Goal: Information Seeking & Learning: Understand process/instructions

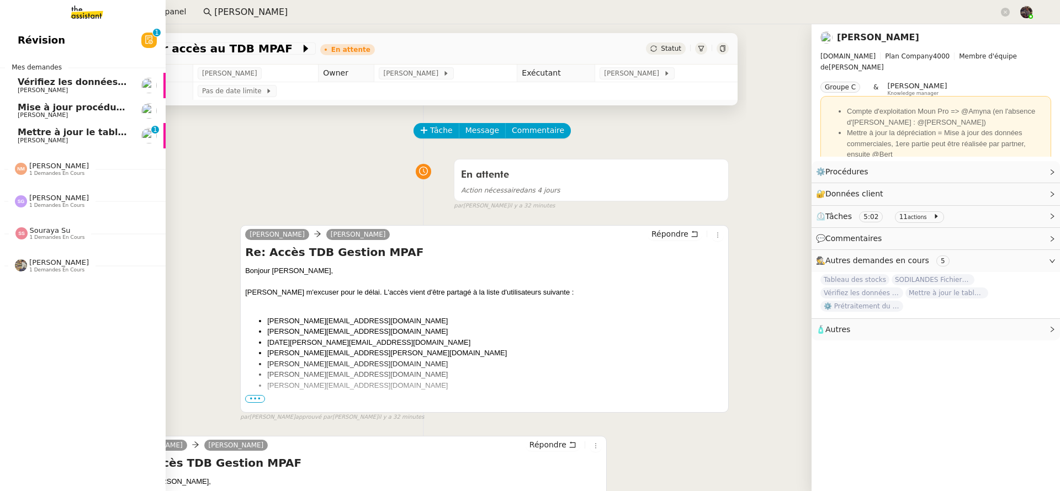
click at [27, 137] on span "[PERSON_NAME]" at bounding box center [43, 140] width 50 height 7
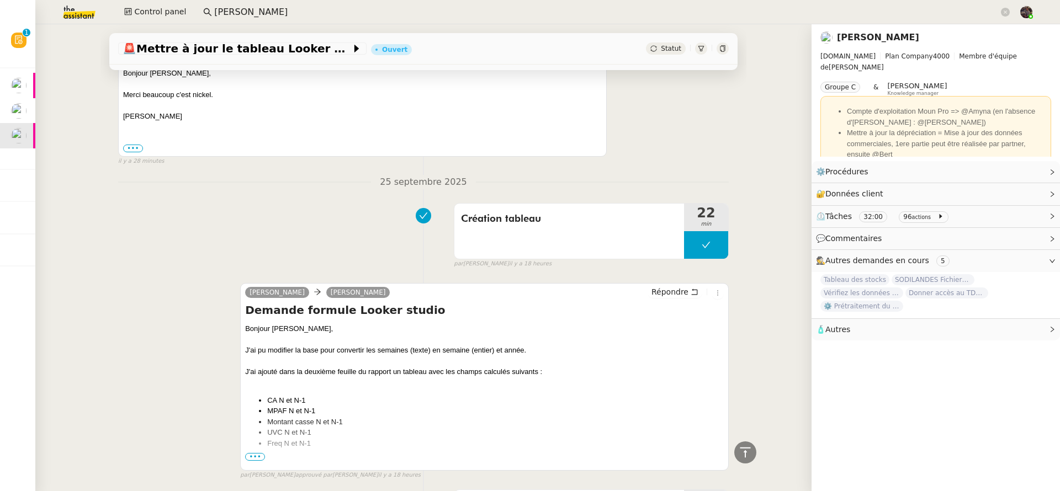
scroll to position [406, 0]
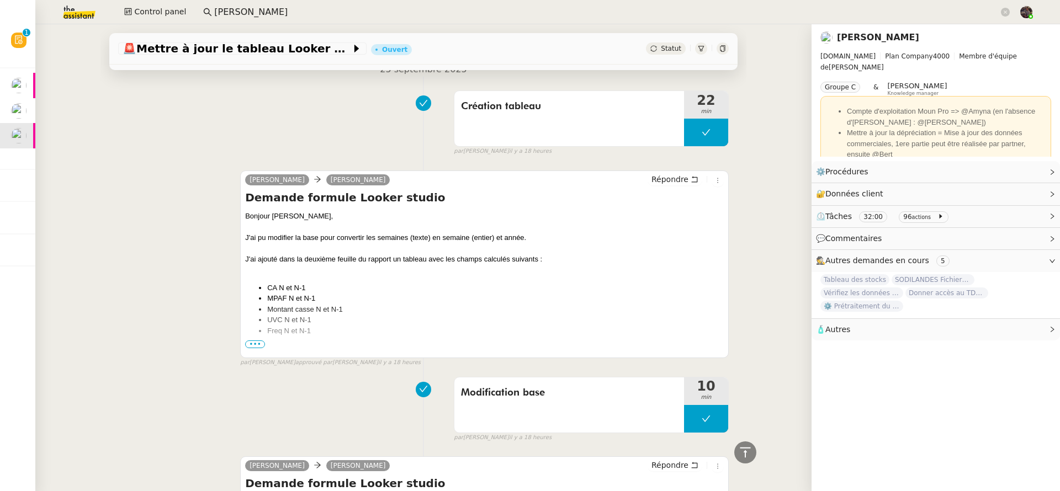
click at [249, 343] on span "•••" at bounding box center [255, 345] width 20 height 8
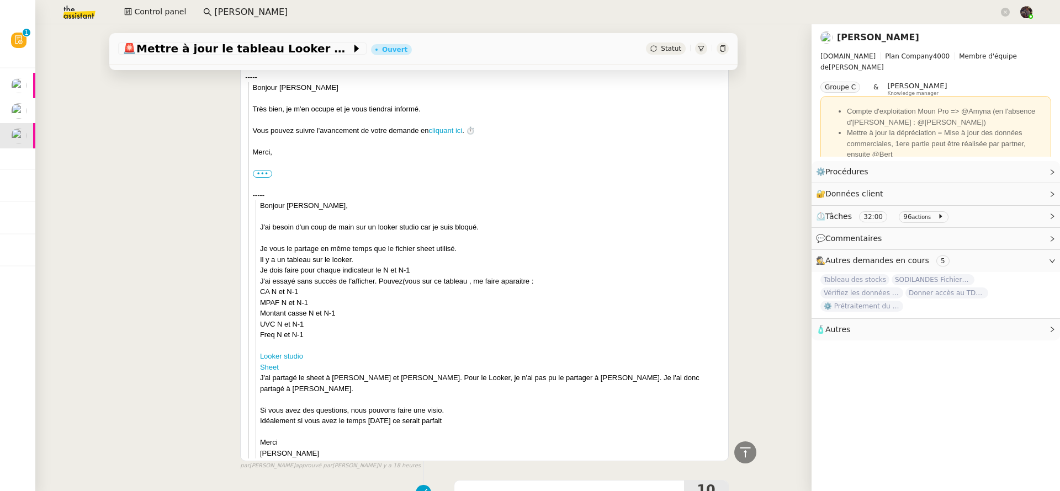
scroll to position [931, 0]
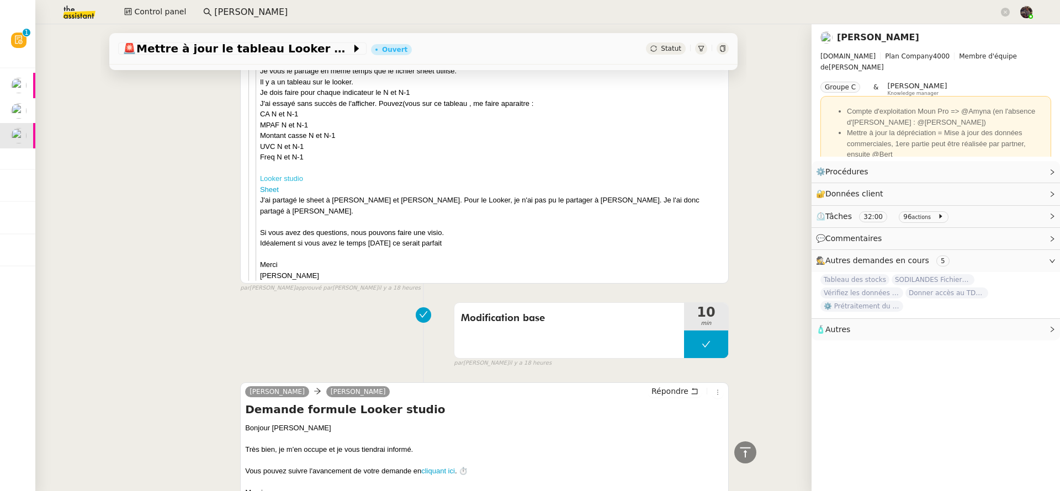
click at [282, 183] on link "Looker studio" at bounding box center [281, 178] width 43 height 8
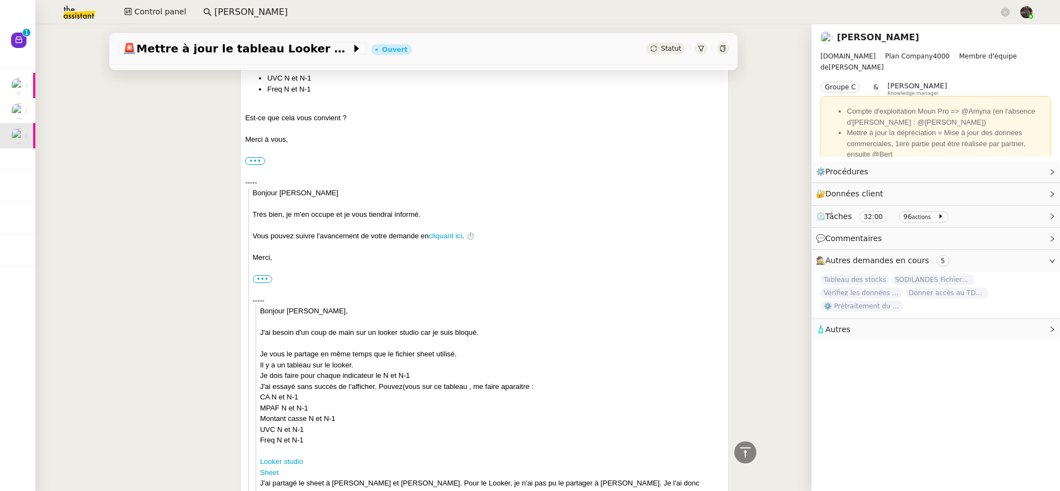
scroll to position [911, 0]
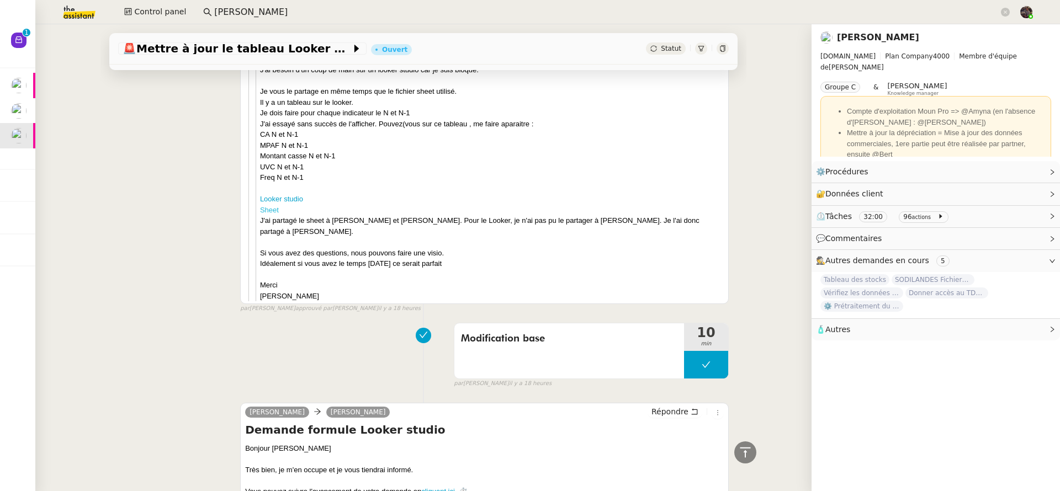
click at [272, 211] on link "Sheet" at bounding box center [269, 210] width 19 height 8
click at [327, 8] on input "guillaume farina" at bounding box center [606, 12] width 785 height 15
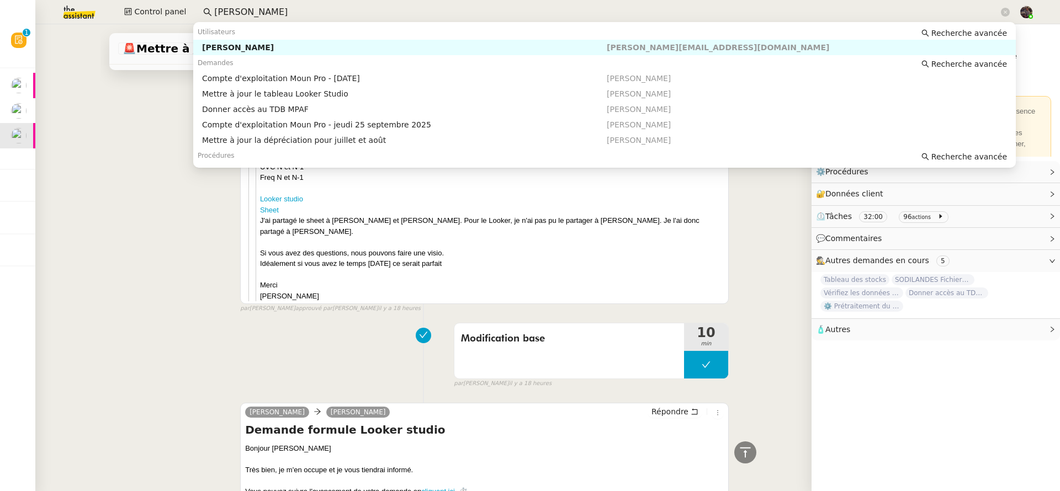
click at [327, 8] on input "guillaume farina" at bounding box center [606, 12] width 785 height 15
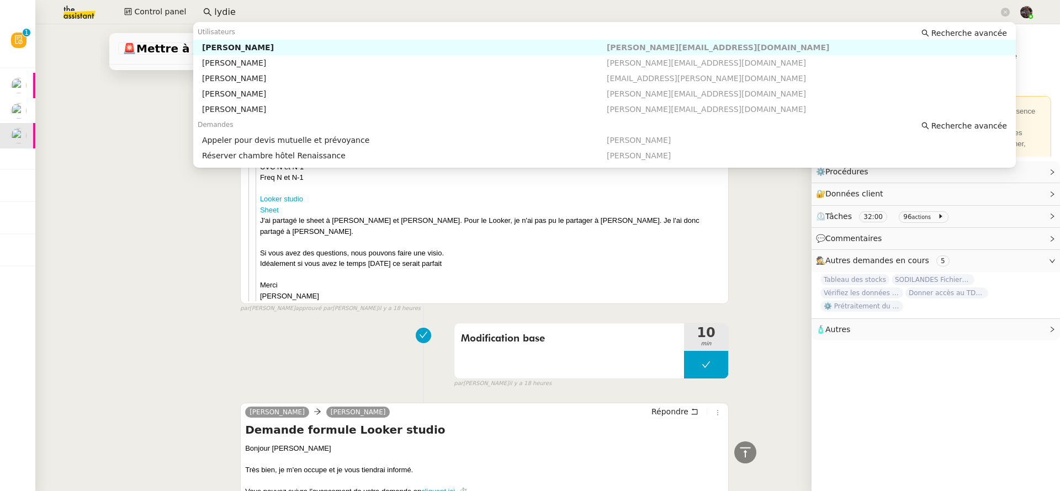
type input "lydie"
click at [285, 38] on div "Utilisateurs Recherche avancée" at bounding box center [604, 31] width 823 height 15
click at [282, 47] on div "[PERSON_NAME]" at bounding box center [404, 48] width 405 height 10
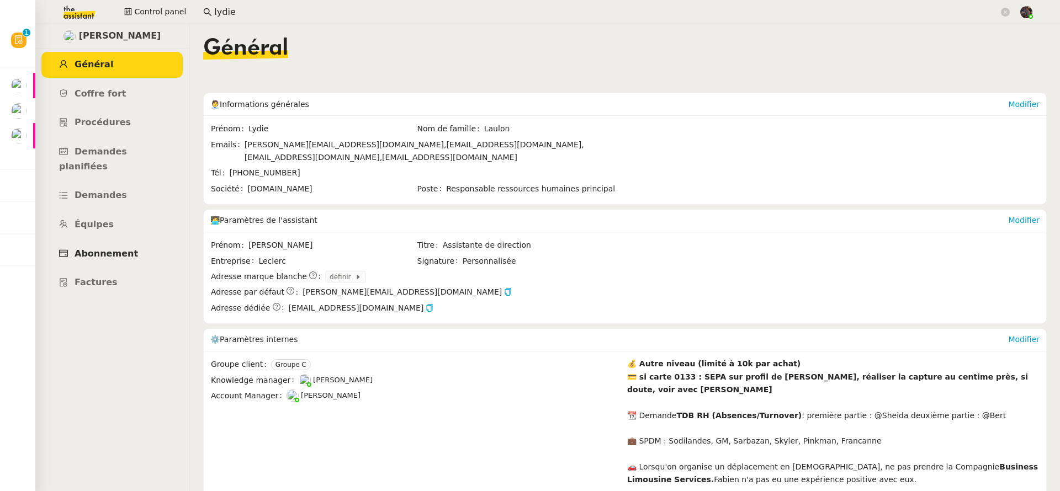
click at [122, 248] on span "Abonnement" at bounding box center [106, 253] width 63 height 10
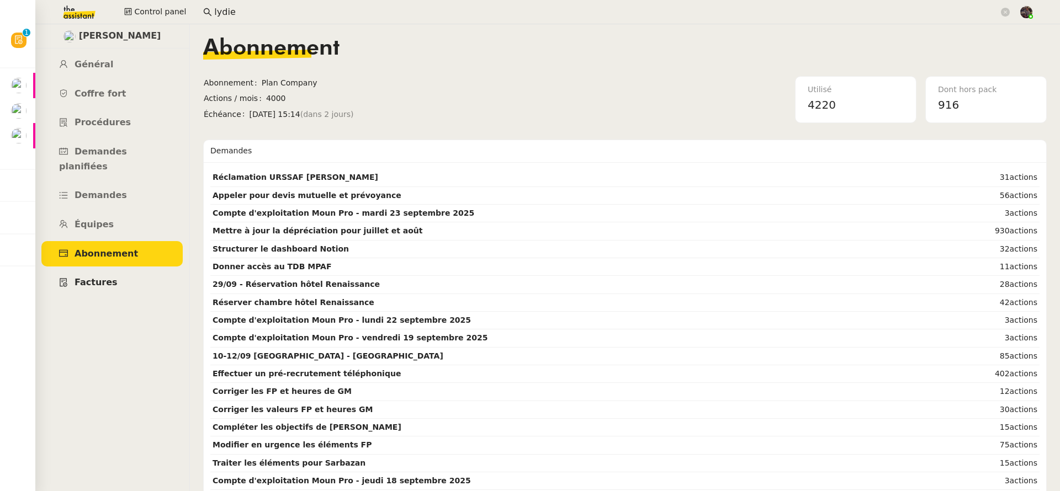
click at [98, 277] on span "Factures" at bounding box center [96, 282] width 43 height 10
click at [103, 63] on span "Général" at bounding box center [94, 64] width 39 height 10
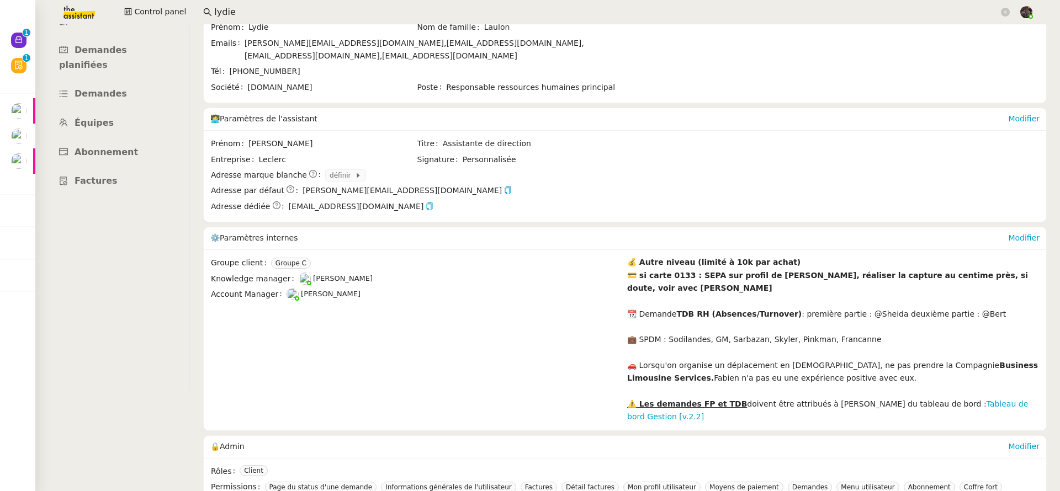
scroll to position [193, 0]
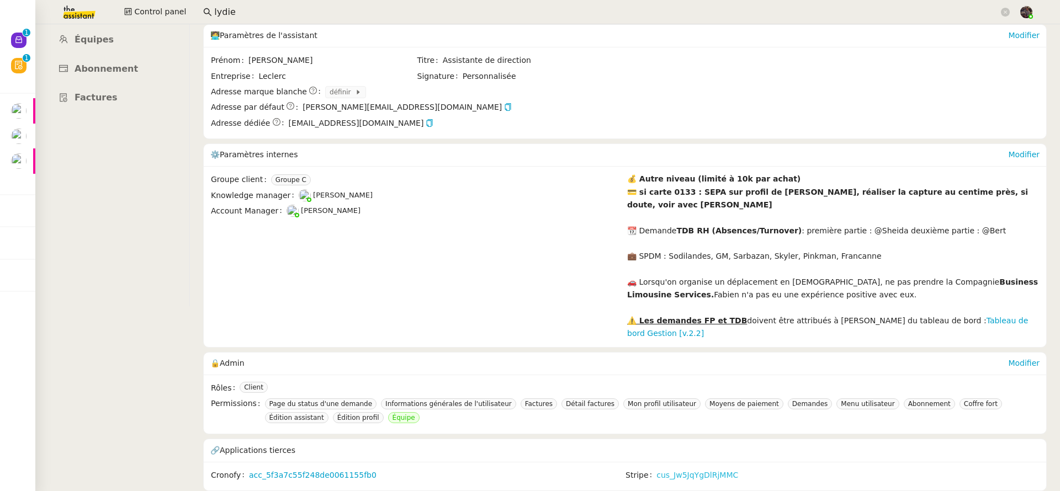
click at [670, 469] on link "cus_Jw5JqYgDlRjMMC" at bounding box center [698, 475] width 82 height 13
click at [1008, 150] on link "Modifier" at bounding box center [1023, 154] width 31 height 9
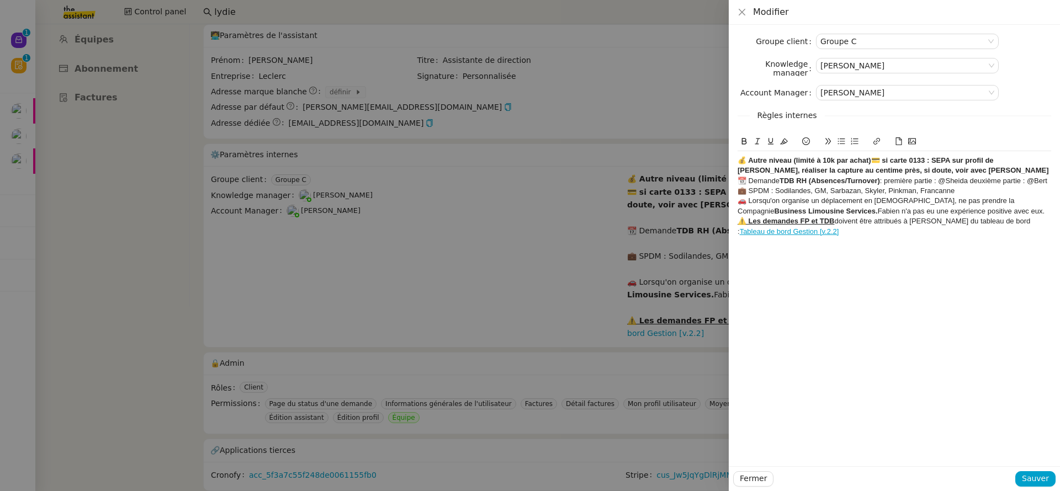
drag, startPoint x: 620, startPoint y: 217, endPoint x: 775, endPoint y: 208, distance: 155.4
click at [620, 217] on div at bounding box center [530, 245] width 1060 height 491
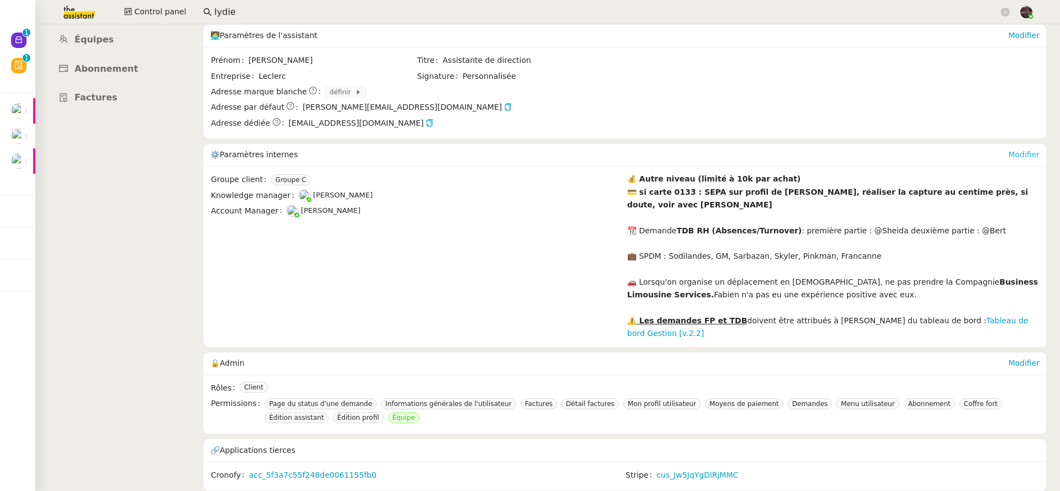
click at [1008, 152] on link "Modifier" at bounding box center [1023, 154] width 31 height 9
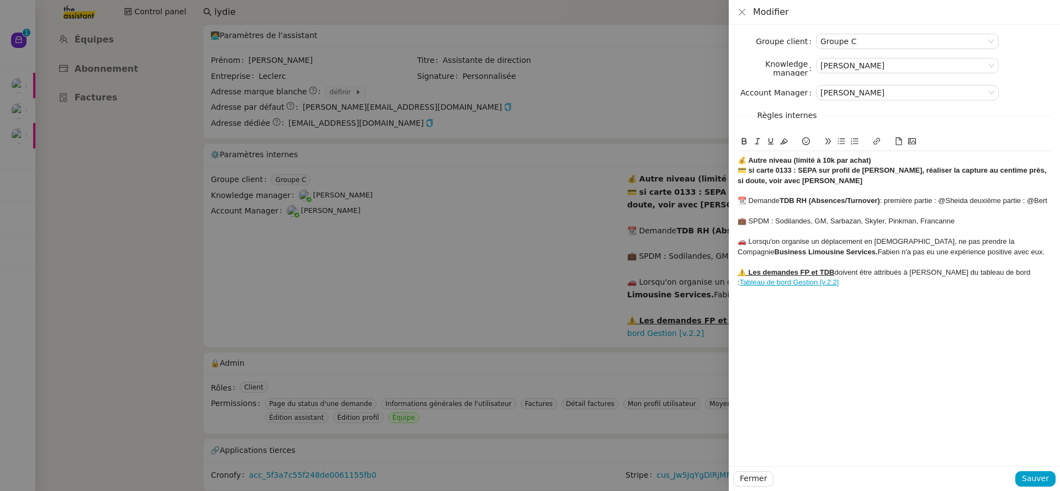
click at [898, 282] on div "⚠️ Les demandes FP et TDB doivent être attribués à Bertrand Lien du tableau de …" at bounding box center [895, 278] width 314 height 20
click at [1042, 472] on button "Sauver" at bounding box center [1035, 479] width 40 height 15
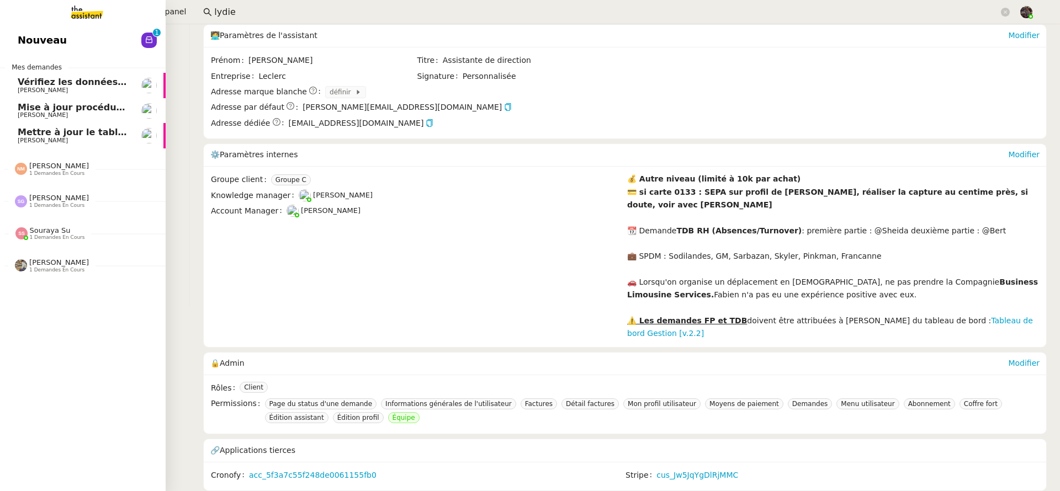
click at [54, 39] on span "Nouveau" at bounding box center [42, 40] width 49 height 17
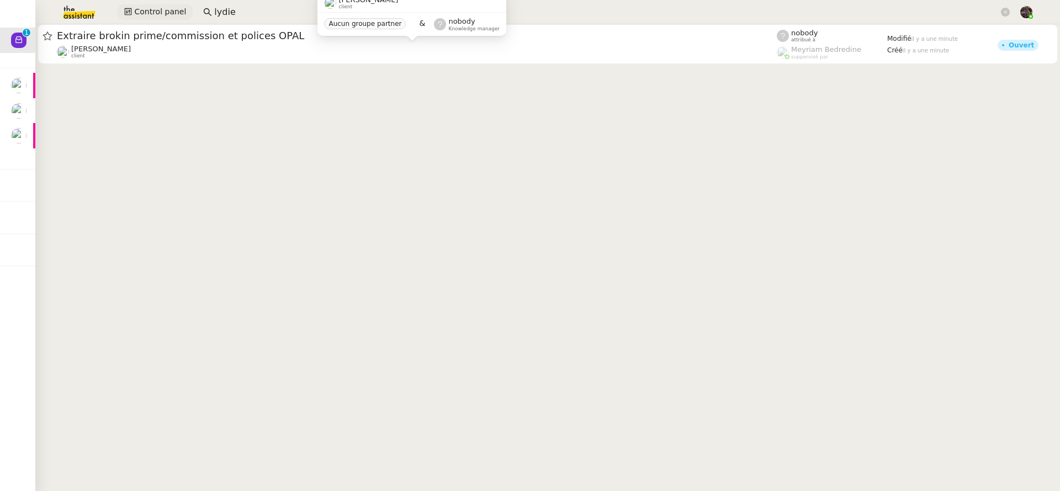
click at [149, 13] on span "Control panel" at bounding box center [160, 12] width 52 height 13
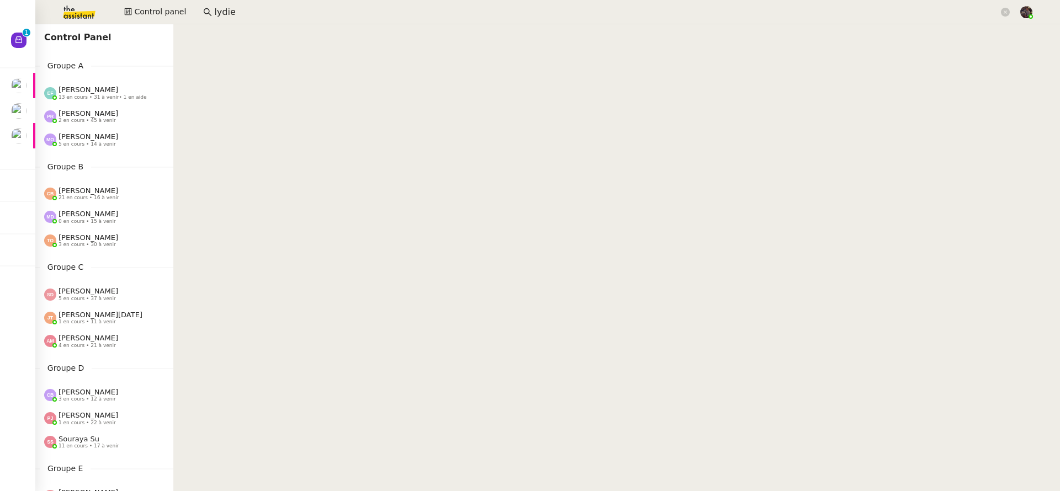
click at [61, 21] on img at bounding box center [71, 12] width 86 height 24
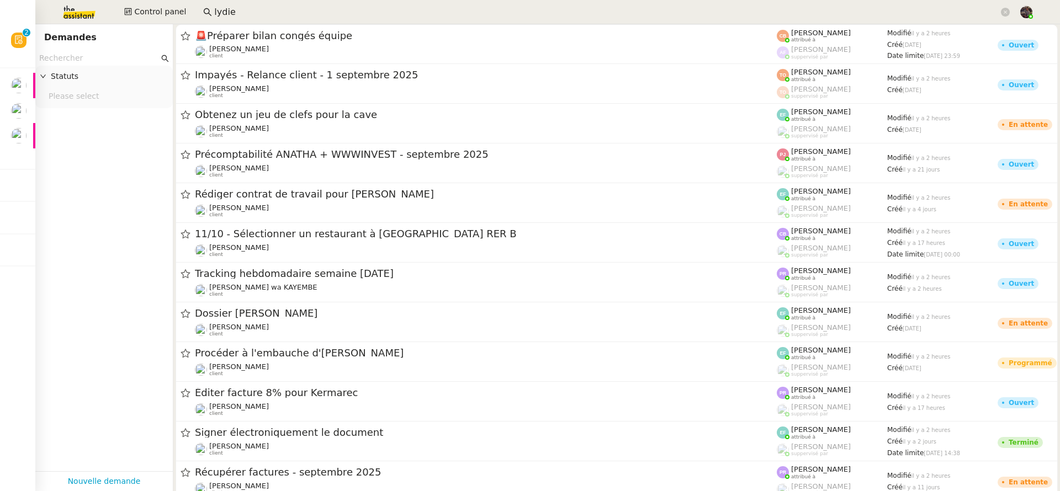
click at [245, 14] on input "lydie" at bounding box center [606, 12] width 785 height 15
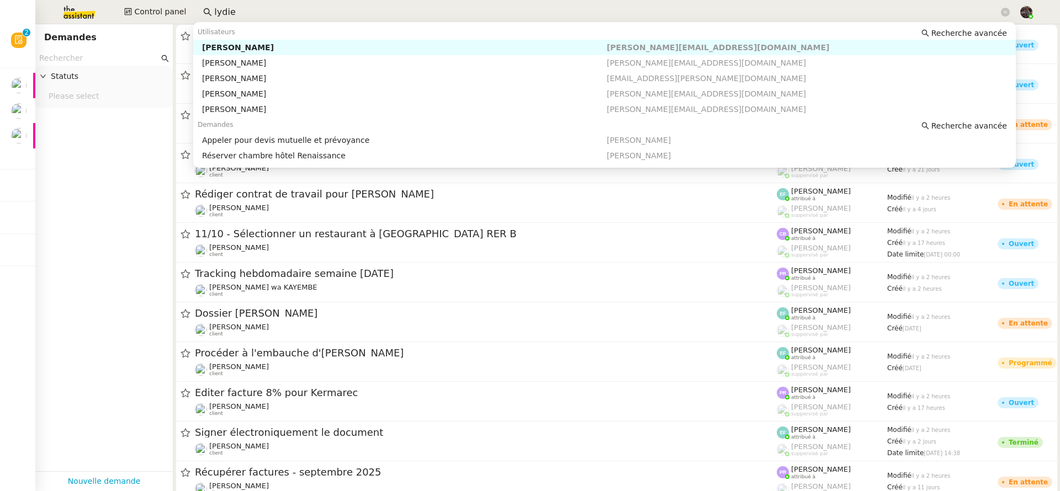
click at [253, 41] on nz-auto-option "[PERSON_NAME] [PERSON_NAME][EMAIL_ADDRESS][DOMAIN_NAME]" at bounding box center [604, 47] width 823 height 15
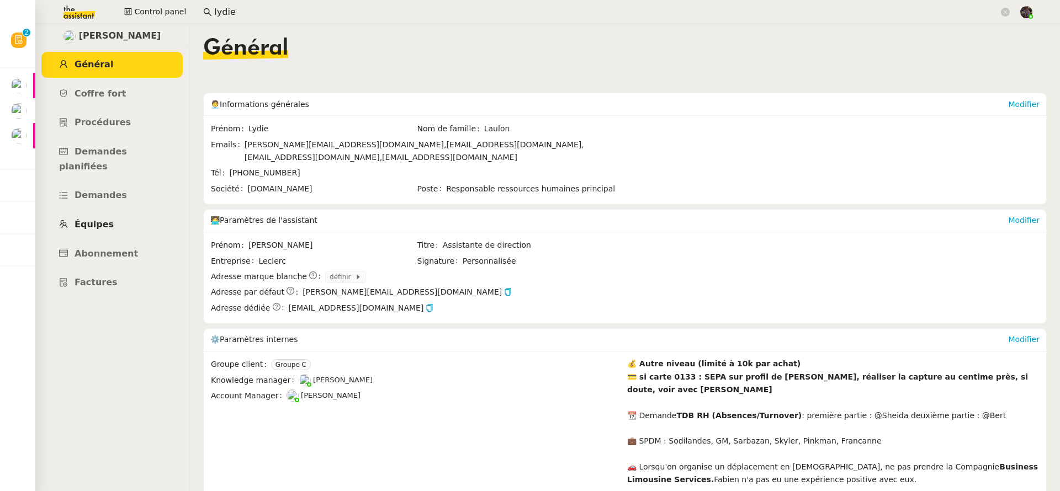
click at [112, 217] on link "Équipes" at bounding box center [111, 225] width 141 height 26
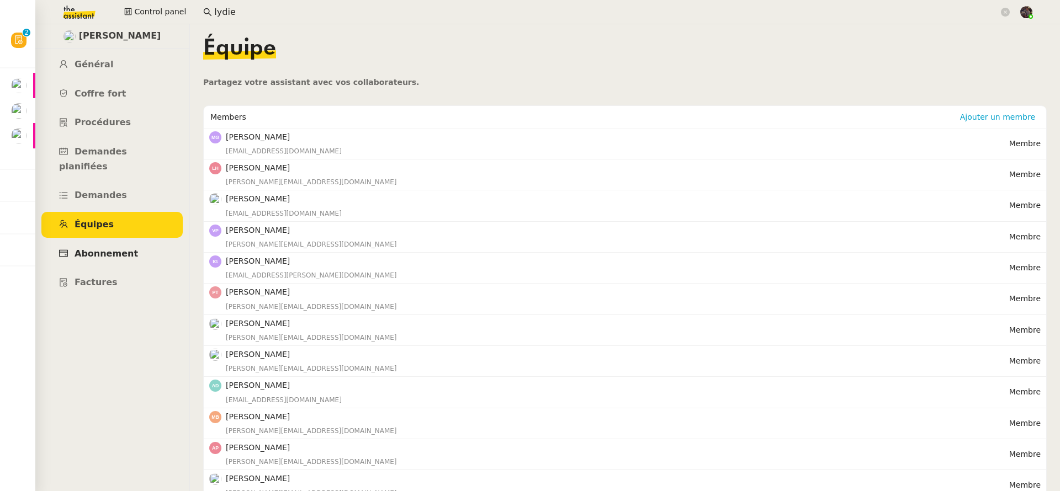
click at [112, 248] on span "Abonnement" at bounding box center [106, 253] width 63 height 10
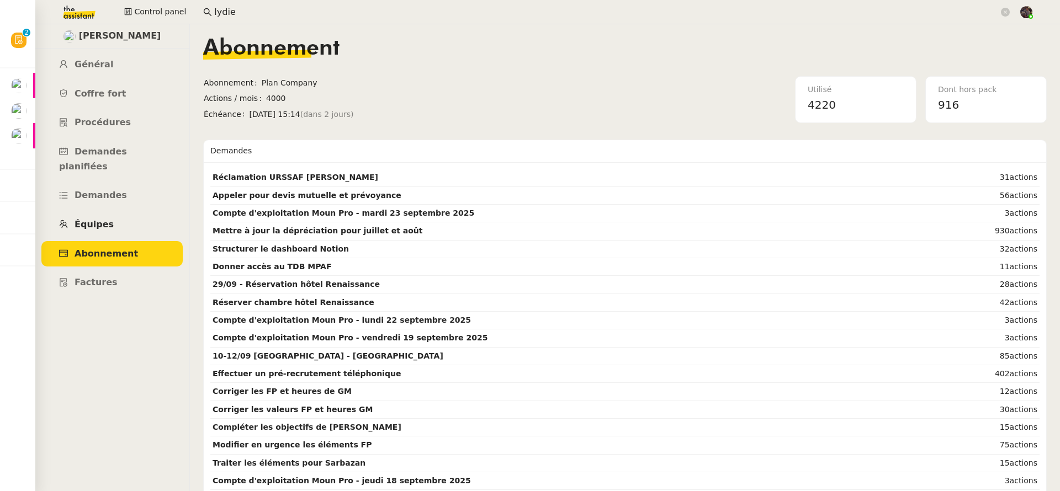
click at [113, 223] on link "Équipes" at bounding box center [111, 225] width 141 height 26
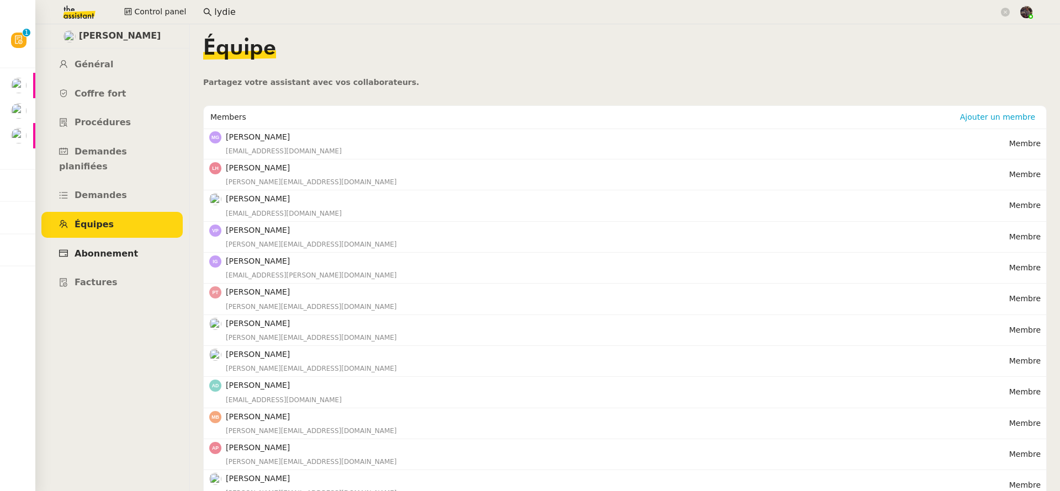
click at [97, 241] on link "Abonnement" at bounding box center [111, 254] width 141 height 26
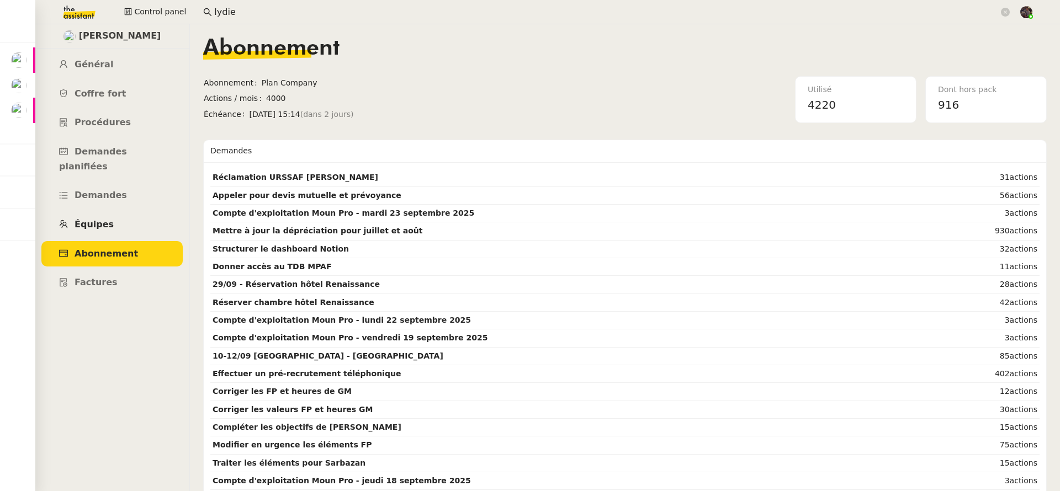
click at [151, 212] on link "Équipes" at bounding box center [111, 225] width 141 height 26
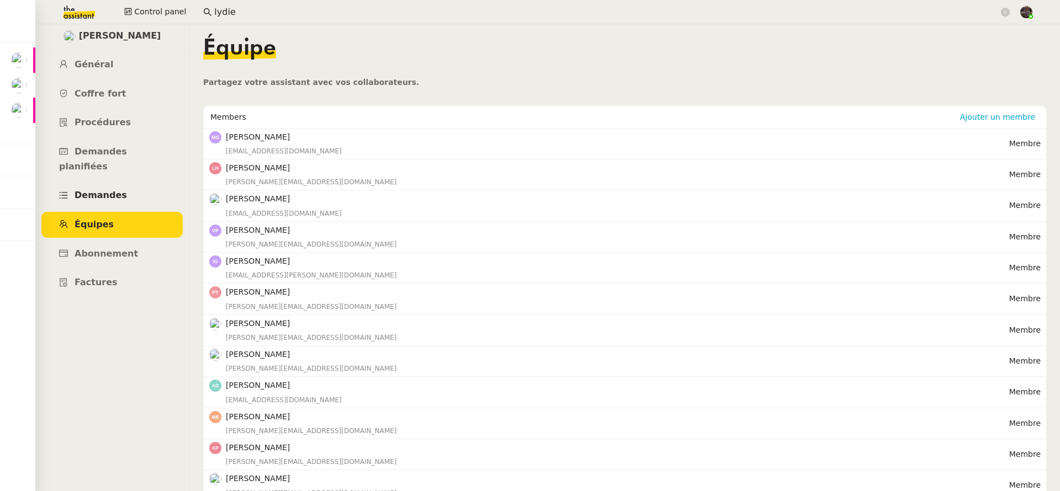
click at [145, 184] on link "Demandes" at bounding box center [111, 196] width 141 height 26
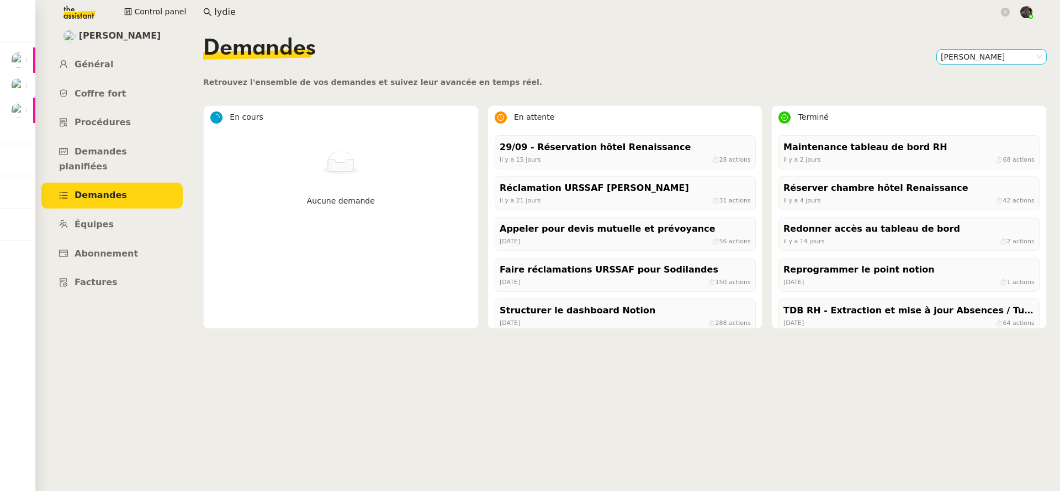
click at [963, 56] on nz-select-item "[PERSON_NAME]" at bounding box center [992, 57] width 102 height 14
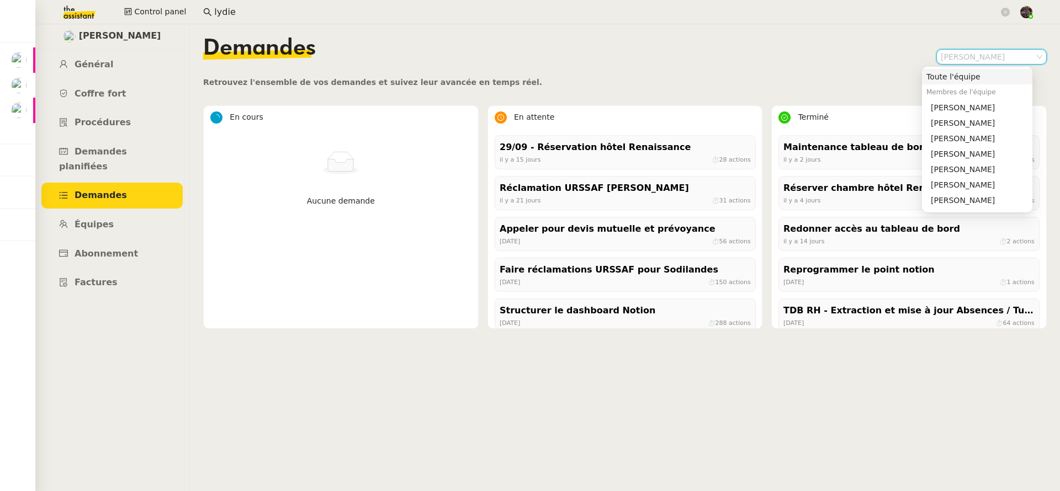
click at [960, 72] on div "Toute l'équipe" at bounding box center [978, 77] width 102 height 10
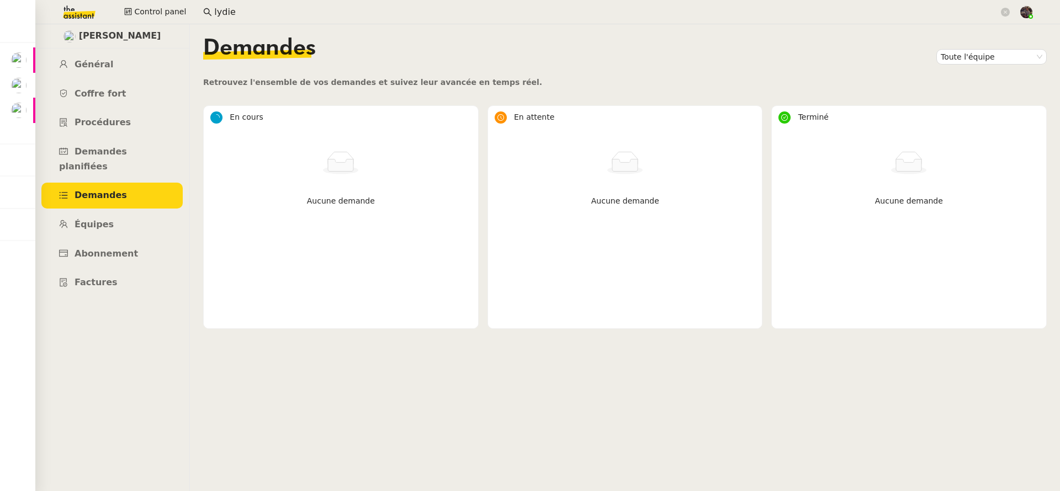
click at [803, 70] on div "Demandes Toute l'équipe" at bounding box center [625, 57] width 844 height 39
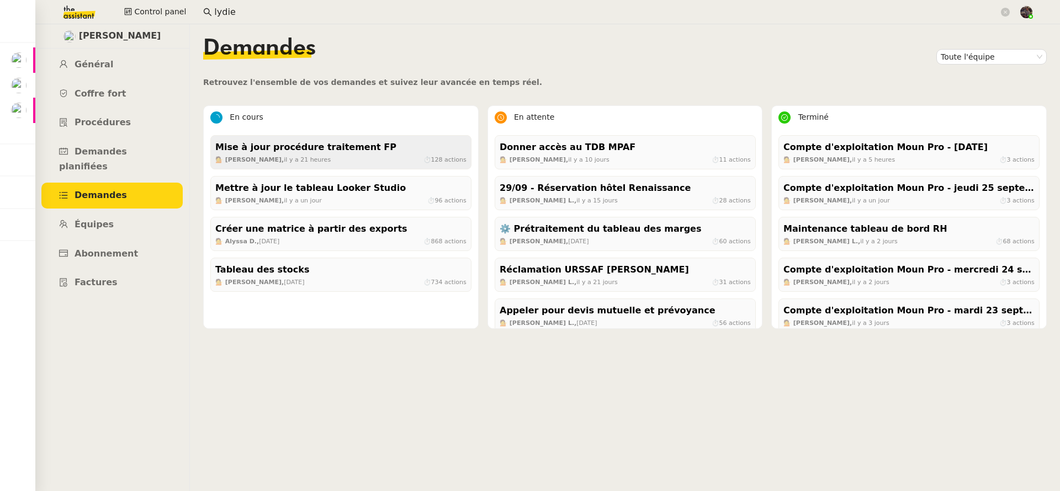
click at [287, 151] on div "Mise à jour procédure traitement FP" at bounding box center [340, 147] width 251 height 15
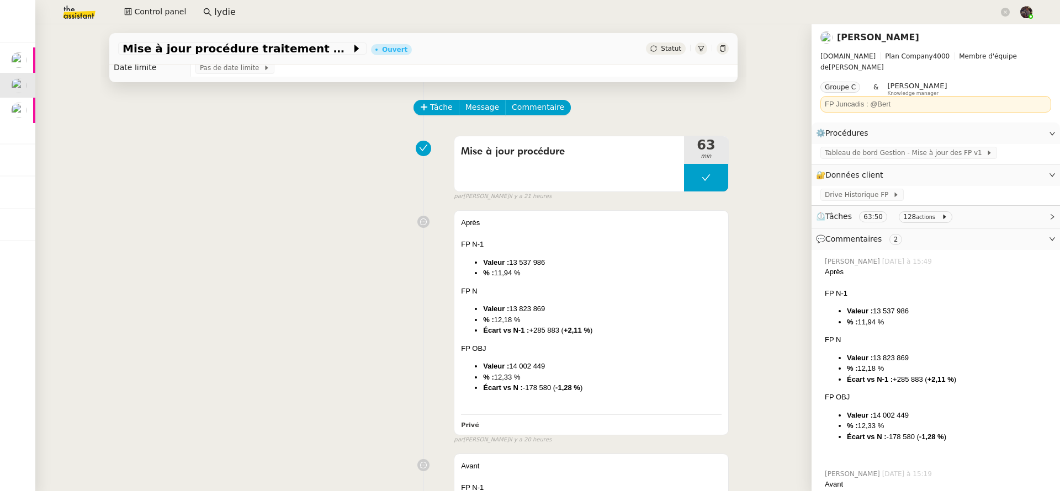
scroll to position [9, 0]
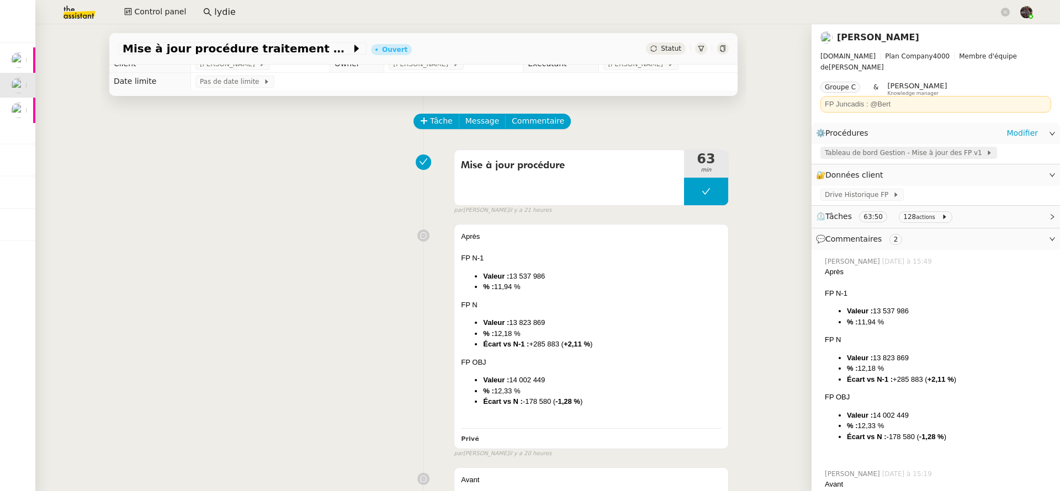
click at [896, 148] on div "Tableau de bord Gestion - Mise à jour des FP v1" at bounding box center [909, 153] width 177 height 12
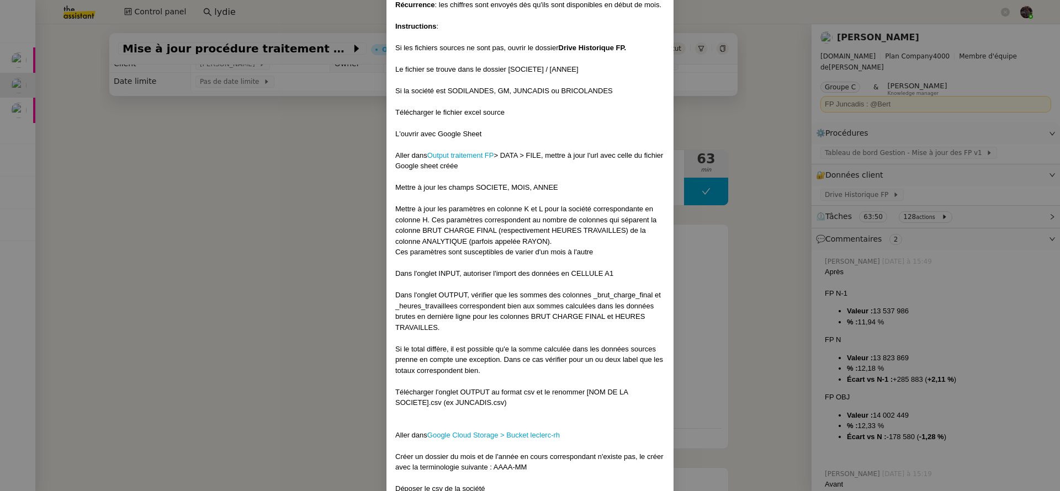
scroll to position [0, 0]
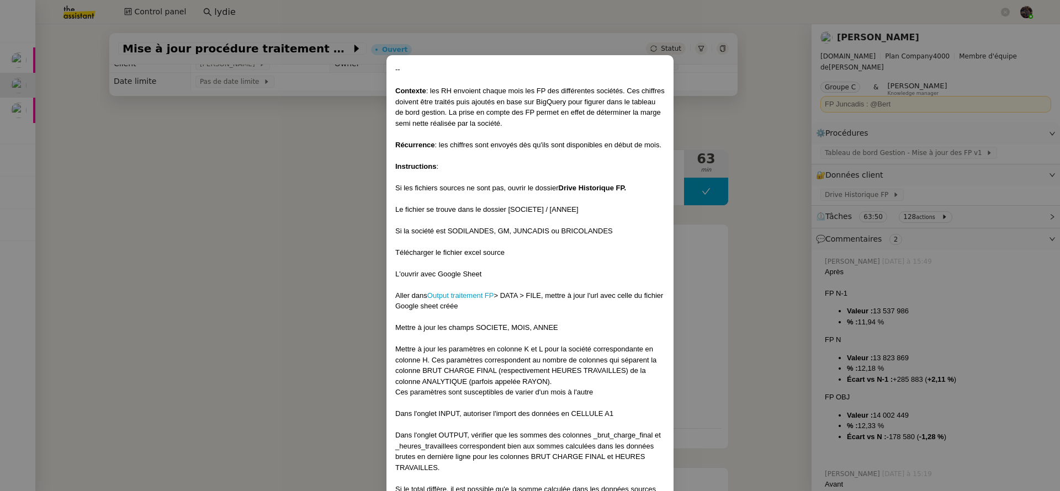
click at [737, 170] on nz-modal-container "-- Contexte : les RH envoient chaque mois les FP des différentes sociétés. Ces …" at bounding box center [530, 245] width 1060 height 491
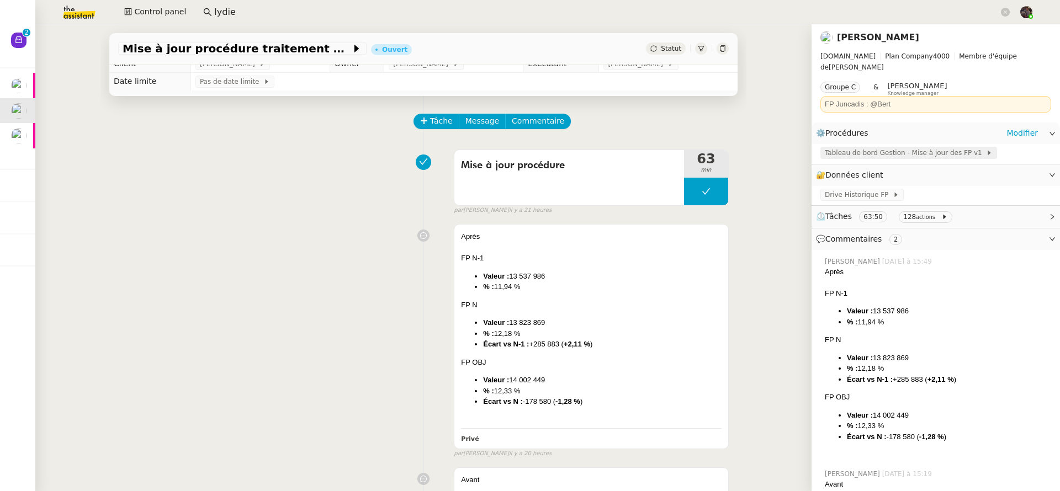
click at [877, 147] on span "Tableau de bord Gestion - Mise à jour des FP v1" at bounding box center [905, 152] width 161 height 11
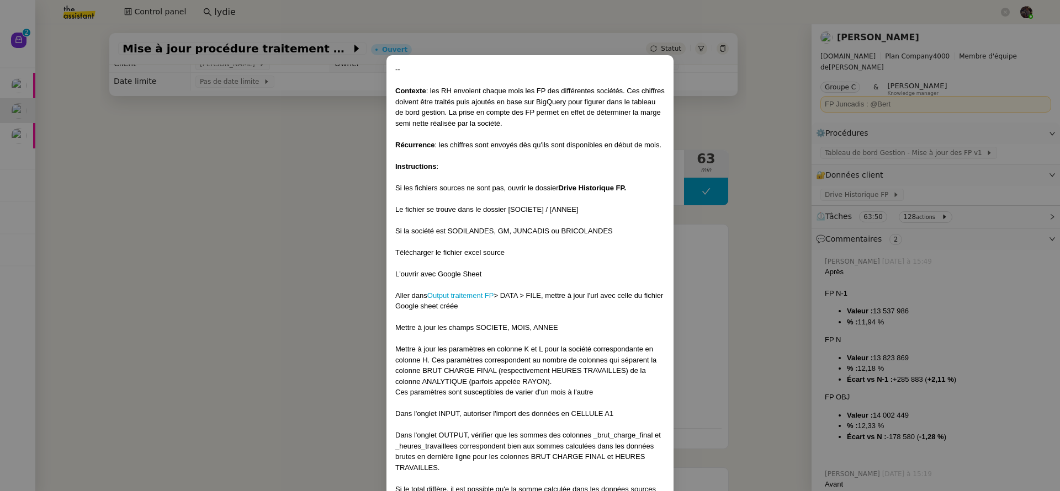
click at [941, 167] on nz-modal-container "-- Contexte : les RH envoient chaque mois les FP des différentes sociétés. Ces …" at bounding box center [530, 245] width 1060 height 491
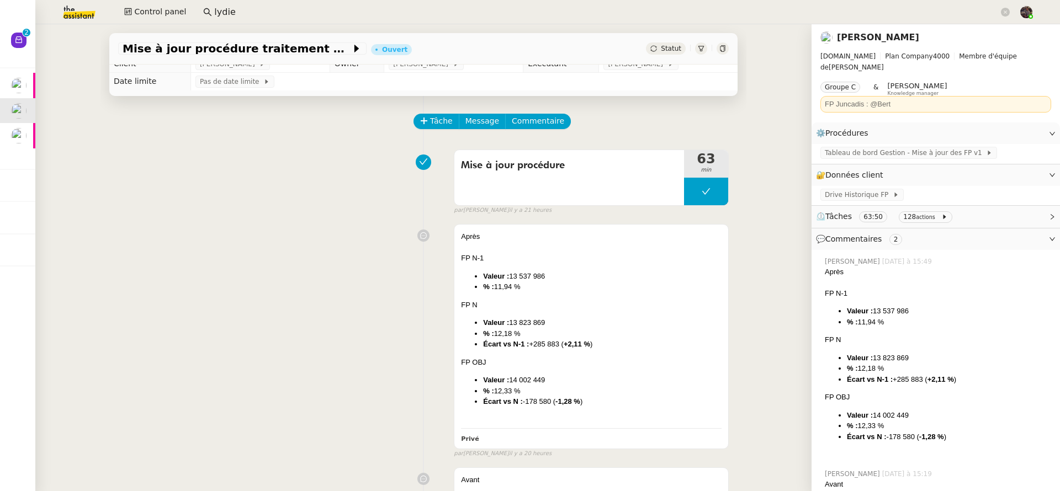
click at [854, 32] on link "[PERSON_NAME]" at bounding box center [878, 37] width 82 height 10
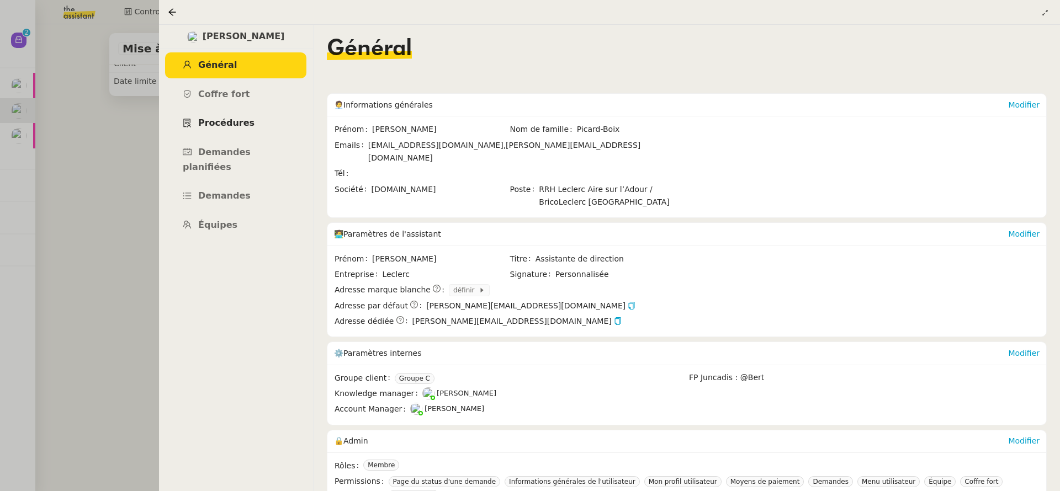
click at [248, 117] on link "Procédures" at bounding box center [235, 123] width 141 height 26
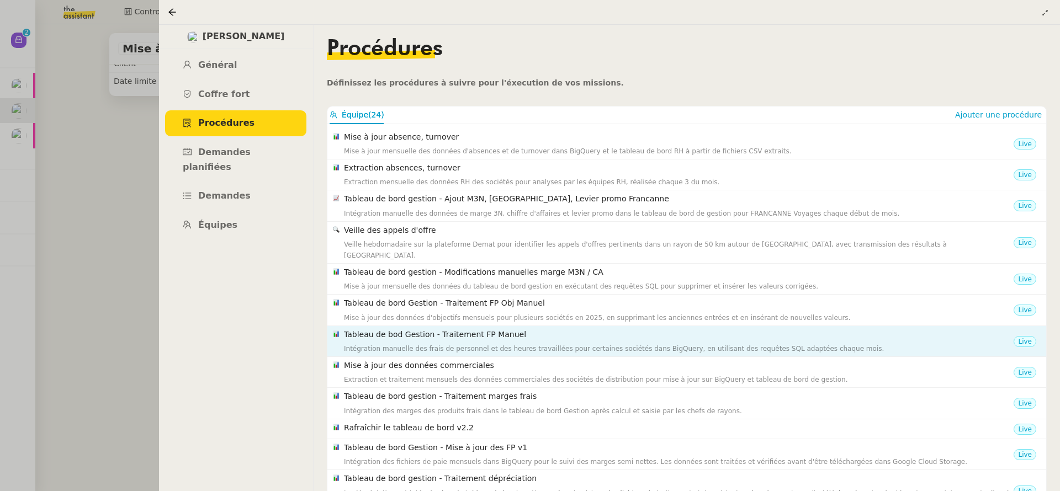
click at [486, 329] on h4 "Tableau de bod Gestion - Traitement FP Manuel" at bounding box center [679, 335] width 670 height 13
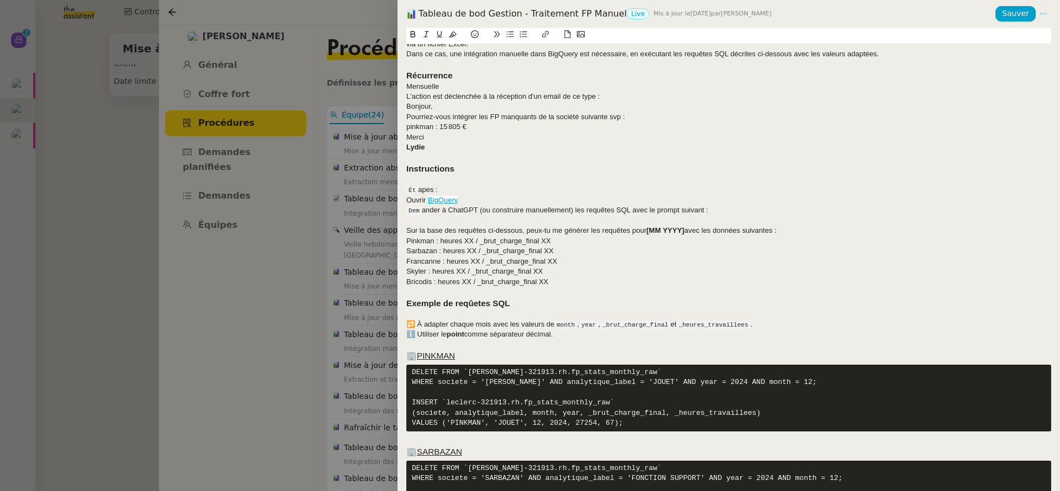
scroll to position [70, 0]
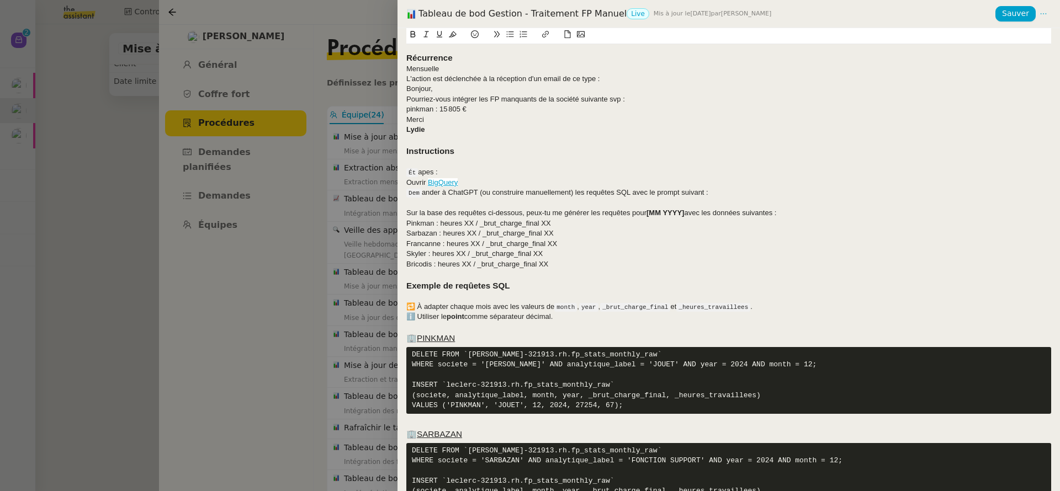
click at [416, 188] on div "Ouvrir BigQuery" at bounding box center [728, 183] width 645 height 10
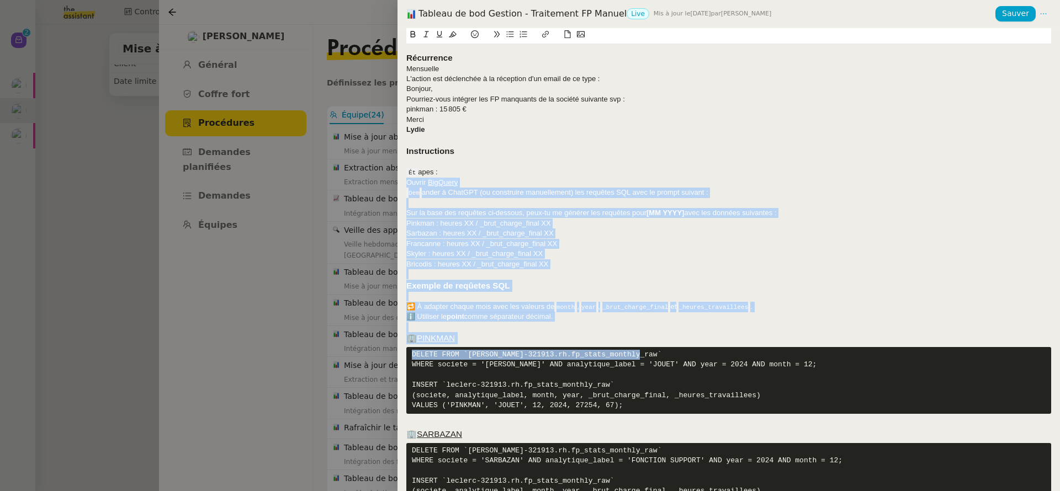
drag, startPoint x: 416, startPoint y: 194, endPoint x: 667, endPoint y: 358, distance: 299.9
click at [667, 358] on div "Contexte Certaines sociétés — BRICODIS , SARBAZAN , SKYLER , PINKMAN et FRANCAN…" at bounding box center [728, 390] width 645 height 830
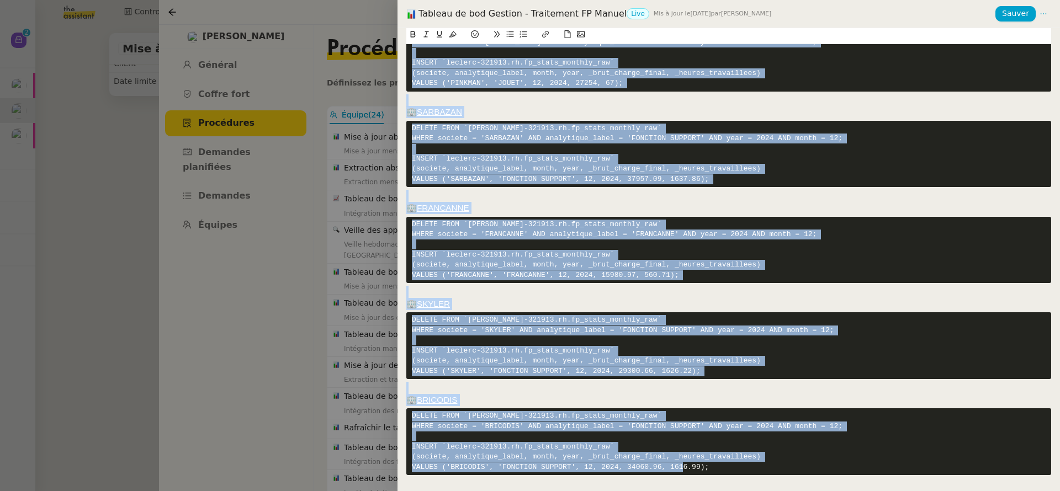
click at [1030, 482] on div "Contexte Certaines sociétés — BRICODIS , SARBAZAN , SKYLER , PINKMAN et FRANCAN…" at bounding box center [728, 67] width 645 height 830
copy div "Ouvrir BigQuery Dem ander à ChatGPT (ou construire manuellement) les requêtes S…"
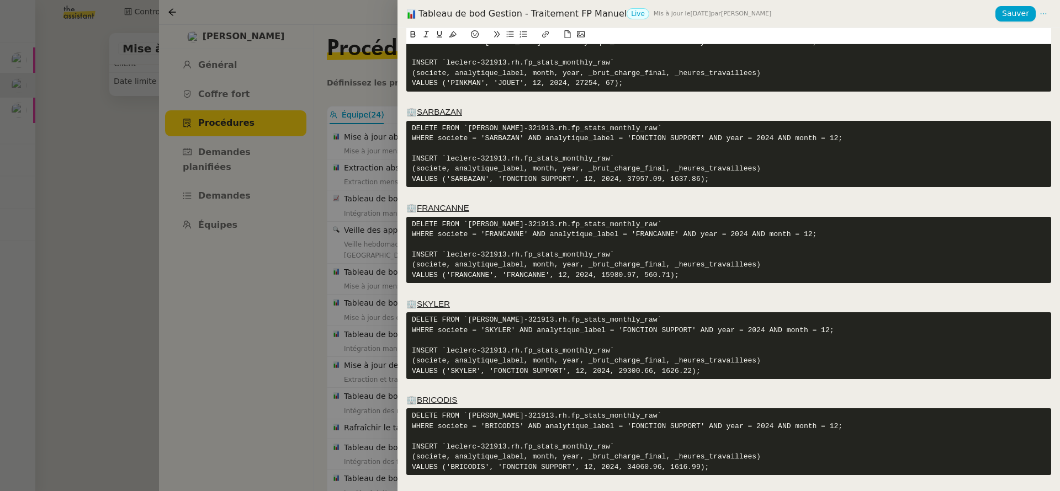
click at [371, 190] on div at bounding box center [530, 245] width 1060 height 491
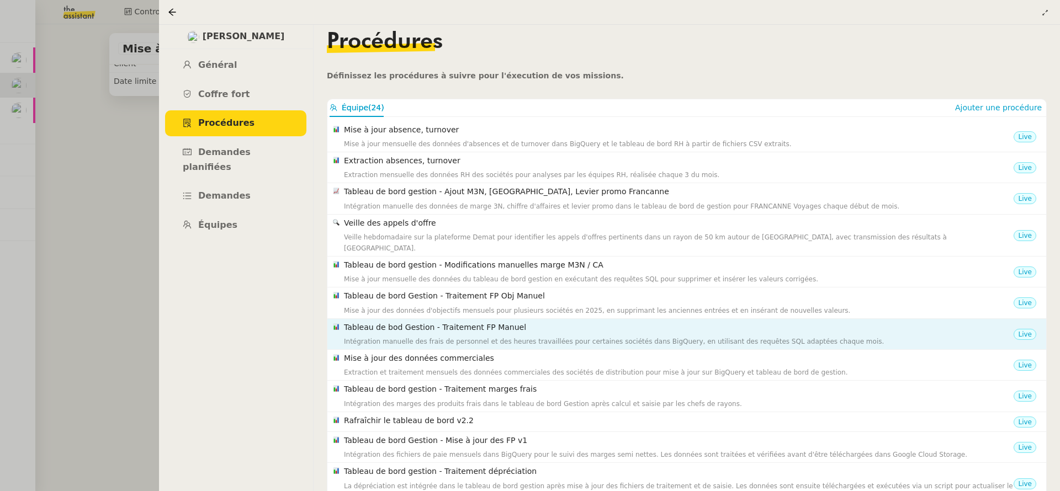
scroll to position [0, 0]
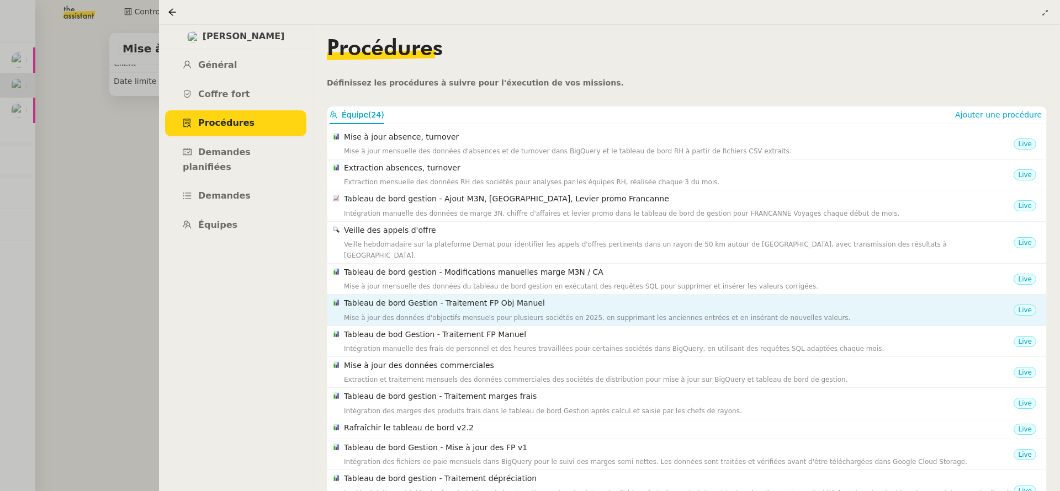
click at [484, 297] on h4 "Tableau de bord Gestion - Traitement FP Obj Manuel" at bounding box center [679, 303] width 670 height 13
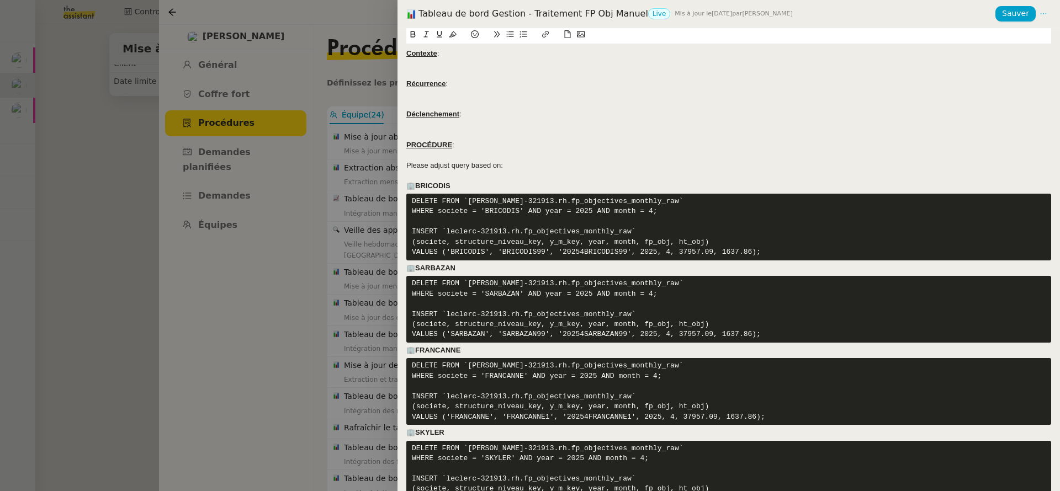
click at [610, 156] on div at bounding box center [728, 155] width 645 height 10
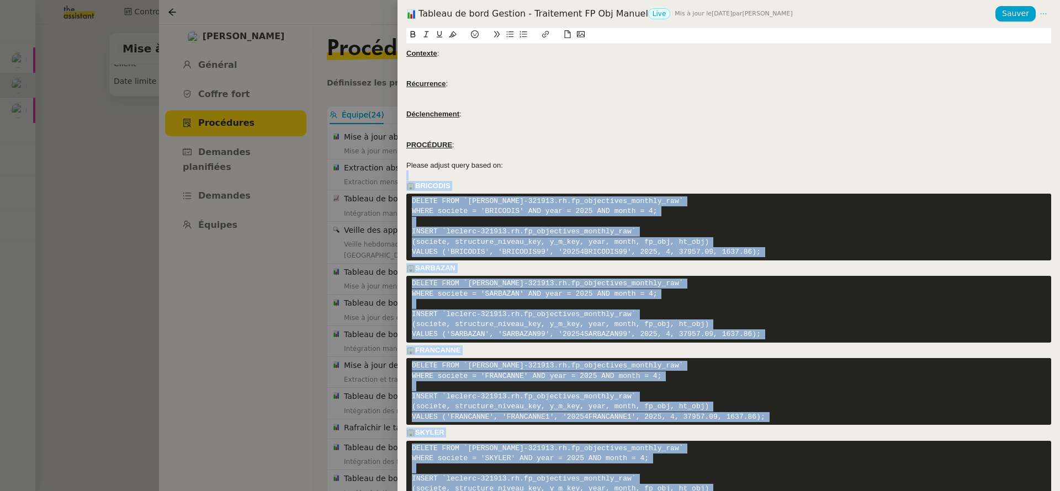
scroll to position [115, 0]
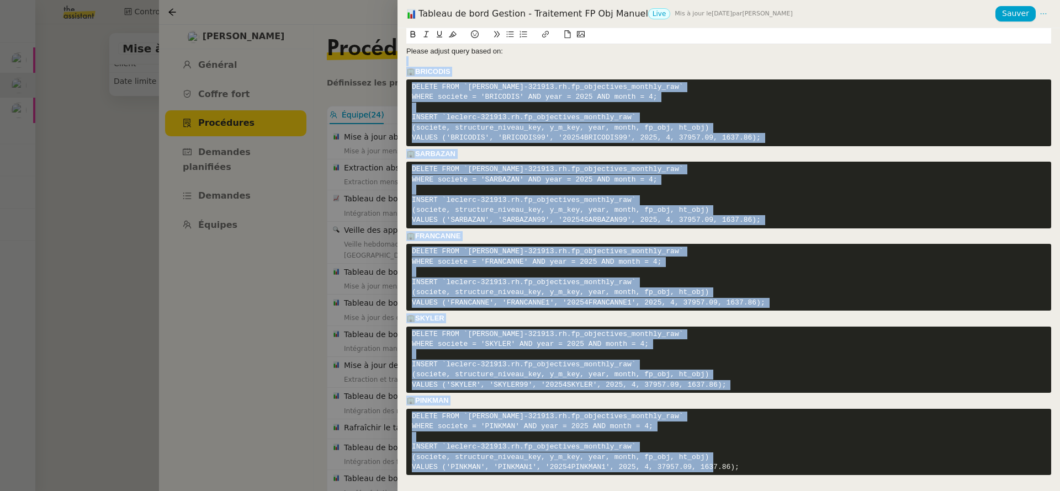
drag, startPoint x: 470, startPoint y: 175, endPoint x: 1020, endPoint y: 534, distance: 656.7
click at [1020, 491] on html "Mes demandes Vérifiez les données TDB Gestion MPAF Guillaume Farina Mise à jour…" at bounding box center [530, 245] width 1060 height 491
copy div "🏢 BRICODIS DELETE FROM `leclerc-321913.rh.fp_objectives_monthly_raw` WHERE soci…"
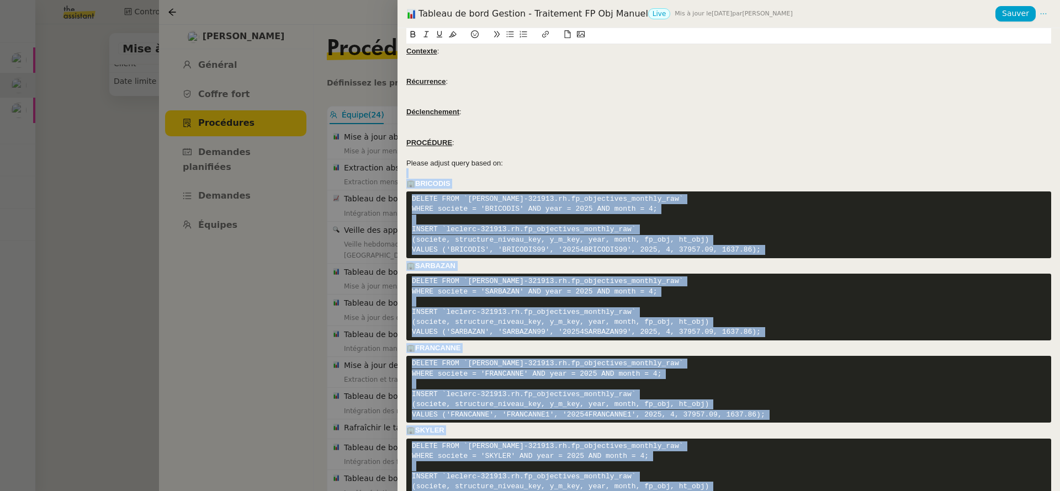
scroll to position [0, 0]
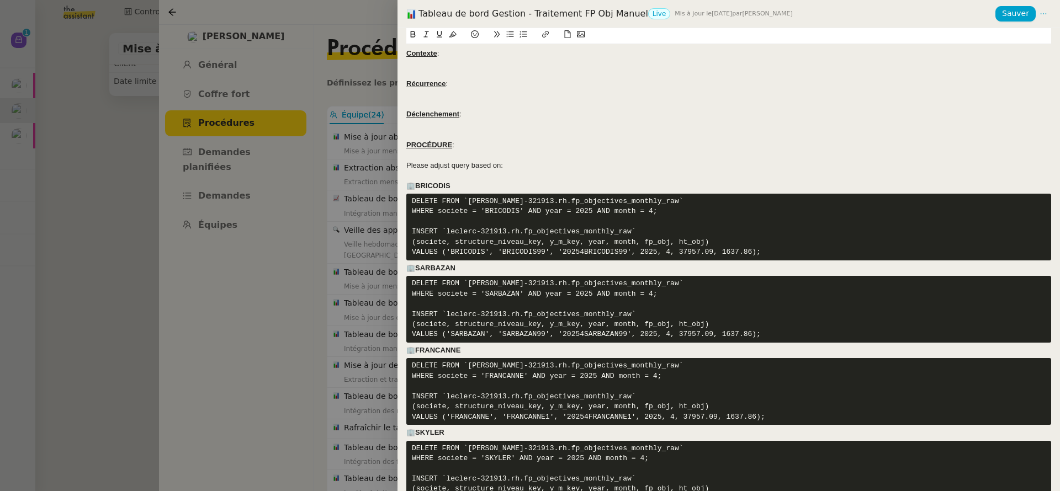
click at [99, 102] on div at bounding box center [530, 245] width 1060 height 491
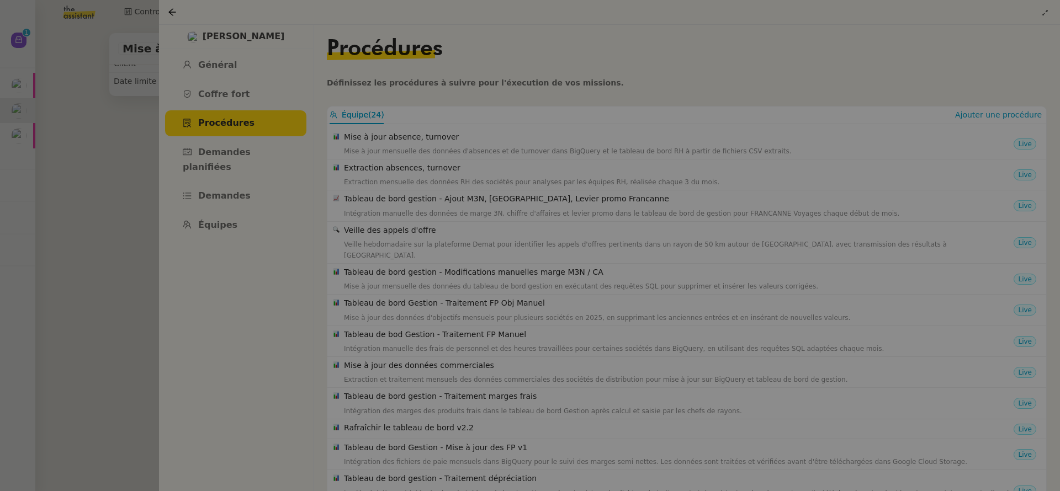
scroll to position [104, 0]
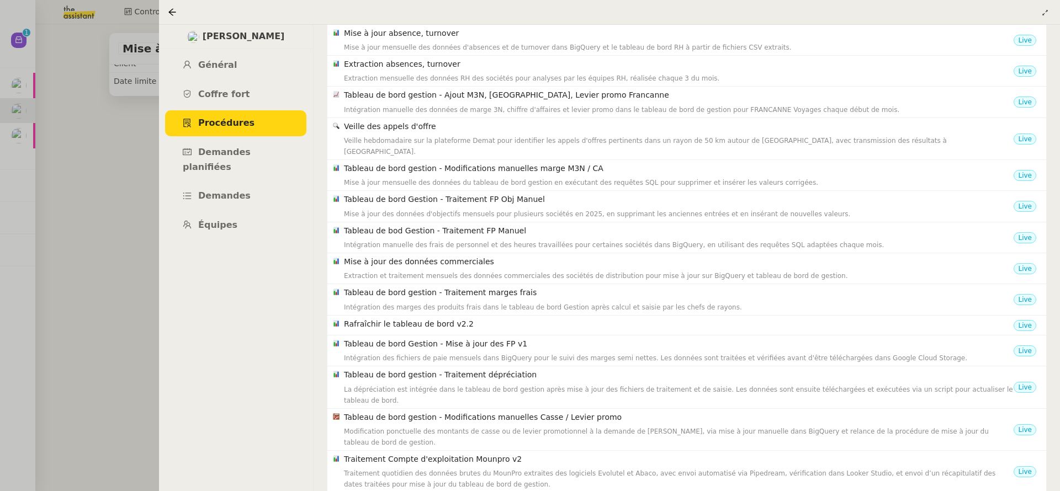
click at [100, 102] on div at bounding box center [530, 245] width 1060 height 491
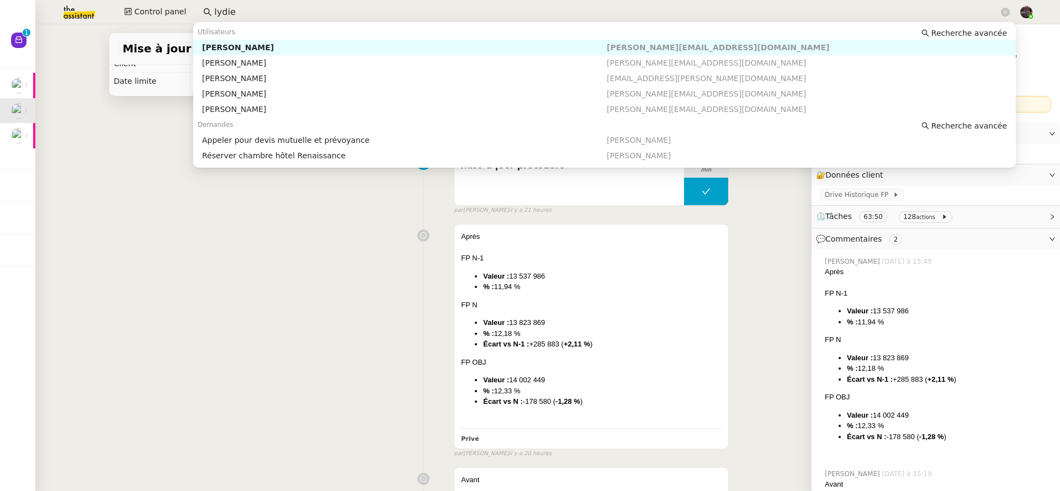
click at [250, 14] on input "lydie" at bounding box center [606, 12] width 785 height 15
click at [249, 14] on input "lydie" at bounding box center [606, 12] width 785 height 15
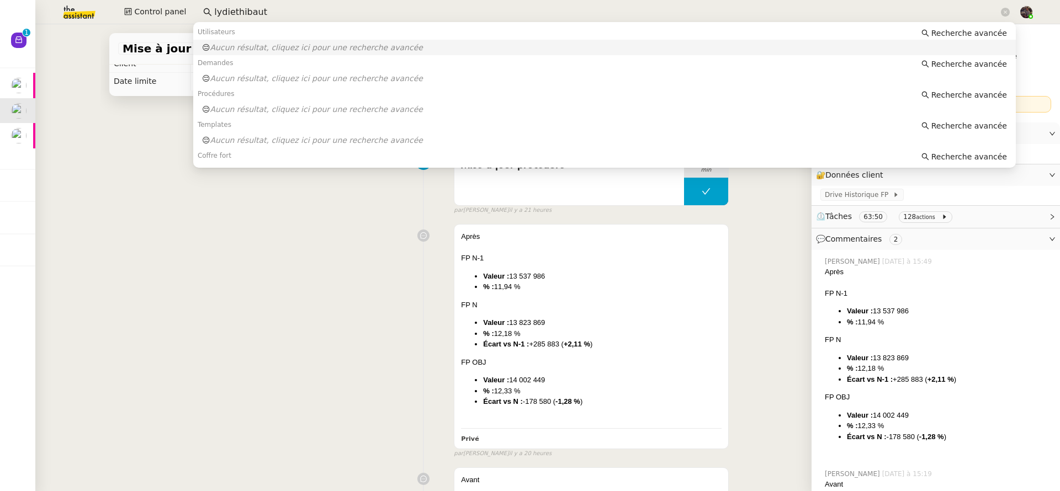
type input "lydiethibaut"
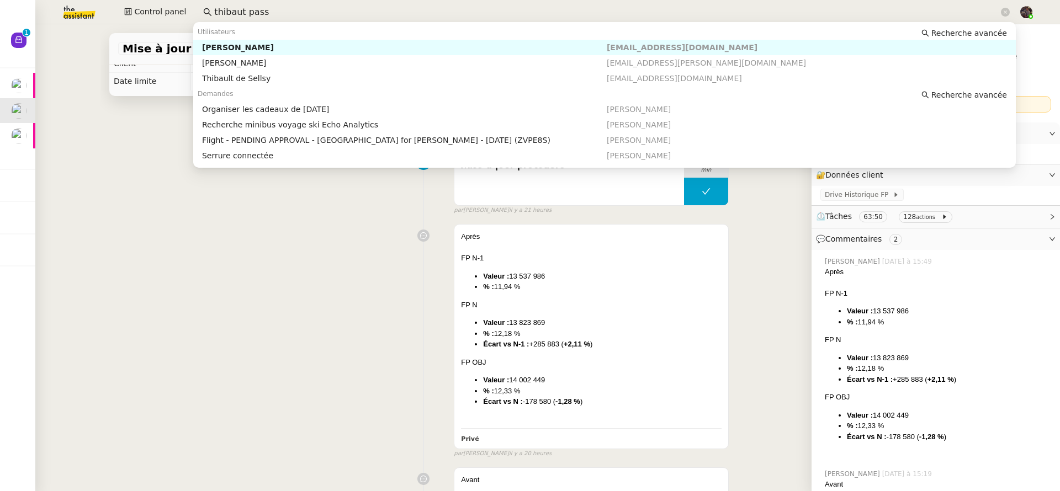
click at [246, 52] on div "Thibault Passignat" at bounding box center [404, 48] width 405 height 10
type input "thibaut pass"
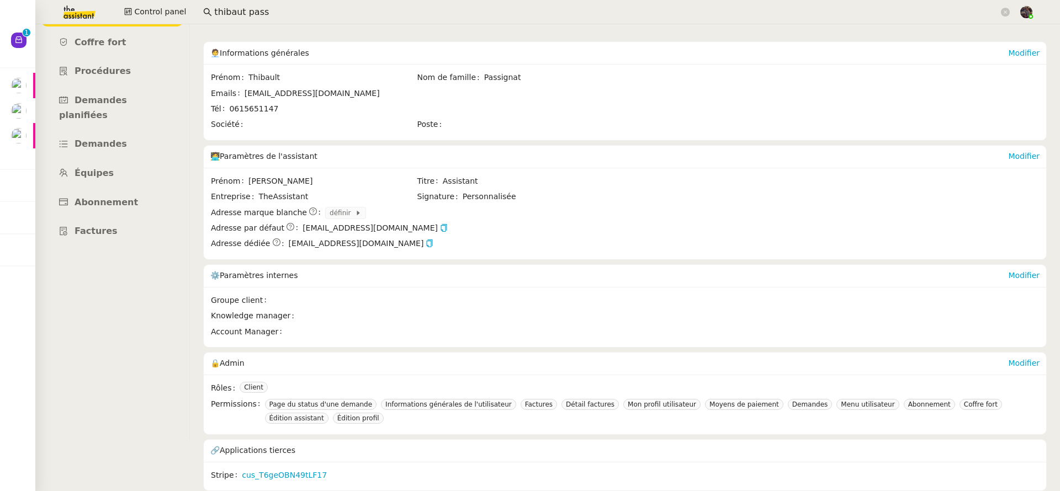
scroll to position [59, 0]
click at [116, 197] on span "Abonnement" at bounding box center [106, 202] width 63 height 10
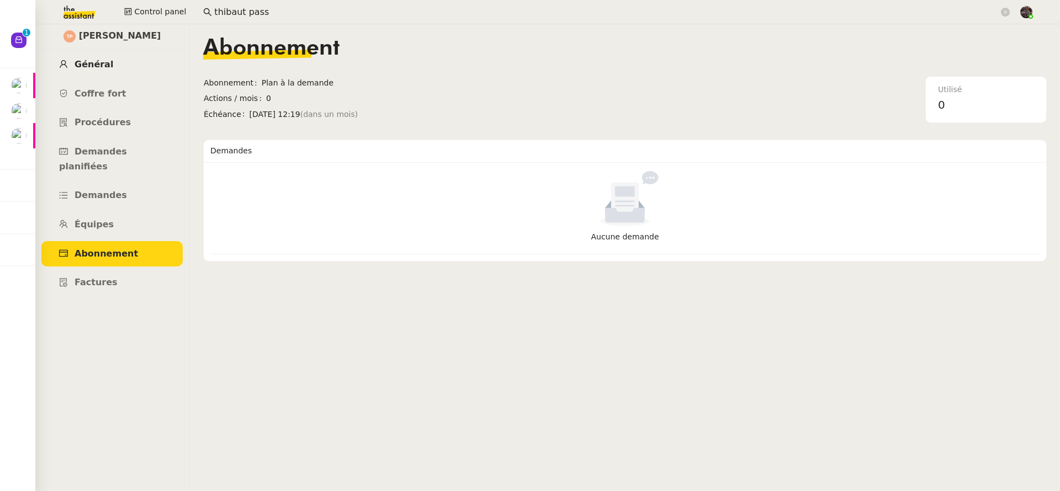
click at [117, 58] on link "Général" at bounding box center [111, 65] width 141 height 26
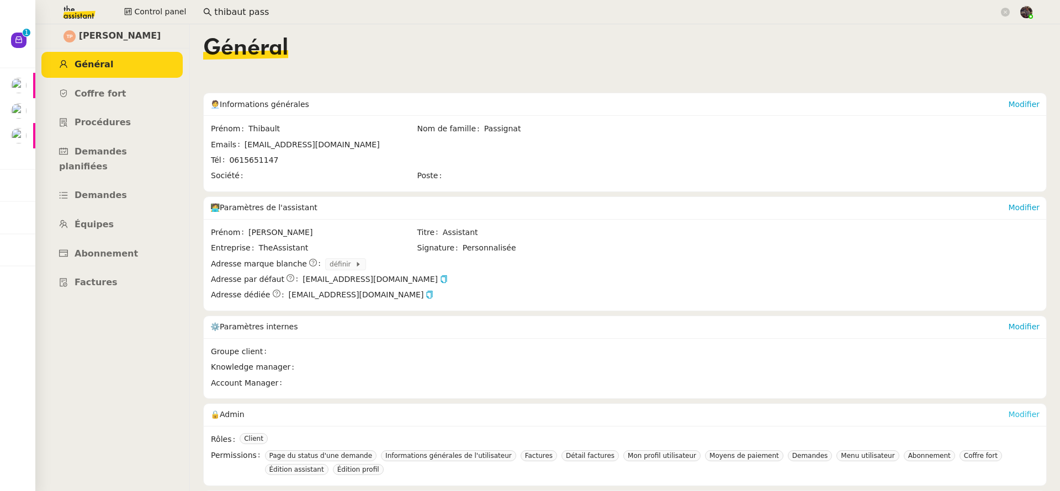
click at [1015, 413] on link "Modifier" at bounding box center [1023, 414] width 31 height 9
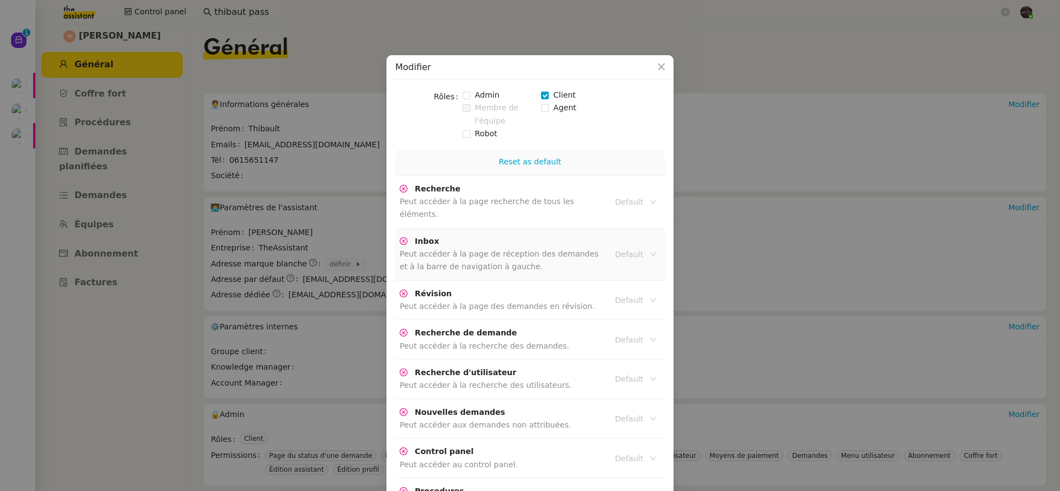
scroll to position [2248, 0]
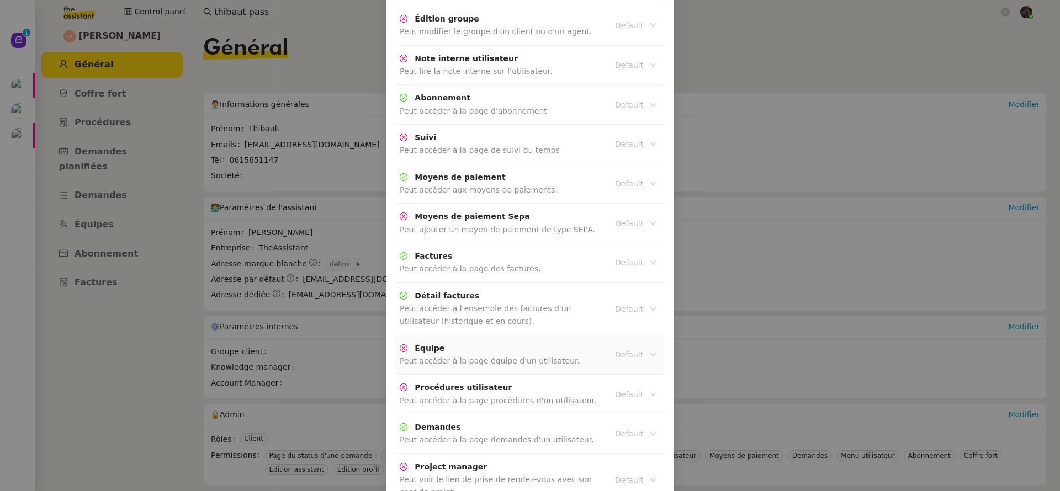
click at [615, 348] on input at bounding box center [631, 355] width 33 height 14
click at [616, 270] on div "Active" at bounding box center [632, 272] width 41 height 10
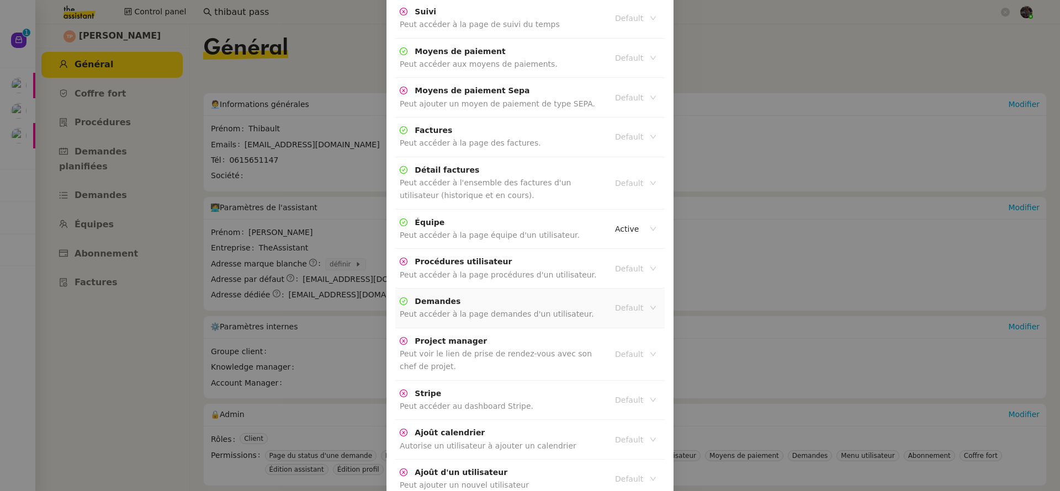
scroll to position [2375, 0]
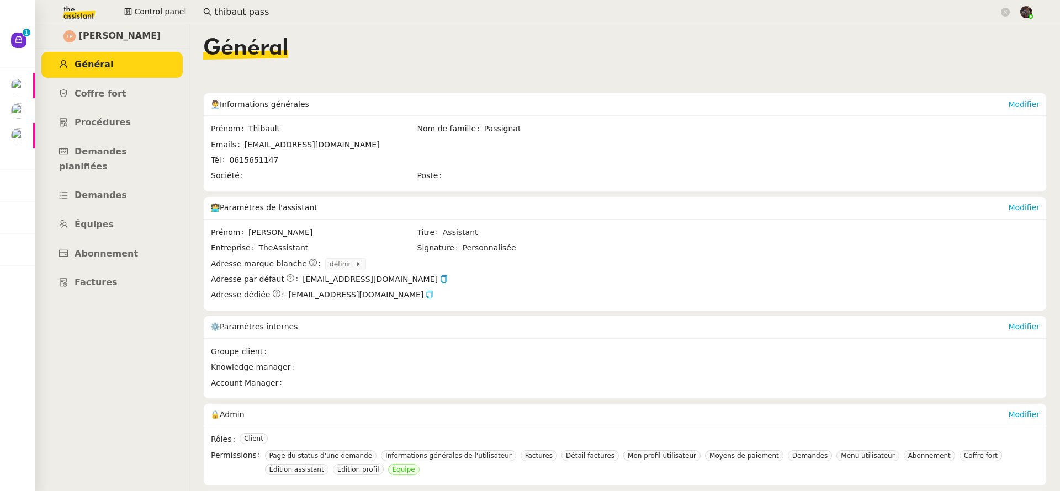
scroll to position [2320, 0]
click at [1008, 412] on link "Modifier" at bounding box center [1023, 414] width 31 height 9
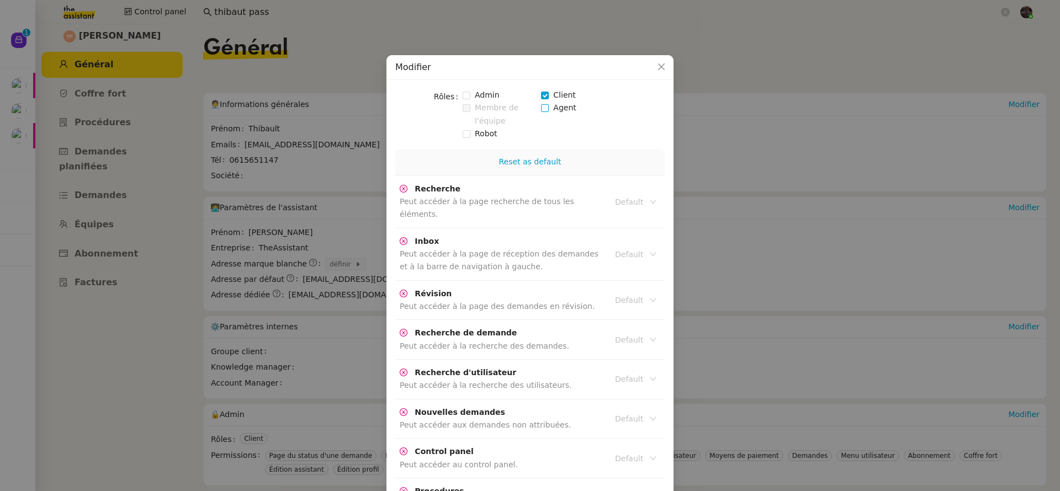
click at [562, 110] on span "Agent" at bounding box center [564, 108] width 31 height 13
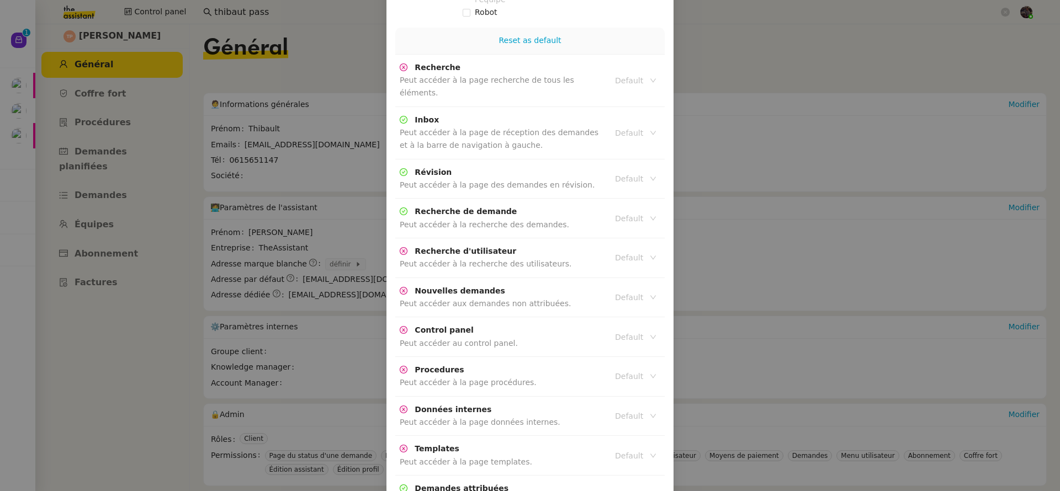
scroll to position [0, 0]
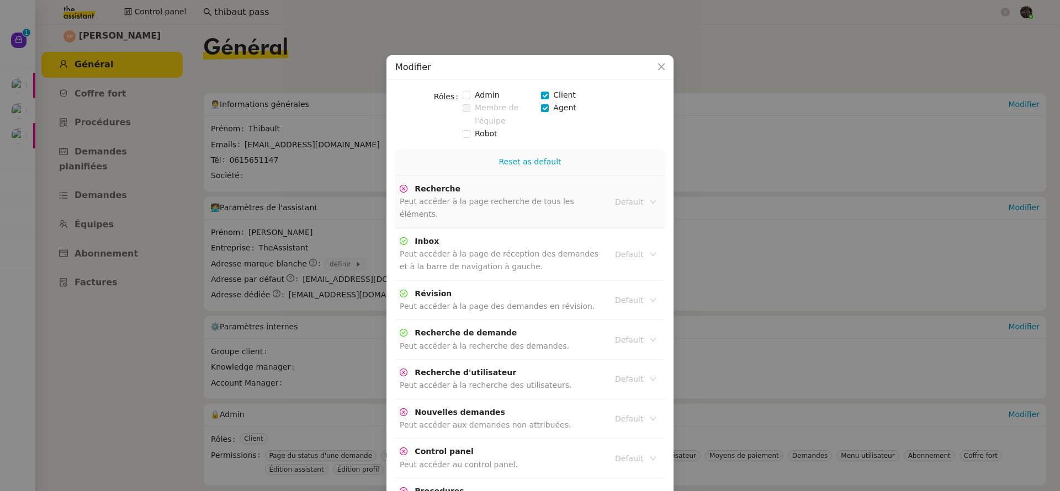
click at [615, 195] on input at bounding box center [631, 202] width 33 height 14
click at [621, 210] on div "Active" at bounding box center [632, 215] width 41 height 10
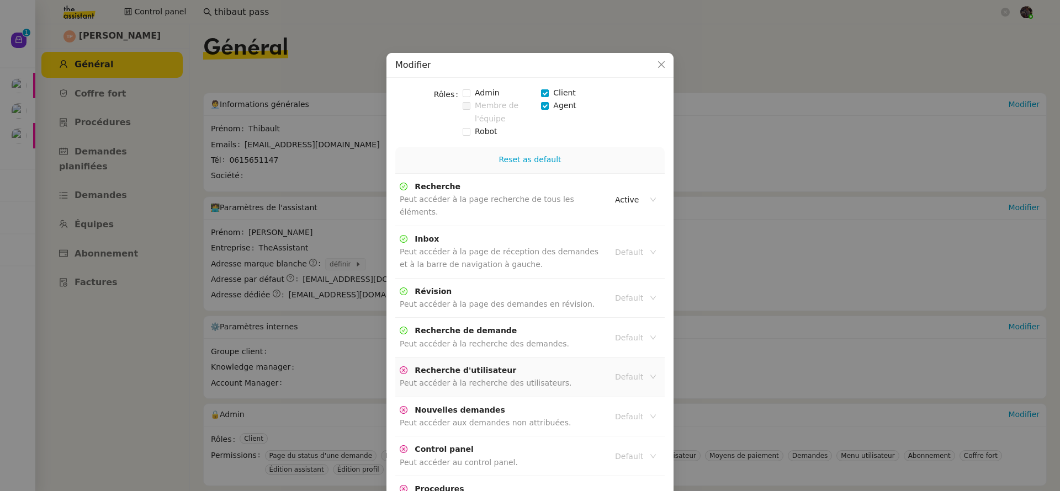
click at [611, 369] on nz-select-top-control "Default" at bounding box center [636, 376] width 50 height 15
click at [622, 378] on nz-option-item "Active" at bounding box center [633, 384] width 50 height 15
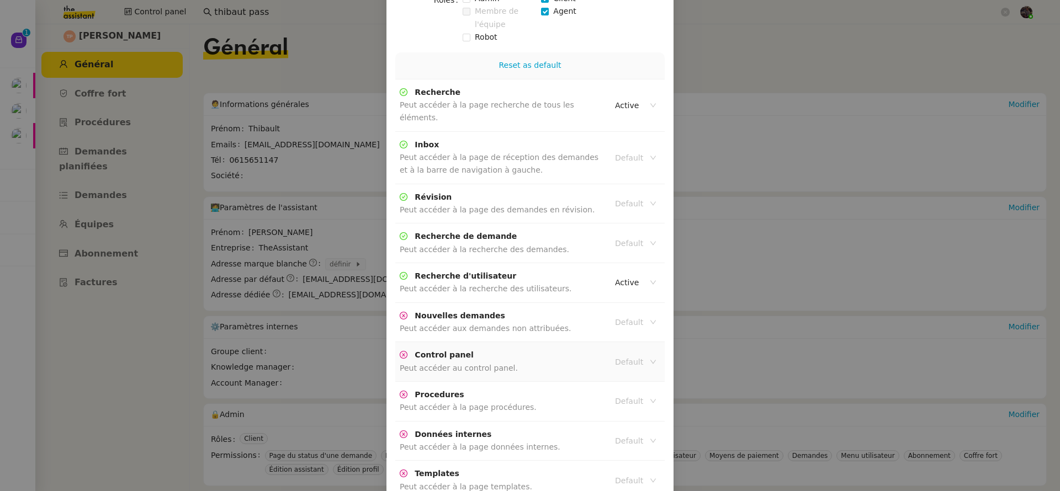
scroll to position [99, 0]
click at [615, 313] on input at bounding box center [631, 320] width 33 height 14
click at [615, 320] on nz-option-item "Active" at bounding box center [633, 326] width 50 height 15
click at [626, 352] on input at bounding box center [631, 359] width 33 height 14
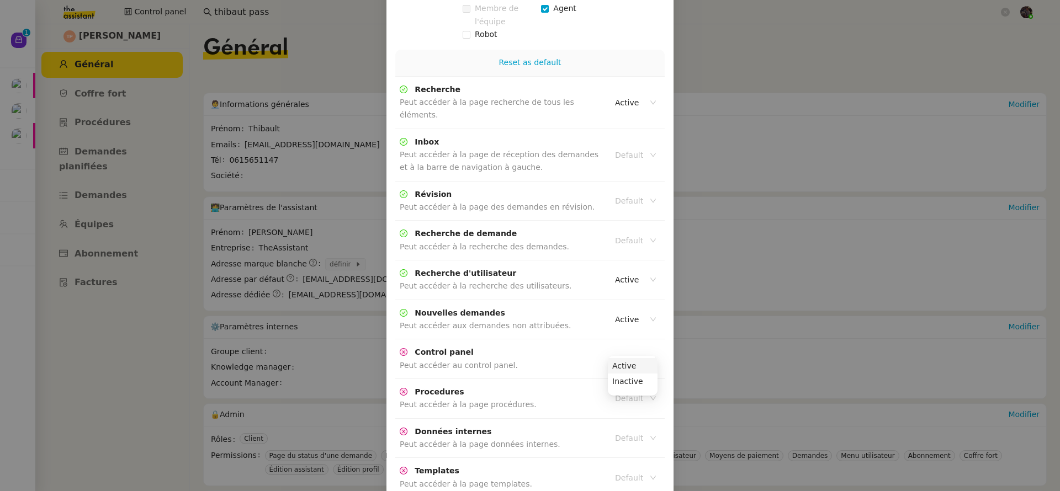
click at [632, 357] on nz-option-container "Active Inactive" at bounding box center [633, 376] width 50 height 40
click at [622, 367] on div "Active" at bounding box center [632, 366] width 41 height 10
click at [625, 395] on td "Default" at bounding box center [635, 399] width 59 height 40
click at [623, 391] on input at bounding box center [631, 398] width 33 height 14
click at [624, 397] on nz-option-container "Active Inactive" at bounding box center [633, 416] width 50 height 40
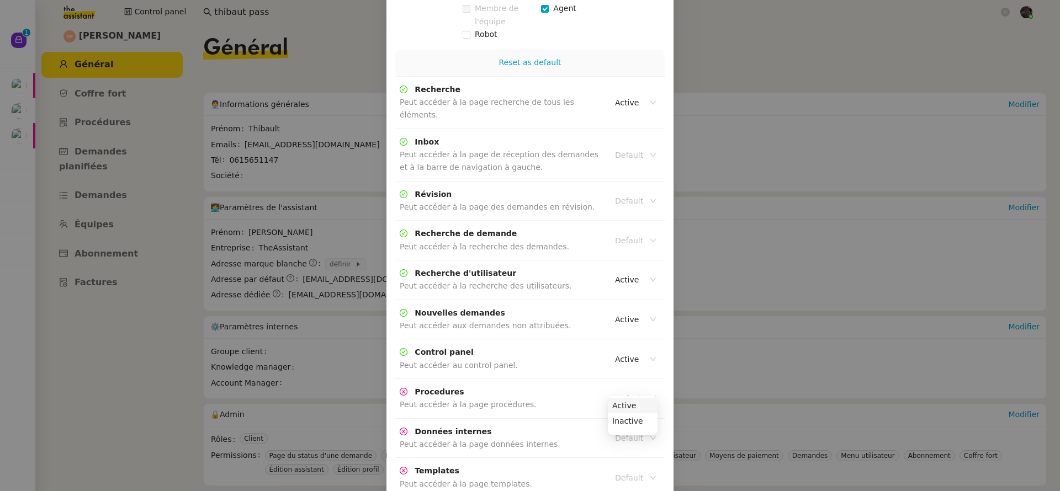
click at [626, 404] on div "Active" at bounding box center [632, 406] width 41 height 10
click at [622, 431] on input at bounding box center [631, 438] width 33 height 14
click at [629, 446] on div "Active" at bounding box center [632, 446] width 41 height 10
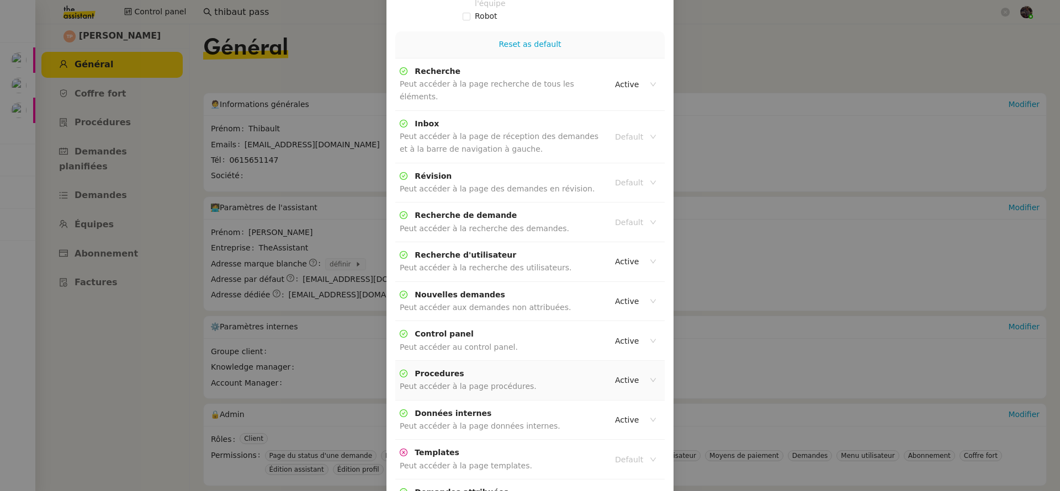
scroll to position [282, 0]
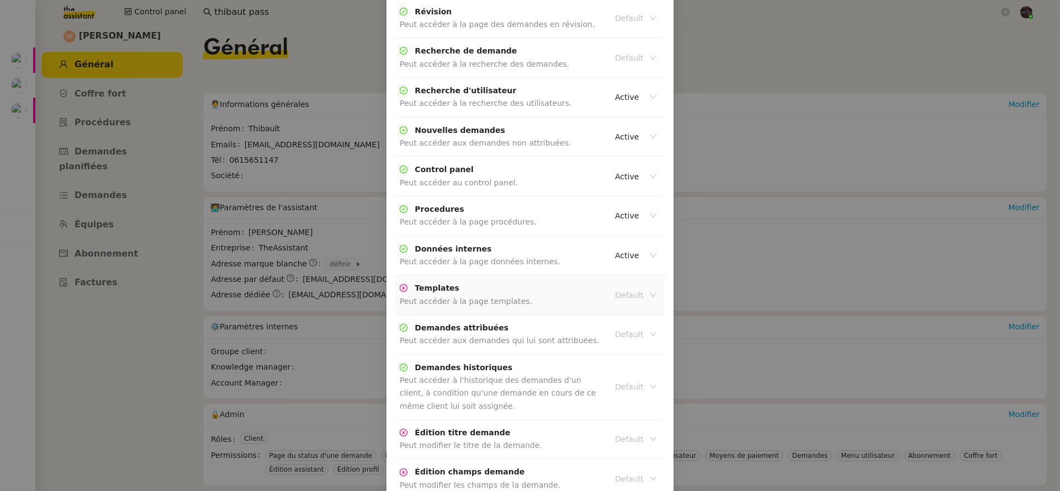
click at [632, 288] on input at bounding box center [631, 295] width 33 height 14
click at [631, 302] on div "Active" at bounding box center [632, 302] width 41 height 10
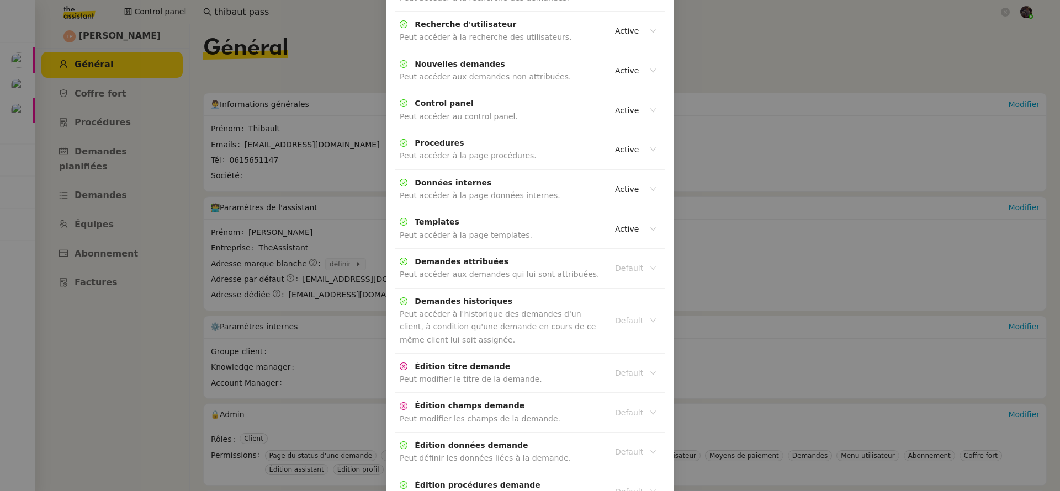
scroll to position [499, 0]
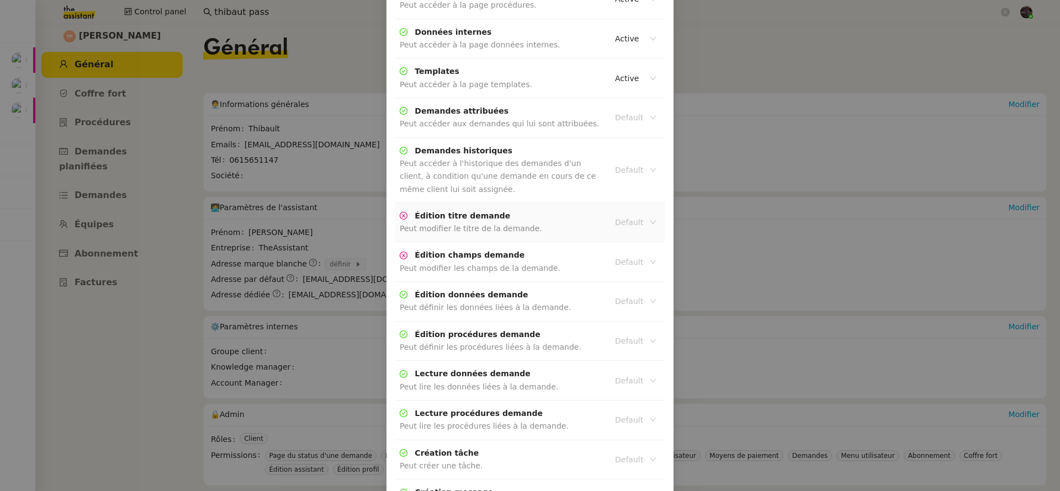
click at [616, 215] on input at bounding box center [631, 222] width 33 height 14
click at [621, 230] on div "Active" at bounding box center [632, 230] width 41 height 10
click at [623, 255] on input at bounding box center [631, 262] width 33 height 14
click at [624, 269] on div "Active" at bounding box center [632, 269] width 41 height 10
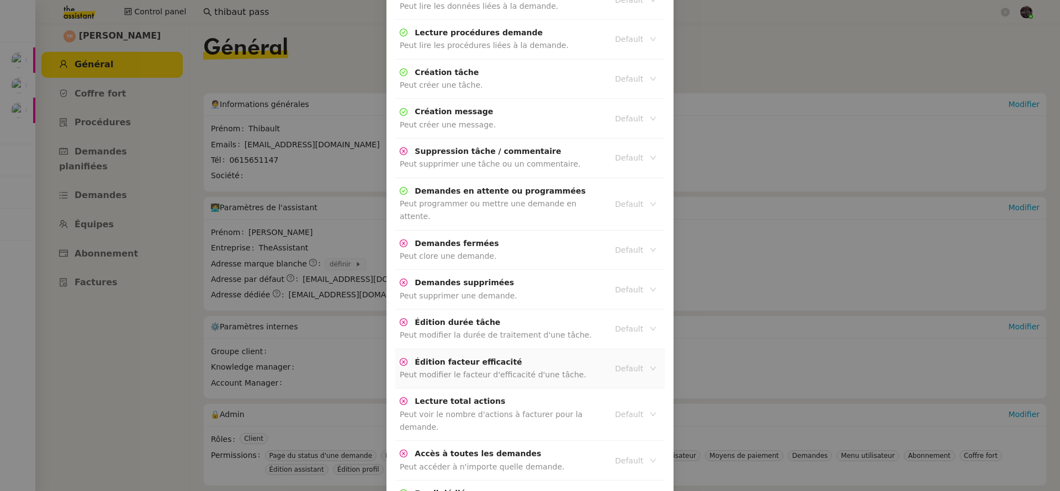
scroll to position [908, 0]
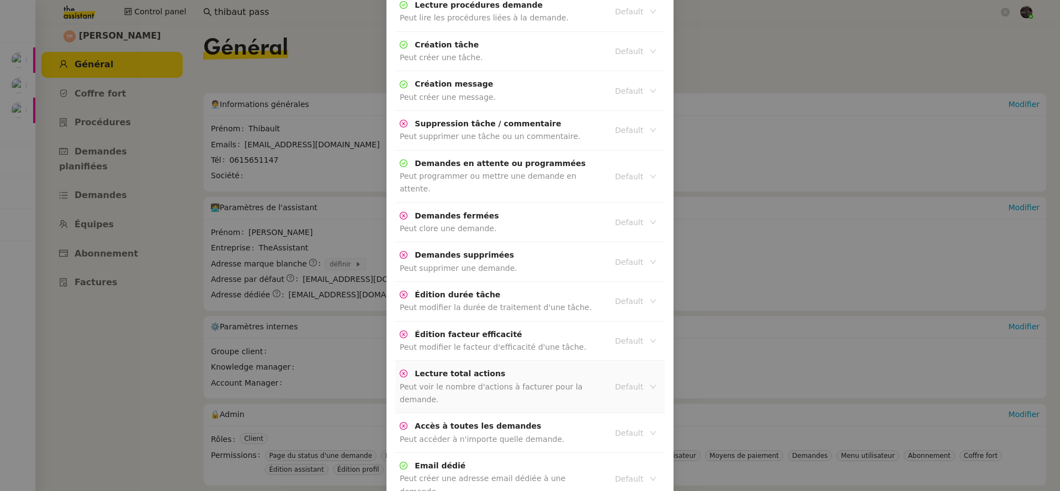
click at [620, 380] on input at bounding box center [631, 387] width 33 height 14
click at [621, 380] on div "Active" at bounding box center [632, 382] width 41 height 10
click at [628, 426] on input at bounding box center [631, 433] width 33 height 14
click at [628, 423] on div "Active" at bounding box center [632, 427] width 41 height 10
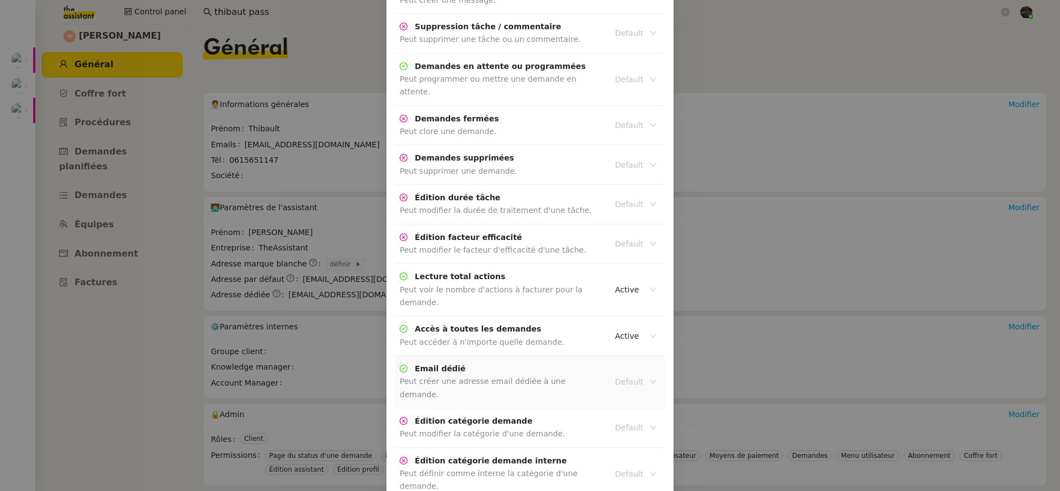
scroll to position [1005, 0]
click at [616, 420] on input at bounding box center [631, 427] width 33 height 14
click at [581, 408] on td "Édition catégorie demande Peut modifier la catégorie d'une demande." at bounding box center [500, 428] width 211 height 40
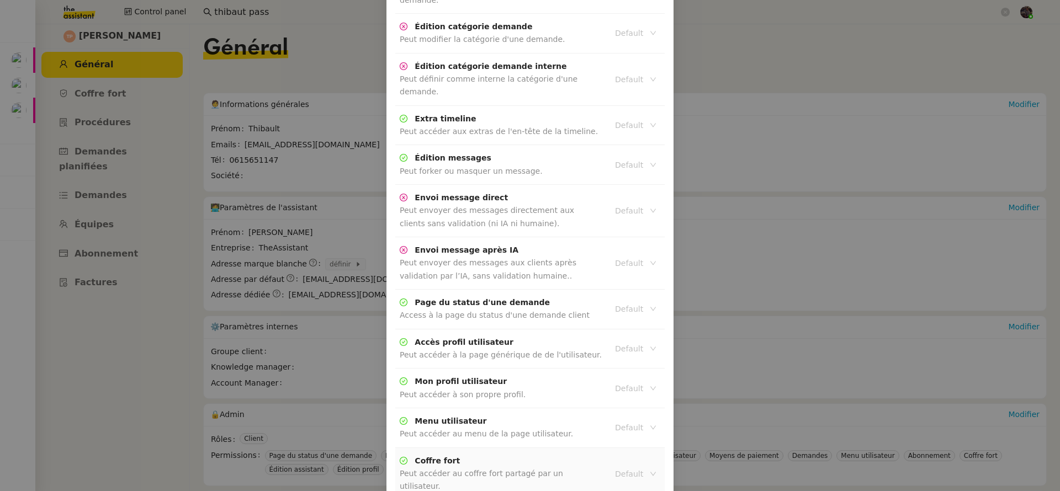
scroll to position [1407, 0]
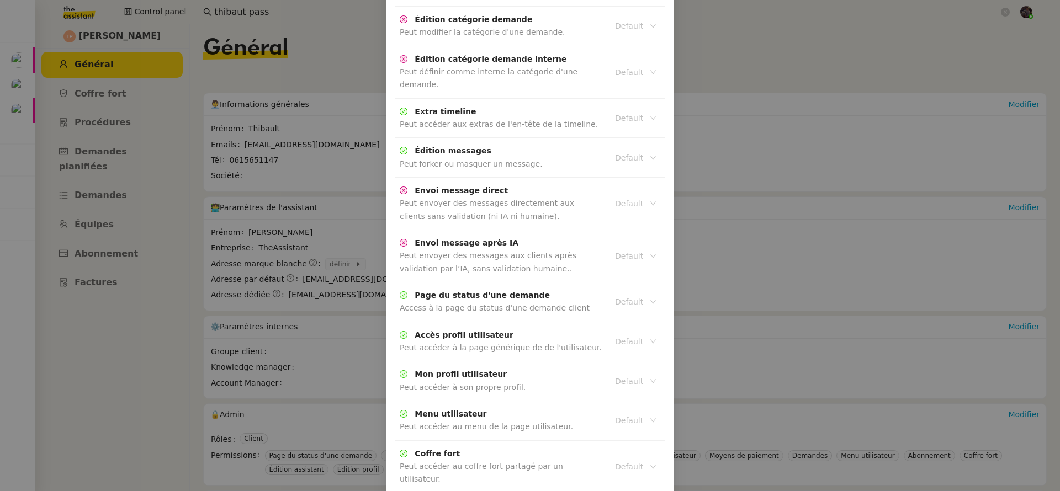
click at [616, 411] on div "Active" at bounding box center [632, 409] width 41 height 10
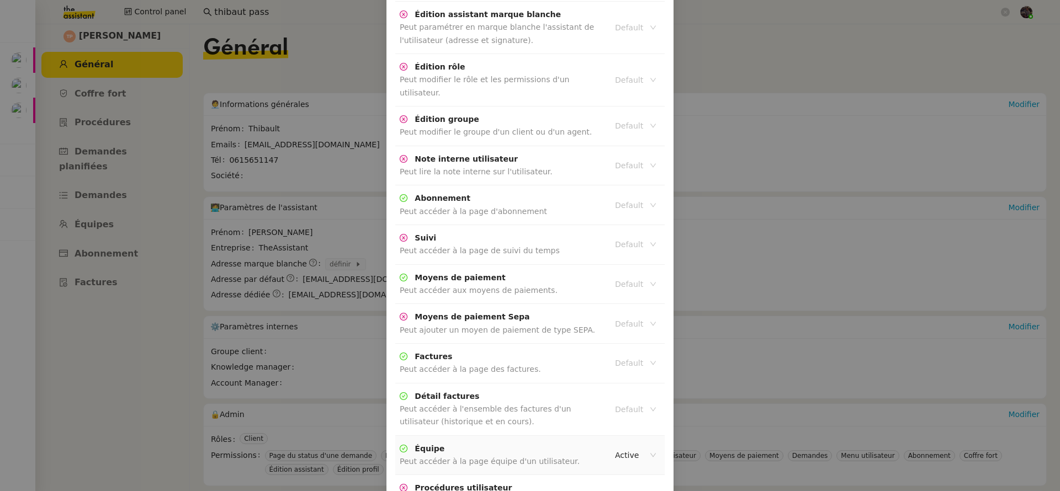
scroll to position [2148, 0]
click at [621, 488] on input at bounding box center [631, 495] width 33 height 14
click at [624, 409] on div "Active" at bounding box center [632, 411] width 41 height 10
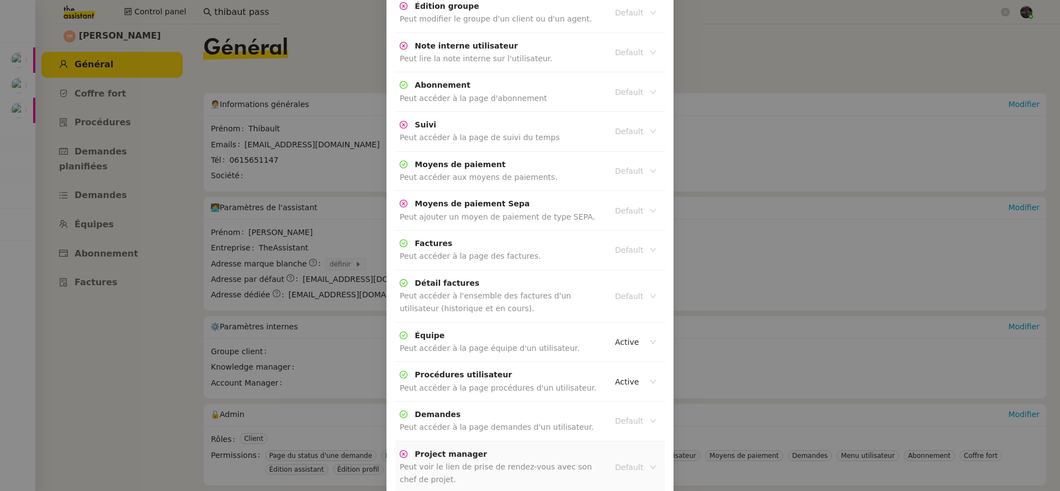
scroll to position [2262, 0]
click at [617, 460] on input at bounding box center [631, 467] width 33 height 14
click at [621, 380] on div "Active" at bounding box center [632, 384] width 41 height 10
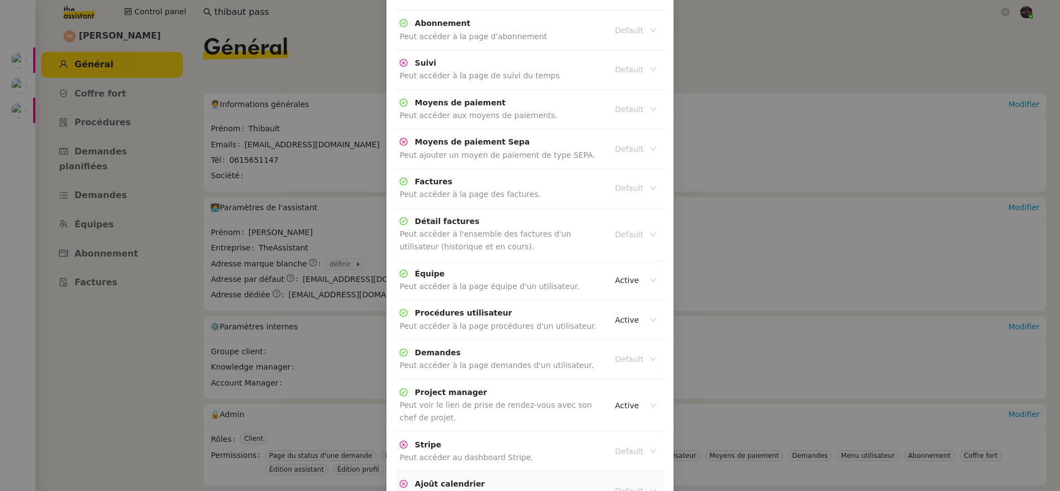
scroll to position [2334, 0]
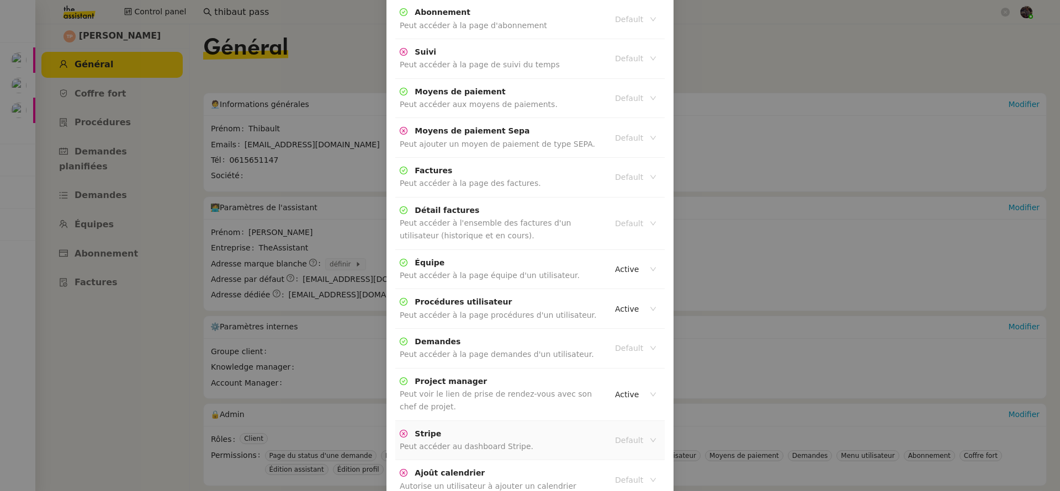
click at [611, 433] on nz-select "Default" at bounding box center [636, 440] width 50 height 15
click at [614, 359] on div "Active" at bounding box center [632, 357] width 41 height 10
click at [618, 473] on input at bounding box center [631, 480] width 33 height 14
click at [620, 388] on nz-option-container "Active Inactive" at bounding box center [633, 407] width 50 height 40
click at [621, 393] on div "Active" at bounding box center [632, 397] width 41 height 10
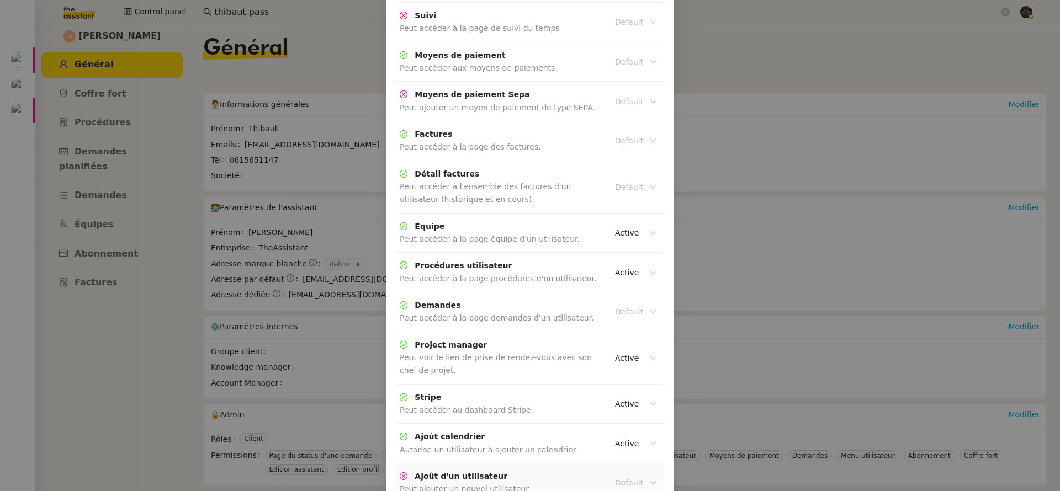
scroll to position [2375, 0]
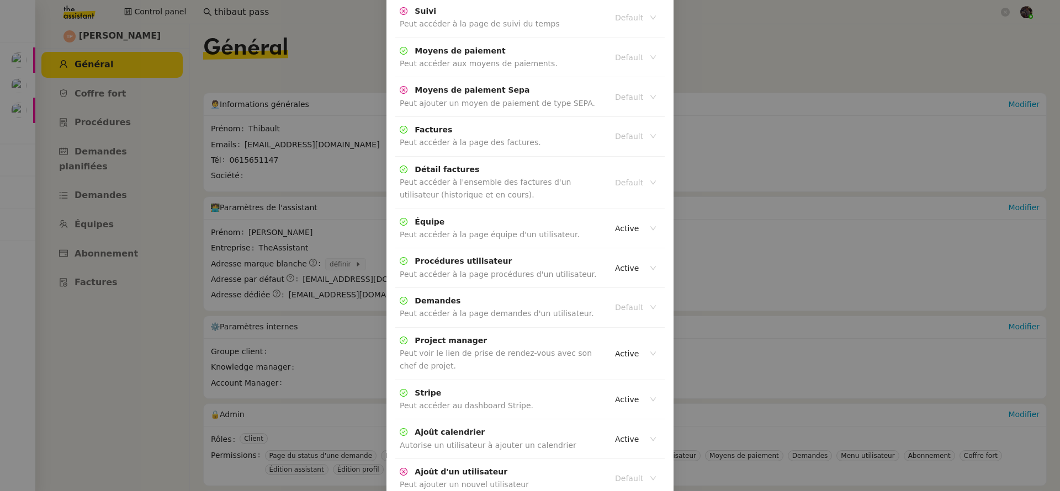
click at [626, 433] on div "Active" at bounding box center [632, 435] width 41 height 10
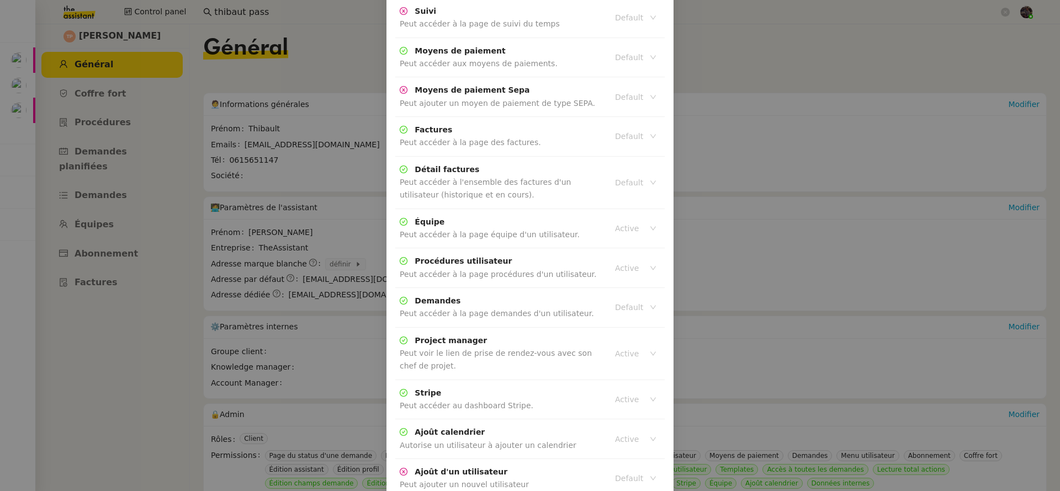
scroll to position [2320, 0]
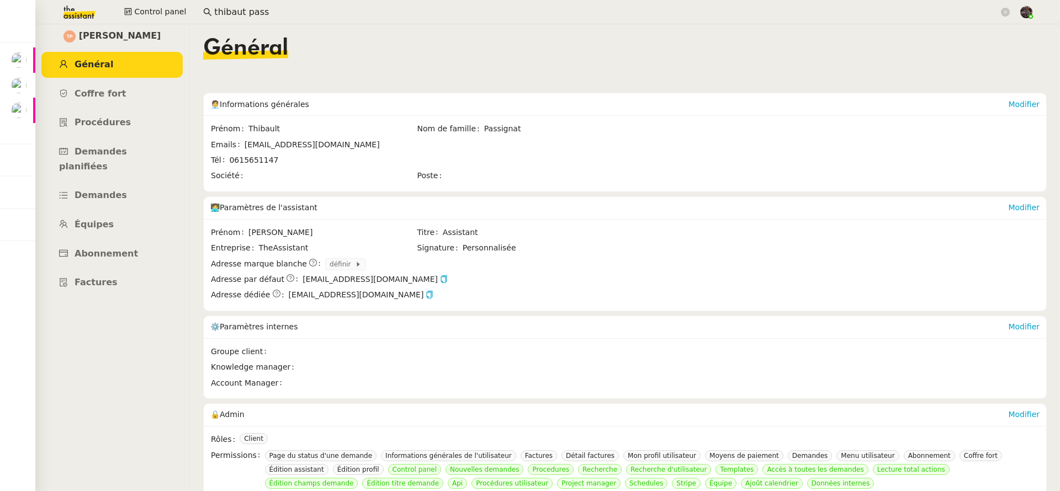
click at [70, 18] on img at bounding box center [71, 12] width 86 height 24
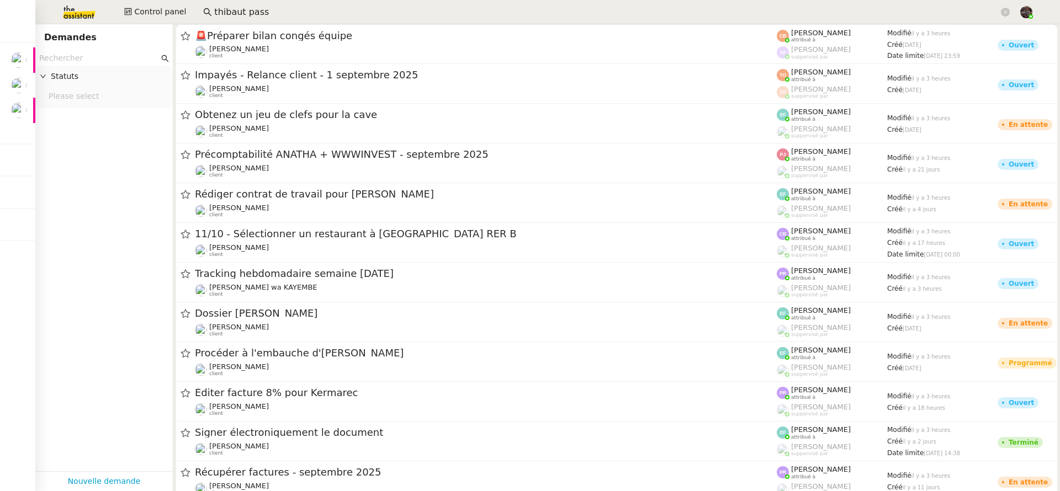
click at [102, 50] on nz-page-header "Demandes" at bounding box center [103, 37] width 137 height 27
click at [103, 59] on input "text" at bounding box center [99, 58] width 120 height 13
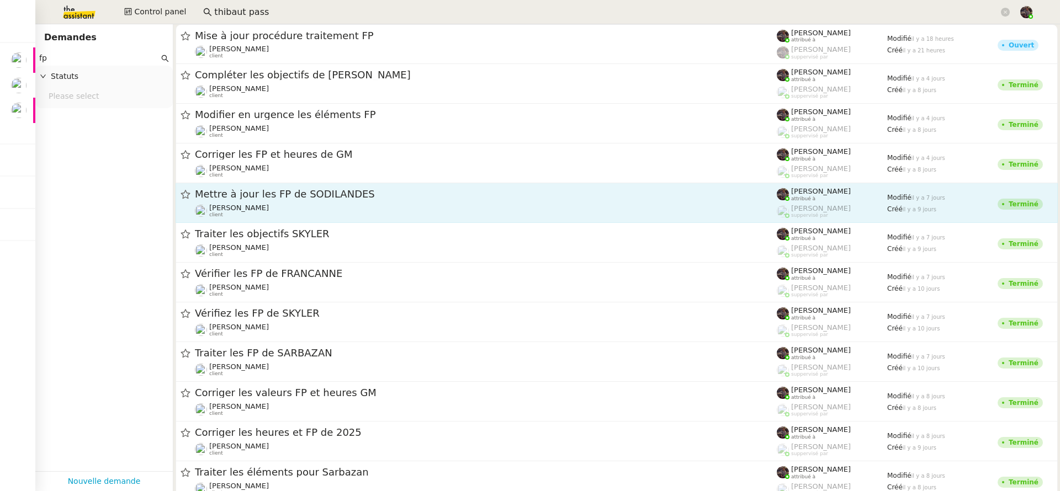
type input "fp"
click at [344, 188] on div "Mettre à jour les FP de SODILANDES" at bounding box center [486, 195] width 582 height 14
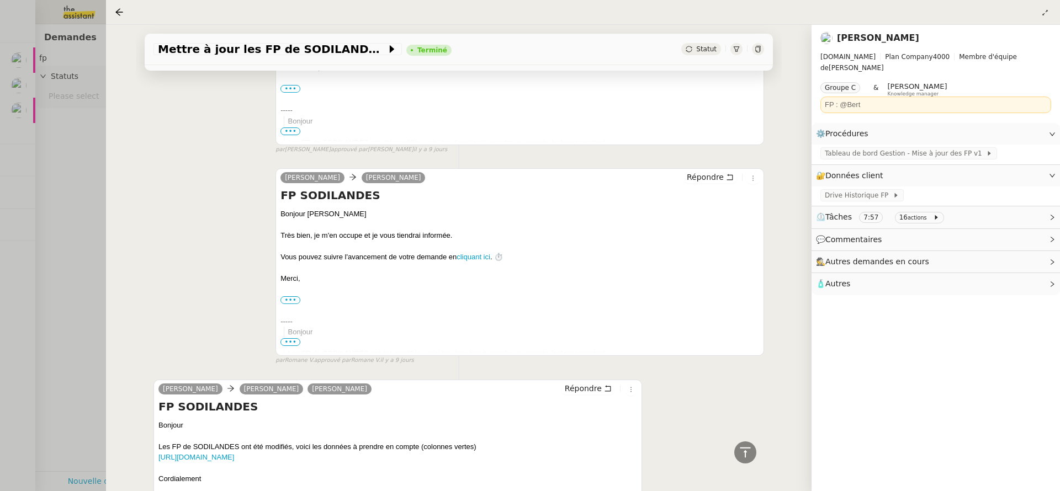
scroll to position [520, 0]
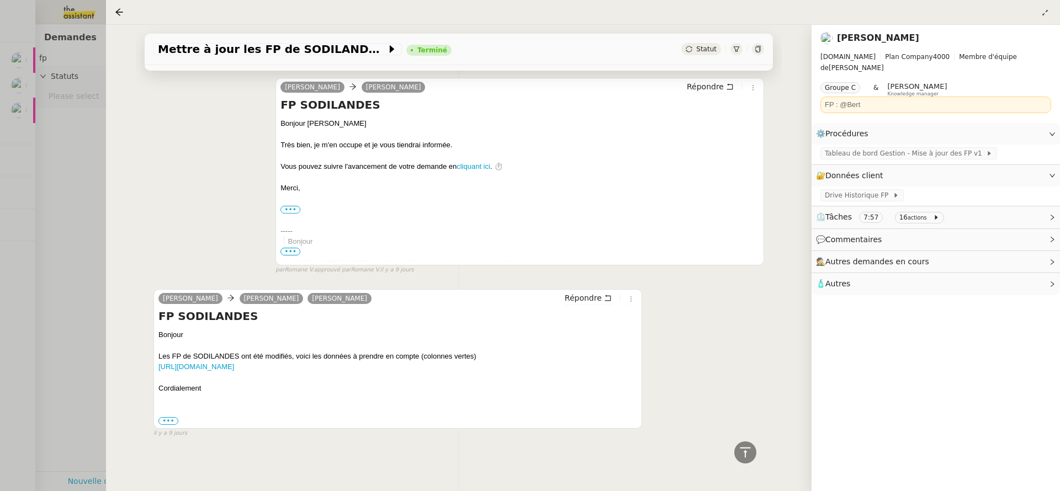
click at [167, 407] on div "Bonjour Les FP de SODILANDES ont été modifiés, voici les données à prendre en c…" at bounding box center [397, 378] width 479 height 97
click at [168, 417] on label "•••" at bounding box center [168, 421] width 20 height 8
click at [0, 0] on input "•••" at bounding box center [0, 0] width 0 height 0
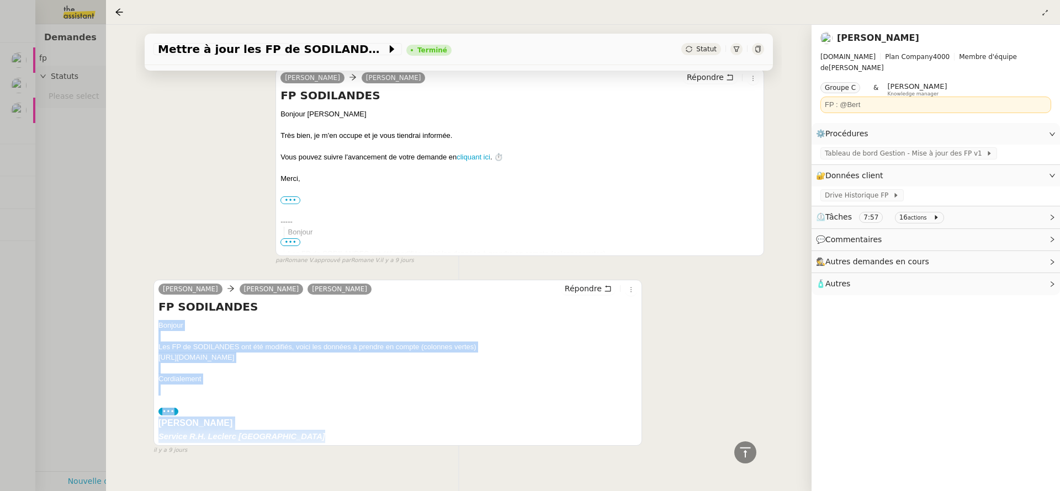
drag, startPoint x: 388, startPoint y: 445, endPoint x: 152, endPoint y: 330, distance: 262.5
click at [150, 331] on div "Tâche Message Commentaire Veuillez patienter une erreur s'est produite 👌👌👌 mess…" at bounding box center [459, 29] width 646 height 887
copy div "Bonjour Les FP de SODILANDES ont été modifiés, voici les données à prendre en c…"
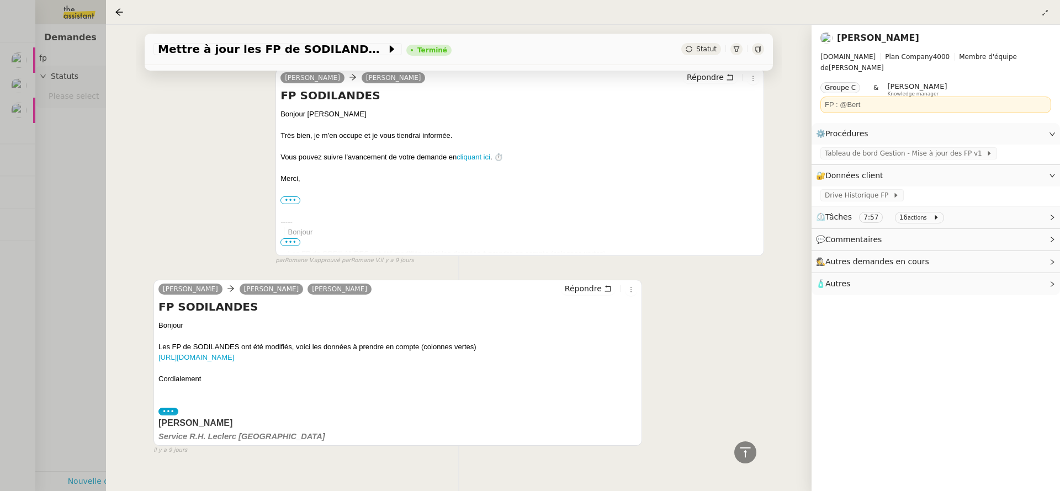
click at [86, 124] on div at bounding box center [530, 245] width 1060 height 491
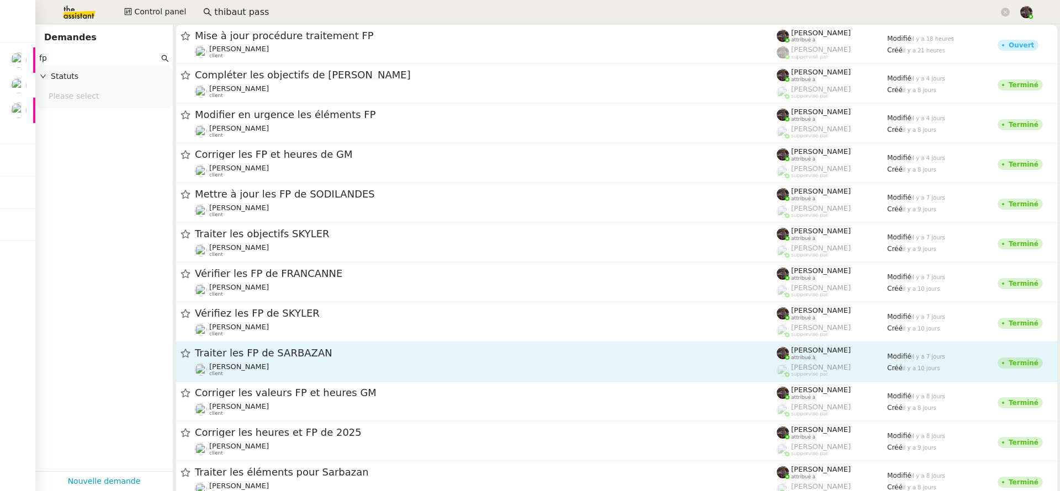
click at [281, 360] on div "Traiter les FP de SARBAZAN Camille Cazade client" at bounding box center [486, 362] width 582 height 30
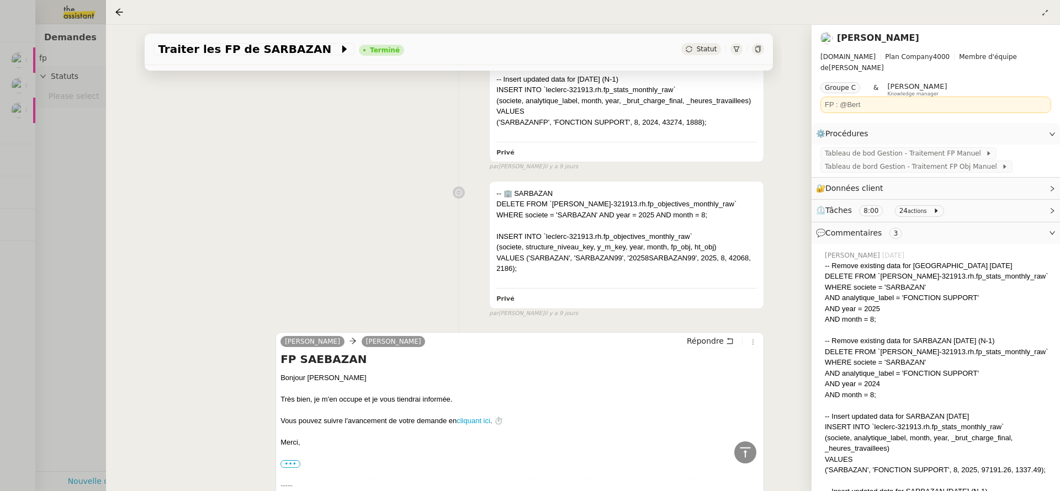
scroll to position [1493, 0]
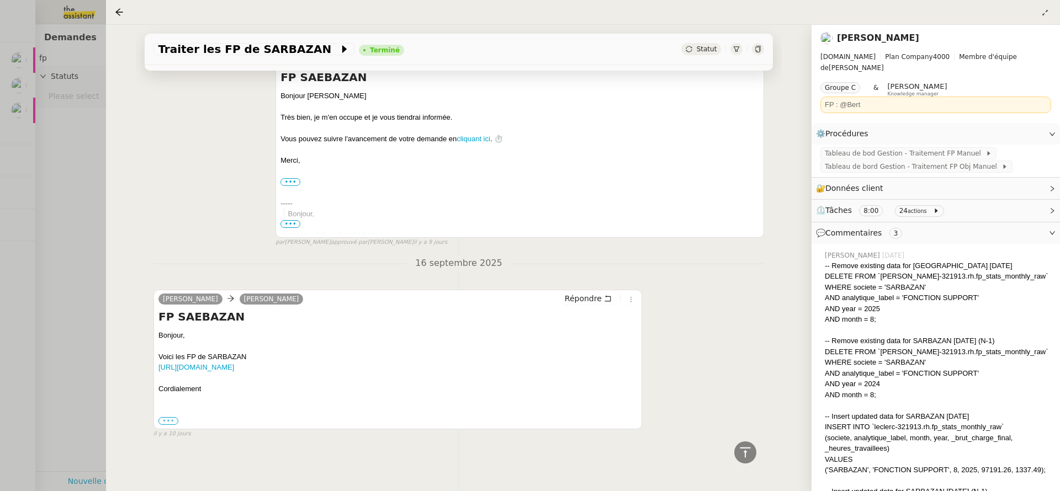
click at [171, 417] on label "•••" at bounding box center [168, 421] width 20 height 8
click at [0, 0] on input "•••" at bounding box center [0, 0] width 0 height 0
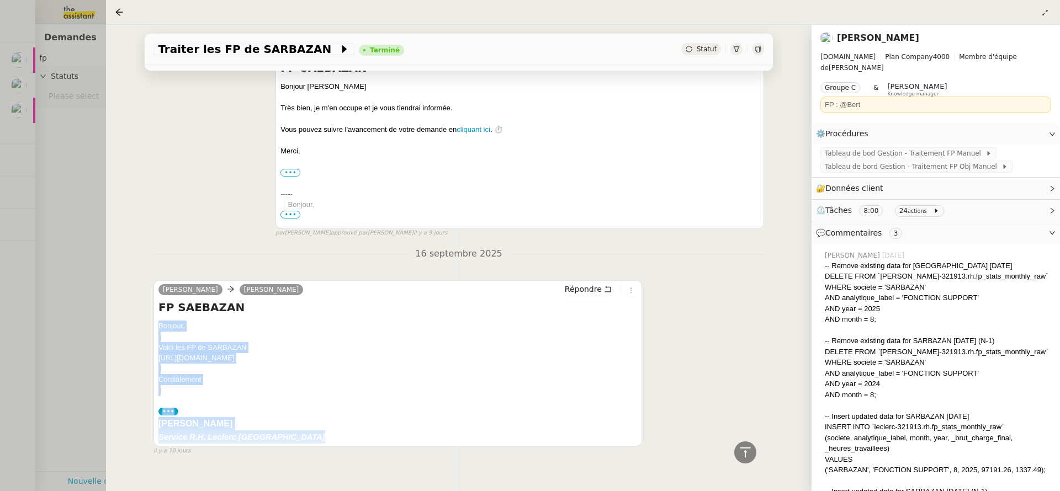
drag, startPoint x: 316, startPoint y: 437, endPoint x: 157, endPoint y: 331, distance: 190.7
click at [157, 331] on div "Camille Cazade camille Répondre FP SAEBAZAN Bonjour, Voici les FP de SARBAZAN h…" at bounding box center [397, 363] width 489 height 166
copy div "Bonjour, Voici les FP de SARBAZAN https://docs.google.com/spreadsheets/d/1ez_O_…"
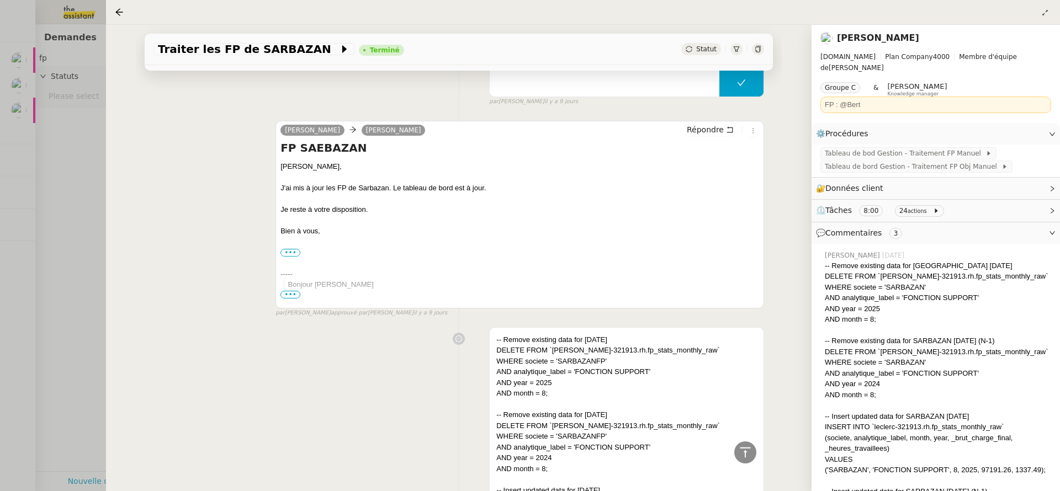
scroll to position [399, 0]
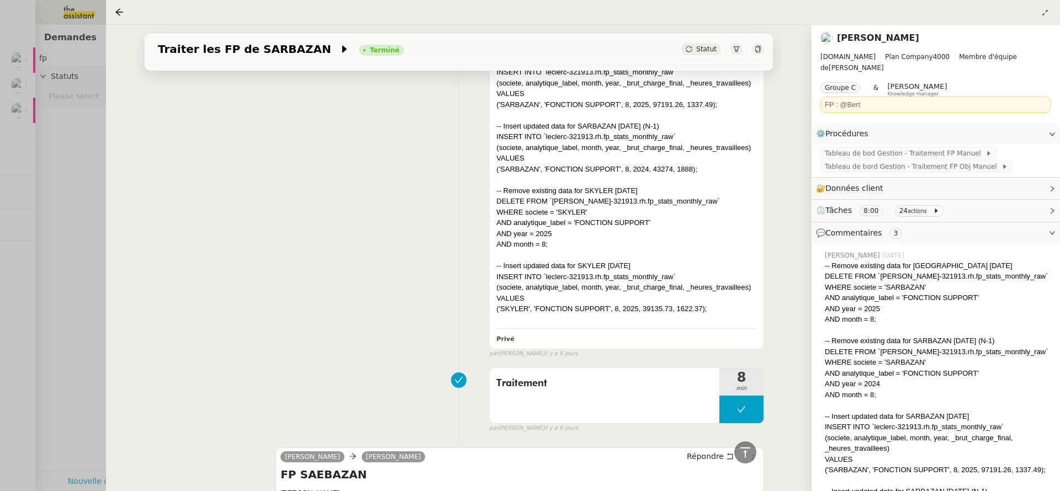
click at [86, 247] on div at bounding box center [530, 245] width 1060 height 491
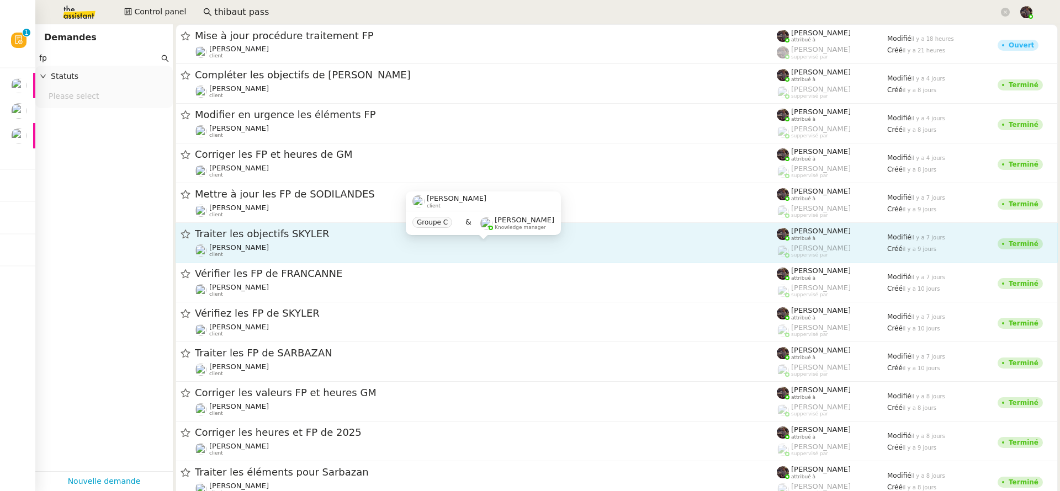
click at [301, 245] on div "Camille Cazade client" at bounding box center [486, 250] width 582 height 14
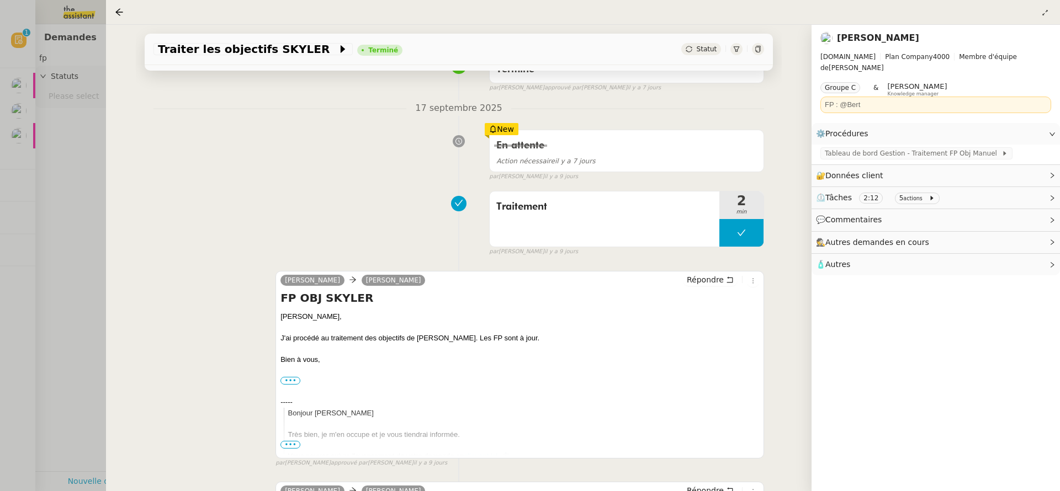
scroll to position [285, 0]
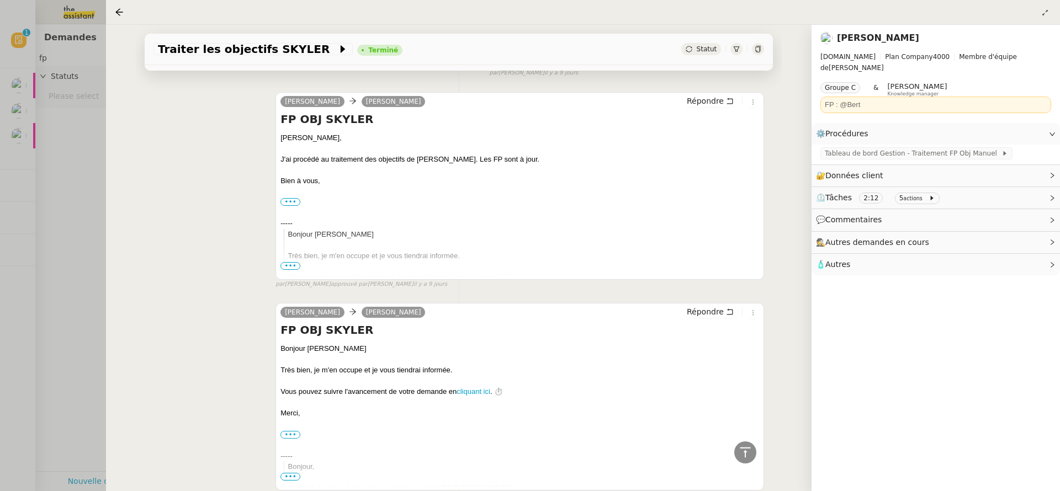
click at [63, 285] on div at bounding box center [530, 245] width 1060 height 491
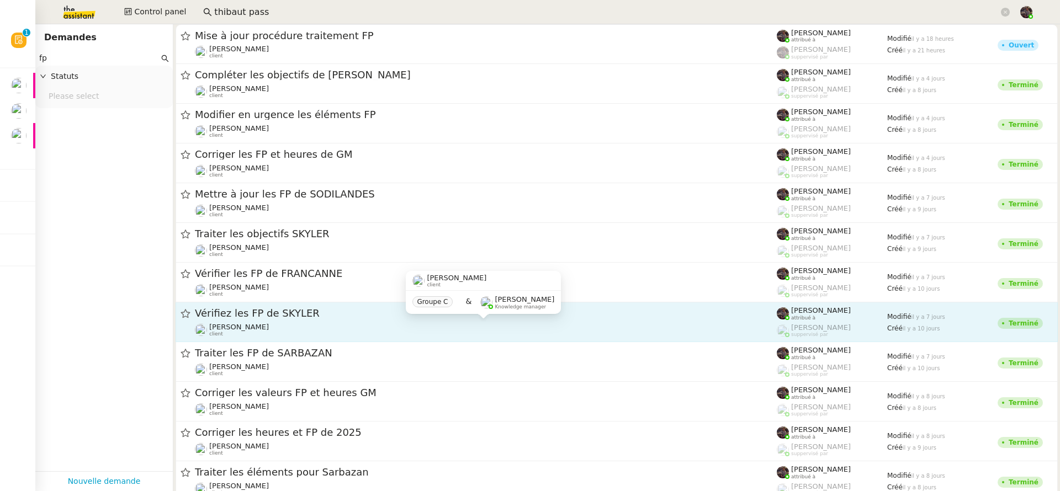
click at [290, 330] on div "Camille Cazade client" at bounding box center [486, 330] width 582 height 14
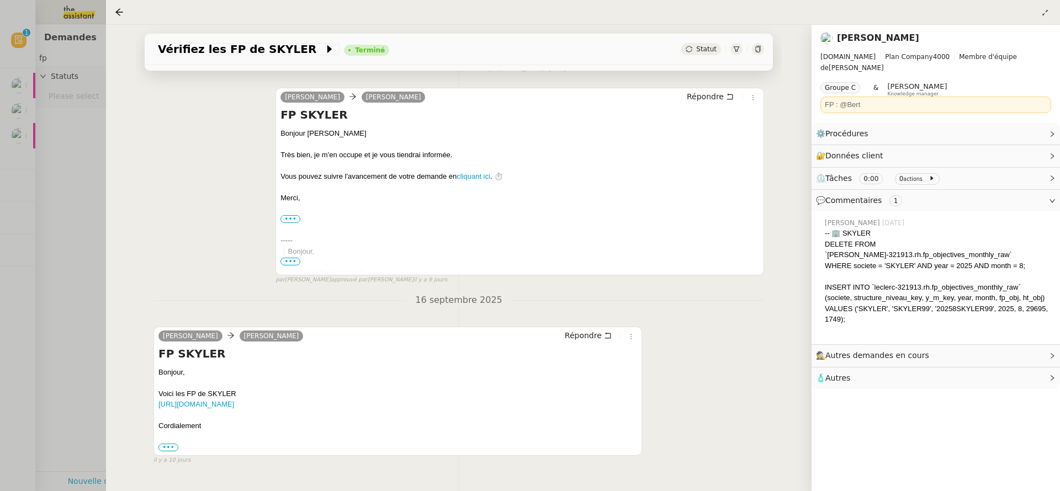
scroll to position [597, 0]
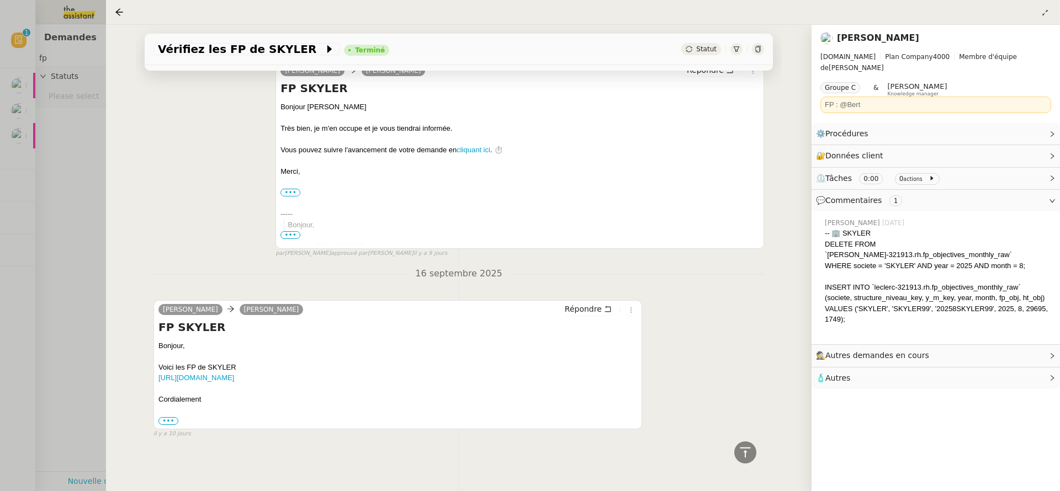
click at [7, 347] on div at bounding box center [530, 245] width 1060 height 491
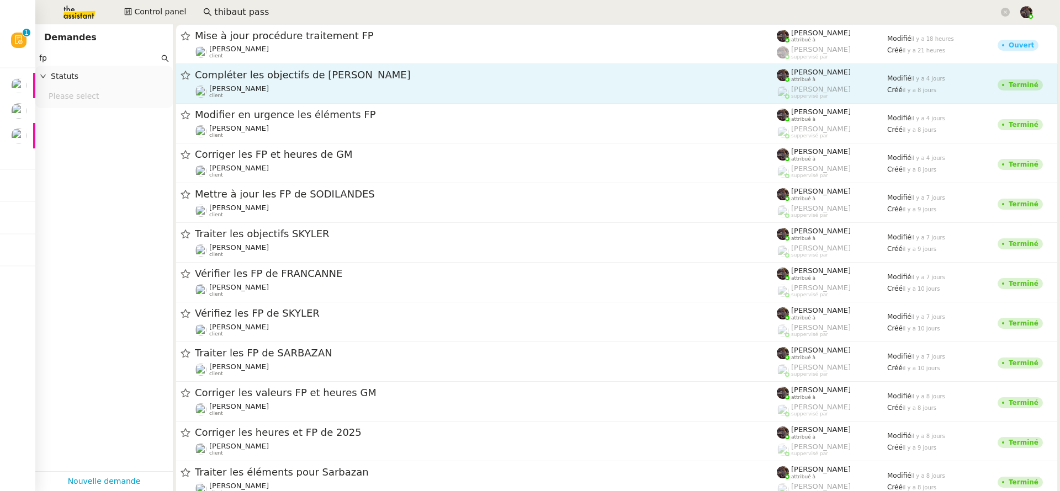
click at [281, 77] on span "Compléter les objectifs de Pinkman" at bounding box center [486, 75] width 582 height 10
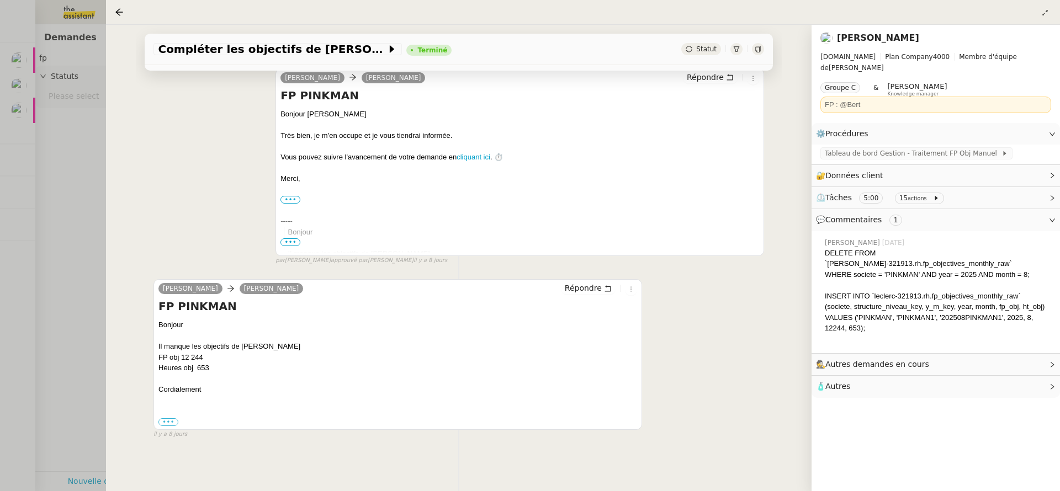
scroll to position [655, 0]
drag, startPoint x: 117, startPoint y: 283, endPoint x: 47, endPoint y: 299, distance: 71.9
click at [117, 283] on div "Compléter les objectifs de Pinkman Terminé Statut Client Camille Cazade Owner F…" at bounding box center [459, 258] width 706 height 467
click at [34, 299] on div at bounding box center [530, 245] width 1060 height 491
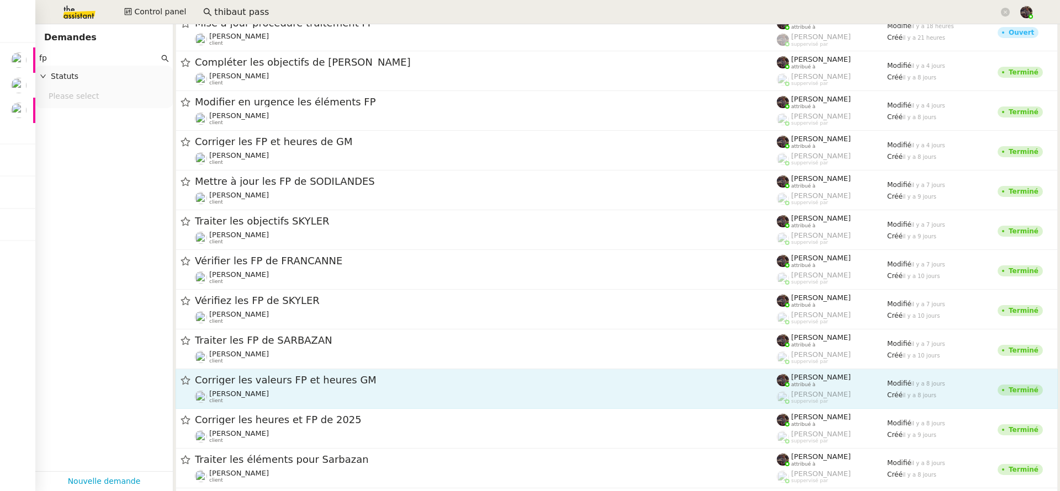
scroll to position [173, 0]
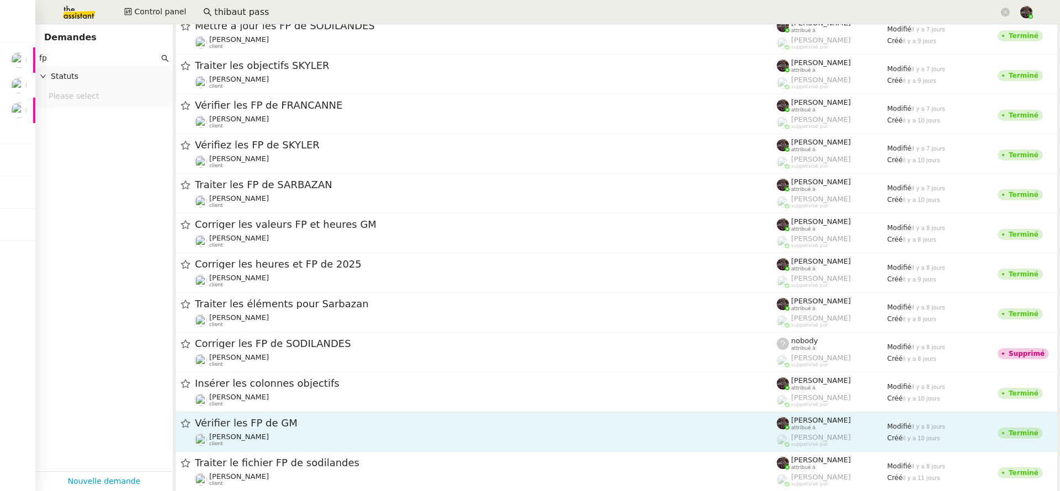
click at [310, 431] on div "Vérifier les FP de GM Camille Cazade client" at bounding box center [486, 432] width 582 height 30
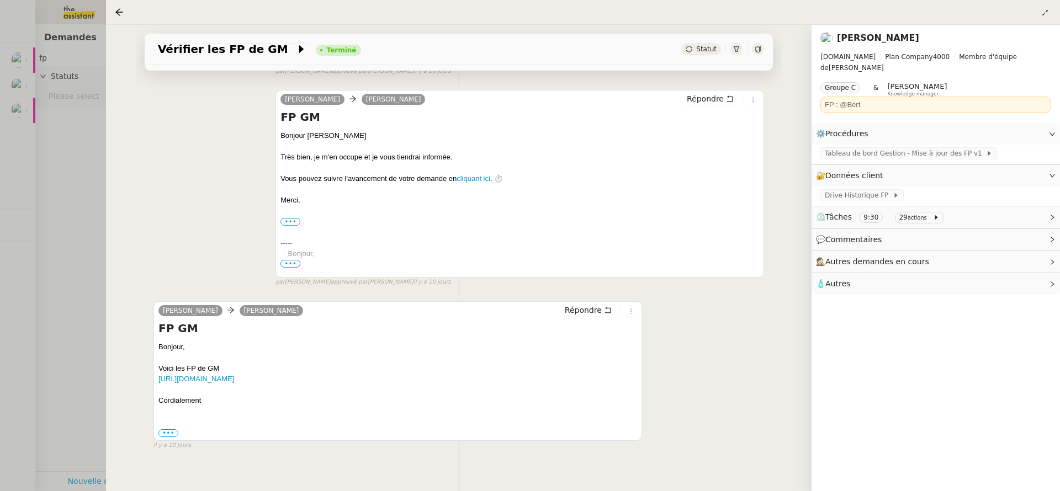
scroll to position [520, 0]
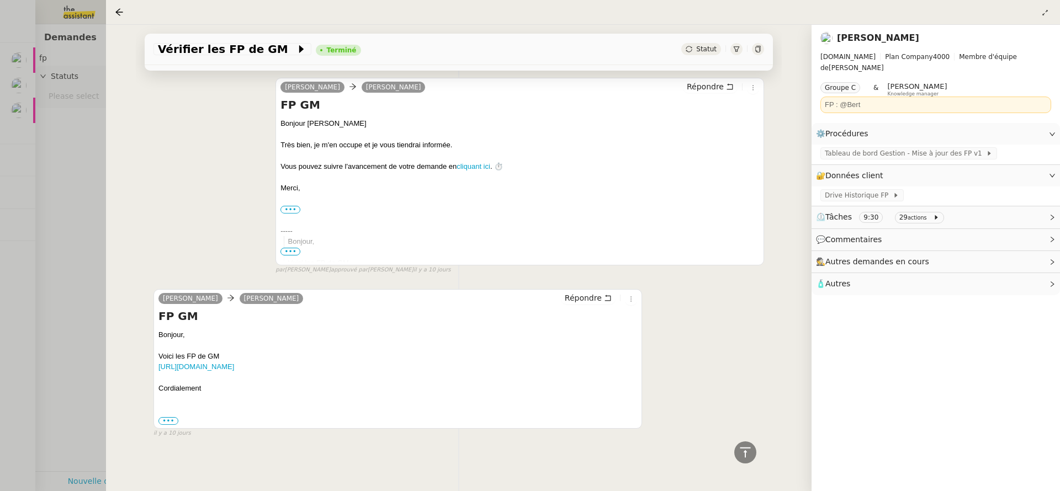
click at [112, 338] on div "Vérifier les FP de GM Terminé Statut Client Camille Cazade Owner Frédérique Alb…" at bounding box center [459, 258] width 706 height 467
click at [72, 340] on div at bounding box center [530, 245] width 1060 height 491
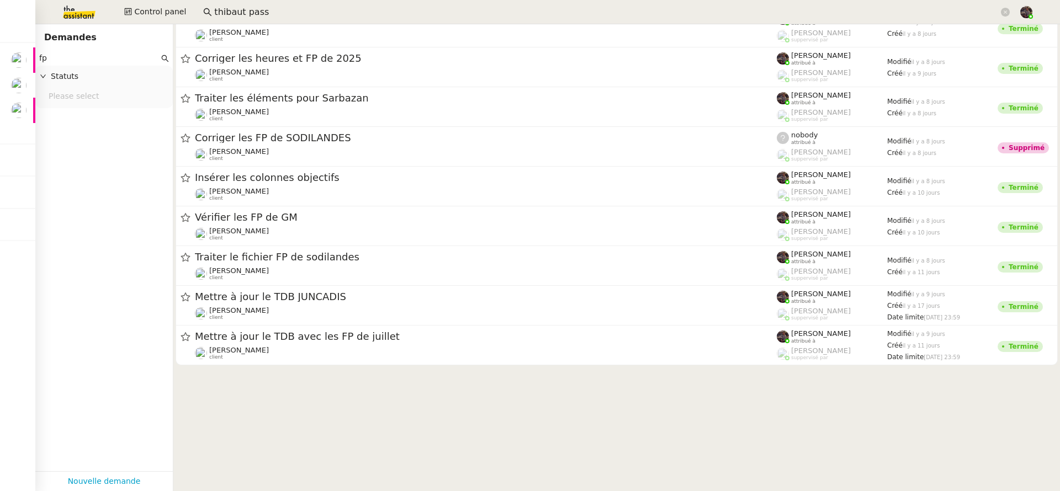
scroll to position [382, 0]
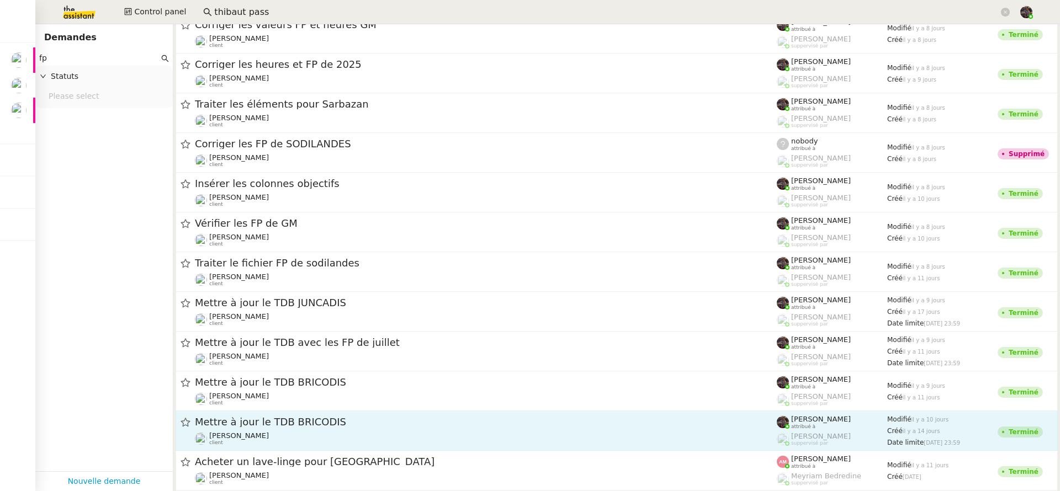
click at [319, 428] on div "Mettre à jour le TDB BRICODIS" at bounding box center [486, 423] width 582 height 14
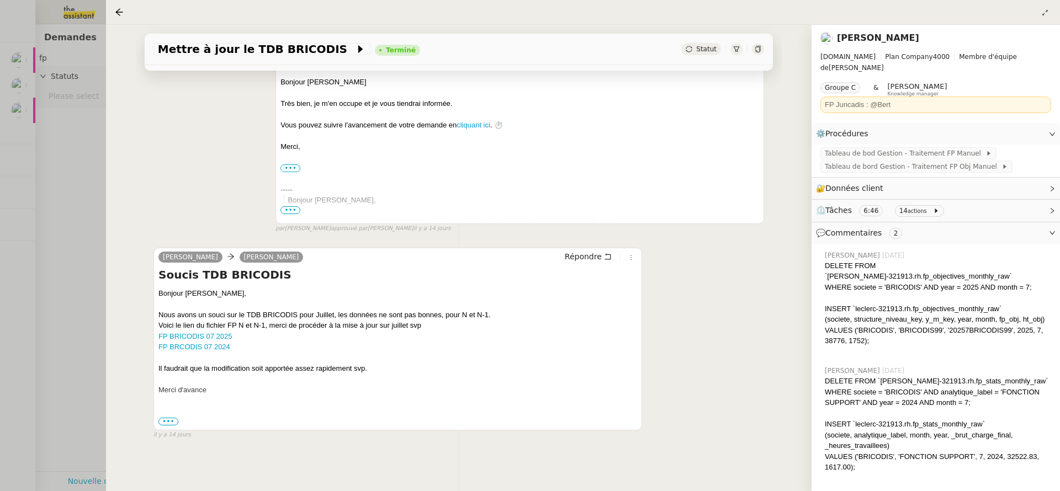
scroll to position [834, 0]
click at [67, 372] on div at bounding box center [530, 245] width 1060 height 491
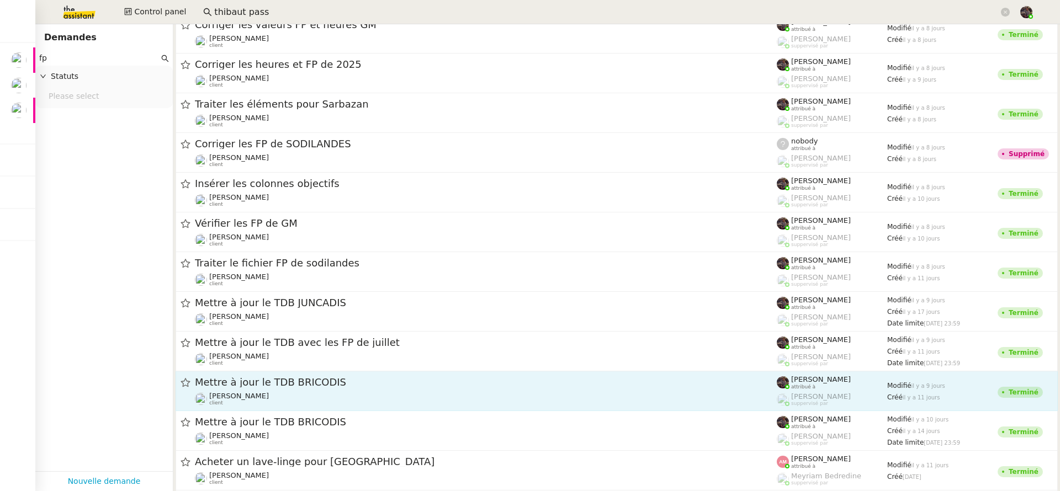
scroll to position [912, 0]
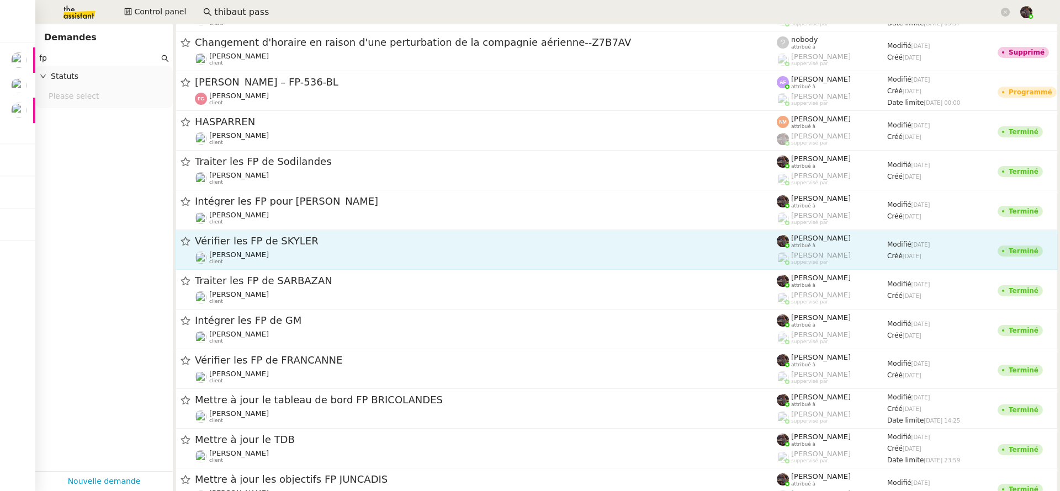
click at [269, 244] on span "Vérifier les FP de SKYLER" at bounding box center [486, 241] width 582 height 10
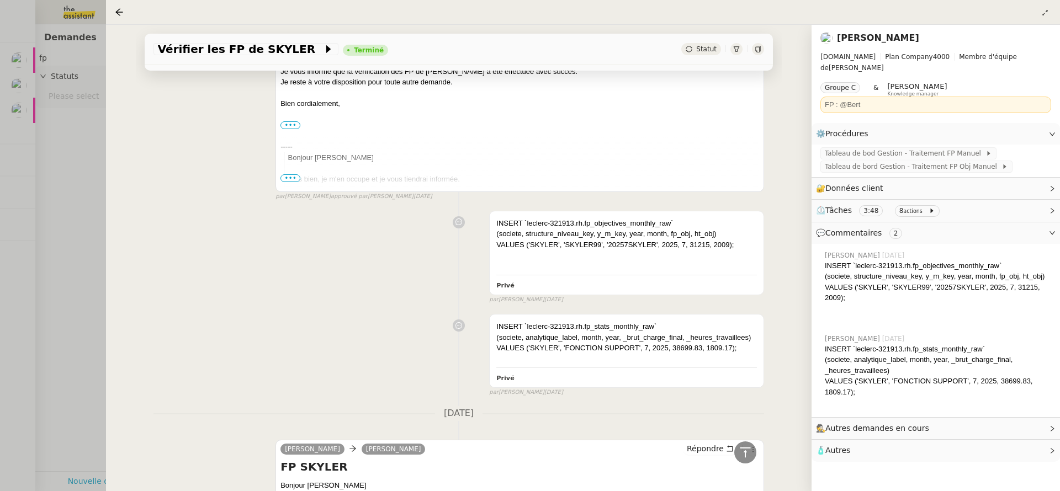
scroll to position [676, 0]
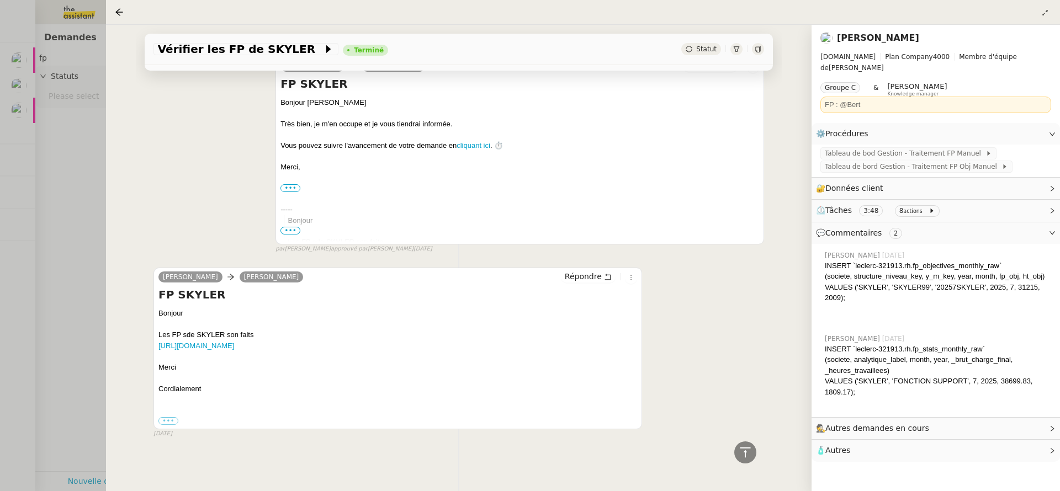
click at [106, 338] on div "Vérifier les FP de SKYLER Terminé Statut Client Camille Cazade Owner Frédérique…" at bounding box center [459, 258] width 706 height 467
click at [38, 342] on div at bounding box center [530, 245] width 1060 height 491
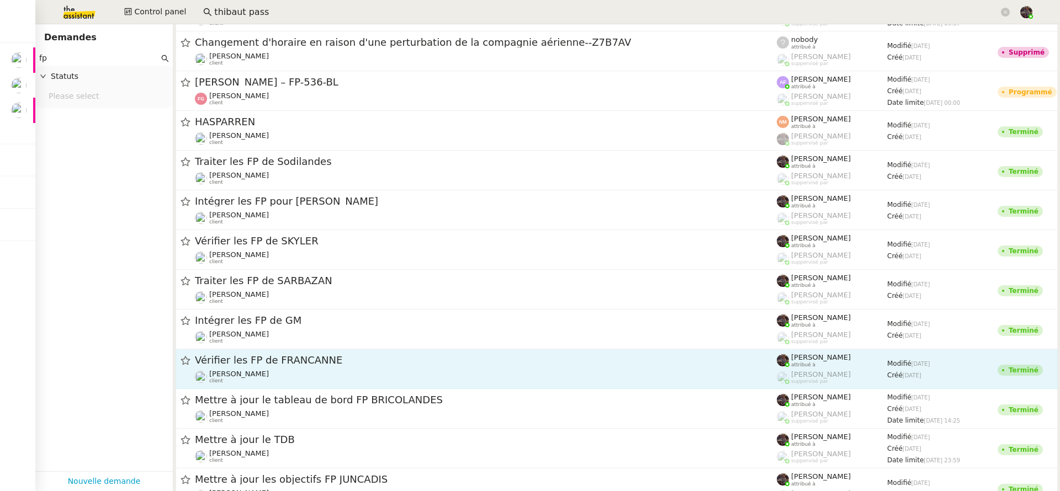
click at [258, 362] on span "Vérifier les FP de FRANCANNE" at bounding box center [486, 361] width 582 height 10
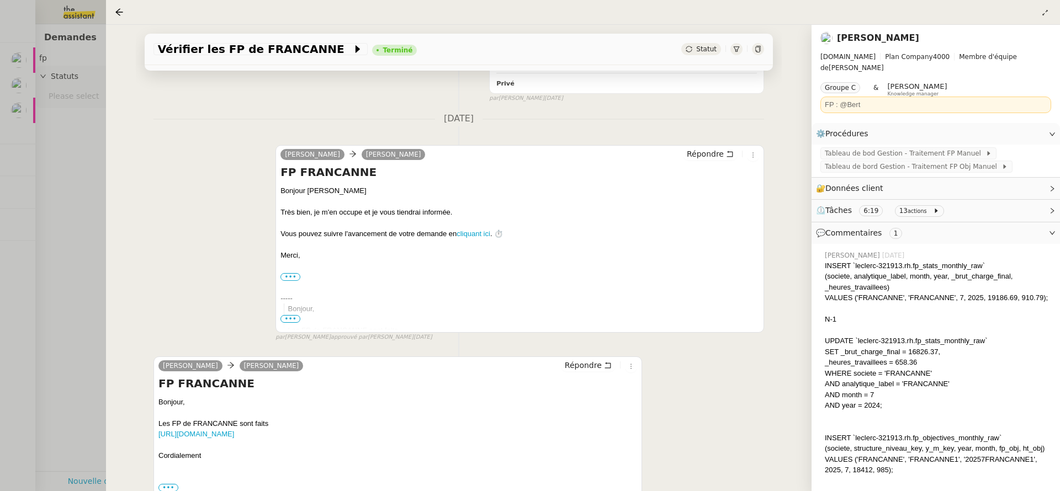
scroll to position [812, 0]
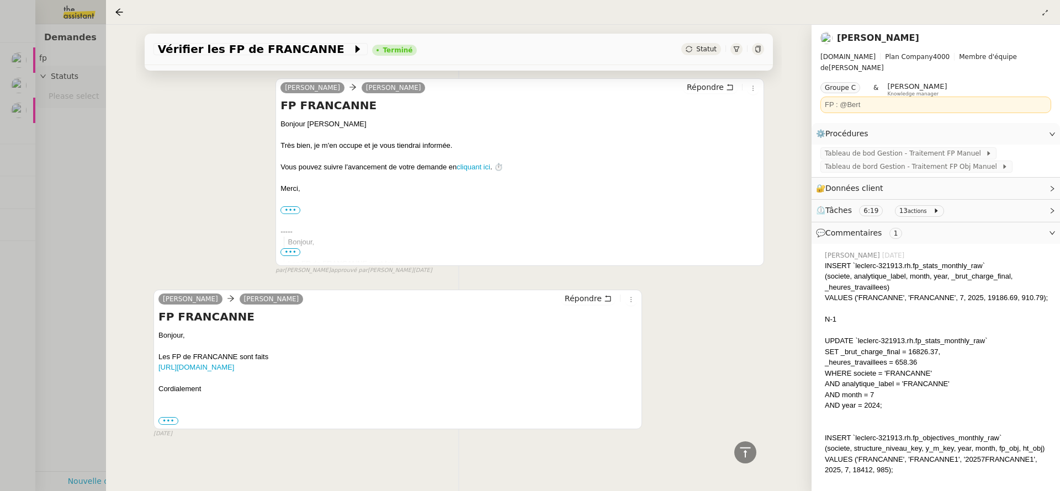
click at [86, 330] on div at bounding box center [530, 245] width 1060 height 491
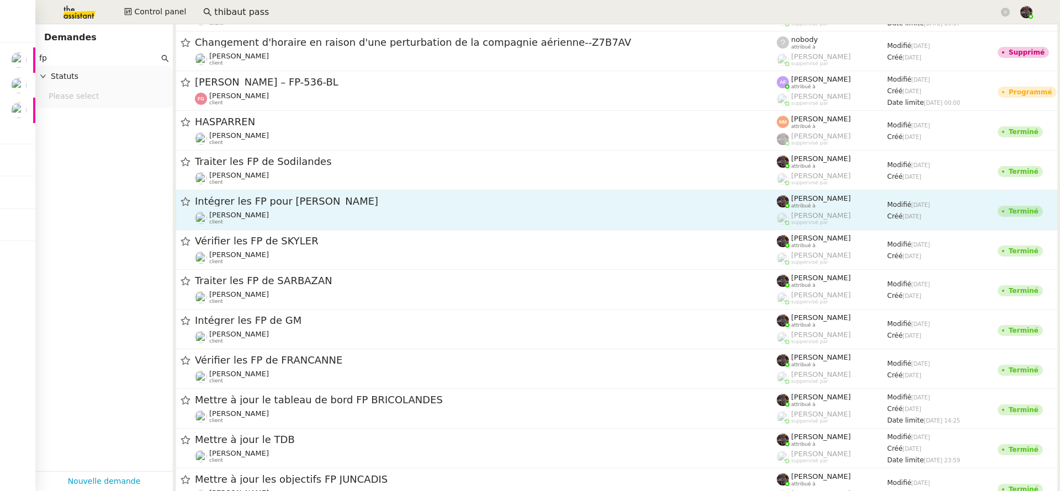
click at [277, 211] on div "Camille Cazade client" at bounding box center [486, 218] width 582 height 14
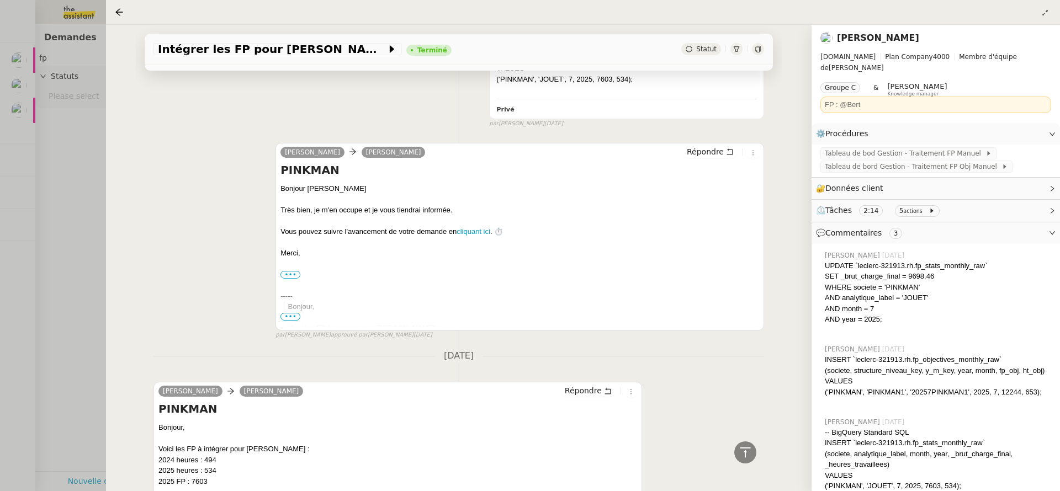
scroll to position [1908, 0]
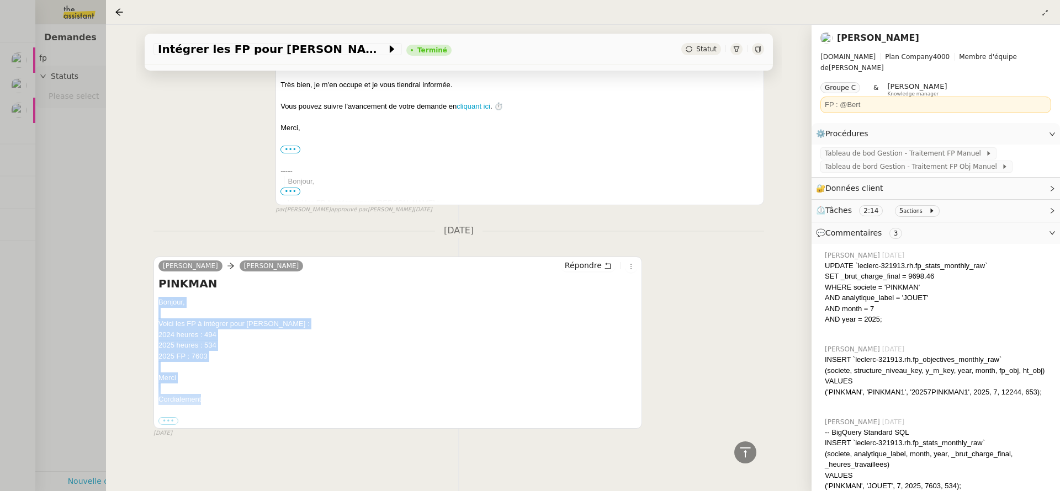
drag, startPoint x: 252, startPoint y: 407, endPoint x: 142, endPoint y: 295, distance: 156.6
copy div "Bonjour, Voici les FP à intégrer pour PINKMAN : 2024 heures : 494 2025 heures :…"
click at [72, 247] on div at bounding box center [530, 245] width 1060 height 491
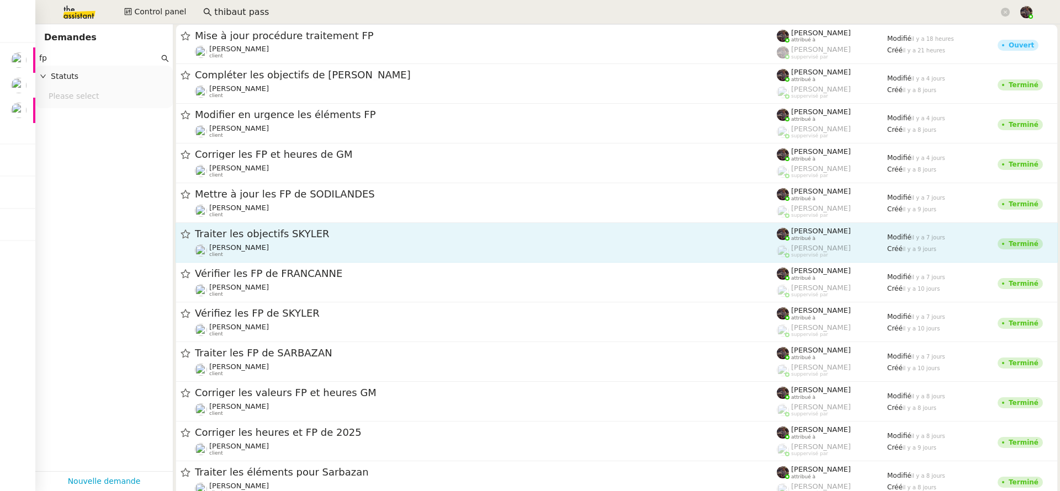
click at [307, 242] on div "Traiter les objectifs SKYLER Camille Cazade client" at bounding box center [486, 242] width 582 height 30
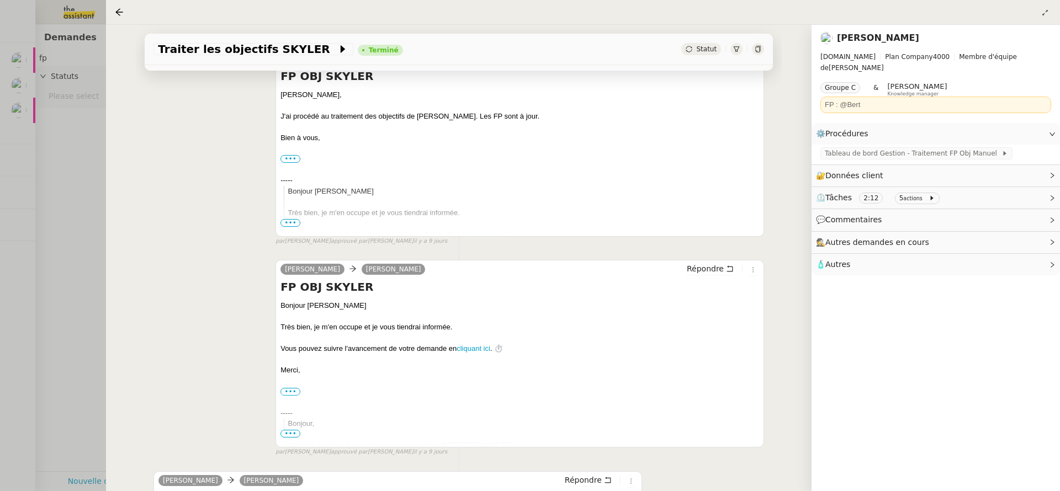
scroll to position [552, 0]
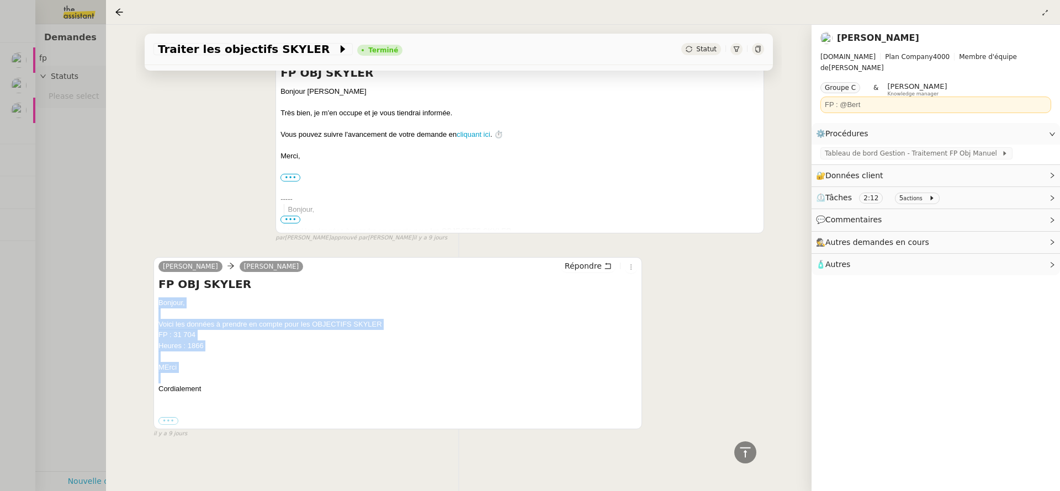
drag, startPoint x: 292, startPoint y: 392, endPoint x: 146, endPoint y: 290, distance: 178.0
click at [146, 290] on div "Tâche Message Commentaire Veuillez patienter une erreur s'est produite 👌👌👌 mess…" at bounding box center [459, 10] width 646 height 893
copy div "Bonjour, Voici les données à prendre en compte pour les OBJECTIFS SKYLER FP : 3…"
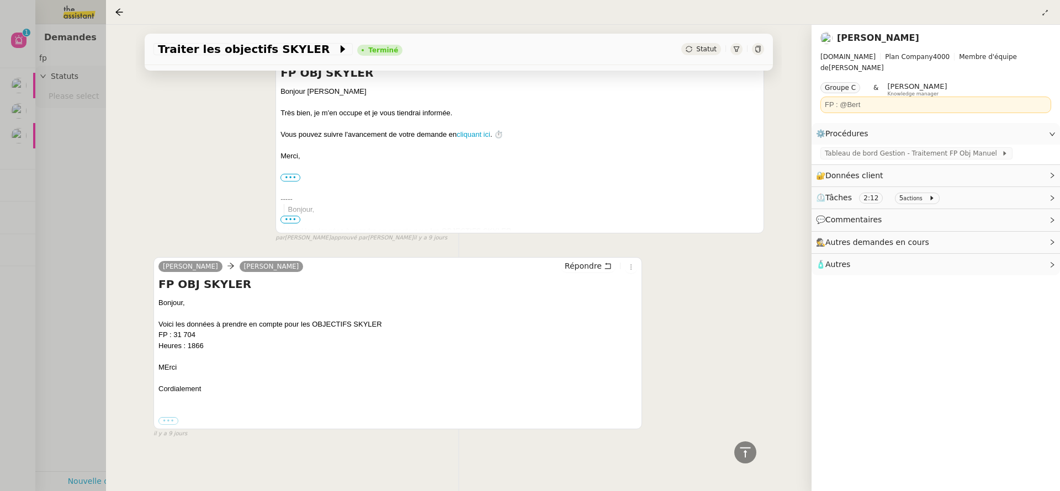
click at [88, 179] on div at bounding box center [530, 245] width 1060 height 491
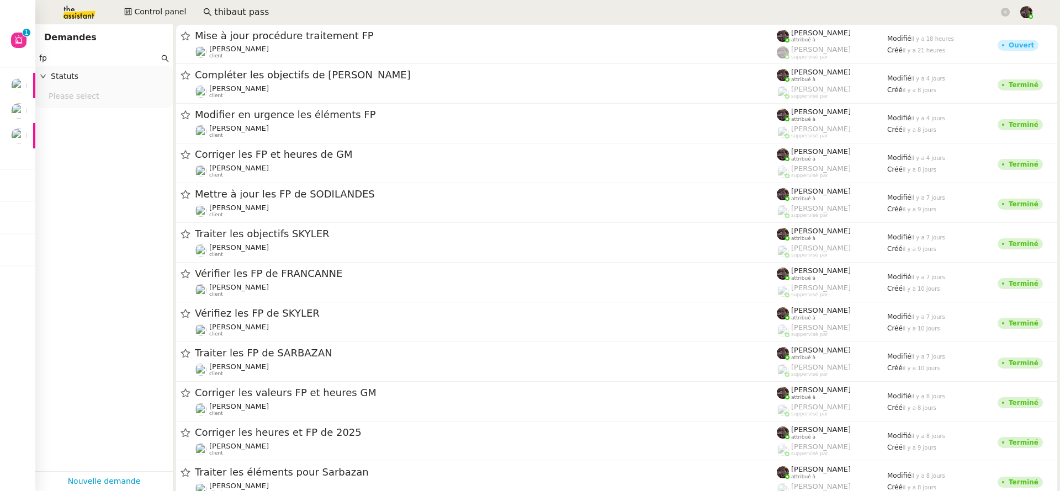
click at [273, 11] on input "thibaut pass" at bounding box center [606, 12] width 785 height 15
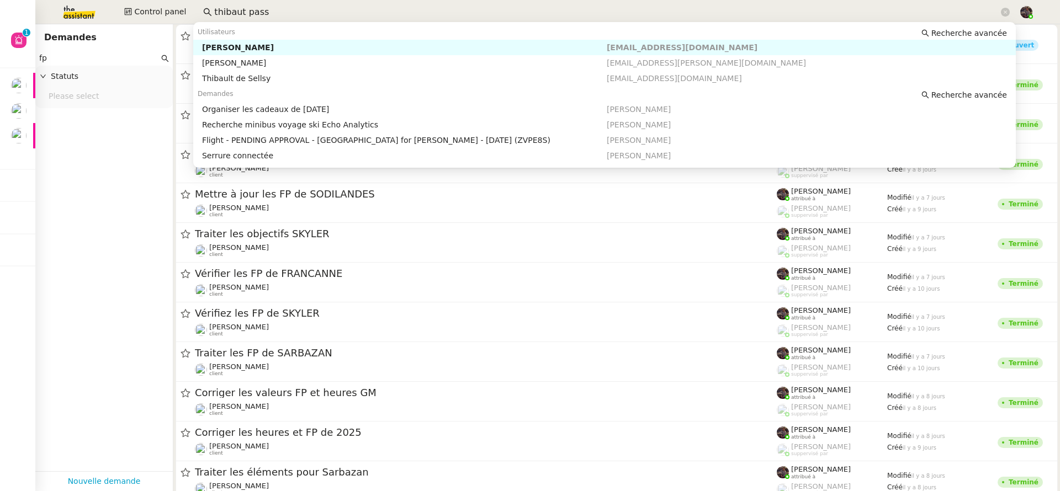
click at [272, 55] on nz-auto-option "SPOHR, Thibaut thibaut.spohr@assu2000.fr" at bounding box center [604, 62] width 823 height 15
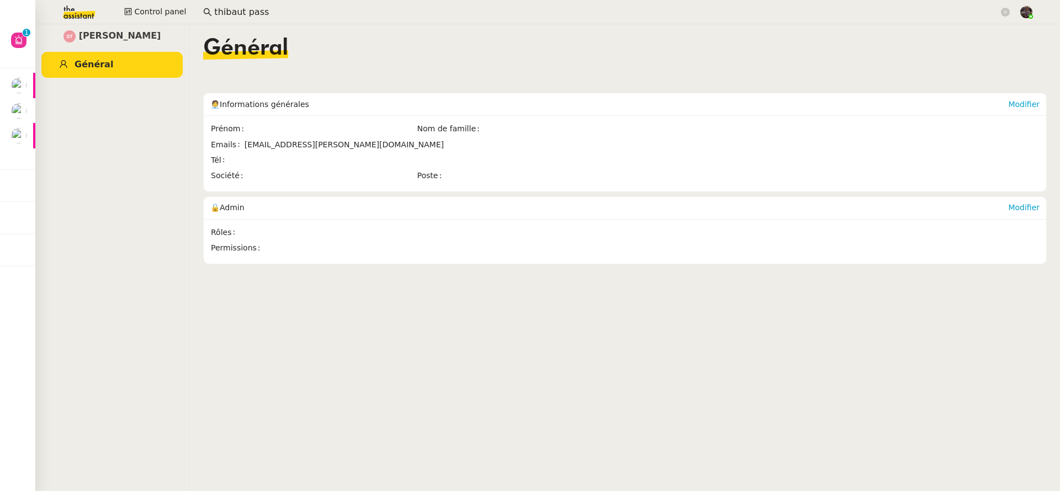
click at [278, 6] on input "thibaut pass" at bounding box center [606, 12] width 785 height 15
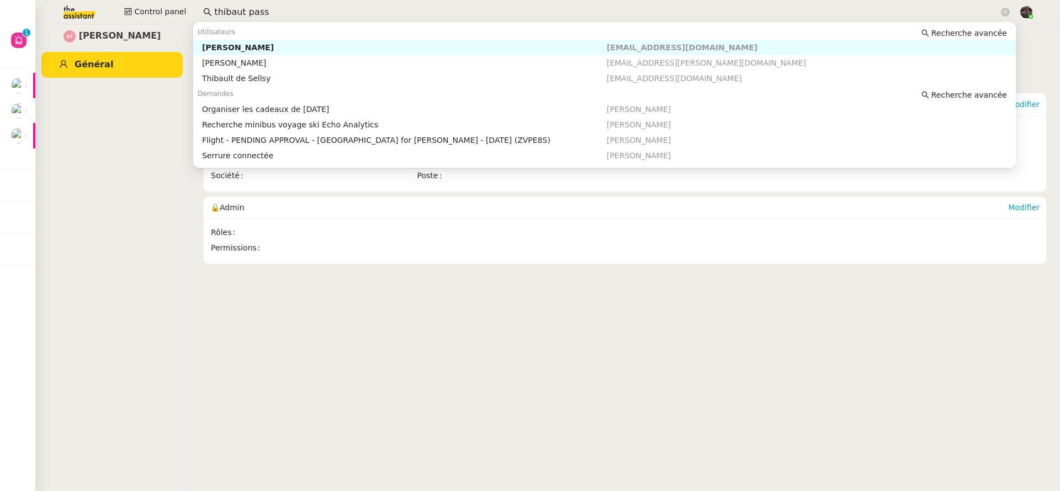
click at [280, 45] on div "Thibault Passignat" at bounding box center [404, 48] width 405 height 10
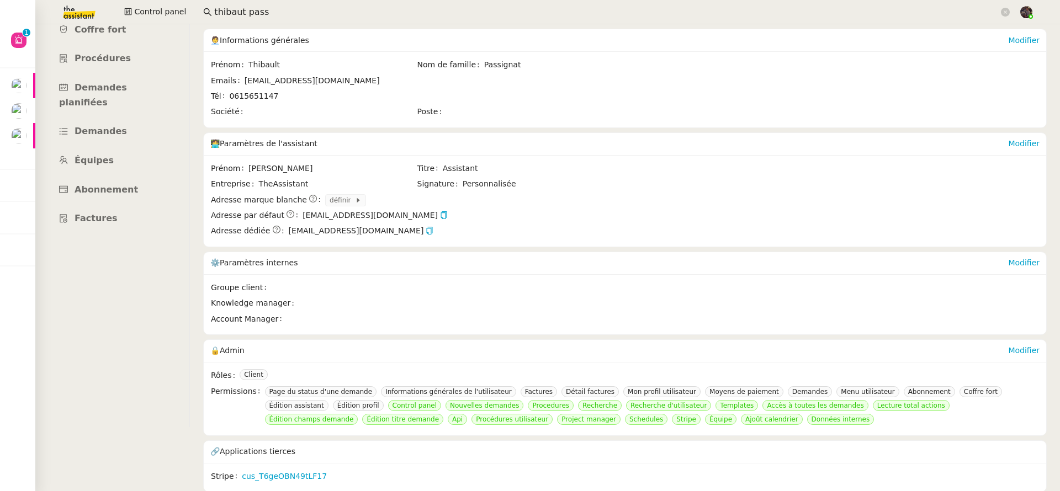
scroll to position [73, 0]
click at [1008, 345] on link "Modifier" at bounding box center [1023, 349] width 31 height 9
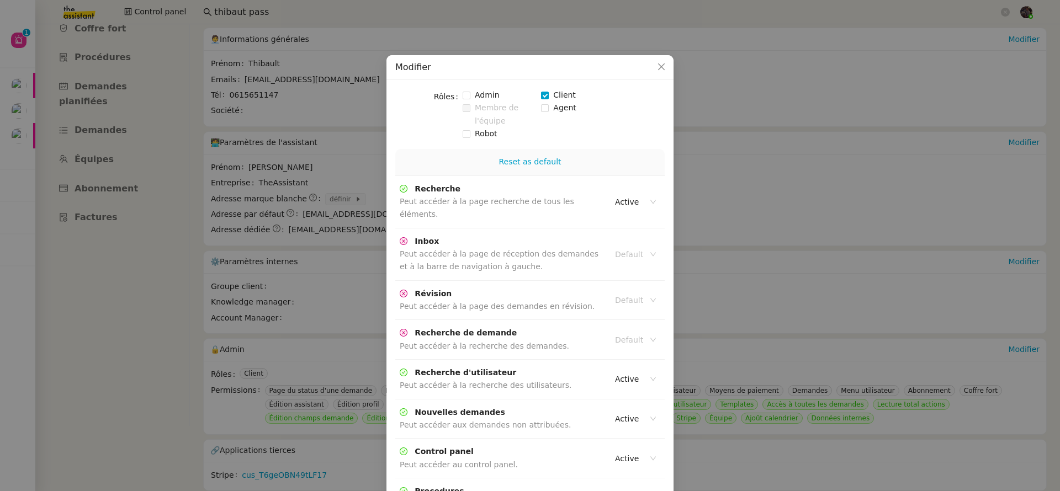
click at [540, 112] on span "Membre de l'équipe" at bounding box center [505, 115] width 71 height 26
click at [543, 109] on span at bounding box center [545, 108] width 8 height 8
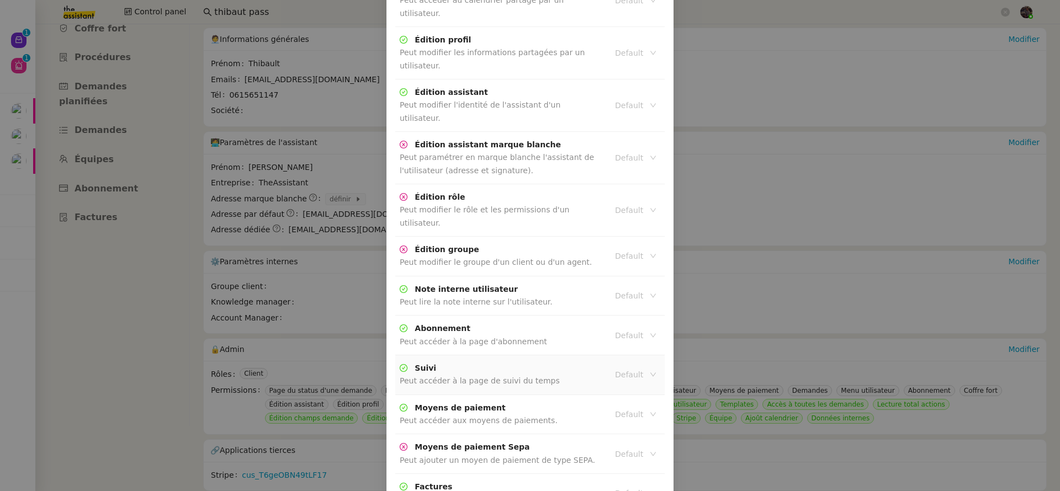
scroll to position [2375, 0]
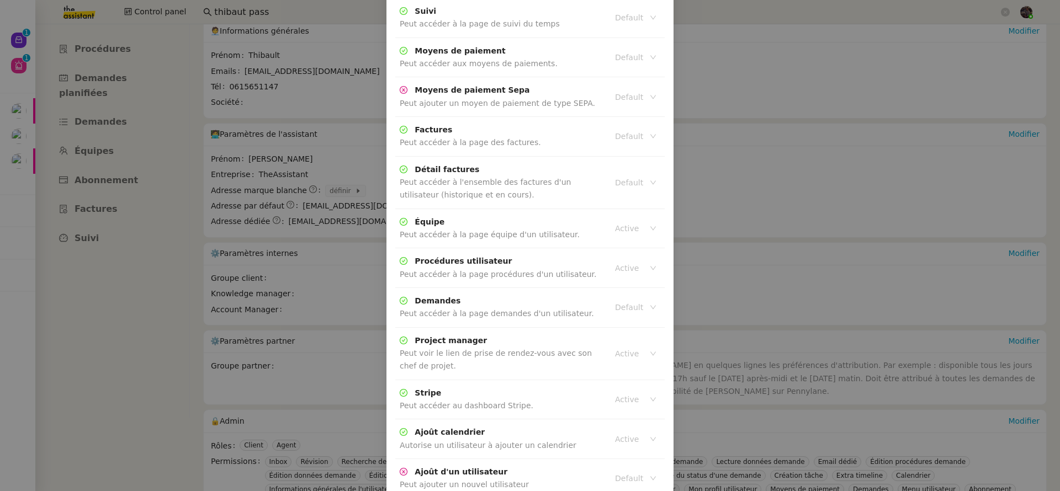
scroll to position [2320, 0]
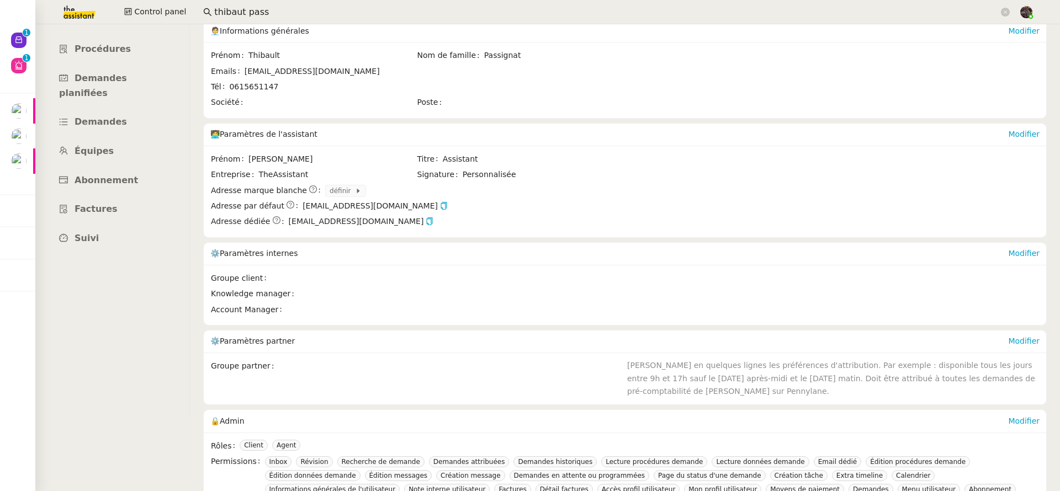
click at [221, 17] on input "thibaut pass" at bounding box center [606, 12] width 785 height 15
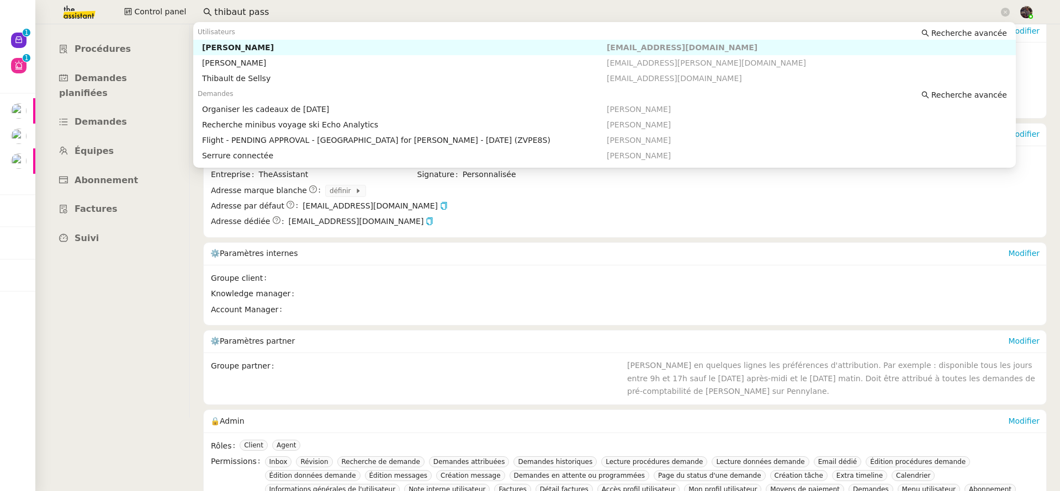
click at [221, 17] on input "thibaut pass" at bounding box center [606, 12] width 785 height 15
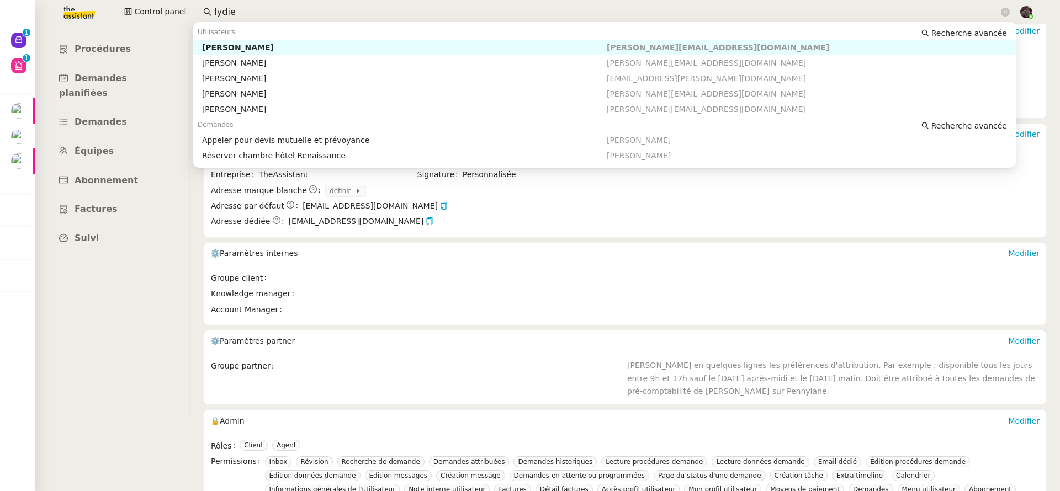
click at [255, 50] on div "[PERSON_NAME]" at bounding box center [404, 48] width 405 height 10
type input "lydie"
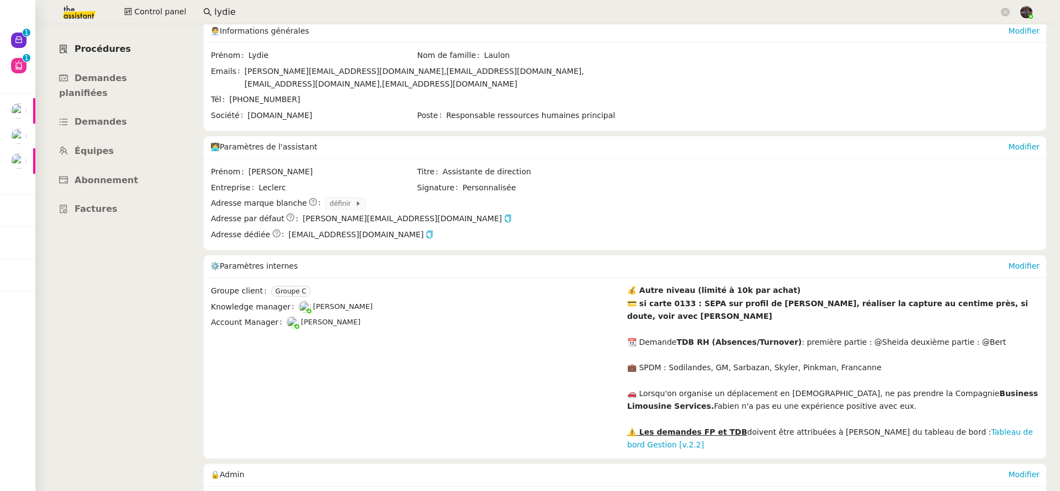
click at [110, 55] on link "Procédures" at bounding box center [111, 49] width 141 height 26
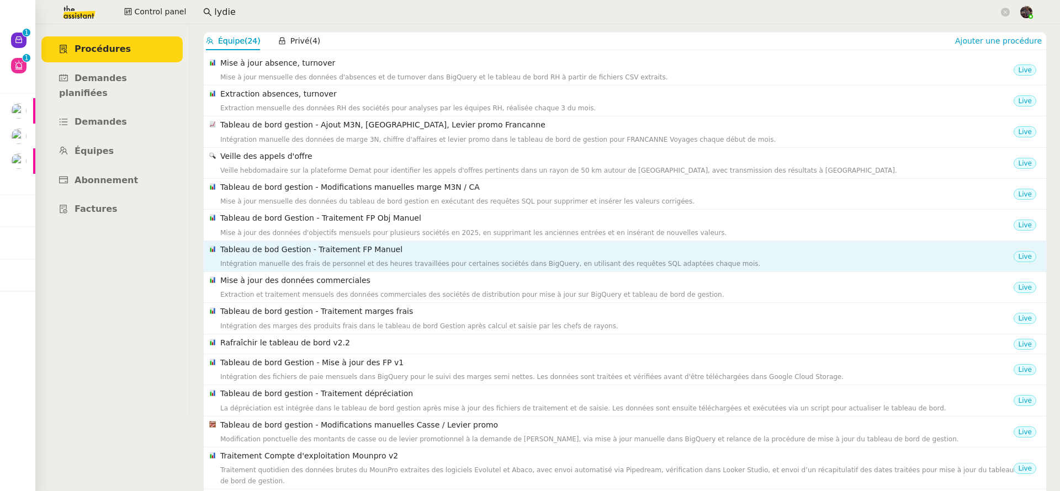
click at [353, 253] on h4 "Tableau de bod Gestion - Traitement FP Manuel" at bounding box center [616, 249] width 793 height 13
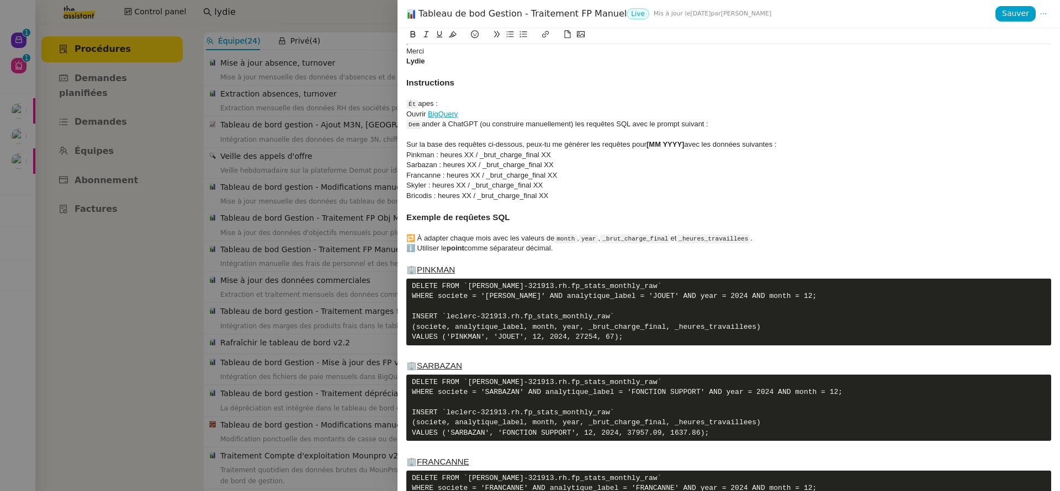
scroll to position [402, 0]
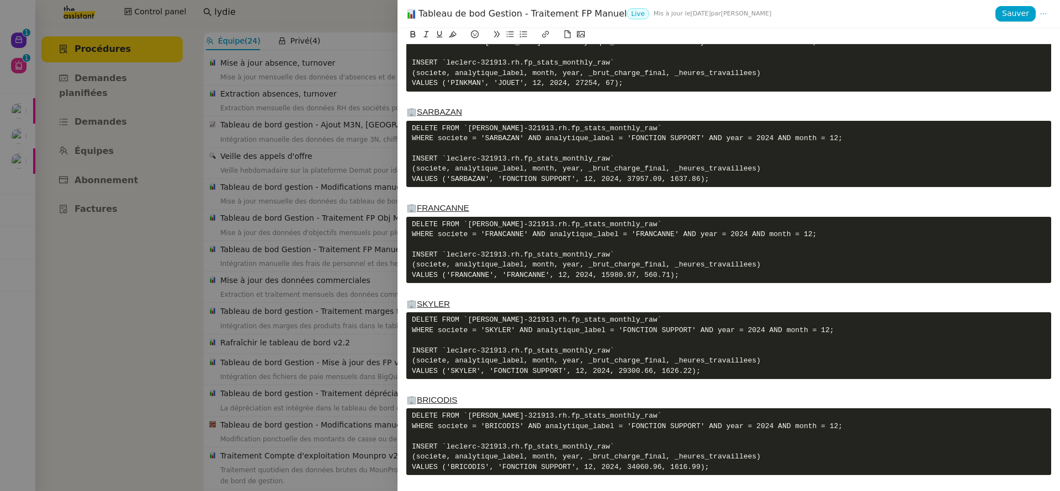
click at [290, 267] on div at bounding box center [530, 245] width 1060 height 491
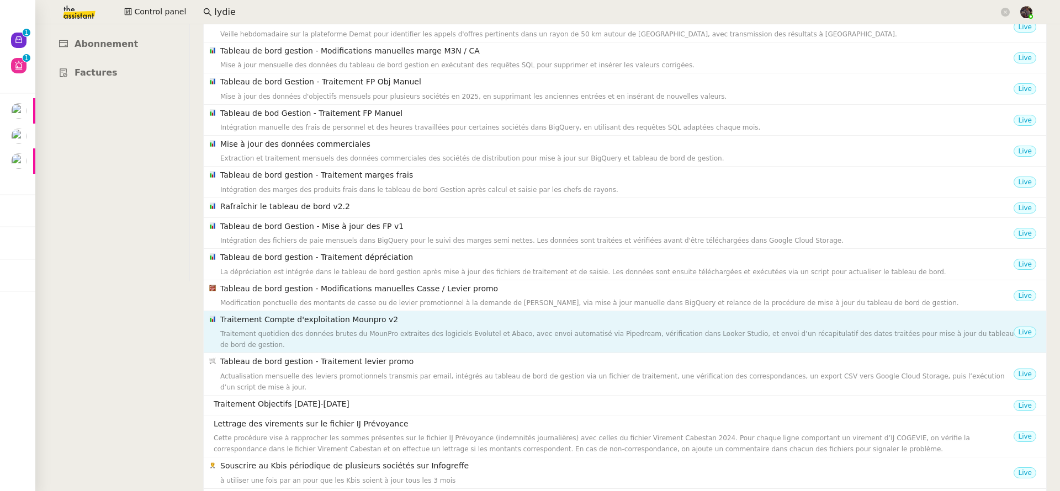
scroll to position [274, 0]
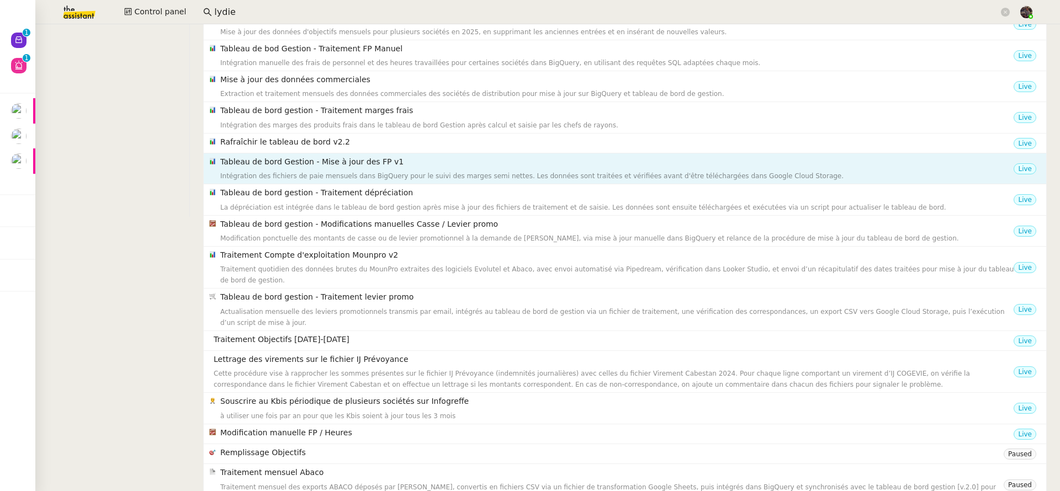
click at [391, 166] on h4 "Tableau de bord Gestion - Mise à jour des FP v1" at bounding box center [616, 162] width 793 height 13
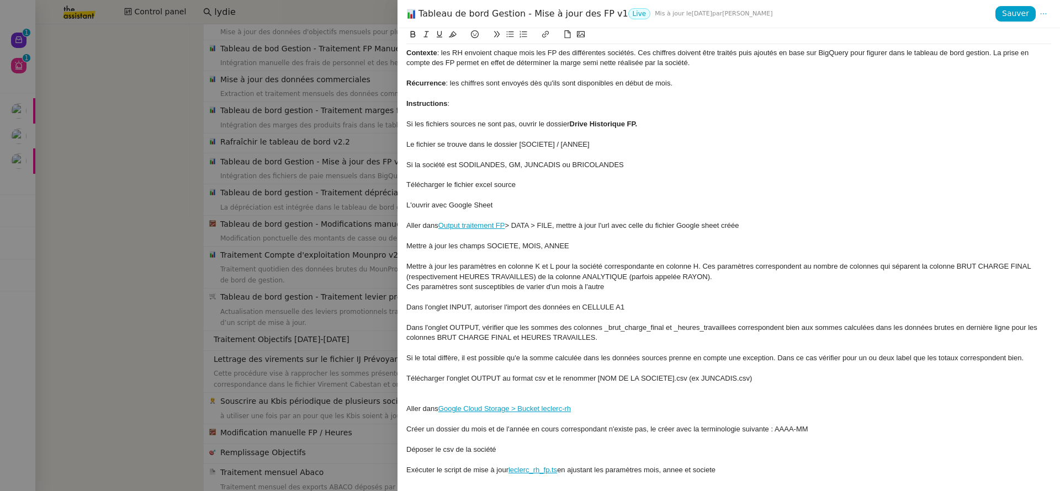
scroll to position [0, 0]
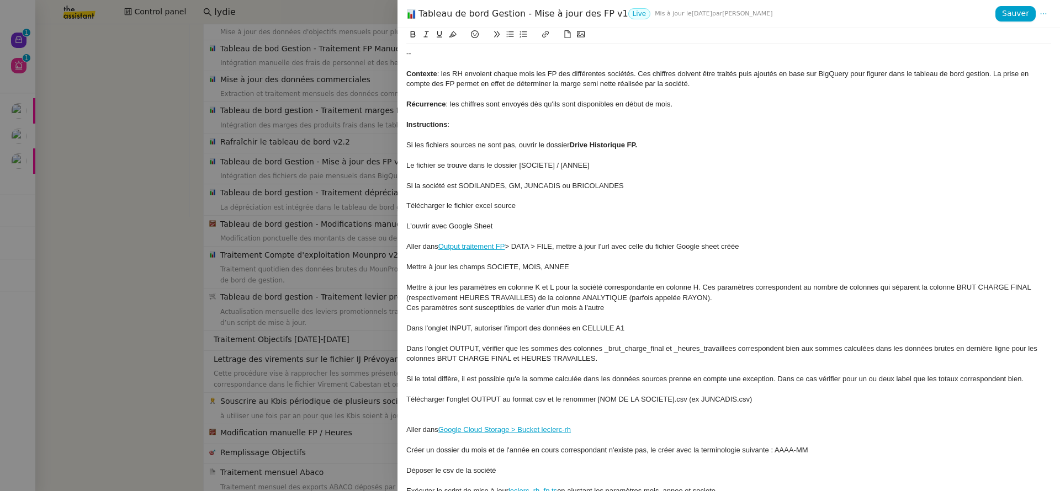
click at [320, 195] on div at bounding box center [530, 245] width 1060 height 491
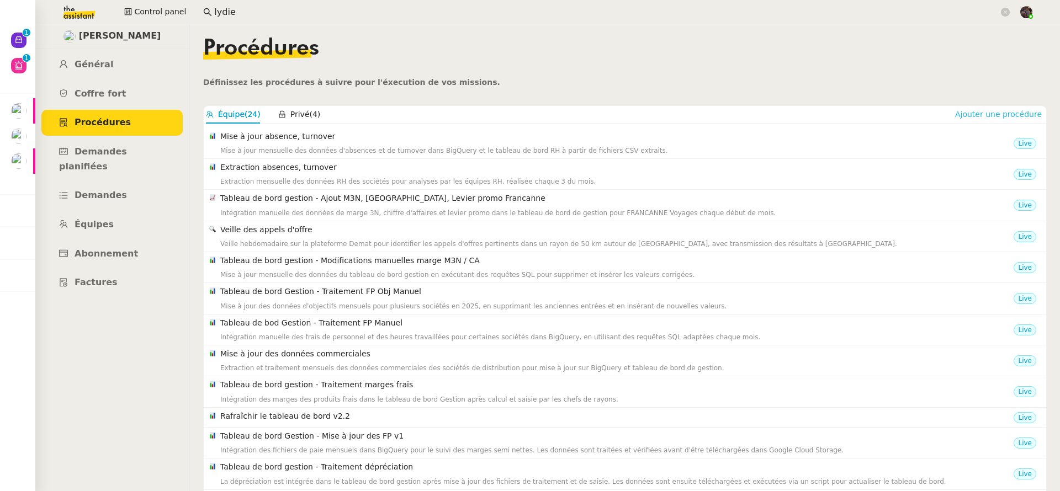
click at [997, 116] on span "Ajouter une procédure" at bounding box center [998, 114] width 87 height 11
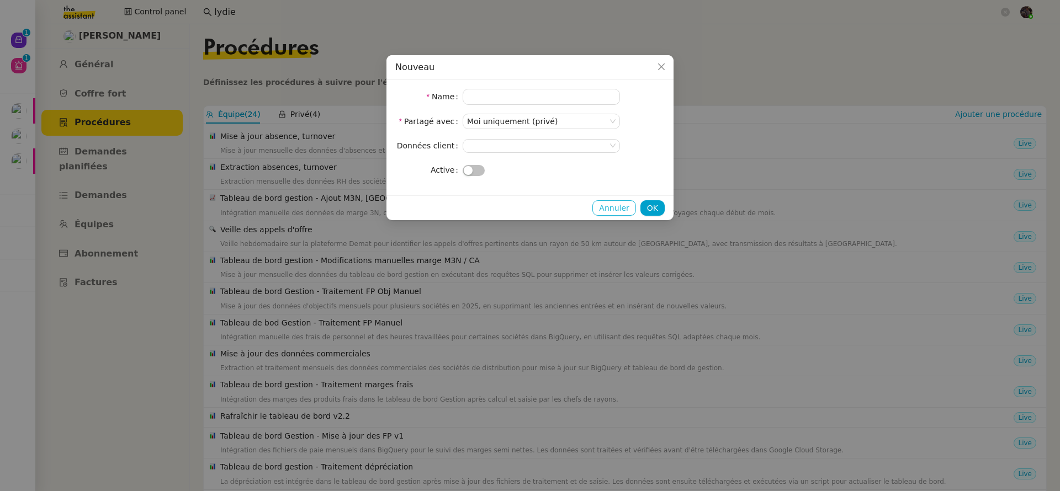
click at [596, 219] on div "Annuler OK" at bounding box center [530, 207] width 287 height 25
click at [623, 209] on span "Annuler" at bounding box center [614, 208] width 30 height 13
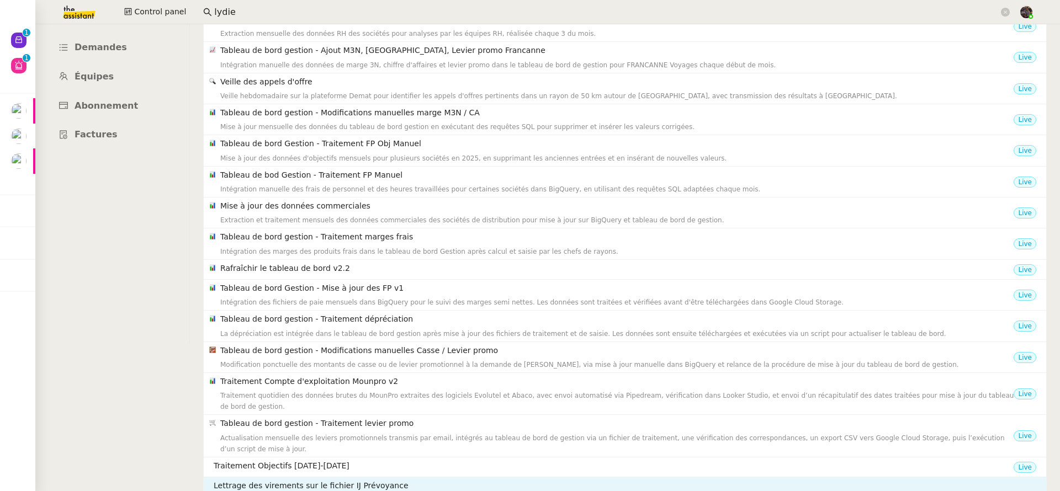
scroll to position [378, 0]
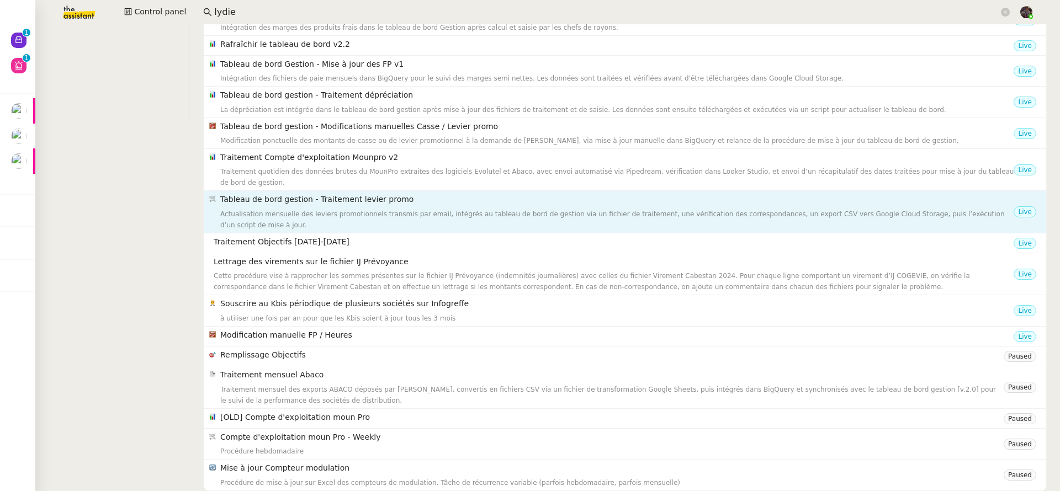
click at [310, 200] on div "Tableau de bord gestion - Traitement levier promo Actualisation mensuelle des l…" at bounding box center [616, 211] width 793 height 37
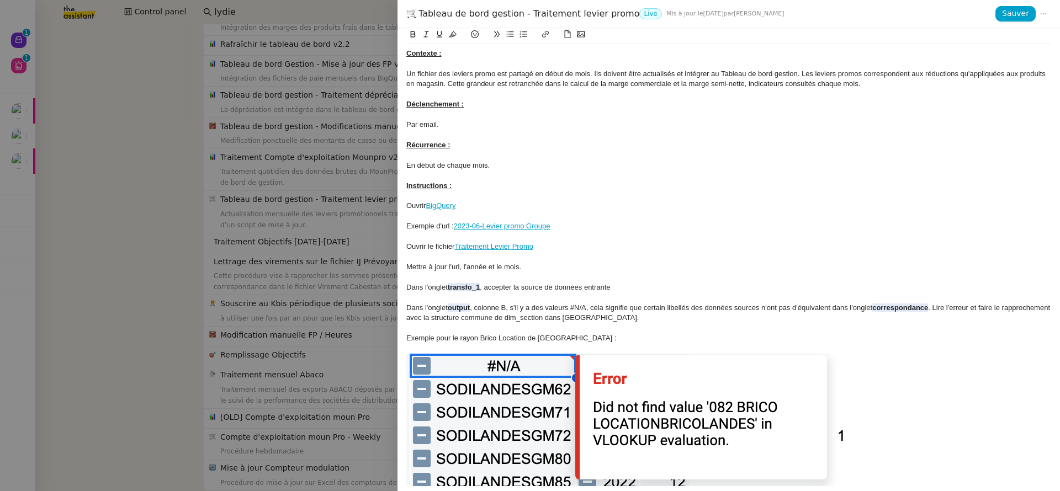
click at [327, 188] on div at bounding box center [530, 245] width 1060 height 491
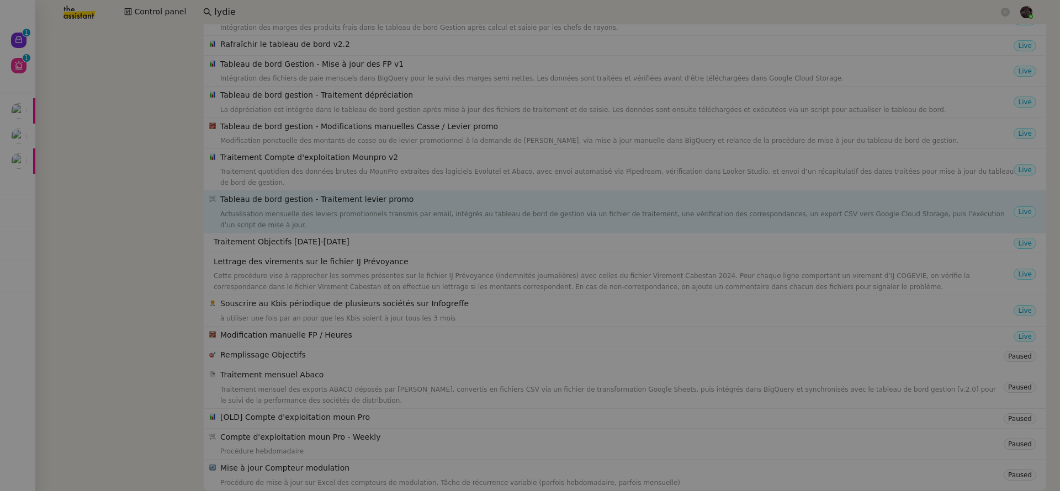
scroll to position [378, 0]
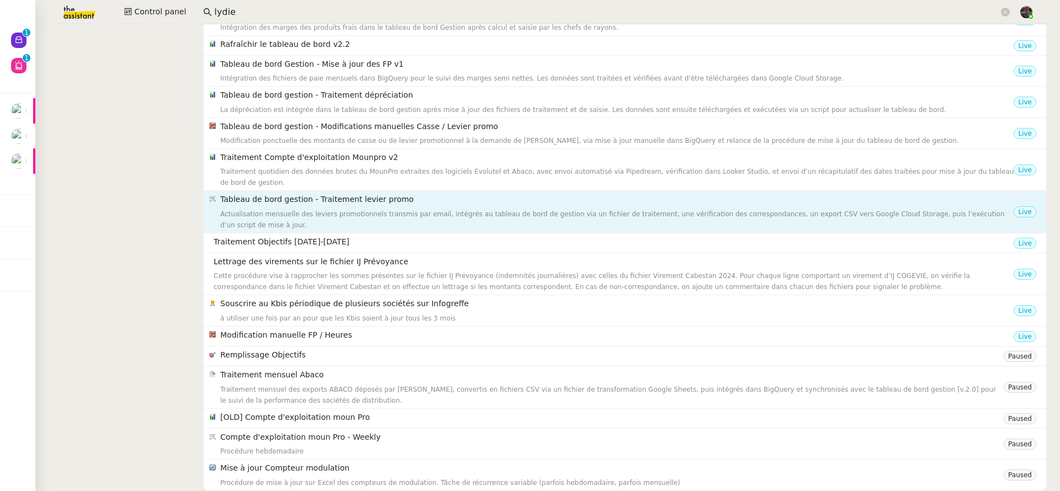
click at [329, 209] on div "Actualisation mensuelle des leviers promotionnels transmis par email, intégrés …" at bounding box center [616, 220] width 793 height 22
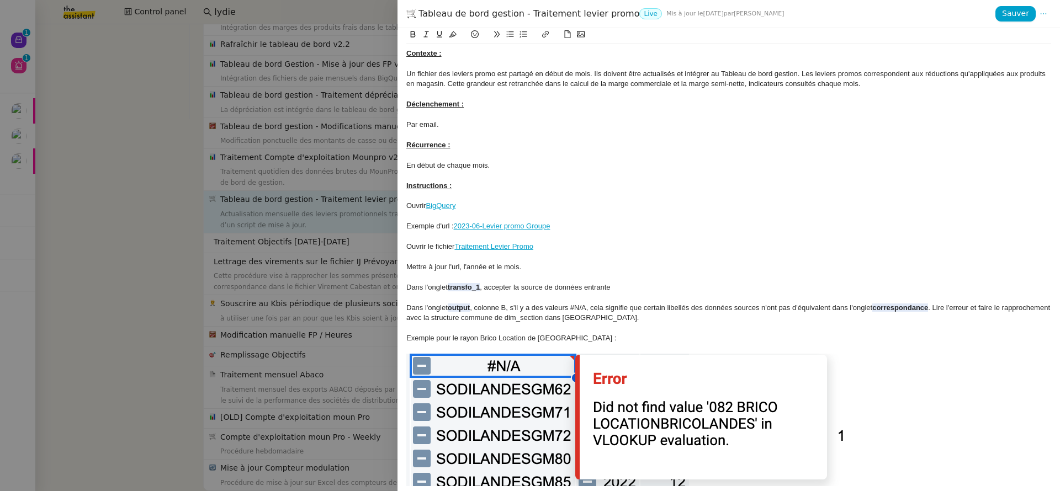
click at [329, 205] on div at bounding box center [530, 245] width 1060 height 491
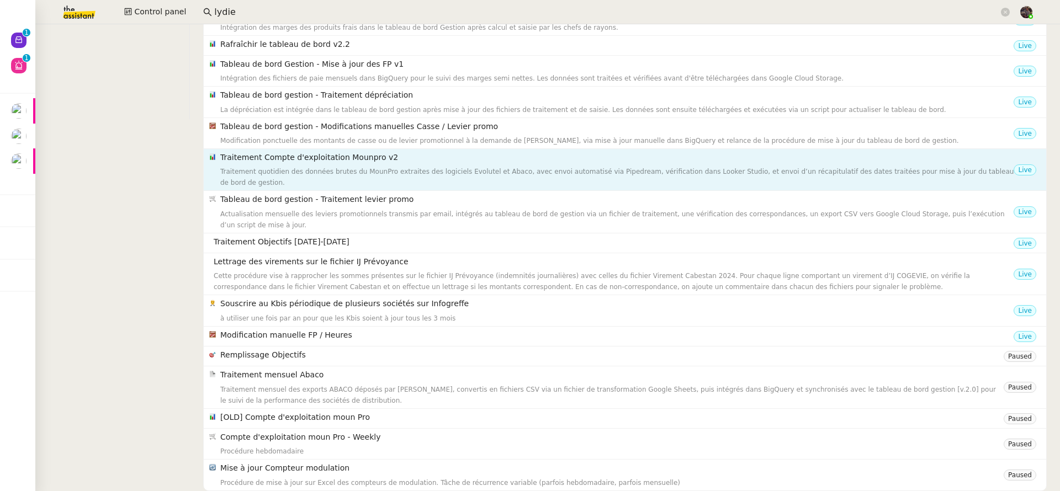
click at [334, 173] on div "Traitement quotidien des données brutes du MounPro extraites des logiciels Evol…" at bounding box center [616, 177] width 793 height 22
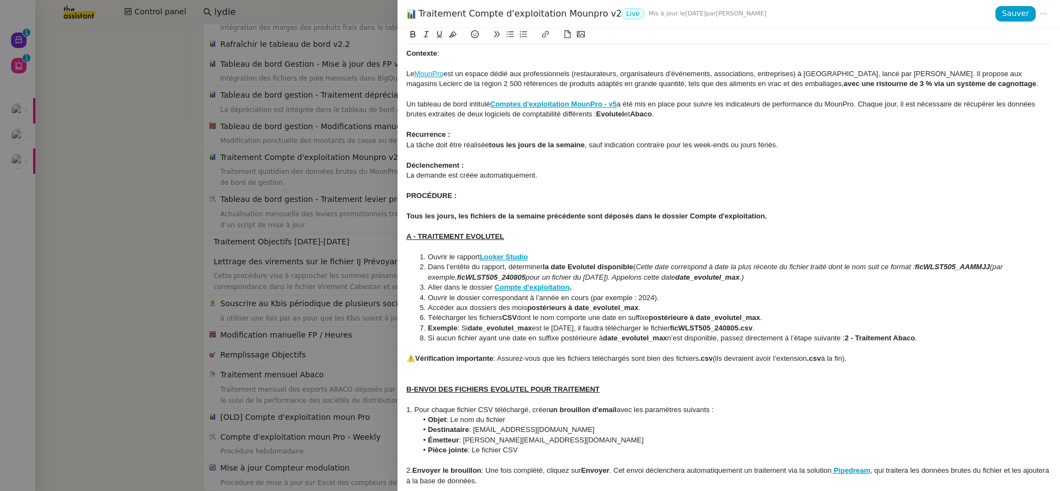
click at [333, 173] on div at bounding box center [530, 245] width 1060 height 491
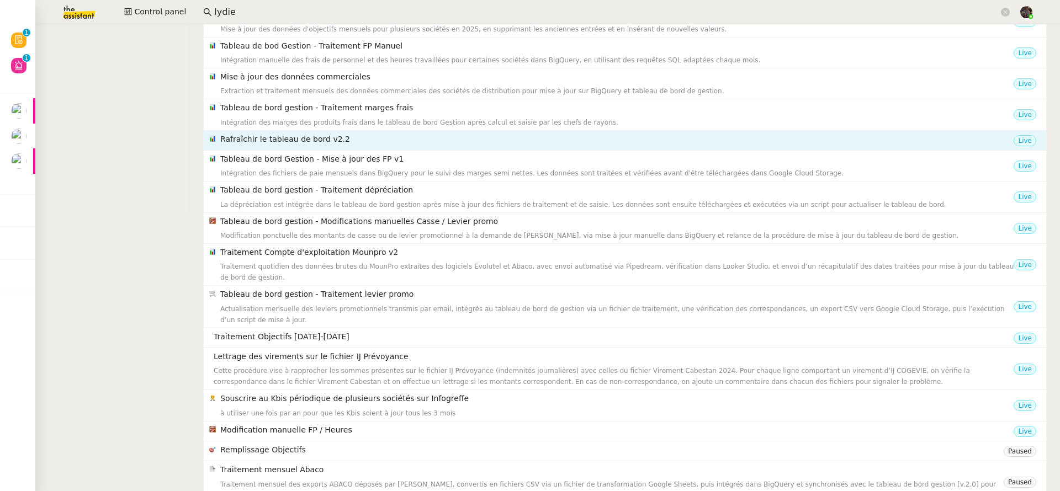
scroll to position [277, 0]
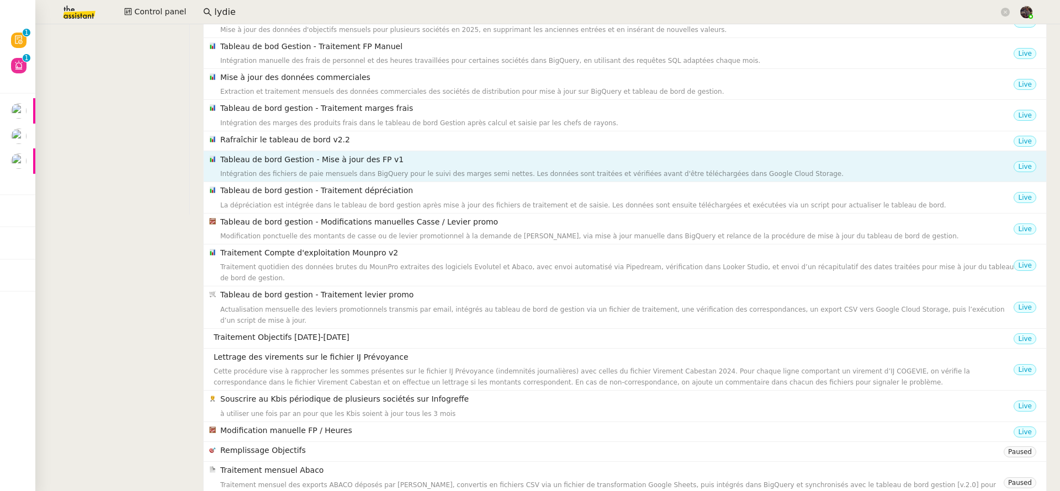
click at [336, 163] on h4 "Tableau de bord Gestion - Mise à jour des FP v1" at bounding box center [616, 159] width 793 height 13
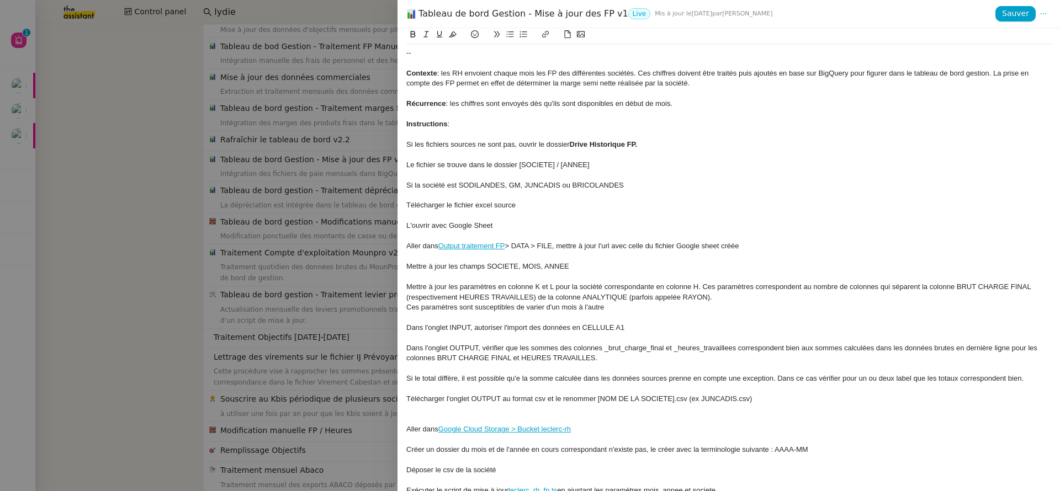
scroll to position [0, 0]
click at [512, 139] on div at bounding box center [728, 135] width 645 height 10
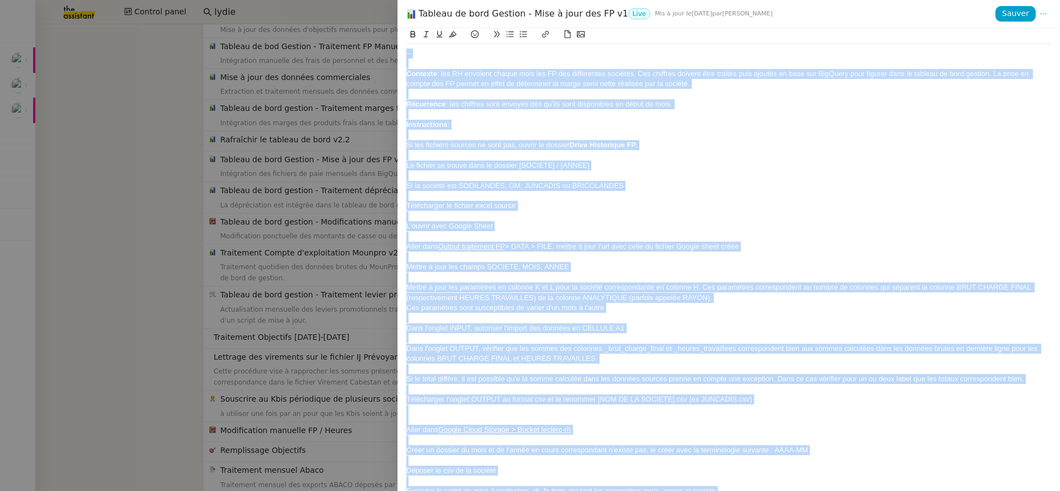
copy div "-- Contexte : les RH envoient chaque mois les FP des différentes sociétés. Ces …"
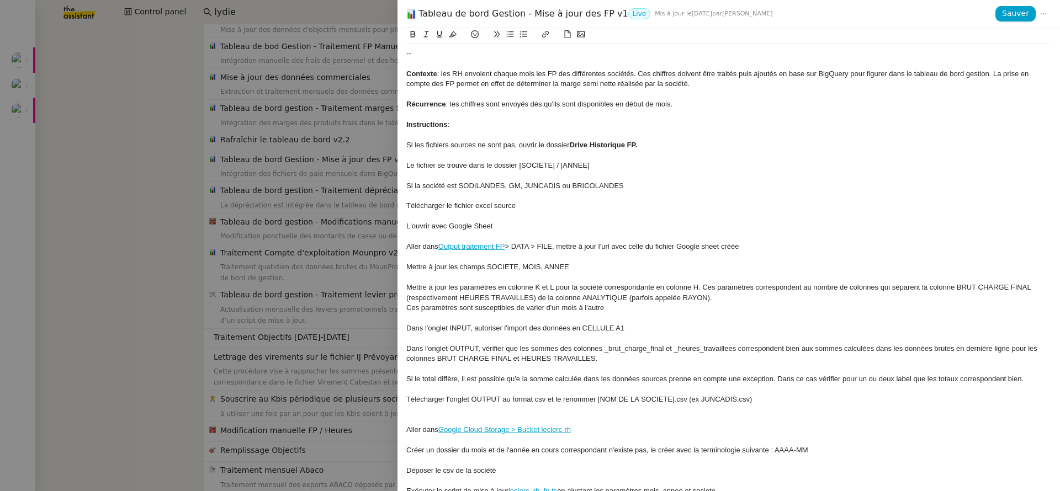
click at [491, 13] on div "Tableau de bord Gestion - Mise à jour des FP v1 Live Mis à jour le 5 août 2025 …" at bounding box center [700, 14] width 589 height 12
copy div "Tableau de bord Gestion - Mise à jour des FP v1"
click at [539, 182] on div "Si la société est SODILANDES, GM, JUNCADIS ou BRICOLANDES" at bounding box center [728, 186] width 645 height 10
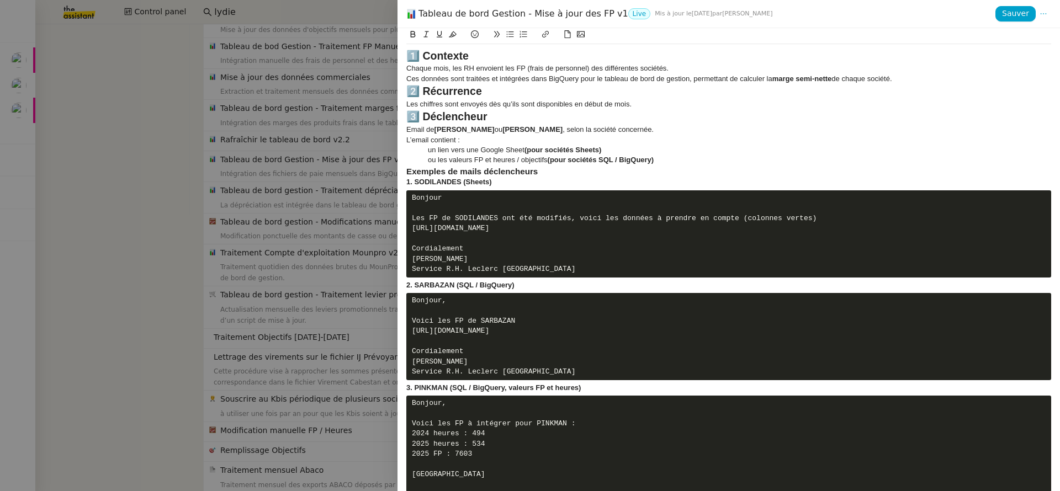
click at [422, 58] on strong "1️⃣ Contexte" at bounding box center [437, 56] width 62 height 12
click at [421, 91] on strong "2️⃣ Récurrence" at bounding box center [444, 91] width 76 height 12
click at [645, 106] on div "Les chiffres sont envoyés dès qu’ils sont disponibles en début de mois." at bounding box center [728, 104] width 645 height 10
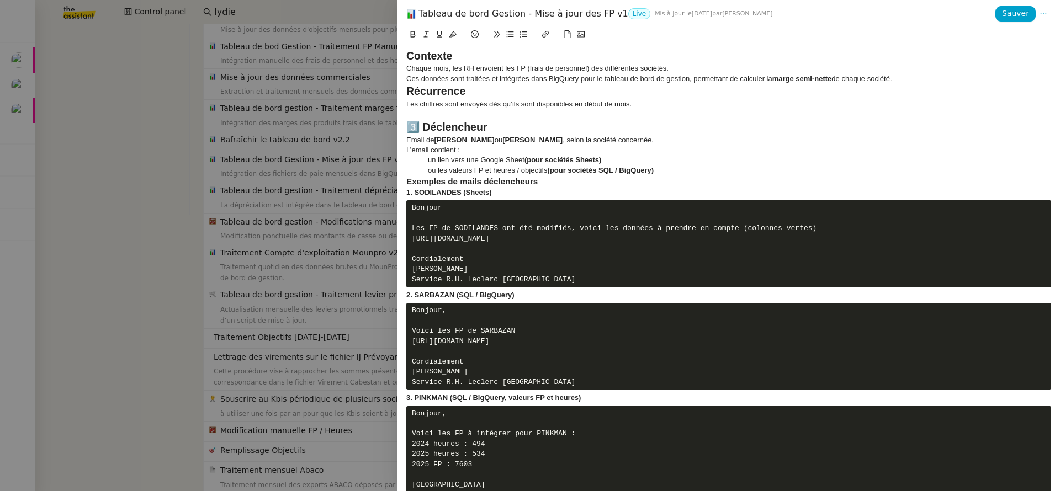
click at [424, 126] on strong "3️⃣ Déclencheur" at bounding box center [446, 127] width 81 height 12
click at [909, 78] on div "Ces données sont traitées et intégrées dans BigQuery pour le tableau de bord de…" at bounding box center [728, 79] width 645 height 10
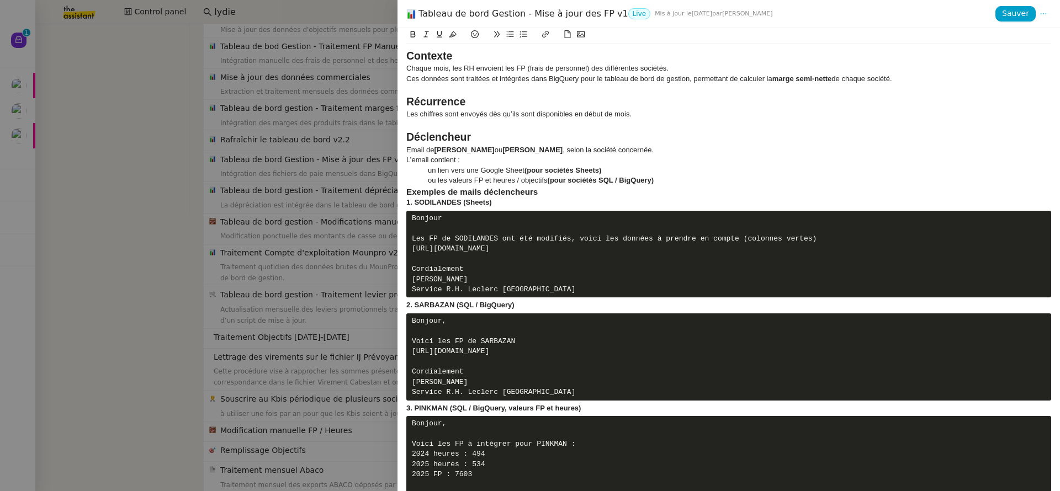
click at [645, 277] on pre "Bonjour Les FP de SODILANDES ont été modifiés, voici les données à prendre en c…" at bounding box center [728, 254] width 645 height 87
drag, startPoint x: 596, startPoint y: 298, endPoint x: 344, endPoint y: 224, distance: 263.0
click at [344, 224] on div "Tableau de bord Gestion - Mise à jour des FP v1 Live Mis à jour le 5 août 2025 …" at bounding box center [530, 245] width 1060 height 491
click at [501, 35] on button at bounding box center [496, 34] width 13 height 13
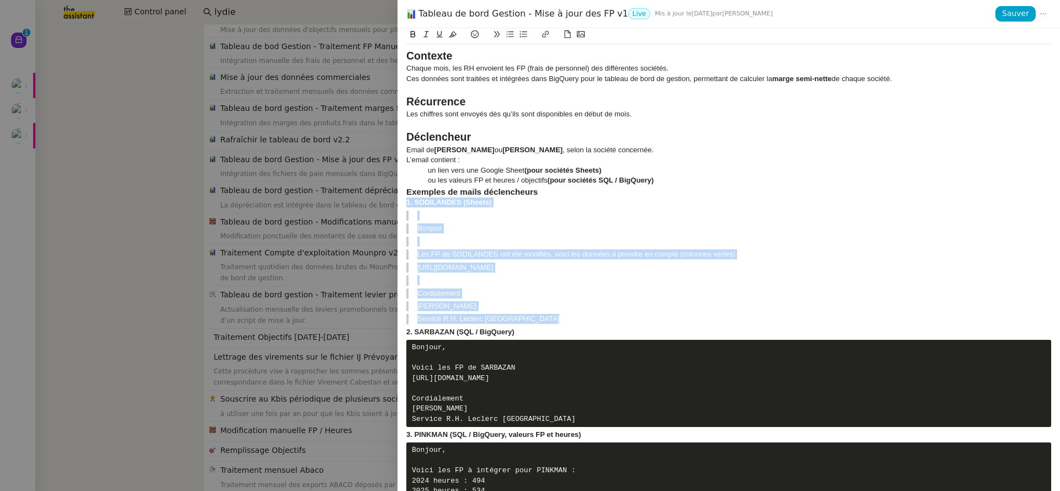
click at [500, 35] on icon at bounding box center [497, 34] width 8 height 8
click at [495, 34] on icon at bounding box center [497, 34] width 8 height 8
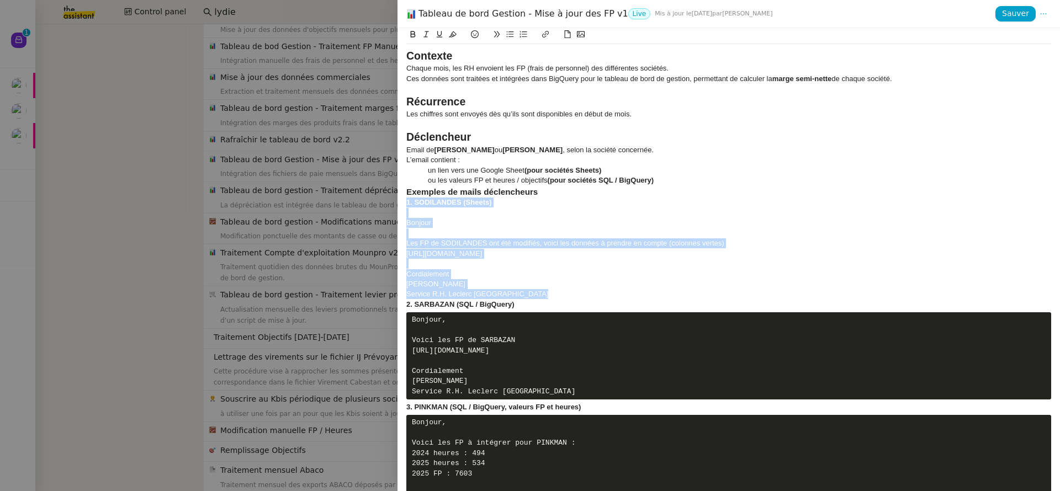
click at [428, 34] on icon at bounding box center [426, 34] width 8 height 8
click at [502, 277] on div "Cordialement" at bounding box center [728, 274] width 645 height 10
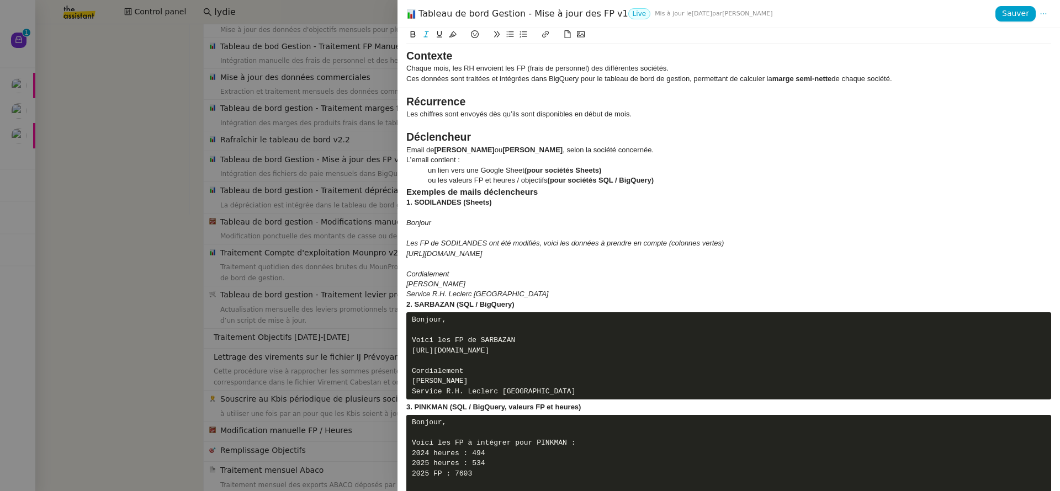
click at [531, 298] on div "Service R.H. Leclerc St Pierre du Mont" at bounding box center [728, 294] width 645 height 10
click at [419, 216] on div at bounding box center [728, 213] width 645 height 10
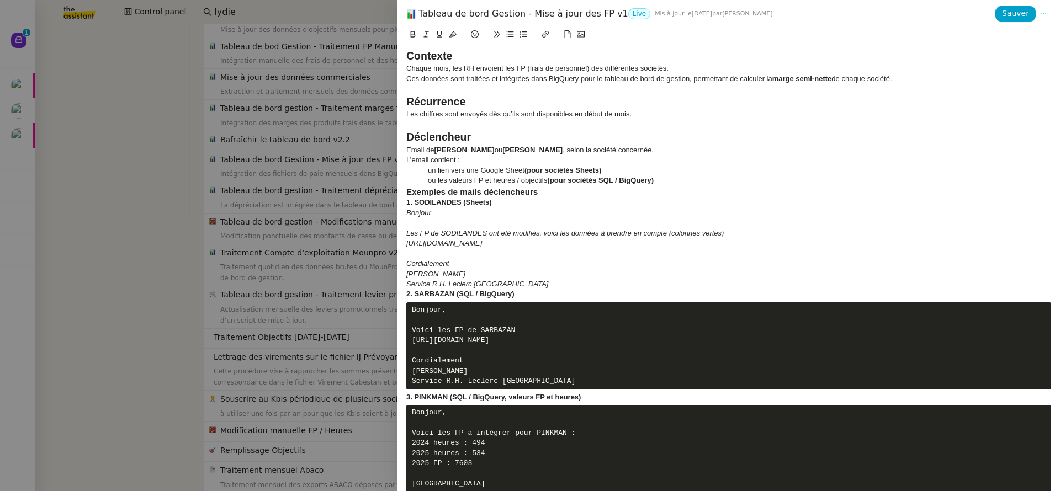
click at [563, 195] on h3 "Exemples de mails déclencheurs" at bounding box center [728, 192] width 645 height 12
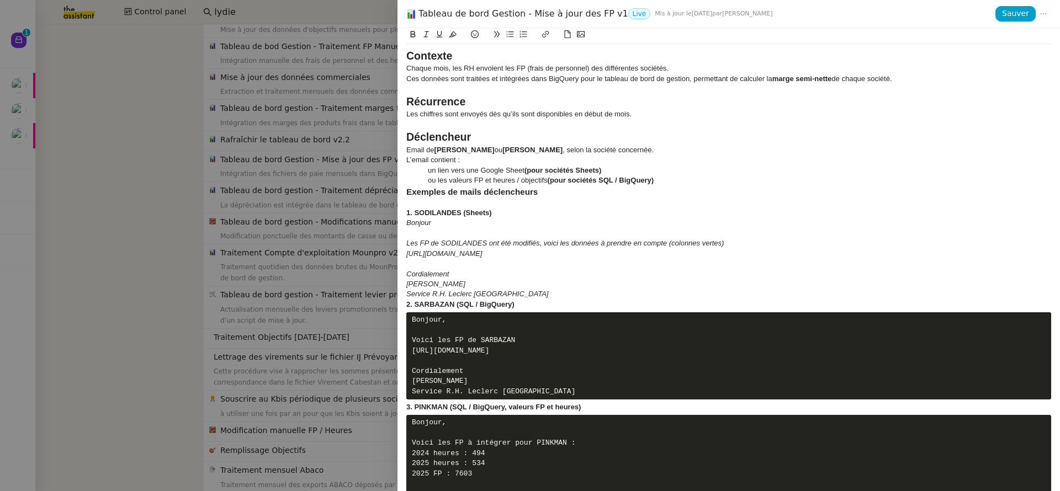
click at [680, 176] on div "ou les valeurs FP et heures / objectifs (pour sociétés SQL / BigQuery)" at bounding box center [728, 181] width 645 height 10
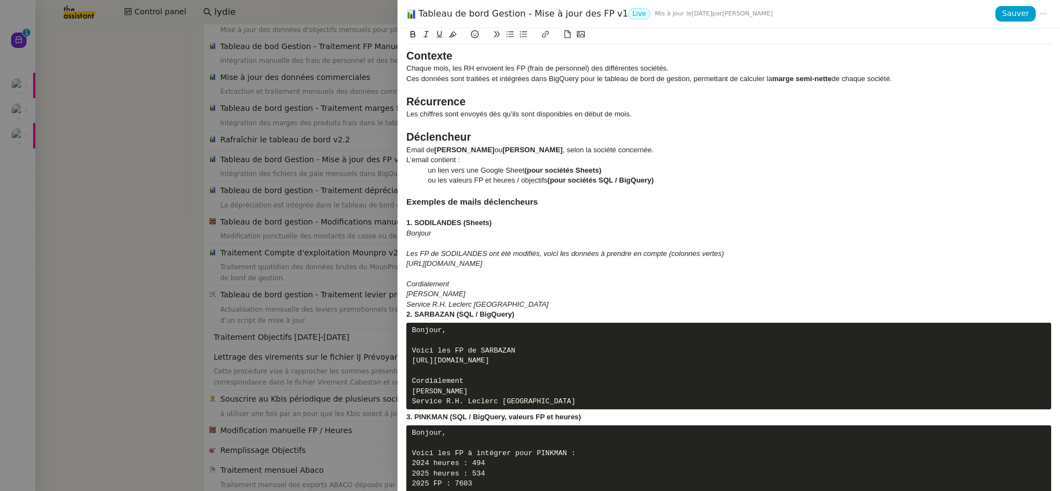
click at [412, 245] on div at bounding box center [728, 244] width 645 height 10
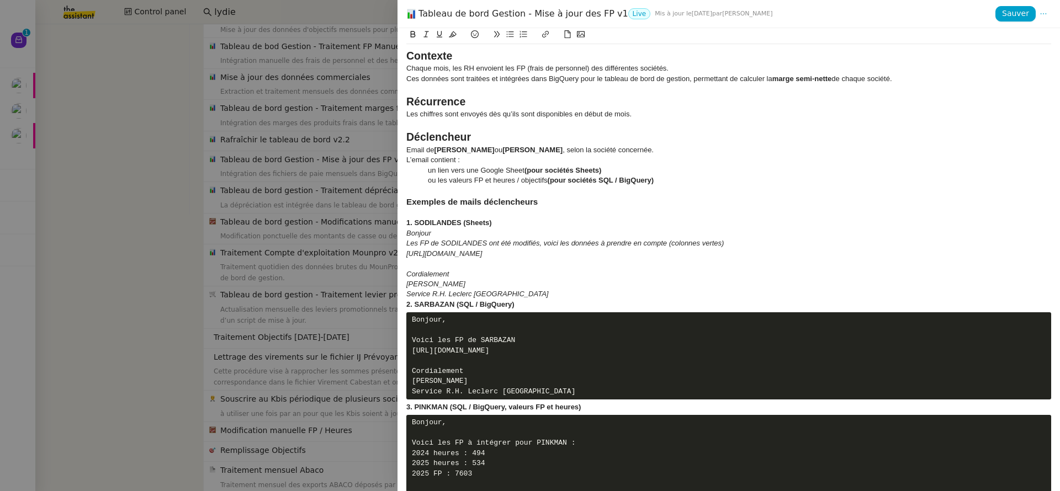
click at [420, 262] on div at bounding box center [728, 264] width 645 height 10
click at [451, 234] on div "Bonjour" at bounding box center [728, 234] width 645 height 10
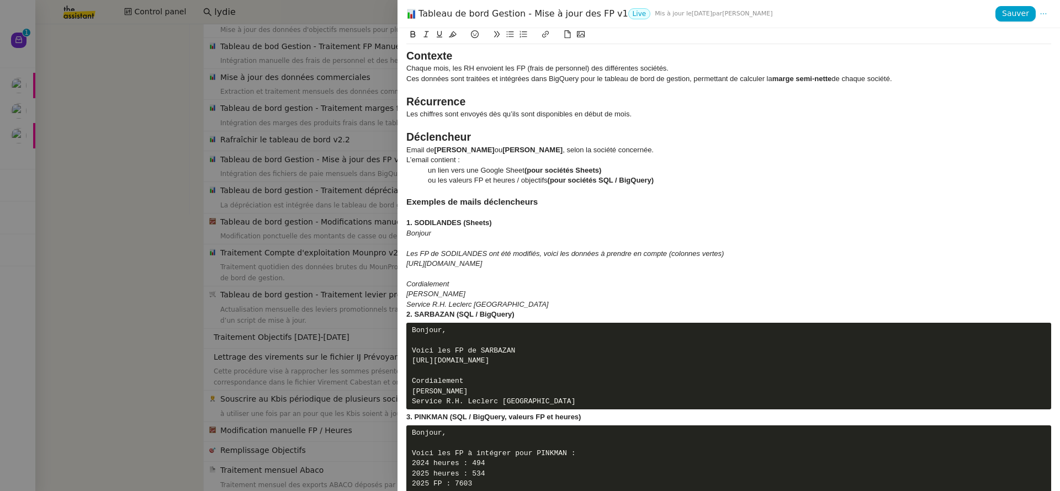
click at [541, 307] on div "Service R.H. Leclerc St Pierre du Mont" at bounding box center [728, 305] width 645 height 10
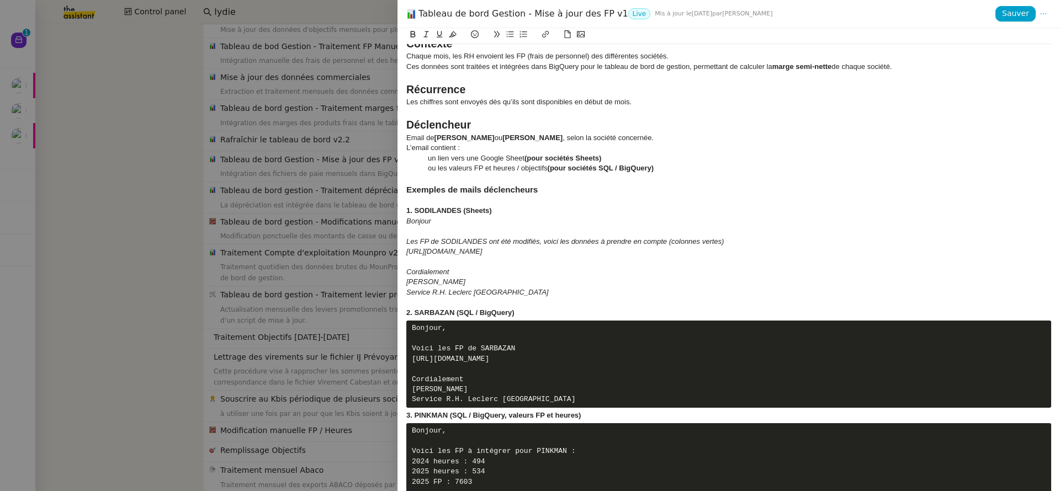
scroll to position [20, 0]
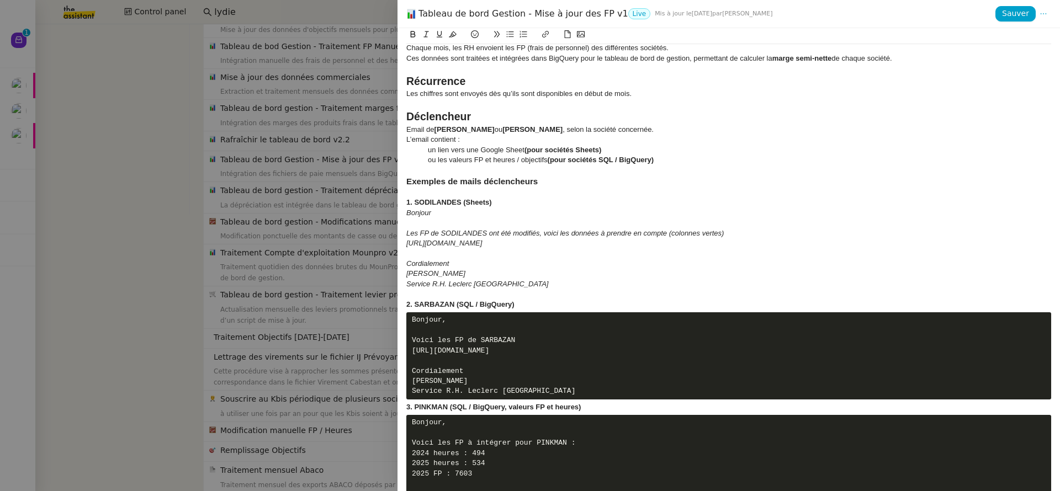
click at [530, 302] on div "2. SARBAZAN (SQL / BigQuery)" at bounding box center [728, 305] width 645 height 10
drag, startPoint x: 607, startPoint y: 399, endPoint x: 387, endPoint y: 327, distance: 231.0
click at [387, 328] on div "Tableau de bord Gestion - Mise à jour des FP v1 Live Mis à jour le 5 août 2025 …" at bounding box center [530, 245] width 1060 height 491
click at [425, 36] on icon at bounding box center [426, 34] width 8 height 8
click at [495, 35] on icon at bounding box center [497, 34] width 8 height 8
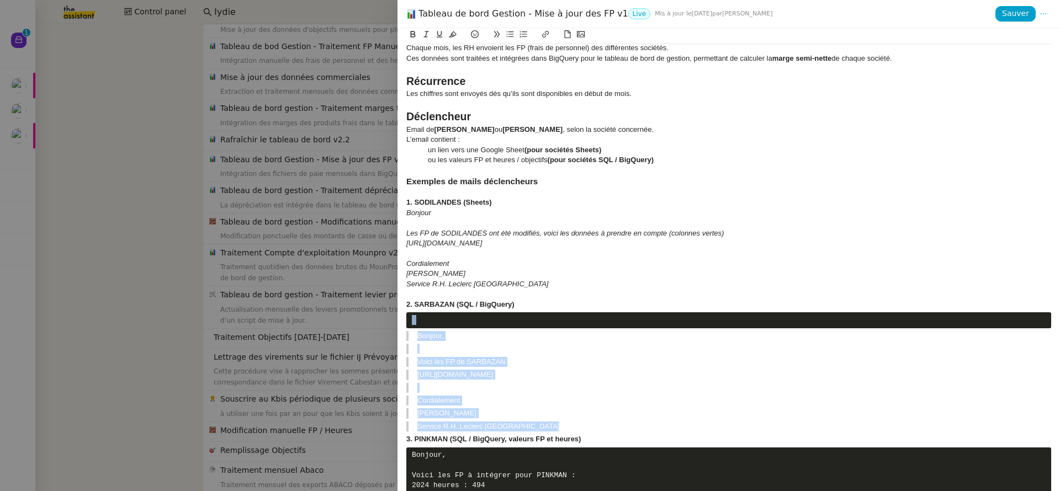
click at [495, 35] on icon at bounding box center [497, 34] width 8 height 8
click at [428, 34] on icon at bounding box center [426, 34] width 8 height 8
click at [495, 36] on icon at bounding box center [497, 34] width 6 height 6
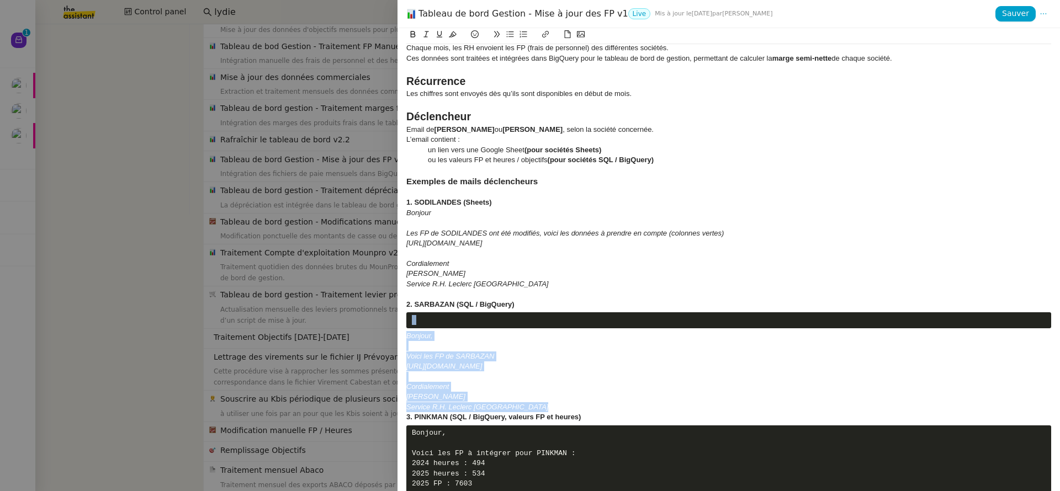
click at [495, 36] on icon at bounding box center [497, 34] width 6 height 6
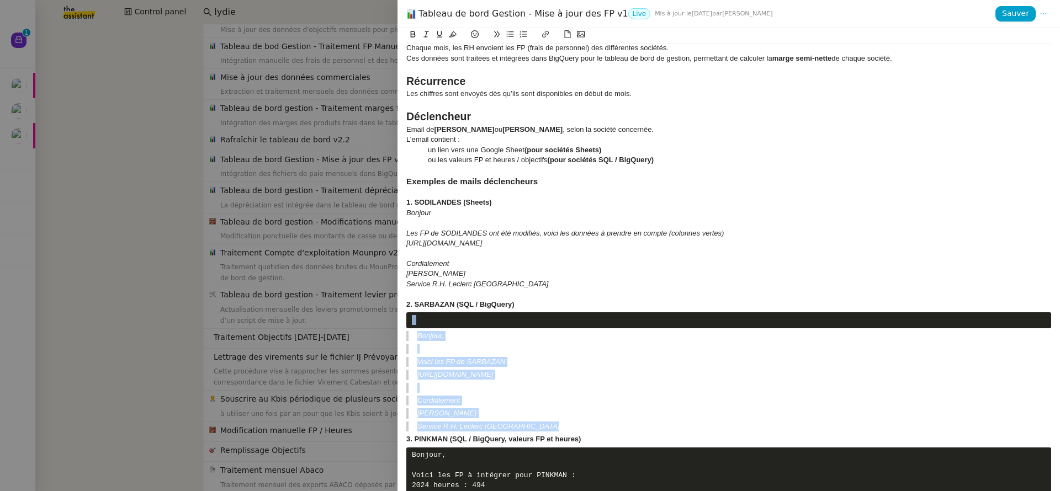
click at [495, 36] on icon at bounding box center [497, 34] width 6 height 6
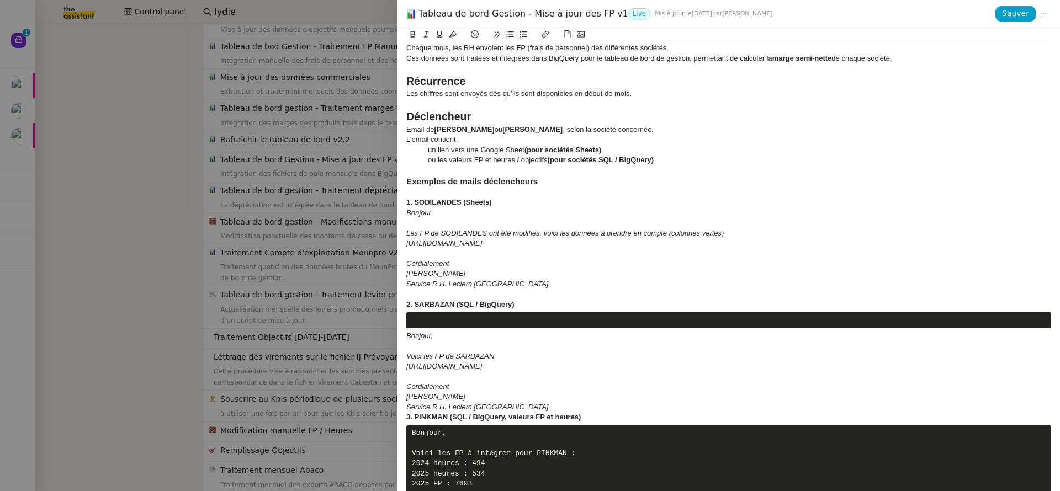
drag, startPoint x: 501, startPoint y: 384, endPoint x: 500, endPoint y: 377, distance: 7.2
click at [500, 384] on div "Cordialement" at bounding box center [728, 387] width 645 height 10
click at [1045, 320] on div "Contexte Chaque mois, les RH envoient les FP (frais de personnel) des différent…" at bounding box center [729, 259] width 663 height 463
click at [408, 336] on em "Bonjour," at bounding box center [419, 336] width 27 height 8
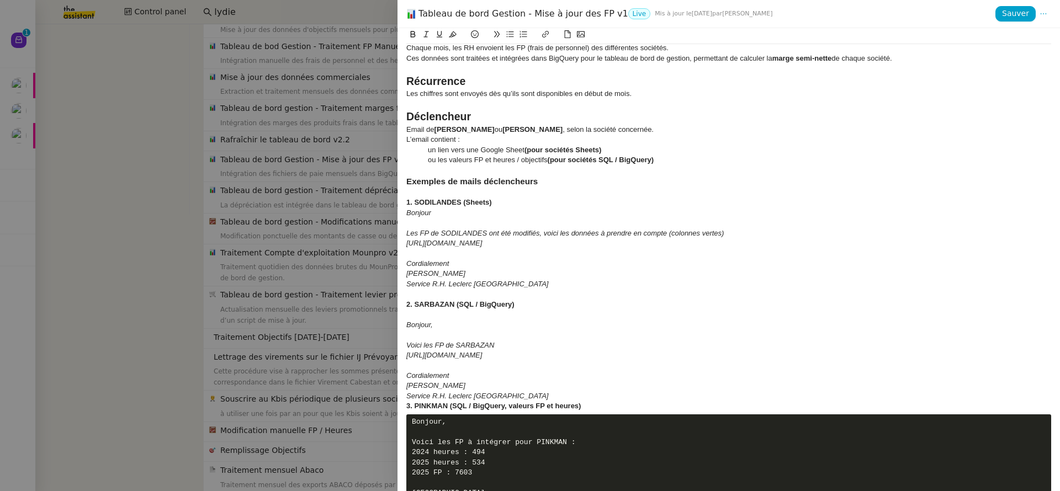
click at [576, 394] on div "Service R.H. Leclerc St Pierre du Mont" at bounding box center [728, 396] width 645 height 10
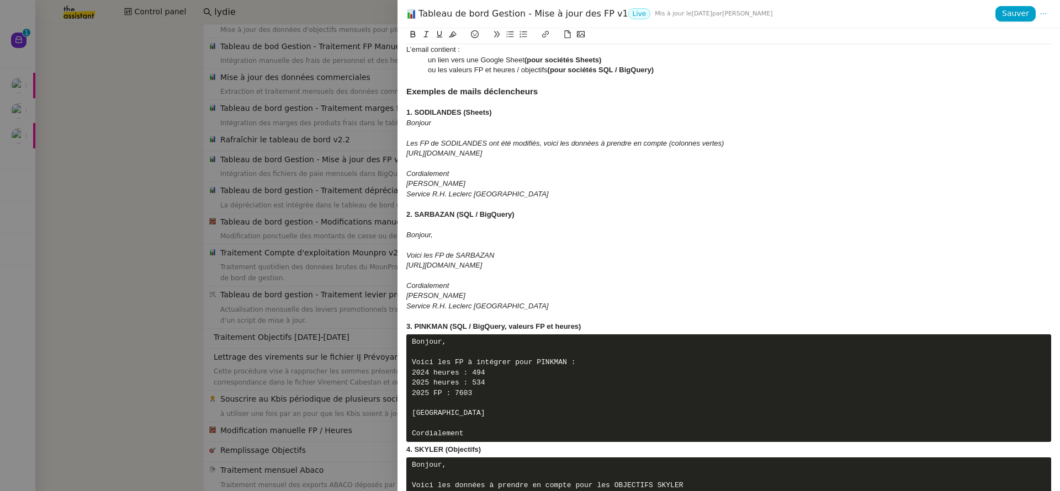
scroll to position [273, 0]
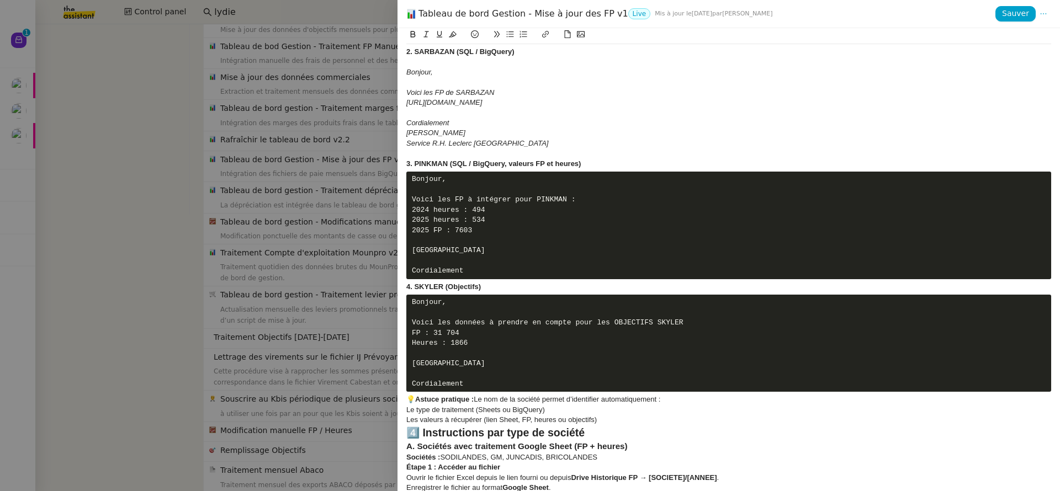
click at [408, 291] on strong "4. SKYLER (Objectifs)" at bounding box center [443, 287] width 75 height 8
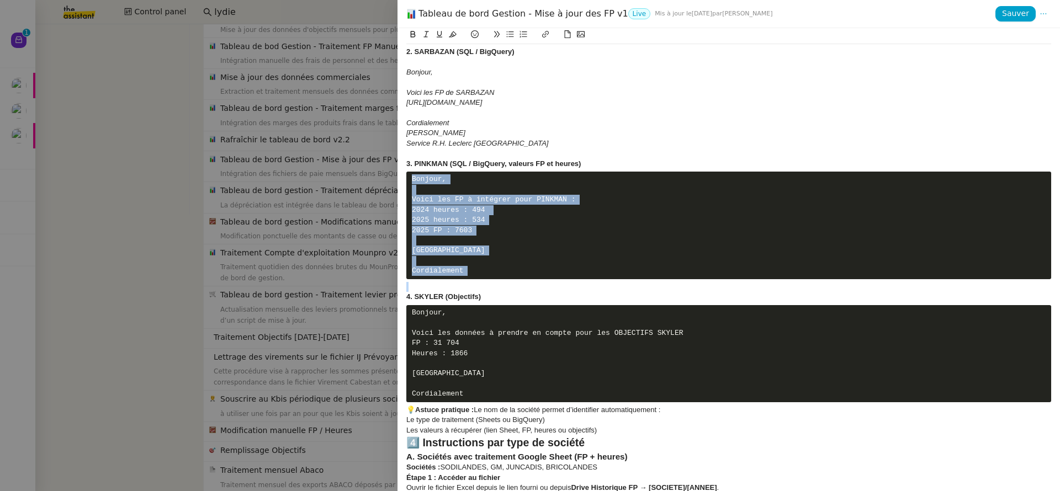
drag, startPoint x: 514, startPoint y: 298, endPoint x: 380, endPoint y: 182, distance: 177.3
click at [380, 182] on div "Tableau de bord Gestion - Mise à jour des FP v1 Live Mis à jour le 5 août 2025 …" at bounding box center [530, 245] width 1060 height 491
click at [495, 36] on icon at bounding box center [497, 34] width 8 height 8
click at [496, 36] on icon at bounding box center [497, 34] width 6 height 6
click at [496, 36] on icon at bounding box center [497, 34] width 8 height 8
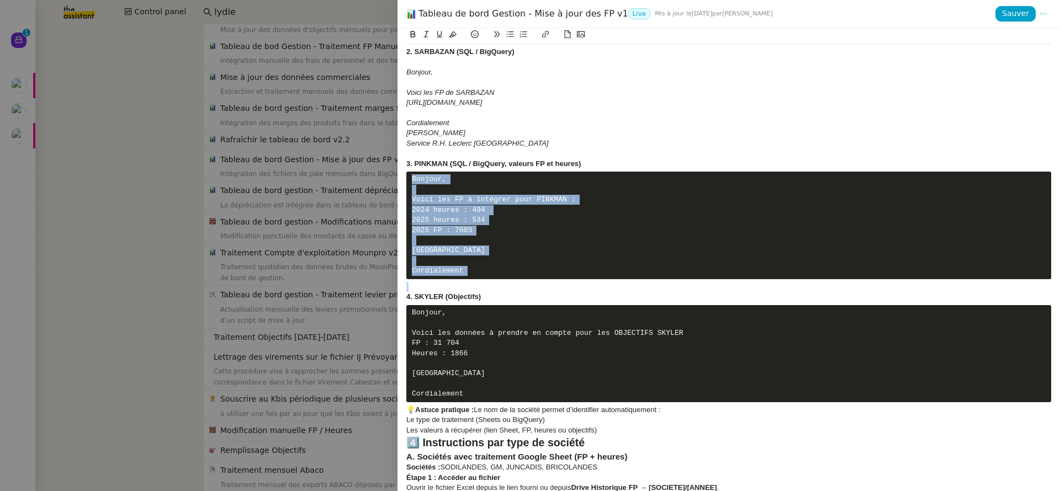
click at [542, 250] on pre "Bonjour, Voici les FP à intégrer pour PINKMAN : 2024 heures : 494 2025 heures :…" at bounding box center [728, 226] width 645 height 108
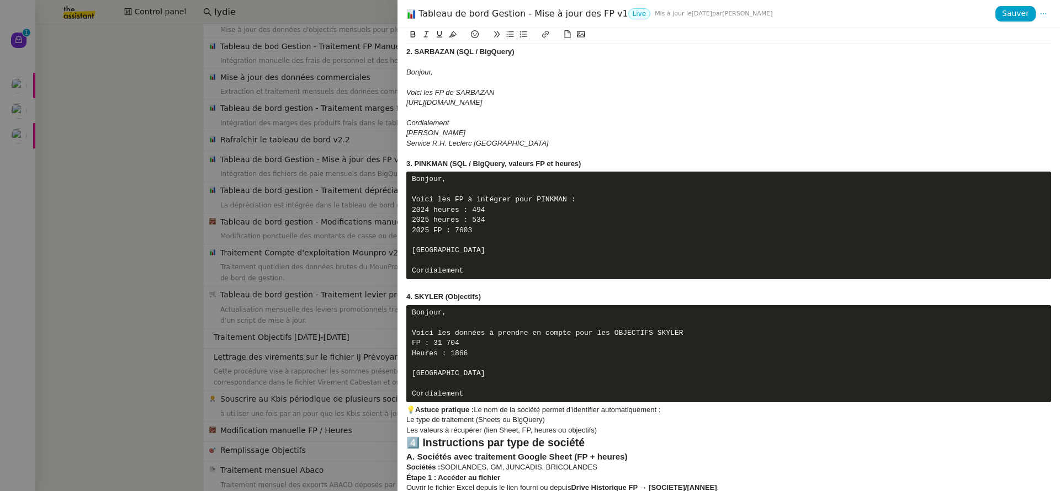
click at [531, 274] on pre "Bonjour, Voici les FP à intégrer pour PINKMAN : 2024 heures : 494 2025 heures :…" at bounding box center [728, 226] width 645 height 108
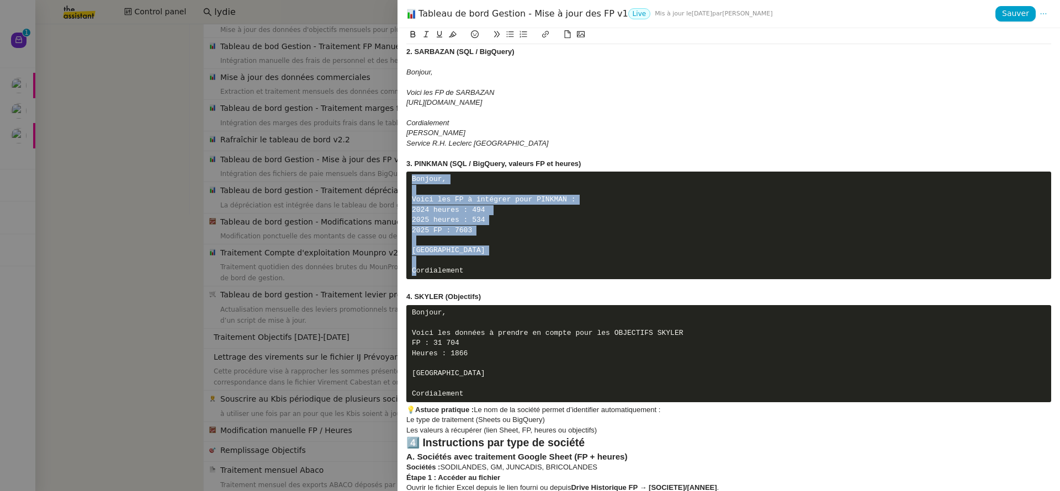
drag, startPoint x: 535, startPoint y: 287, endPoint x: 388, endPoint y: 178, distance: 183.5
click at [388, 178] on div "Tableau de bord Gestion - Mise à jour des FP v1 Live Mis à jour le 5 août 2025 …" at bounding box center [530, 245] width 1060 height 491
click at [497, 36] on icon at bounding box center [497, 34] width 8 height 8
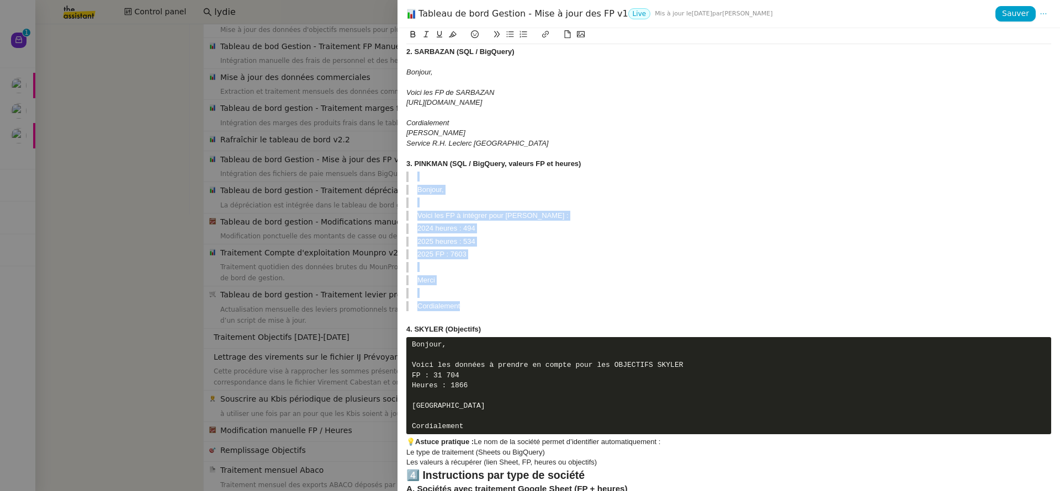
click at [497, 36] on icon at bounding box center [497, 34] width 8 height 8
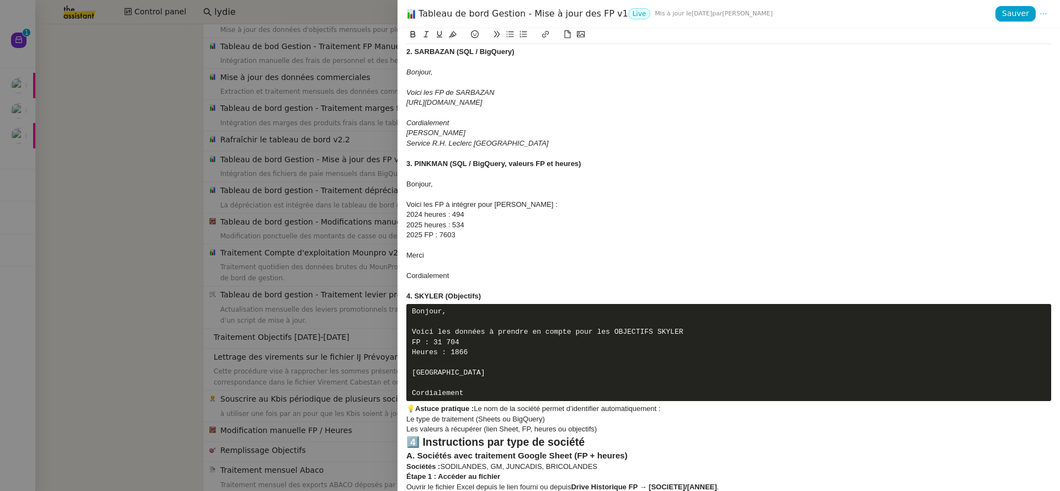
click at [497, 36] on icon at bounding box center [497, 34] width 8 height 8
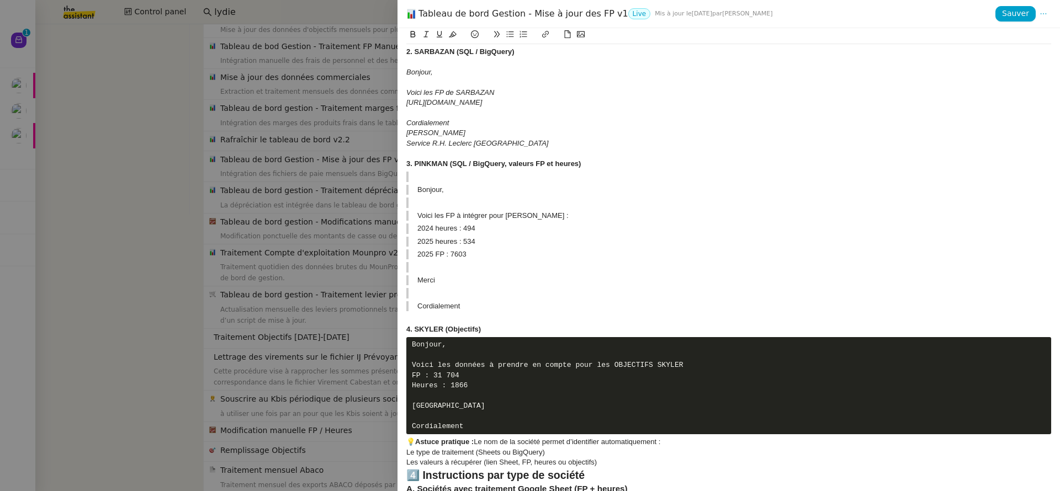
click at [497, 36] on icon at bounding box center [497, 34] width 8 height 8
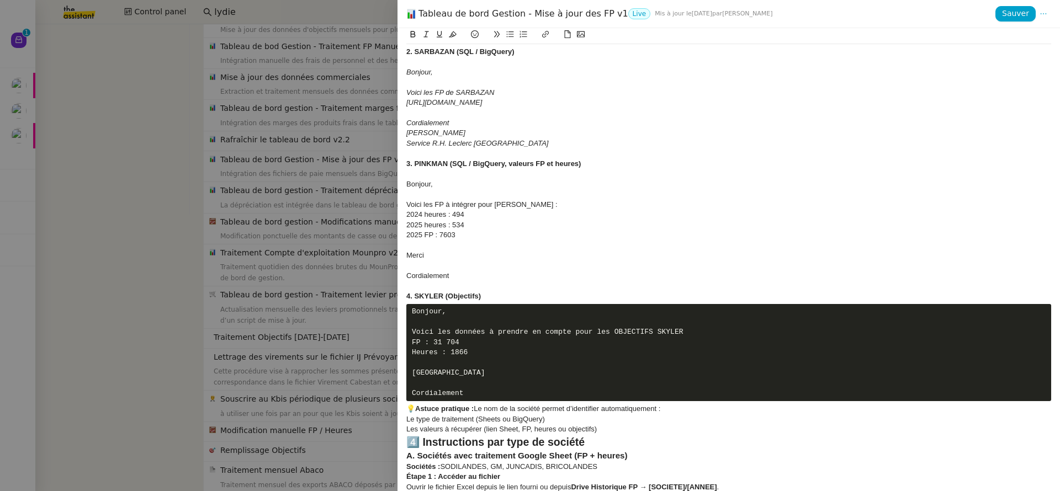
click at [425, 35] on icon at bounding box center [426, 34] width 8 height 8
click at [566, 247] on div at bounding box center [728, 245] width 645 height 10
click at [499, 297] on div "4. SKYLER (Objectifs)" at bounding box center [728, 297] width 645 height 10
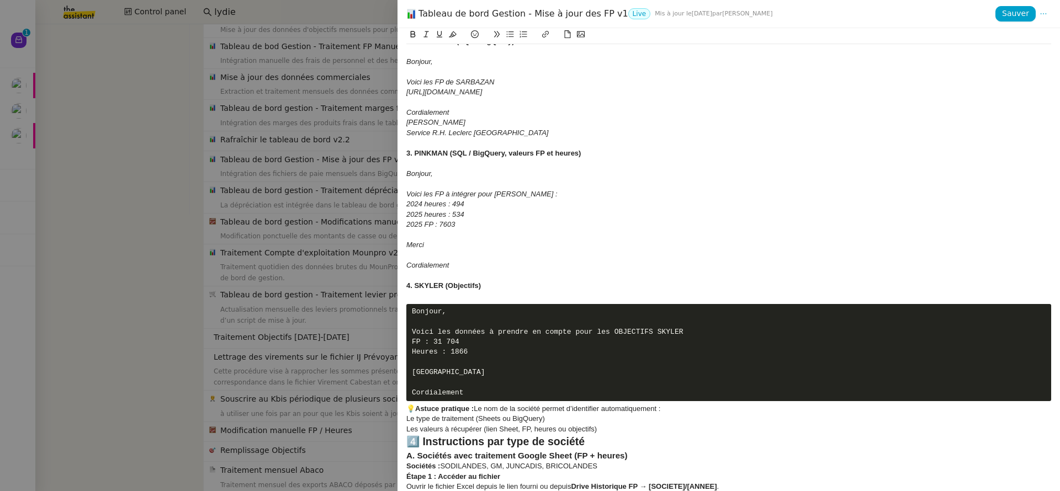
scroll to position [285, 0]
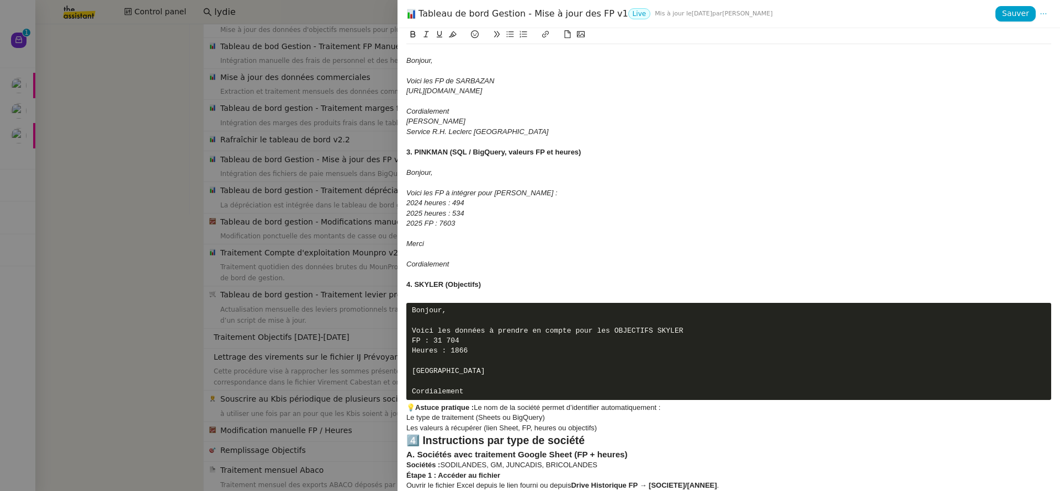
click at [406, 413] on div "💡 Astuce pratique : Le nom de la société permet d’identifier automatiquement :" at bounding box center [728, 408] width 645 height 10
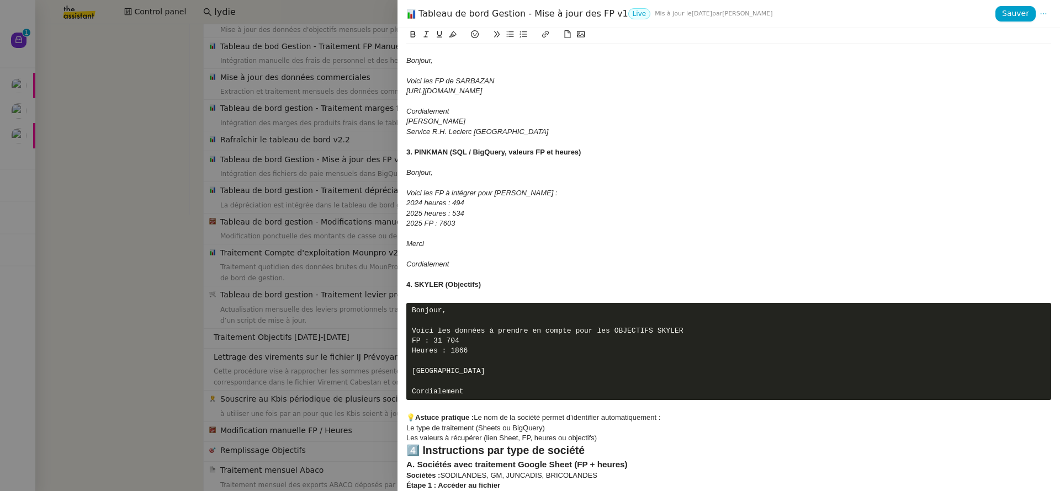
click at [617, 443] on div "Les valeurs à récupérer (lien Sheet, FP, heures ou objectifs)" at bounding box center [728, 438] width 645 height 10
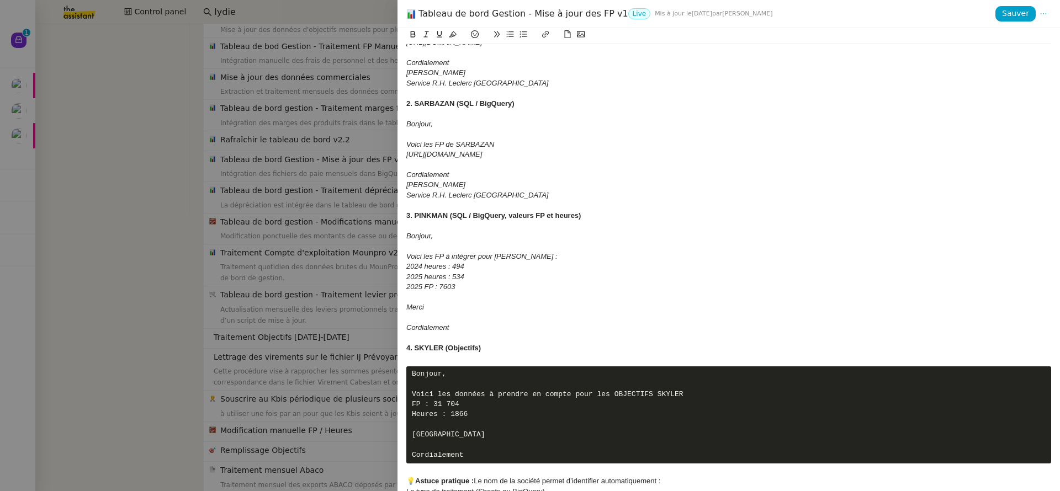
scroll to position [0, 0]
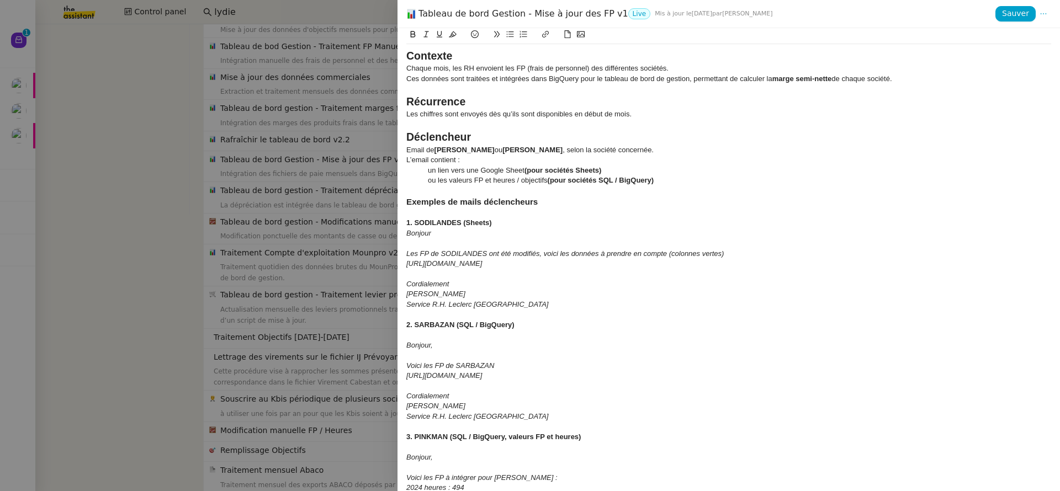
click at [503, 227] on div "1. SODILANDES (Sheets)" at bounding box center [728, 223] width 645 height 10
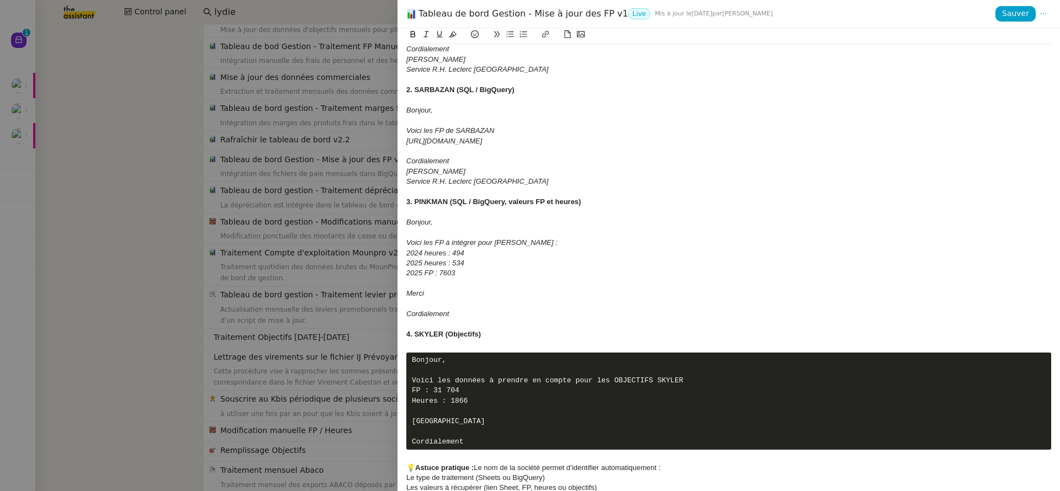
scroll to position [248, 0]
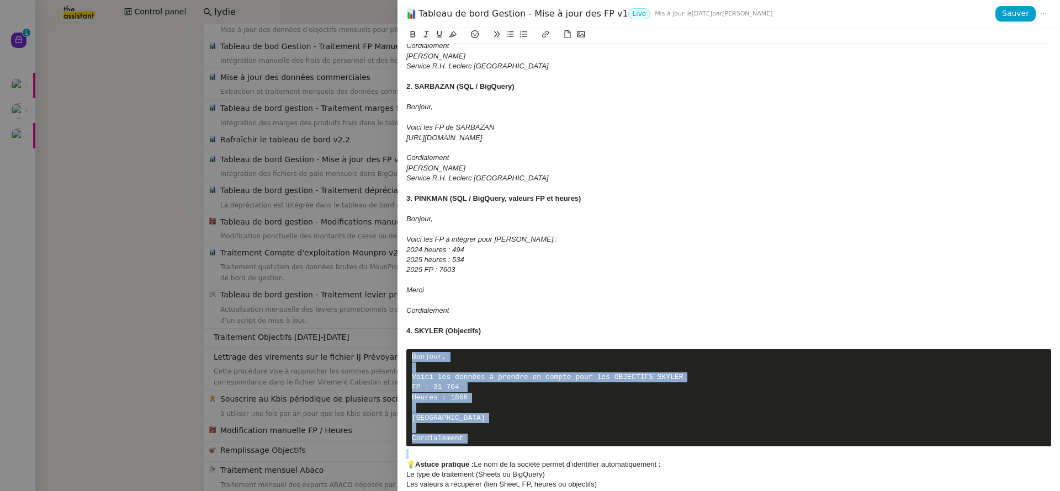
drag, startPoint x: 574, startPoint y: 467, endPoint x: 408, endPoint y: 357, distance: 199.1
click at [500, 35] on icon at bounding box center [497, 34] width 8 height 8
click at [499, 36] on icon at bounding box center [497, 34] width 6 height 6
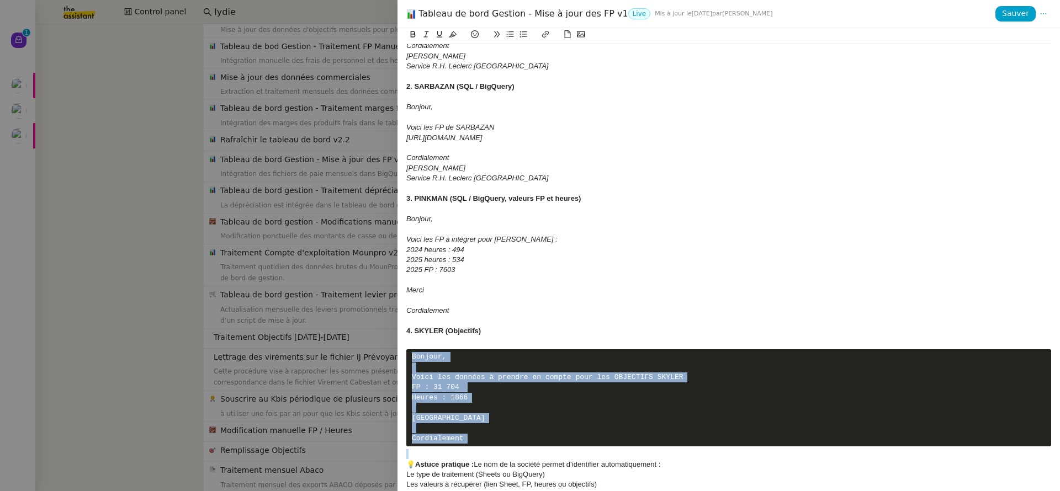
click at [499, 36] on icon at bounding box center [497, 34] width 6 height 6
click at [496, 37] on icon at bounding box center [497, 34] width 8 height 8
click at [428, 33] on icon at bounding box center [426, 34] width 8 height 8
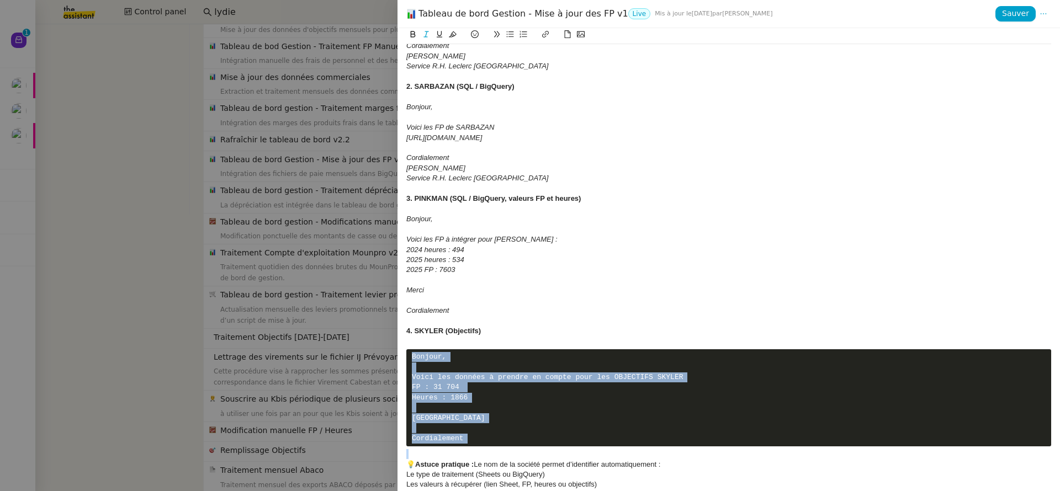
click at [428, 33] on icon at bounding box center [426, 34] width 8 height 8
click at [428, 33] on icon at bounding box center [426, 34] width 5 height 6
click at [495, 35] on icon at bounding box center [497, 34] width 8 height 8
click at [512, 34] on icon at bounding box center [510, 34] width 8 height 8
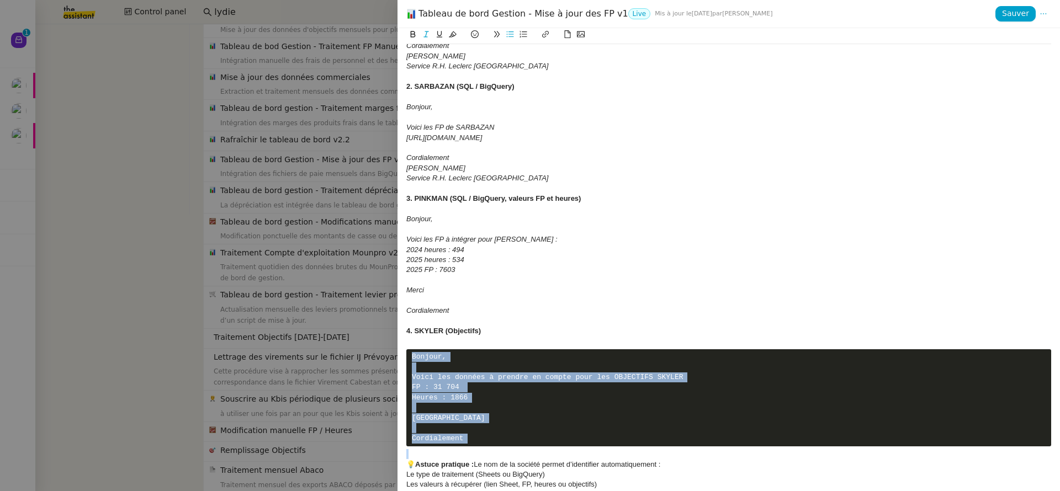
click at [512, 34] on icon at bounding box center [510, 34] width 8 height 8
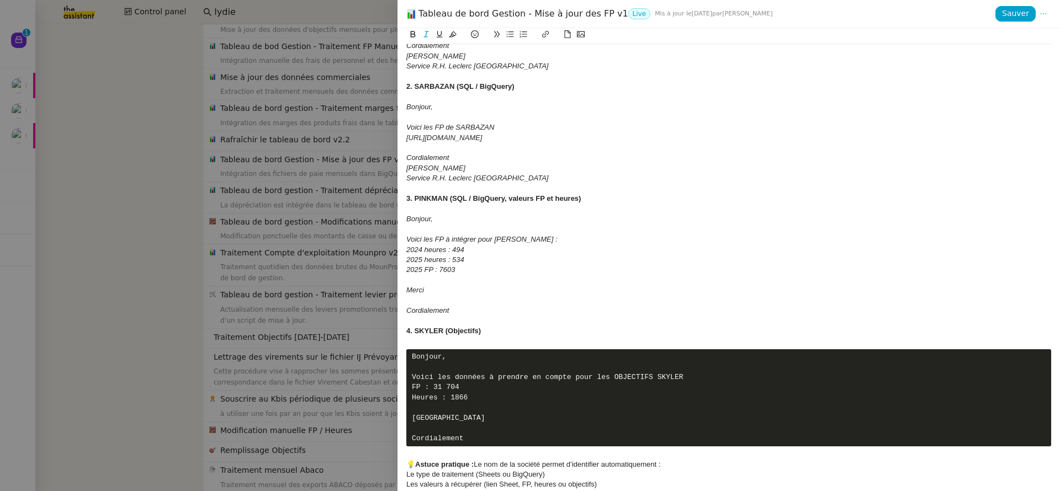
click at [530, 330] on div "4. SKYLER (Objectifs)" at bounding box center [728, 331] width 645 height 10
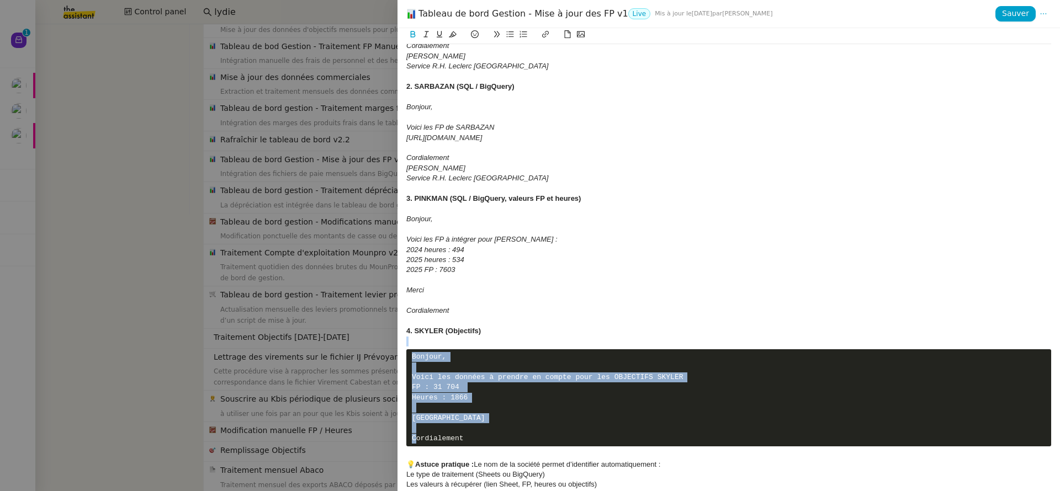
drag, startPoint x: 503, startPoint y: 451, endPoint x: 369, endPoint y: 340, distance: 174.1
click at [369, 340] on div "Tableau de bord Gestion - Mise à jour des FP v1 Live Mis à jour le 5 août 2025 …" at bounding box center [530, 245] width 1060 height 491
click at [496, 34] on icon at bounding box center [497, 34] width 8 height 8
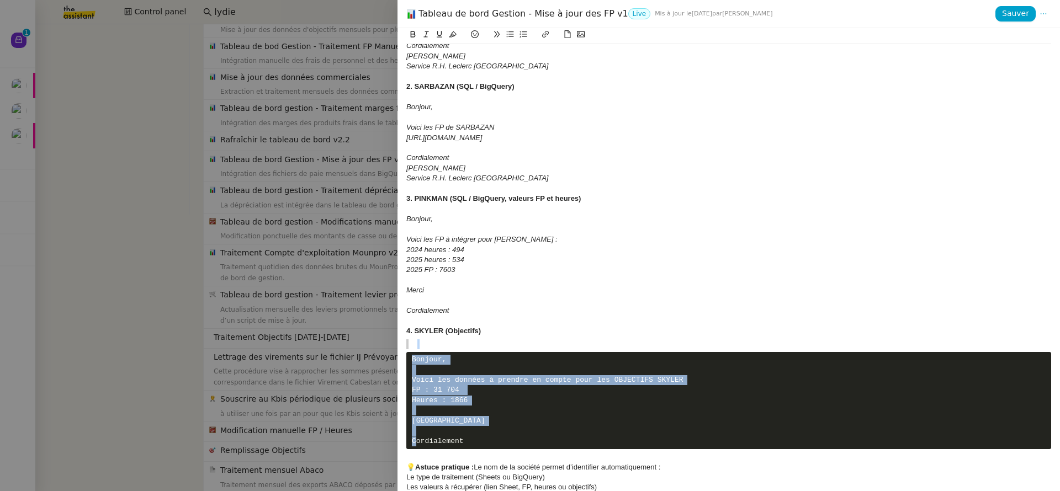
click at [495, 34] on icon at bounding box center [497, 34] width 6 height 6
click at [495, 34] on icon at bounding box center [497, 34] width 8 height 8
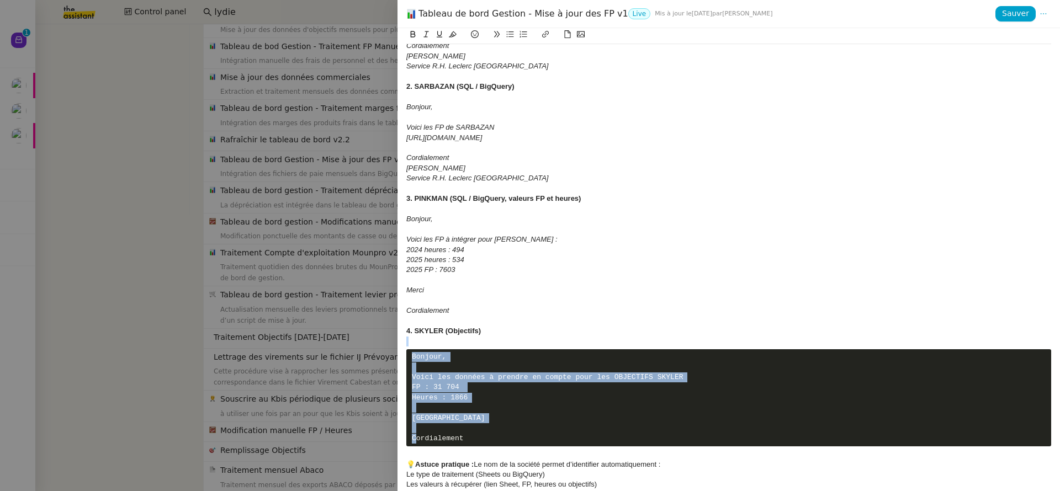
click at [495, 34] on icon at bounding box center [497, 34] width 8 height 8
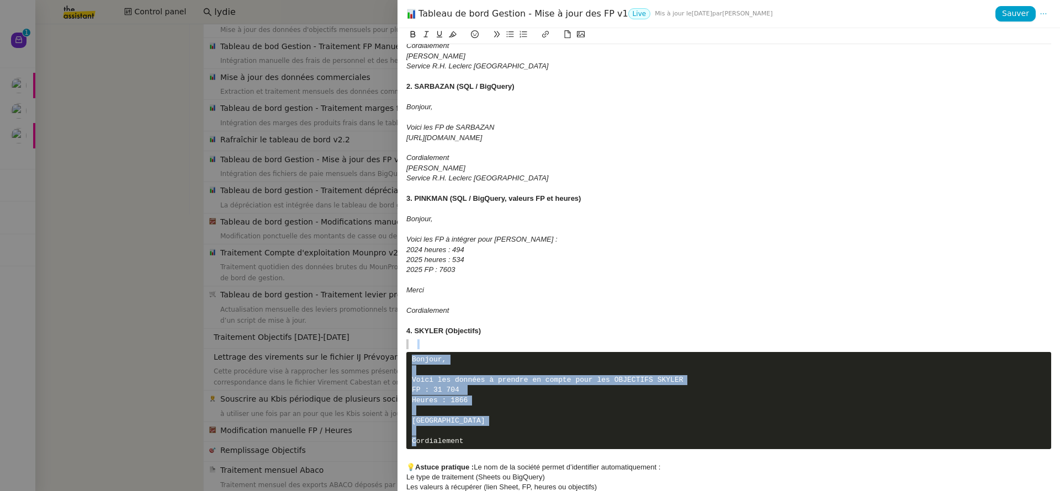
click at [495, 34] on icon at bounding box center [497, 34] width 8 height 8
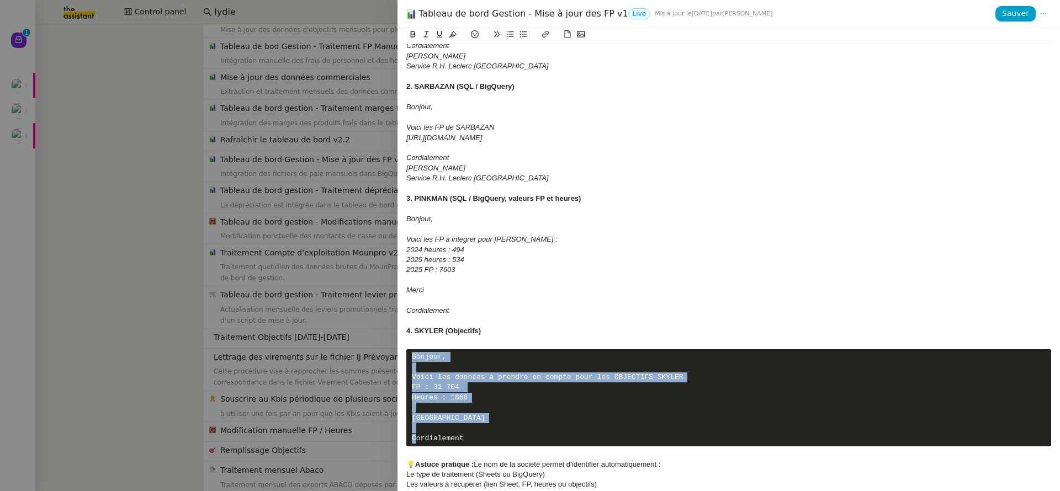
click at [424, 358] on pre "Bonjour, Voici les données à prendre en compte pour les OBJECTIFS SKYLER FP : 3…" at bounding box center [728, 398] width 645 height 97
click at [500, 30] on button at bounding box center [496, 34] width 13 height 13
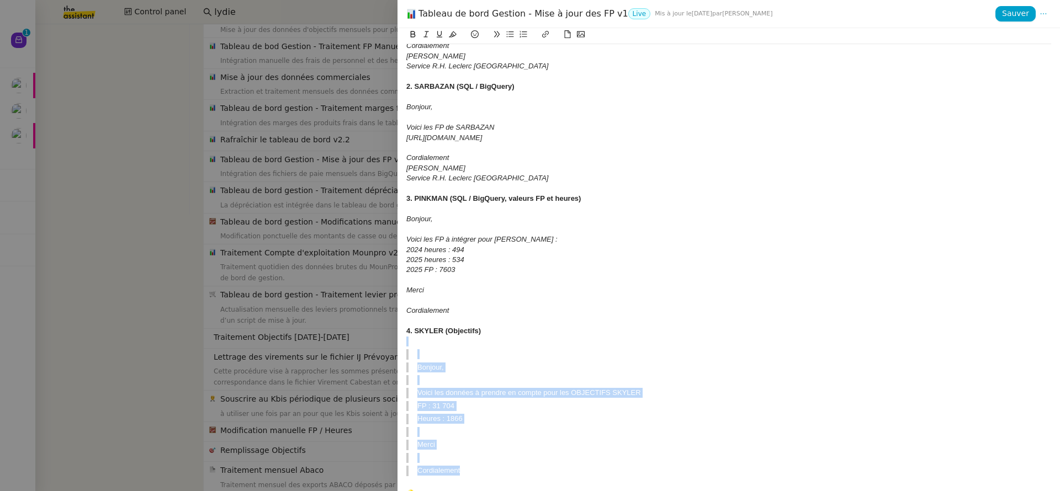
click at [500, 30] on button at bounding box center [496, 34] width 13 height 13
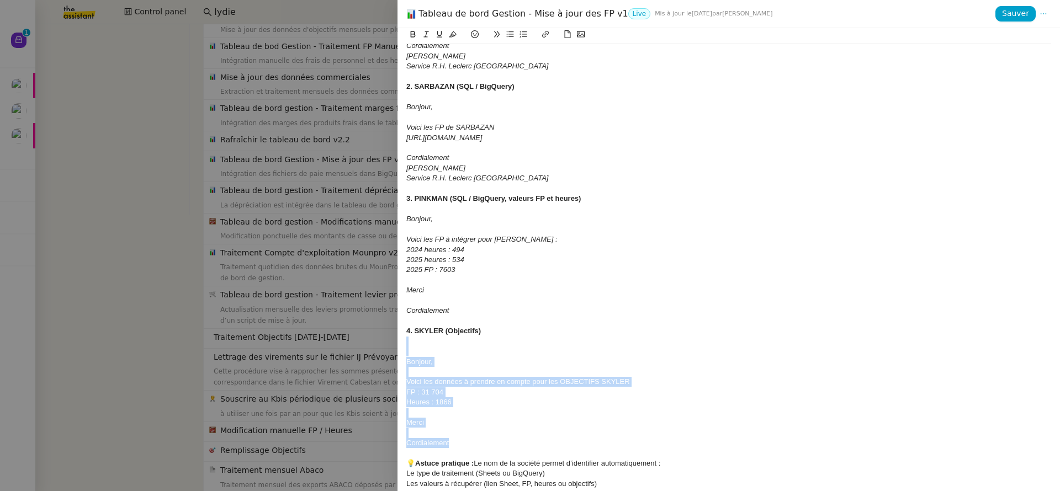
click at [427, 34] on icon at bounding box center [426, 34] width 8 height 8
click at [517, 322] on div at bounding box center [728, 321] width 645 height 10
click at [488, 447] on div "Cordialement" at bounding box center [728, 443] width 645 height 10
click at [444, 428] on div at bounding box center [728, 433] width 645 height 10
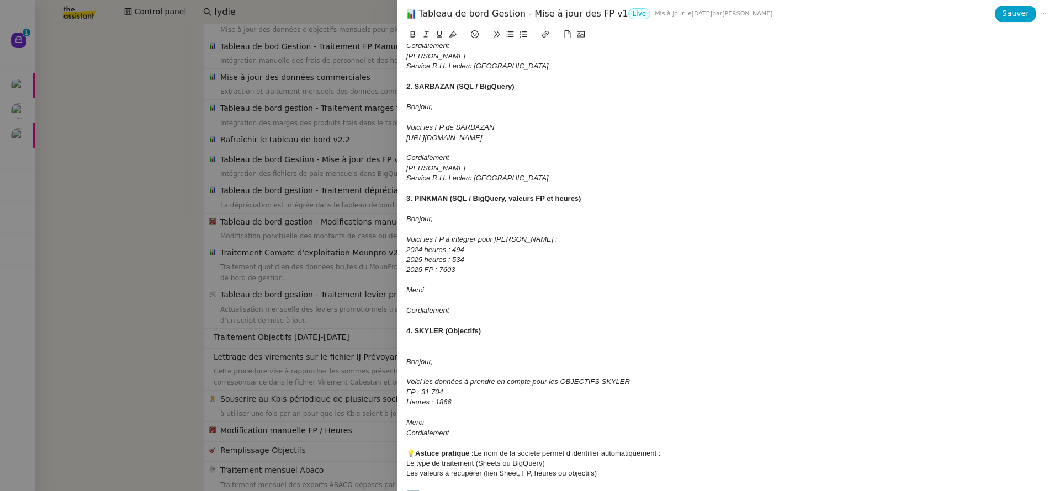
click at [440, 300] on div at bounding box center [728, 301] width 645 height 10
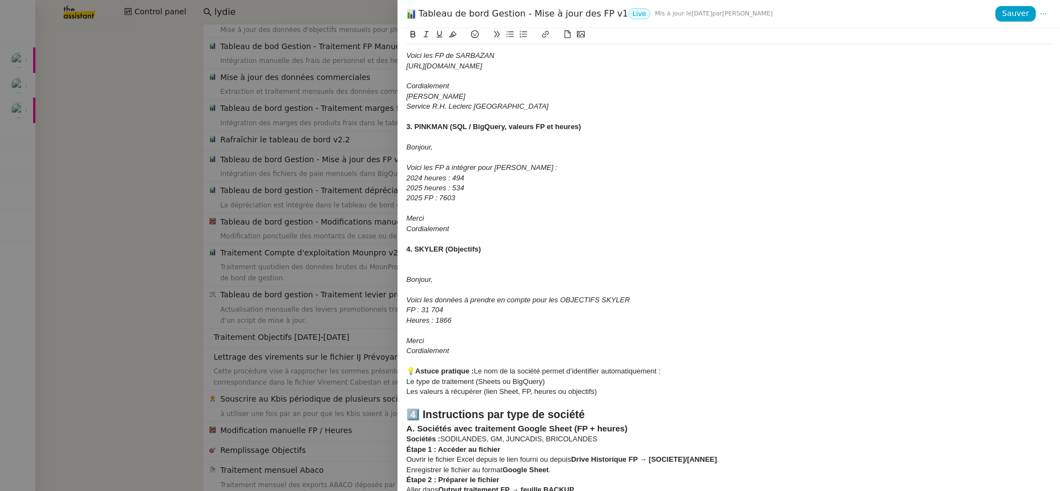
scroll to position [322, 0]
click at [687, 395] on div "Les valeurs à récupérer (lien Sheet, FP, heures ou objectifs)" at bounding box center [728, 390] width 645 height 10
click at [421, 411] on strong "4️⃣ Instructions par type de société" at bounding box center [495, 412] width 178 height 12
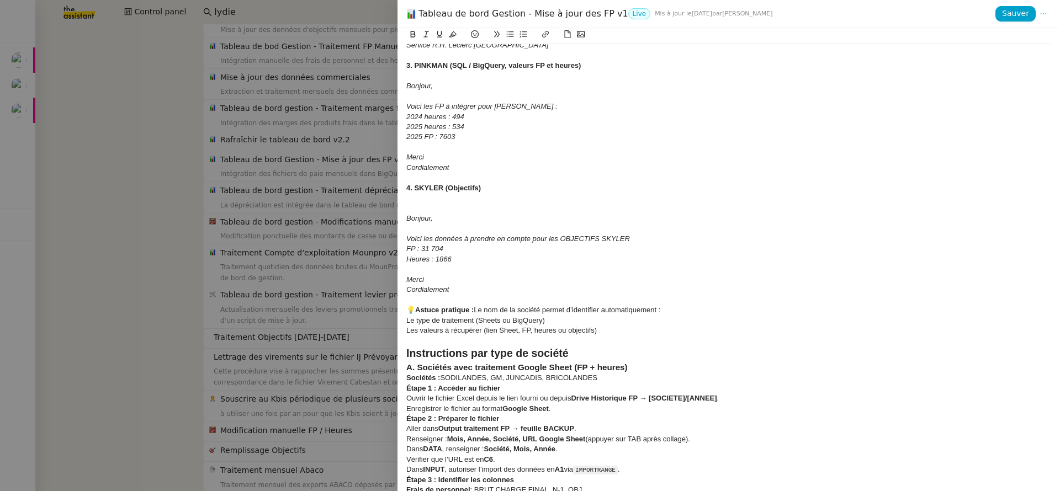
scroll to position [401, 0]
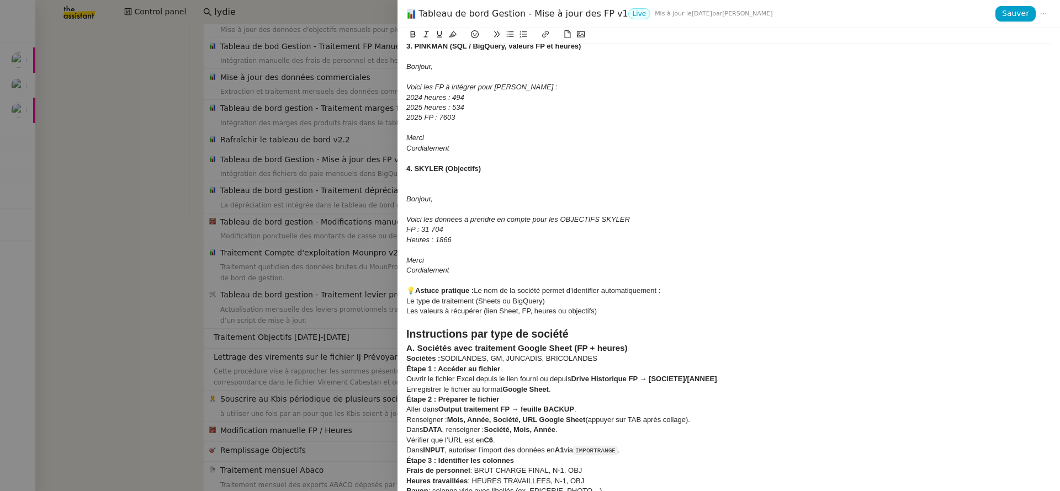
click at [592, 337] on h2 "Instructions par type de société" at bounding box center [728, 334] width 645 height 15
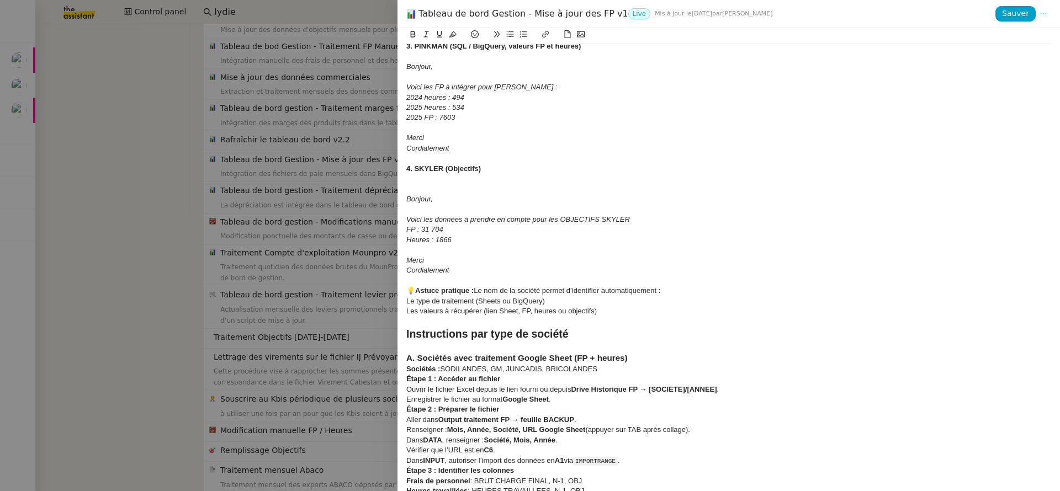
click at [648, 369] on div "Sociétés : SODILANDES, GM, JUNCADIS, BRICOLANDES" at bounding box center [728, 369] width 645 height 10
drag, startPoint x: 406, startPoint y: 389, endPoint x: 562, endPoint y: 405, distance: 155.9
click at [562, 405] on div "Contexte Chaque mois, les RH envoient les FP (frais de personnel) des différent…" at bounding box center [728, 396] width 645 height 1506
click at [511, 38] on icon at bounding box center [510, 34] width 7 height 6
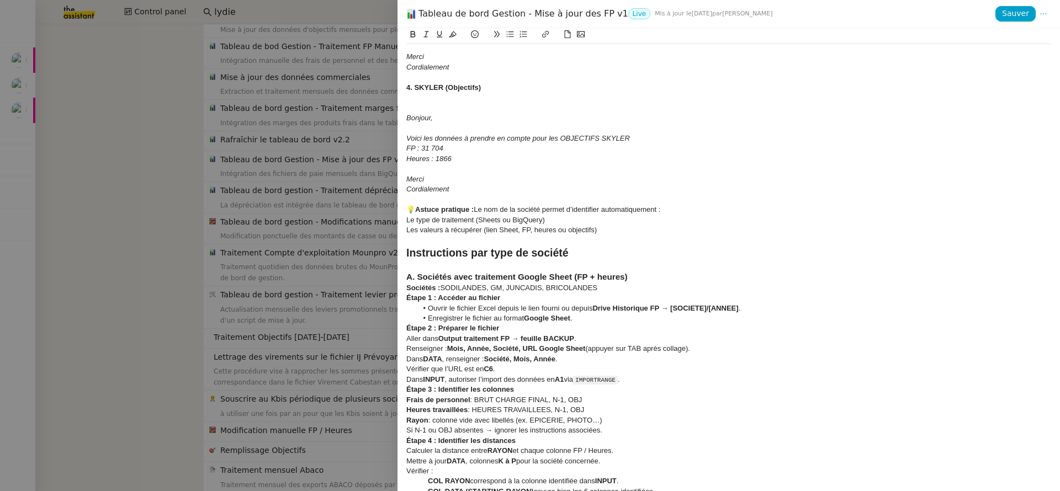
scroll to position [496, 0]
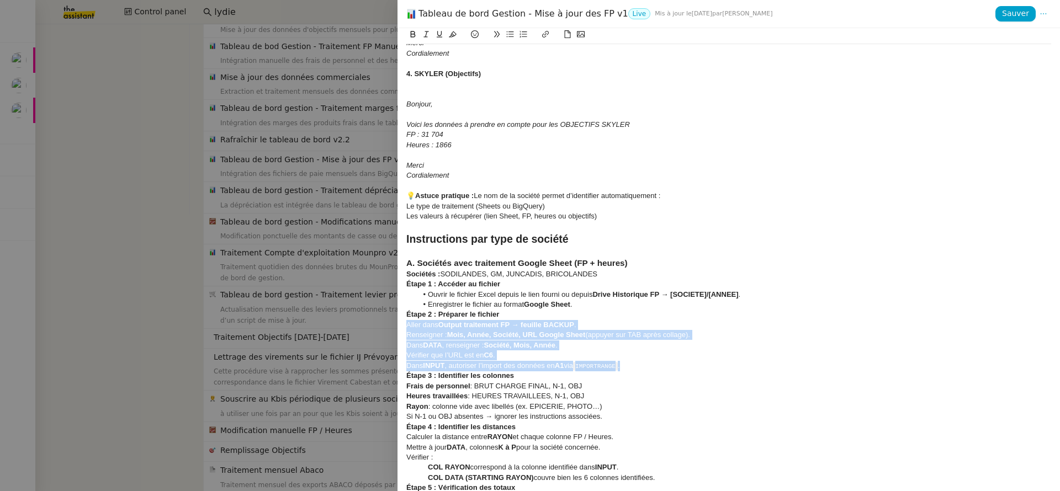
drag, startPoint x: 658, startPoint y: 364, endPoint x: 400, endPoint y: 324, distance: 261.1
click at [401, 323] on div "Contexte Chaque mois, les RH envoient les FP (frais de personnel) des différent…" at bounding box center [729, 259] width 663 height 463
click at [507, 34] on icon at bounding box center [510, 34] width 8 height 8
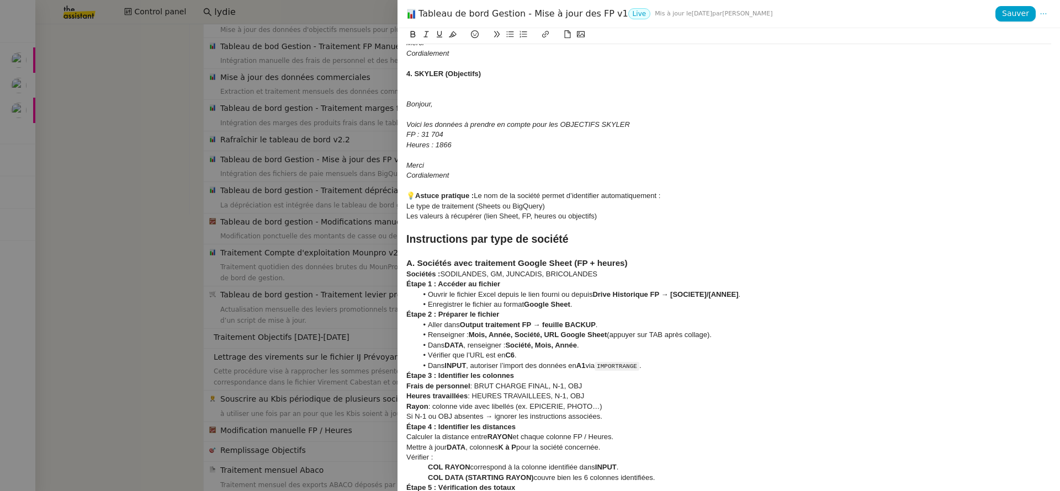
click at [543, 378] on h4 "Étape 3 : Identifier les colonnes" at bounding box center [728, 376] width 645 height 10
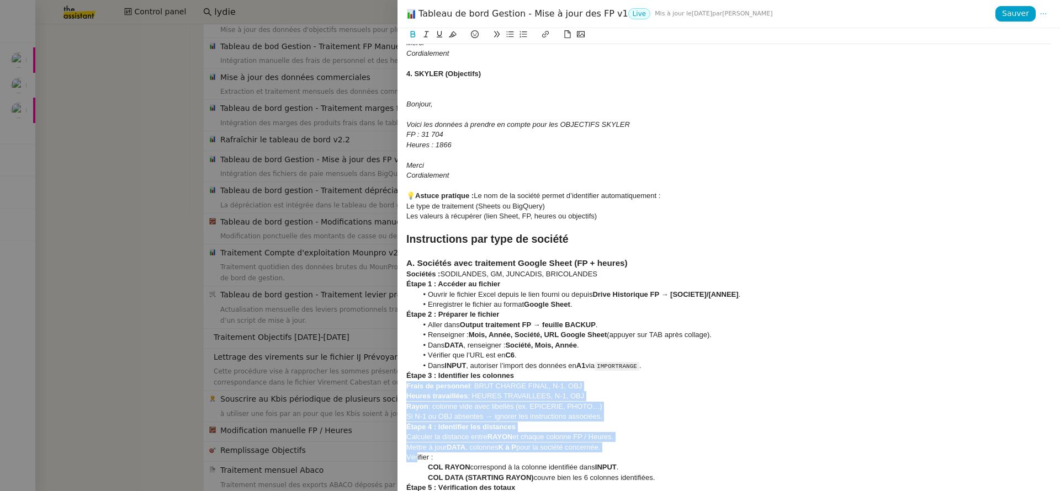
drag, startPoint x: 417, startPoint y: 460, endPoint x: 398, endPoint y: 390, distance: 73.4
click at [398, 390] on div "Contexte Chaque mois, les RH envoient les FP (frais de personnel) des différent…" at bounding box center [729, 259] width 663 height 463
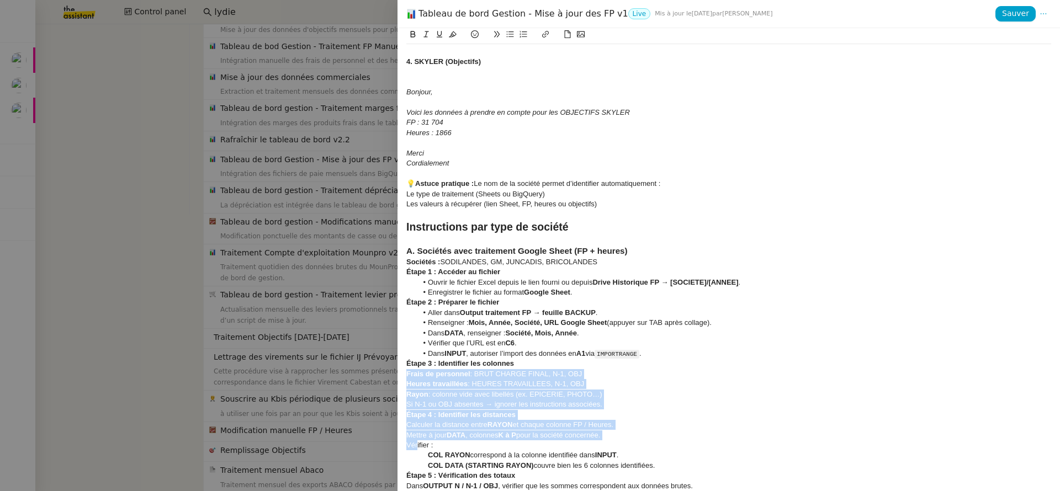
scroll to position [516, 0]
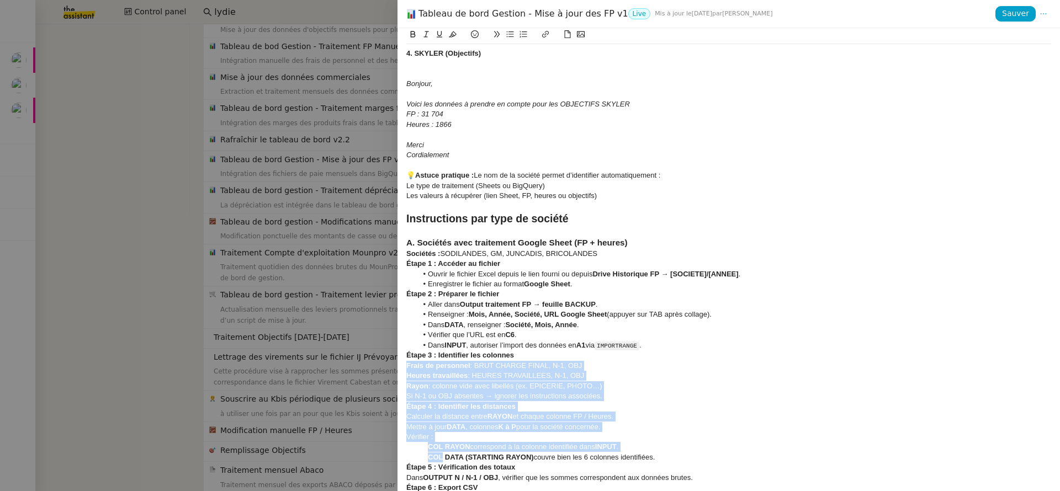
drag, startPoint x: 444, startPoint y: 456, endPoint x: 371, endPoint y: 367, distance: 115.4
click at [371, 367] on div "Tableau de bord Gestion - Mise à jour des FP v1 Live Mis à jour le 5 août 2025 …" at bounding box center [530, 245] width 1060 height 491
click at [509, 36] on icon at bounding box center [510, 34] width 8 height 8
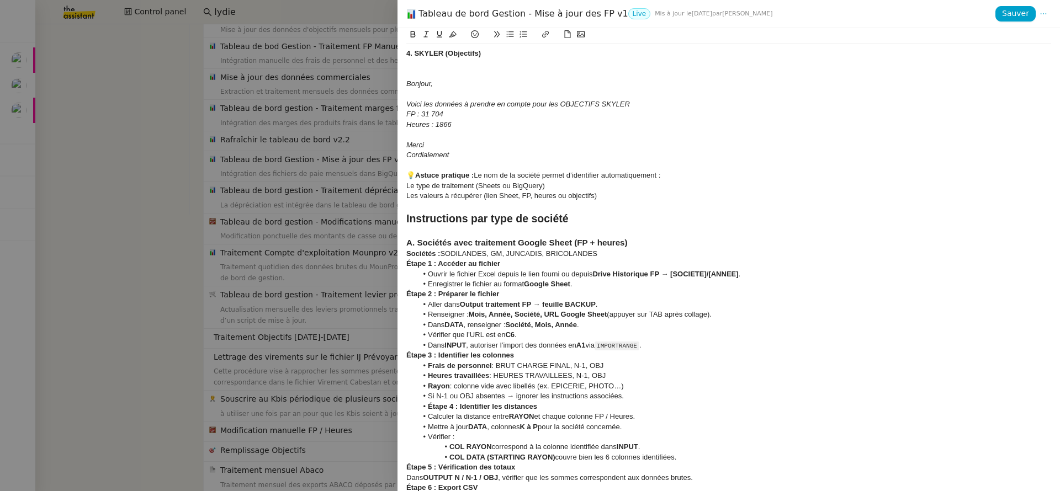
click at [467, 446] on strong "COL RAYON" at bounding box center [470, 447] width 43 height 8
click at [473, 461] on strong "COL DATA (STARTING RAYON)" at bounding box center [502, 457] width 106 height 8
click at [508, 35] on icon at bounding box center [510, 34] width 8 height 8
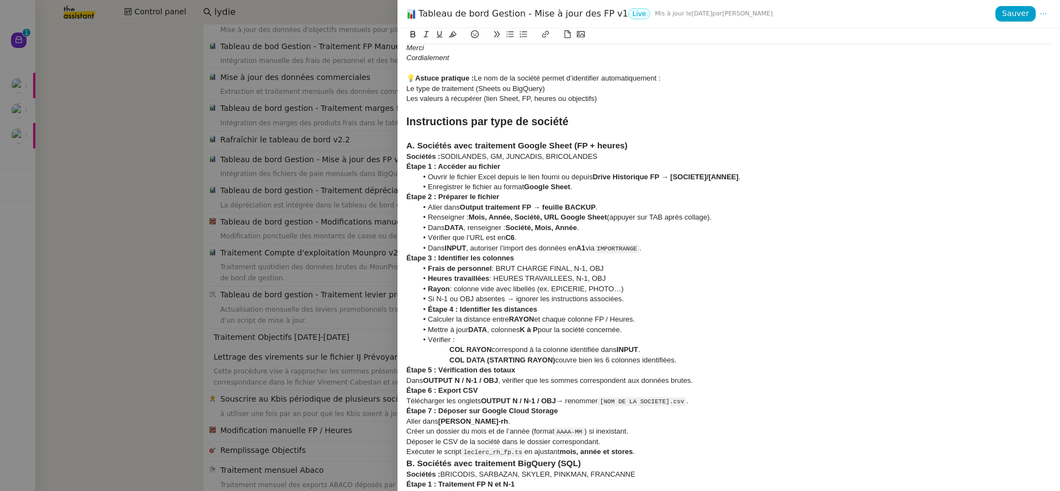
click at [636, 155] on div "Sociétés : SODILANDES, GM, JUNCADIS, BRICOLANDES" at bounding box center [728, 157] width 645 height 10
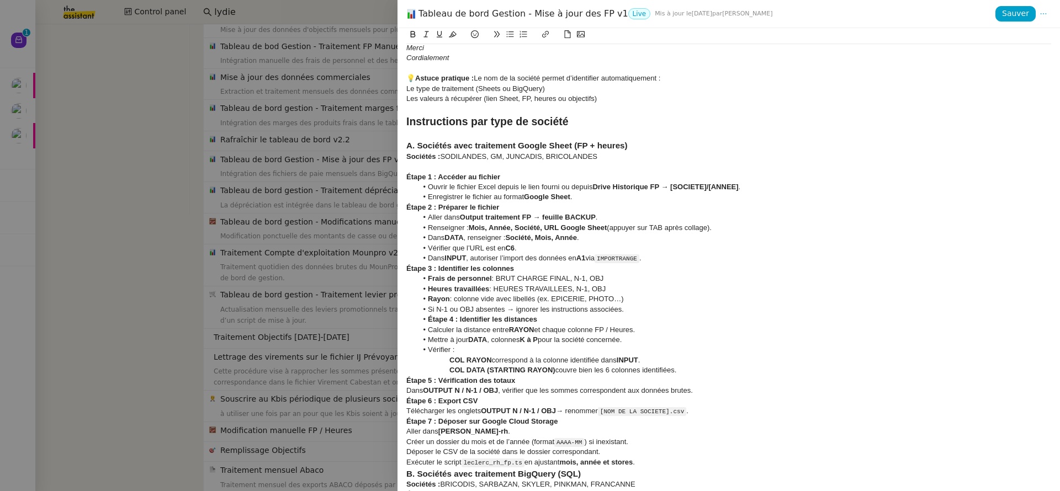
click at [407, 158] on strong "Sociétés :" at bounding box center [423, 156] width 34 height 8
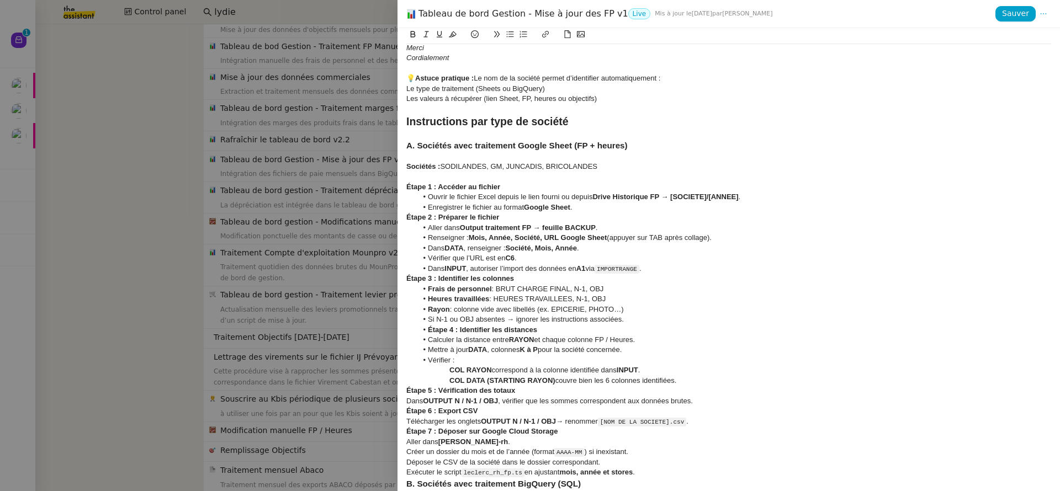
click at [583, 209] on li "Enregistrer le fichier au format Google Sheet ." at bounding box center [734, 208] width 634 height 10
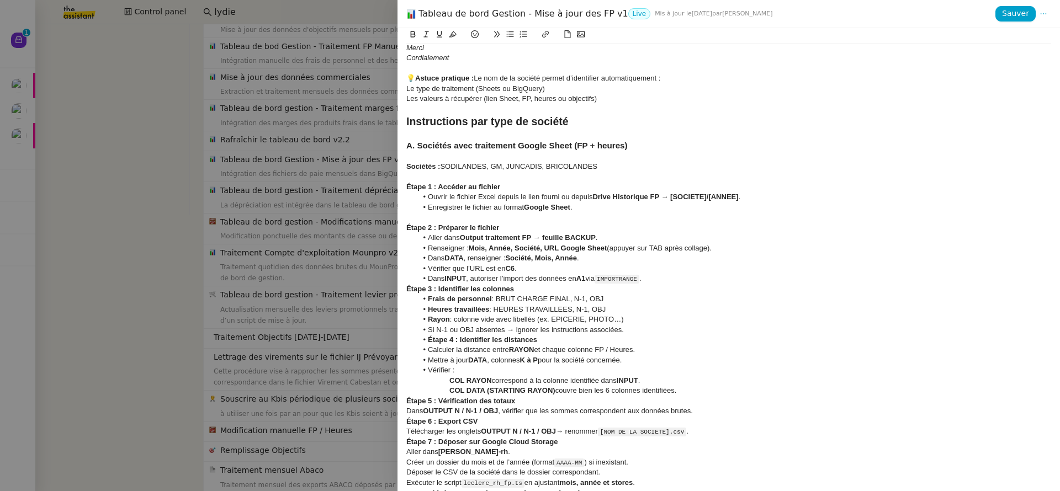
click at [510, 226] on h4 "Étape 2 : Préparer le fichier" at bounding box center [728, 228] width 645 height 10
click at [666, 284] on li "Dans INPUT , autoriser l’import des données en A1 via IMPORTRANGE ." at bounding box center [734, 279] width 634 height 10
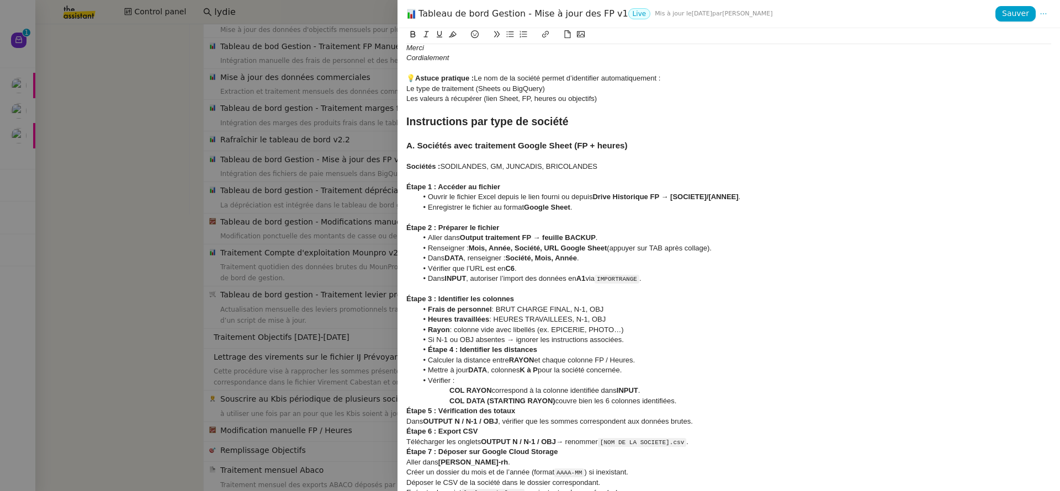
click at [527, 299] on h4 "Étape 3 : Identifier les colonnes" at bounding box center [728, 299] width 645 height 10
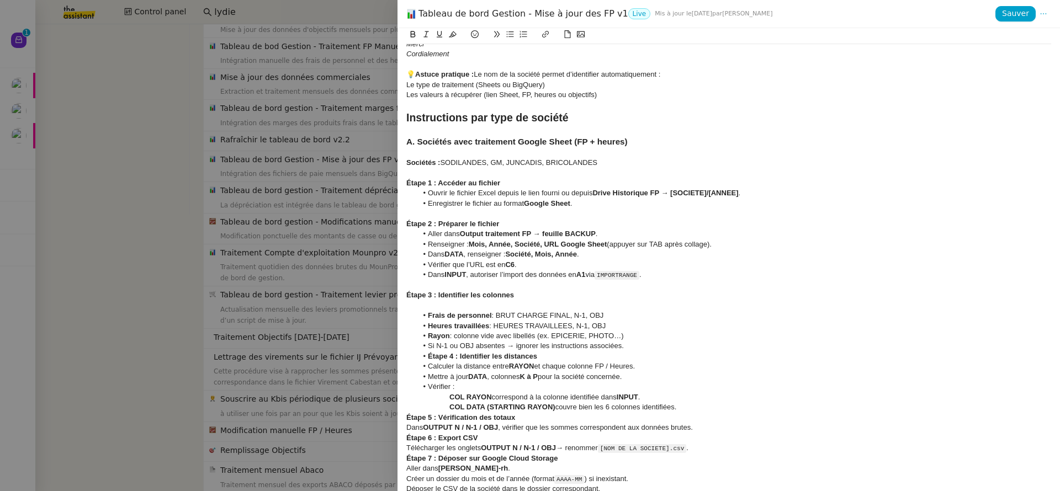
scroll to position [634, 0]
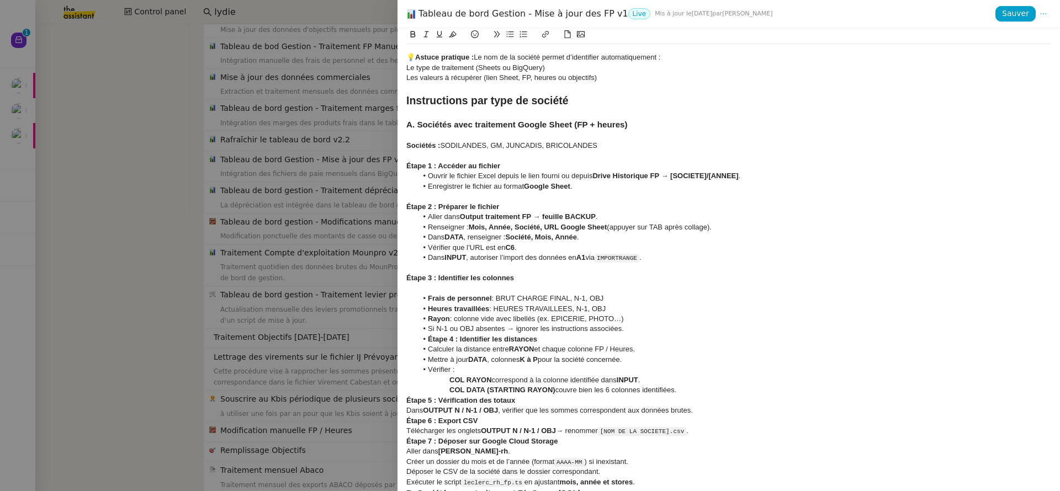
click at [694, 390] on div "COL DATA (STARTING RAYON) couvre bien les 6 colonnes identifiées." at bounding box center [728, 390] width 645 height 10
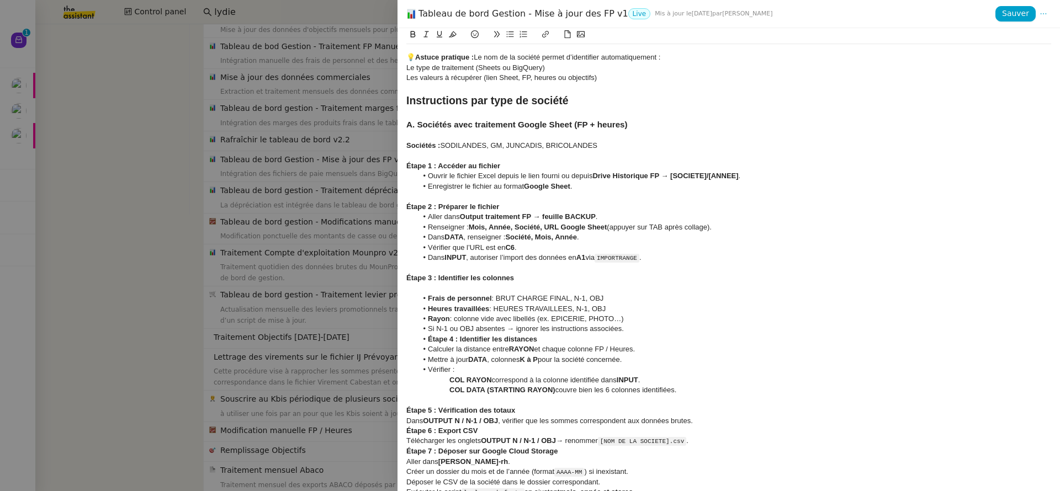
click at [553, 412] on h4 "Étape 5 : Vérification des totaux" at bounding box center [728, 411] width 645 height 10
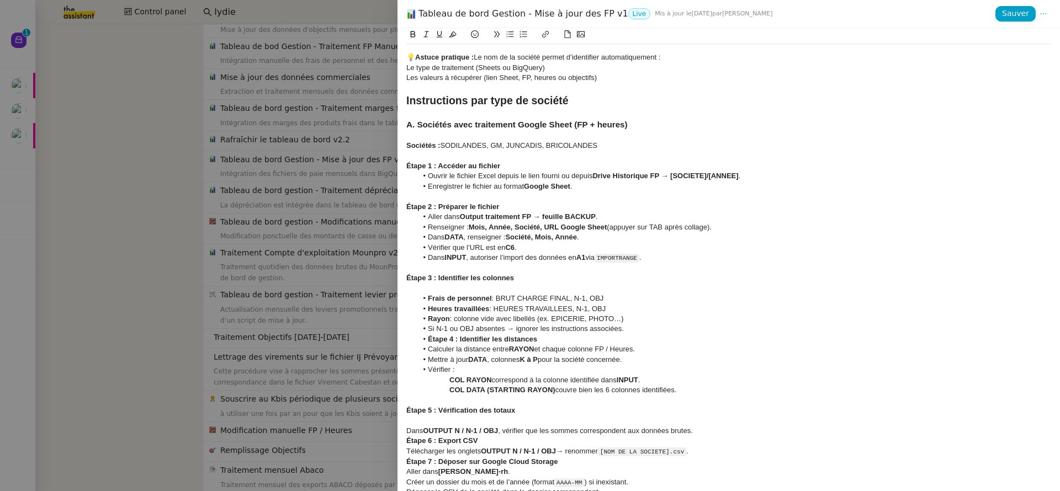
click at [707, 433] on div "Dans OUTPUT N / N-1 / OBJ , vérifier que les sommes correspondent aux données b…" at bounding box center [728, 431] width 645 height 10
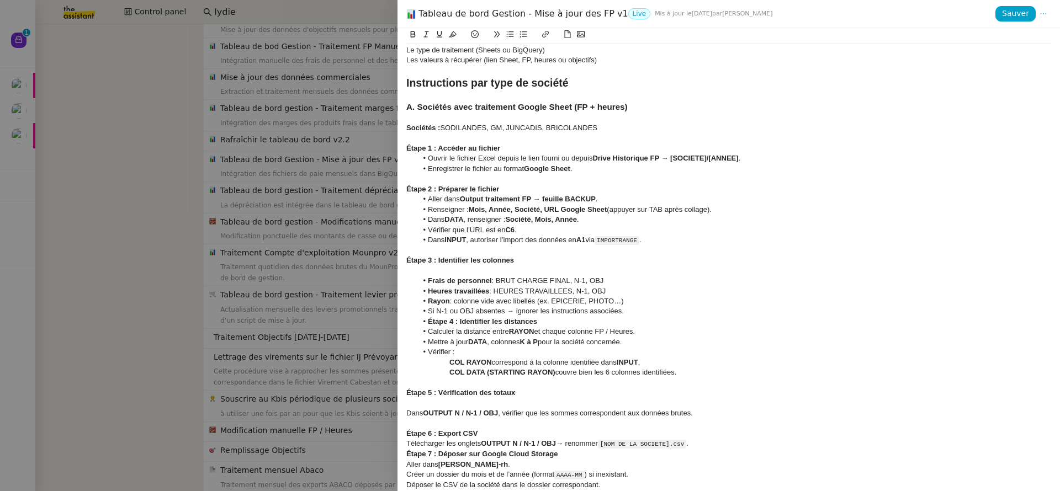
scroll to position [653, 0]
click at [500, 433] on h4 "Étape 6 : Export CSV" at bounding box center [728, 433] width 645 height 10
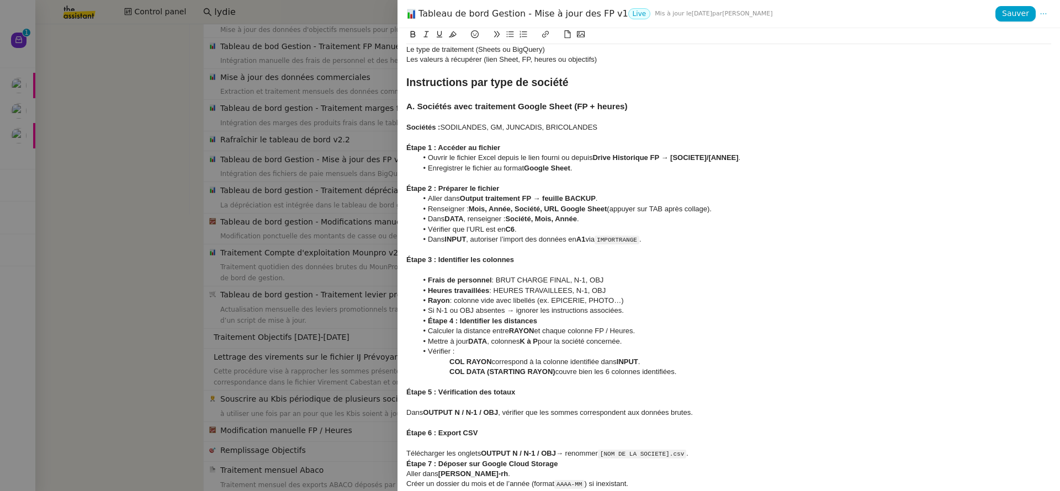
click at [708, 456] on div "Télécharger les onglets OUTPUT N / N-1 / OBJ → renommer [NOM DE LA SOCIETE].csv…" at bounding box center [728, 454] width 645 height 10
click at [445, 453] on div "Télécharger les onglets OUTPUT N / N-1 / OBJ → renommer [NOM DE LA SOCIETE].csv…" at bounding box center [728, 454] width 645 height 10
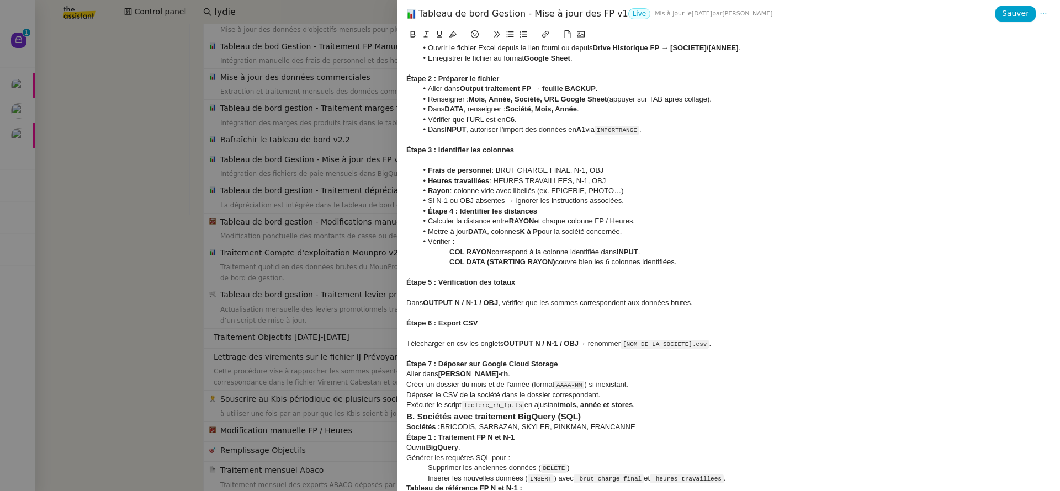
scroll to position [789, 0]
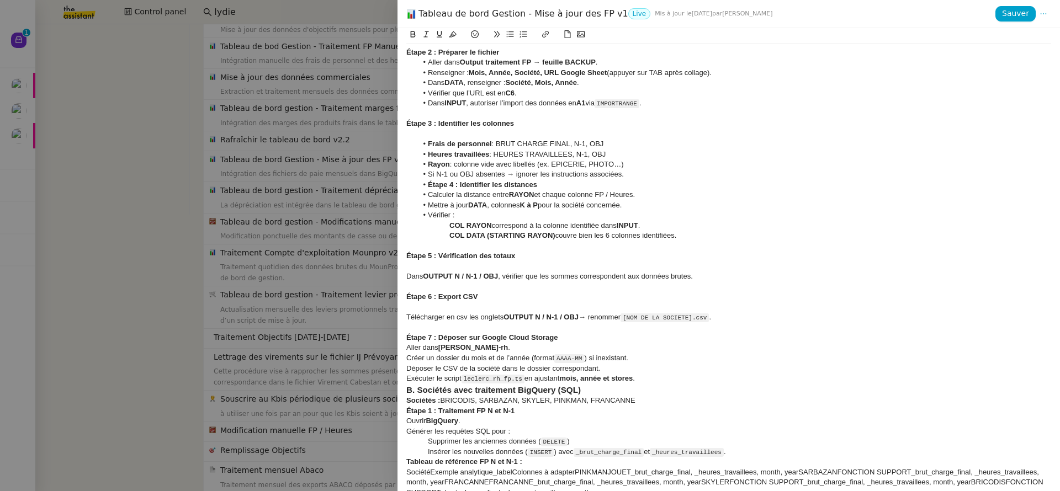
click at [584, 342] on h4 "Étape 7 : Déposer sur Google Cloud Storage" at bounding box center [728, 338] width 645 height 10
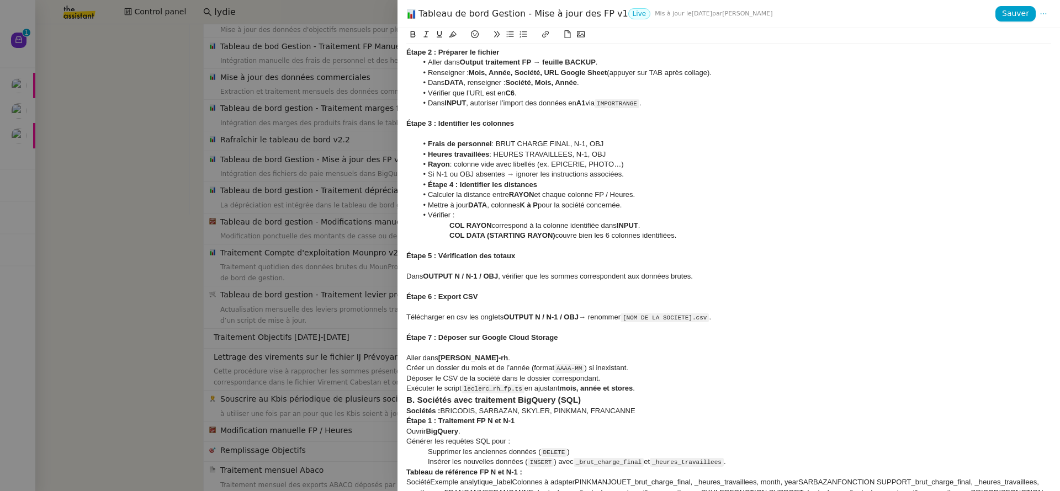
click at [539, 362] on div "Aller dans Bucket leclerc-rh ." at bounding box center [728, 358] width 645 height 10
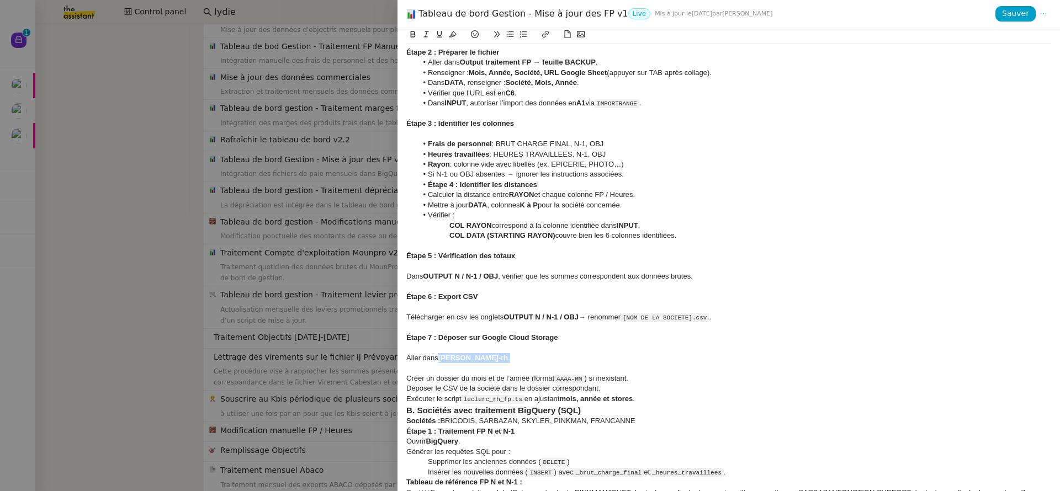
drag, startPoint x: 506, startPoint y: 355, endPoint x: 441, endPoint y: 358, distance: 64.7
click at [441, 358] on div "Aller dans Bucket leclerc-rh ." at bounding box center [728, 358] width 645 height 10
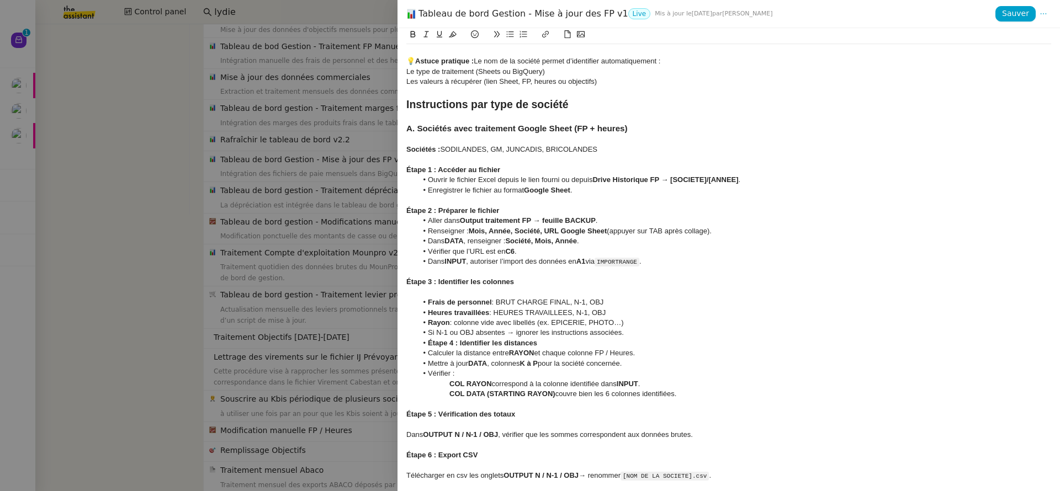
scroll to position [618, 0]
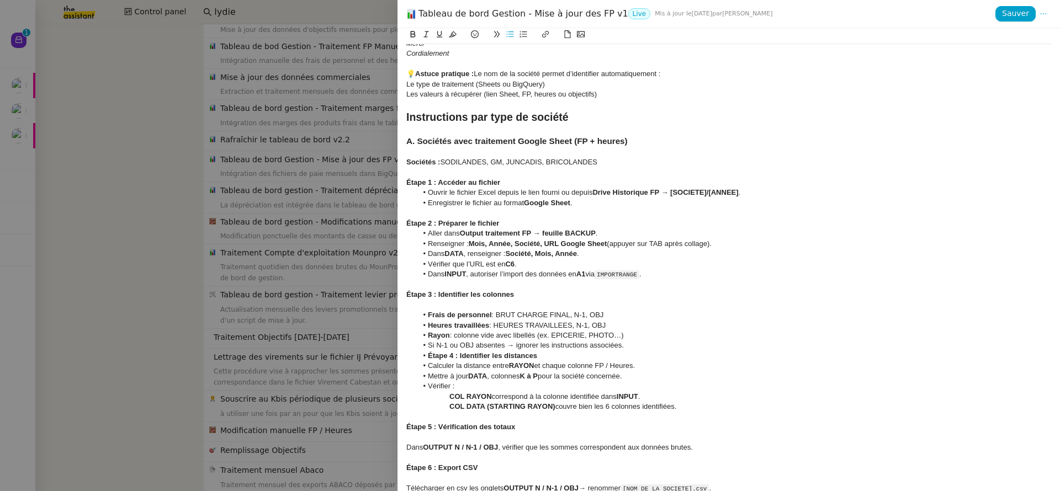
click at [474, 233] on strong "Output traitement FP → feuille BACKUP" at bounding box center [528, 233] width 136 height 8
drag, startPoint x: 474, startPoint y: 233, endPoint x: 527, endPoint y: 234, distance: 53.6
click at [527, 234] on strong "Output traitement FP → feuille BACKUP" at bounding box center [528, 233] width 136 height 8
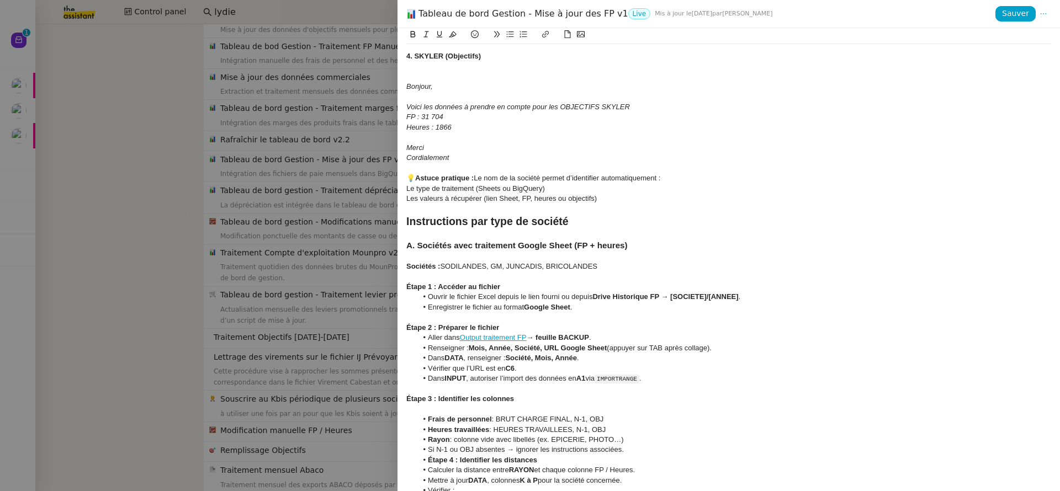
scroll to position [519, 0]
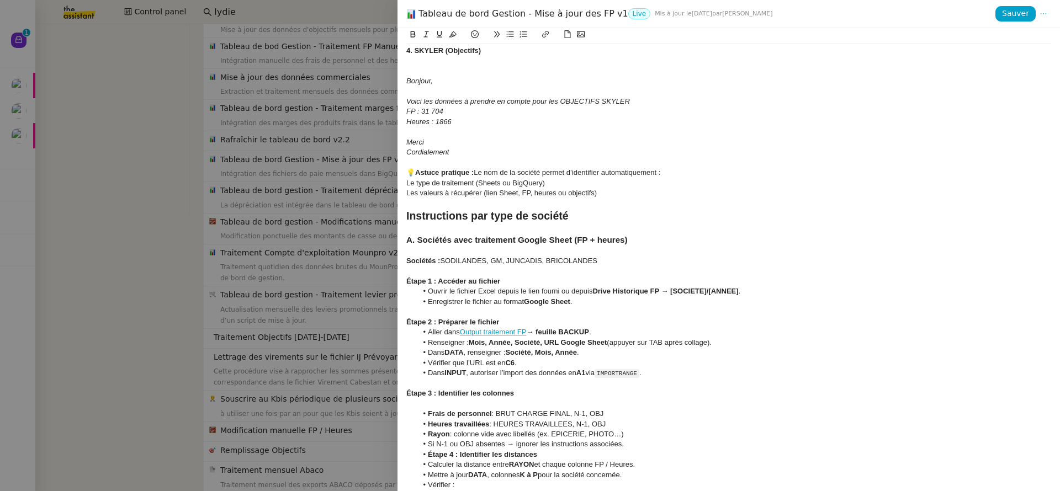
click at [446, 355] on li "Dans DATA , renseigner : Société, Mois, Année ." at bounding box center [734, 353] width 634 height 10
click at [460, 352] on li "Dans la feuille DATA , renseigner : Société, Mois, Année ." at bounding box center [734, 353] width 634 height 10
click at [446, 352] on li "Dans la feuille DATA , renseigner : Société, Mois, Année ." at bounding box center [734, 353] width 634 height 10
copy li "la feuille"
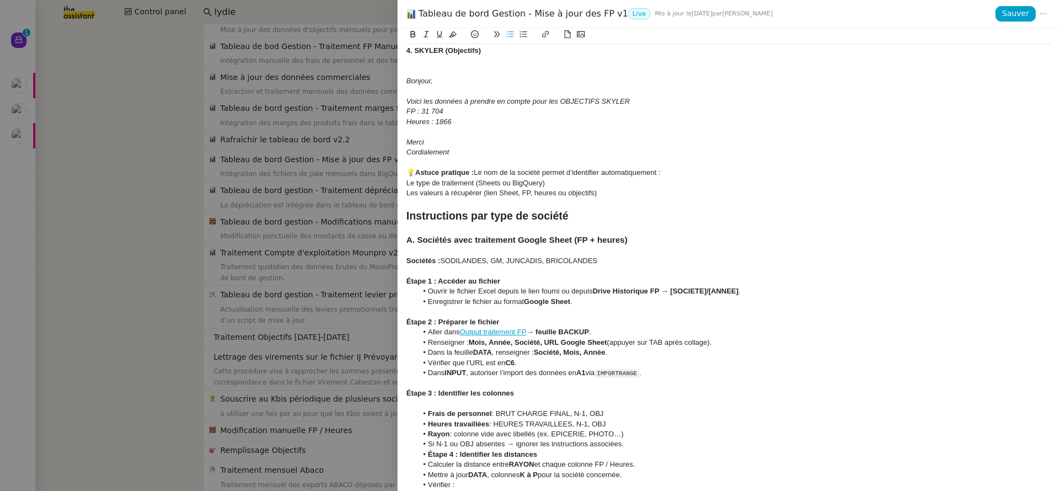
click at [446, 377] on li "Dans INPUT , autoriser l’import des données en A1 via IMPORTRANGE ." at bounding box center [734, 373] width 634 height 10
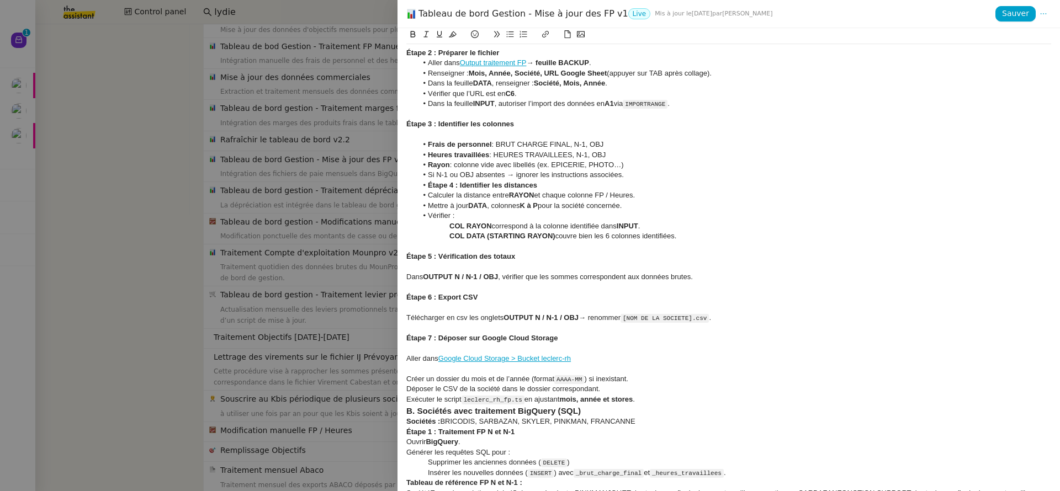
scroll to position [789, 0]
click at [653, 400] on div "Exécuter le script leclerc_rh_fp.ts en ajustant mois, année et stores ." at bounding box center [728, 399] width 645 height 10
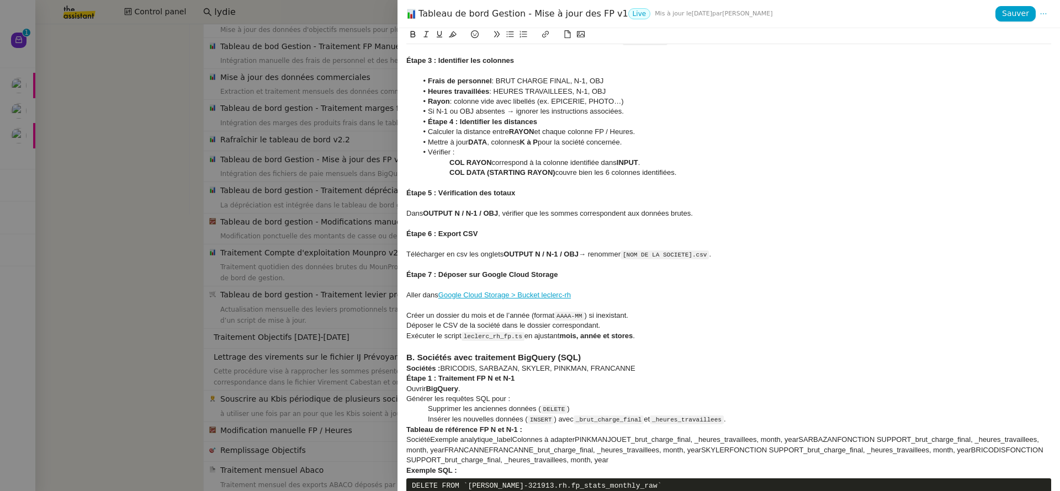
scroll to position [861, 0]
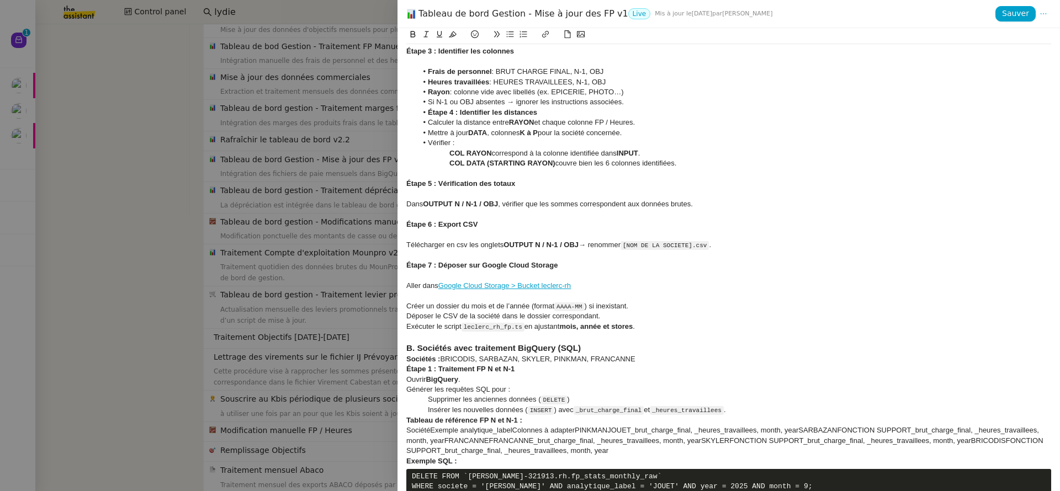
click at [616, 353] on h3 "B. Sociétés avec traitement BigQuery (SQL)" at bounding box center [728, 348] width 645 height 12
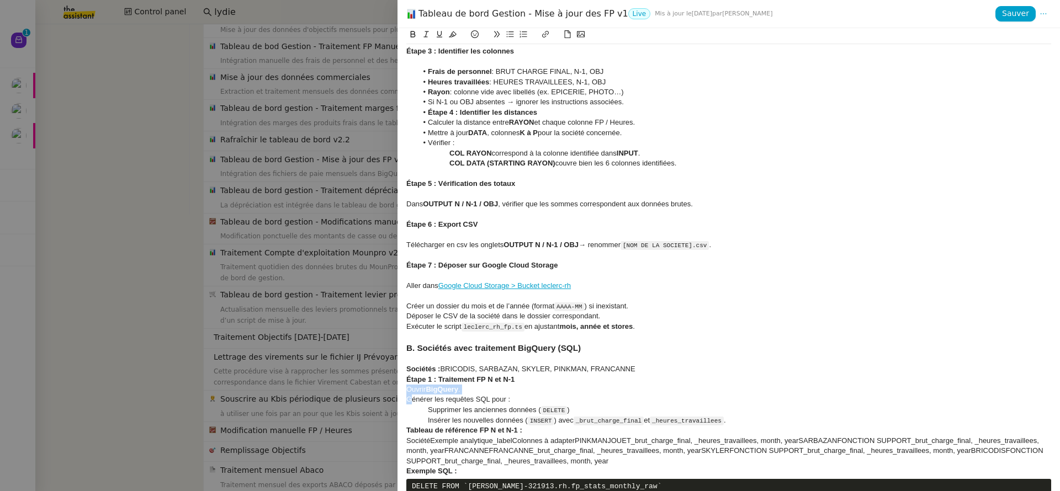
drag, startPoint x: 407, startPoint y: 388, endPoint x: 411, endPoint y: 396, distance: 9.1
click at [411, 396] on div "Contexte Chaque mois, les RH envoient les FP (frais de personnel) des différent…" at bounding box center [728, 7] width 645 height 1649
click at [511, 34] on icon at bounding box center [510, 34] width 8 height 8
drag, startPoint x: 419, startPoint y: 415, endPoint x: 432, endPoint y: 418, distance: 13.1
click at [432, 418] on div "Contexte Chaque mois, les RH envoient les FP (frais de personnel) des différent…" at bounding box center [728, 7] width 645 height 1649
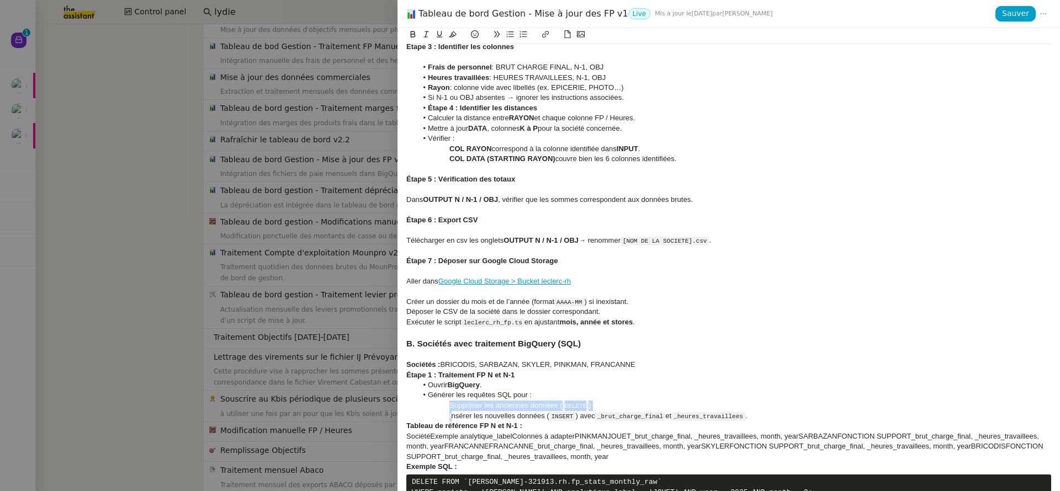
scroll to position [873, 0]
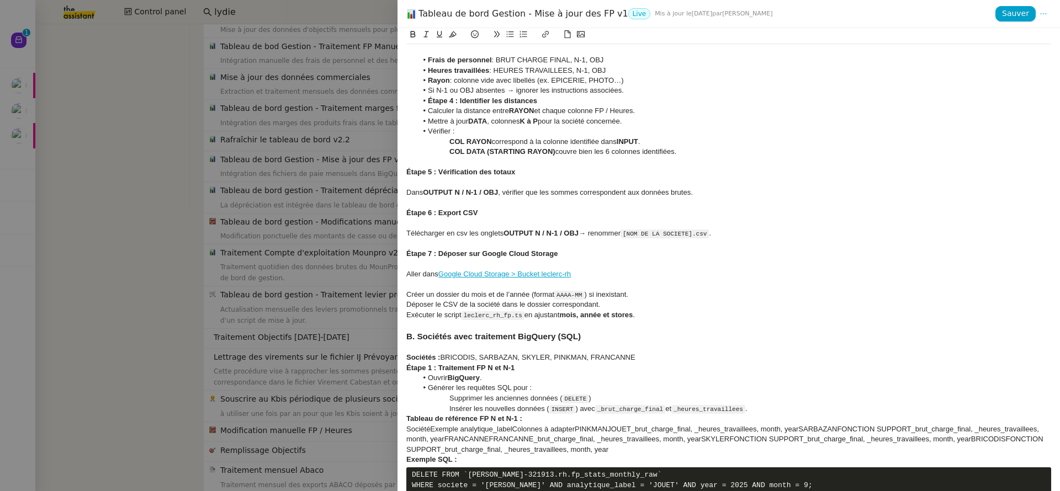
click at [813, 407] on div "Insérer les nouvelles données ( INSERT ) avec _brut_charge_final et _heures_tra…" at bounding box center [728, 409] width 645 height 10
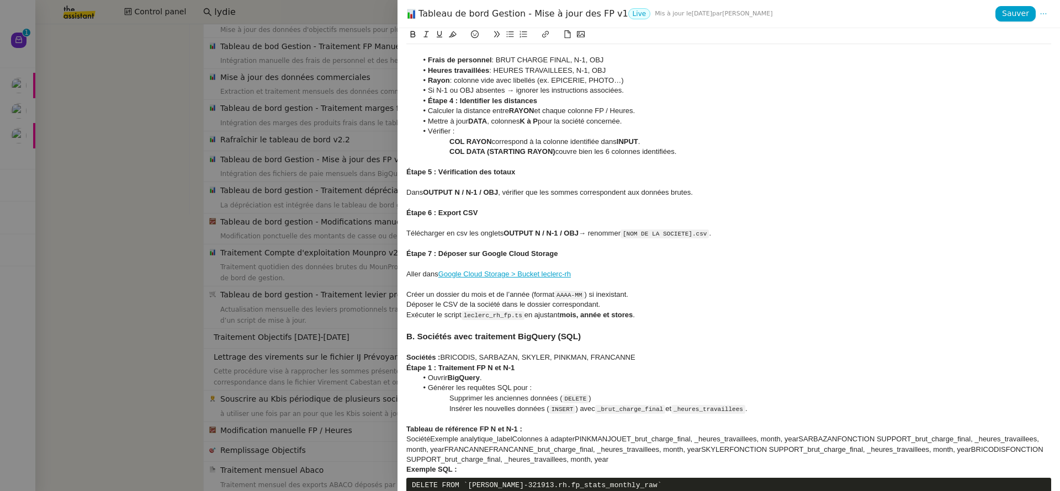
click at [547, 425] on div "Tableau de référence FP N et N-1 :" at bounding box center [728, 430] width 645 height 10
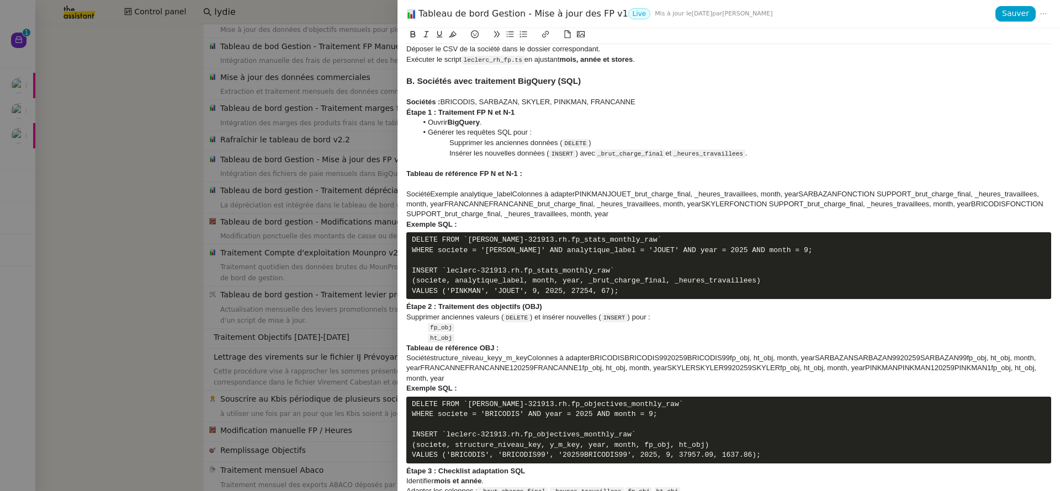
scroll to position [1134, 0]
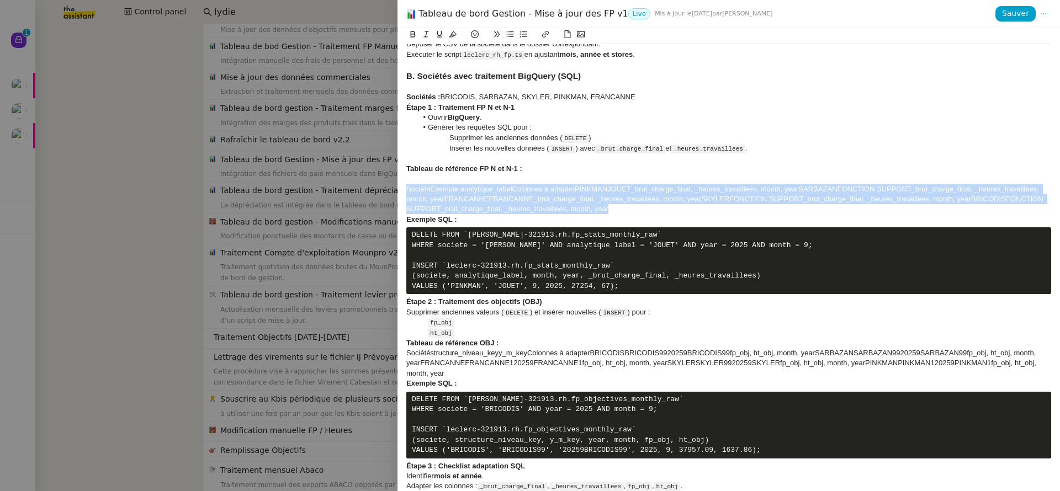
drag, startPoint x: 664, startPoint y: 209, endPoint x: 369, endPoint y: 191, distance: 295.4
click at [369, 191] on div "Tableau de bord Gestion - Mise à jour des FP v1 Live Mis à jour le 5 août 2025 …" at bounding box center [530, 245] width 1060 height 491
drag, startPoint x: 655, startPoint y: 209, endPoint x: 378, endPoint y: 187, distance: 277.5
click at [378, 187] on div "Tableau de bord Gestion - Mise à jour des FP v1 Live Mis à jour le 5 août 2025 …" at bounding box center [530, 245] width 1060 height 491
drag, startPoint x: 637, startPoint y: 209, endPoint x: 397, endPoint y: 187, distance: 240.6
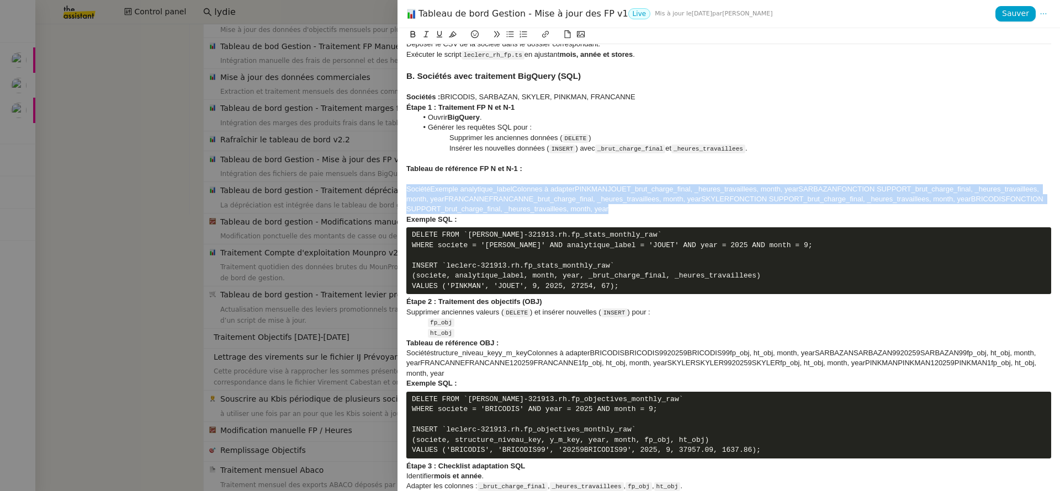
click at [398, 187] on div "Contexte Chaque mois, les RH envoient les FP (frais de personnel) des différent…" at bounding box center [729, 259] width 663 height 463
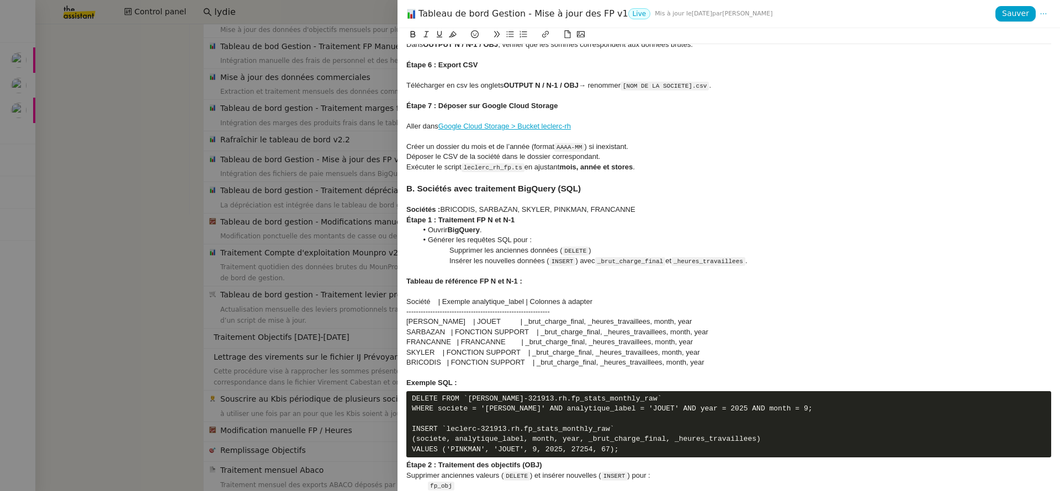
scroll to position [1226, 0]
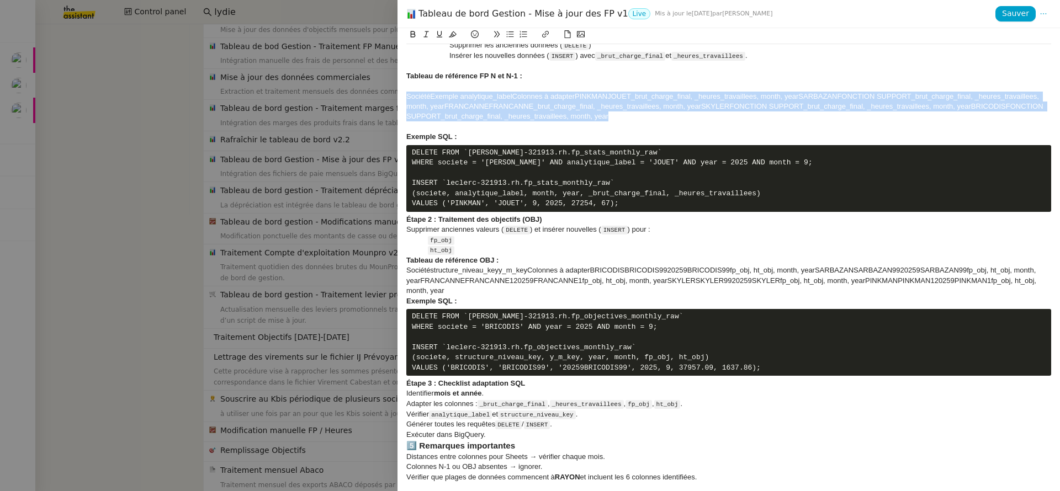
drag, startPoint x: 638, startPoint y: 119, endPoint x: 341, endPoint y: 99, distance: 297.7
click at [341, 99] on div "Tableau de bord Gestion - Mise à jour des FP v1 Live Mis à jour le 5 août 2025 …" at bounding box center [530, 245] width 1060 height 491
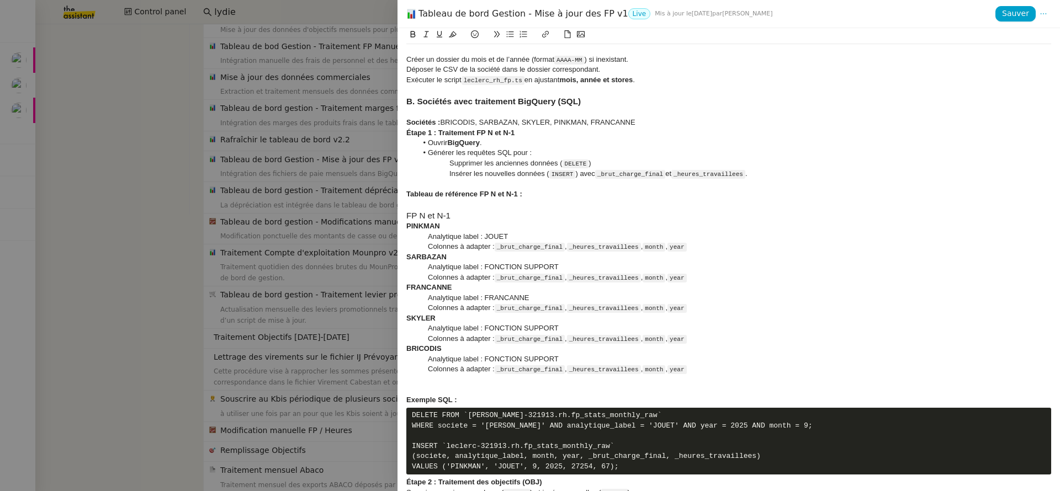
scroll to position [1174, 0]
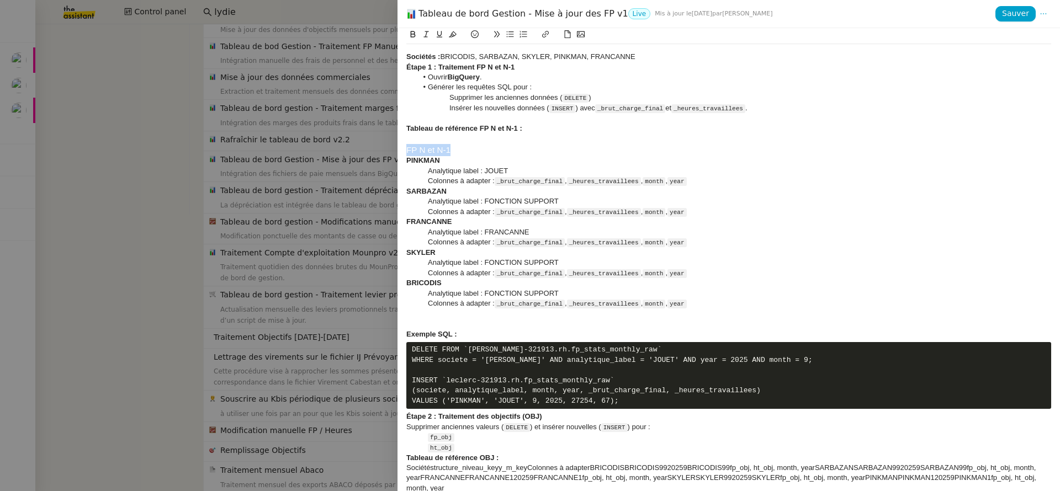
drag, startPoint x: 454, startPoint y: 148, endPoint x: 391, endPoint y: 147, distance: 62.9
click at [391, 147] on div "Tableau de bord Gestion - Mise à jour des FP v1 Live Mis à jour le 5 août 2025 …" at bounding box center [530, 245] width 1060 height 491
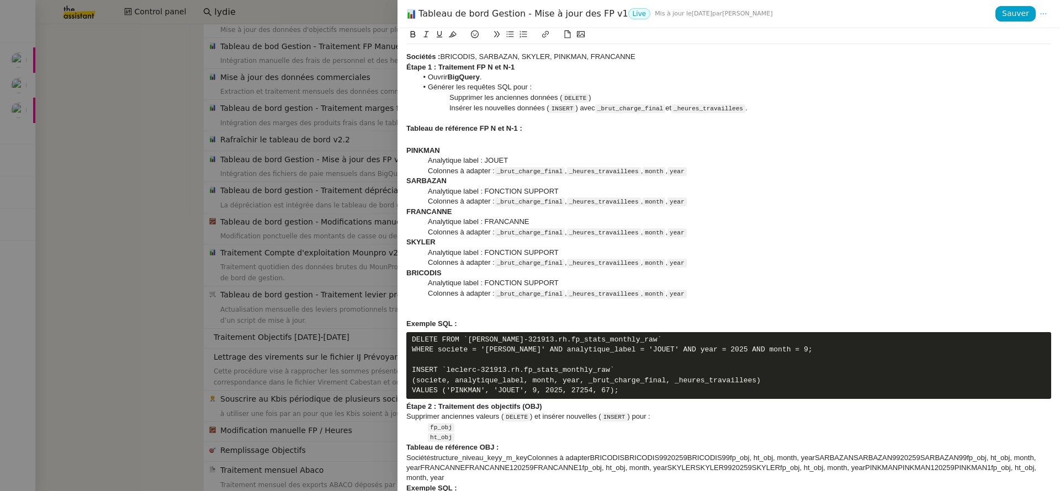
click at [448, 309] on div at bounding box center [728, 314] width 645 height 10
click at [409, 411] on strong "Étape 2 : Traitement des objectifs (OBJ)" at bounding box center [474, 407] width 136 height 8
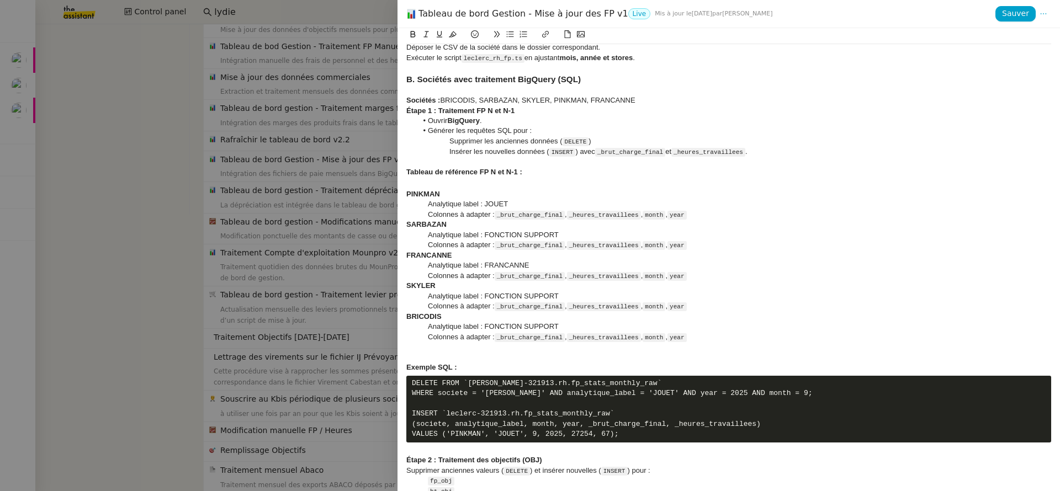
scroll to position [1124, 0]
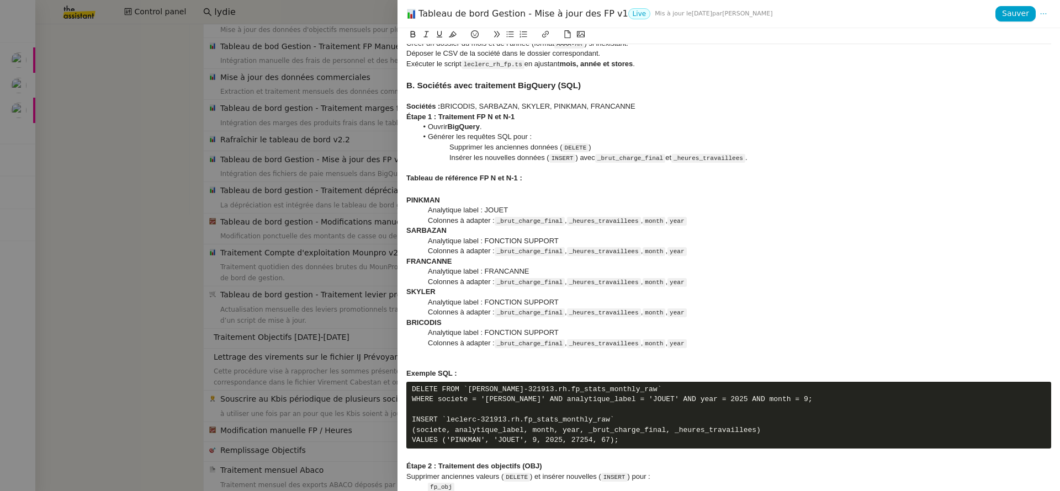
click at [438, 136] on li "Générer les requêtes SQL pour :" at bounding box center [734, 137] width 634 height 10
copy li "Générer les requêtes SQL pour :"
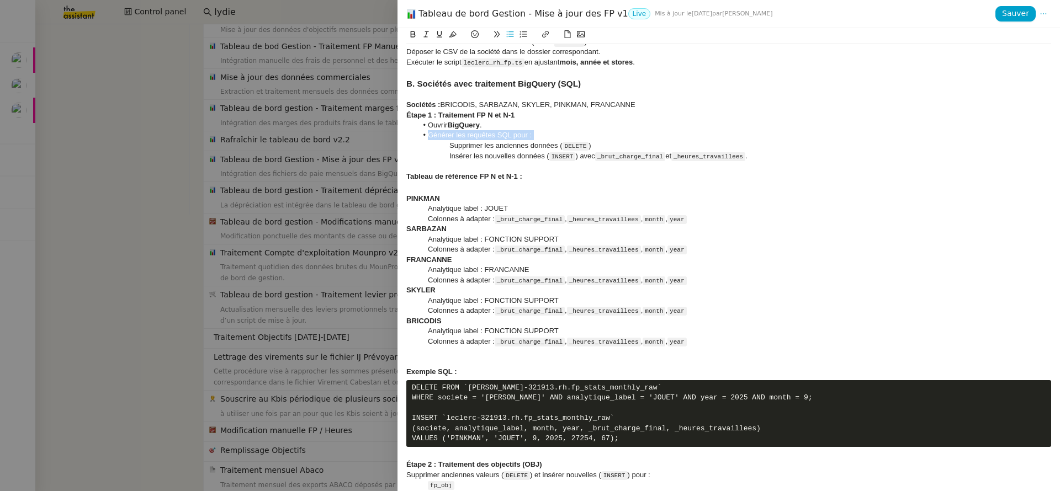
scroll to position [1126, 0]
click at [538, 125] on li "Ouvrir BigQuery ." at bounding box center [734, 125] width 634 height 10
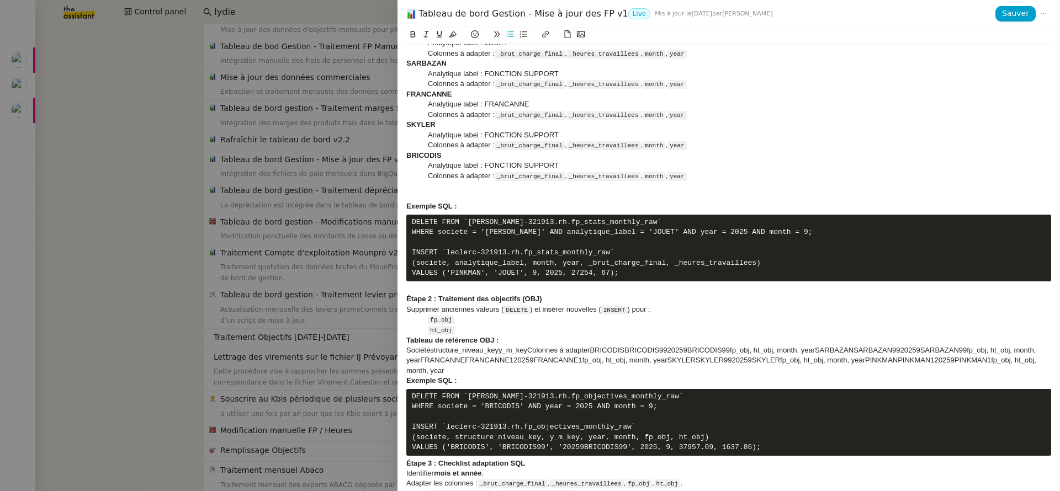
scroll to position [1367, 0]
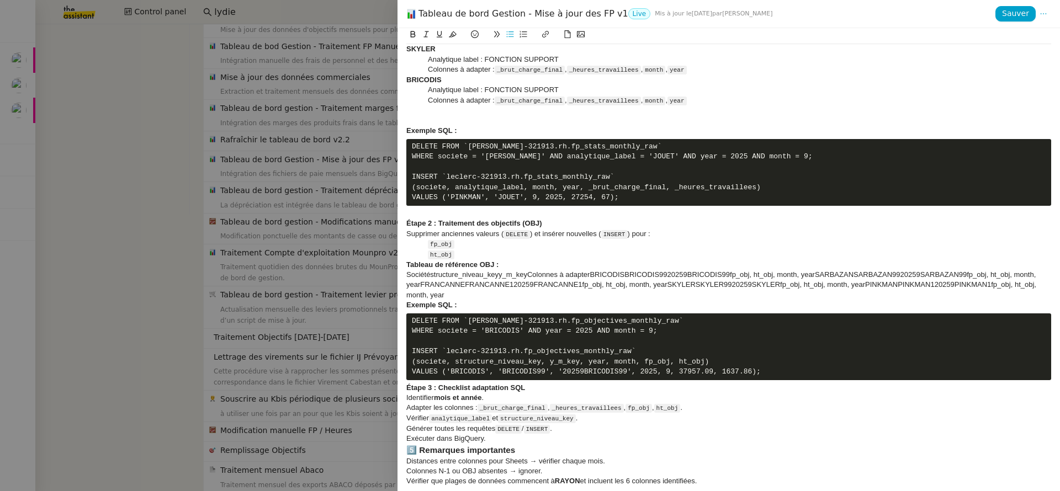
click at [476, 260] on div "ht_obj" at bounding box center [728, 255] width 645 height 10
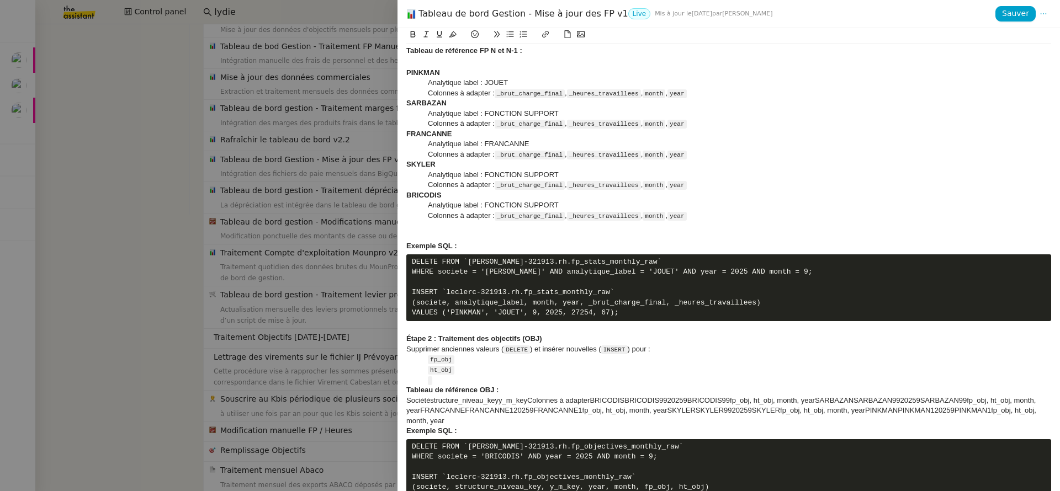
scroll to position [1254, 0]
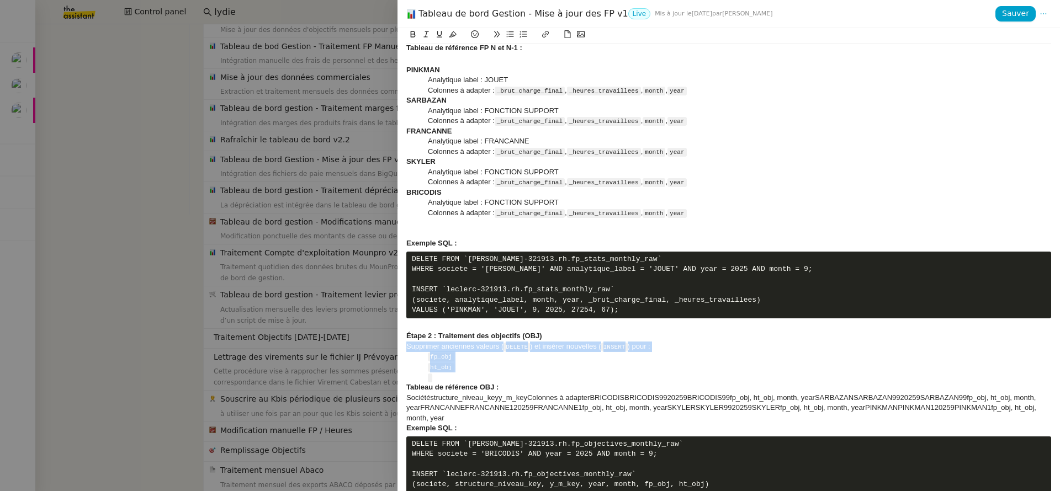
drag, startPoint x: 472, startPoint y: 384, endPoint x: 381, endPoint y: 358, distance: 94.6
click at [381, 358] on div "Tableau de bord Gestion - Mise à jour des FP v1 Live Mis à jour le 5 août 2025 …" at bounding box center [530, 245] width 1060 height 491
click at [498, 370] on div "ht_obj" at bounding box center [728, 367] width 645 height 10
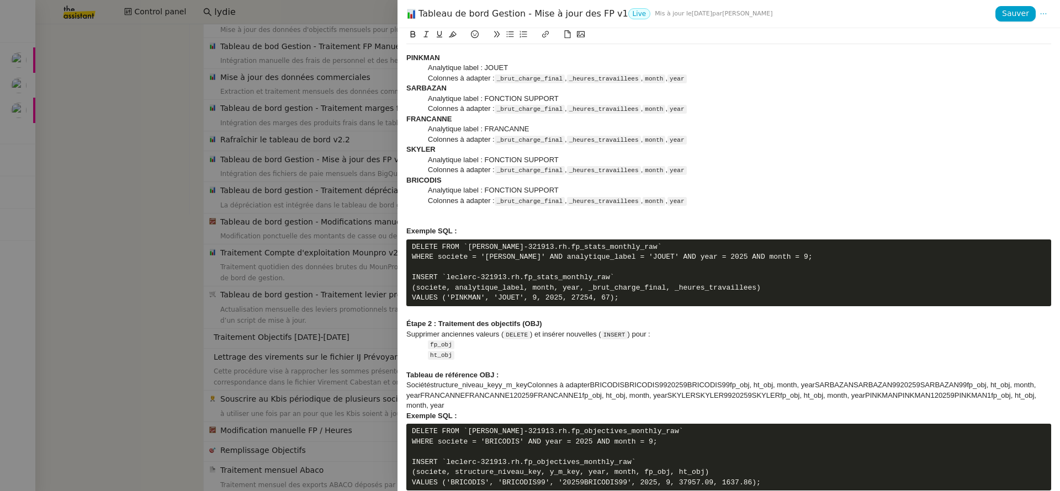
scroll to position [1275, 0]
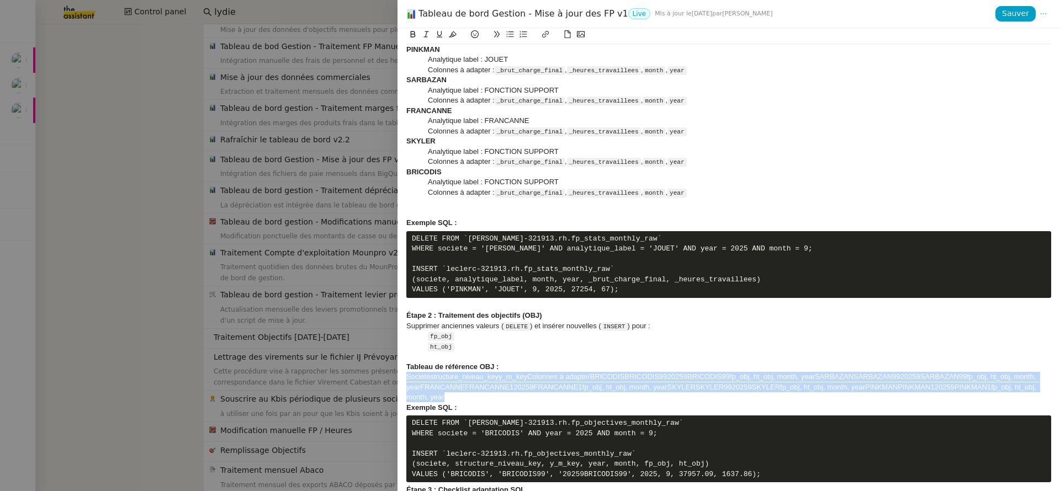
drag, startPoint x: 464, startPoint y: 407, endPoint x: 354, endPoint y: 387, distance: 111.8
click at [354, 387] on div "Tableau de bord Gestion - Mise à jour des FP v1 Live Mis à jour le 5 août 2025 …" at bounding box center [530, 245] width 1060 height 491
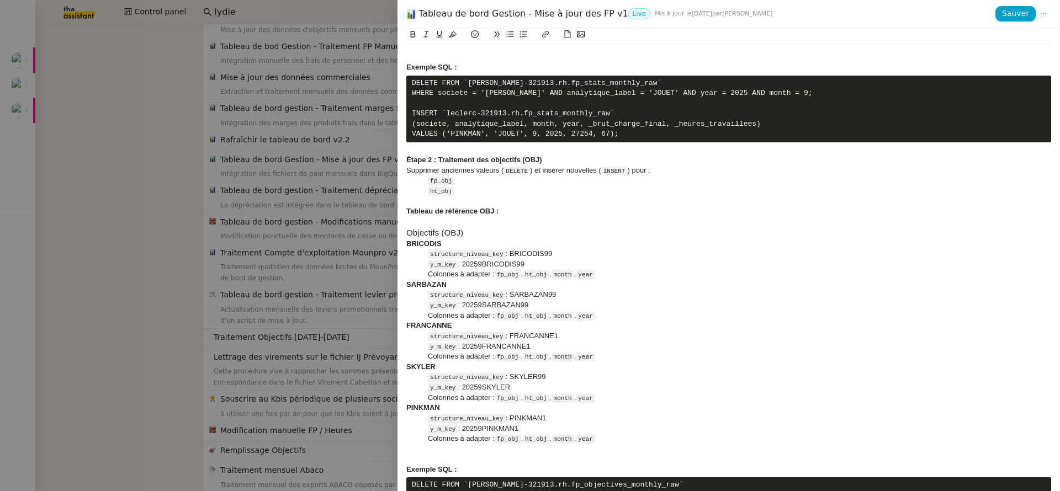
scroll to position [1499, 0]
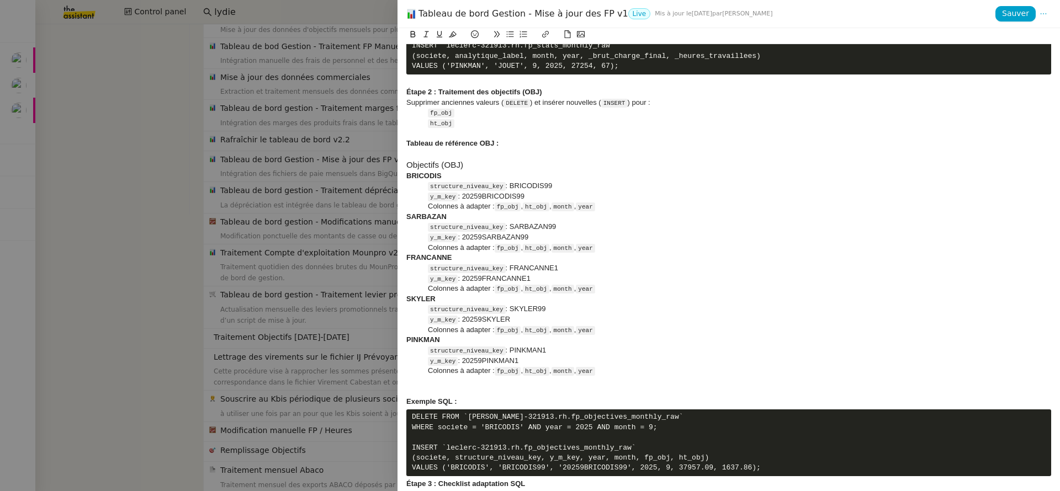
click at [472, 171] on h3 "Objectifs (OBJ)" at bounding box center [728, 165] width 645 height 12
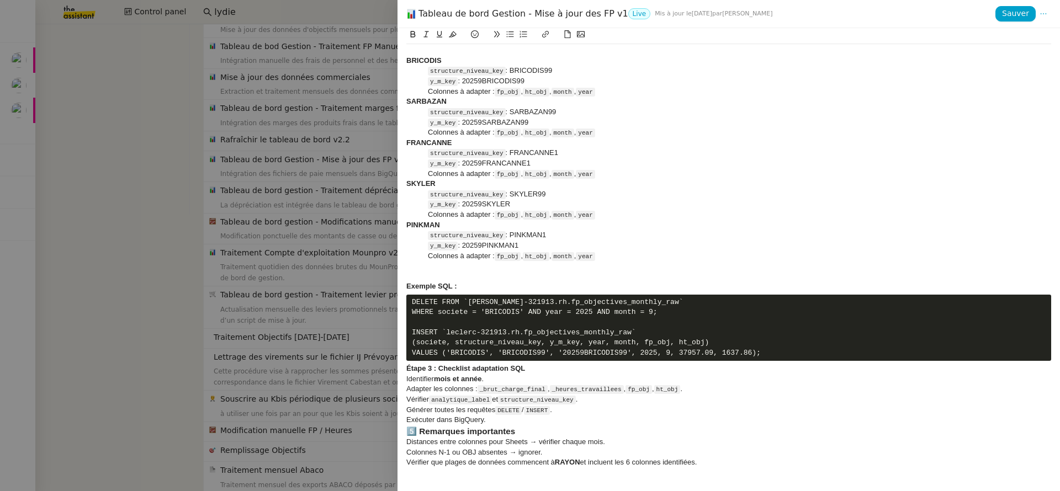
scroll to position [1619, 0]
click at [406, 369] on strong "Étape 3 : Checklist adaptation SQL" at bounding box center [465, 368] width 119 height 8
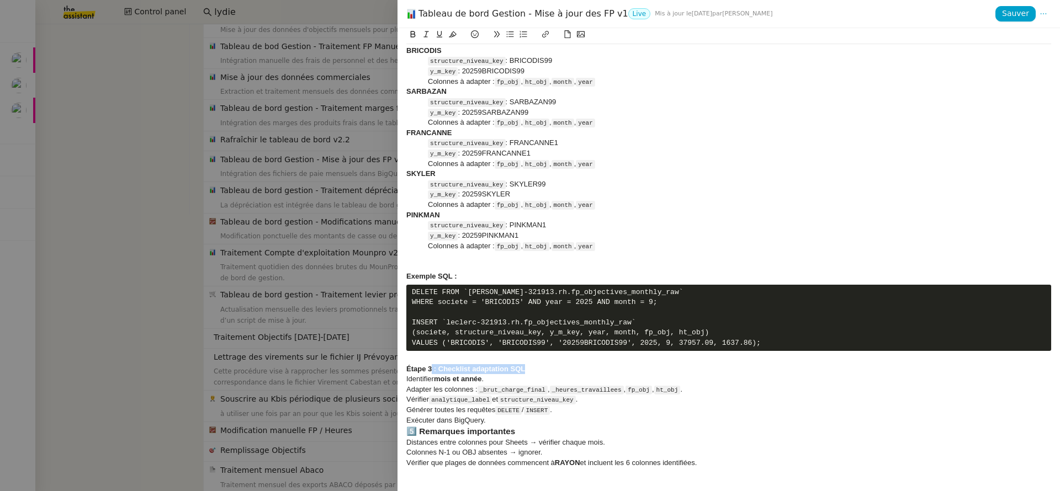
drag, startPoint x: 535, startPoint y: 380, endPoint x: 432, endPoint y: 383, distance: 102.7
click at [432, 374] on h4 "﻿ Étape 3 : Checklist adaptation SQL" at bounding box center [728, 369] width 645 height 10
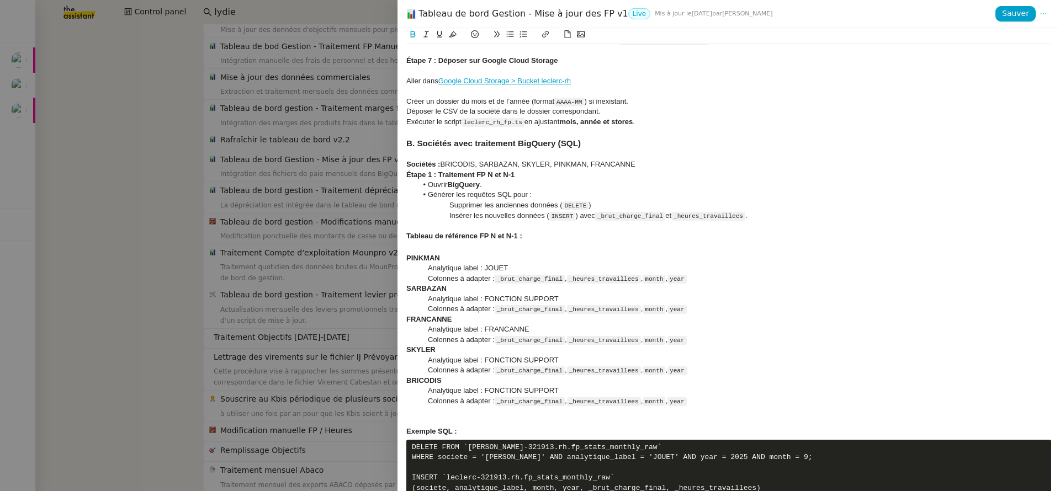
scroll to position [937, 0]
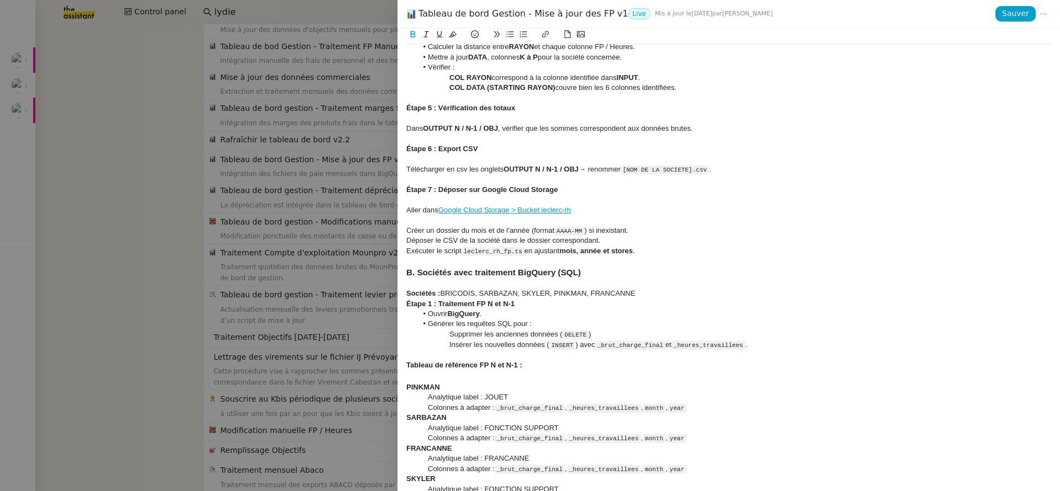
click at [670, 297] on div "Sociétés : BRICODIS, SARBAZAN, SKYLER, PINKMAN, FRANCANNE" at bounding box center [728, 294] width 645 height 10
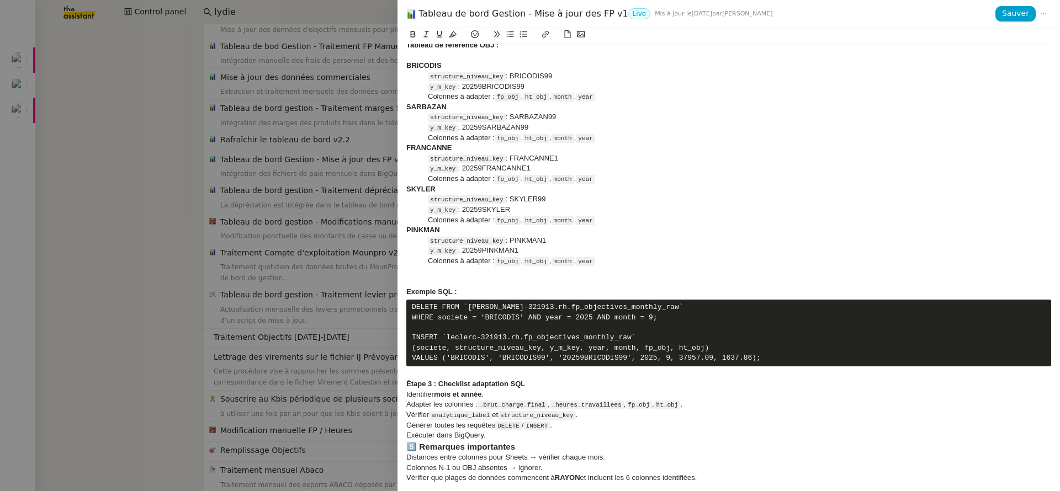
scroll to position [1619, 0]
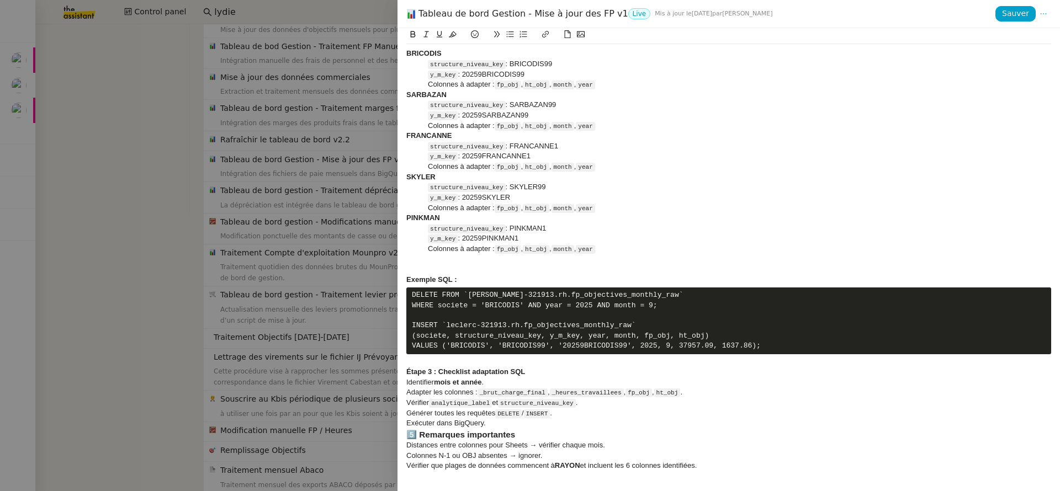
click at [574, 428] on div "Exécuter dans BigQuery." at bounding box center [728, 424] width 645 height 10
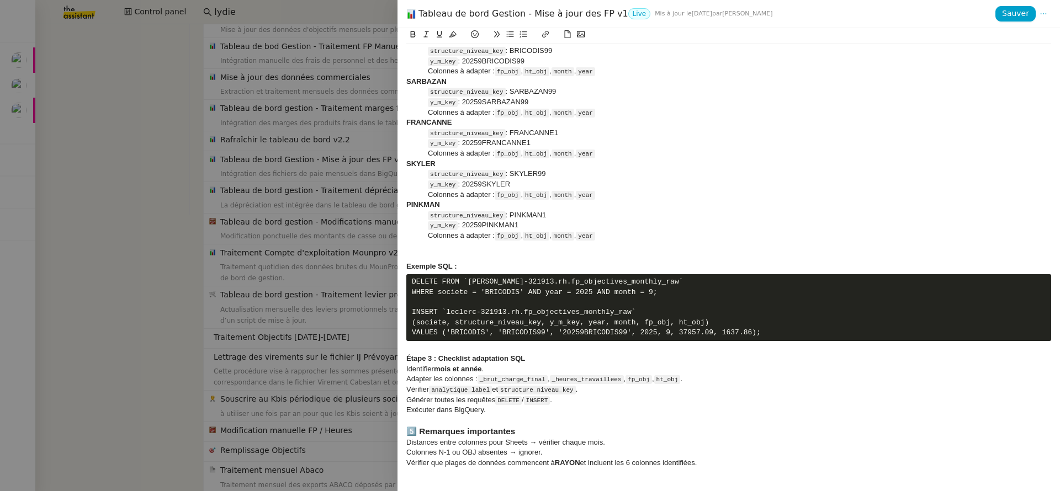
scroll to position [1649, 0]
click at [421, 431] on strong "5️⃣ Remarques importantes" at bounding box center [460, 431] width 109 height 9
drag, startPoint x: 760, startPoint y: 464, endPoint x: 363, endPoint y: 418, distance: 399.6
click at [363, 418] on div "Tableau de bord Gestion - Mise à jour des FP v1 Live Mis à jour le 5 août 2025 …" at bounding box center [530, 245] width 1060 height 491
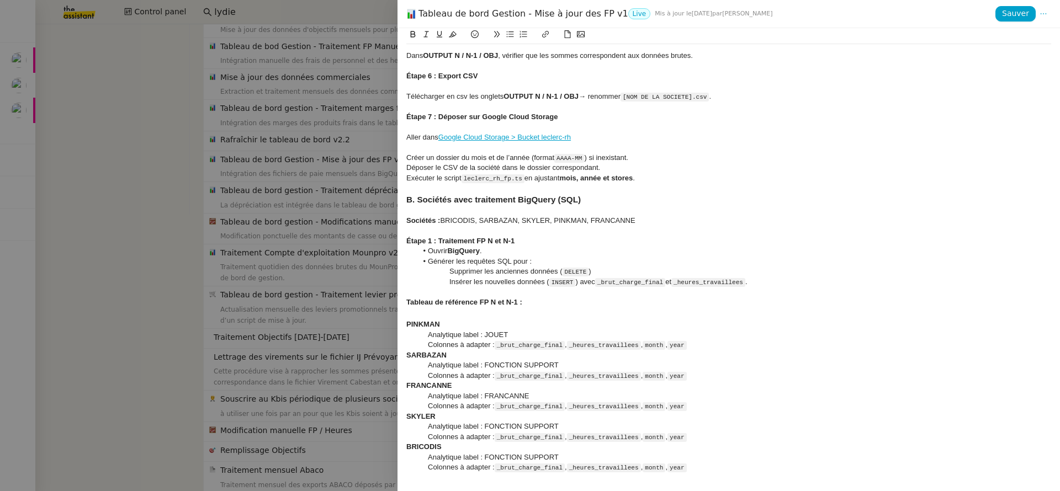
scroll to position [793, 0]
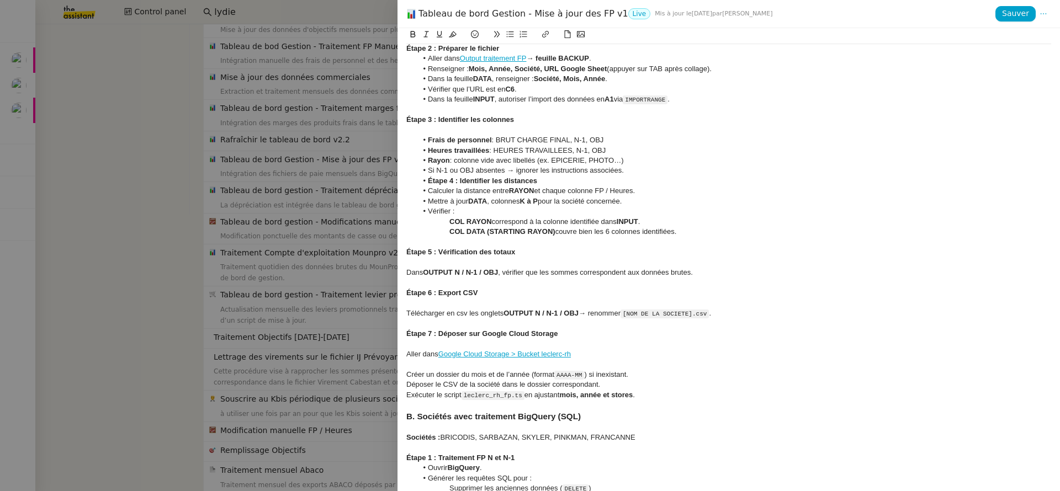
click at [599, 333] on h4 "Étape 7 : Déposer sur Google Cloud Storage" at bounding box center [728, 334] width 645 height 10
click at [632, 409] on div at bounding box center [728, 406] width 645 height 10
click at [454, 241] on div at bounding box center [728, 242] width 645 height 10
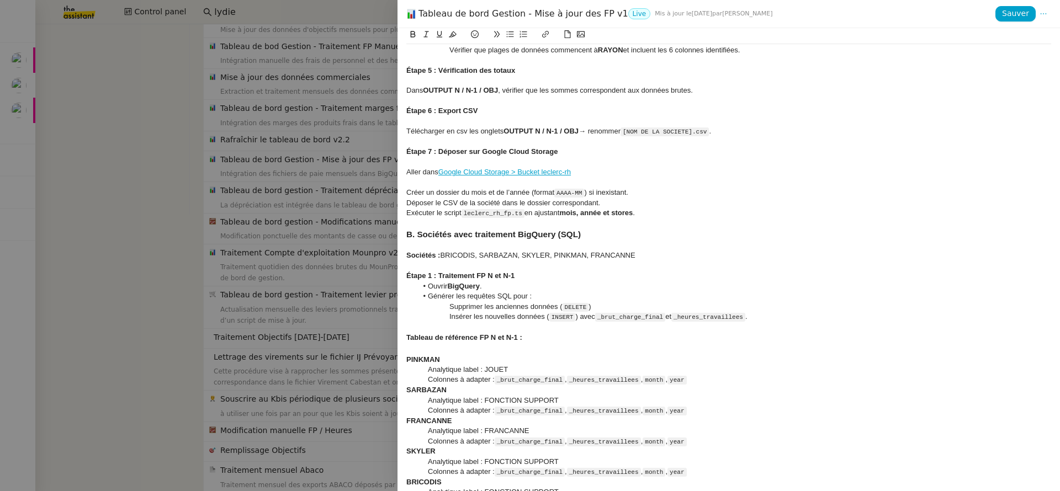
scroll to position [1682, 0]
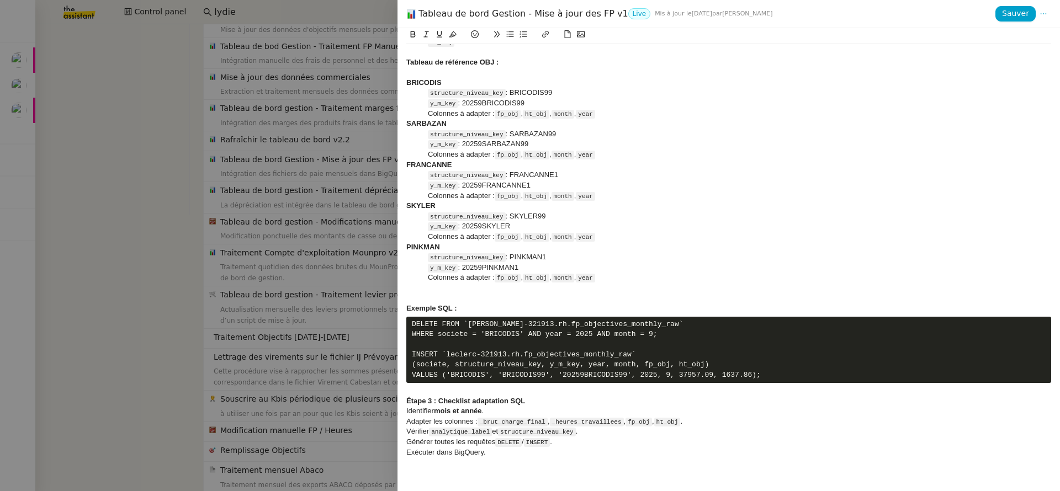
click at [559, 402] on h4 "Étape 3 : Checklist adaptation SQL" at bounding box center [728, 401] width 645 height 10
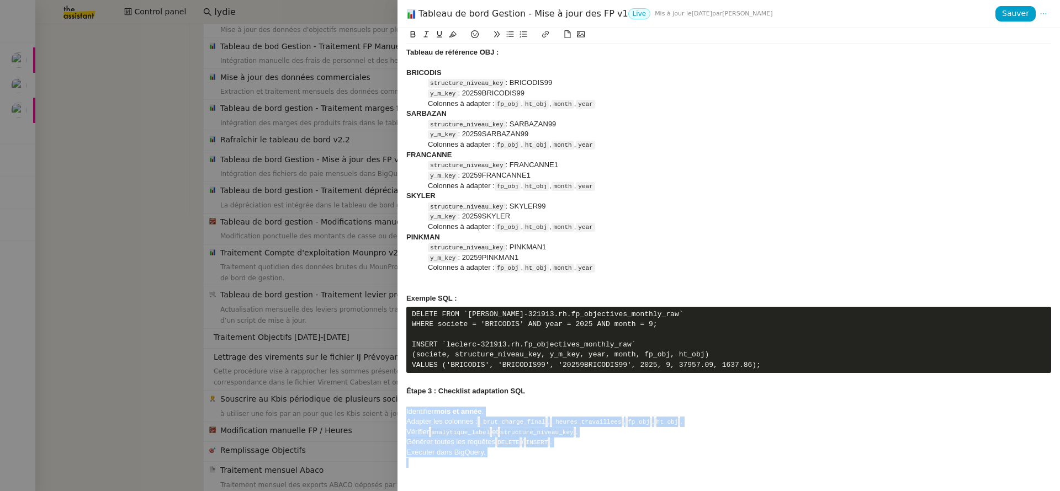
drag, startPoint x: 504, startPoint y: 470, endPoint x: 394, endPoint y: 425, distance: 118.8
click at [394, 425] on div "Tableau de bord Gestion - Mise à jour des FP v1 Live Mis à jour le 5 août 2025 …" at bounding box center [530, 245] width 1060 height 491
click at [511, 38] on icon at bounding box center [510, 34] width 8 height 8
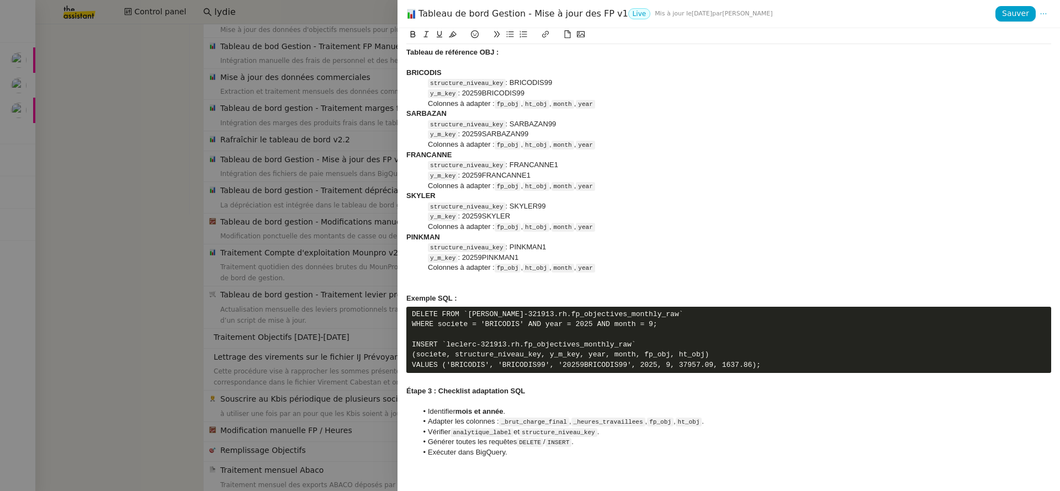
click at [650, 199] on div "SKYLER" at bounding box center [728, 196] width 645 height 10
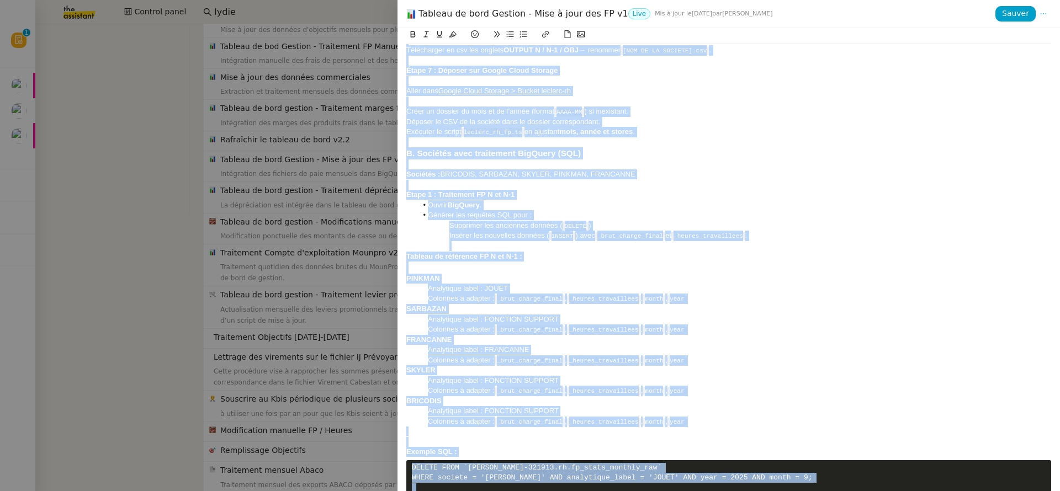
scroll to position [1028, 0]
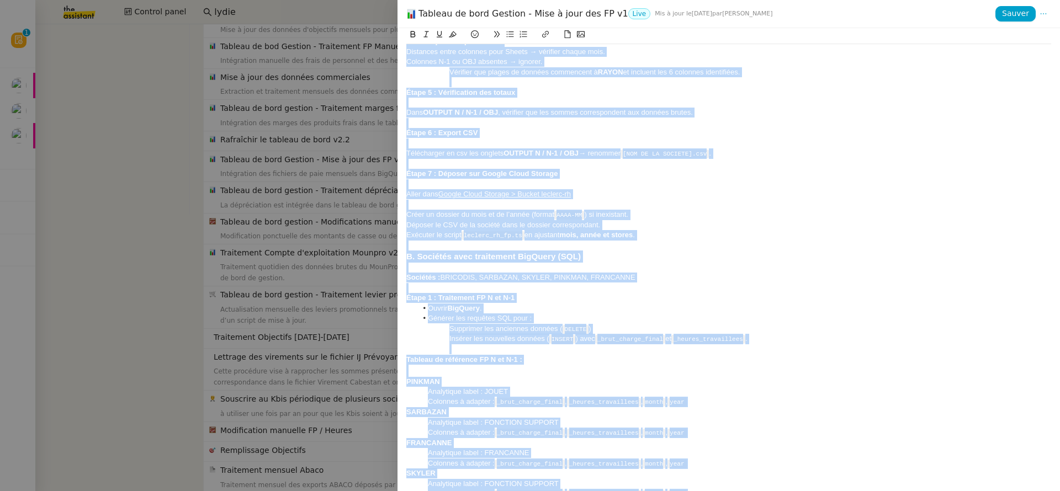
click at [673, 203] on div at bounding box center [728, 205] width 645 height 10
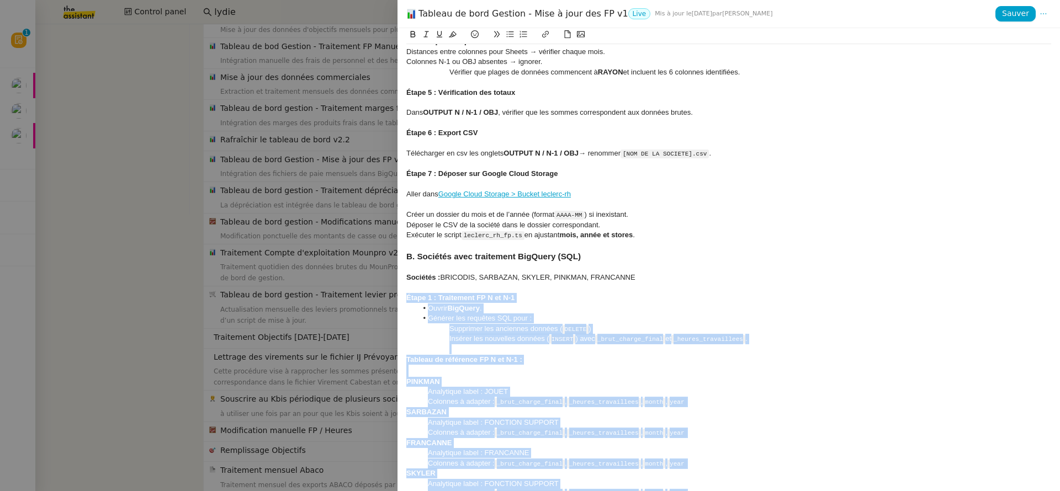
scroll to position [1692, 0]
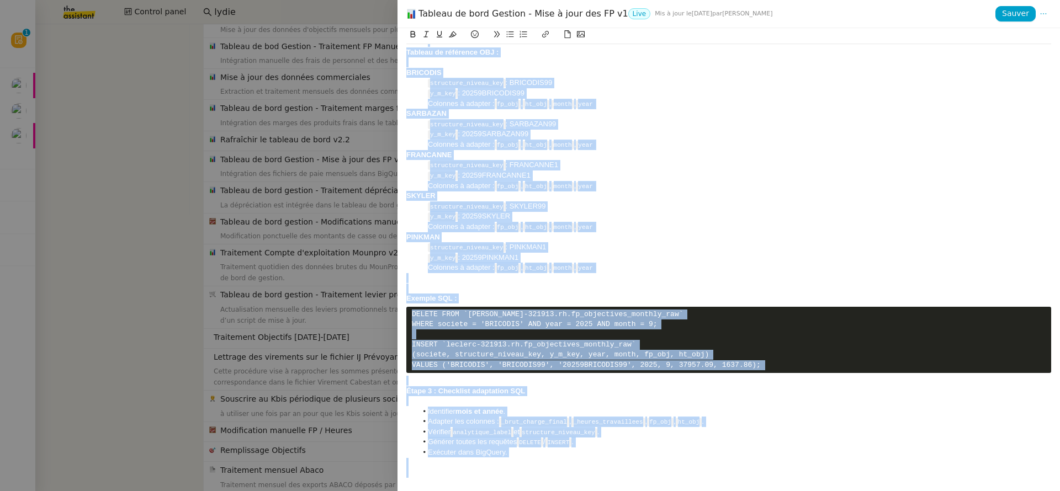
drag, startPoint x: 407, startPoint y: 298, endPoint x: 1056, endPoint y: 534, distance: 690.8
click at [1056, 491] on html "Révision 0 1 2 3 4 5 6 7 8 9 Mes demandes Vérifiez les données TDB Gestion MPAF…" at bounding box center [530, 245] width 1060 height 491
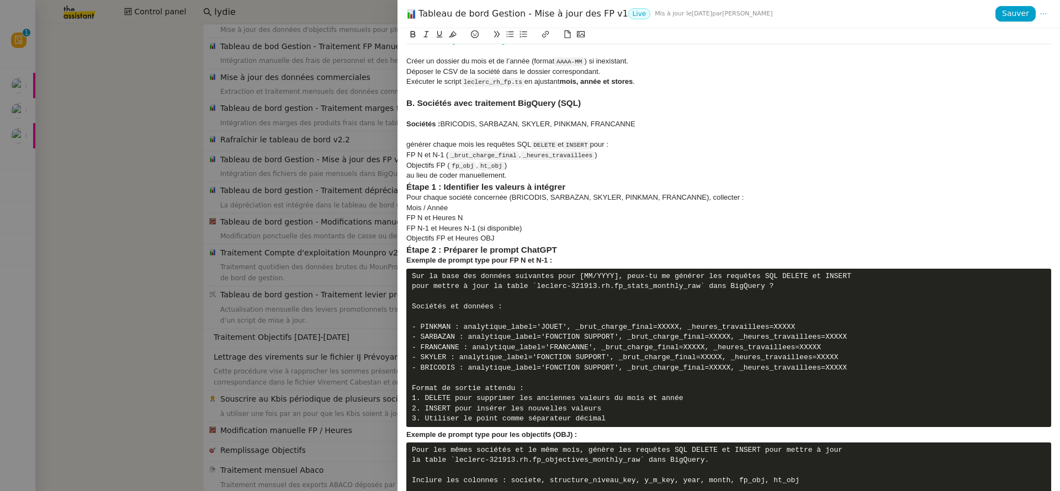
scroll to position [1179, 0]
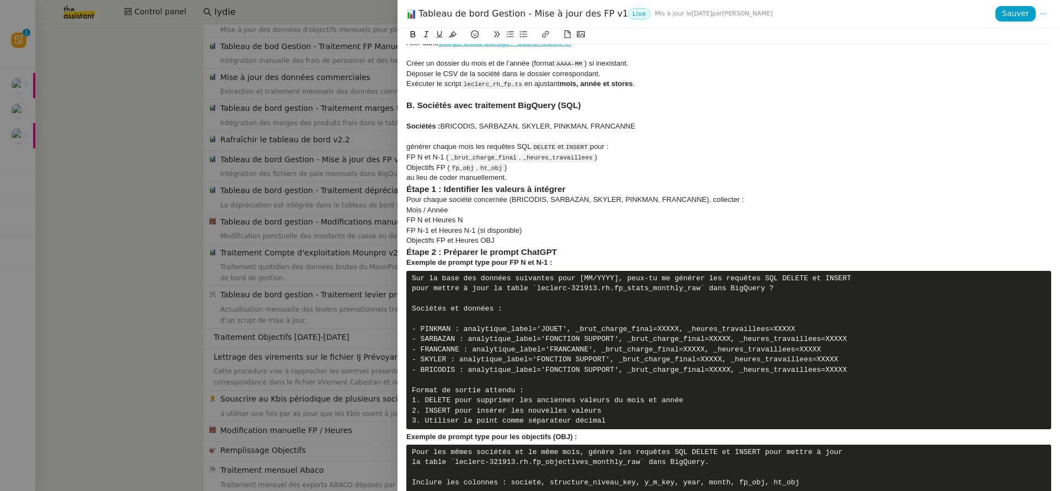
click at [407, 146] on div "générer chaque mois les requêtes SQL DELETE et INSERT pour :" at bounding box center [728, 147] width 645 height 10
click at [537, 182] on div "au lieu de coder manuellement." at bounding box center [728, 178] width 645 height 10
click at [413, 149] on div "Objectif : générer chaque mois les requêtes SQL DELETE et INSERT pour :" at bounding box center [728, 147] width 645 height 10
click at [547, 176] on div "au lieu de coder manuellement." at bounding box center [728, 178] width 645 height 10
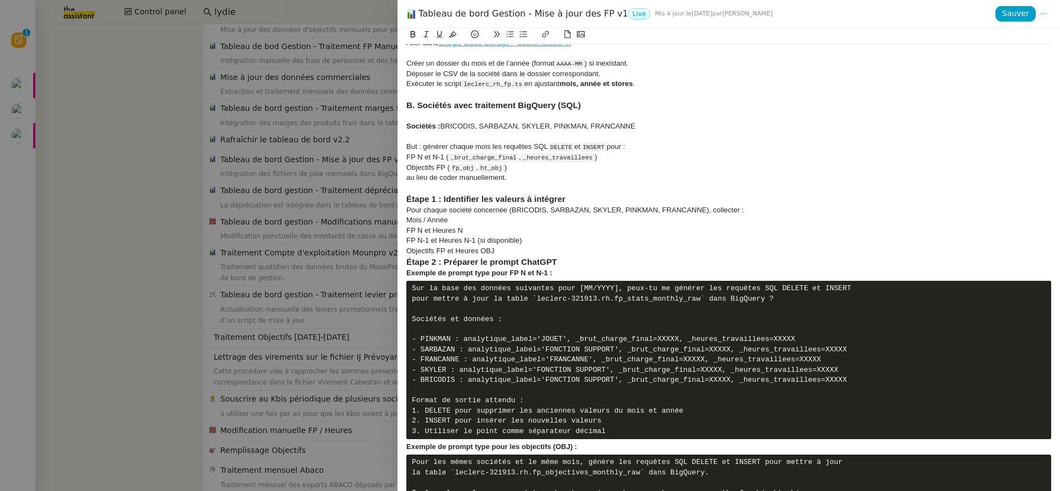
click at [511, 178] on div "au lieu de coder manuellement." at bounding box center [728, 178] width 645 height 10
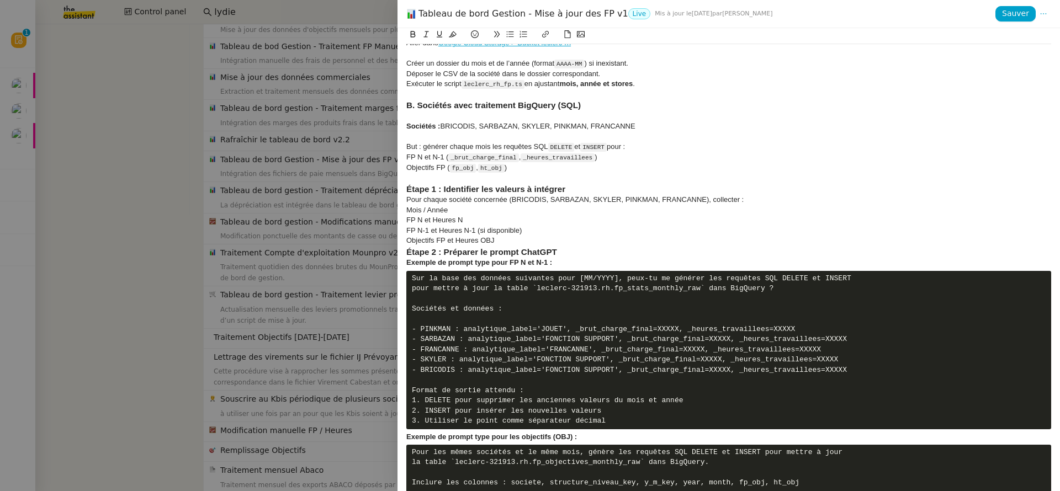
click at [407, 199] on div "Pour chaque société concernée (BRICODIS, SARBAZAN, SKYLER, PINKMAN, FRANCANNE),…" at bounding box center [728, 200] width 645 height 10
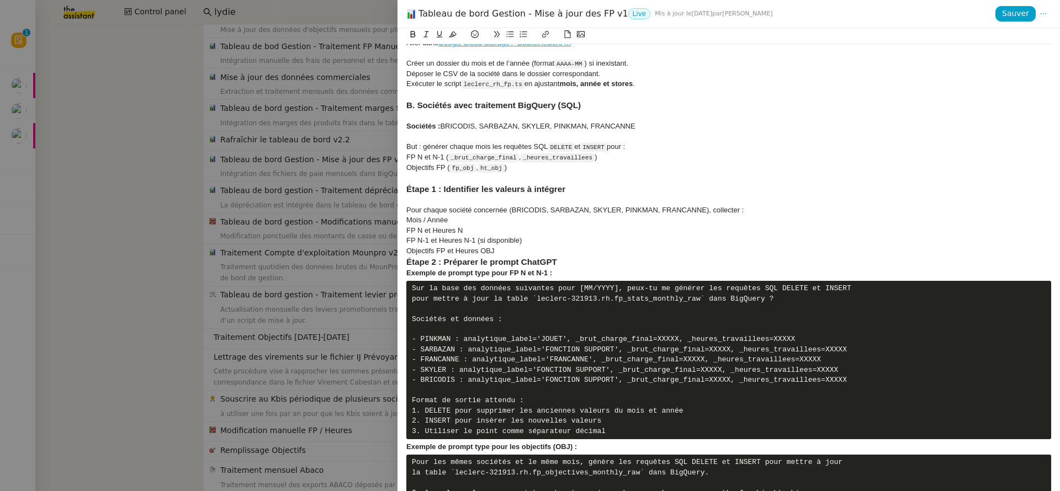
click at [733, 211] on div "Pour chaque société concernée (BRICODIS, SARBAZAN, SKYLER, PINKMAN, FRANCANNE),…" at bounding box center [728, 210] width 645 height 10
click at [744, 210] on div "Pour chaque société concernée (BRICODIS, SARBAZAN, SKYLER, PINKMAN, FRANCANNE),…" at bounding box center [728, 210] width 645 height 10
click at [544, 256] on h3 "Étape 2 : Préparer le prompt ChatGPT" at bounding box center [728, 262] width 645 height 12
drag, startPoint x: 529, startPoint y: 241, endPoint x: 477, endPoint y: 240, distance: 51.9
click at [477, 240] on div "FP N-1 et Heures N-1 (si disponible)" at bounding box center [728, 241] width 645 height 10
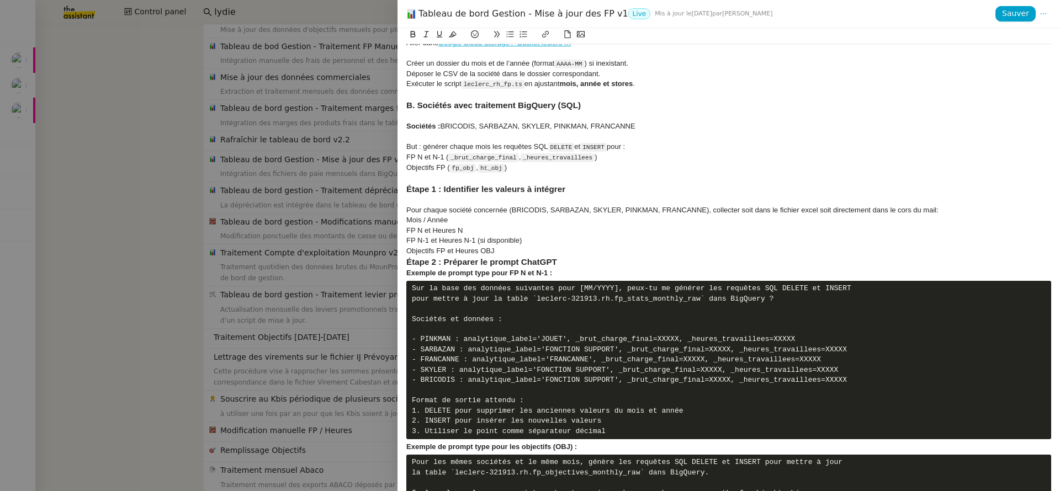
click at [522, 251] on div "Objectifs FP et Heures OBJ" at bounding box center [728, 251] width 645 height 10
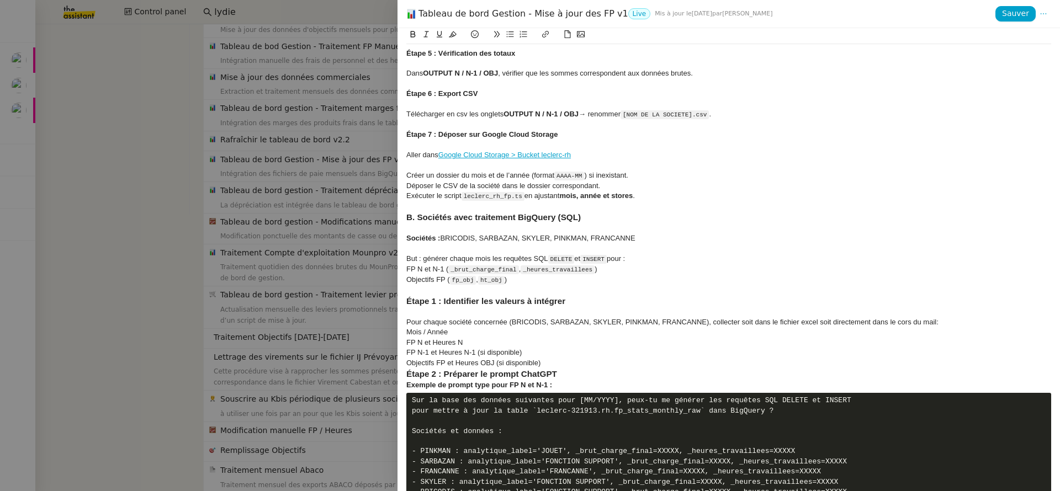
scroll to position [1067, 0]
click at [584, 368] on h3 "Étape 2 : Préparer le prompt ChatGPT" at bounding box center [728, 374] width 645 height 12
click at [558, 361] on div "Objectifs FP et Heures OBJ (si disponible)" at bounding box center [728, 363] width 645 height 10
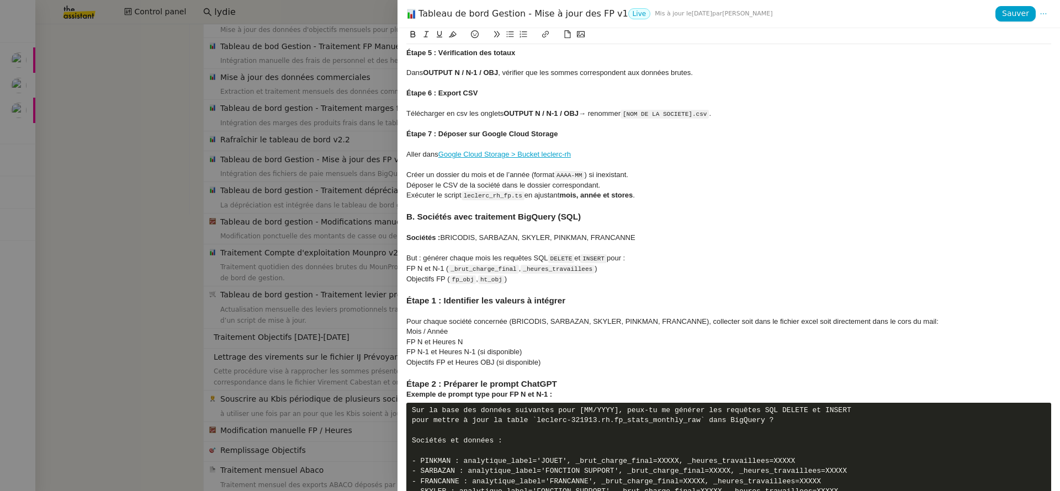
click at [575, 382] on h3 "Étape 2 : Préparer le prompt ChatGPT" at bounding box center [728, 384] width 645 height 12
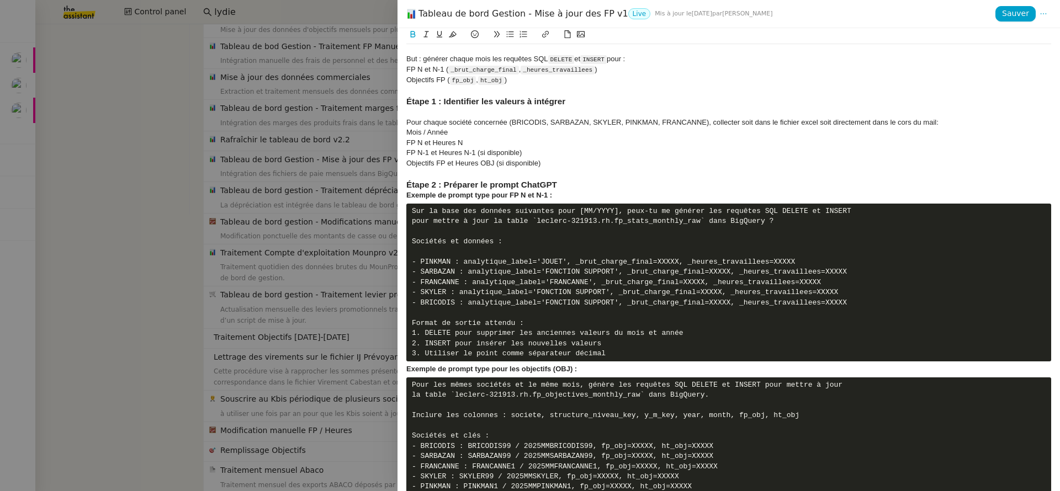
scroll to position [1269, 0]
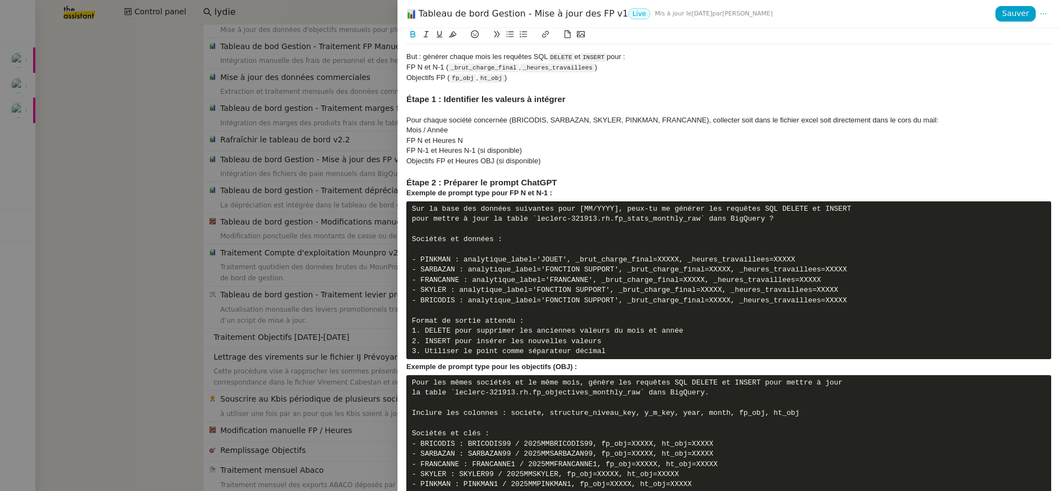
click at [407, 371] on strong "Exemple de prompt type pour les objectifs (OBJ) :" at bounding box center [491, 367] width 171 height 8
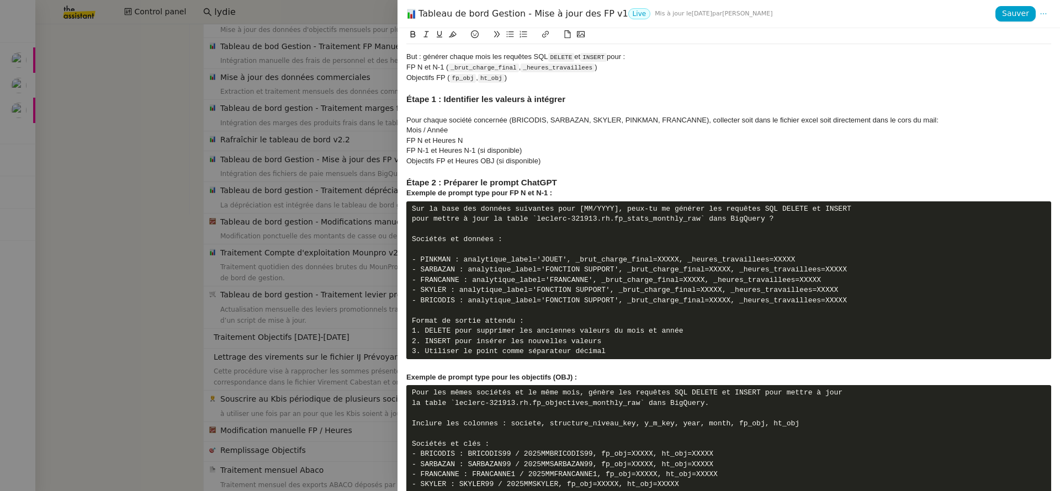
click at [406, 195] on strong "Exemple de prompt type pour FP N et N-1 :" at bounding box center [479, 193] width 146 height 8
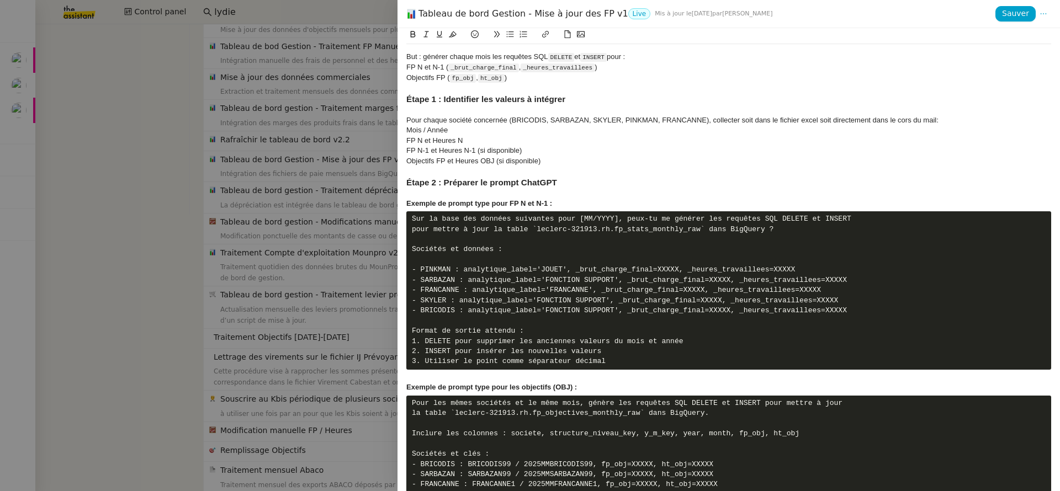
scroll to position [1473, 0]
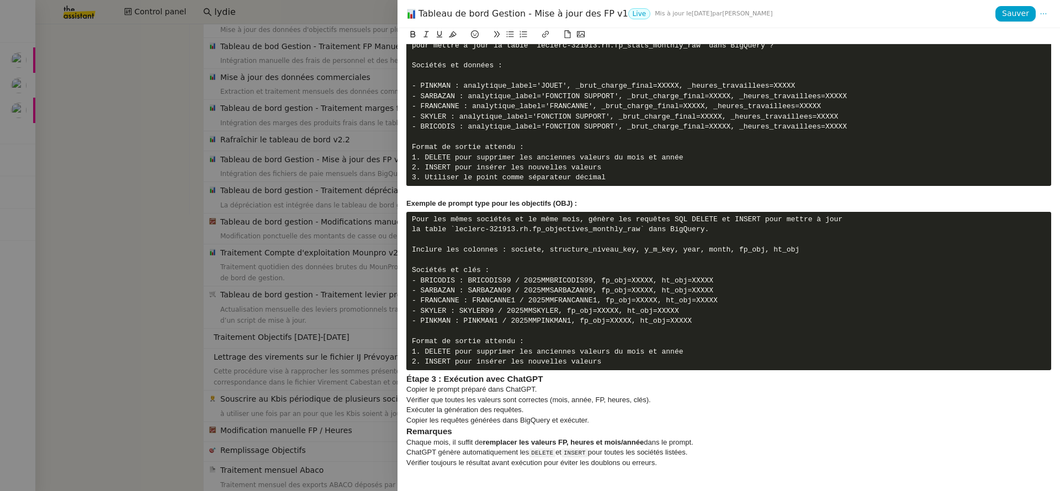
click at [408, 382] on strong "Étape 3 : Exécution avec ChatGPT" at bounding box center [474, 378] width 137 height 9
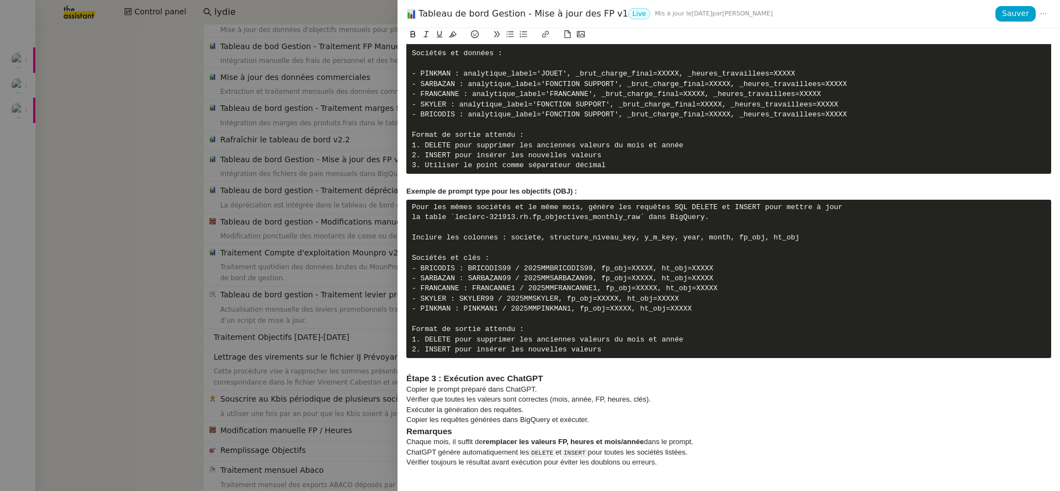
click at [614, 425] on div "Copier les requêtes générées dans BigQuery et exécuter." at bounding box center [728, 420] width 645 height 10
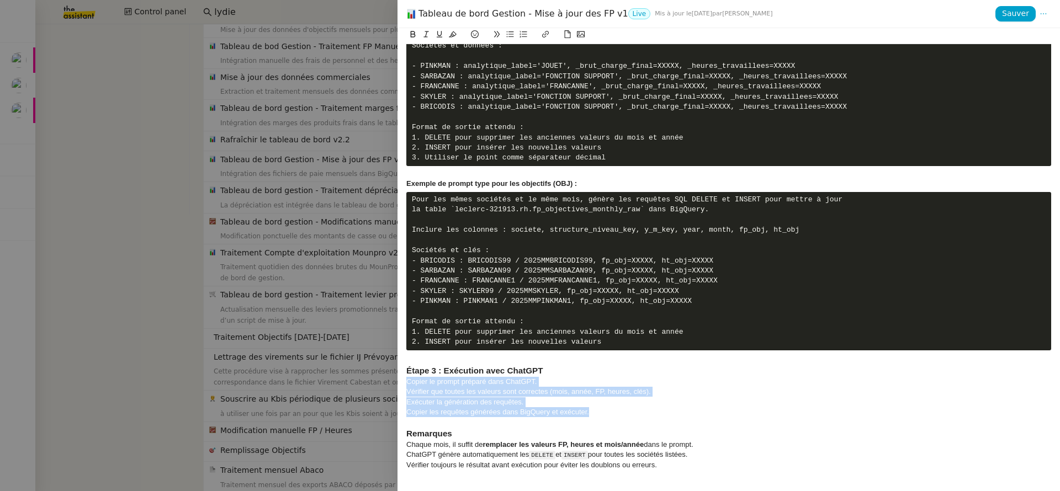
drag, startPoint x: 623, startPoint y: 433, endPoint x: 406, endPoint y: 401, distance: 219.3
click at [510, 34] on icon at bounding box center [510, 34] width 8 height 8
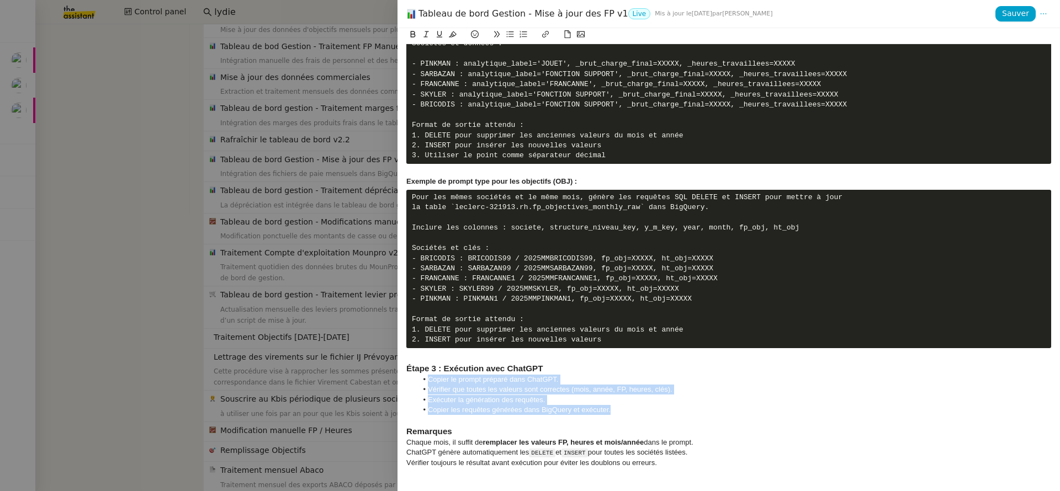
scroll to position [1495, 0]
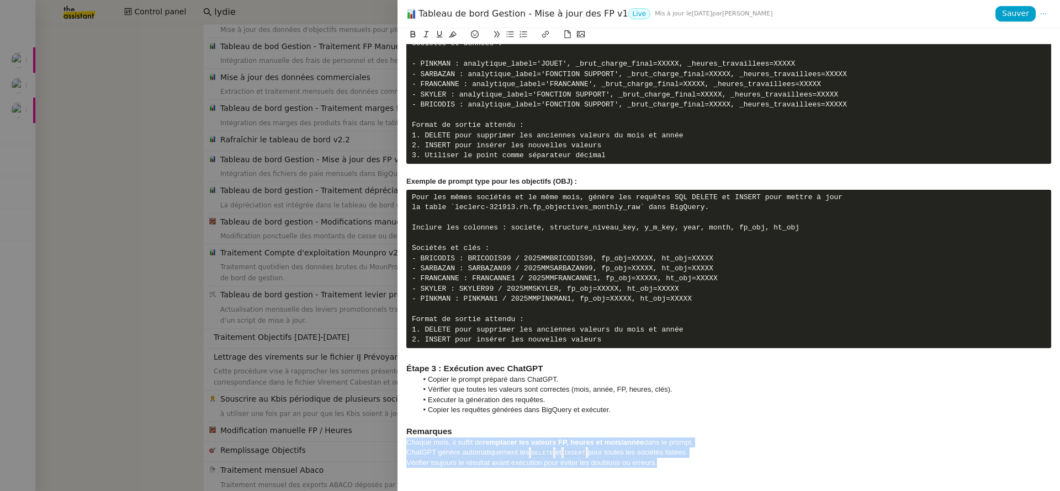
drag, startPoint x: 688, startPoint y: 460, endPoint x: 403, endPoint y: 445, distance: 285.3
click at [403, 445] on div "Contexte Chaque mois, les RH envoient les FP (frais de personnel) des différent…" at bounding box center [729, 259] width 663 height 463
click at [510, 31] on button at bounding box center [510, 34] width 13 height 13
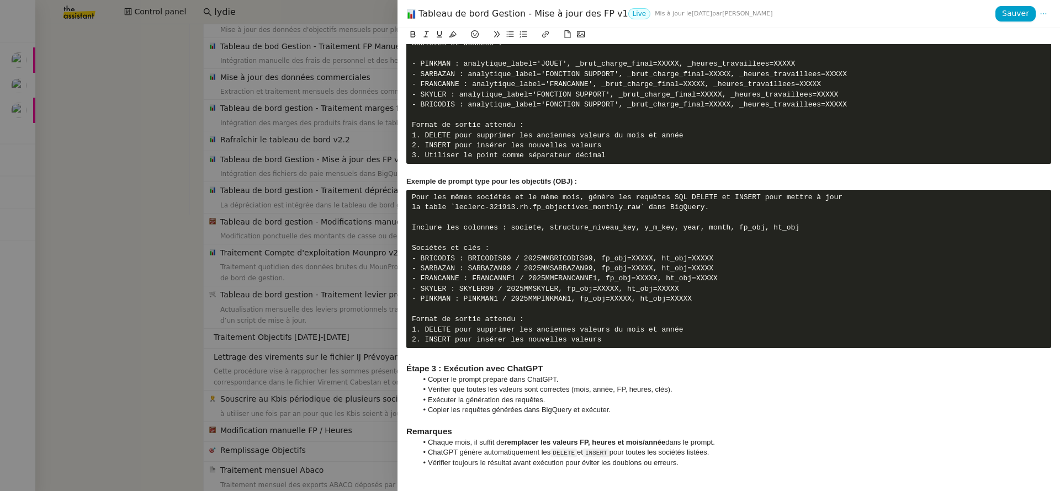
click at [626, 408] on li "Copier les requêtes générées dans BigQuery et exécuter." at bounding box center [734, 410] width 634 height 10
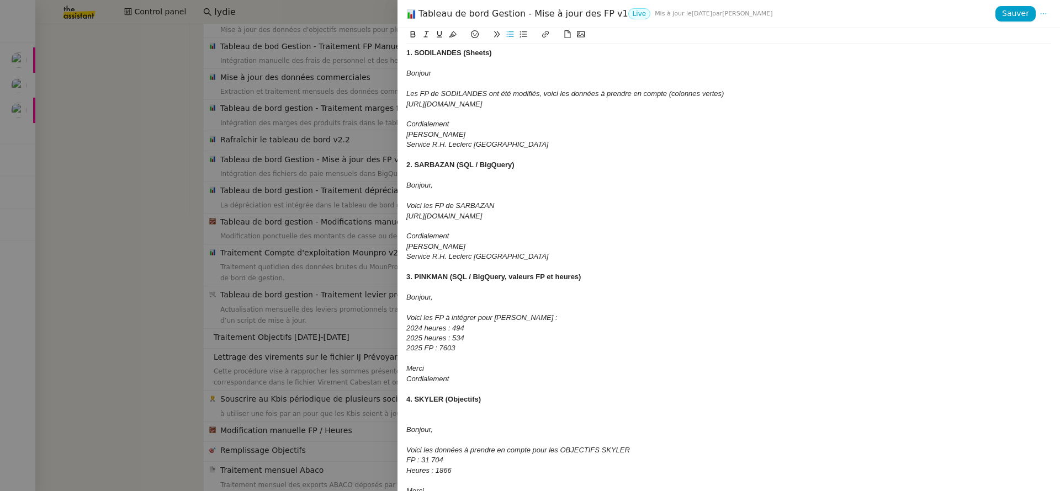
scroll to position [888, 0]
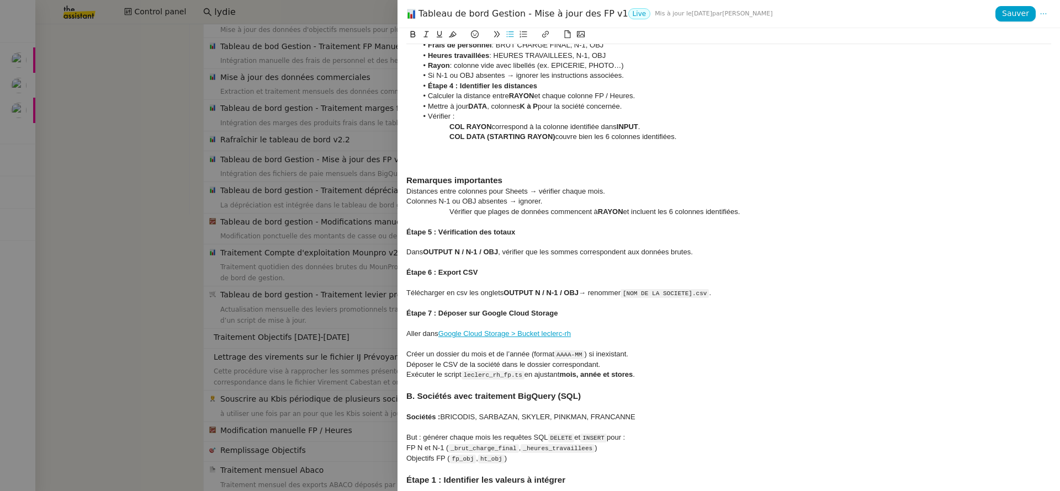
click at [477, 165] on h3 at bounding box center [728, 169] width 645 height 12
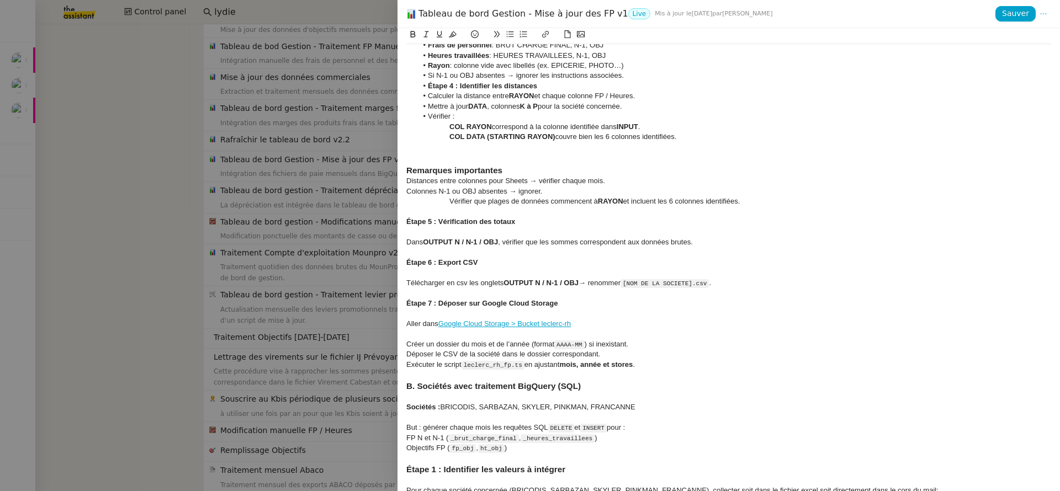
click at [408, 169] on strong "Remarques importantes" at bounding box center [454, 170] width 96 height 9
click at [630, 214] on div at bounding box center [728, 212] width 645 height 10
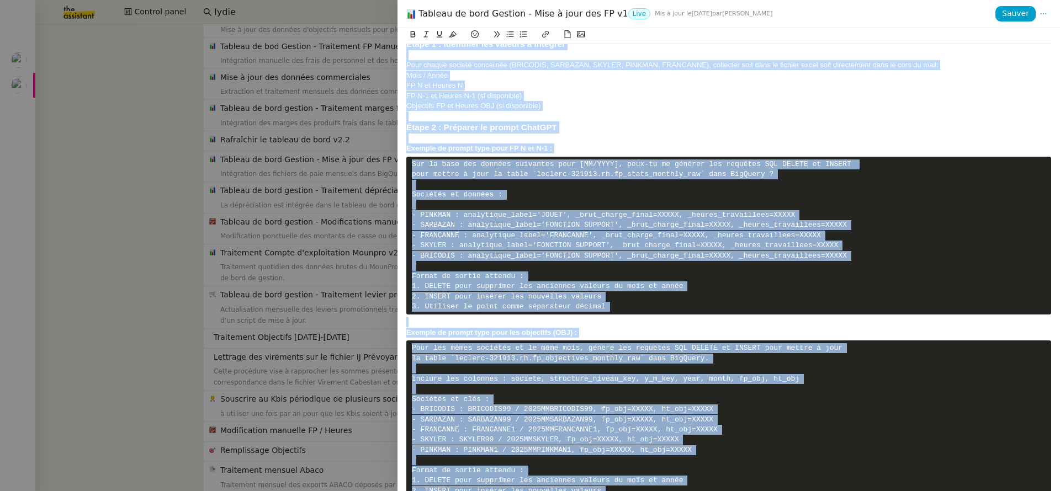
scroll to position [1485, 0]
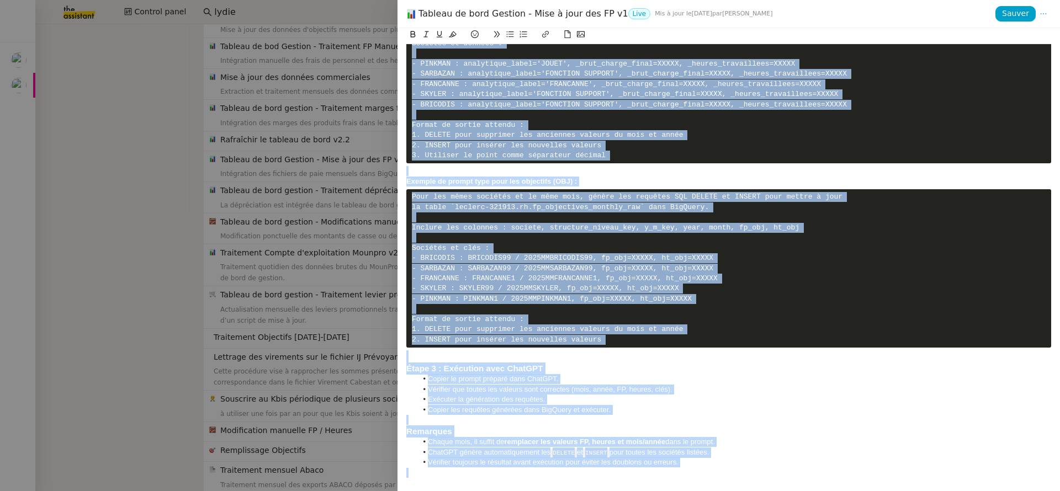
click at [769, 166] on div at bounding box center [728, 171] width 645 height 10
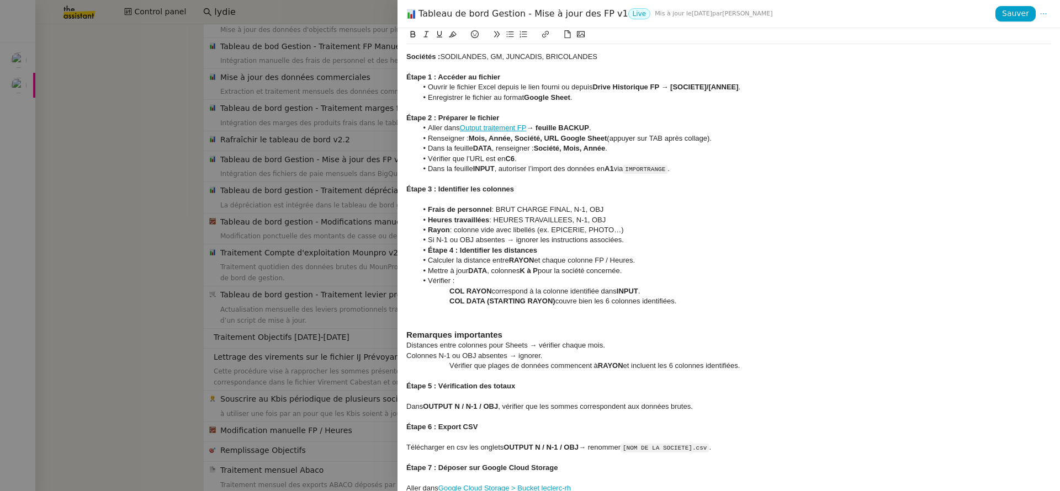
scroll to position [938, 0]
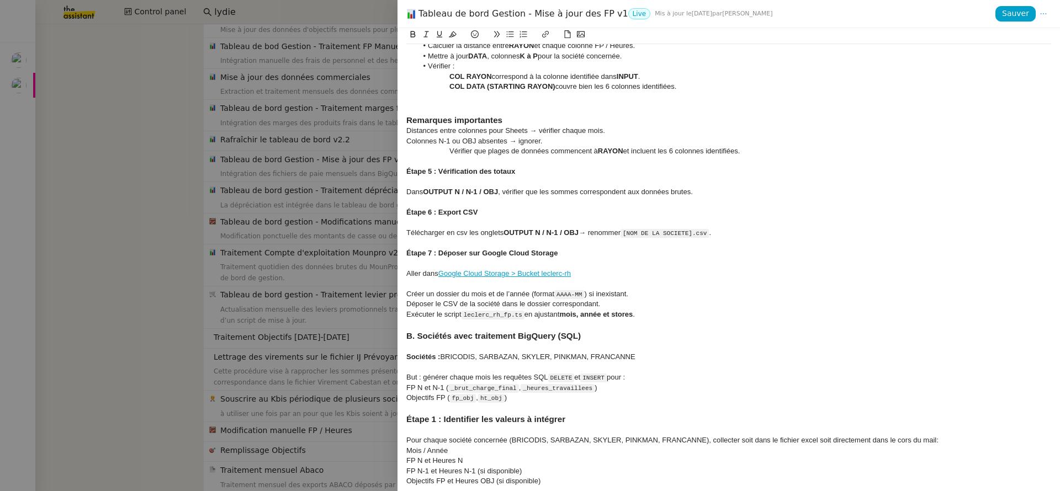
click at [450, 106] on h3 at bounding box center [728, 108] width 645 height 12
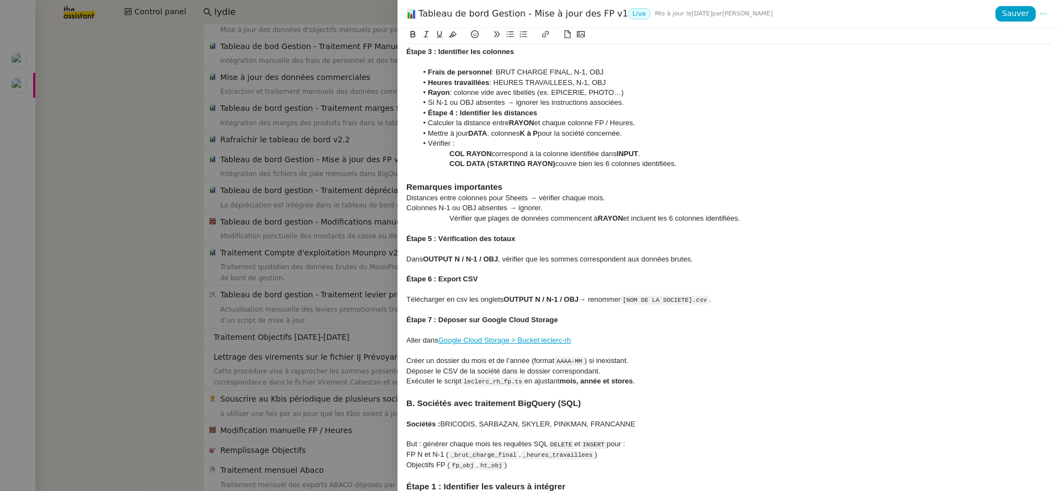
scroll to position [847, 0]
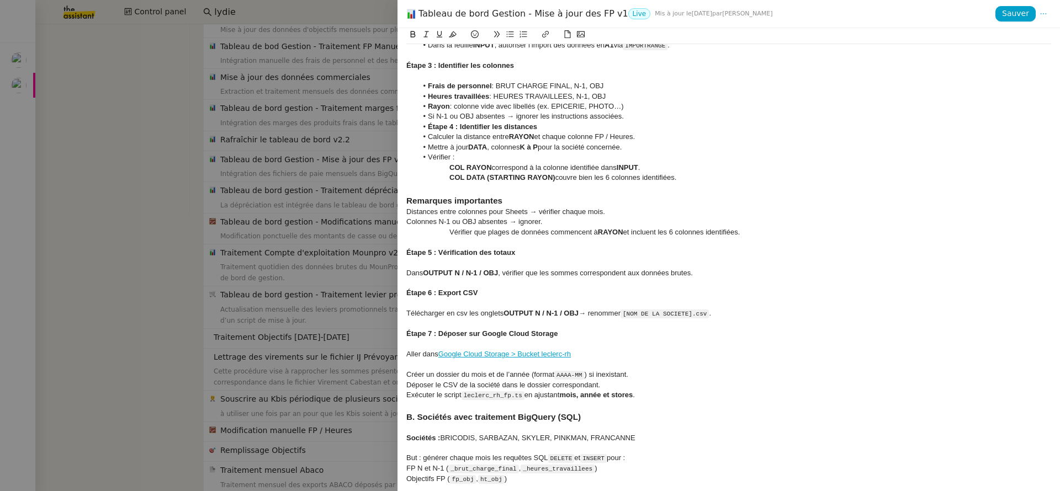
click at [444, 202] on strong "Remarques importantes" at bounding box center [454, 200] width 96 height 9
click at [532, 210] on div "Distances entre colonnes pour Sheets → vérifier chaque mois." at bounding box center [728, 212] width 645 height 10
click at [530, 203] on h3 "Remarques importantes" at bounding box center [728, 201] width 645 height 12
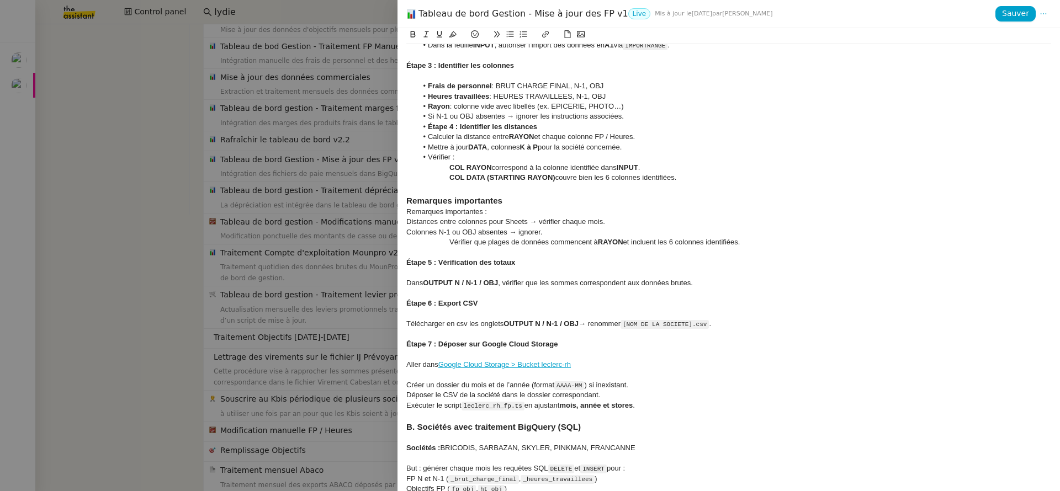
click at [464, 211] on div "Remarques importantes :" at bounding box center [728, 212] width 645 height 10
click at [452, 195] on h3 "Remarques importantes" at bounding box center [728, 201] width 645 height 12
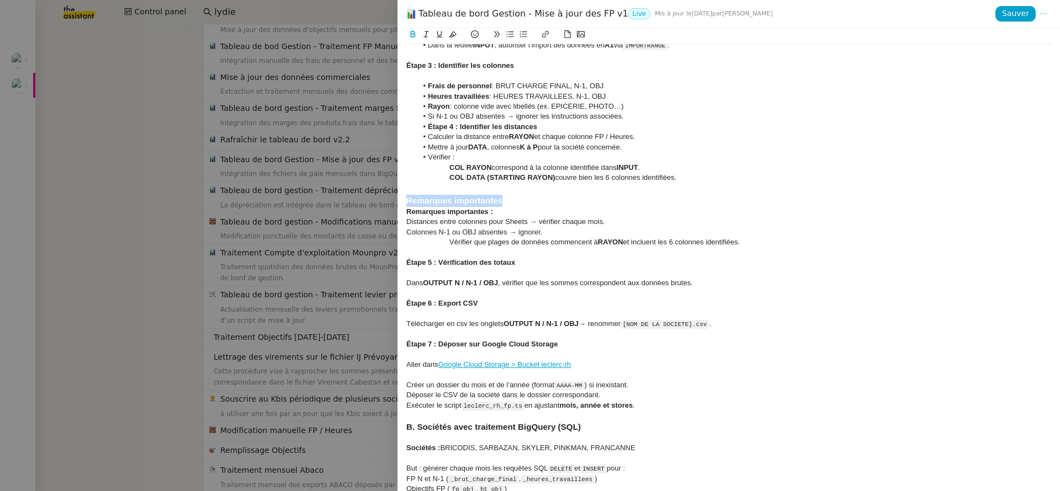
click at [452, 195] on h3 "Remarques importantes" at bounding box center [728, 201] width 645 height 12
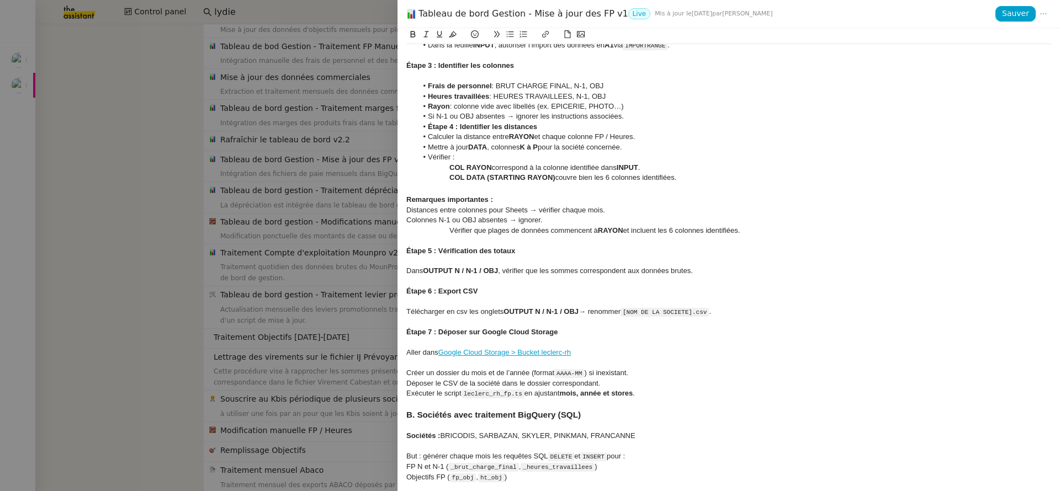
click at [415, 264] on div at bounding box center [728, 261] width 645 height 10
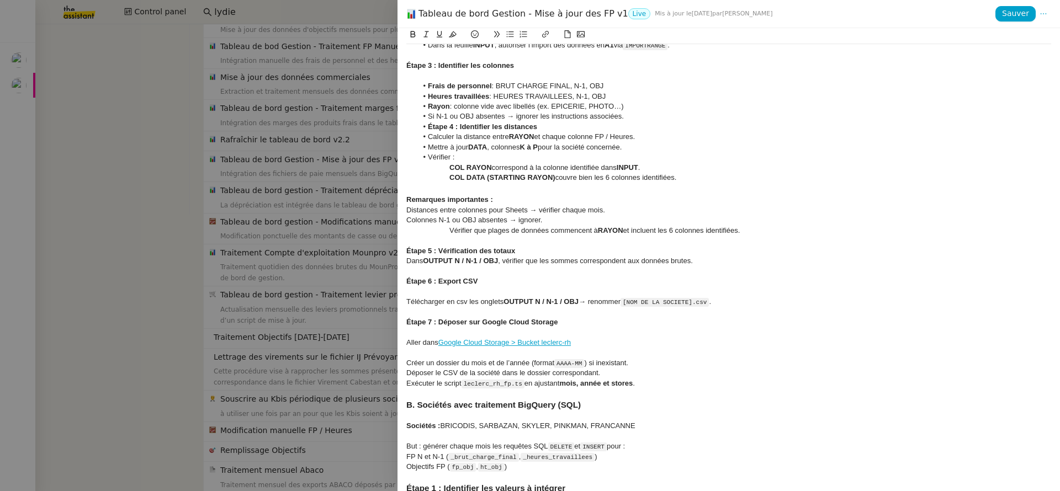
click at [421, 293] on div at bounding box center [728, 292] width 645 height 10
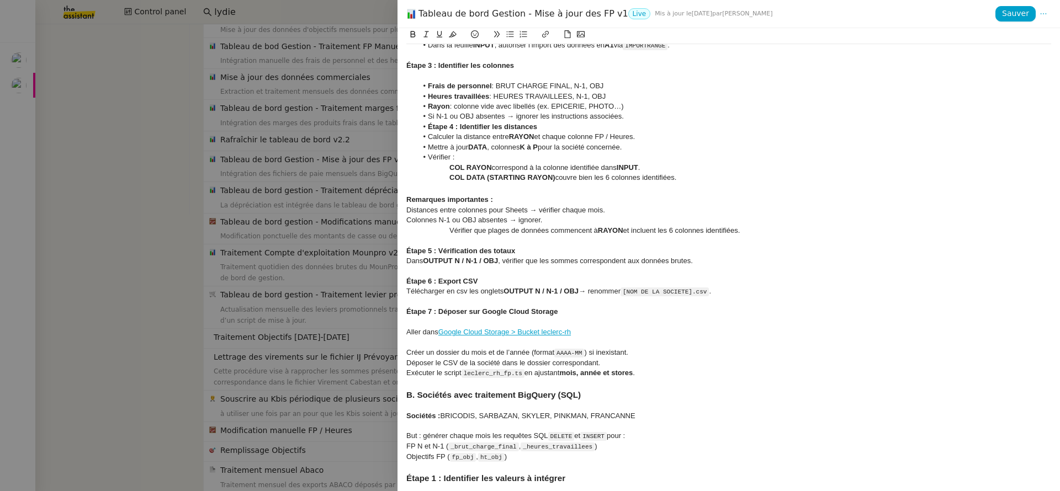
click at [437, 321] on div at bounding box center [728, 322] width 645 height 10
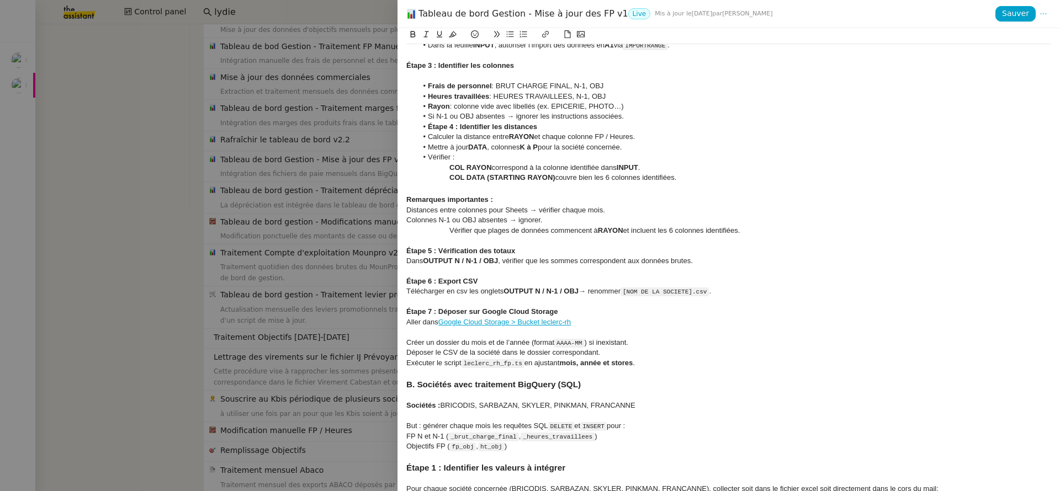
click at [553, 331] on div at bounding box center [728, 332] width 645 height 10
drag, startPoint x: 525, startPoint y: 365, endPoint x: 464, endPoint y: 362, distance: 60.3
click at [464, 362] on code "leclerc_rh_fp.ts" at bounding box center [493, 363] width 63 height 9
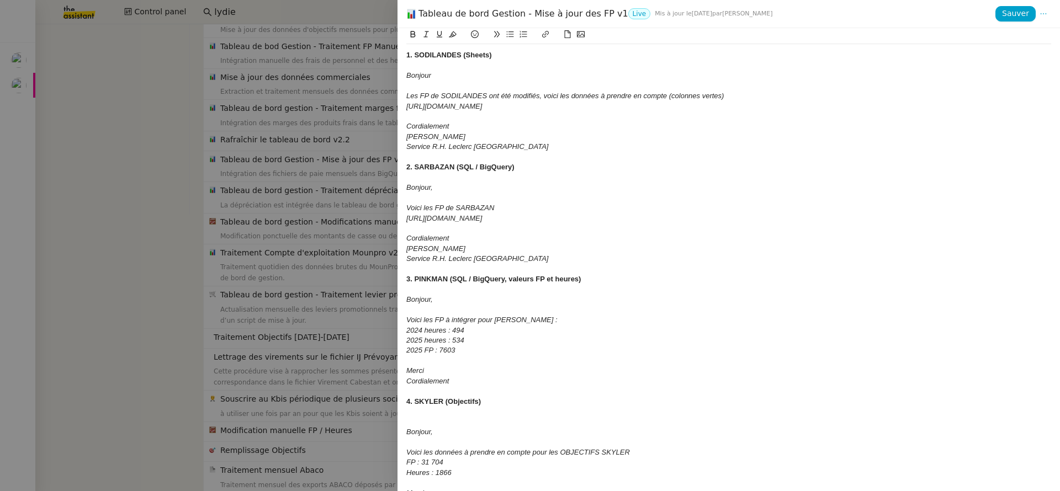
scroll to position [0, 0]
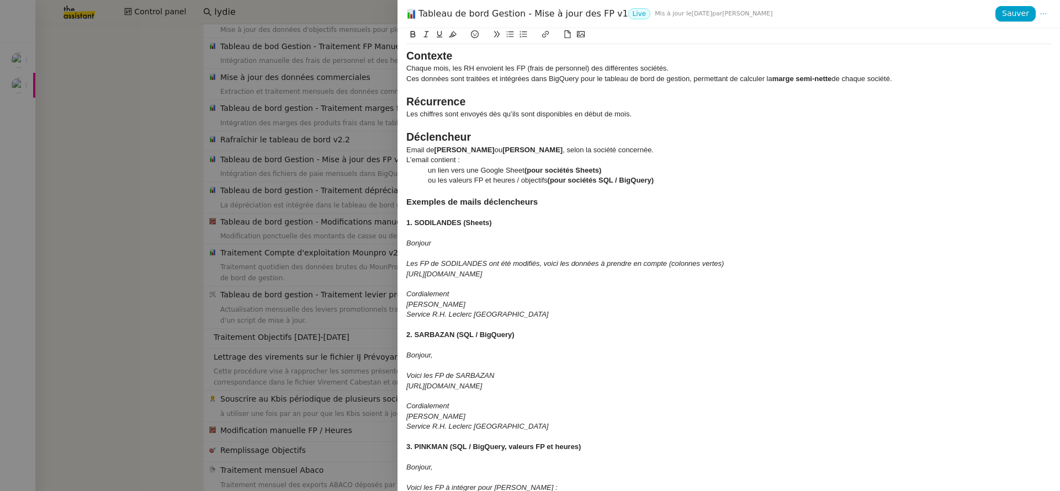
click at [996, 14] on div "Tableau de bord Gestion - Mise à jour des FP v1 Live Mis à jour le 5 août 2025 …" at bounding box center [700, 14] width 589 height 12
click at [1002, 14] on button "Sauver" at bounding box center [1016, 13] width 40 height 15
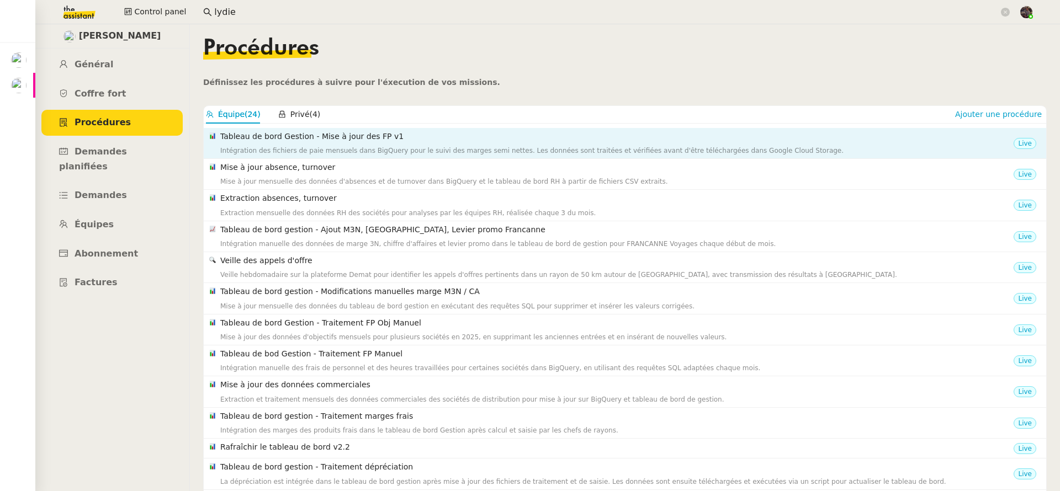
click at [378, 137] on h4 "Tableau de bord Gestion - Mise à jour des FP v1" at bounding box center [616, 136] width 793 height 13
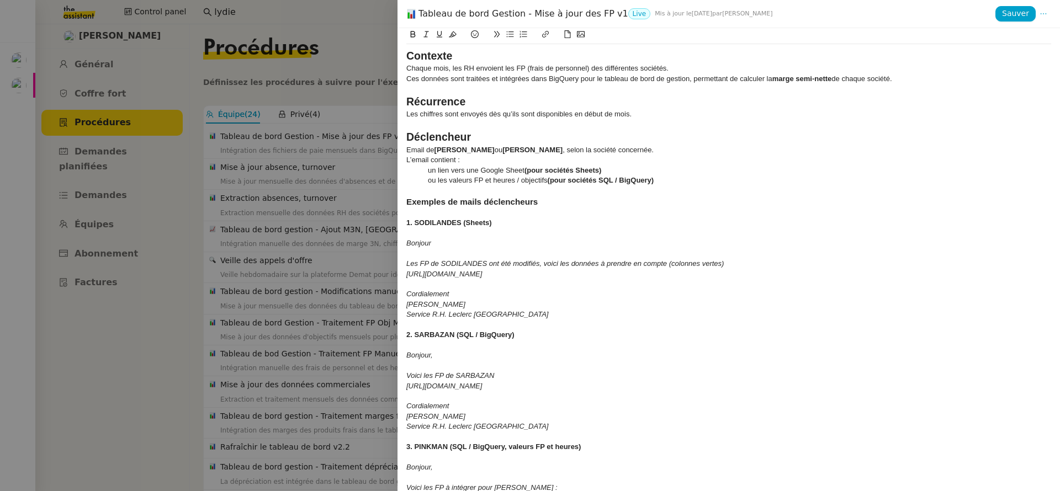
click at [515, 219] on div "1. SODILANDES (Sheets)" at bounding box center [728, 223] width 645 height 10
click at [151, 70] on div at bounding box center [530, 245] width 1060 height 491
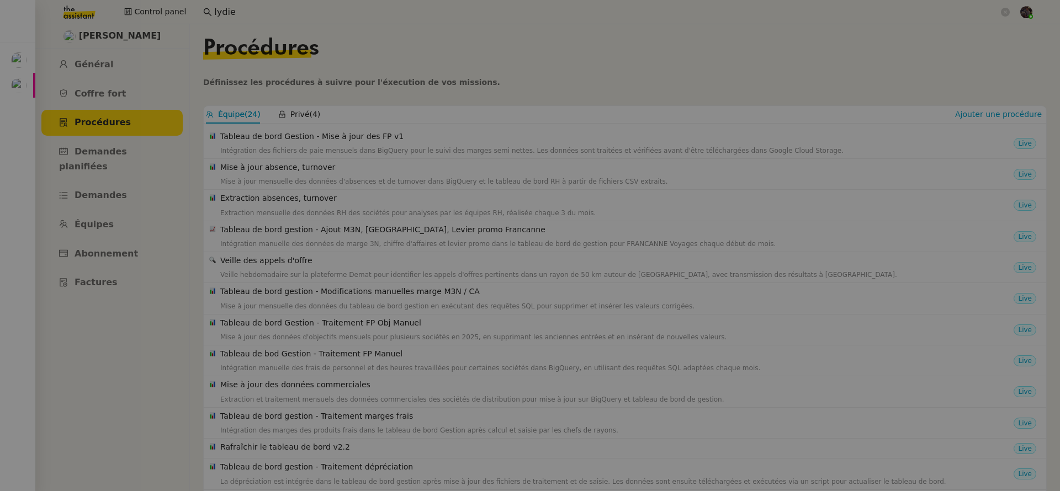
scroll to position [104, 0]
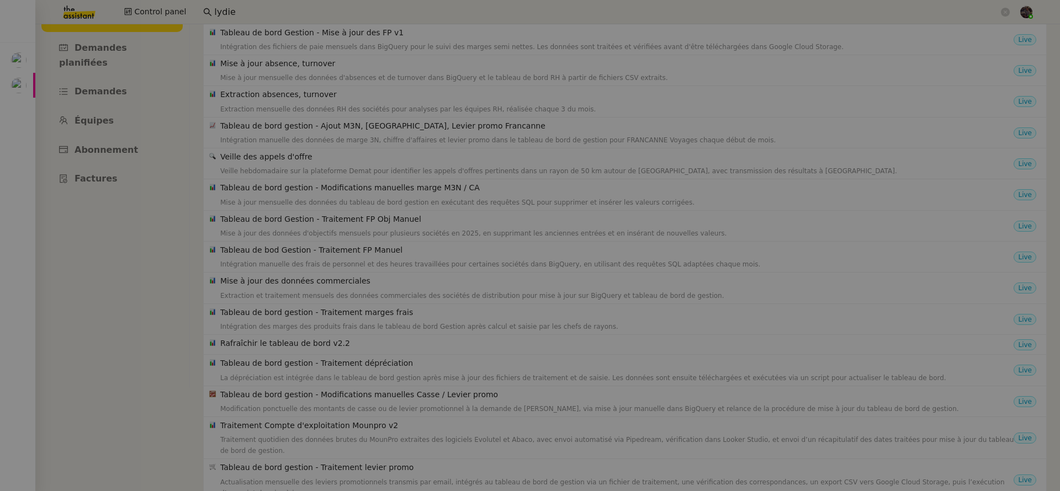
click at [80, 7] on img at bounding box center [71, 12] width 86 height 24
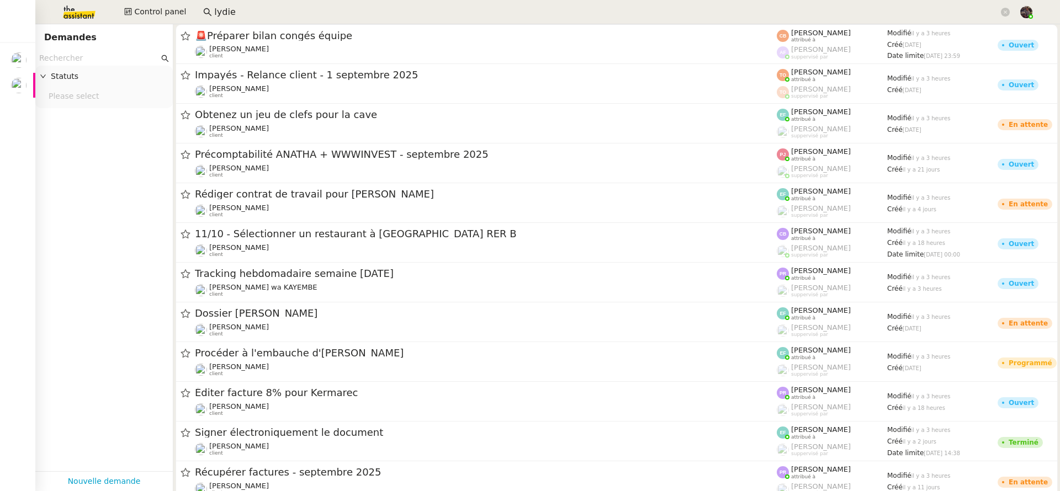
click at [81, 9] on img at bounding box center [71, 12] width 86 height 24
click at [73, 59] on input "text" at bounding box center [99, 58] width 120 height 13
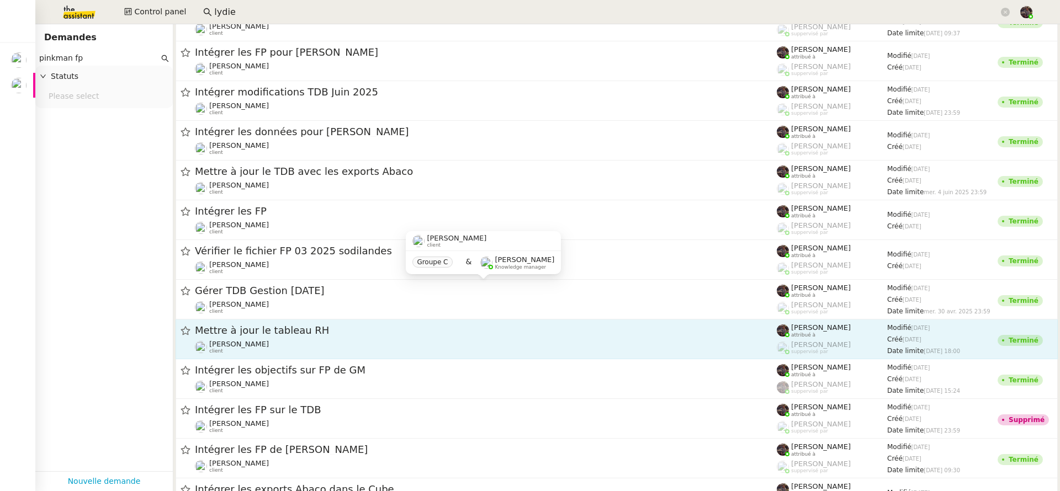
scroll to position [216, 0]
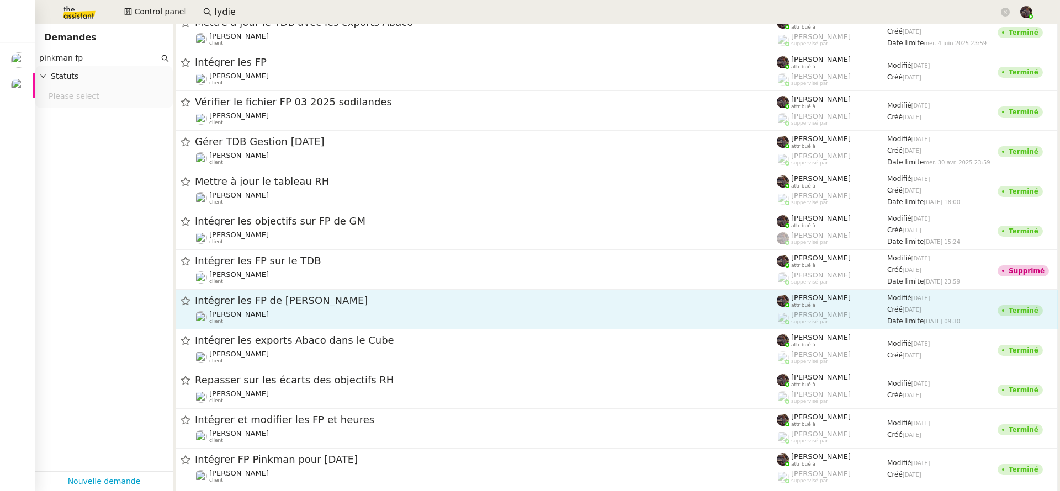
type input "pinkman fp"
click at [326, 309] on div "Intégrer les FP de Pinkman Camille Cazade client" at bounding box center [486, 309] width 582 height 30
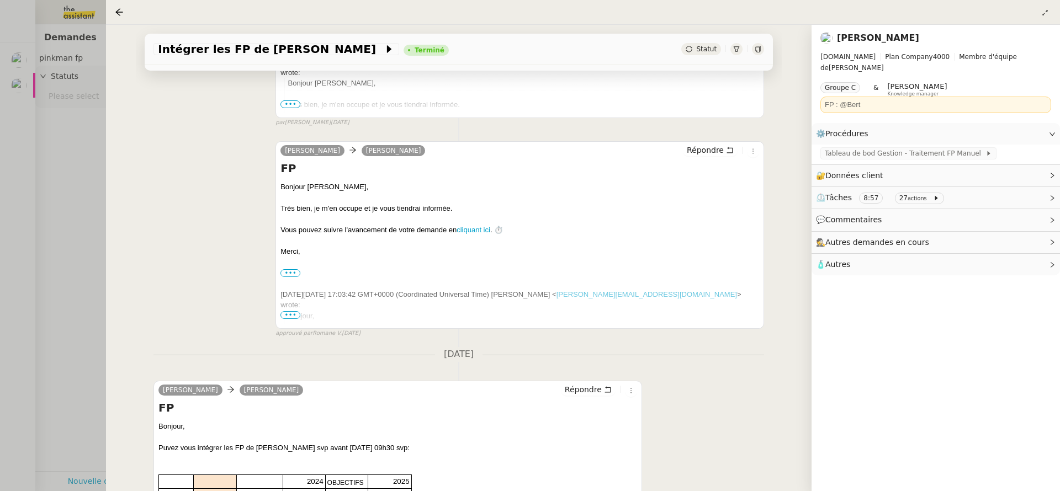
scroll to position [595, 0]
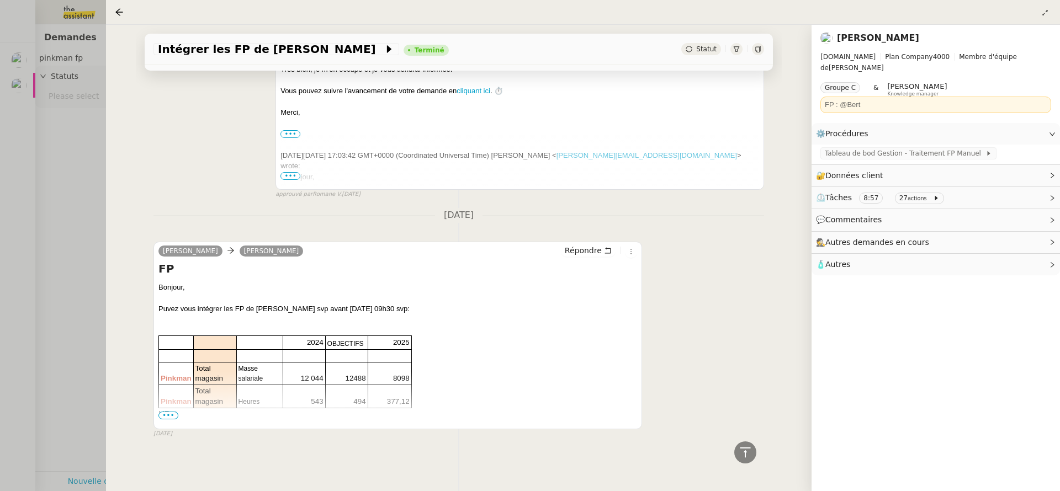
click at [171, 412] on span "•••" at bounding box center [168, 416] width 20 height 8
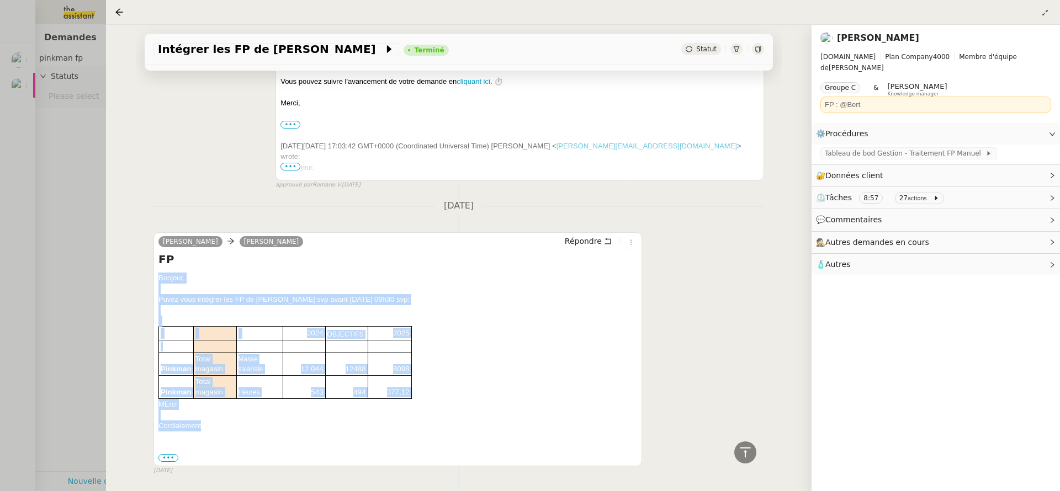
drag, startPoint x: 413, startPoint y: 427, endPoint x: 158, endPoint y: 284, distance: 291.7
click at [158, 284] on div "Bonjour, Puvez vous intégrer les FP de Pinkman svp avant demain 09h30 svp: 2024…" at bounding box center [397, 368] width 479 height 191
click at [495, 309] on div at bounding box center [397, 310] width 479 height 11
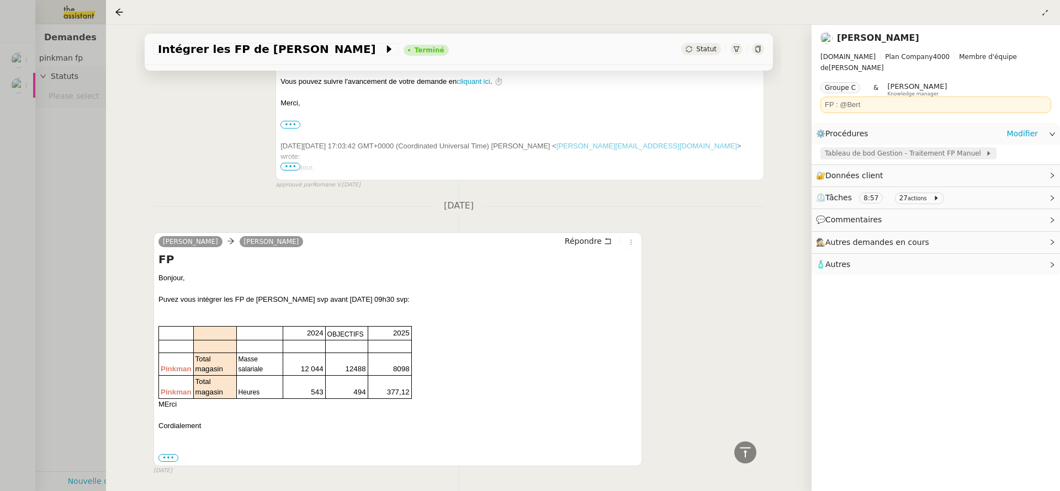
click at [903, 148] on span "Tableau de bod Gestion - Traitement FP Manuel" at bounding box center [905, 153] width 161 height 11
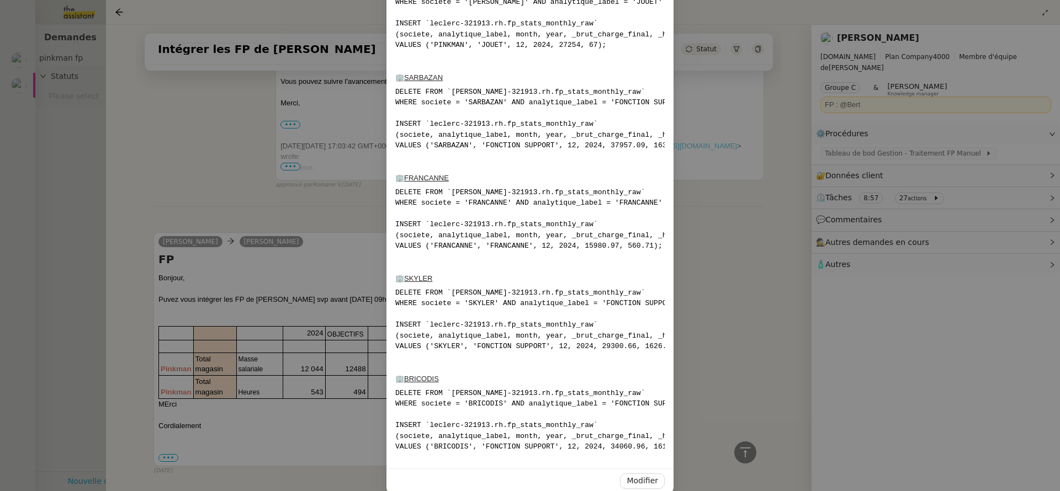
scroll to position [557, 0]
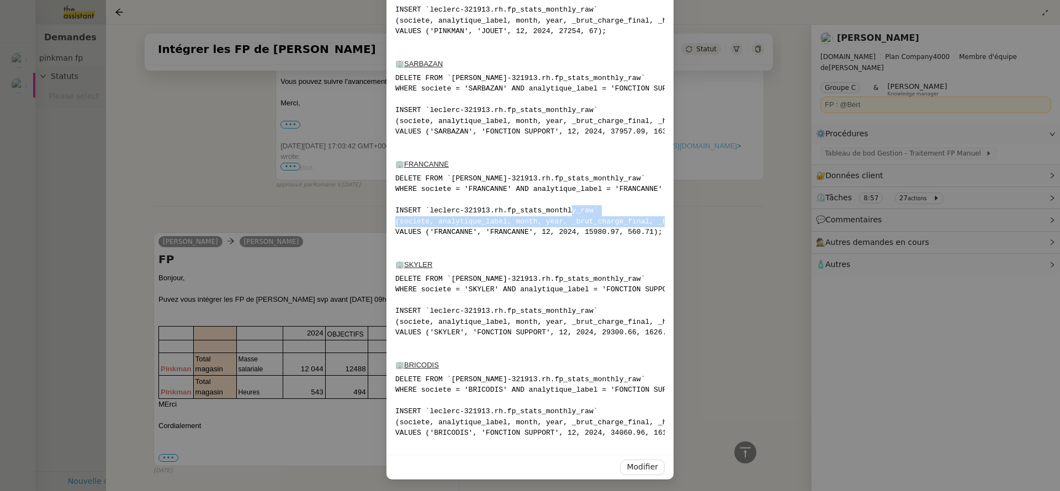
click at [748, 222] on nz-modal-container "Contexte Certaines sociétés — BRICODIS , SARBAZAN , SKYLER , PINKMAN et FRANCAN…" at bounding box center [530, 245] width 1060 height 491
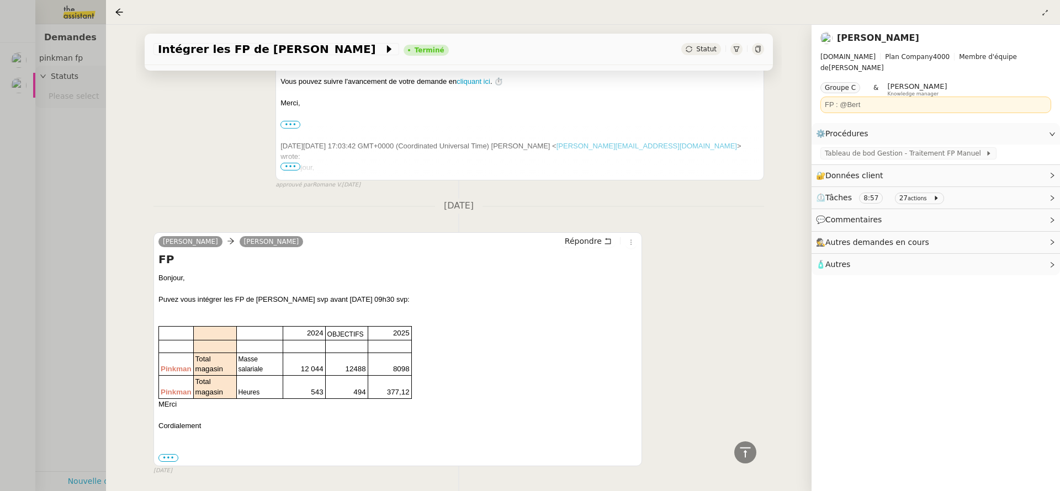
scroll to position [501, 0]
click at [81, 267] on div at bounding box center [530, 245] width 1060 height 491
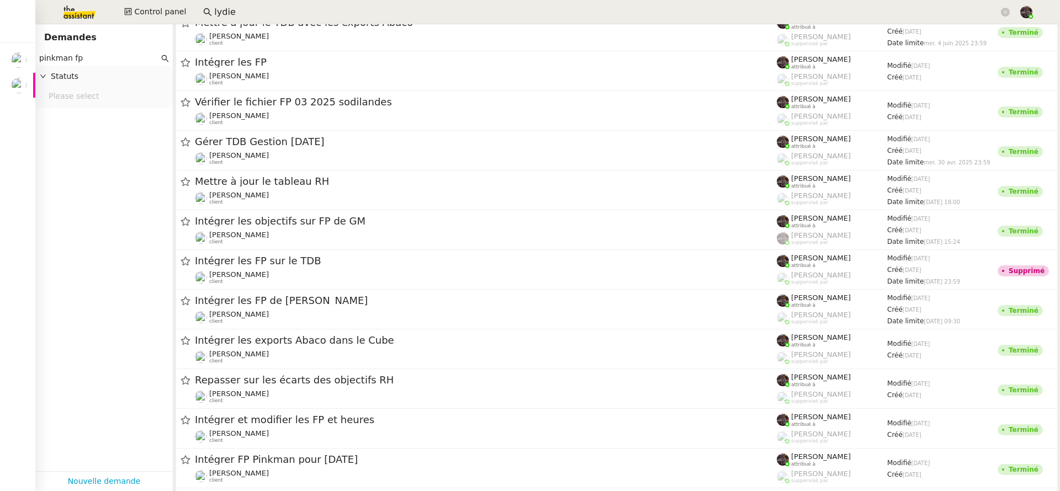
click at [279, 15] on input "lydie" at bounding box center [606, 12] width 785 height 15
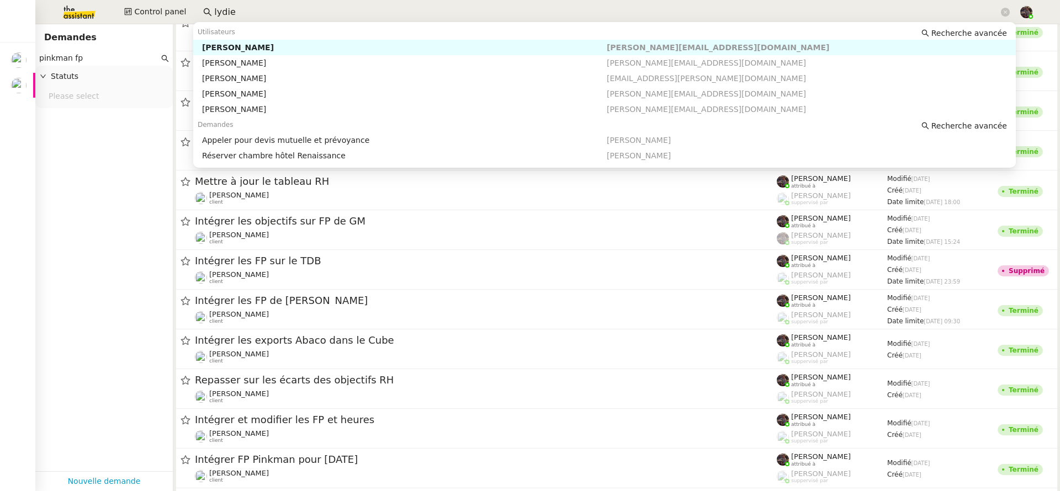
click at [283, 46] on div "[PERSON_NAME]" at bounding box center [404, 48] width 405 height 10
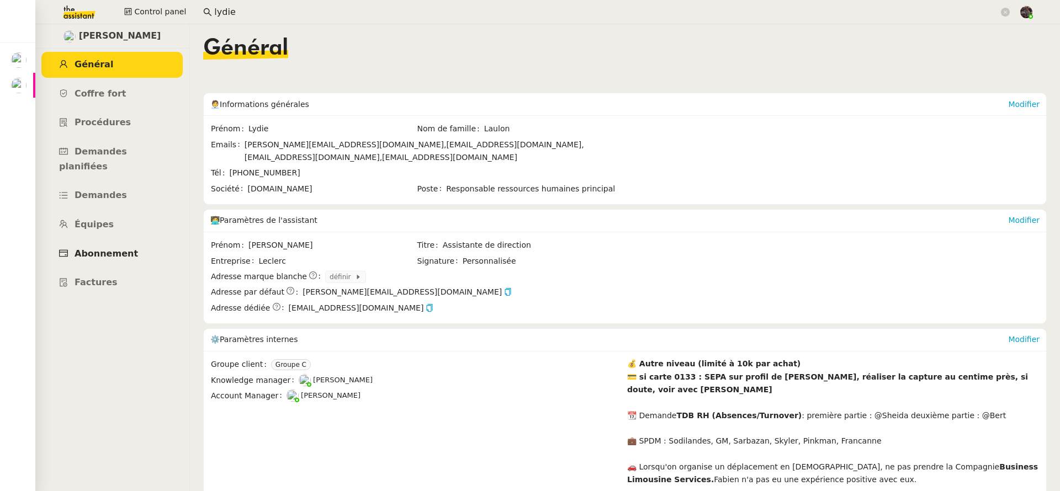
click at [117, 248] on span "Abonnement" at bounding box center [106, 253] width 63 height 10
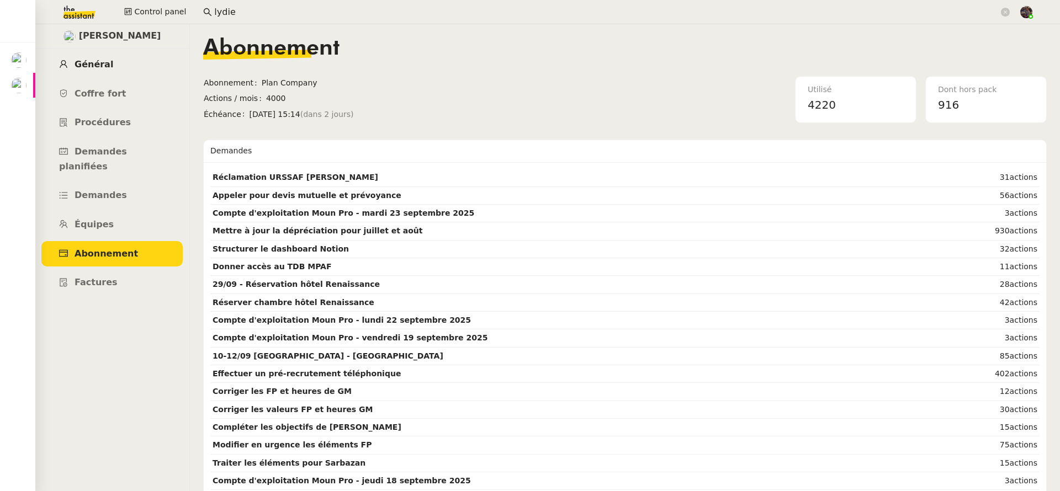
click at [70, 58] on link "Général" at bounding box center [111, 65] width 141 height 26
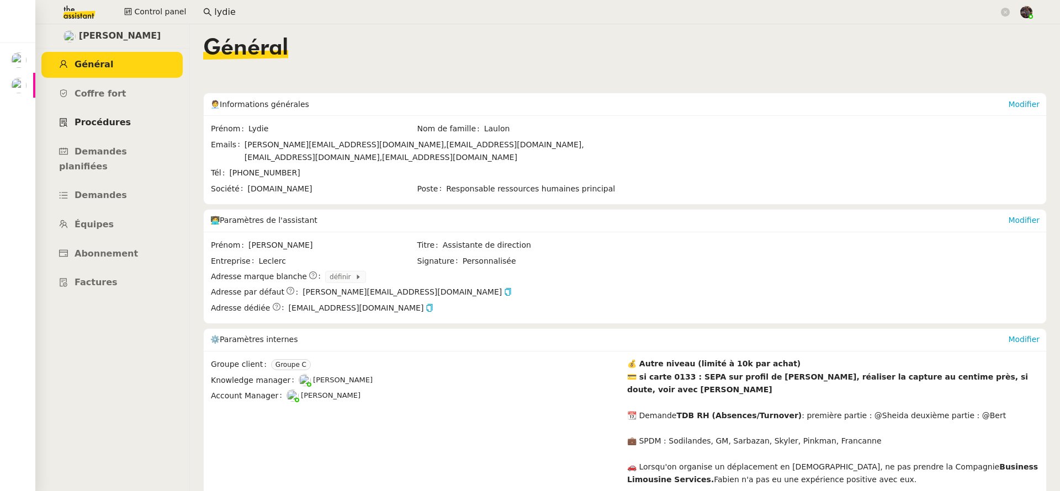
click at [107, 115] on link "Procédures" at bounding box center [111, 123] width 141 height 26
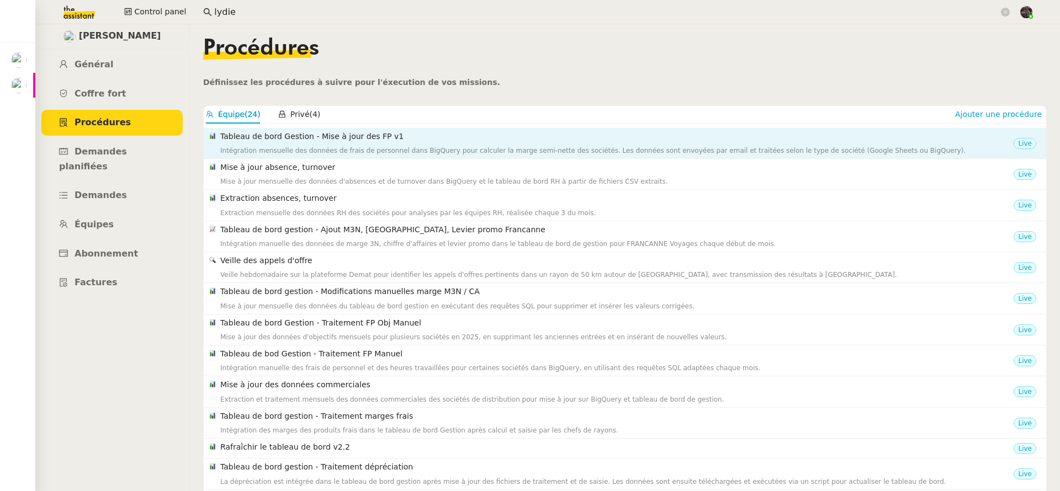
click at [530, 146] on div "Intégration mensuelle des données de frais de personnel dans BigQuery pour calc…" at bounding box center [616, 150] width 793 height 11
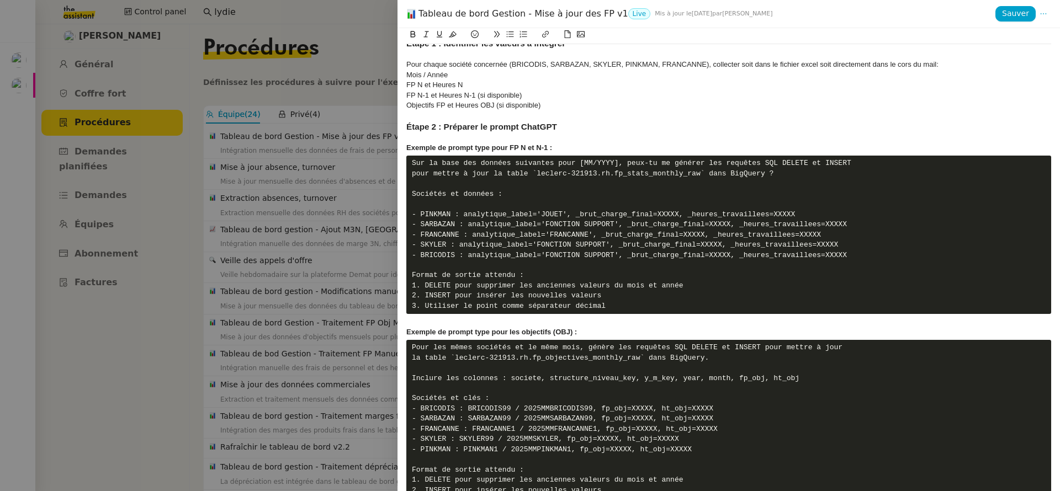
scroll to position [1282, 0]
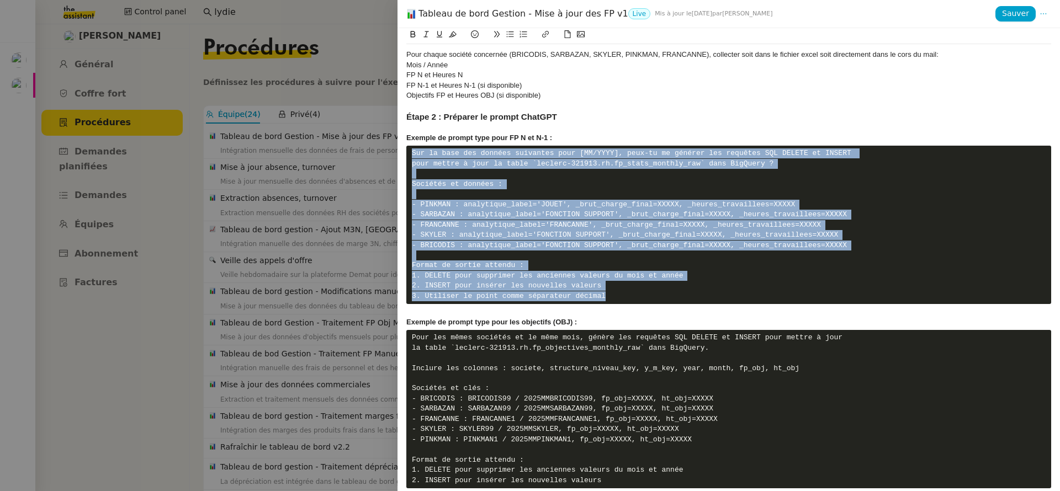
drag, startPoint x: 639, startPoint y: 300, endPoint x: 398, endPoint y: 155, distance: 281.6
click at [398, 155] on div "Contexte Chaque mois, les RH envoient les FP (frais de personnel) des différent…" at bounding box center [729, 259] width 663 height 463
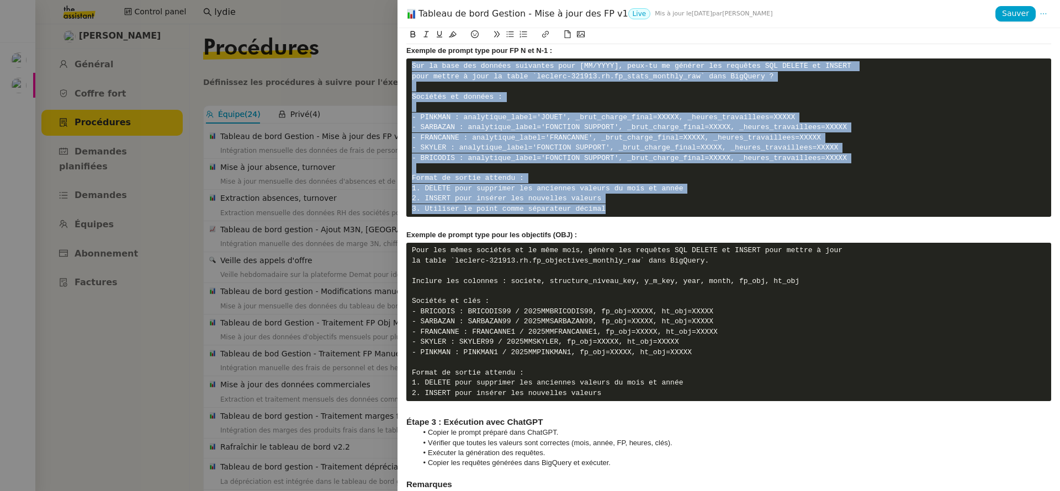
scroll to position [1372, 0]
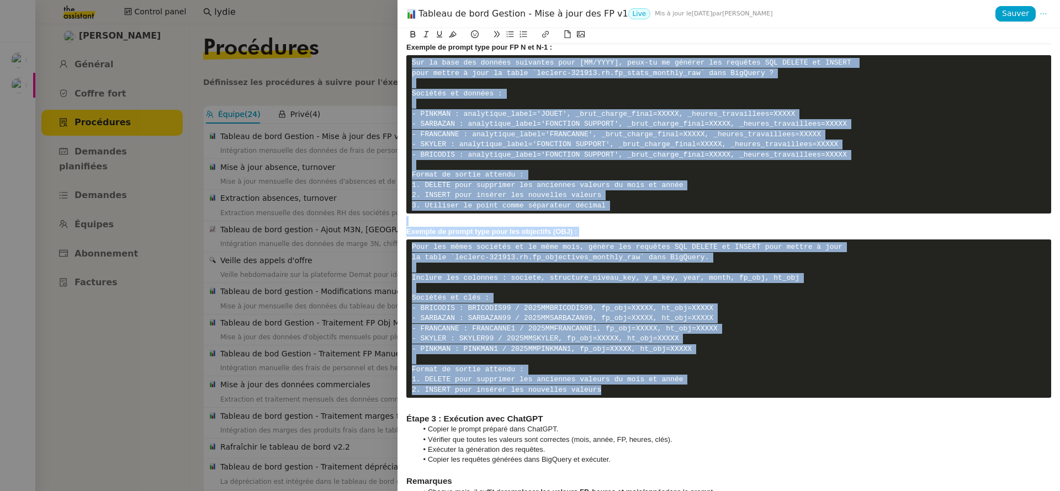
drag, startPoint x: 627, startPoint y: 387, endPoint x: 389, endPoint y: 63, distance: 401.3
click at [389, 63] on div "Tableau de bord Gestion - Mise à jour des FP v1 Live Mis à jour le 26 sept. 202…" at bounding box center [530, 245] width 1060 height 491
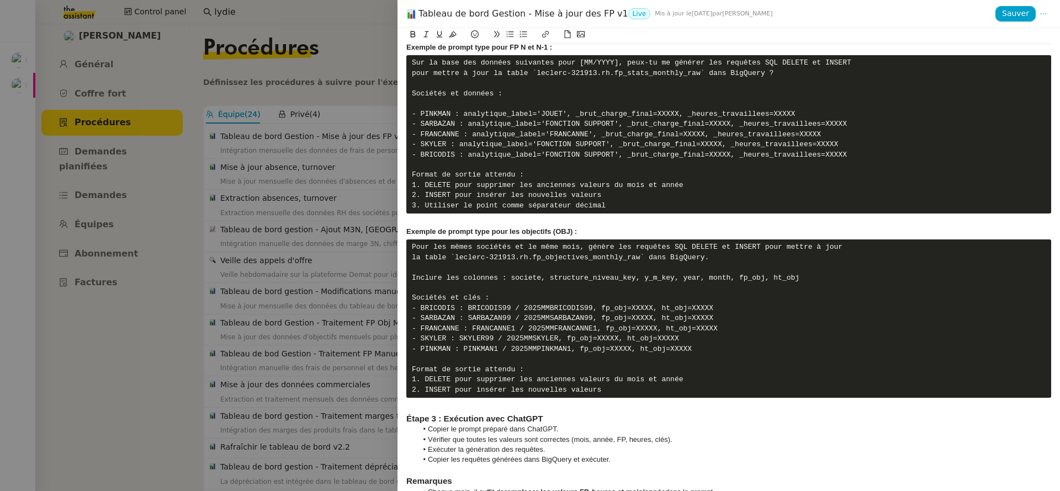
click at [251, 162] on div at bounding box center [530, 245] width 1060 height 491
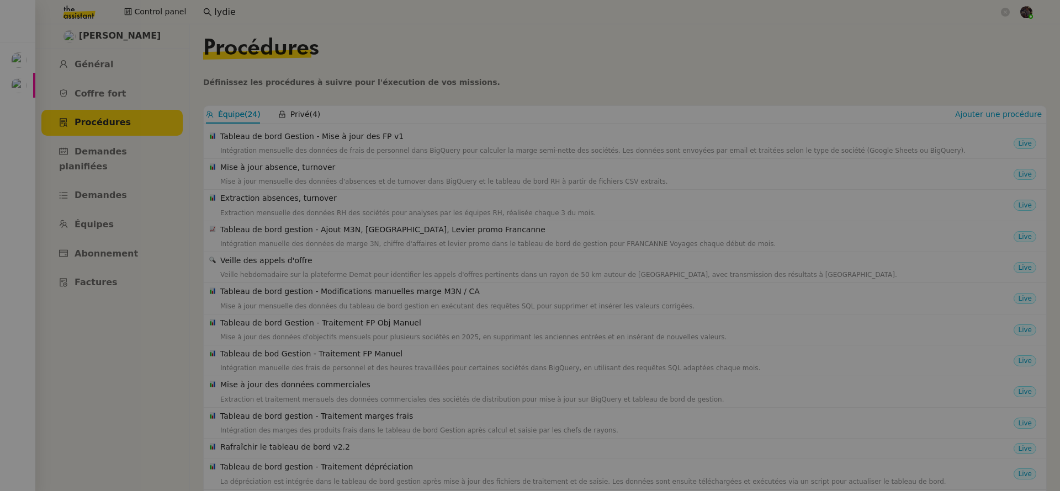
scroll to position [104, 0]
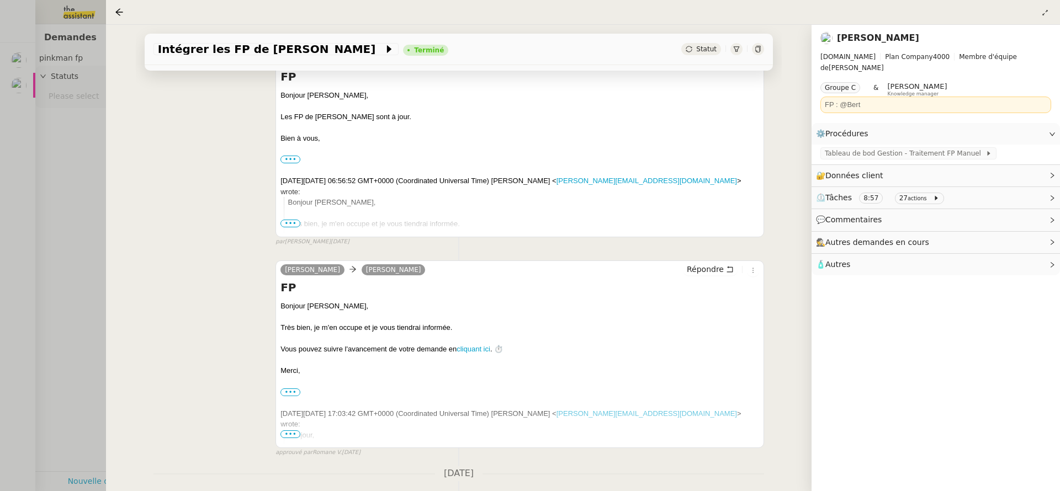
scroll to position [595, 0]
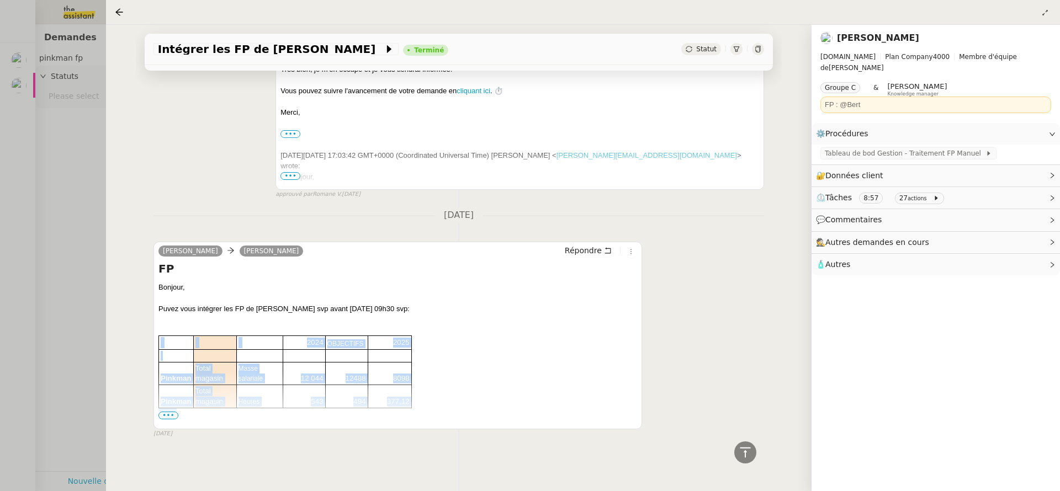
drag, startPoint x: 477, startPoint y: 410, endPoint x: 153, endPoint y: 331, distance: 333.6
click at [153, 331] on div "Camille Cazade camille Répondre FP Bonjour, Puvez vous intégrer les FP de Pinkm…" at bounding box center [397, 336] width 489 height 188
click at [421, 304] on div "Puvez vous intégrer les FP de Pinkman svp avant demain 09h30 svp:" at bounding box center [397, 309] width 479 height 11
drag, startPoint x: 432, startPoint y: 411, endPoint x: 184, endPoint y: 334, distance: 259.7
click at [183, 334] on div "Puvez vous intégrer les FP de Pinkman svp avant demain 09h30 svp: 2024 OBJECTIF…" at bounding box center [397, 378] width 479 height 149
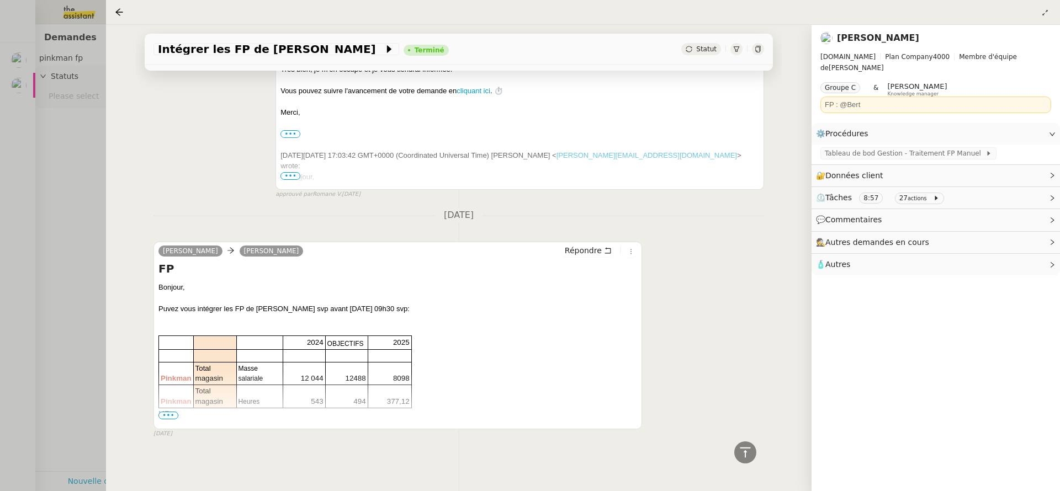
click at [229, 267] on h4 "FP" at bounding box center [397, 268] width 479 height 15
click at [903, 150] on div "Tableau de bod Gestion - Traitement FP Manuel" at bounding box center [909, 153] width 176 height 12
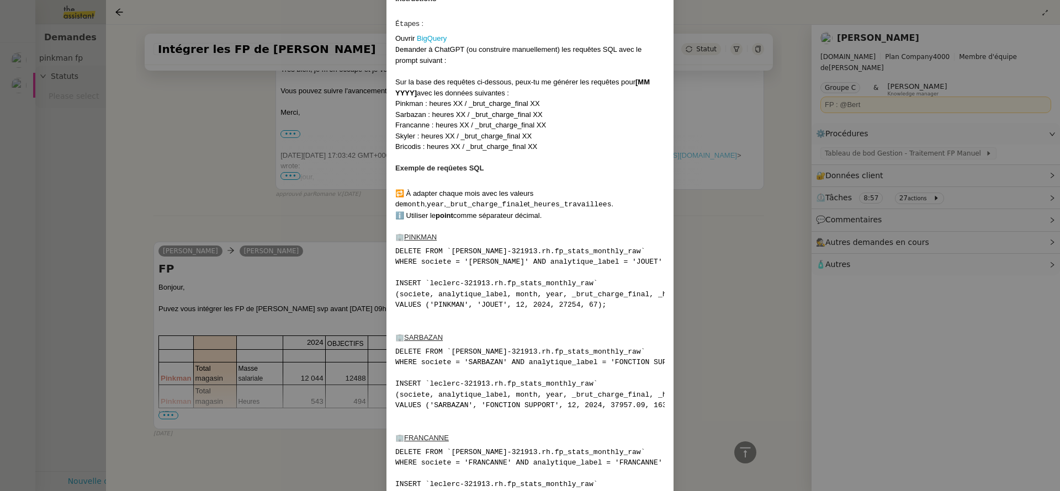
scroll to position [557, 0]
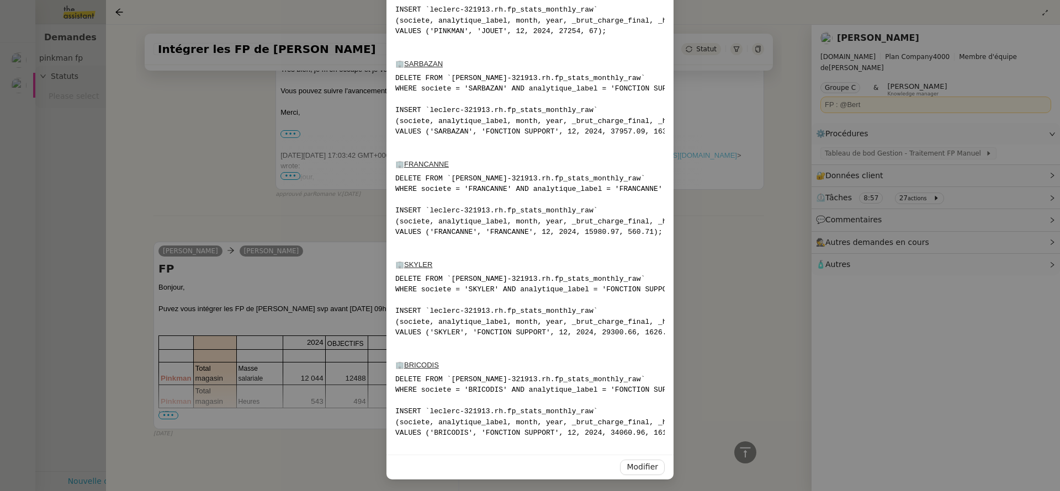
click at [828, 125] on nz-modal-container "Contexte Certaines sociétés — BRICODIS , SARBAZAN , SKYLER , PINKMAN et FRANCAN…" at bounding box center [530, 245] width 1060 height 491
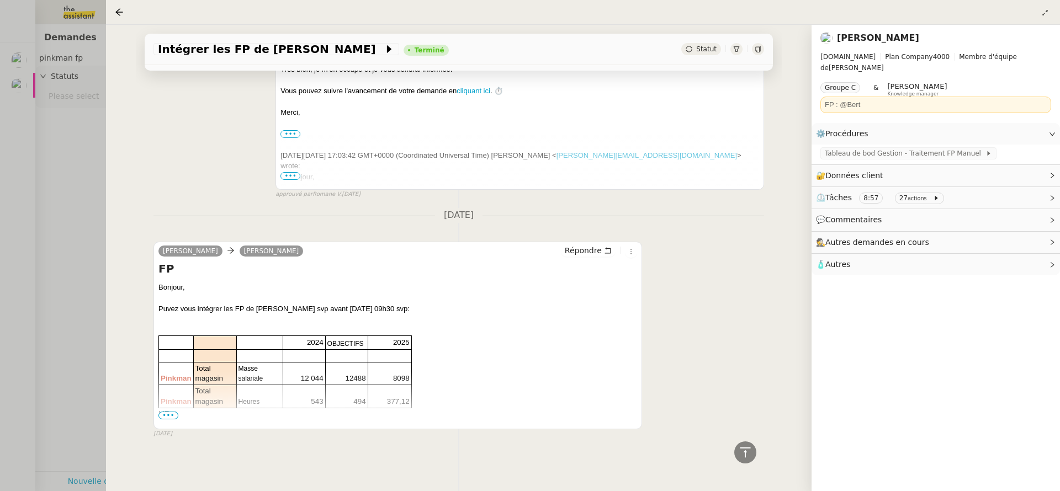
scroll to position [501, 0]
click at [23, 145] on div at bounding box center [530, 245] width 1060 height 491
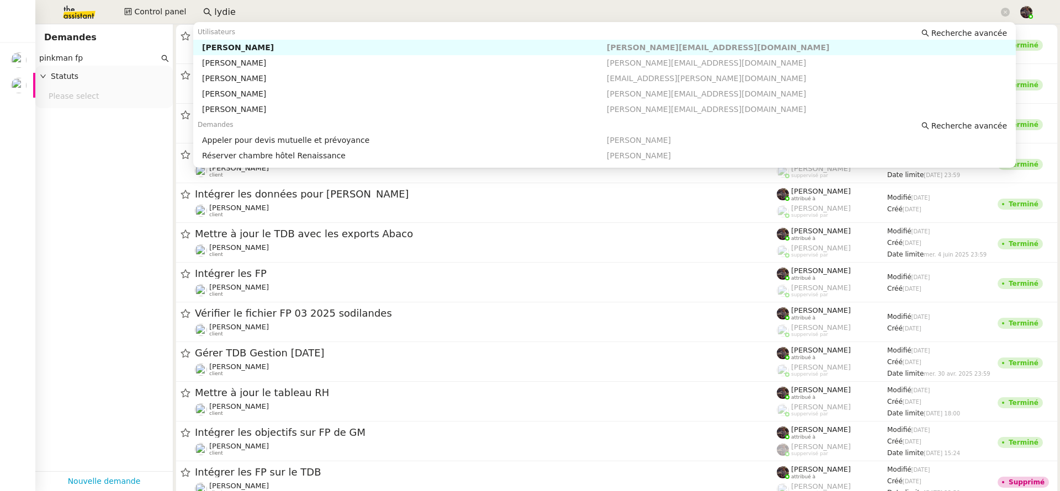
click at [225, 12] on input "lydie" at bounding box center [606, 12] width 785 height 15
click at [250, 47] on div "[PERSON_NAME]" at bounding box center [404, 48] width 405 height 10
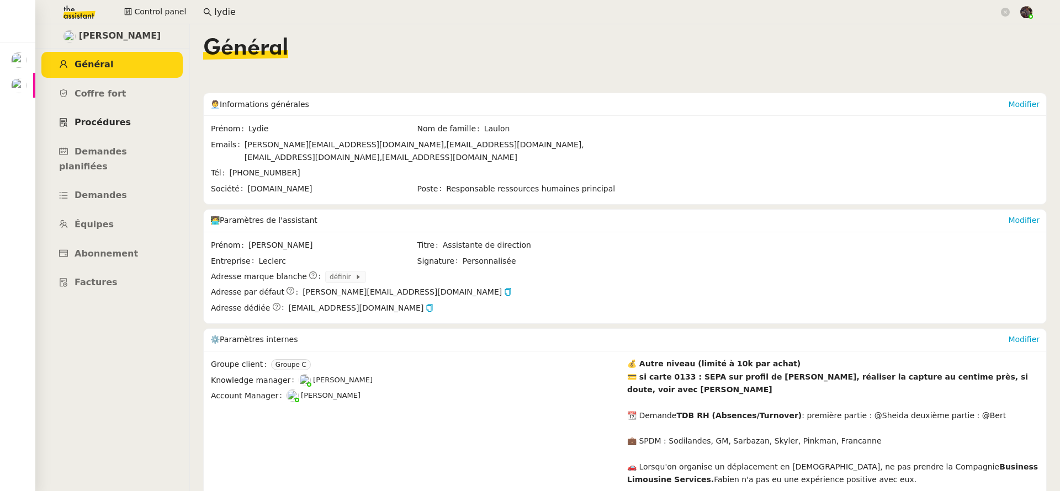
click at [103, 119] on span "Procédures" at bounding box center [103, 122] width 56 height 10
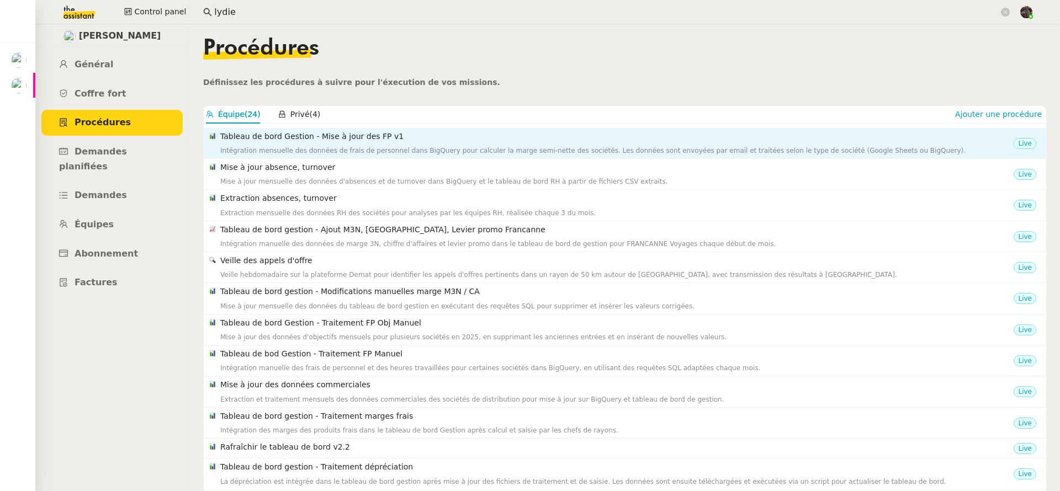
click at [245, 141] on h4 "Tableau de bord Gestion - Mise à jour des FP v1" at bounding box center [616, 136] width 793 height 13
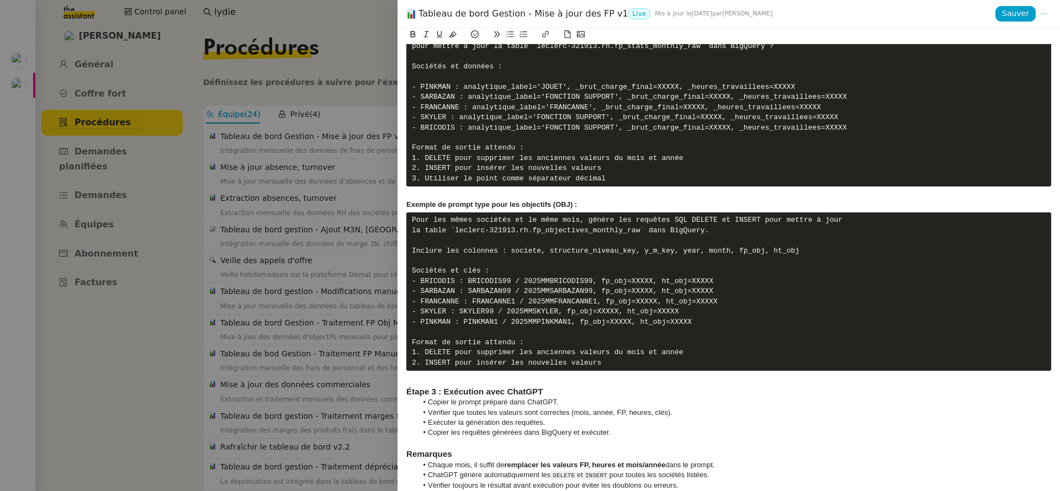
scroll to position [1412, 0]
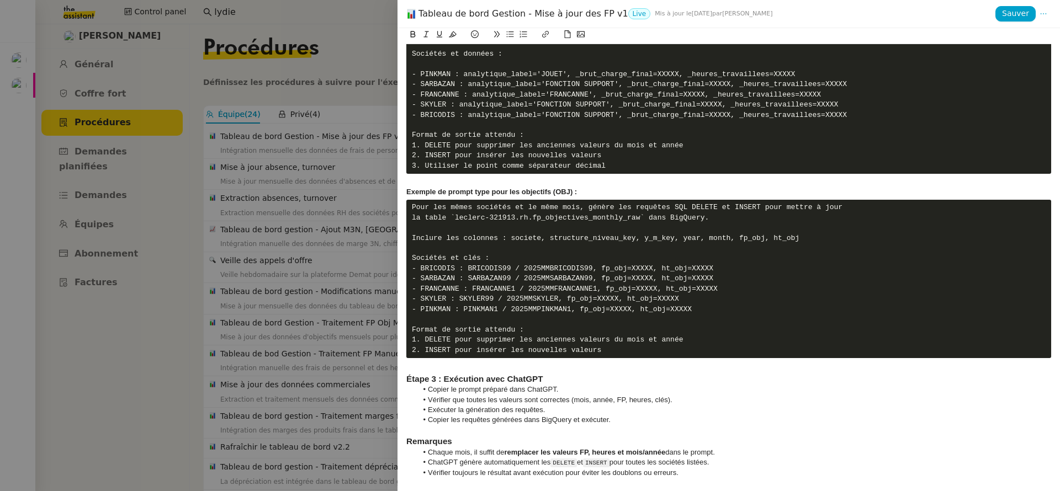
click at [570, 388] on li "Copier le prompt préparé dans ChatGPT." at bounding box center [734, 390] width 634 height 10
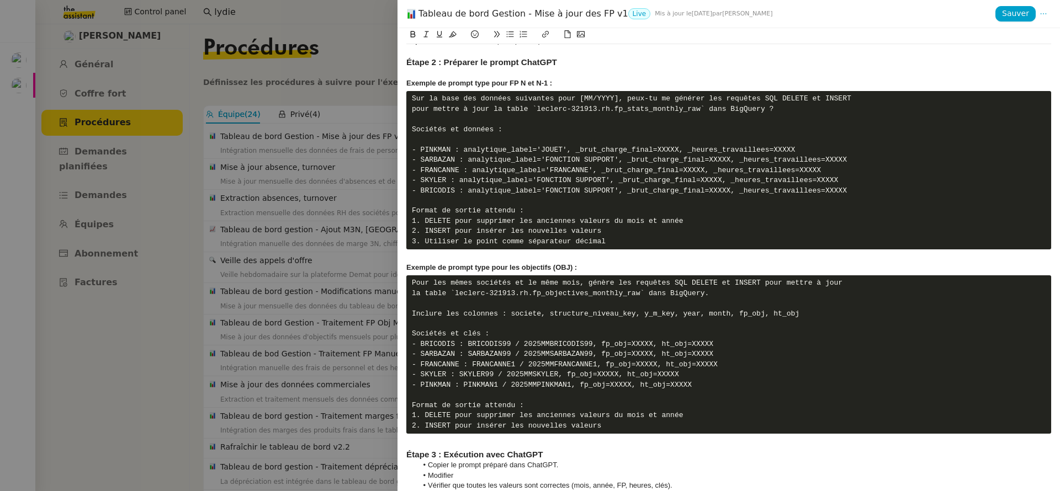
scroll to position [1422, 0]
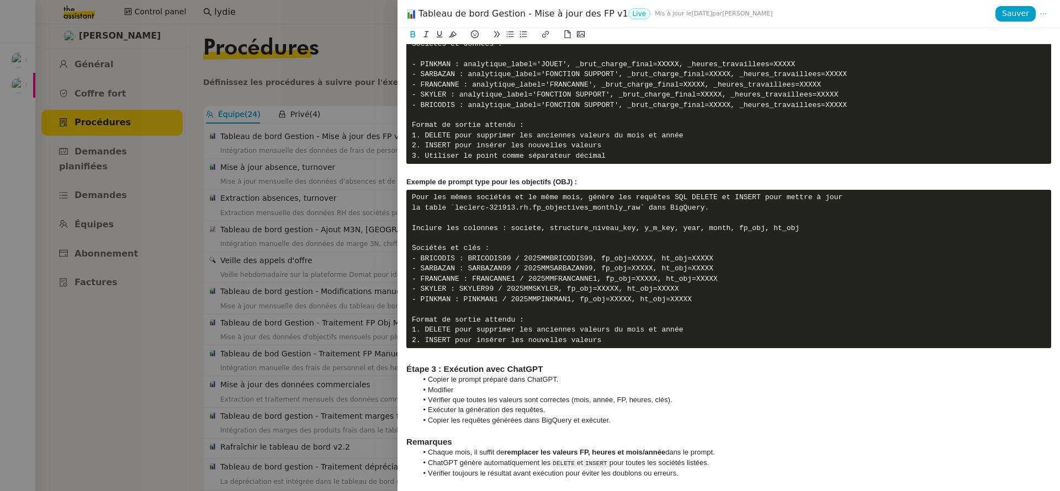
click at [635, 389] on li "Modifier" at bounding box center [734, 390] width 634 height 10
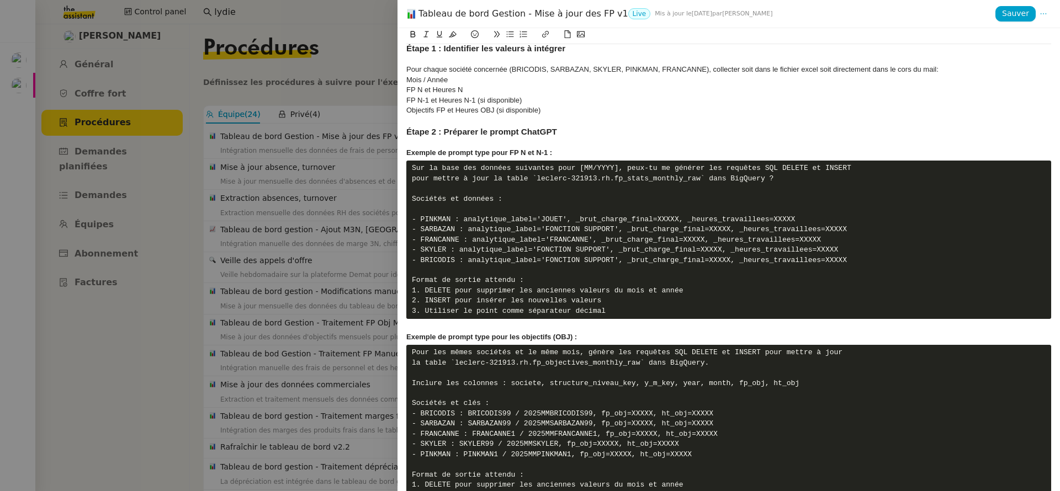
scroll to position [1245, 0]
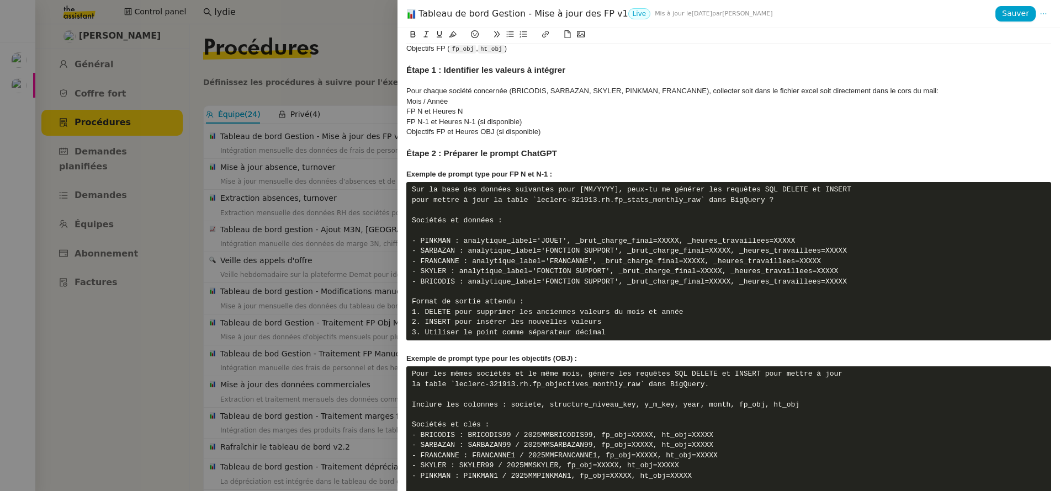
click at [586, 189] on pre "Sur la base des données suivantes pour [MM/YYYY], peux-tu me générer les requêt…" at bounding box center [728, 261] width 645 height 158
drag, startPoint x: 586, startPoint y: 189, endPoint x: 611, endPoint y: 191, distance: 24.9
click at [611, 191] on pre "Sur la base des données suivantes pour [MM/YYYY], peux-tu me générer les requêt…" at bounding box center [728, 261] width 645 height 158
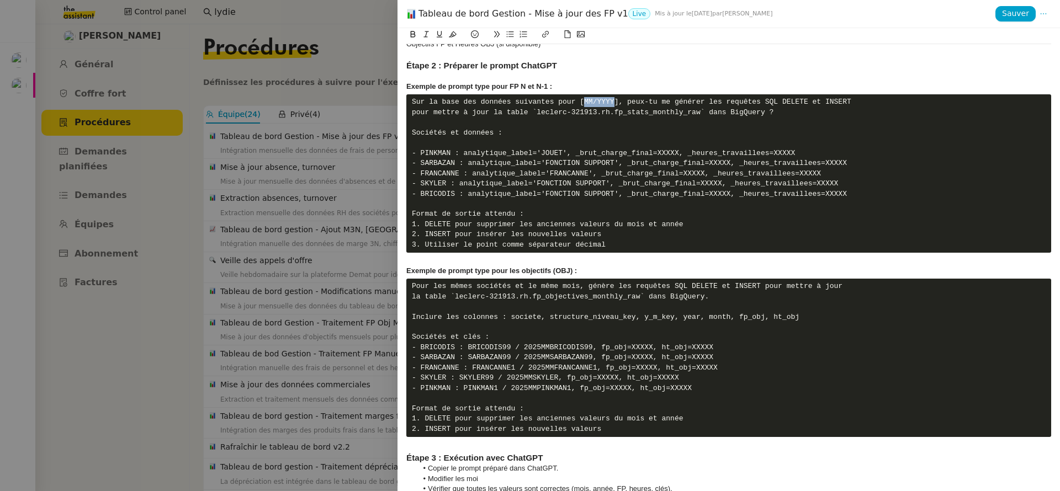
scroll to position [1422, 0]
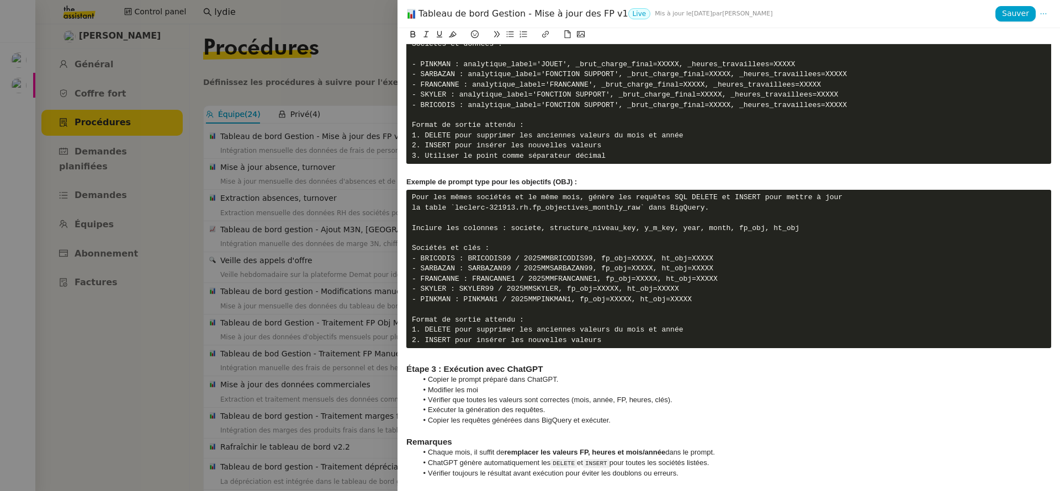
click at [469, 392] on li "Modifier les moi" at bounding box center [734, 390] width 634 height 10
click at [469, 391] on li "Modifier les moi" at bounding box center [734, 390] width 634 height 10
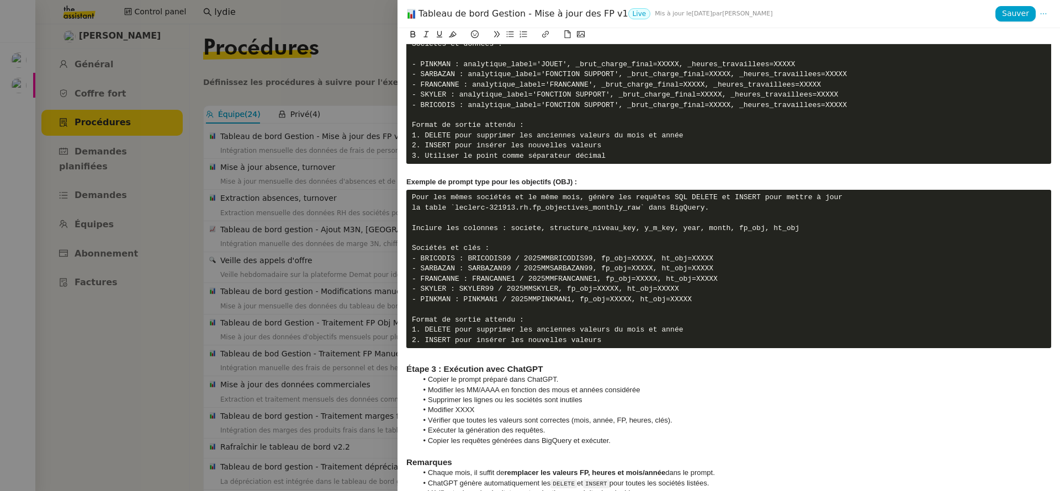
click at [633, 88] on pre "Sur la base des données suivantes pour [MM/YYYY], peux-tu me générer les requêt…" at bounding box center [728, 85] width 645 height 158
click at [470, 410] on li "Modifier XXXX" at bounding box center [734, 410] width 634 height 10
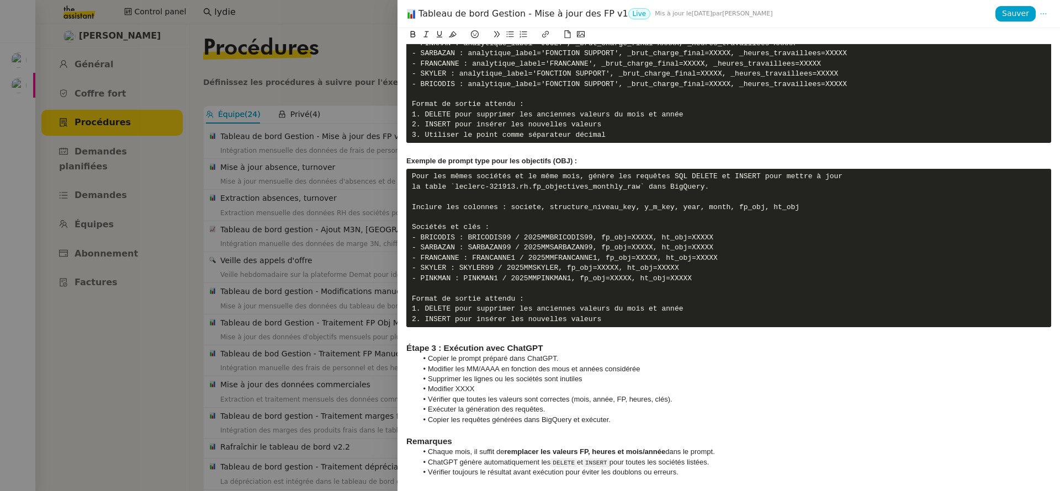
scroll to position [1442, 0]
click at [463, 394] on li "Modifier XXXX" at bounding box center [734, 390] width 634 height 10
click at [750, 67] on pre "Sur la base des données suivantes pour [MM/YYYY], peux-tu me générer les requêt…" at bounding box center [728, 64] width 645 height 158
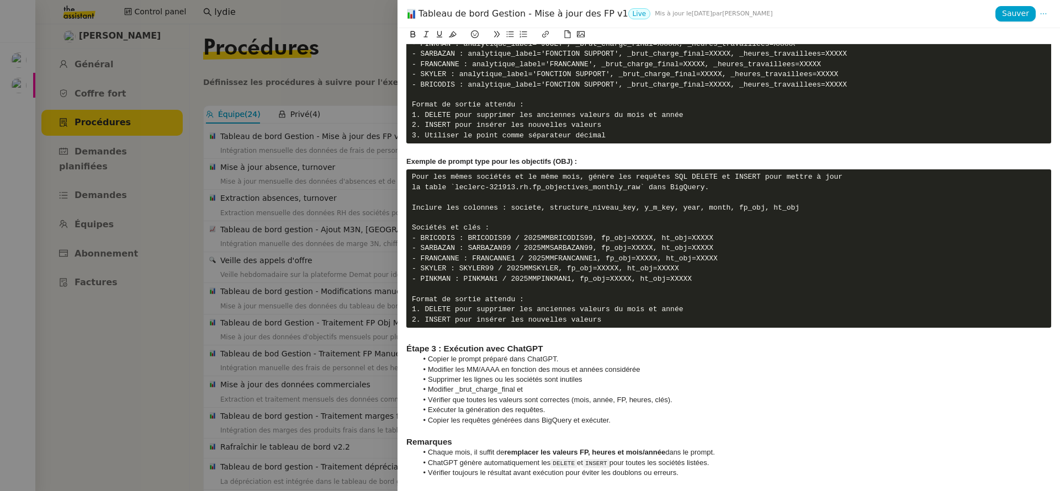
click at [546, 392] on li "Modifier _brut_charge_final et" at bounding box center [734, 390] width 634 height 10
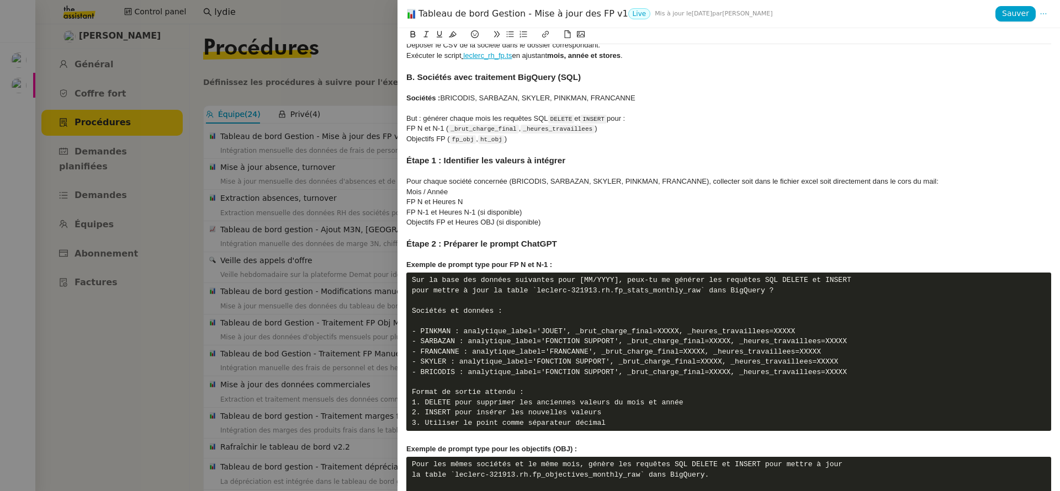
scroll to position [1153, 0]
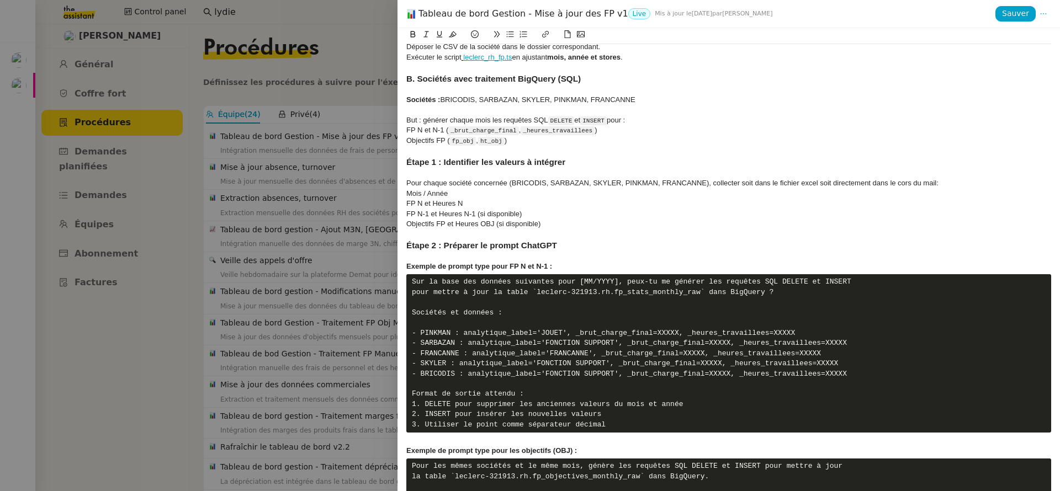
click at [471, 129] on code "_brut_charge_final" at bounding box center [483, 130] width 70 height 9
drag, startPoint x: 471, startPoint y: 129, endPoint x: 558, endPoint y: 131, distance: 86.7
click at [558, 131] on div "FP N et N-1 ( _brut_charge_final , _heures_travaillees )" at bounding box center [728, 130] width 645 height 10
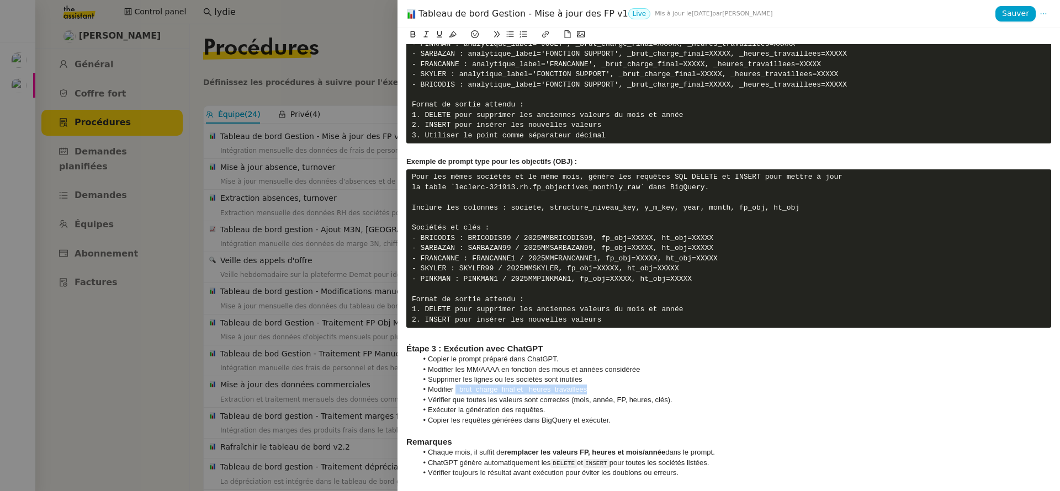
drag, startPoint x: 599, startPoint y: 391, endPoint x: 456, endPoint y: 392, distance: 143.0
click at [456, 392] on li "Modifier _brut_charge_final et _heures_travaillees" at bounding box center [734, 390] width 634 height 10
drag, startPoint x: 573, startPoint y: 391, endPoint x: 456, endPoint y: 388, distance: 117.7
click at [456, 388] on li "Modifier _brut_charge_final et" at bounding box center [734, 390] width 634 height 10
click at [620, 395] on li "Vérifier que toutes les valeurs sont correctes (mois, année, FP, heures, clés)." at bounding box center [734, 400] width 634 height 10
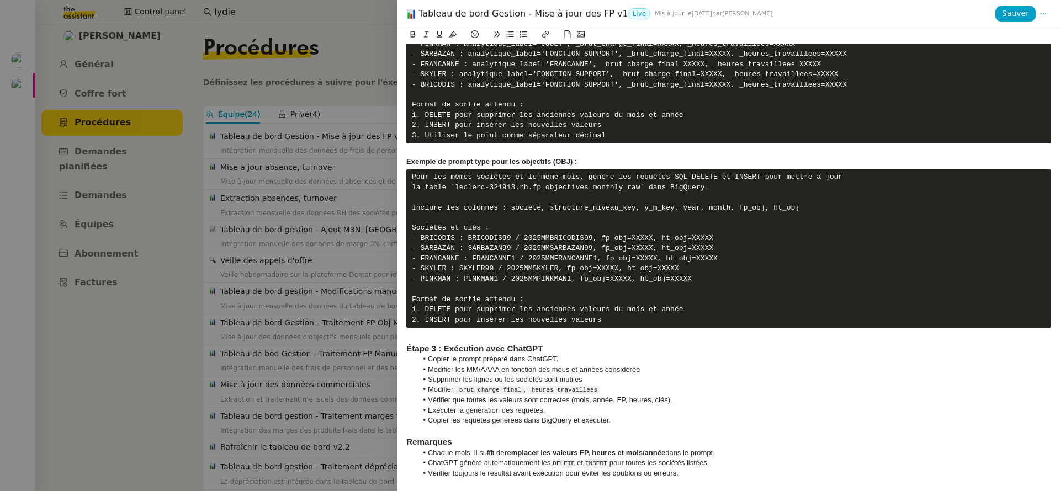
click at [419, 399] on li "Vérifier que toutes les valeurs sont correctes (mois, année, FP, heures, clés)." at bounding box center [734, 400] width 634 height 10
drag, startPoint x: 592, startPoint y: 368, endPoint x: 583, endPoint y: 375, distance: 11.4
click at [590, 369] on li "Modifier les MM/AAAA en fonction des mous et années considérée" at bounding box center [734, 370] width 634 height 10
click at [576, 378] on li "Supprimer les lignes ou les sociétés sont inutiles" at bounding box center [734, 380] width 634 height 10
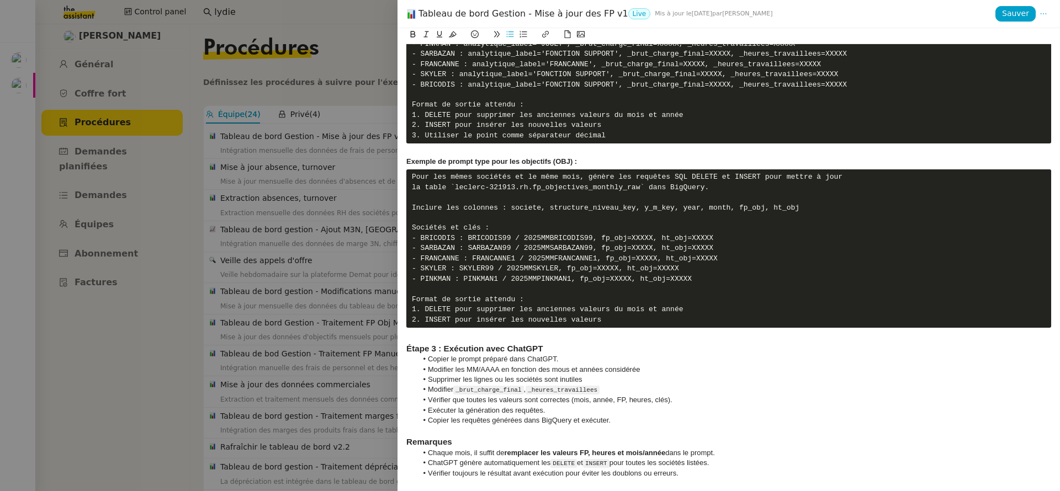
click at [630, 388] on li "Modifier _brut_charge_final , _heures_travaillees" at bounding box center [734, 390] width 634 height 10
click at [612, 389] on li "Modifier _brut_charge_final , _heures_travaillees inutiles" at bounding box center [734, 390] width 634 height 10
click at [439, 389] on li "Modifier _brut_charge_final , _heures_travaillees" at bounding box center [734, 390] width 634 height 10
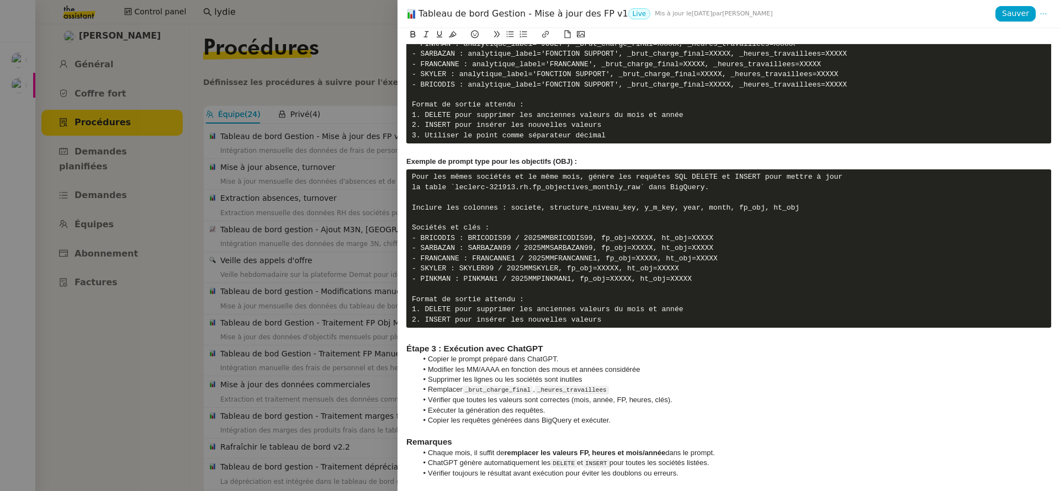
click at [649, 392] on li "Remplacer _brut_charge_final , _heures_travaillees" at bounding box center [734, 390] width 634 height 10
click at [565, 369] on li "Modifier les MM/AAAA en fonction des mous et années considérée" at bounding box center [734, 370] width 634 height 10
click at [553, 369] on li "Modifier les MM/AAAA en fonction des mois et années considérée" at bounding box center [734, 370] width 634 height 10
click at [544, 369] on li "Modifier les MM/AAAA en fonction des mois et années considérée" at bounding box center [734, 370] width 634 height 10
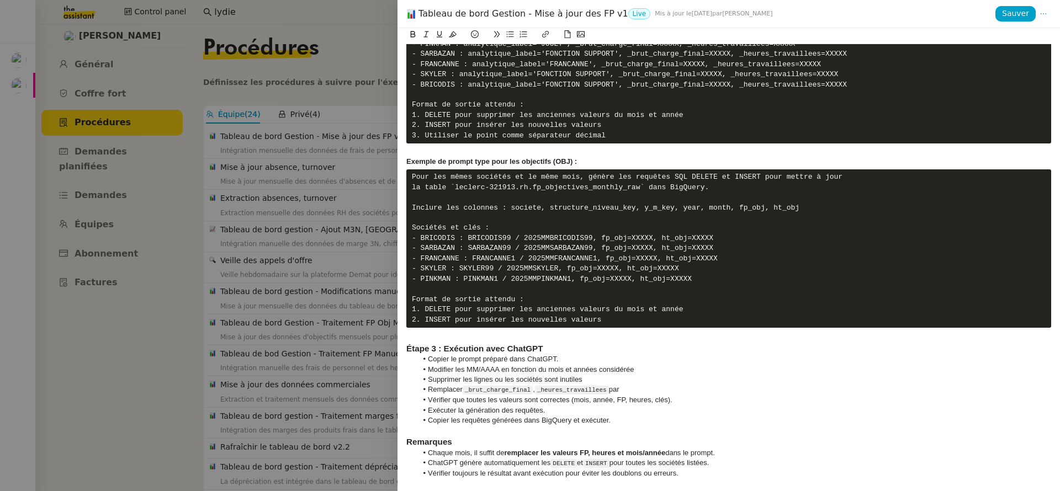
click at [573, 372] on li "Modifier les MM/AAAA en fonction du mois et années considérée" at bounding box center [734, 370] width 634 height 10
click at [611, 370] on li "Modifier les MM/AAAA en fonction du mois et de l'années considérée" at bounding box center [734, 370] width 634 height 10
click at [648, 394] on li "Remplacer _brut_charge_final , _heures_travaillees par" at bounding box center [734, 390] width 634 height 10
click at [746, 476] on li "Vérifier toujours le résultat avant exécution pour éviter les doublons ou erreu…" at bounding box center [734, 474] width 634 height 10
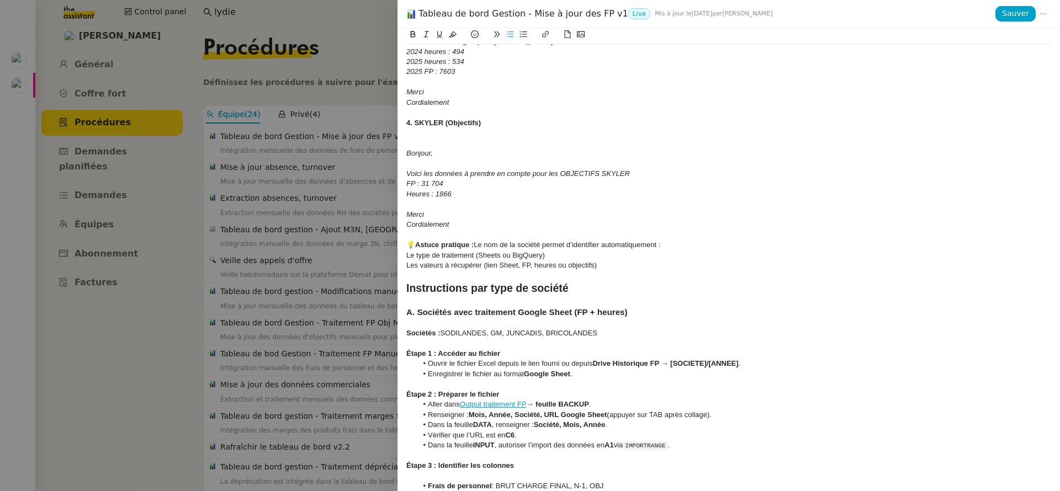
scroll to position [460, 0]
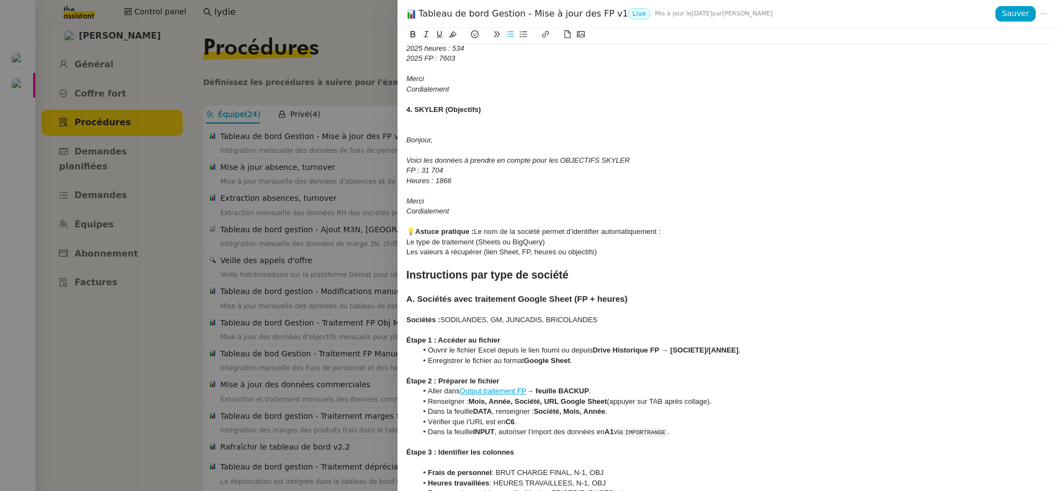
drag, startPoint x: 435, startPoint y: 266, endPoint x: 433, endPoint y: 277, distance: 11.1
click at [435, 266] on div at bounding box center [728, 262] width 645 height 10
click at [433, 277] on strong "Instructions par type de société" at bounding box center [487, 275] width 162 height 12
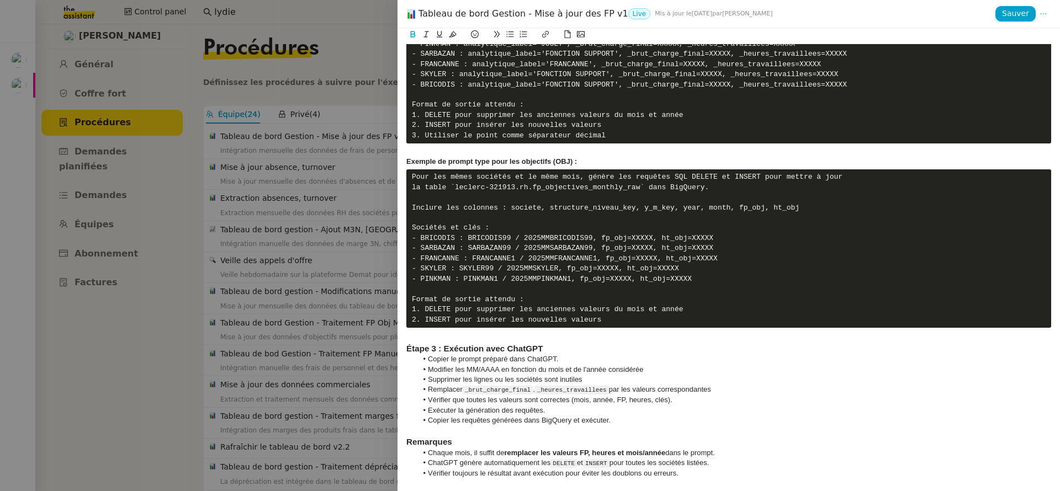
click at [733, 477] on li "Vérifier toujours le résultat avant exécution pour éviter les doublons ou erreu…" at bounding box center [734, 474] width 634 height 10
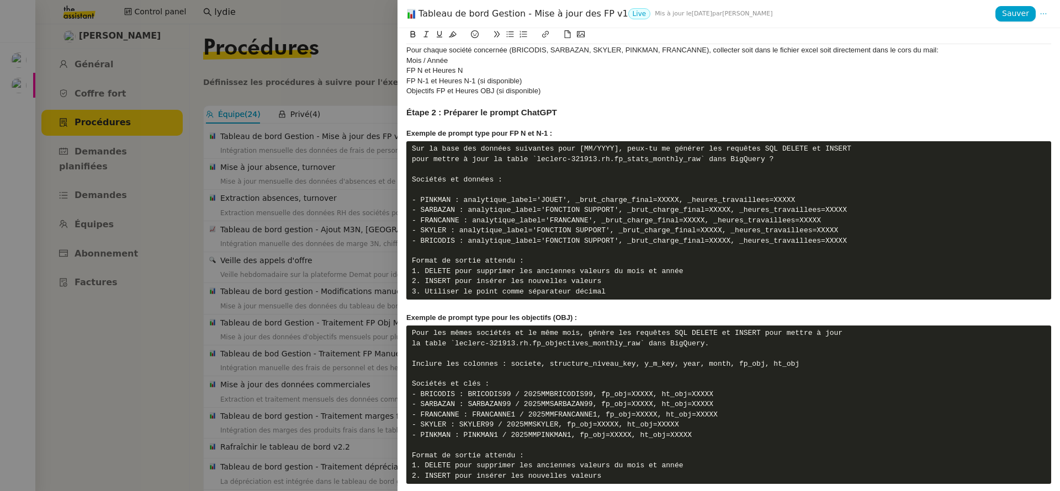
scroll to position [1478, 0]
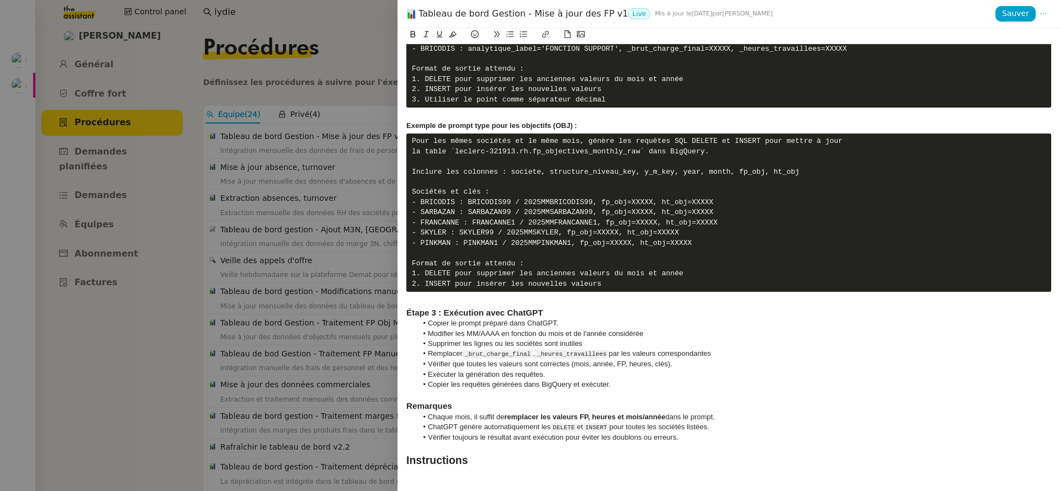
click at [440, 463] on strong "Instructions" at bounding box center [437, 460] width 62 height 12
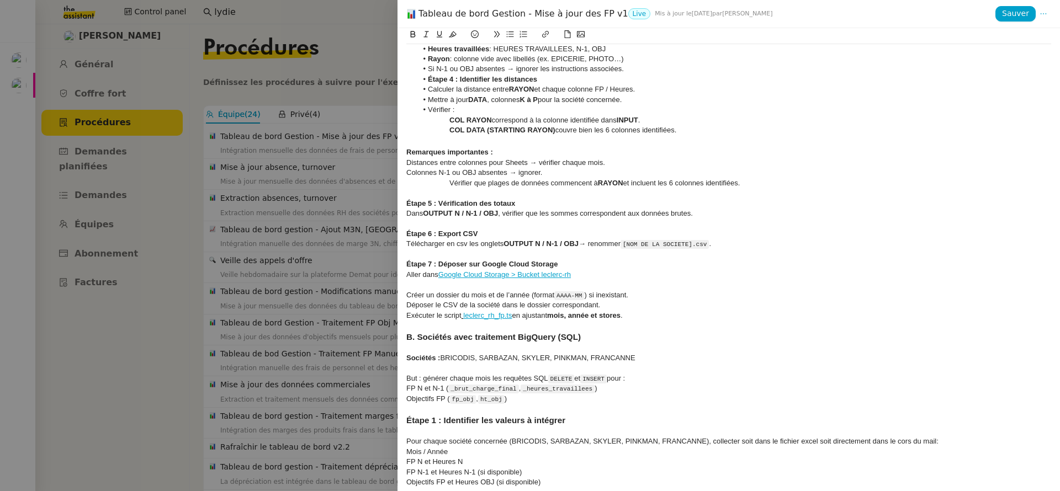
scroll to position [503, 0]
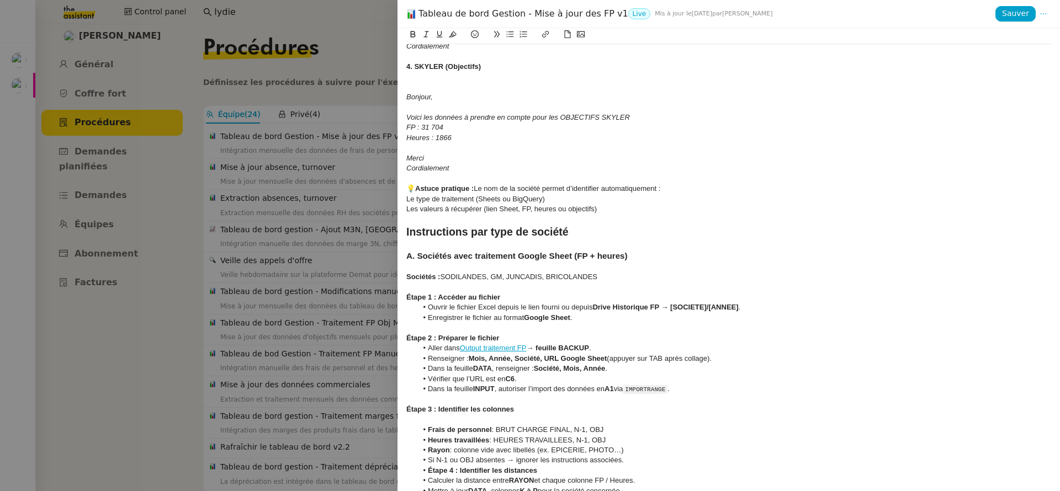
click at [443, 234] on strong "Instructions par type de société" at bounding box center [487, 232] width 162 height 12
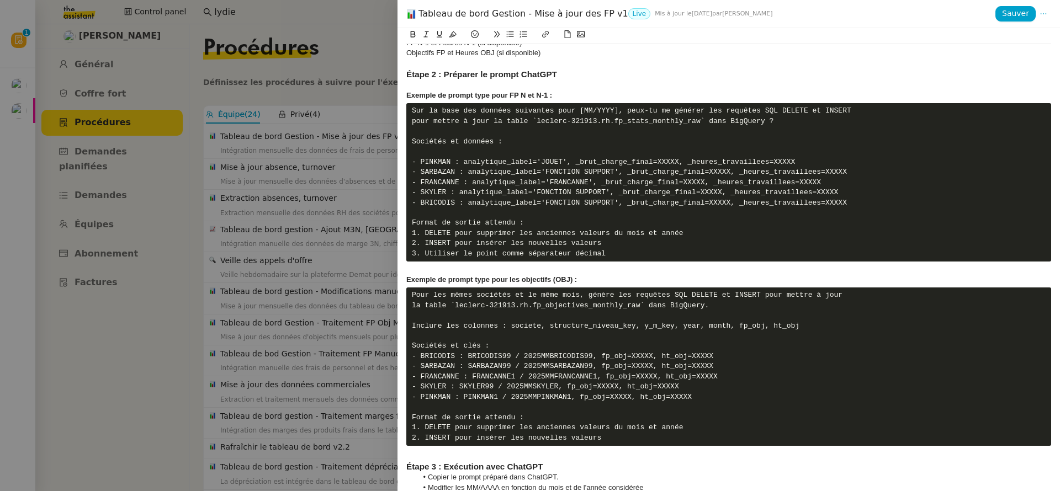
scroll to position [1488, 0]
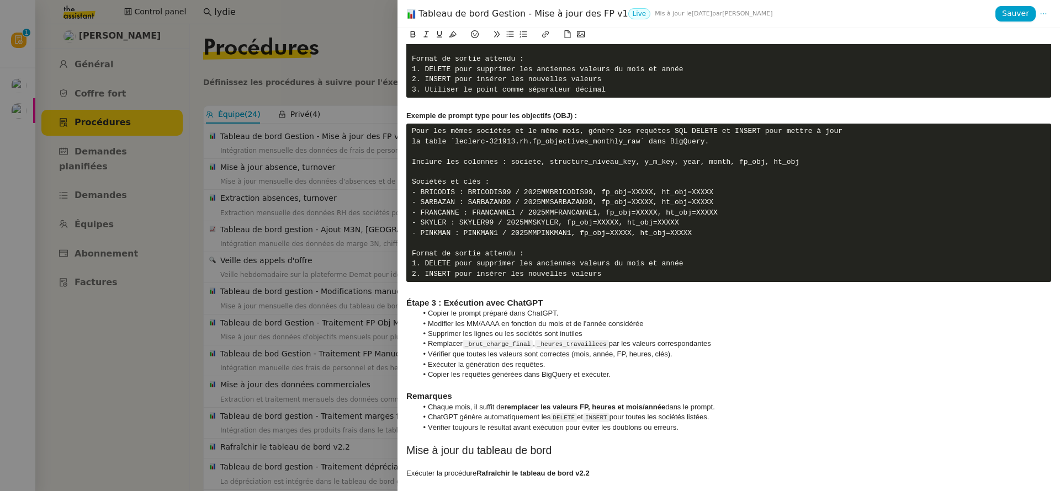
click at [430, 451] on h2 "Mise à jour du tableau de bord" at bounding box center [728, 450] width 645 height 15
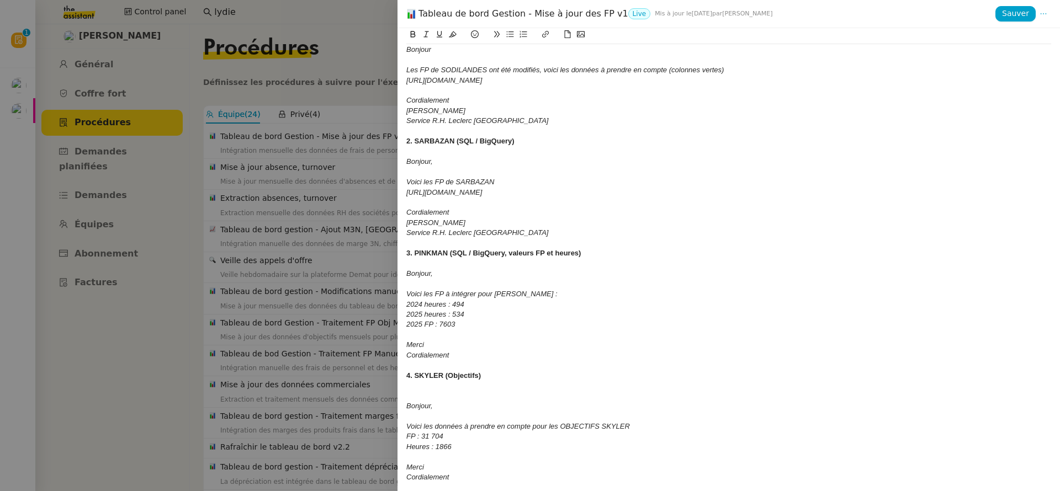
scroll to position [0, 0]
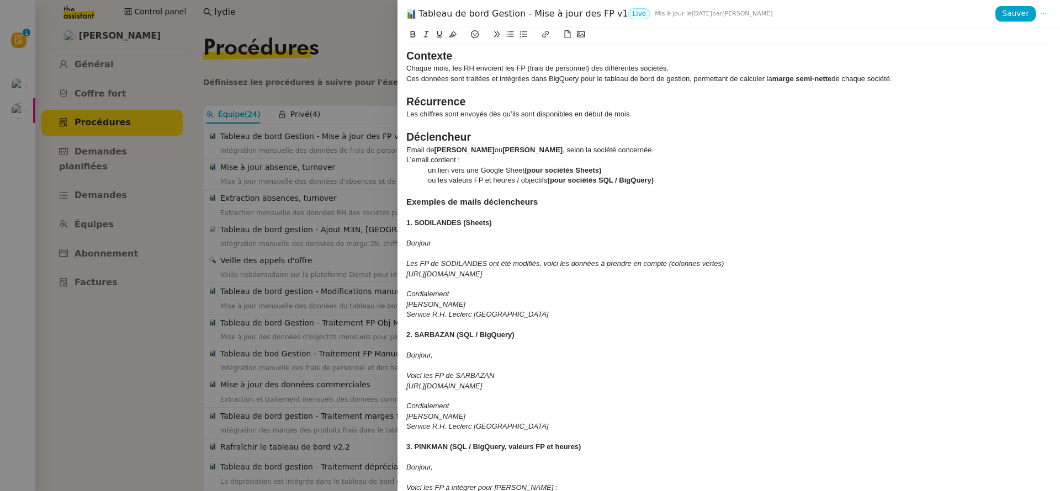
click at [426, 53] on strong "Contexte" at bounding box center [429, 56] width 46 height 12
click at [426, 52] on strong "Contexte" at bounding box center [429, 56] width 46 height 12
click at [413, 62] on h2 "Mise à jour du tableau de bord" at bounding box center [728, 56] width 645 height 15
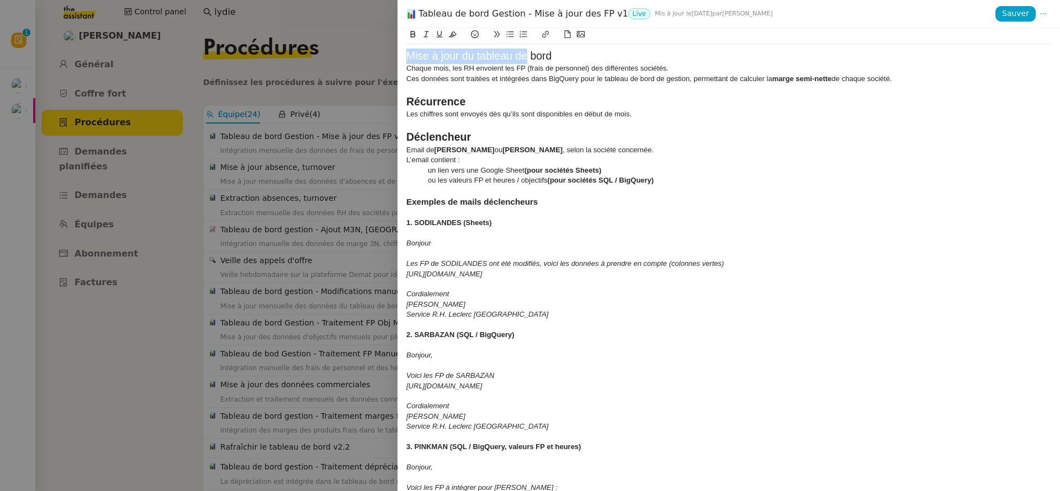
drag, startPoint x: 526, startPoint y: 55, endPoint x: 401, endPoint y: 52, distance: 124.8
click at [401, 52] on div "Mise à jour du tableau de bord Chaque mois, les RH envoient les FP (frais de pe…" at bounding box center [729, 259] width 663 height 463
click at [460, 55] on h2 "Contexte bord" at bounding box center [728, 56] width 645 height 15
click at [424, 54] on h2 "Contexte" at bounding box center [728, 56] width 645 height 15
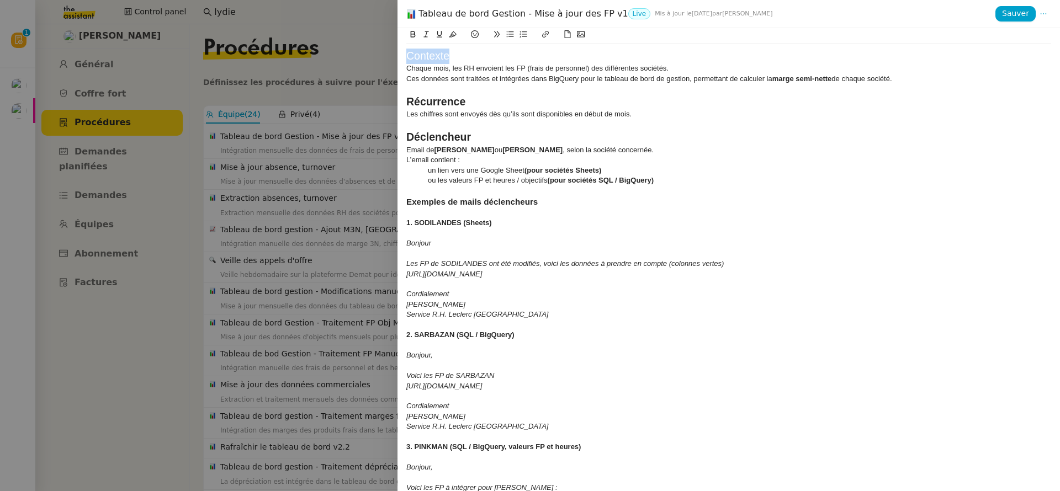
click at [424, 54] on h2 "Contexte" at bounding box center [728, 56] width 645 height 15
click at [437, 95] on h2 "Récurrence" at bounding box center [728, 101] width 645 height 15
click at [433, 100] on h2 "Contexte" at bounding box center [728, 101] width 645 height 15
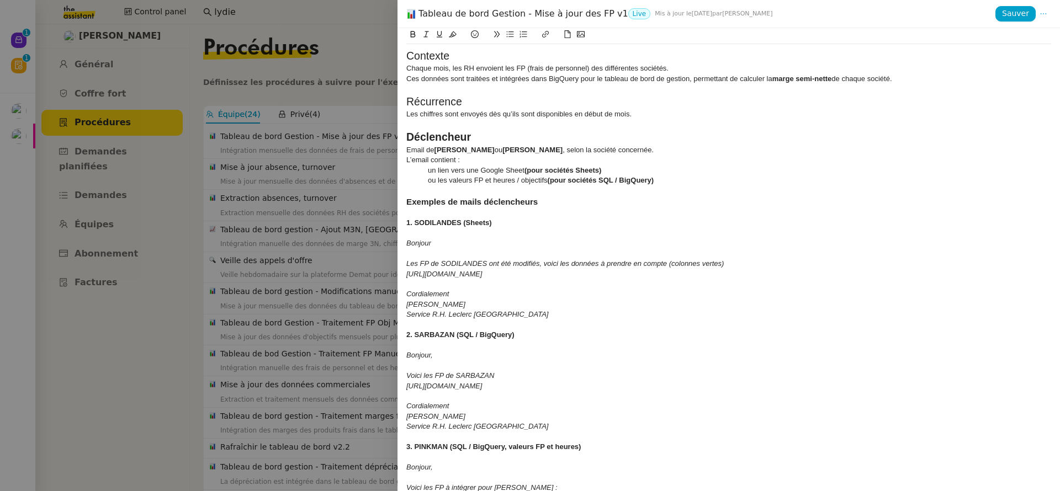
click at [424, 98] on h2 "Récurrence" at bounding box center [728, 101] width 645 height 15
click at [431, 132] on strong "Déclencheur" at bounding box center [438, 137] width 65 height 12
click at [431, 131] on strong "Déclencheur" at bounding box center [438, 137] width 65 height 12
click at [421, 142] on h2 "Récurrence" at bounding box center [728, 137] width 645 height 15
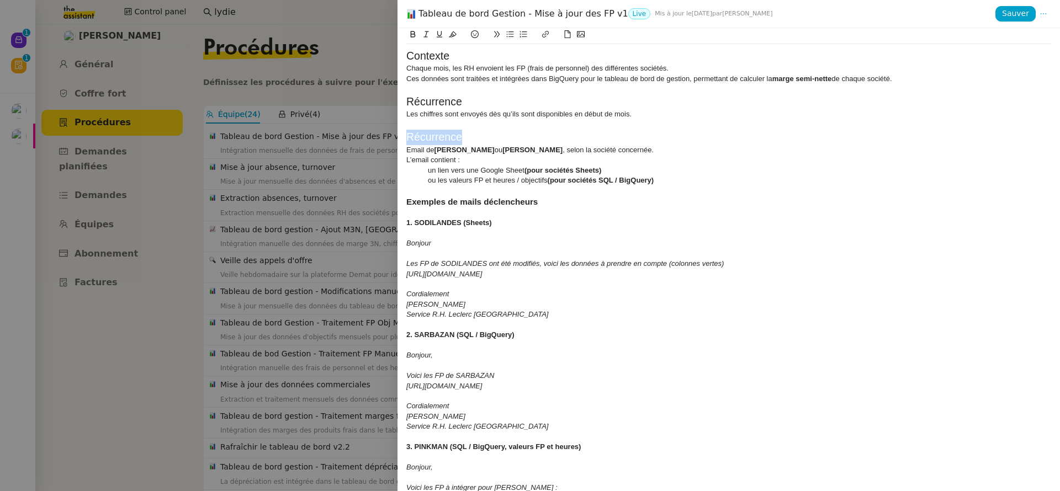
click at [421, 142] on h2 "Récurrence" at bounding box center [728, 137] width 645 height 15
click at [433, 214] on div at bounding box center [728, 213] width 645 height 10
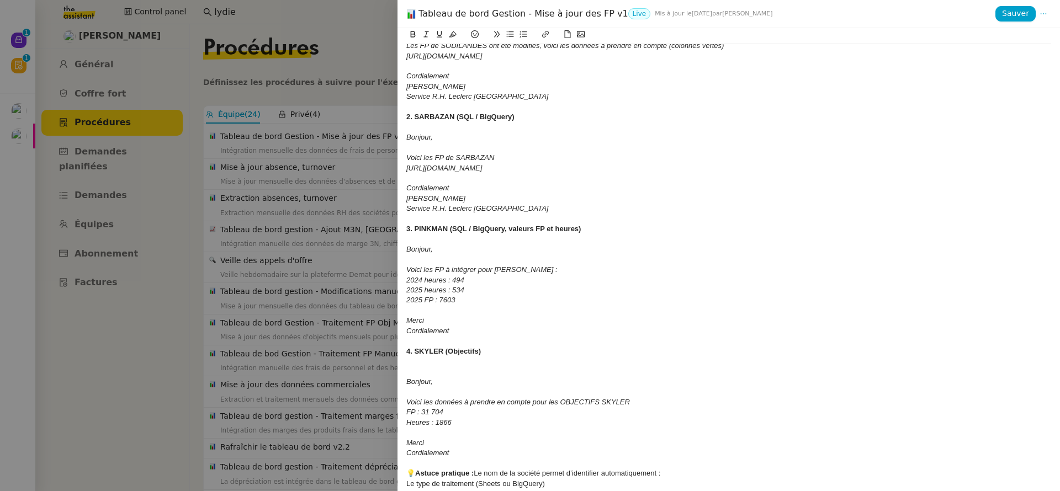
scroll to position [459, 0]
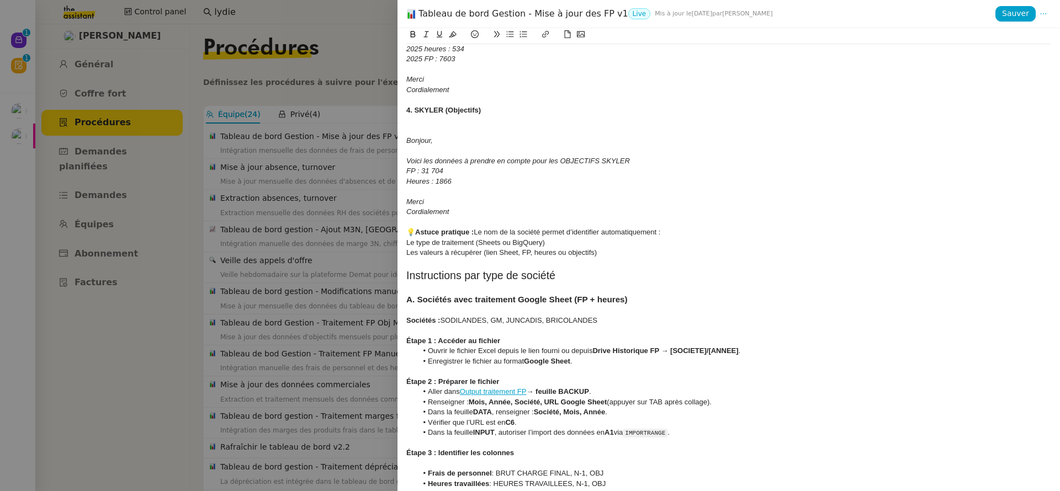
click at [415, 127] on div at bounding box center [728, 131] width 645 height 10
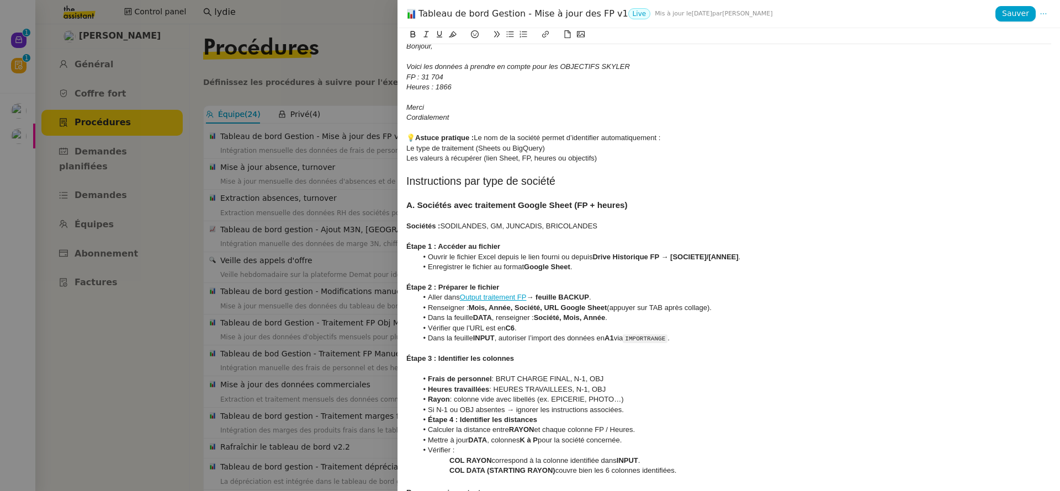
scroll to position [525, 0]
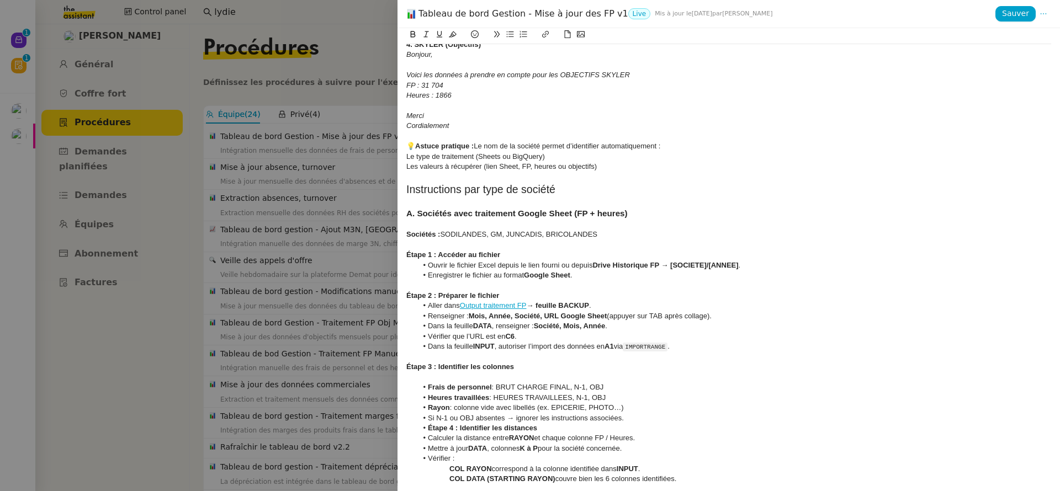
click at [419, 382] on div at bounding box center [728, 378] width 645 height 10
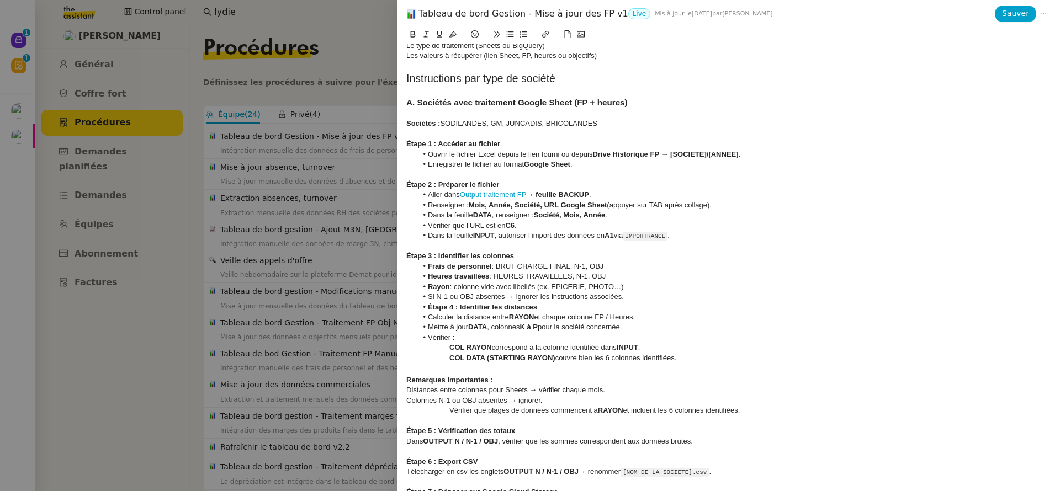
scroll to position [80, 0]
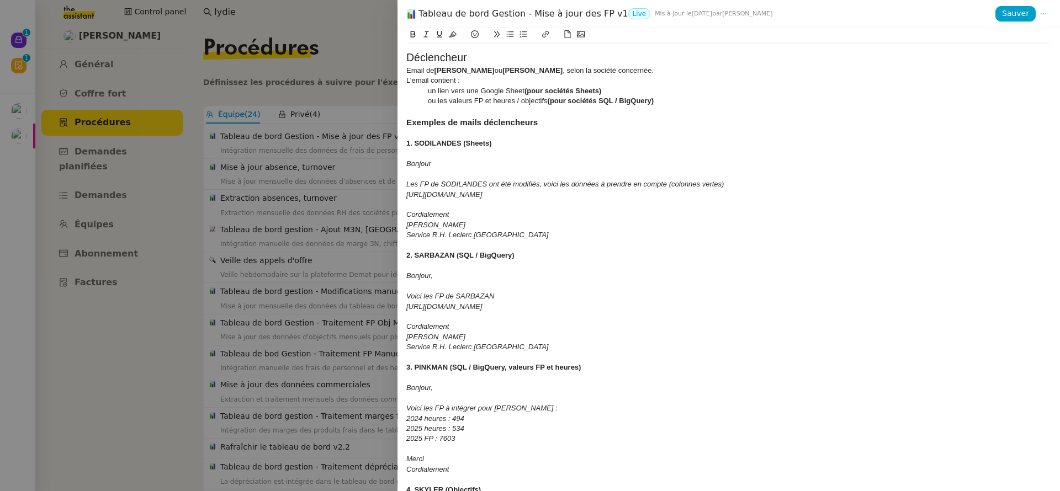
click at [418, 155] on div at bounding box center [728, 154] width 645 height 10
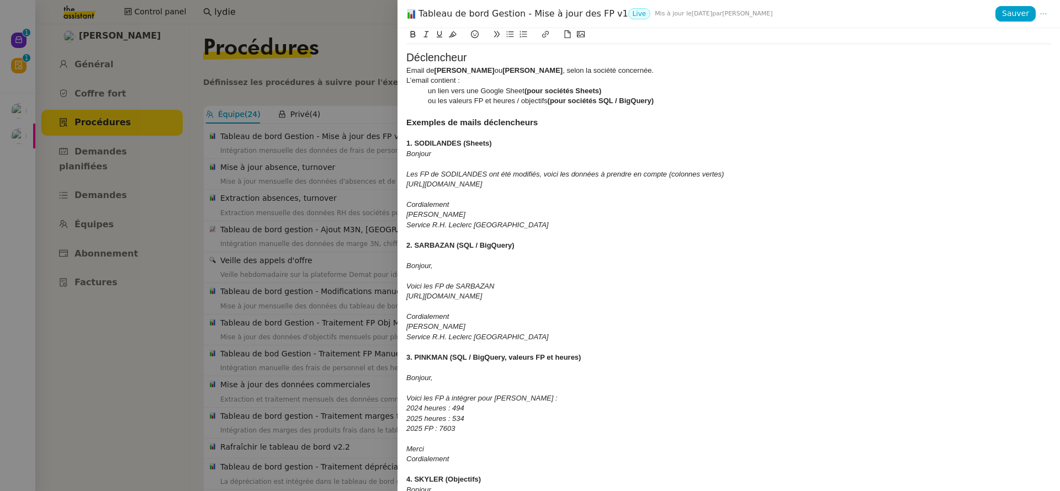
click at [417, 256] on div at bounding box center [728, 256] width 645 height 10
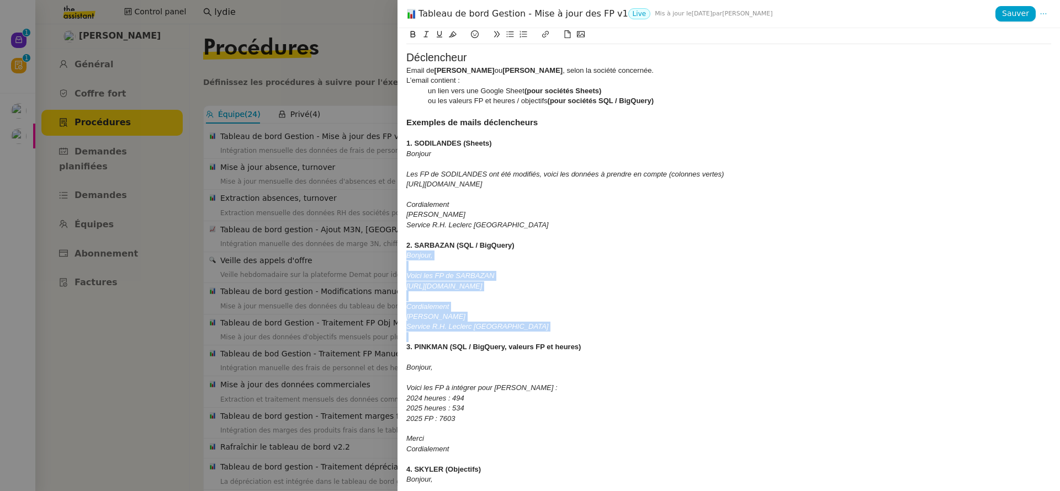
drag, startPoint x: 544, startPoint y: 332, endPoint x: 394, endPoint y: 257, distance: 167.4
click at [394, 257] on div "Tableau de bord Gestion - Mise à jour des FP v1 Live Mis à jour le 26 sept. 202…" at bounding box center [530, 245] width 1060 height 491
drag, startPoint x: 532, startPoint y: 326, endPoint x: 393, endPoint y: 259, distance: 154.1
click at [393, 259] on div "Tableau de bord Gestion - Mise à jour des FP v1 Live Mis à jour le 26 sept. 202…" at bounding box center [530, 245] width 1060 height 491
click at [457, 266] on div at bounding box center [728, 266] width 645 height 10
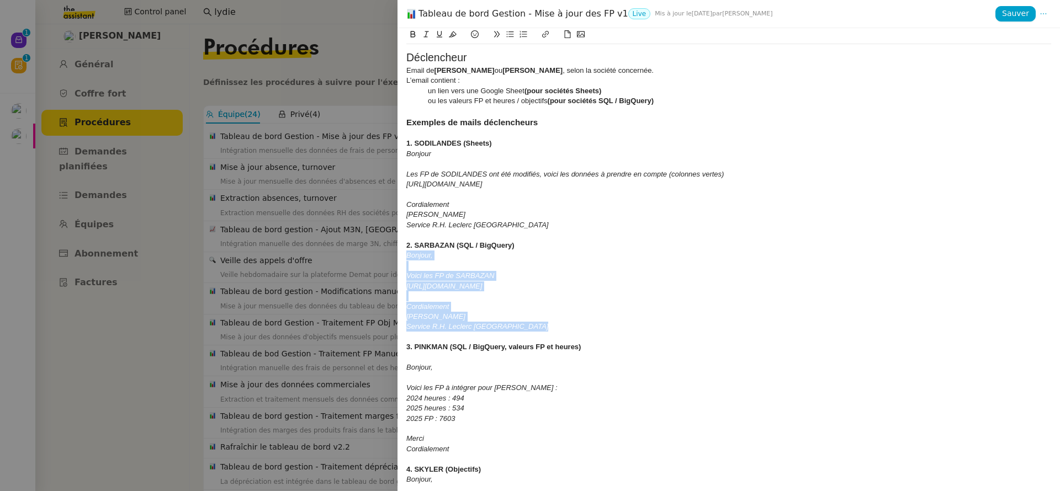
drag, startPoint x: 543, startPoint y: 330, endPoint x: 342, endPoint y: 258, distance: 213.4
click at [342, 258] on div "Tableau de bord Gestion - Mise à jour des FP v1 Live Mis à jour le 26 sept. 202…" at bounding box center [530, 245] width 1060 height 491
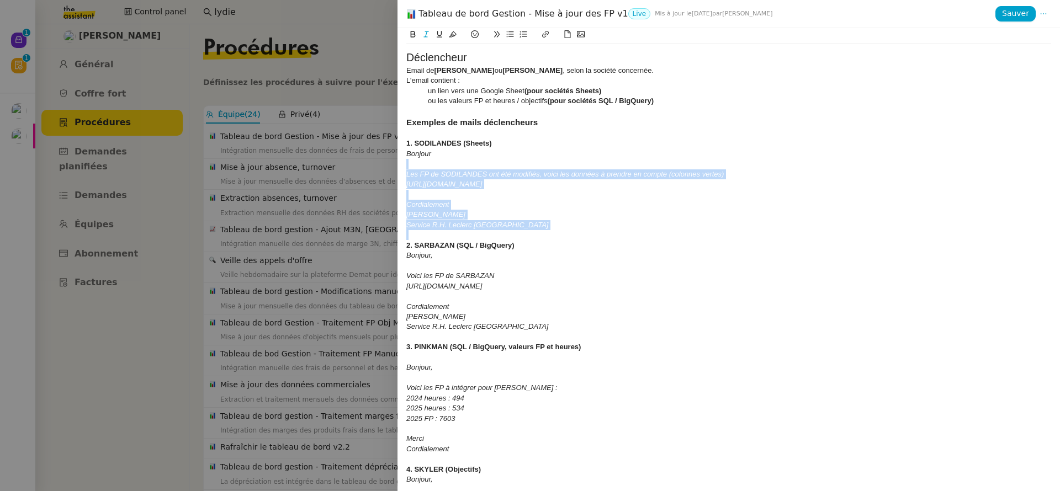
drag, startPoint x: 547, startPoint y: 231, endPoint x: 375, endPoint y: 163, distance: 184.7
click at [375, 162] on div "Tableau de bord Gestion - Mise à jour des FP v1 Live Mis à jour le 26 sept. 202…" at bounding box center [530, 245] width 1060 height 491
click at [406, 154] on em "Bonjour" at bounding box center [418, 154] width 25 height 8
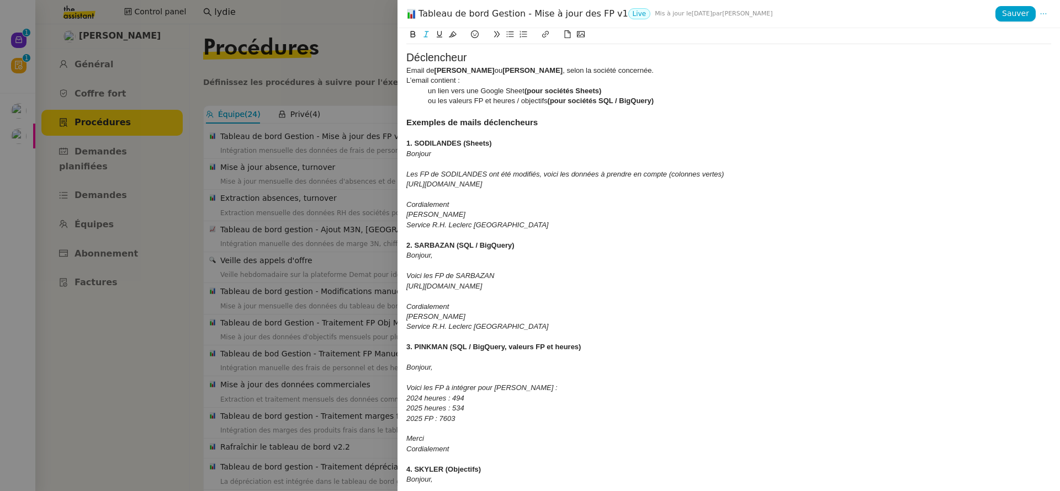
click at [521, 215] on div "Camille CAZADE" at bounding box center [728, 215] width 645 height 10
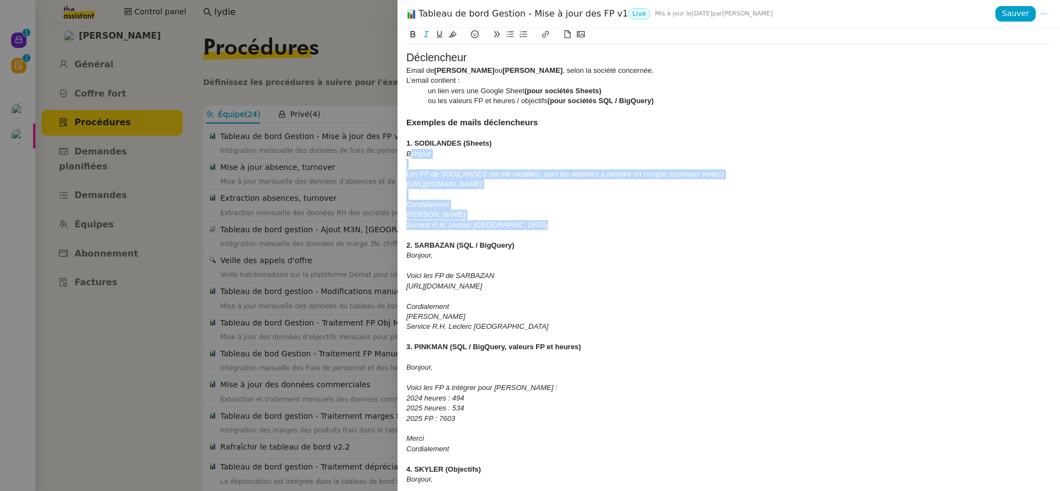
drag, startPoint x: 533, startPoint y: 225, endPoint x: 410, endPoint y: 155, distance: 142.0
drag, startPoint x: 542, startPoint y: 227, endPoint x: 390, endPoint y: 155, distance: 167.7
click at [390, 155] on div "Tableau de bord Gestion - Mise à jour des FP v1 Live Mis à jour le 26 sept. 202…" at bounding box center [530, 245] width 1060 height 491
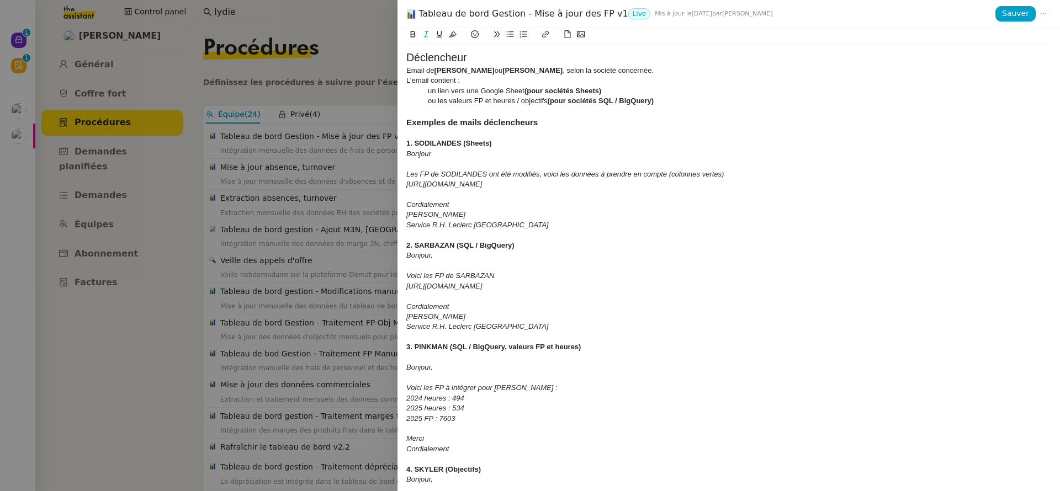
click at [458, 288] on em "https://docs.google.com/spreadsheets/d/1ez_O__uQNU3EffAF78i3v0-di_UkTrxW/edit?g…" at bounding box center [444, 286] width 76 height 8
click at [426, 359] on div at bounding box center [728, 358] width 645 height 10
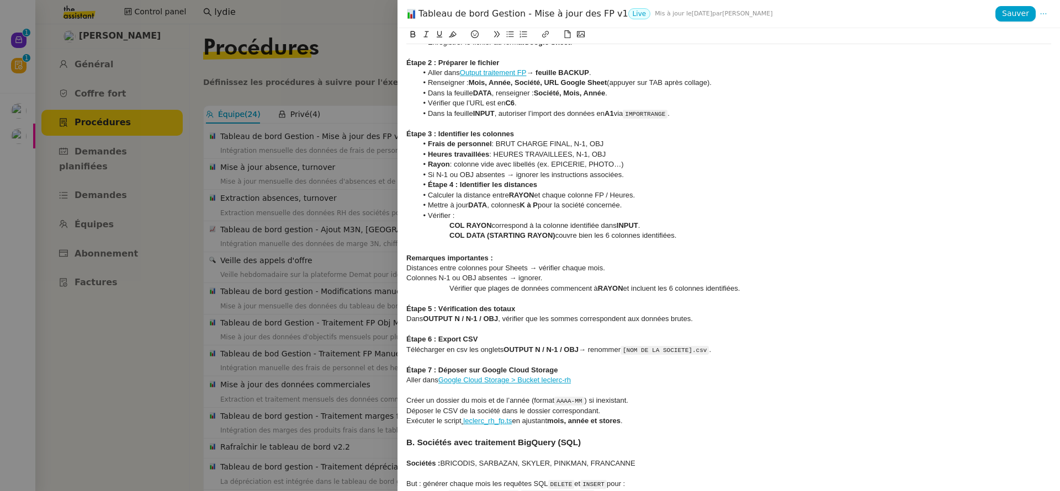
scroll to position [867, 0]
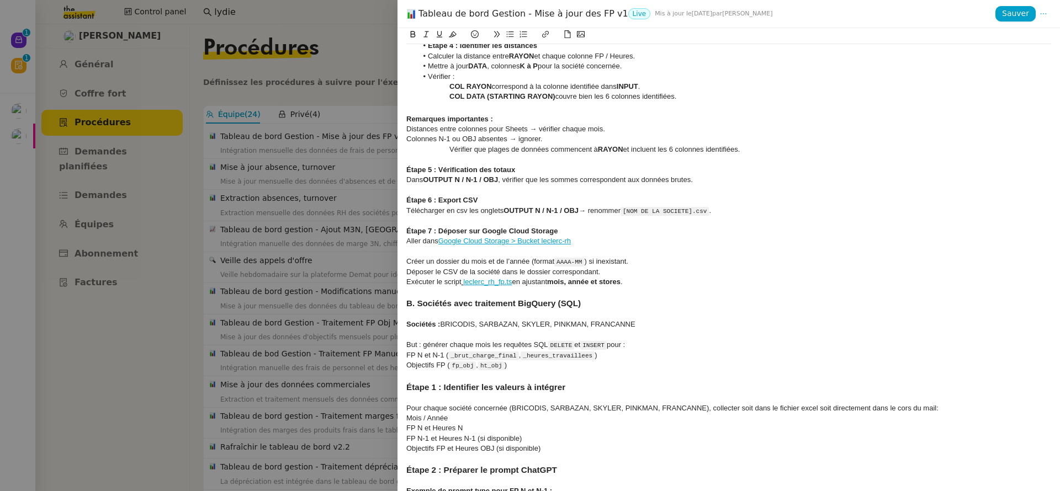
click at [431, 301] on strong "B. Sociétés avec traitement BigQuery (SQL)" at bounding box center [493, 303] width 174 height 9
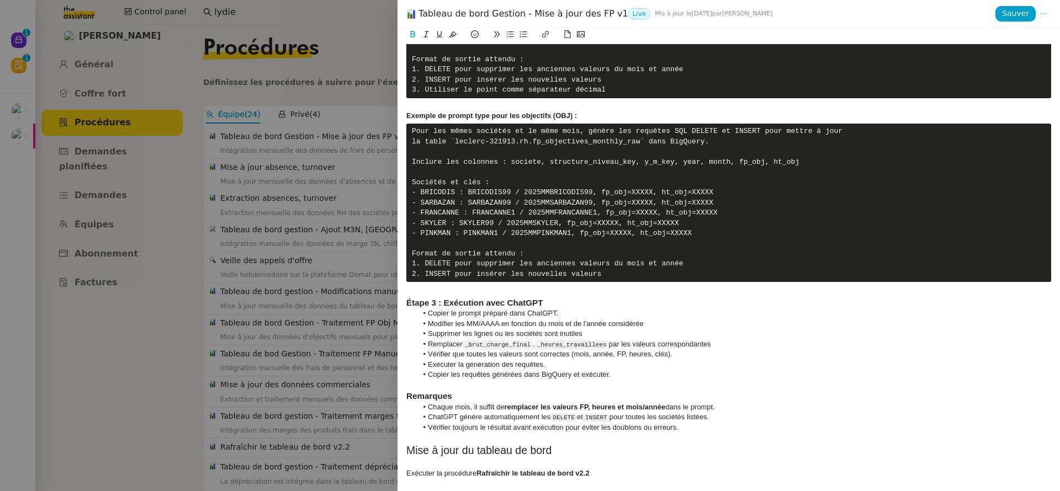
click at [465, 452] on h2 "Mise à jour du tableau de bord" at bounding box center [728, 450] width 645 height 15
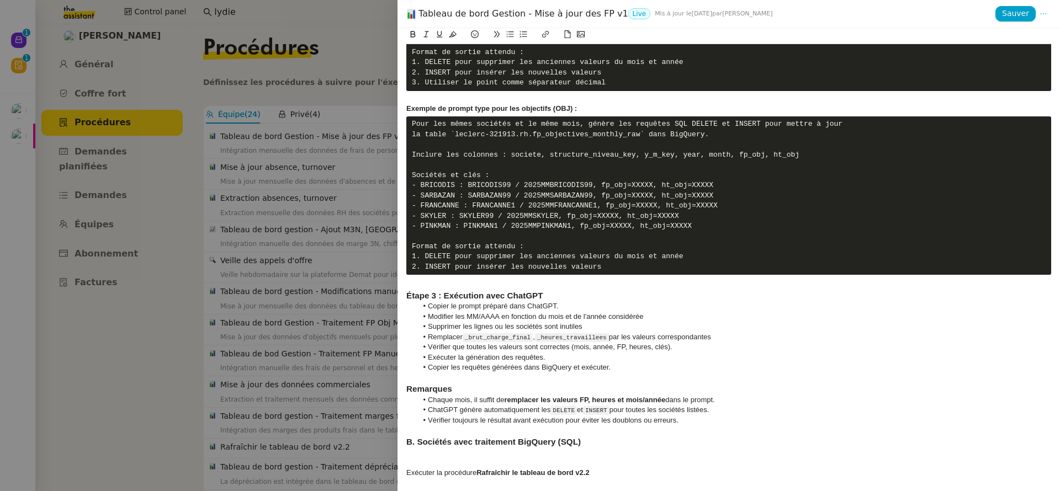
scroll to position [1423, 0]
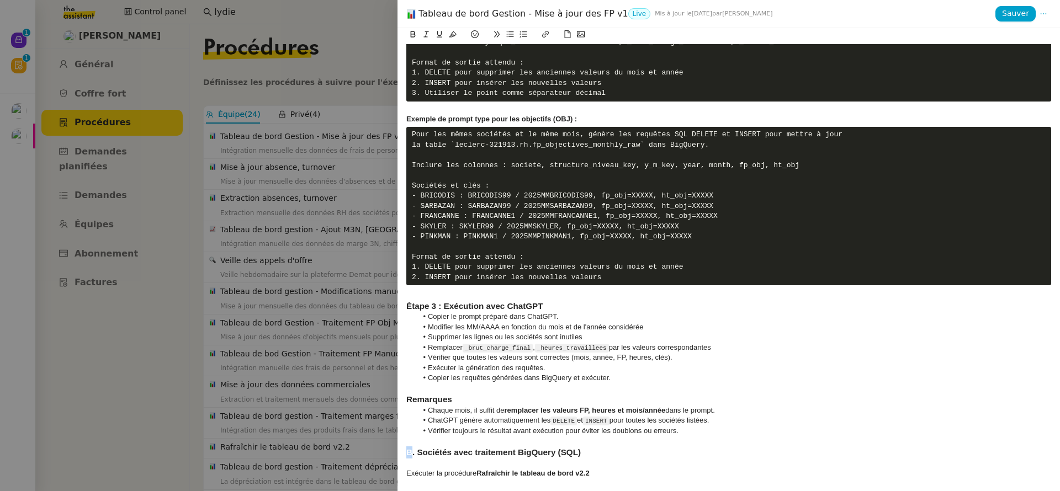
click at [405, 449] on div "Contexte Chaque mois, les RH envoient les FP (frais de personnel) des différent…" at bounding box center [729, 259] width 663 height 463
click at [431, 455] on strong "C. Sociétés avec traitement BigQuery (SQL)" at bounding box center [493, 452] width 174 height 9
drag, startPoint x: 431, startPoint y: 455, endPoint x: 587, endPoint y: 459, distance: 156.3
click at [442, 450] on strong "C. Sociétés avec traitement BigQuery (SQL)" at bounding box center [493, 452] width 174 height 9
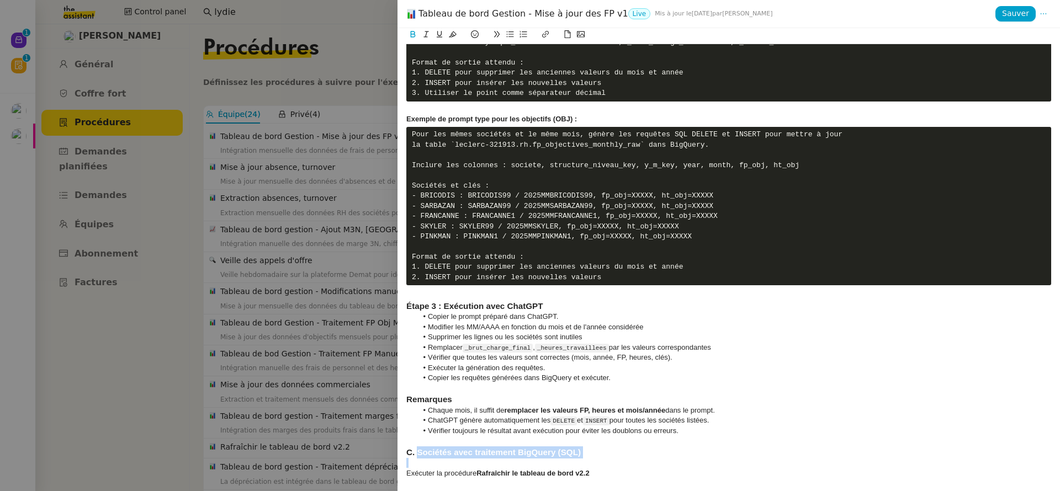
drag, startPoint x: 442, startPoint y: 450, endPoint x: 651, endPoint y: 451, distance: 209.3
click at [651, 451] on h3 "C. Sociétés avec traitement BigQuery (SQL)" at bounding box center [728, 453] width 645 height 12
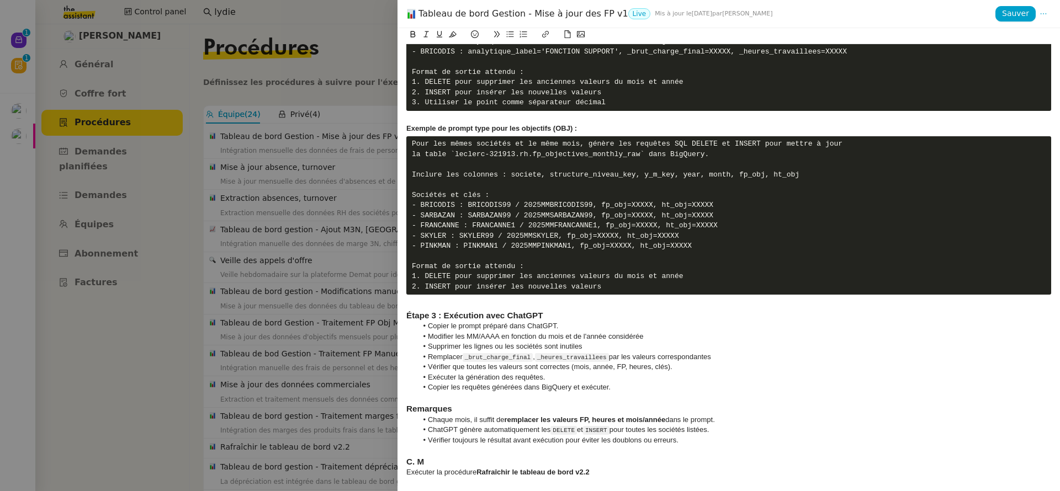
scroll to position [1414, 0]
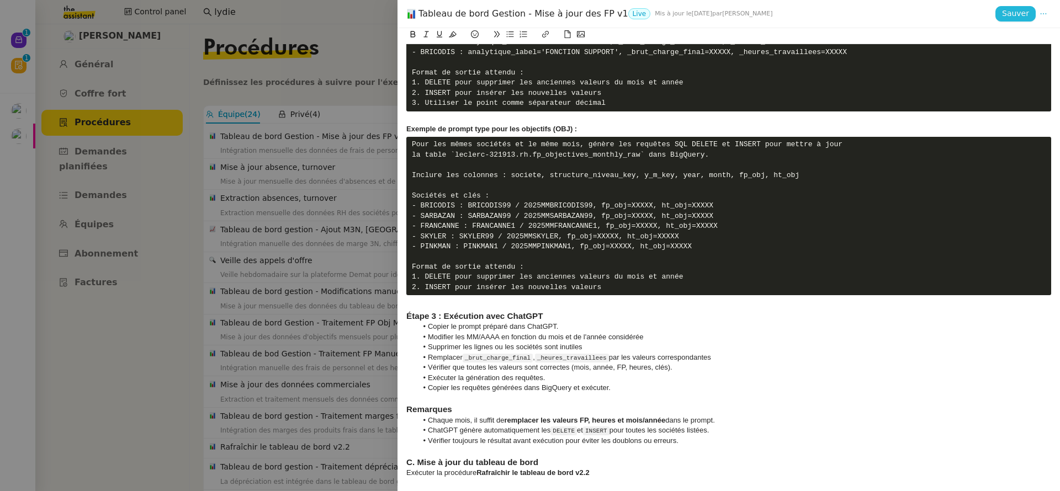
click at [1018, 10] on span "Sauver" at bounding box center [1015, 13] width 27 height 13
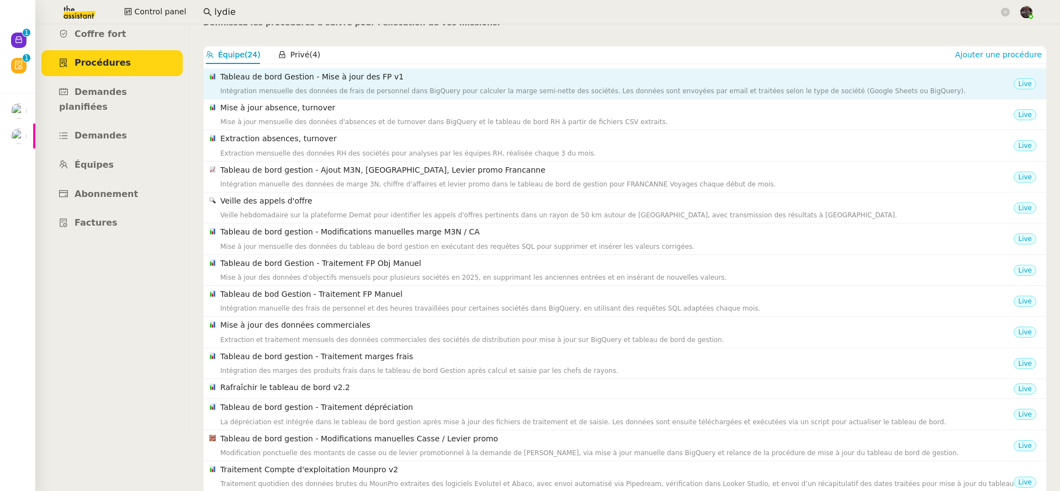
scroll to position [0, 0]
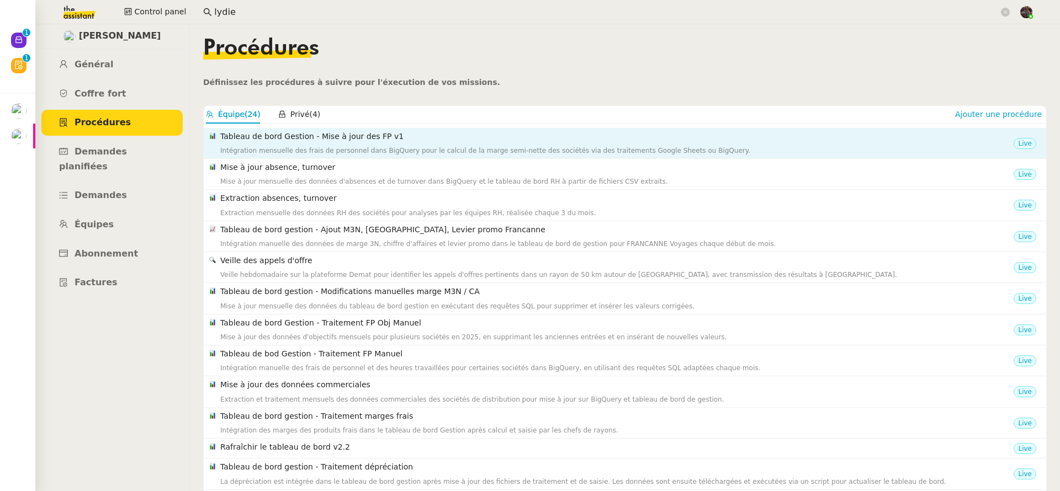
click at [341, 149] on div "Intégration mensuelle des frais de personnel dans BigQuery pour le calcul de la…" at bounding box center [616, 150] width 793 height 11
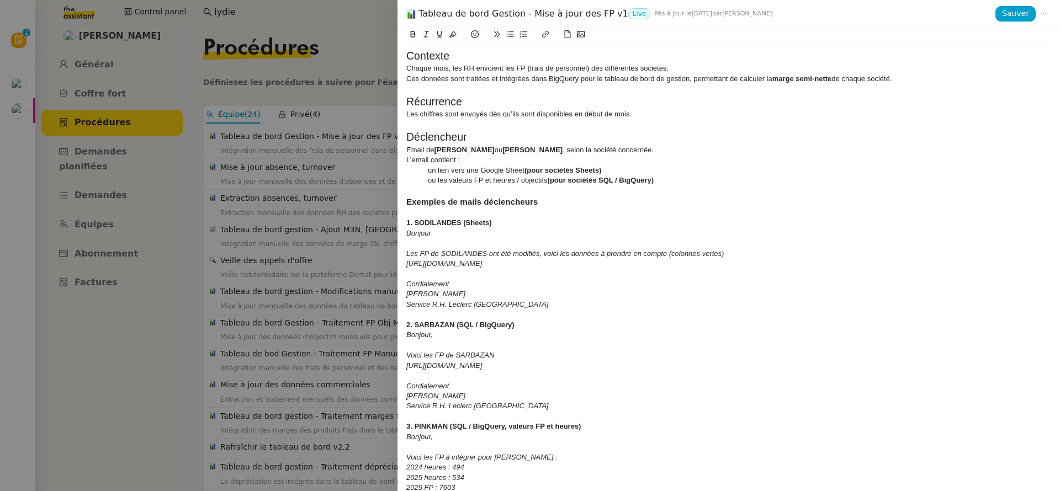
click at [486, 5] on div "Tableau de bord Gestion - Mise à jour des FP v1 Live Mis à jour le 26 sept. 202…" at bounding box center [729, 14] width 663 height 28
click at [485, 13] on div "Tableau de bord Gestion - Mise à jour des FP v1 Live Mis à jour le 26 sept. 202…" at bounding box center [700, 14] width 589 height 12
click at [142, 203] on div at bounding box center [530, 245] width 1060 height 491
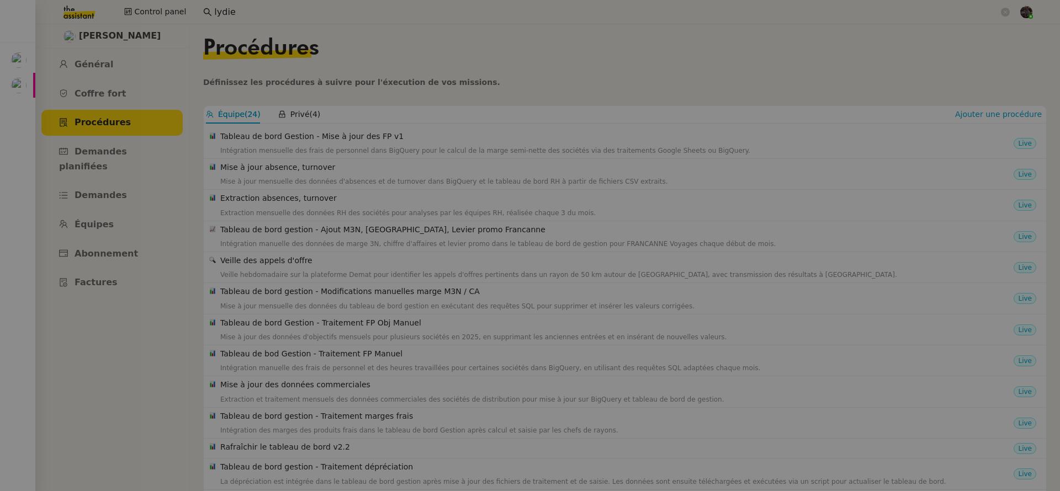
scroll to position [104, 0]
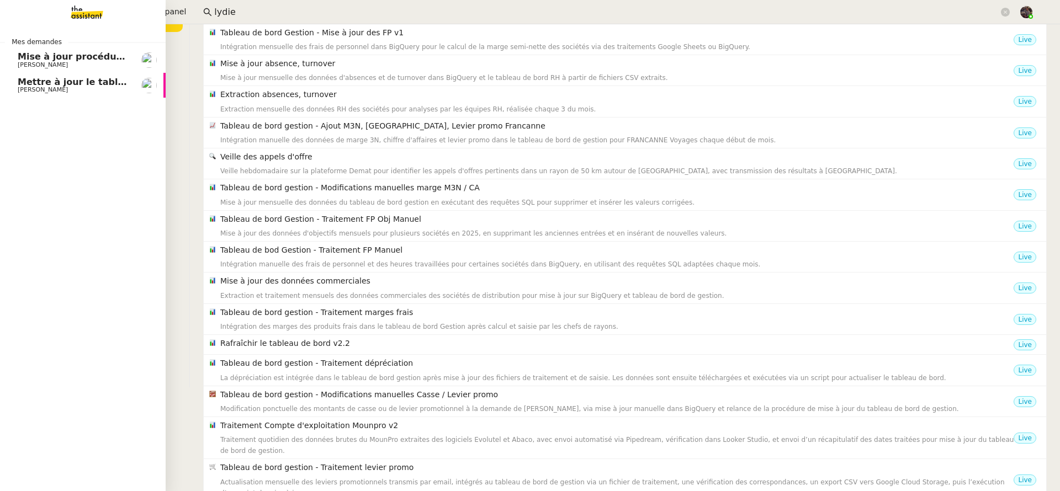
click at [31, 73] on link "Mettre à jour le tableau Looker Studio Guillaume Farina" at bounding box center [83, 85] width 166 height 25
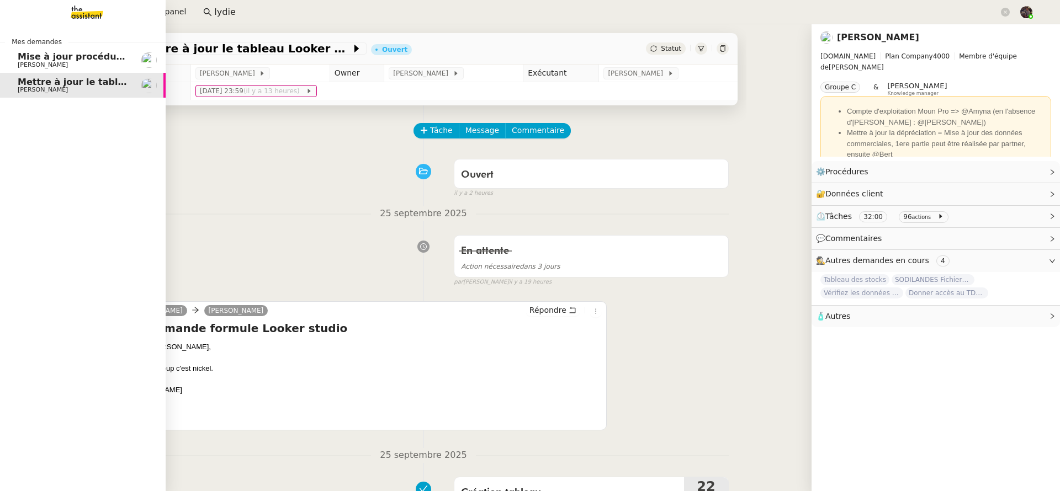
click at [39, 61] on span "Mise à jour procédure traitement FP" at bounding box center [108, 56] width 181 height 10
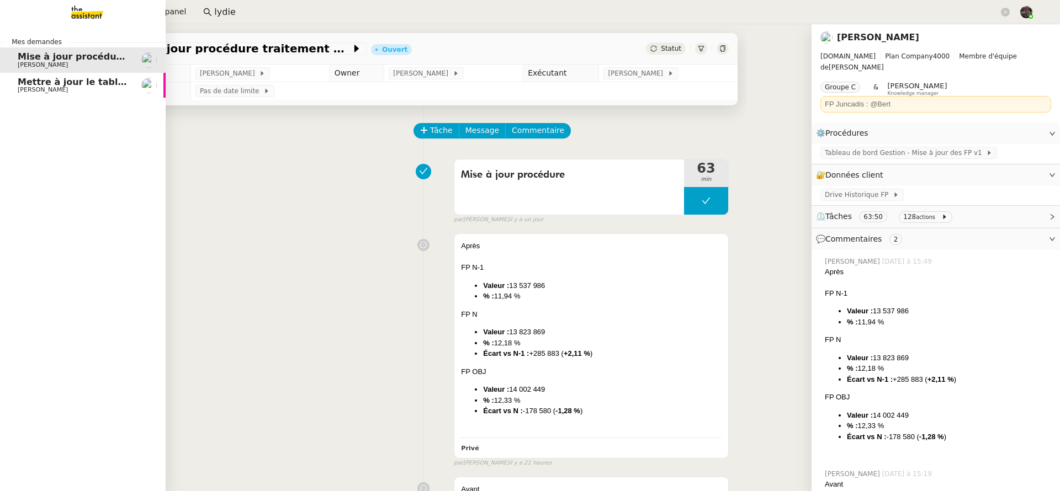
click at [33, 78] on span "Mettre à jour le tableau Looker Studio" at bounding box center [113, 82] width 190 height 10
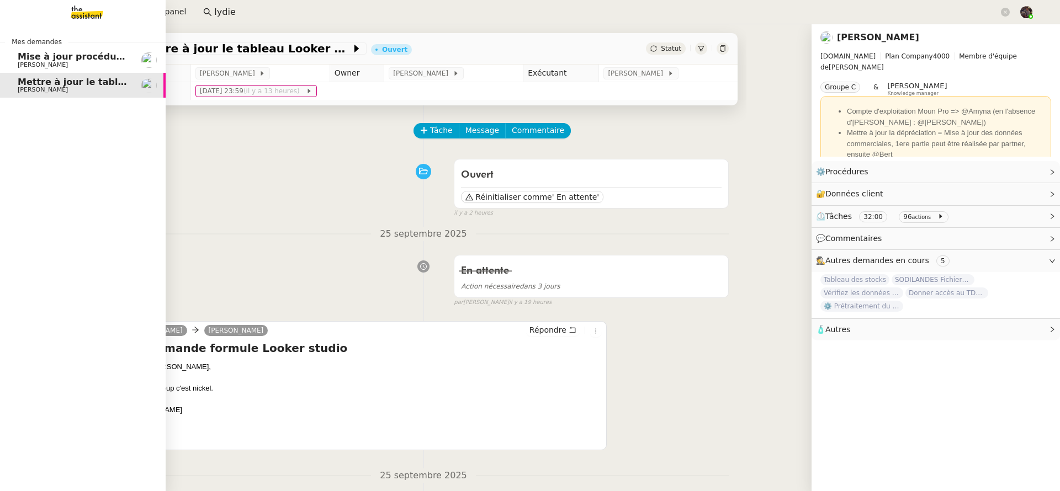
click at [46, 66] on span "[PERSON_NAME]" at bounding box center [43, 64] width 50 height 7
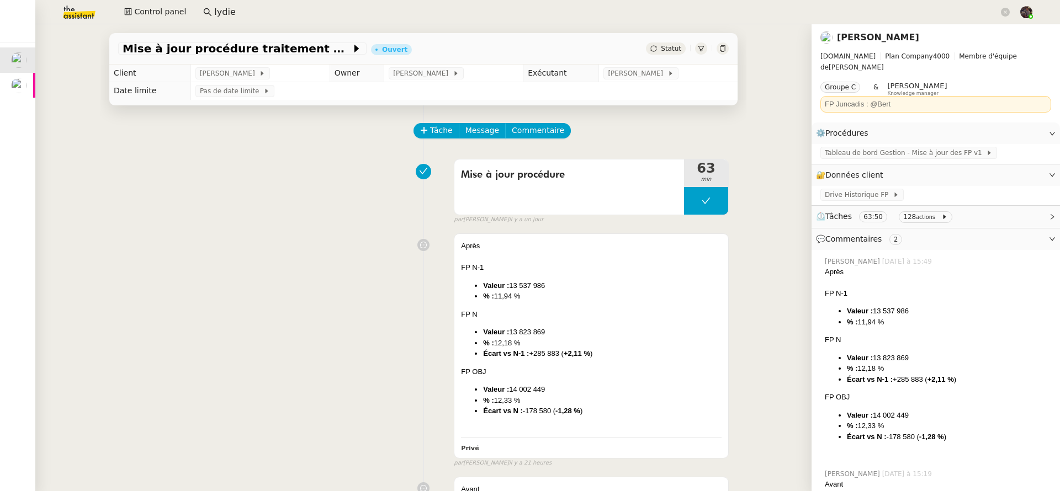
drag, startPoint x: 202, startPoint y: 153, endPoint x: 91, endPoint y: 16, distance: 176.6
click at [624, 185] on div "Mise à jour procédure" at bounding box center [569, 187] width 230 height 55
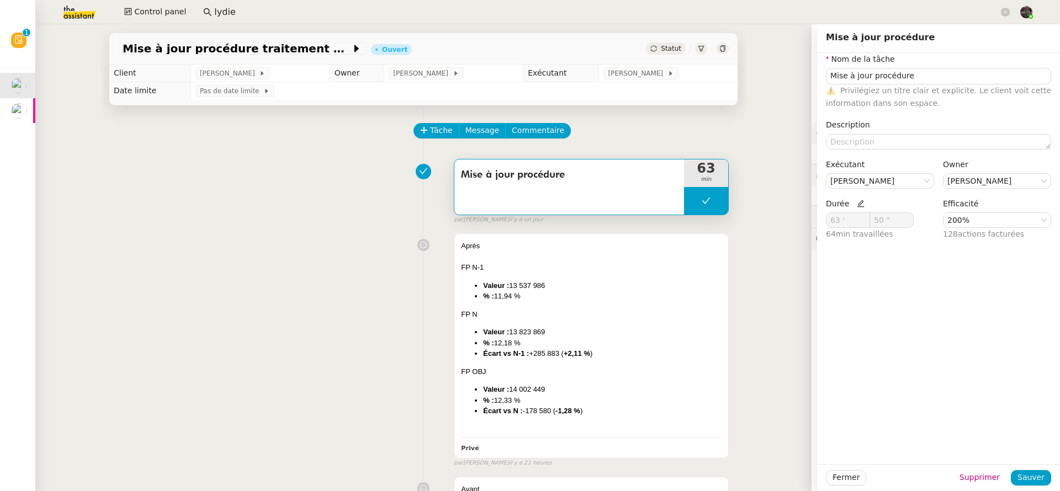
click at [854, 201] on nz-form-item "Durée 63 ' 50 " 64 min travaillées" at bounding box center [880, 220] width 108 height 44
click at [857, 203] on icon at bounding box center [861, 204] width 8 height 8
drag, startPoint x: 837, startPoint y: 216, endPoint x: 802, endPoint y: 219, distance: 35.4
click at [802, 219] on app-ticket "Mise à jour procédure traitement FP Ouvert Statut Client Alison Picard-Boix Own…" at bounding box center [547, 257] width 1025 height 467
type input "121 '"
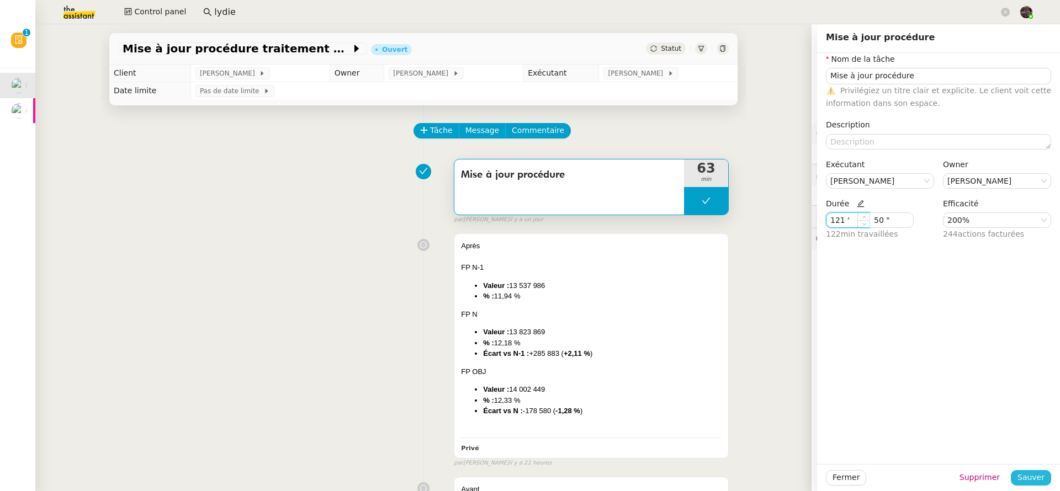
click at [1021, 479] on span "Sauver" at bounding box center [1031, 478] width 27 height 13
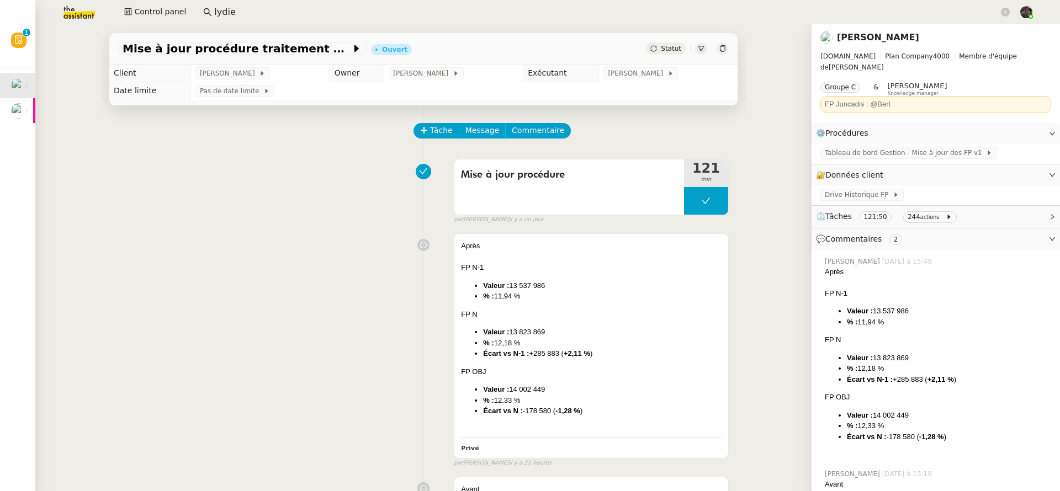
click at [80, 7] on img at bounding box center [71, 12] width 86 height 24
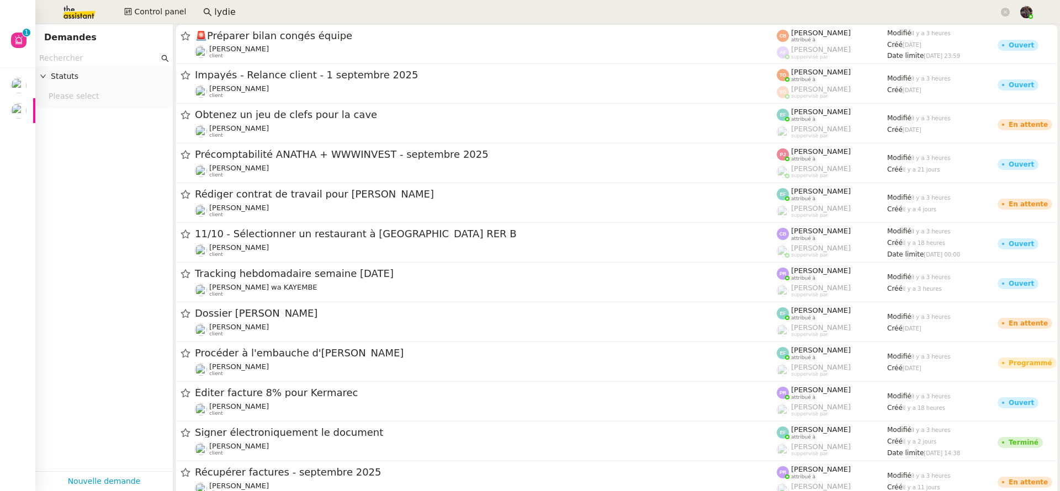
click at [254, 14] on input "lydie" at bounding box center [606, 12] width 785 height 15
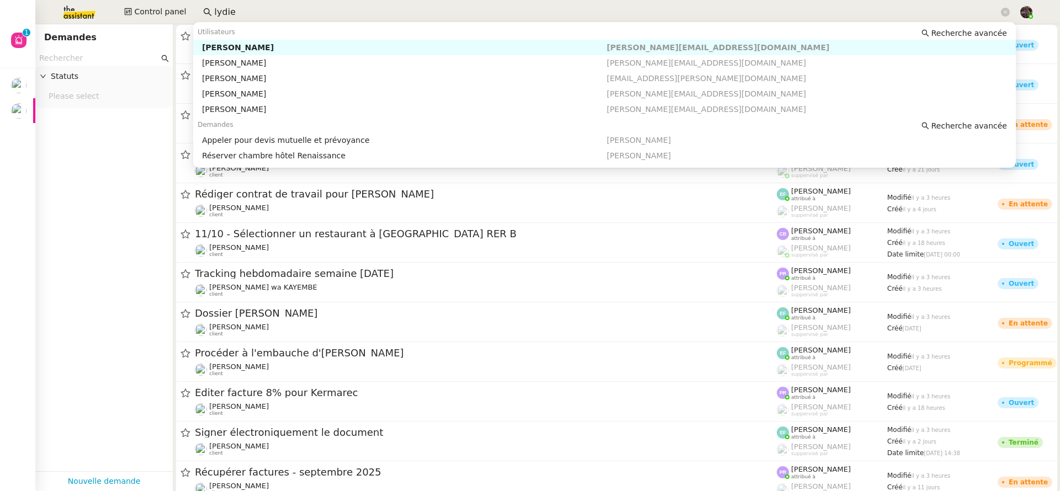
click at [234, 47] on div "[PERSON_NAME]" at bounding box center [404, 48] width 405 height 10
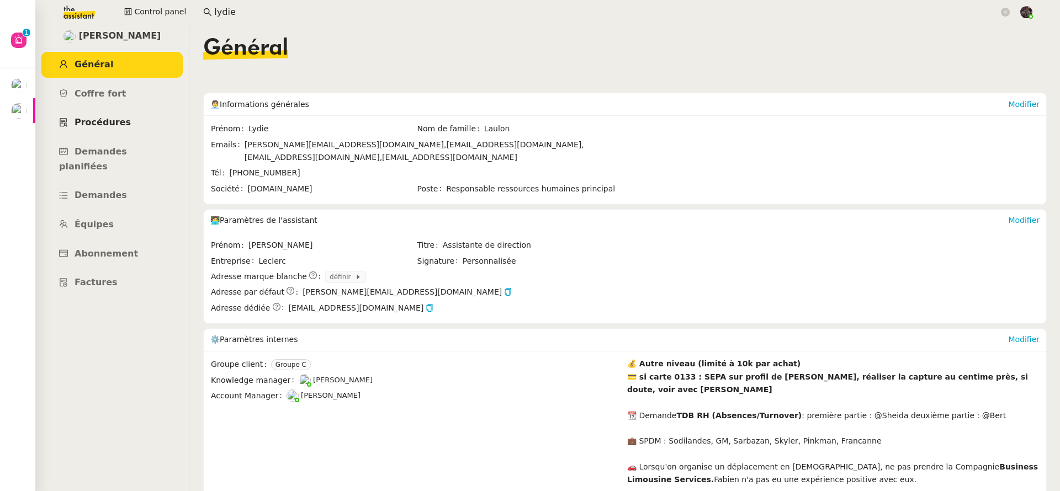
click at [108, 125] on span "Procédures" at bounding box center [103, 122] width 56 height 10
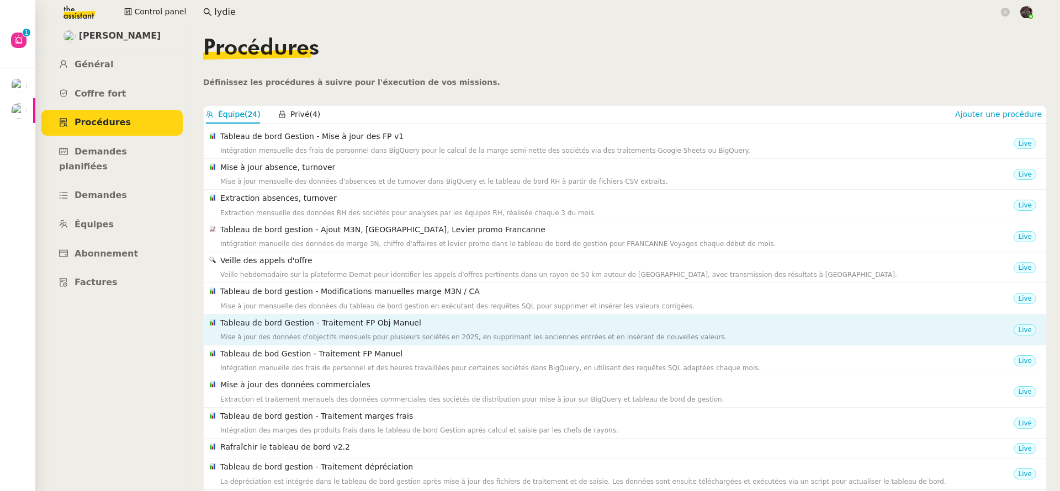
click at [319, 337] on div "Mise à jour des données d'objectifs mensuels pour plusieurs sociétés en 2025, e…" at bounding box center [616, 337] width 793 height 11
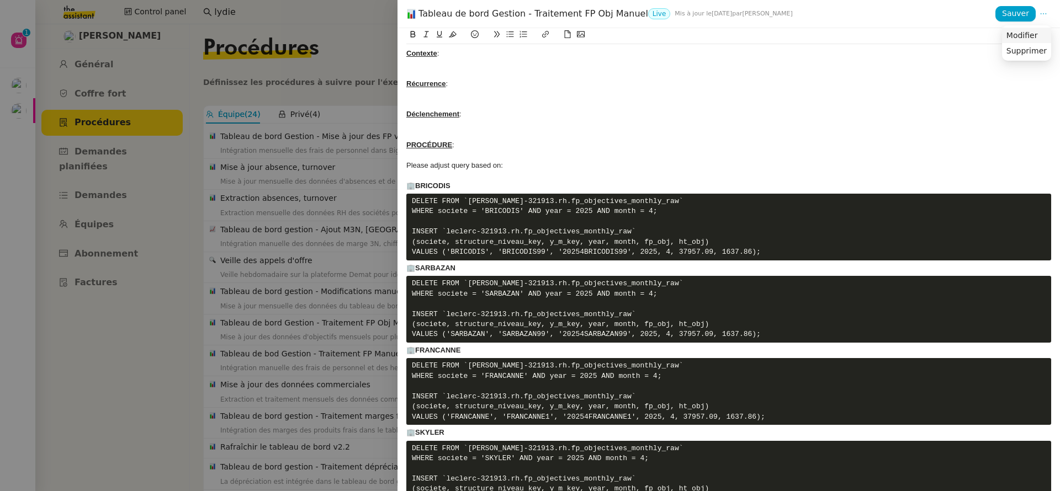
click at [1041, 33] on li "Modifier" at bounding box center [1026, 35] width 49 height 15
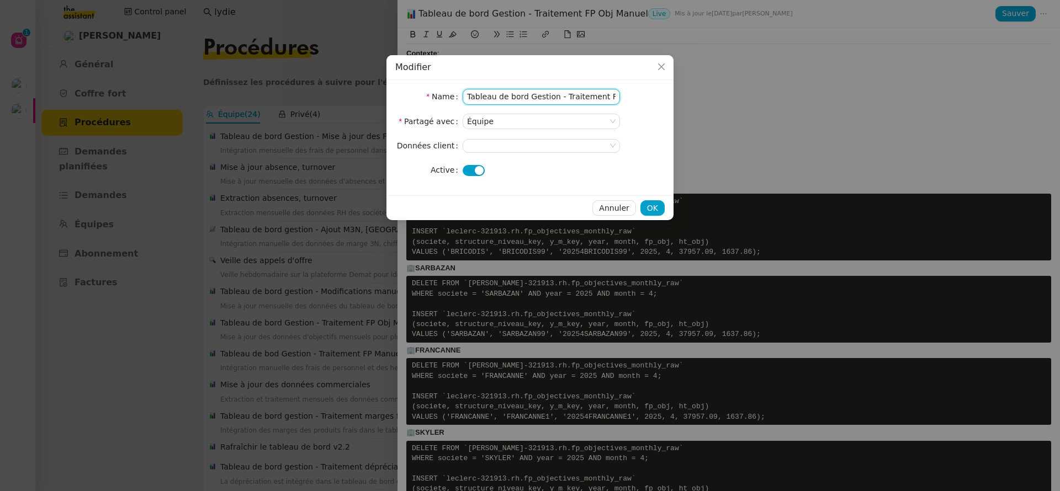
click at [534, 104] on input "Tableau de bord Gestion - Traitement FP Obj Manuel" at bounding box center [541, 97] width 157 height 16
click at [464, 144] on nz-select-top-control at bounding box center [541, 146] width 157 height 14
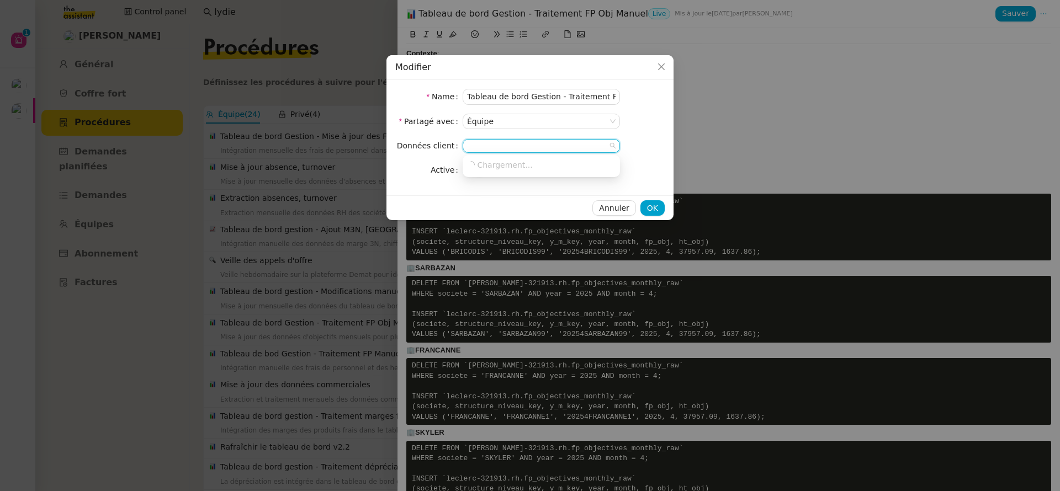
click at [421, 139] on label "Données client" at bounding box center [430, 145] width 66 height 15
click at [669, 66] on span "Close" at bounding box center [661, 67] width 24 height 24
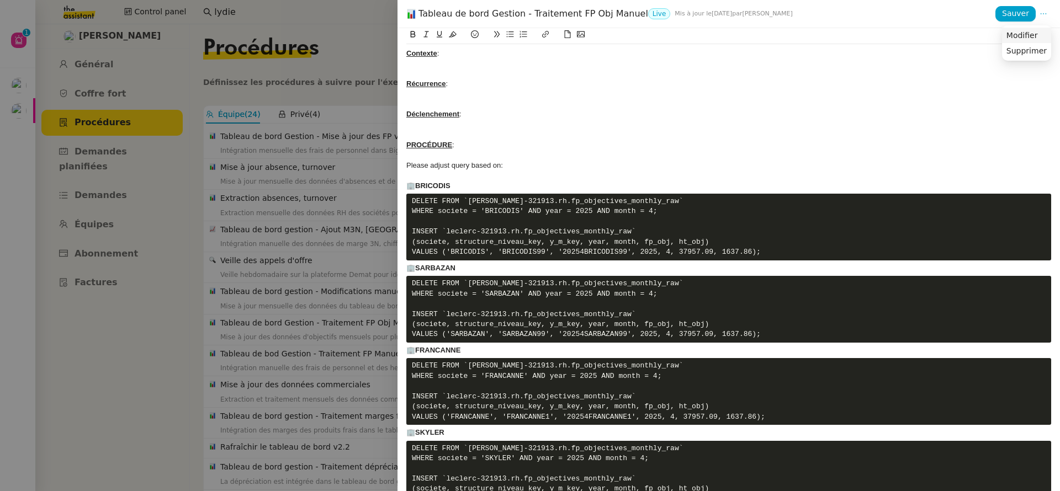
click at [1035, 34] on span "Modifier" at bounding box center [1022, 35] width 31 height 10
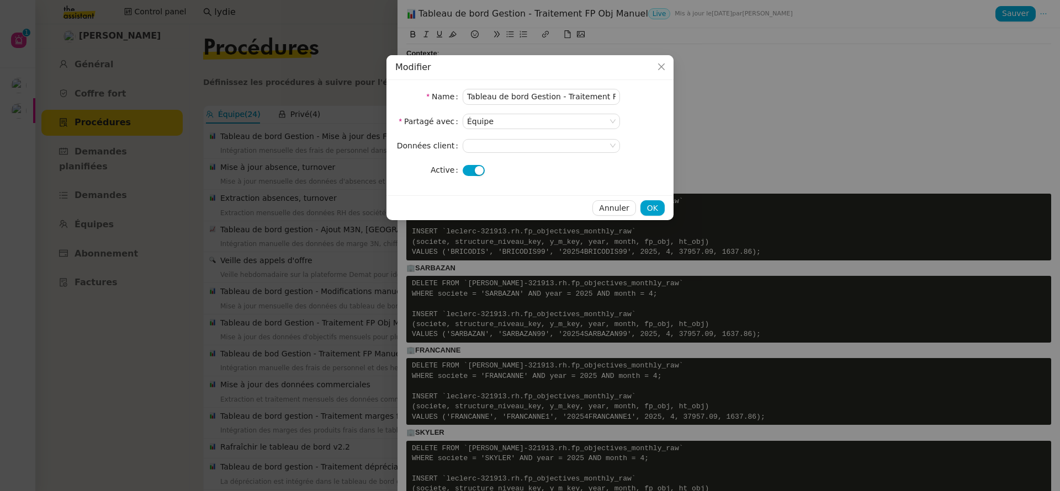
click at [468, 171] on button "button" at bounding box center [474, 170] width 22 height 11
click at [654, 215] on button "OK" at bounding box center [652, 207] width 24 height 15
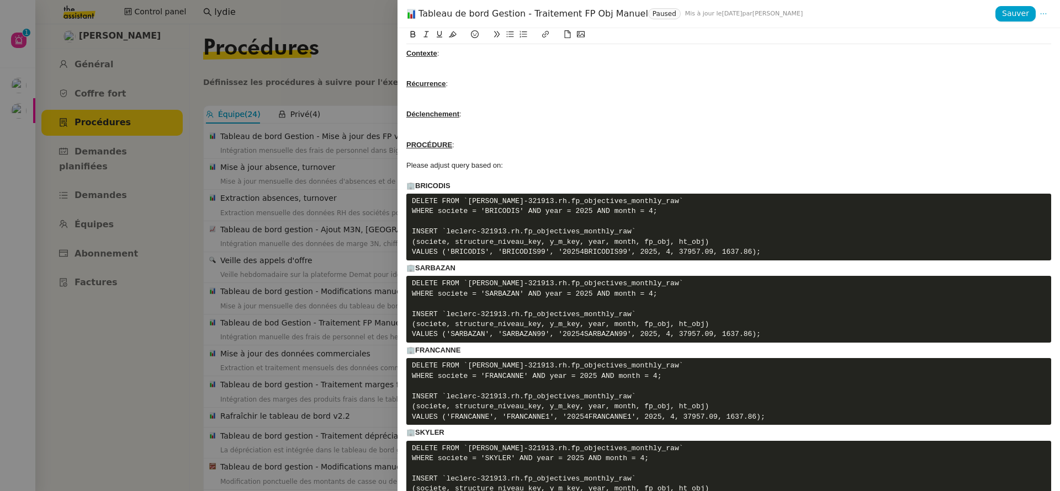
click at [329, 319] on div at bounding box center [530, 245] width 1060 height 491
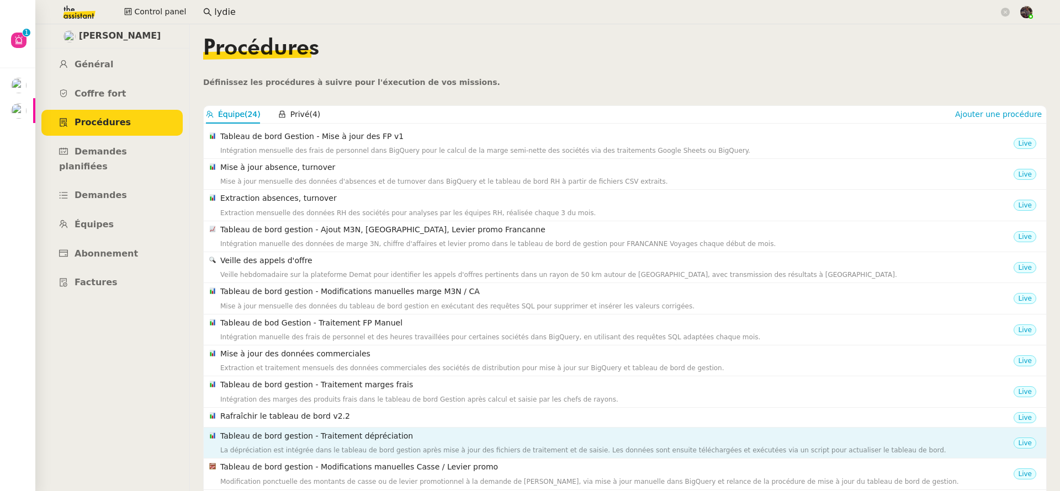
scroll to position [104, 0]
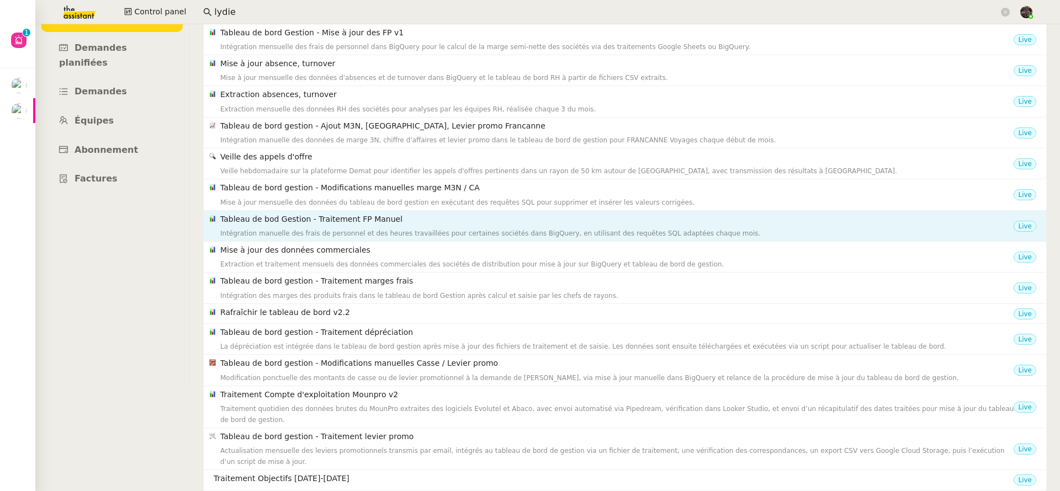
click at [399, 228] on div "Intégration manuelle des frais de personnel et des heures travaillées pour cert…" at bounding box center [616, 233] width 793 height 11
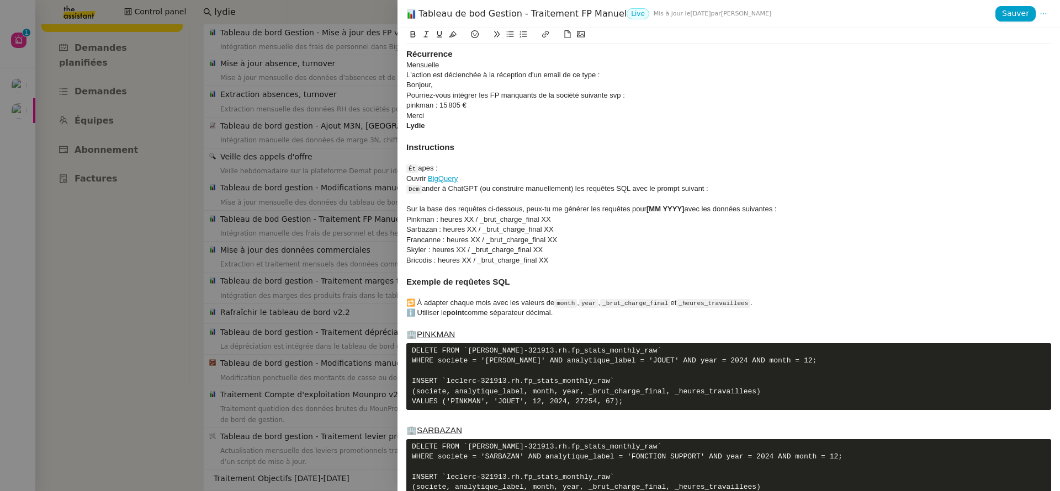
scroll to position [0, 0]
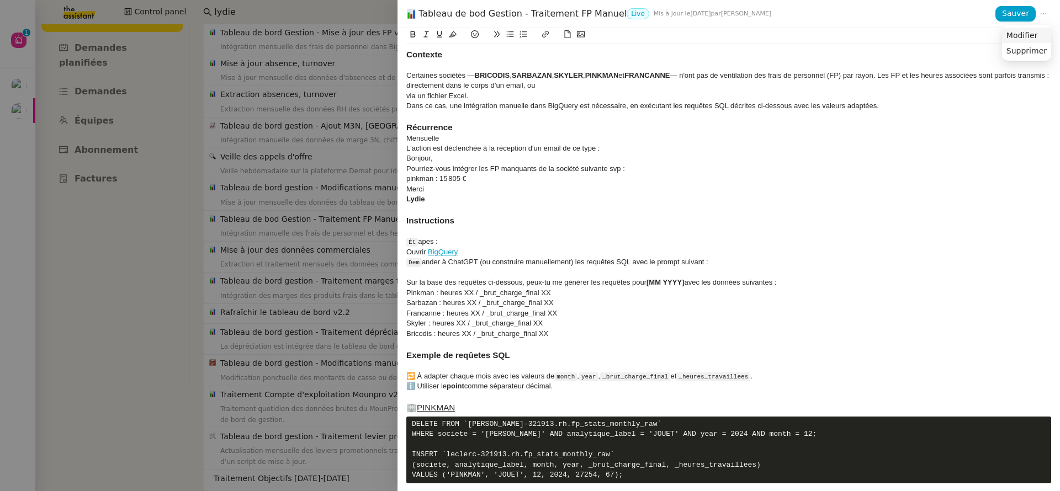
click at [1037, 35] on span "Modifier" at bounding box center [1022, 35] width 31 height 10
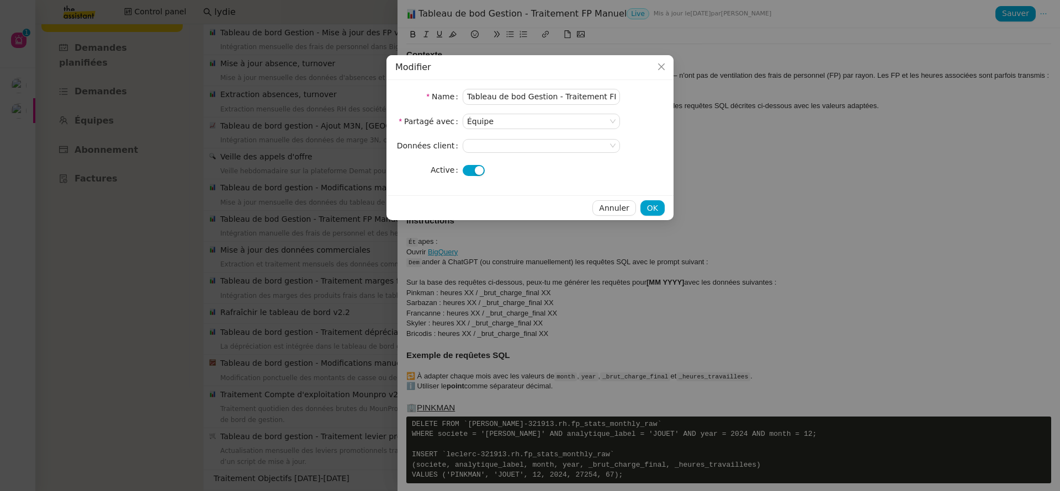
click at [470, 170] on button "button" at bounding box center [474, 170] width 22 height 11
click at [653, 203] on span "OK" at bounding box center [652, 208] width 11 height 13
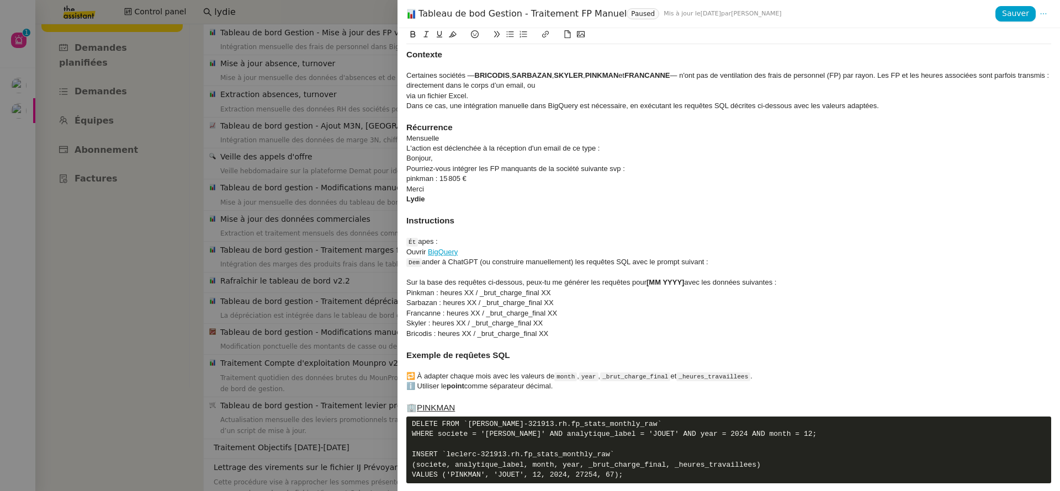
click at [281, 274] on div at bounding box center [530, 245] width 1060 height 491
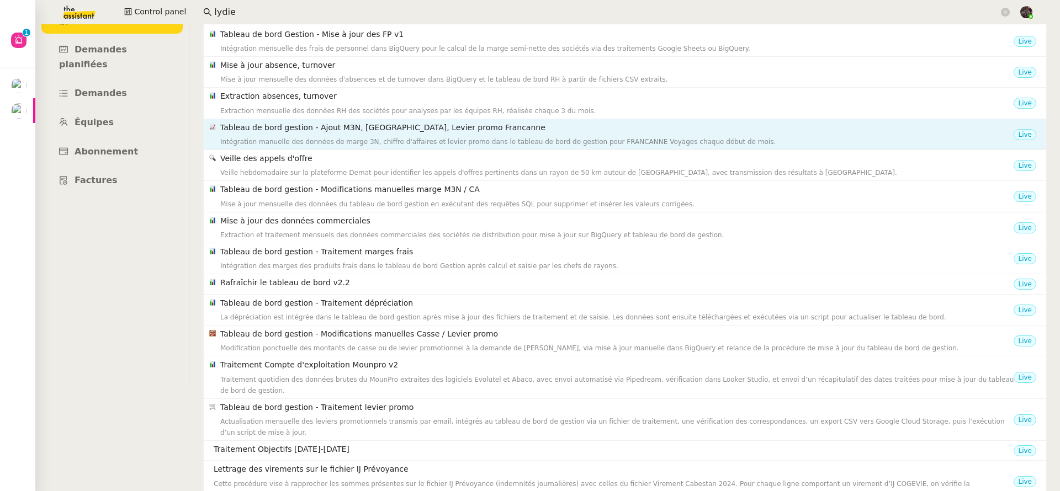
scroll to position [103, 0]
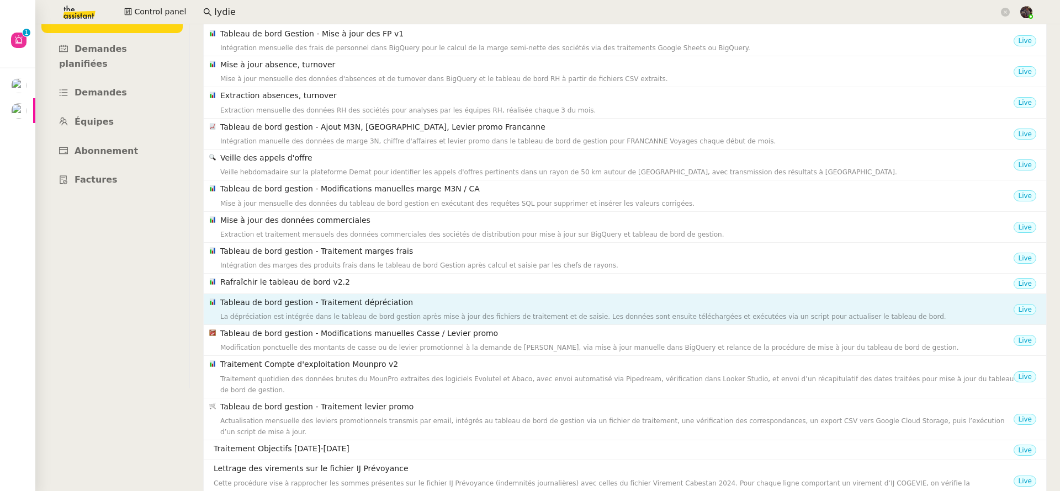
click at [318, 302] on h4 "Tableau de bord gestion - Traitement dépréciation" at bounding box center [616, 303] width 793 height 13
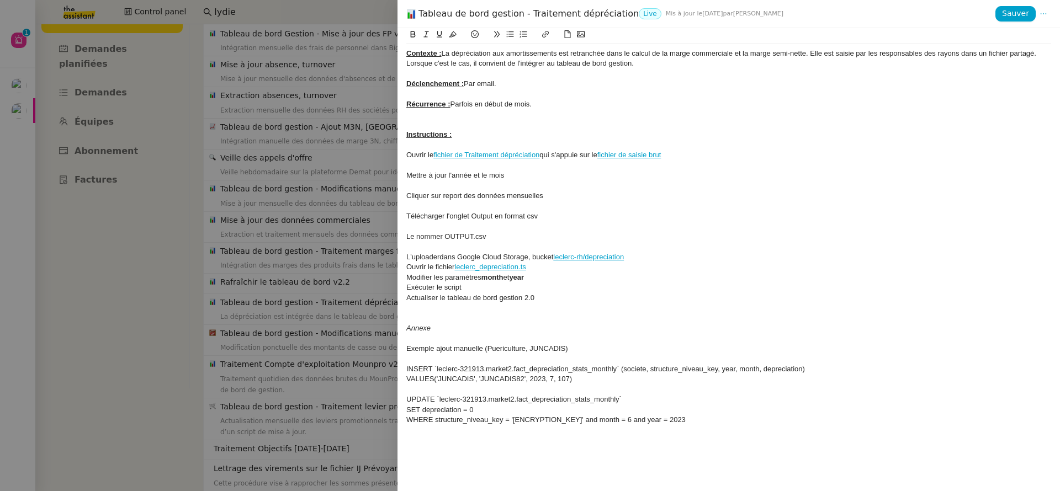
click at [310, 285] on div at bounding box center [530, 245] width 1060 height 491
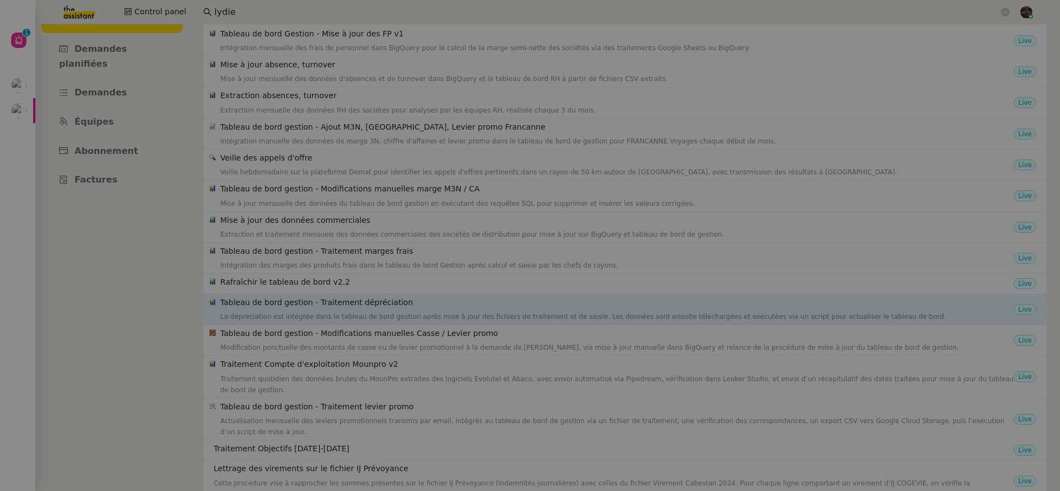
scroll to position [104, 0]
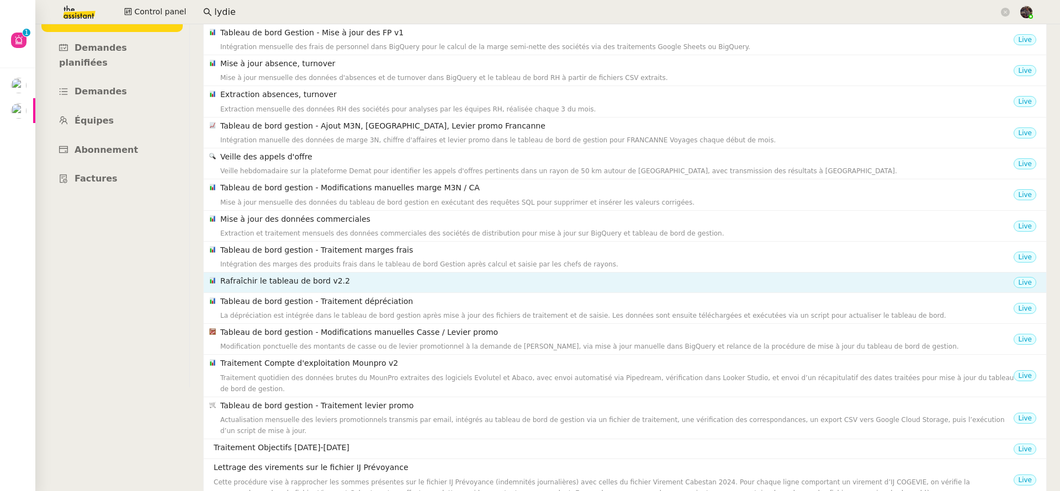
click at [280, 280] on h4 "Rafraîchir le tableau de bord v2.2" at bounding box center [616, 281] width 793 height 13
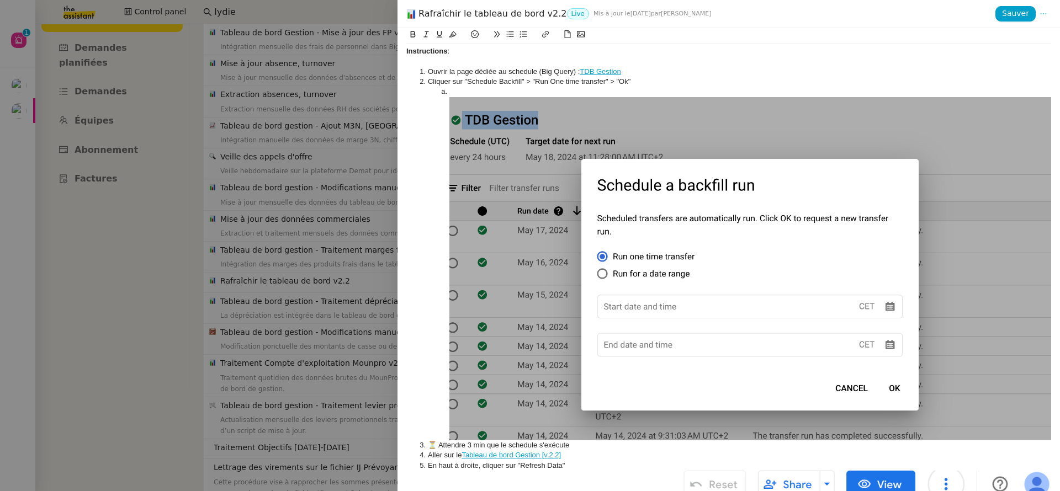
scroll to position [0, 0]
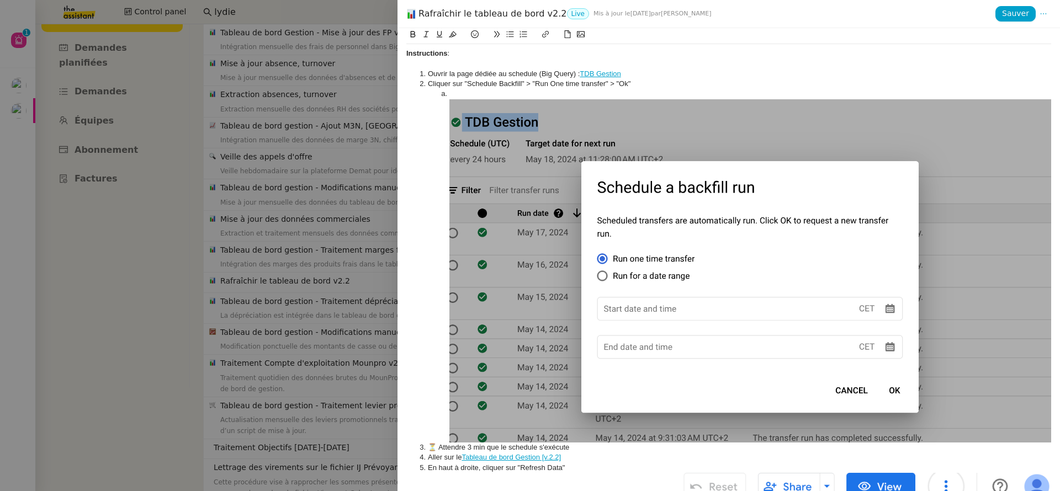
click at [331, 265] on div at bounding box center [530, 245] width 1060 height 491
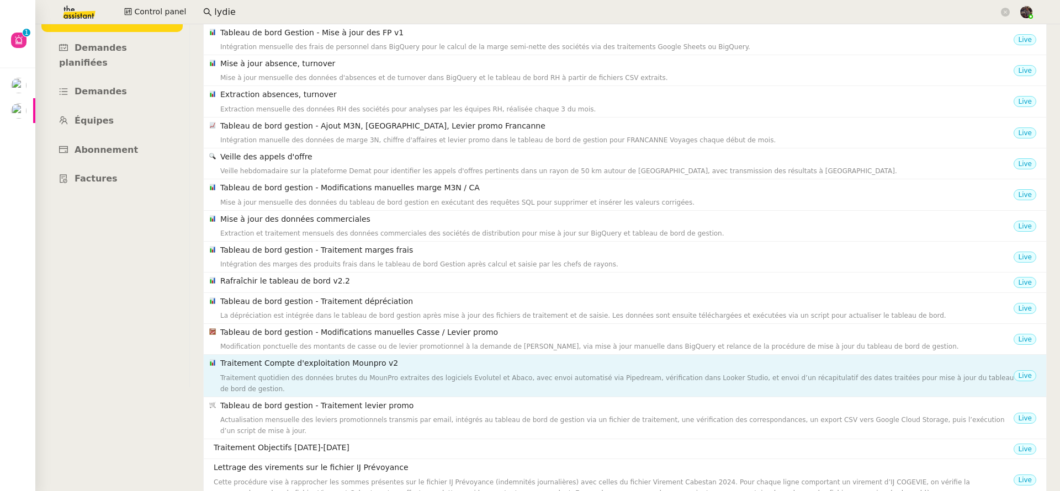
click at [303, 381] on div "Traitement quotidien des données brutes du MounPro extraites des logiciels Evol…" at bounding box center [616, 384] width 793 height 22
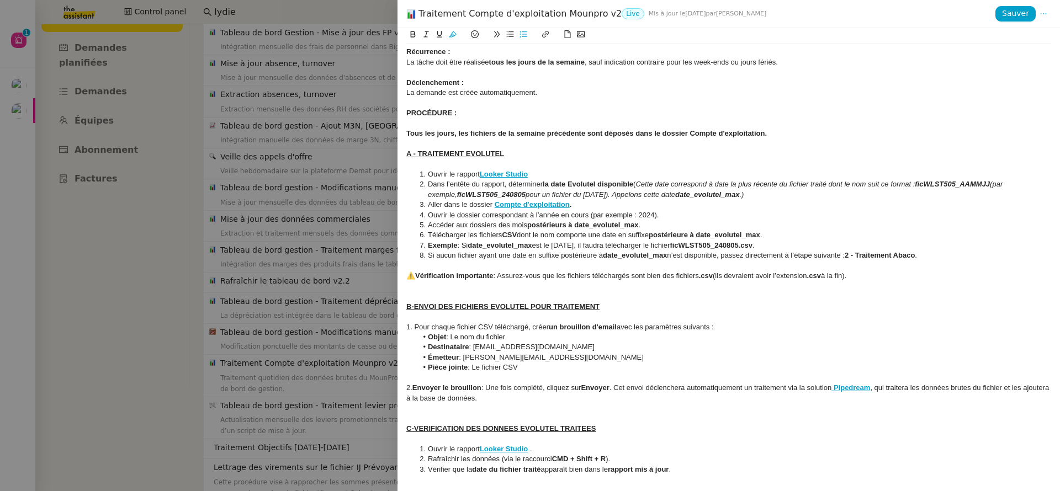
scroll to position [91, 0]
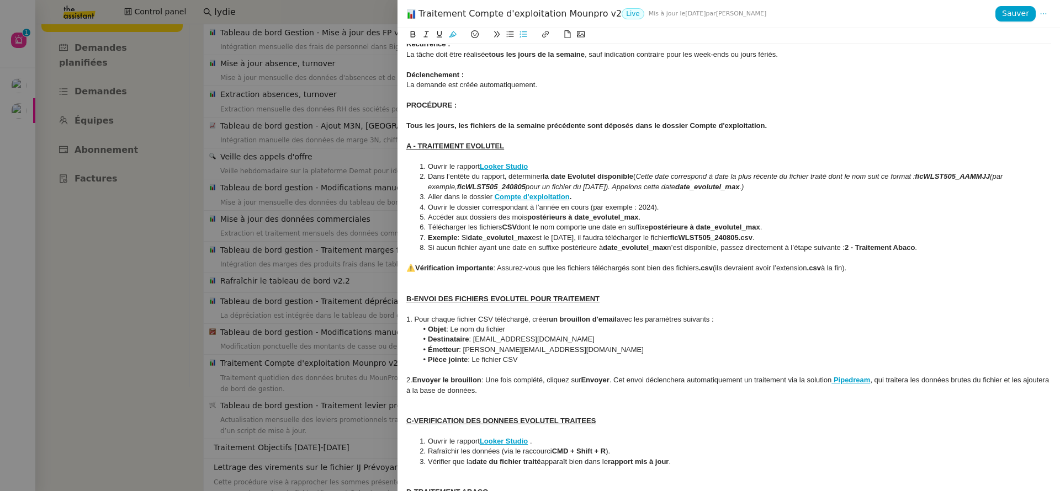
click at [758, 300] on div "B-ENVOI DES FICHIERS EVOLUTEL POUR TRAITEMENT" at bounding box center [728, 299] width 645 height 10
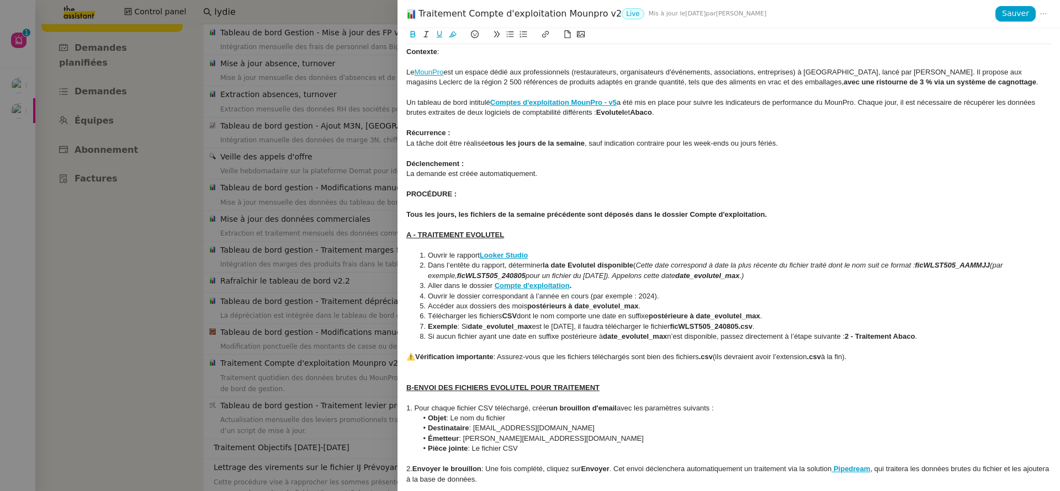
scroll to position [0, 0]
click at [160, 285] on div at bounding box center [530, 245] width 1060 height 491
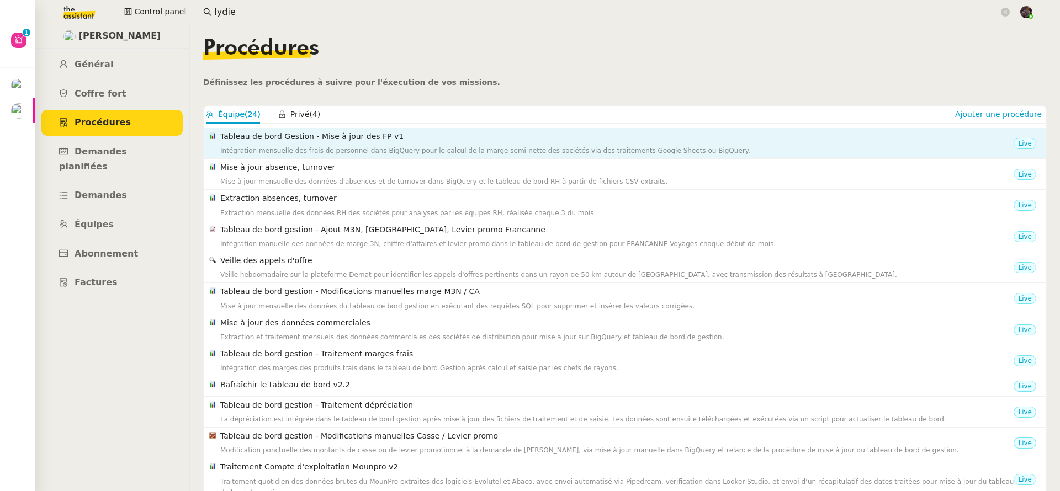
click at [294, 144] on div "Tableau de bord Gestion - Mise à jour des FP v1 Intégration mensuelle des frais…" at bounding box center [616, 143] width 793 height 26
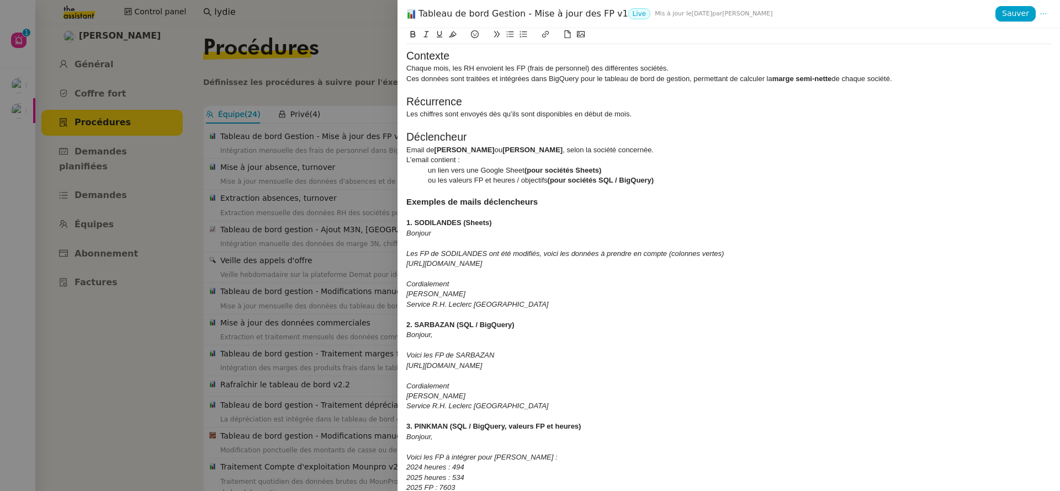
click at [259, 134] on div at bounding box center [530, 245] width 1060 height 491
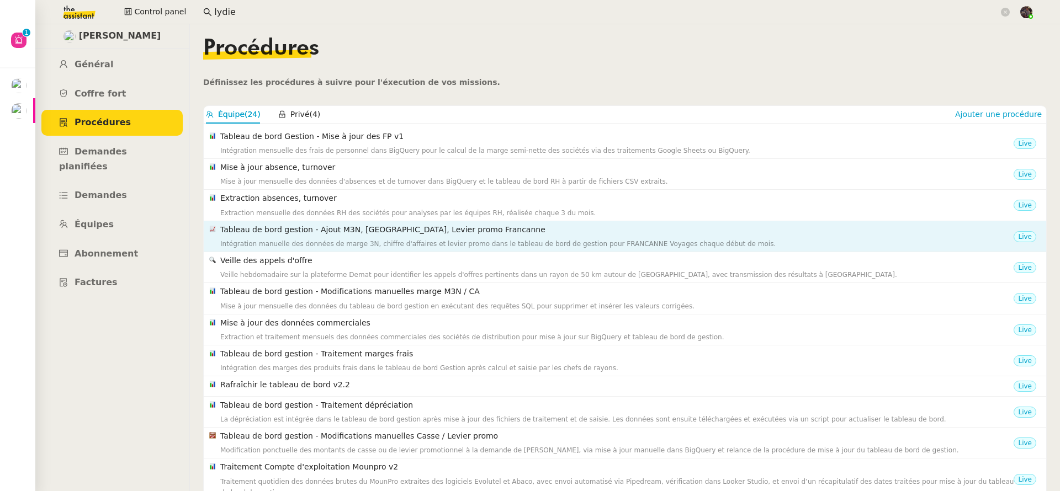
click at [499, 237] on div "Tableau de bord gestion - Ajout M3N, CA, Levier promo Francanne Intégration man…" at bounding box center [616, 237] width 793 height 26
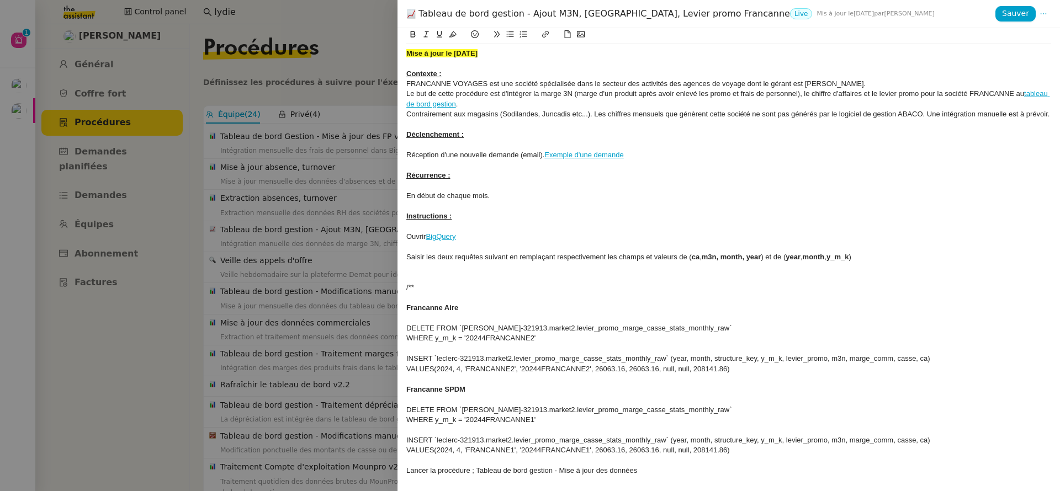
click at [353, 256] on div at bounding box center [530, 245] width 1060 height 491
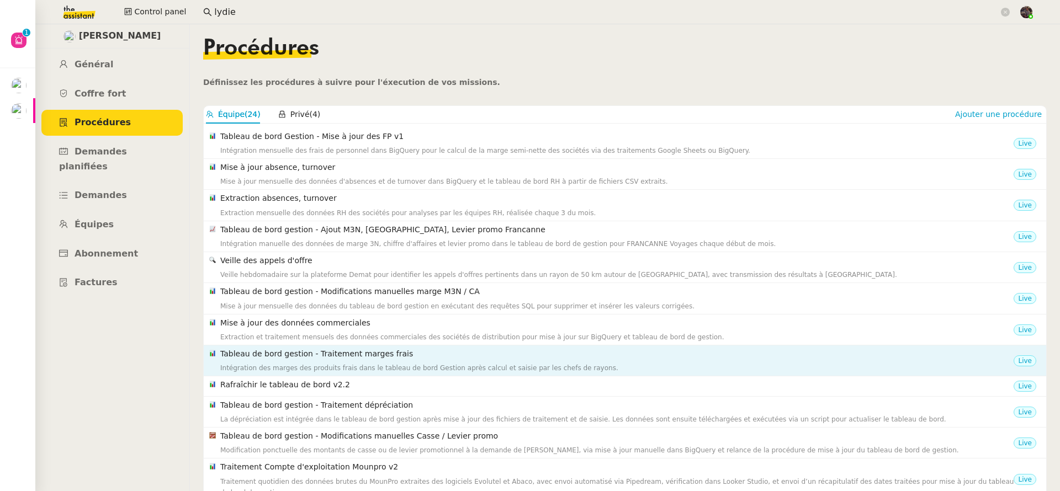
scroll to position [104, 0]
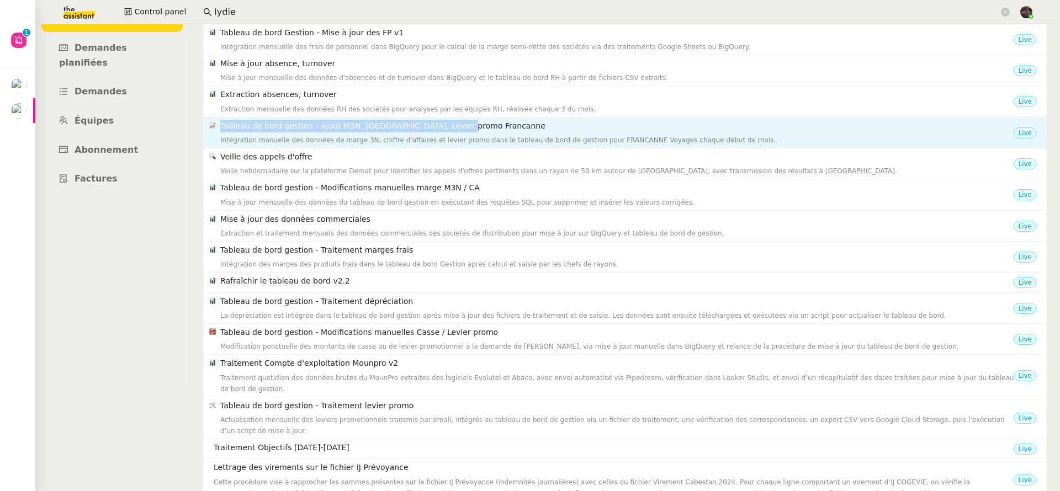
drag, startPoint x: 483, startPoint y: 128, endPoint x: 220, endPoint y: 128, distance: 262.8
click at [220, 128] on h4 "Tableau de bord gestion - Ajout M3N, [GEOGRAPHIC_DATA], Levier promo Francanne" at bounding box center [616, 126] width 793 height 13
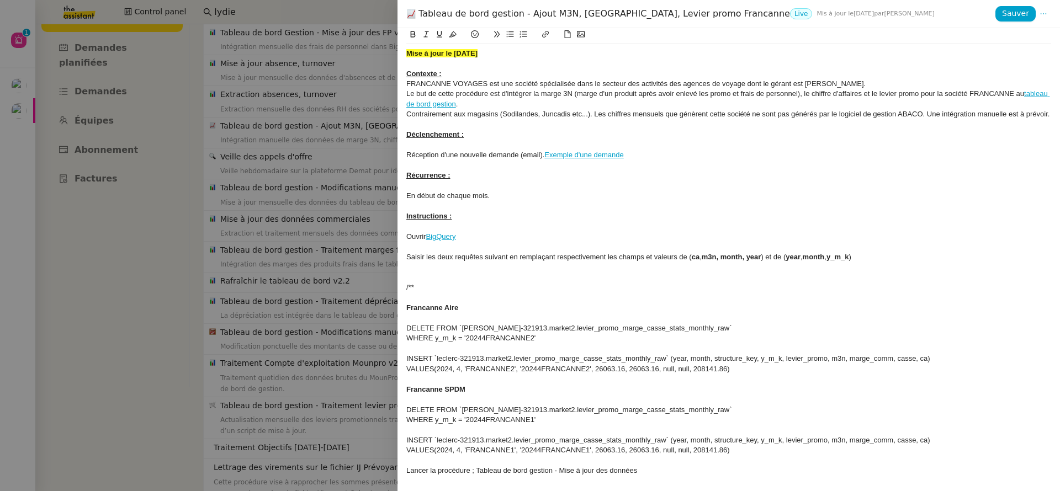
click at [505, 12] on div "Tableau de bord gestion - Ajout M3N, CA, Levier promo Francanne Live Mis à jour…" at bounding box center [700, 14] width 589 height 12
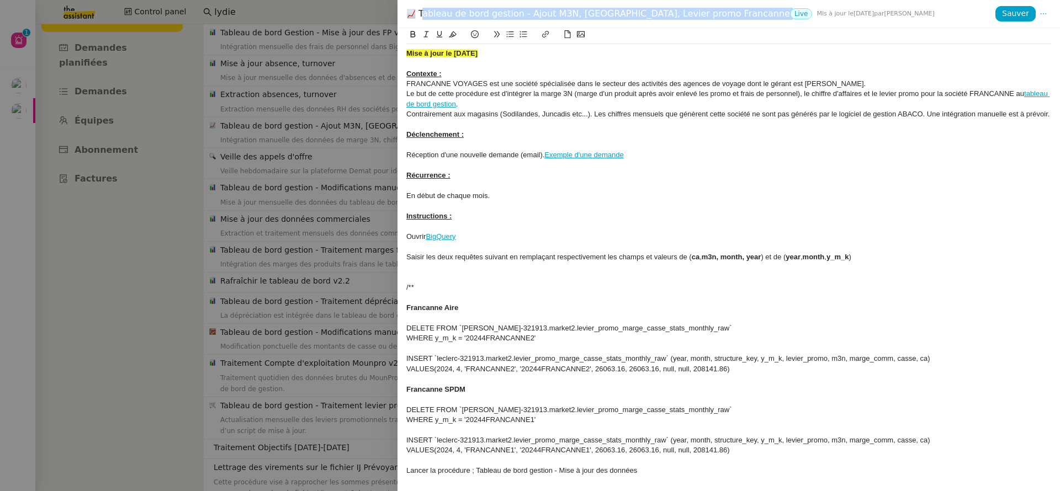
click at [505, 12] on div "Tableau de bord gestion - Ajout M3N, CA, Levier promo Francanne Live Mis à jour…" at bounding box center [700, 14] width 589 height 12
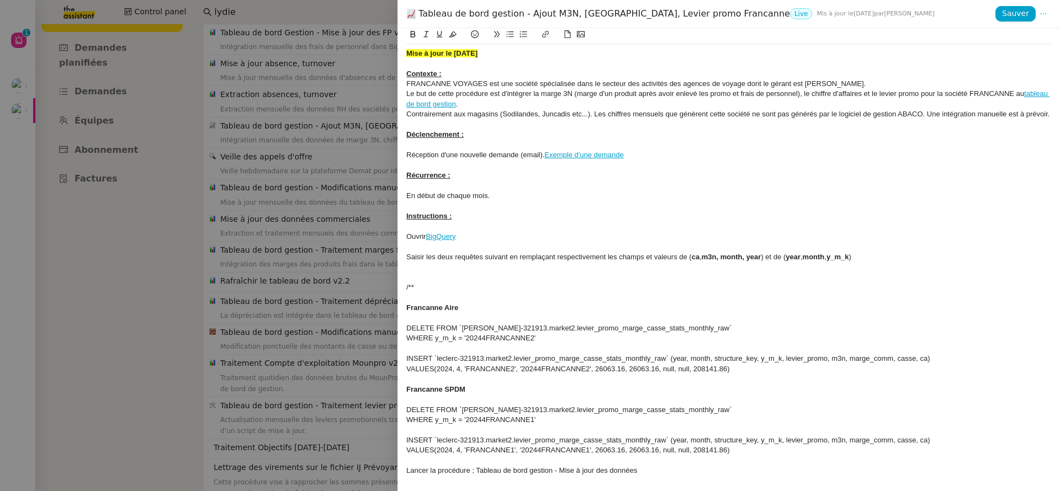
click at [326, 234] on div at bounding box center [530, 245] width 1060 height 491
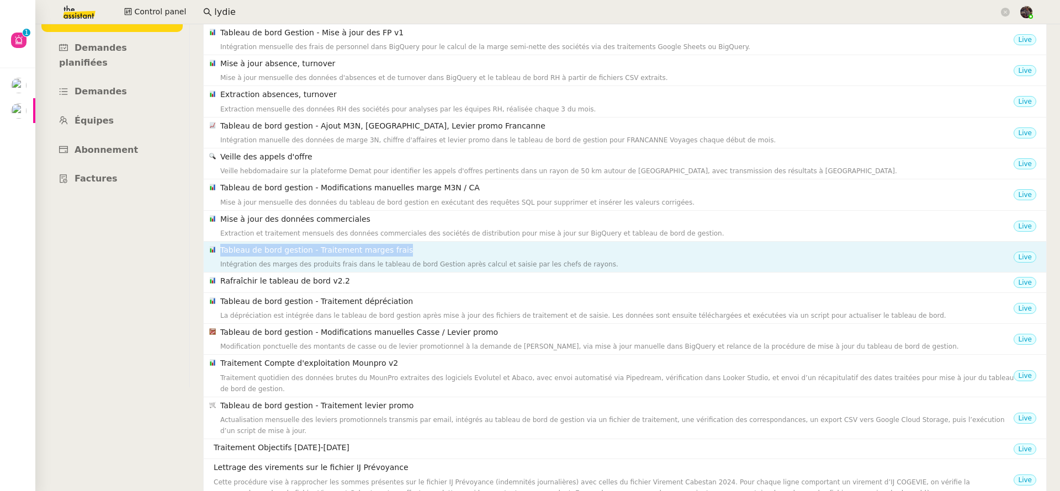
drag, startPoint x: 413, startPoint y: 252, endPoint x: 218, endPoint y: 252, distance: 194.9
click at [218, 252] on nz-list-item-meta "Tableau de bord gestion - Traitement marges frais Intégration des marges des pr…" at bounding box center [611, 257] width 804 height 26
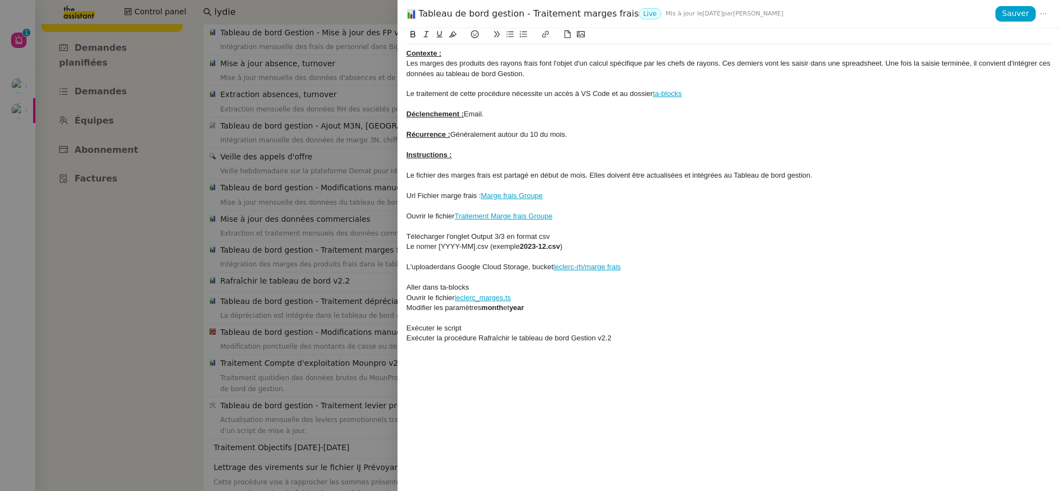
click at [348, 269] on div at bounding box center [530, 245] width 1060 height 491
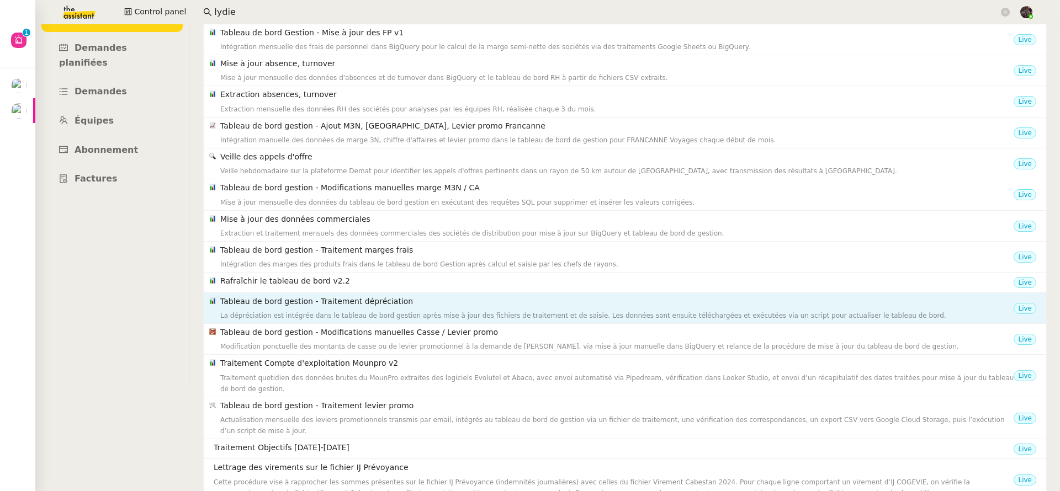
click at [357, 306] on h4 "Tableau de bord gestion - Traitement dépréciation" at bounding box center [616, 301] width 793 height 13
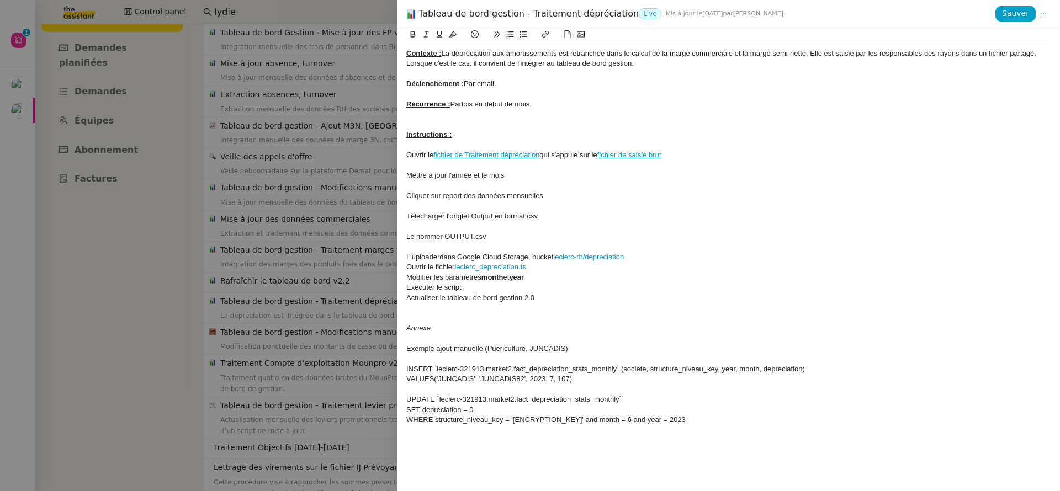
click at [522, 13] on div "Tableau de bord gestion - Traitement dépréciation Live Mis à jour le 29 juil. 2…" at bounding box center [700, 14] width 589 height 12
click at [392, 305] on div at bounding box center [530, 245] width 1060 height 491
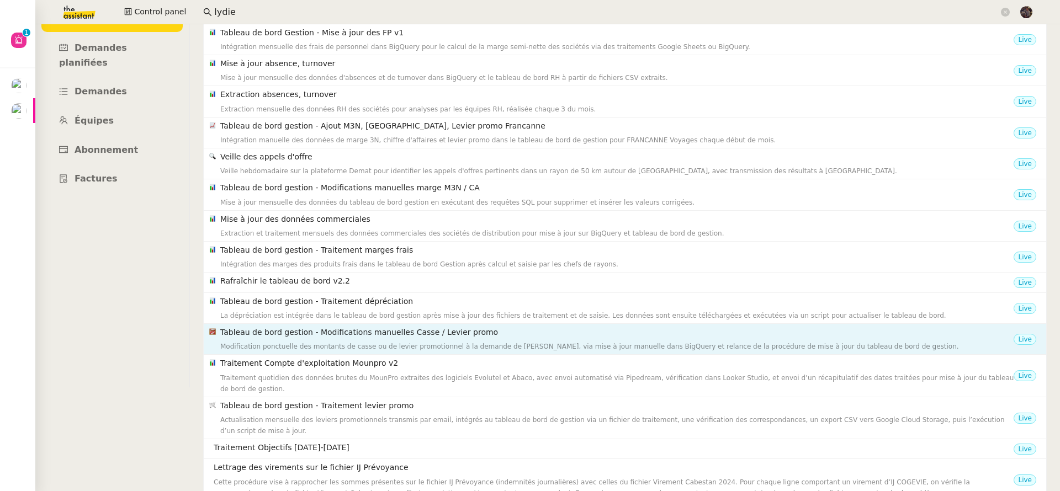
click at [393, 338] on h4 "Tableau de bord gestion - Modifications manuelles Casse / Levier promo" at bounding box center [616, 332] width 793 height 13
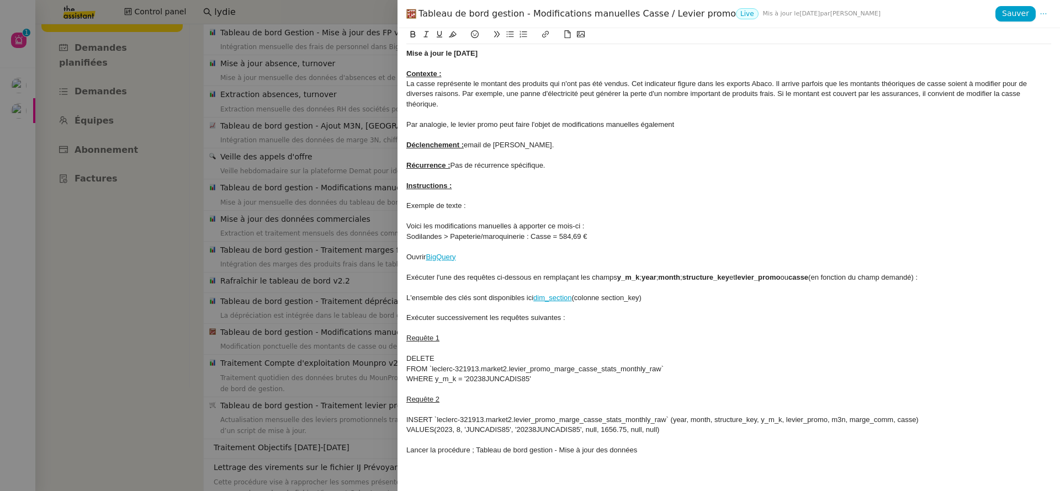
click at [522, 10] on div "Tableau de bord gestion - Modifications manuelles Casse / Levier promo Live Mis…" at bounding box center [700, 14] width 589 height 12
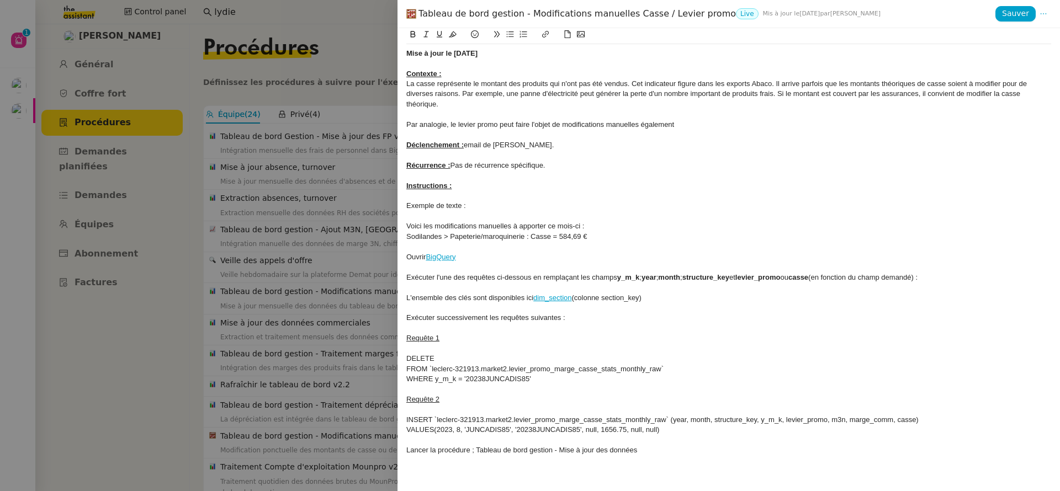
scroll to position [104, 0]
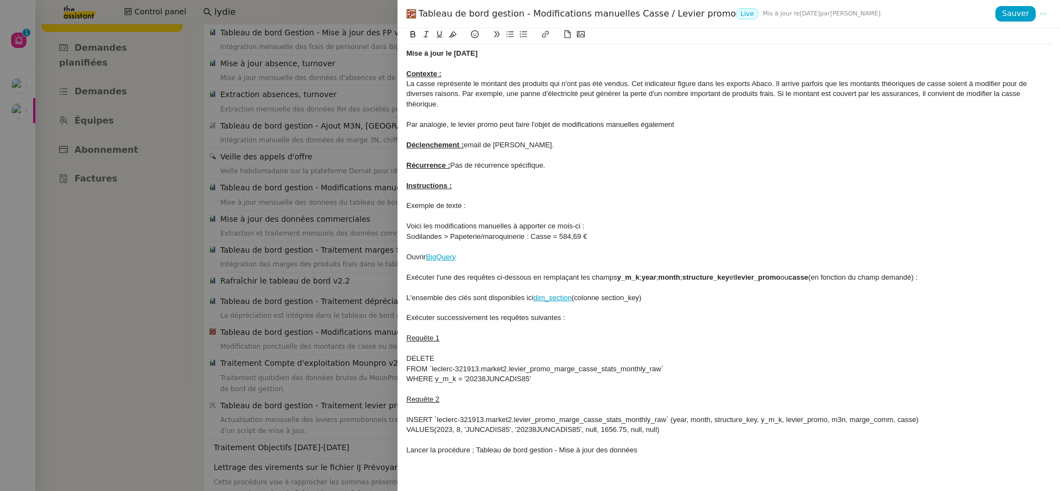
click at [339, 225] on div at bounding box center [530, 245] width 1060 height 491
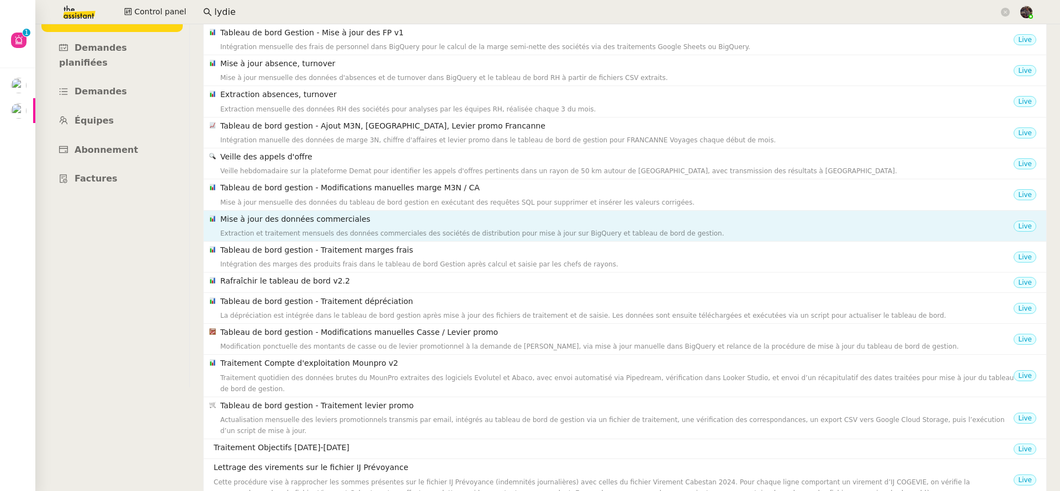
click at [375, 224] on h4 "Mise à jour des données commerciales" at bounding box center [616, 219] width 793 height 13
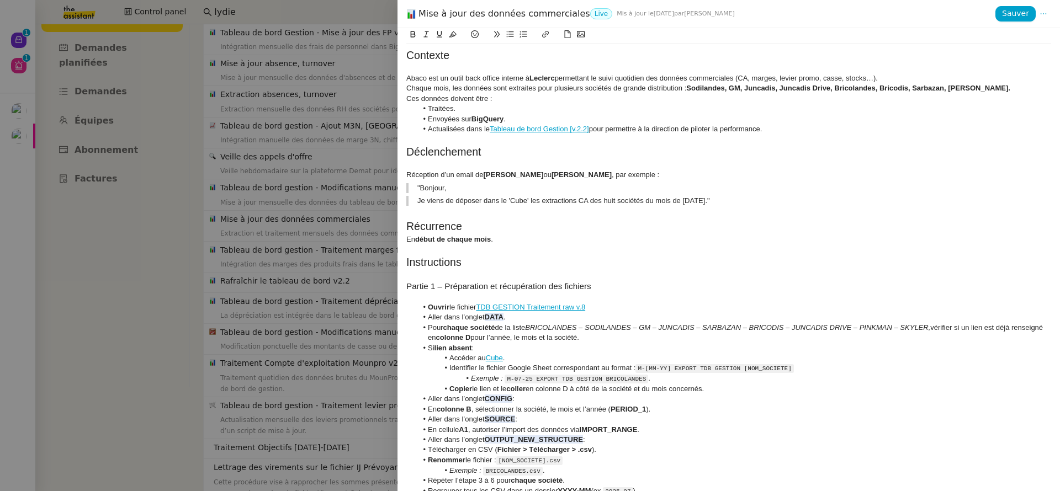
scroll to position [0, 0]
click at [274, 320] on div at bounding box center [530, 245] width 1060 height 491
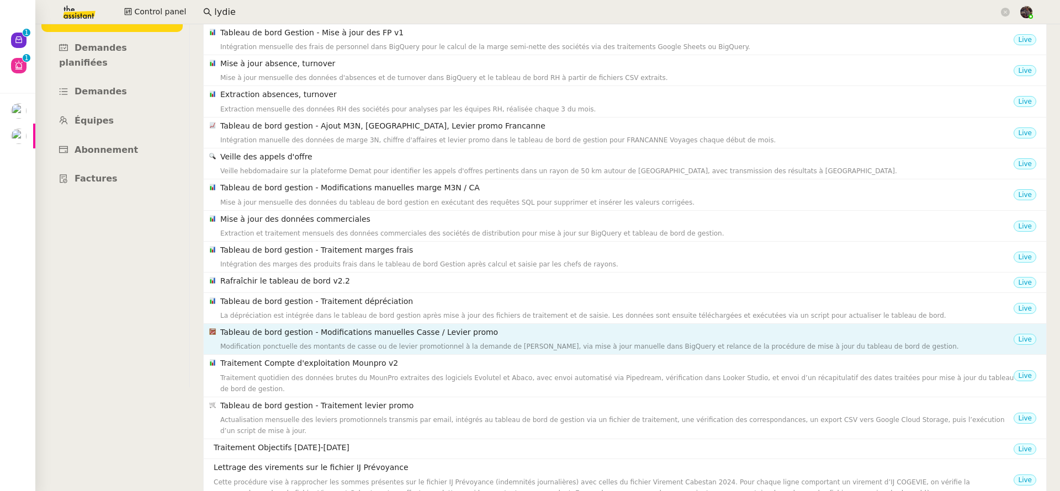
click at [395, 346] on div "Modification ponctuelle des montants de casse ou de levier promotionnel à la de…" at bounding box center [616, 346] width 793 height 11
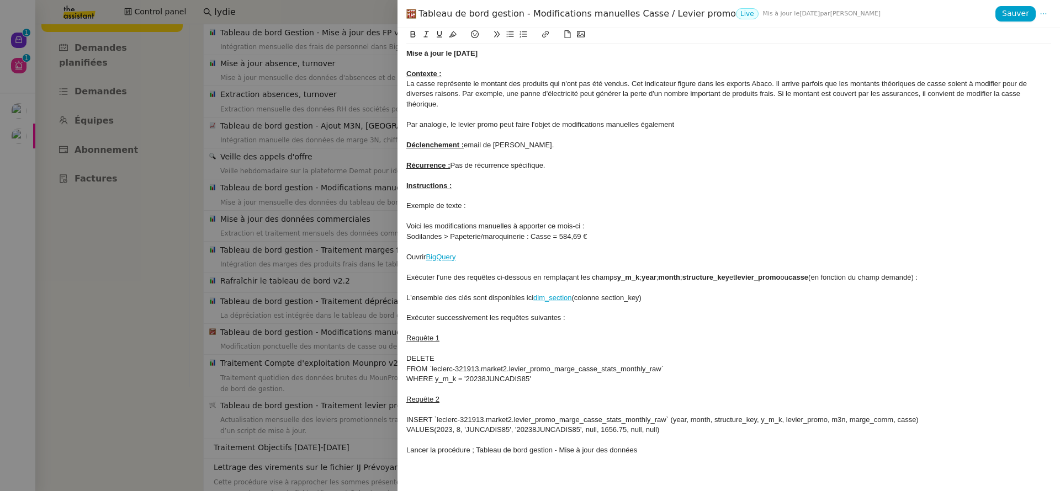
click at [186, 367] on div at bounding box center [530, 245] width 1060 height 491
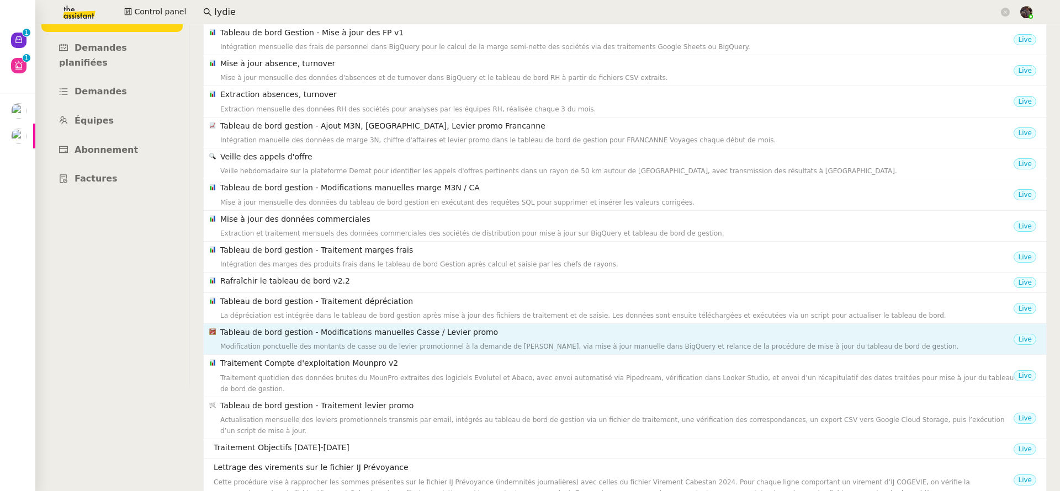
scroll to position [322, 0]
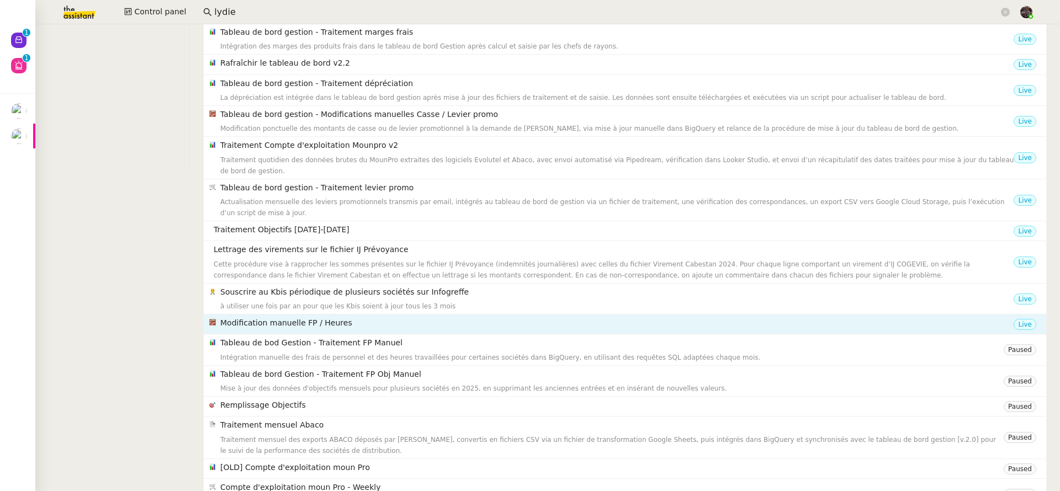
click at [331, 326] on h4 "Modification manuelle FP / Heures" at bounding box center [616, 323] width 793 height 13
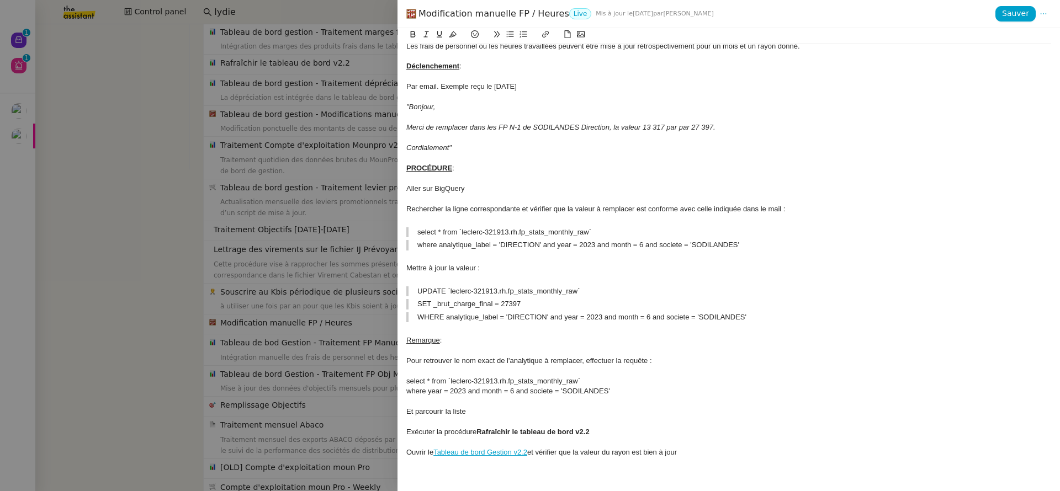
scroll to position [28, 0]
click at [281, 236] on div at bounding box center [530, 245] width 1060 height 491
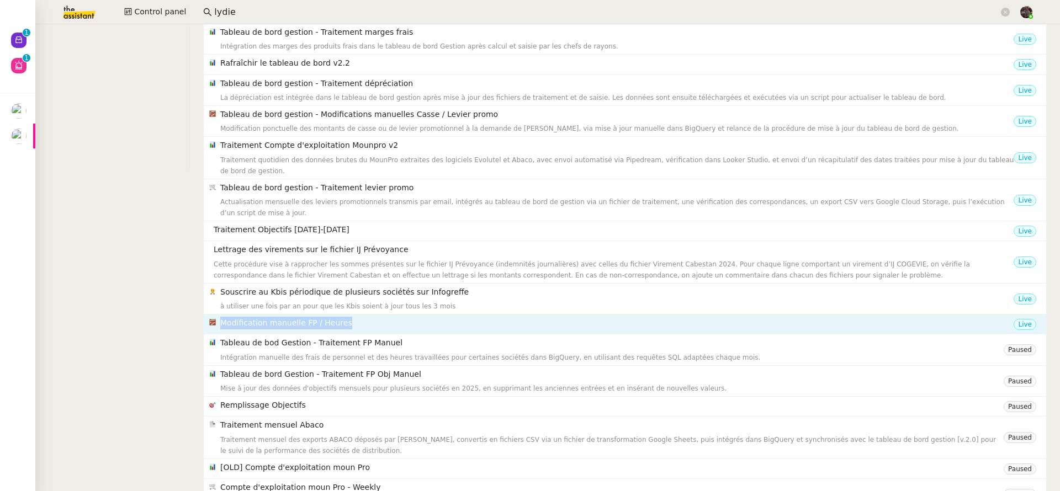
drag, startPoint x: 423, startPoint y: 327, endPoint x: 219, endPoint y: 324, distance: 203.8
click at [219, 324] on nz-list-item-meta "Modification manuelle FP / Heures" at bounding box center [611, 324] width 804 height 15
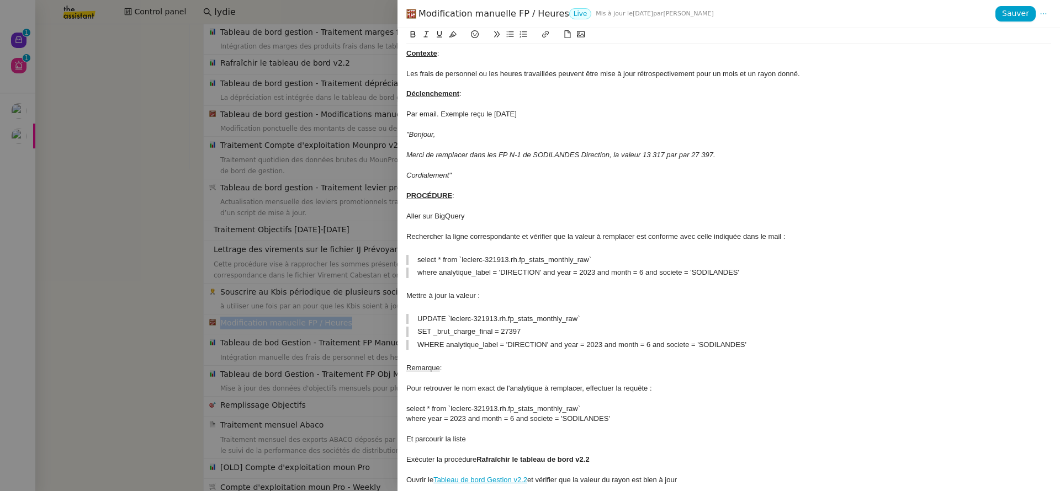
click at [513, 8] on div "Modification manuelle FP / Heures Live Mis à jour le 5 juil. 2024 par Camille C." at bounding box center [700, 14] width 589 height 12
click at [512, 9] on div "Modification manuelle FP / Heures Live Mis à jour le 5 juil. 2024 par Camille C." at bounding box center [700, 14] width 589 height 12
copy div "Modification manuelle FP / Heures"
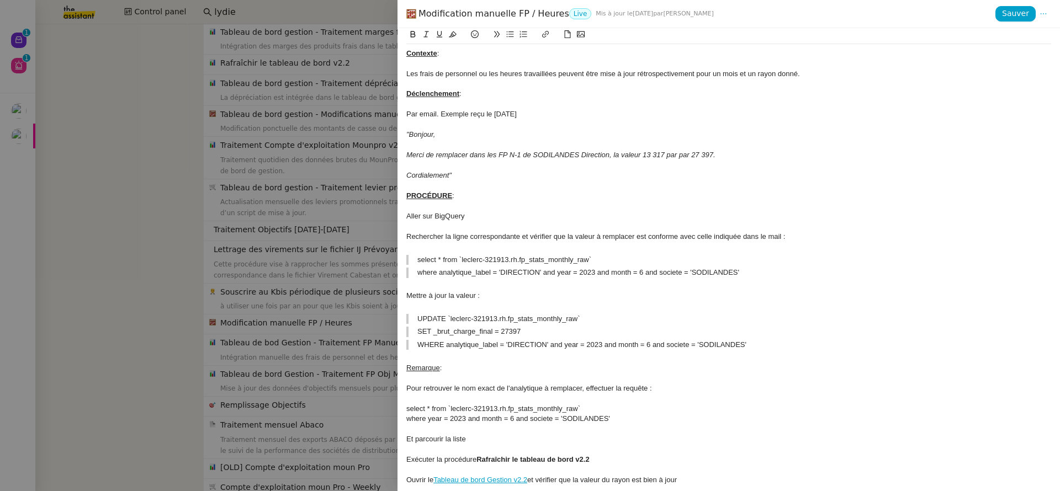
click at [292, 210] on div at bounding box center [530, 245] width 1060 height 491
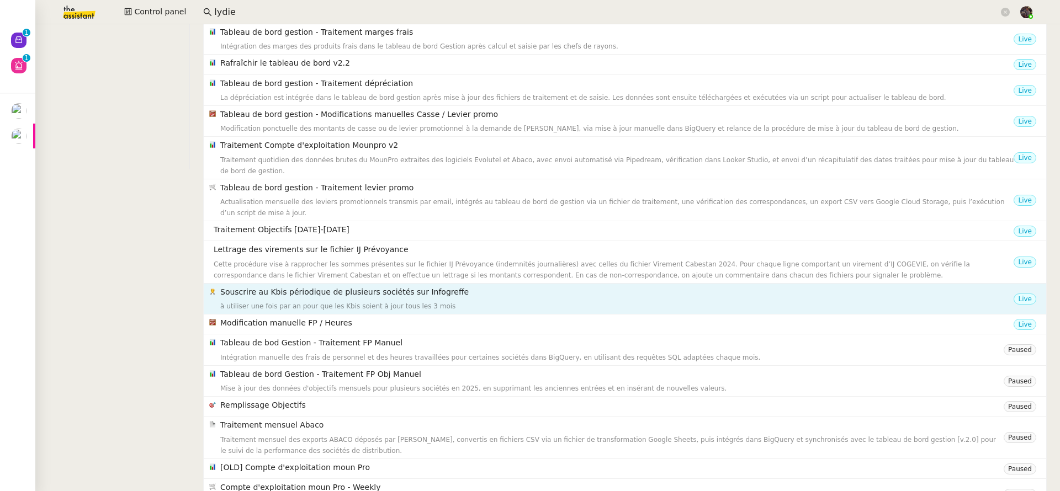
click at [310, 288] on h4 "Souscrire au Kbis périodique de plusieurs sociétés sur Infogreffe" at bounding box center [616, 292] width 793 height 13
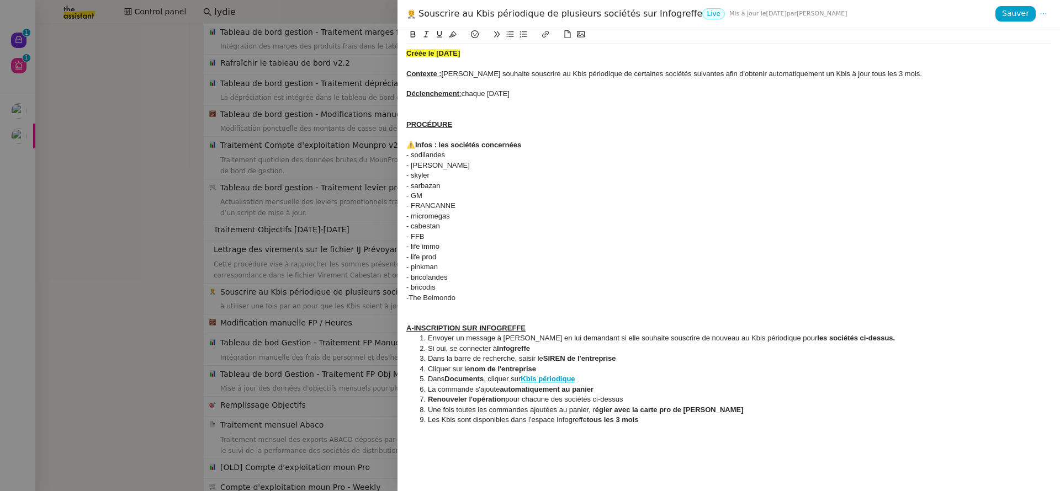
click at [258, 289] on div at bounding box center [530, 245] width 1060 height 491
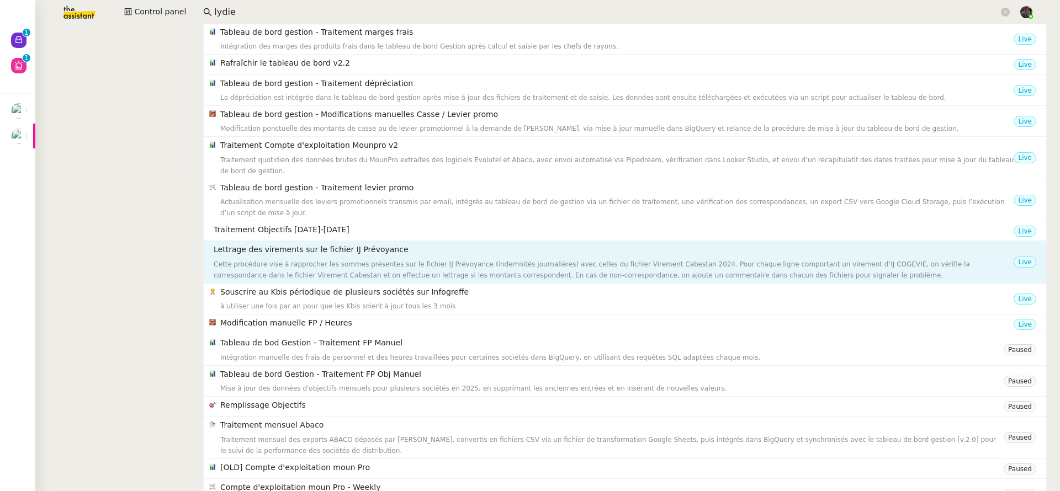
click at [314, 272] on div "Cette procédure vise à rapprocher les sommes présentes sur le fichier IJ Prévoy…" at bounding box center [614, 270] width 800 height 22
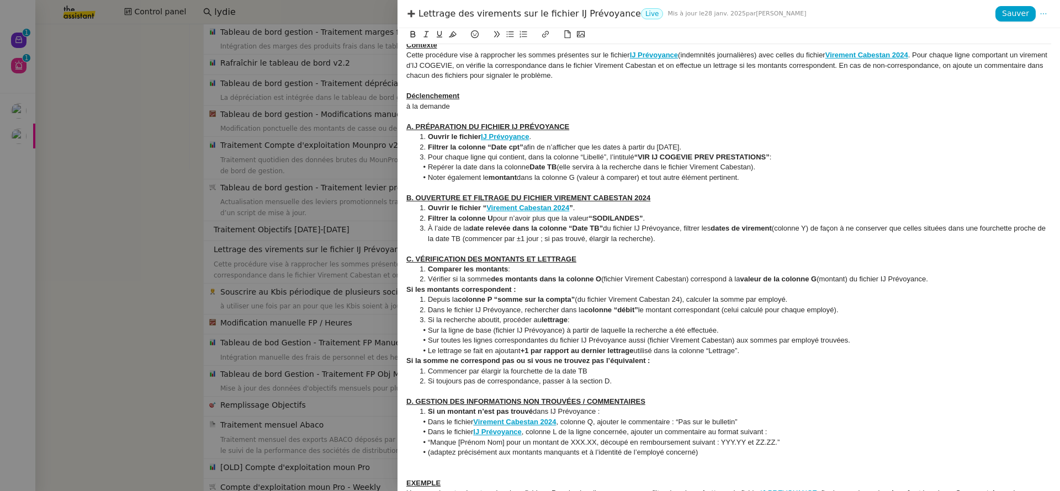
scroll to position [0, 0]
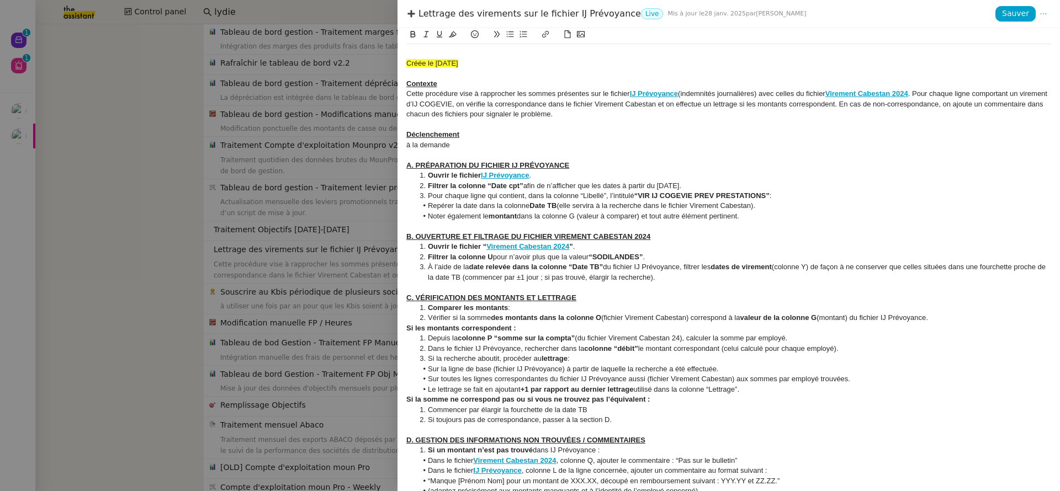
click at [217, 288] on div at bounding box center [530, 245] width 1060 height 491
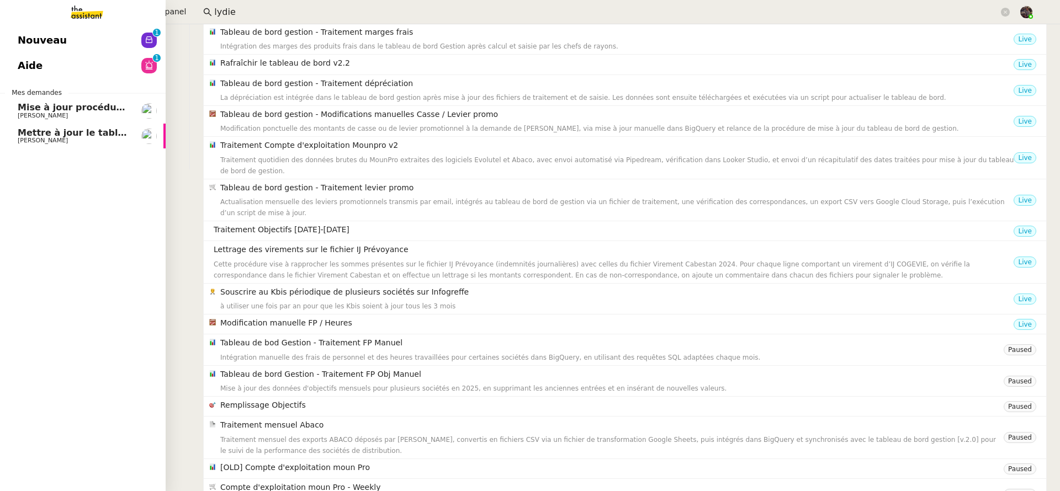
click at [51, 77] on link "Aide 0 1 2 3 4 5 6 7 8 9" at bounding box center [83, 65] width 166 height 25
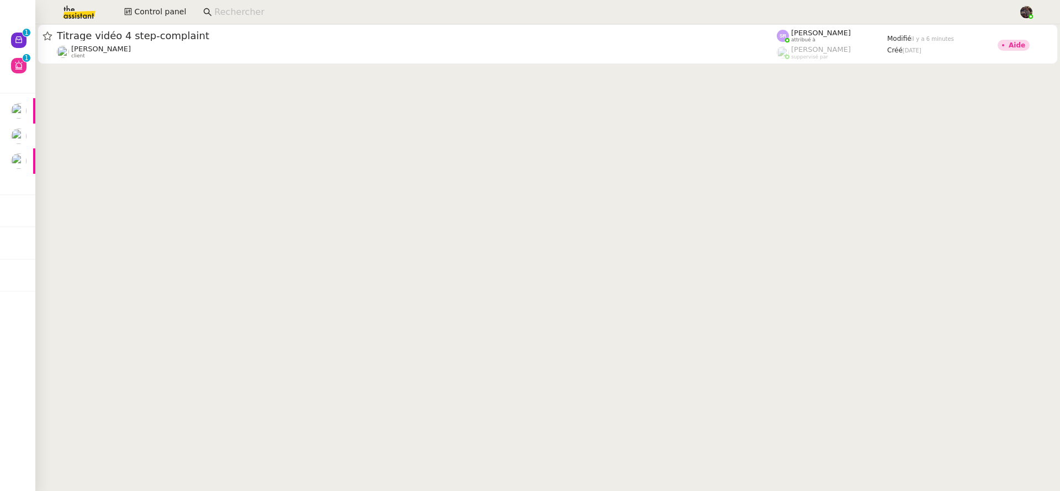
click at [351, 9] on input at bounding box center [610, 12] width 793 height 15
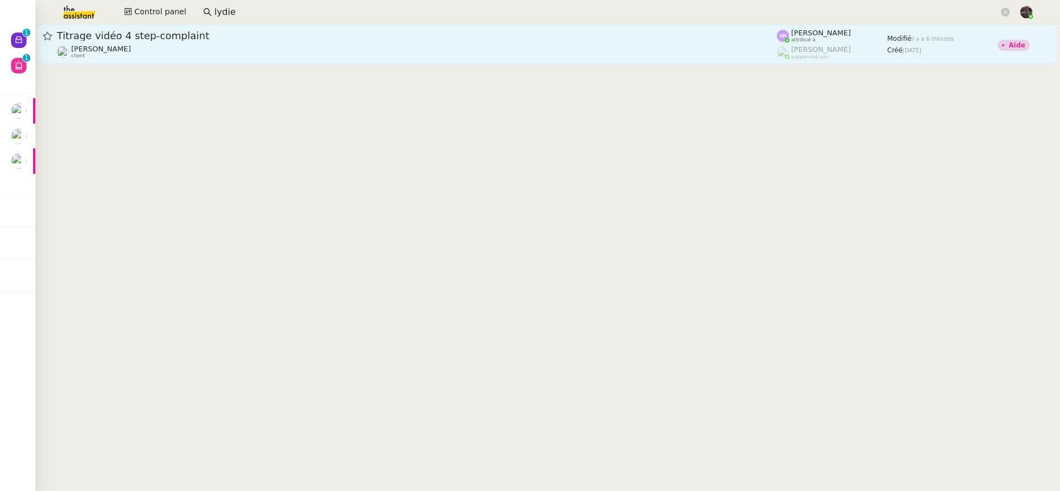
type input "lydie"
click at [317, 49] on div "[PERSON_NAME] client" at bounding box center [417, 52] width 720 height 14
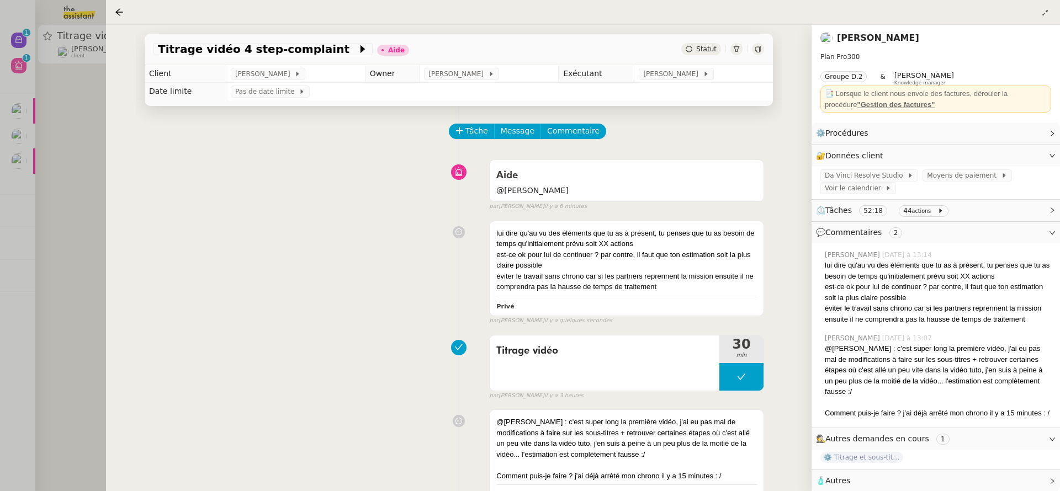
click at [58, 232] on div at bounding box center [530, 245] width 1060 height 491
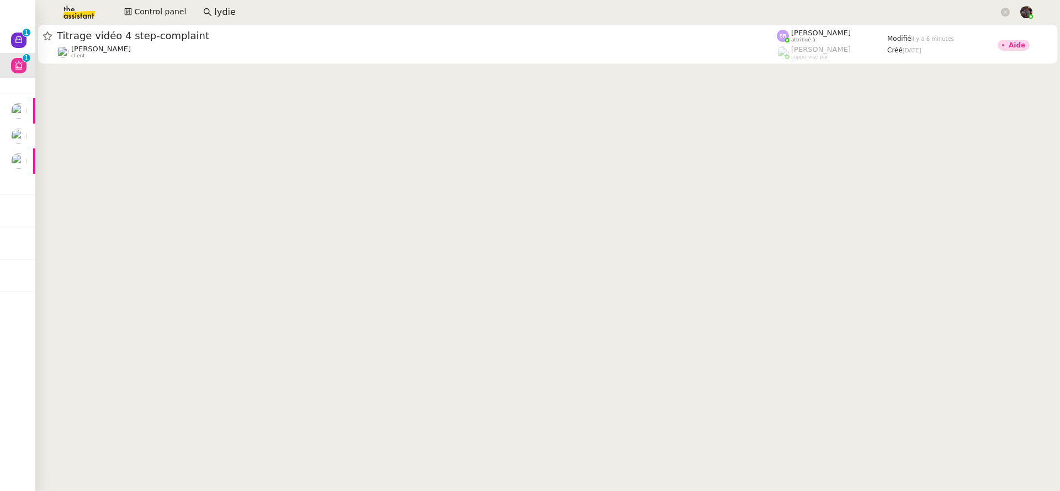
click at [226, 21] on app-search-bar "lydie" at bounding box center [606, 12] width 819 height 24
click at [228, 17] on input "lydie" at bounding box center [606, 12] width 785 height 15
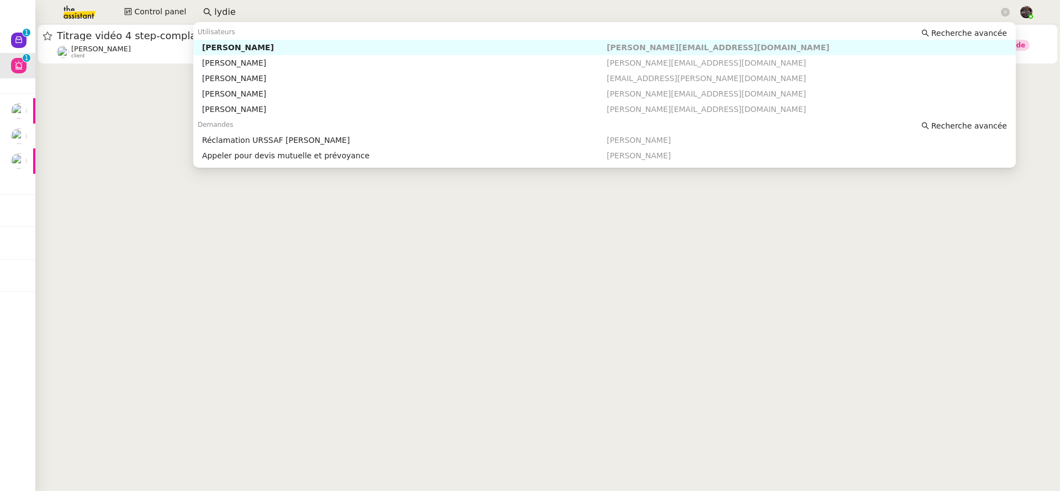
click at [227, 40] on nz-auto-option "[PERSON_NAME] [PERSON_NAME][EMAIL_ADDRESS][DOMAIN_NAME]" at bounding box center [604, 47] width 823 height 15
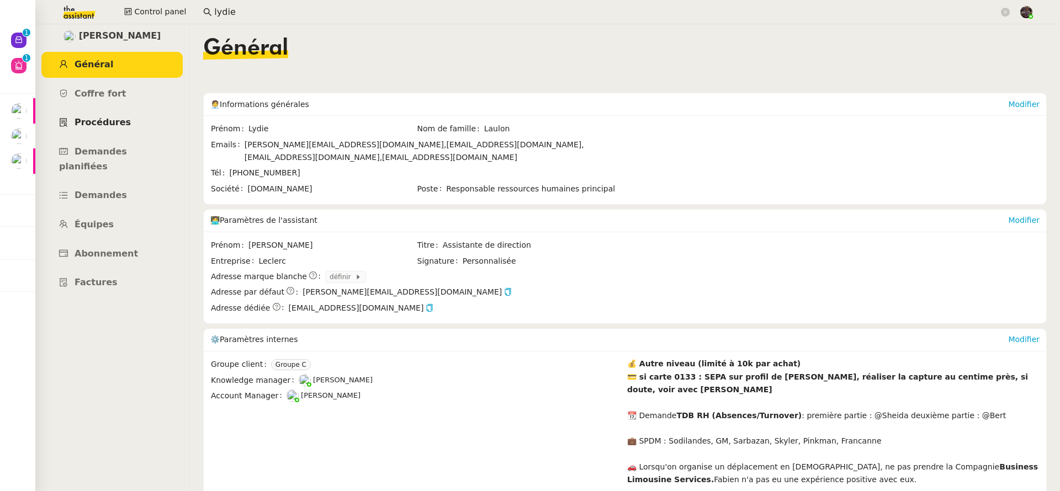
click at [117, 124] on span "Procédures" at bounding box center [103, 122] width 56 height 10
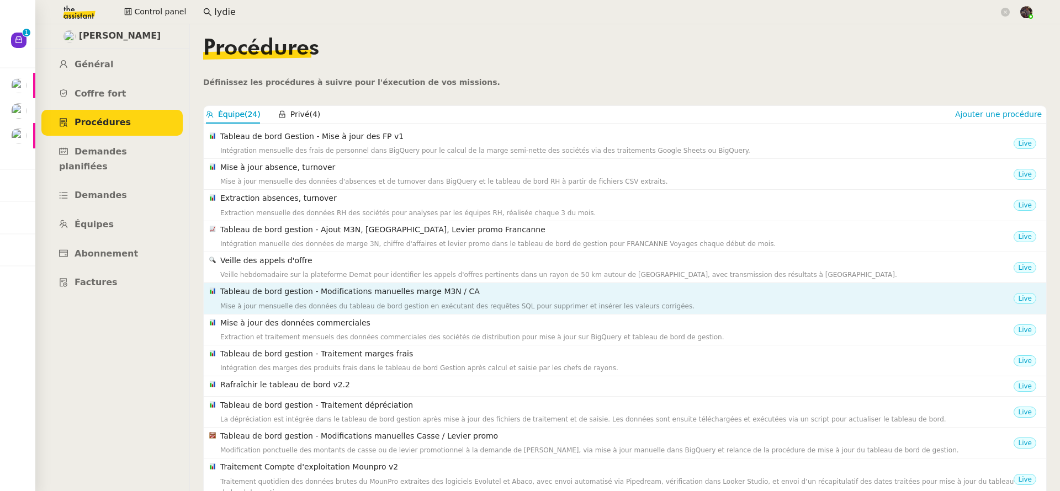
scroll to position [378, 0]
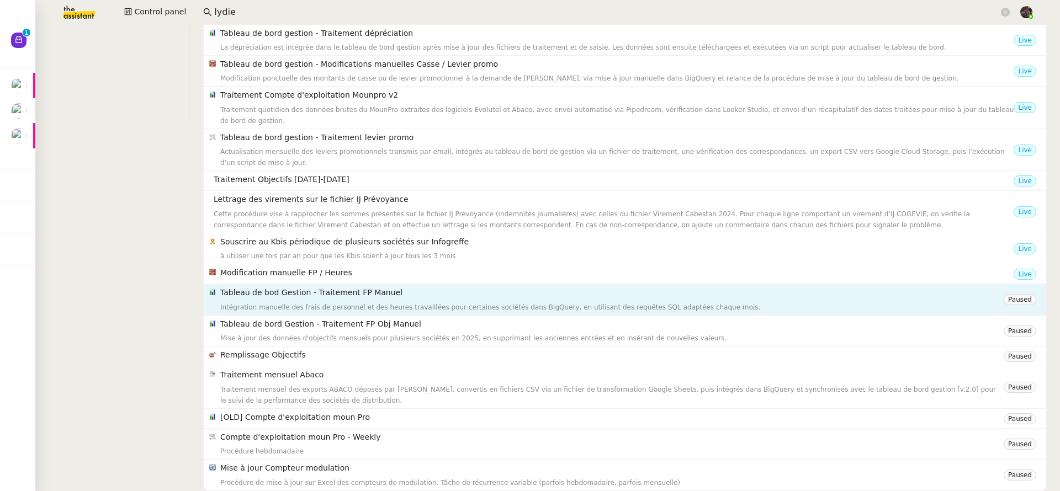
click at [407, 288] on h4 "Tableau de bod Gestion - Traitement FP Manuel" at bounding box center [612, 293] width 784 height 13
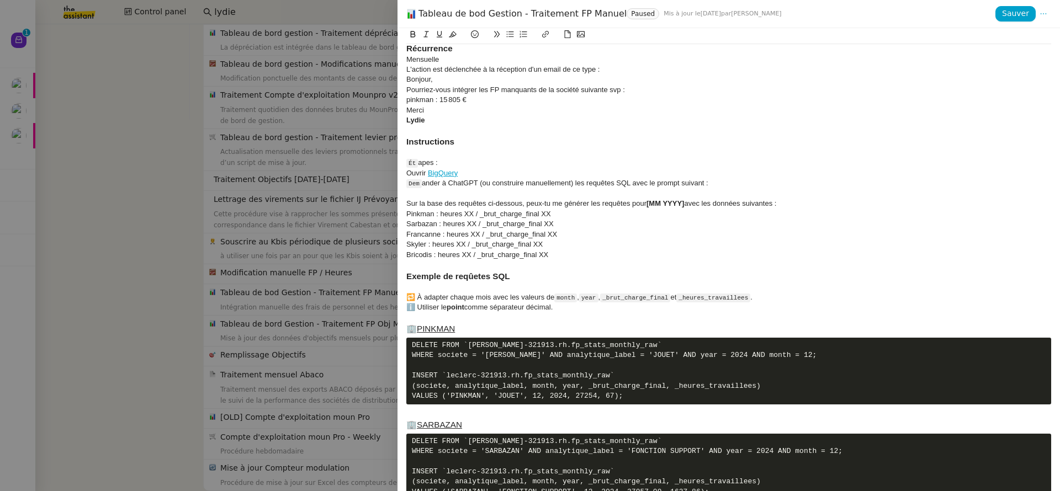
scroll to position [0, 0]
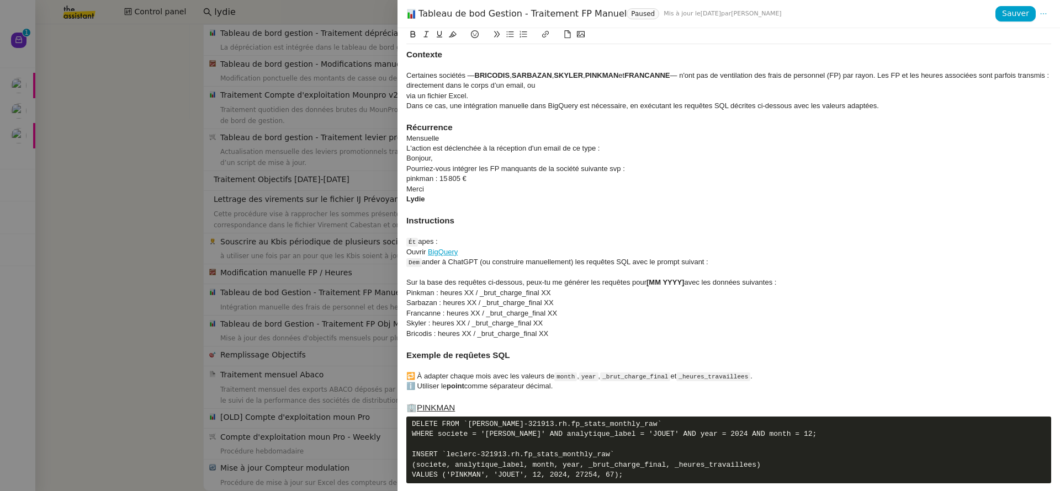
click at [480, 111] on div "Dans ce cas, une intégration manuelle dans BigQuery est nécessaire, en exécutan…" at bounding box center [728, 106] width 645 height 10
click at [485, 134] on h3 "Récurrence" at bounding box center [728, 127] width 645 height 12
click at [485, 131] on div "Contexte Certaines sociétés — BRICODIS , SARBAZAN , SKYLER , PINKMAN et FRANCAN…" at bounding box center [728, 459] width 645 height 830
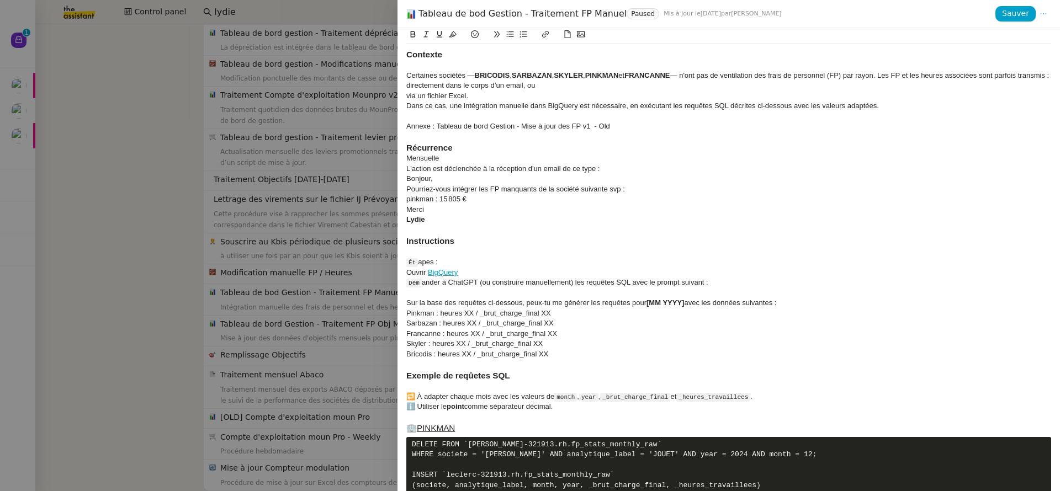
click at [449, 131] on div "Annexe : Tableau de bord Gestion - Mise à jour des FP v1 - Old" at bounding box center [728, 126] width 645 height 10
drag, startPoint x: 449, startPoint y: 140, endPoint x: 627, endPoint y: 135, distance: 177.9
click at [627, 131] on div "Annexe : Tableau de bord Gestion - Mise à jour des FP v1 - Old" at bounding box center [728, 126] width 645 height 10
click at [545, 38] on icon at bounding box center [545, 34] width 7 height 7
paste input "[URL][DOMAIN_NAME]"
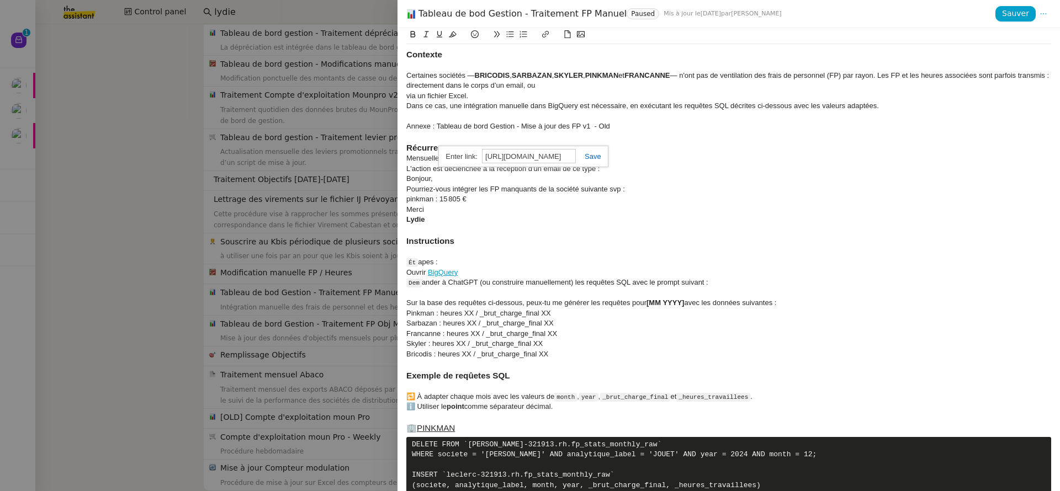
scroll to position [0, 251]
type input "[URL][DOMAIN_NAME]"
click at [594, 151] on div "[URL][DOMAIN_NAME]" at bounding box center [523, 157] width 170 height 22
click at [593, 158] on link at bounding box center [588, 156] width 25 height 8
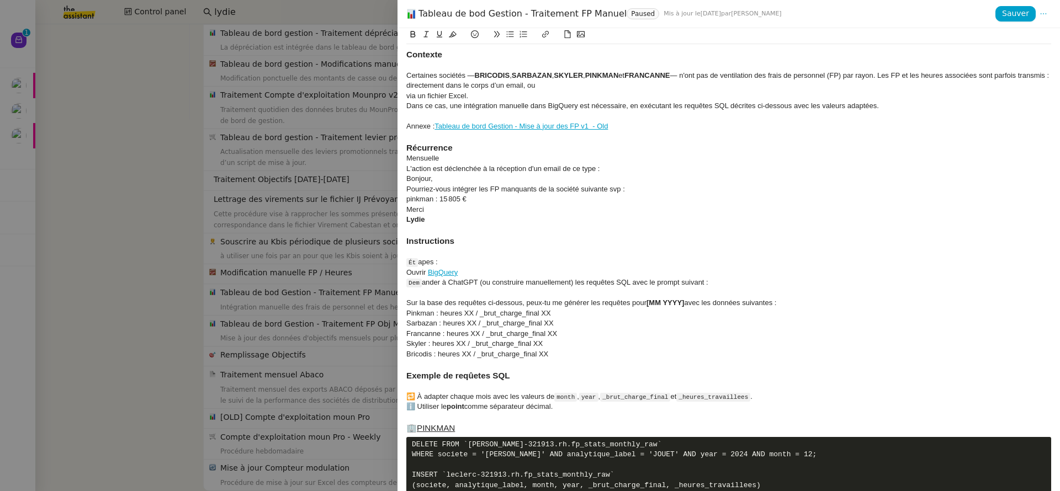
click at [727, 141] on div at bounding box center [728, 136] width 645 height 10
click at [1006, 21] on button "Sauver" at bounding box center [1016, 13] width 40 height 15
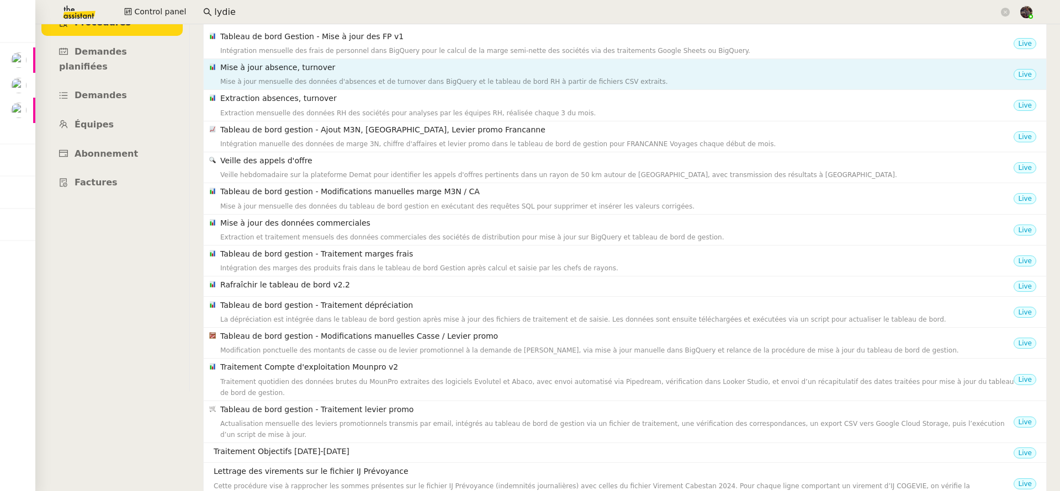
scroll to position [99, 0]
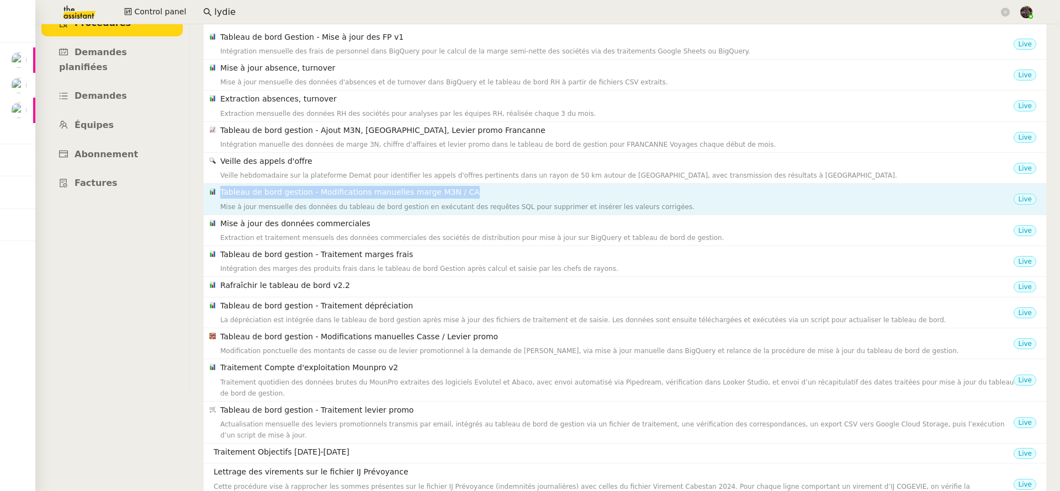
drag, startPoint x: 475, startPoint y: 197, endPoint x: 213, endPoint y: 194, distance: 262.3
click at [213, 194] on nz-list-item-meta "Tableau de bord gestion - Modifications manuelles marge M3N / CA Mise à jour me…" at bounding box center [611, 199] width 804 height 26
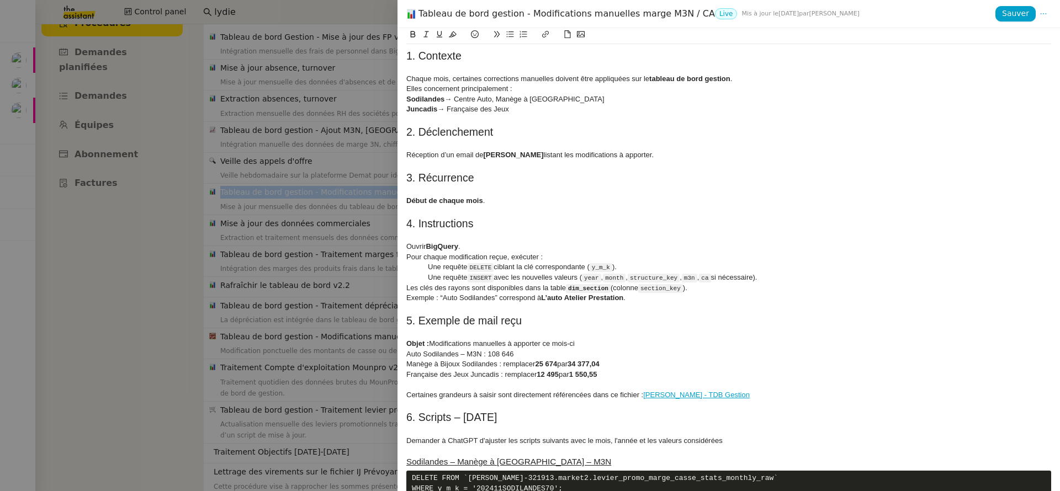
copy nz-list-item-meta "Tableau de bord gestion - Modifications manuelles marge M3N / CA"
click at [499, 17] on div "Tableau de bord gestion - Modifications manuelles marge M3N / CA Live Mis à jou…" at bounding box center [700, 14] width 589 height 12
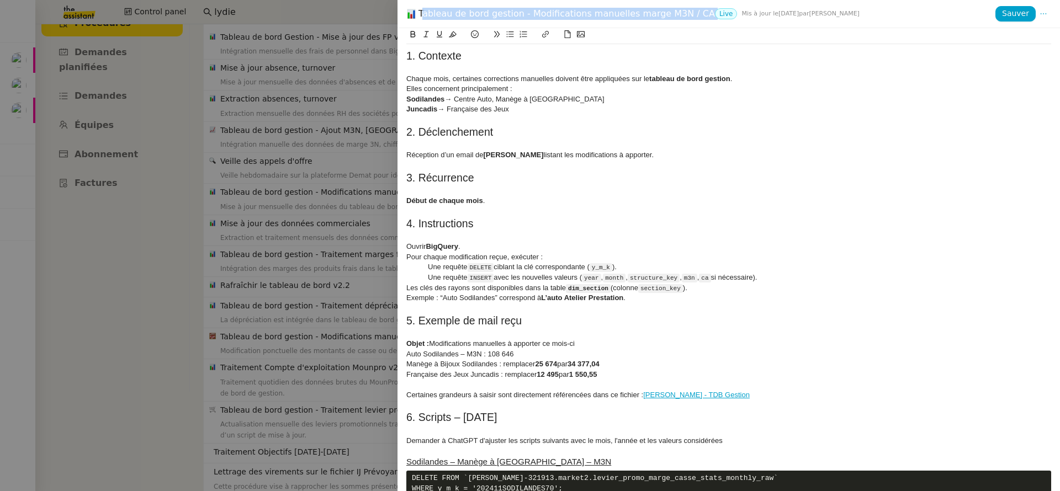
click at [499, 17] on div "Tableau de bord gestion - Modifications manuelles marge M3N / CA Live Mis à jou…" at bounding box center [700, 14] width 589 height 12
copy div "Tableau de bord gestion - Modifications manuelles marge M3N / CA"
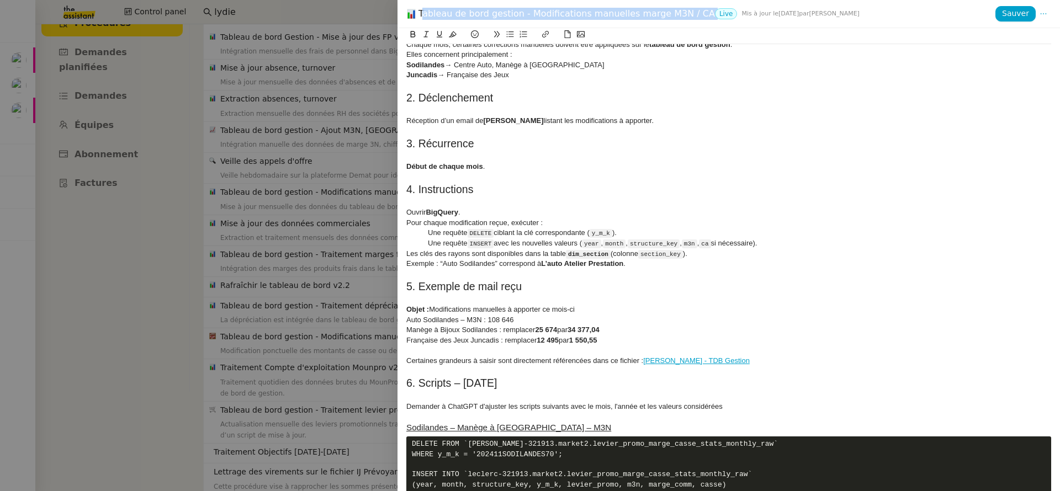
scroll to position [722, 0]
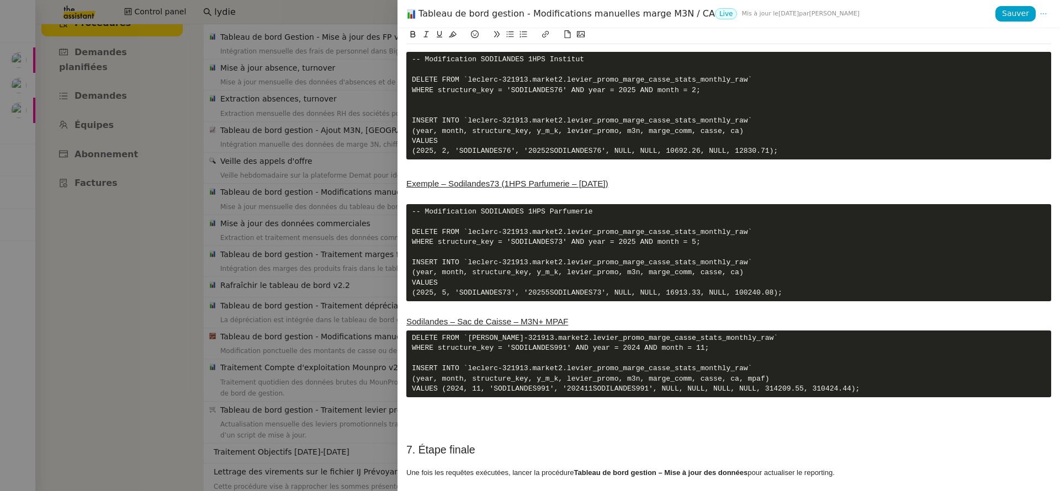
click at [228, 277] on div at bounding box center [530, 245] width 1060 height 491
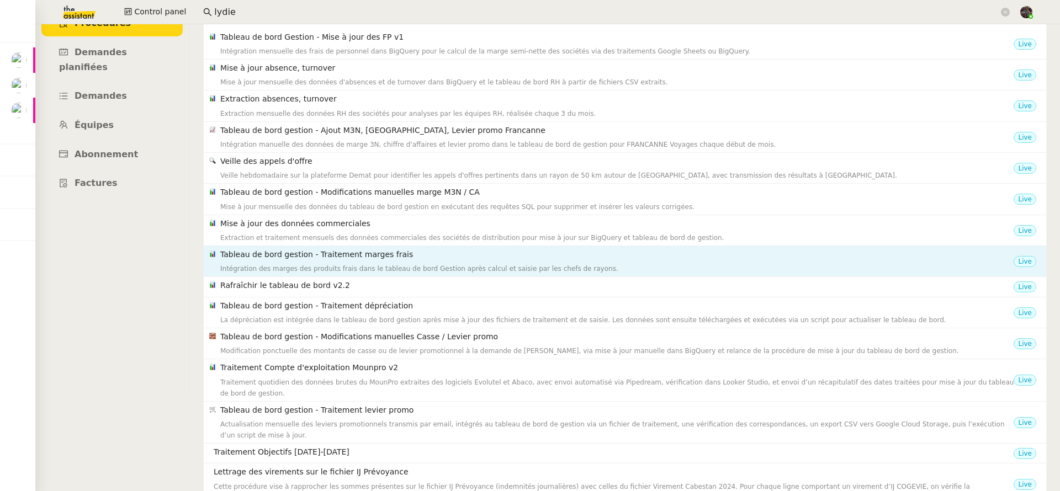
scroll to position [104, 0]
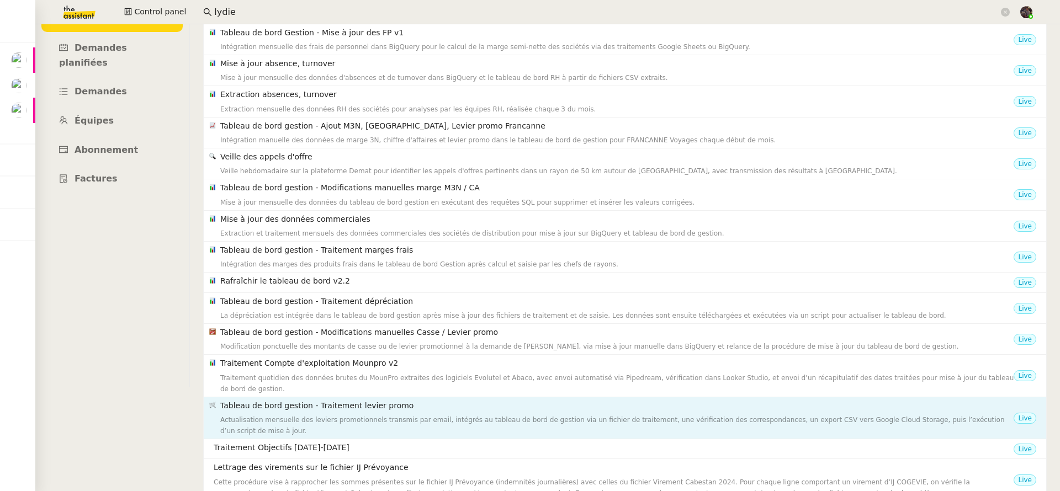
click at [351, 420] on div "Actualisation mensuelle des leviers promotionnels transmis par email, intégrés …" at bounding box center [616, 426] width 793 height 22
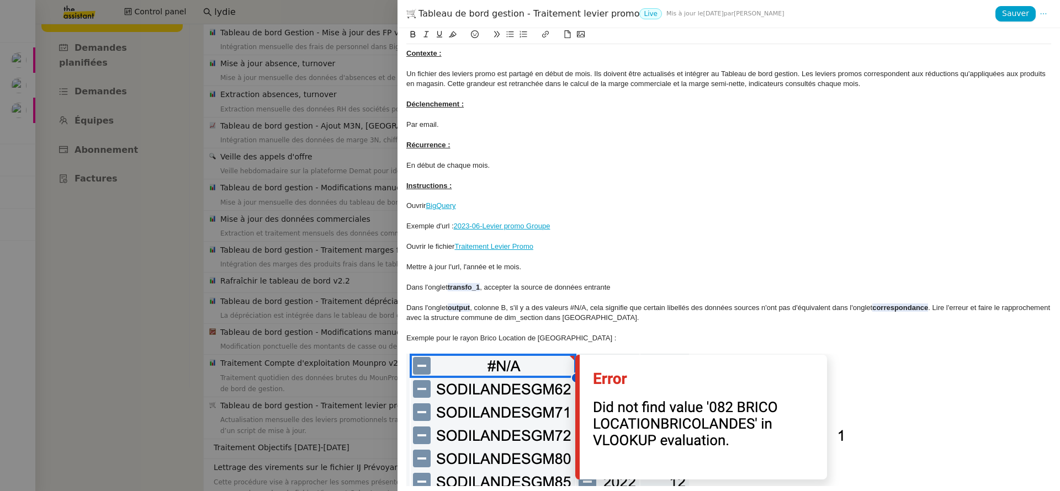
click at [496, 7] on div "Tableau de bord gestion - Traitement levier promo Live Mis à jour le [DATE] par…" at bounding box center [729, 14] width 663 height 28
click at [496, 12] on div "Tableau de bord gestion - Traitement levier promo Live Mis à jour le [DATE] par…" at bounding box center [700, 14] width 589 height 12
copy div "Tableau de bord gestion - Traitement levier promo"
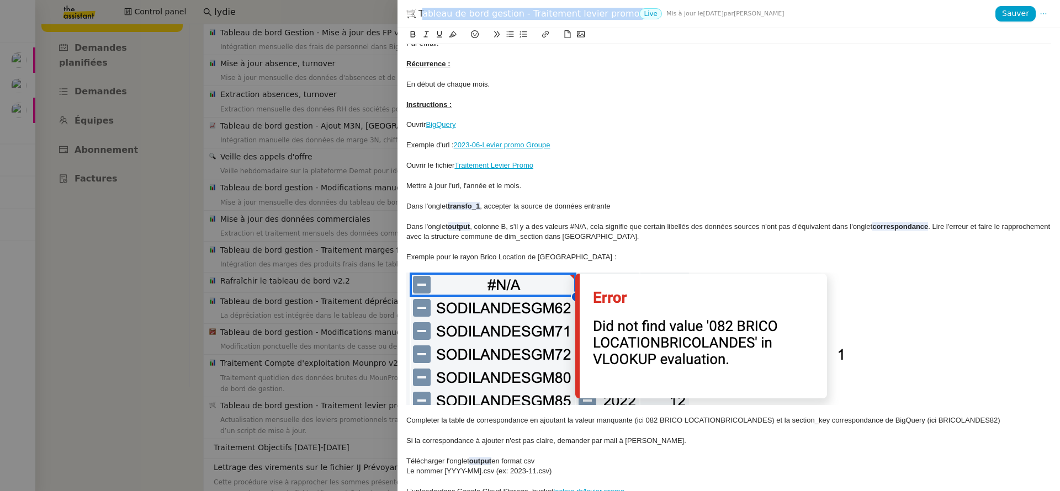
scroll to position [162, 0]
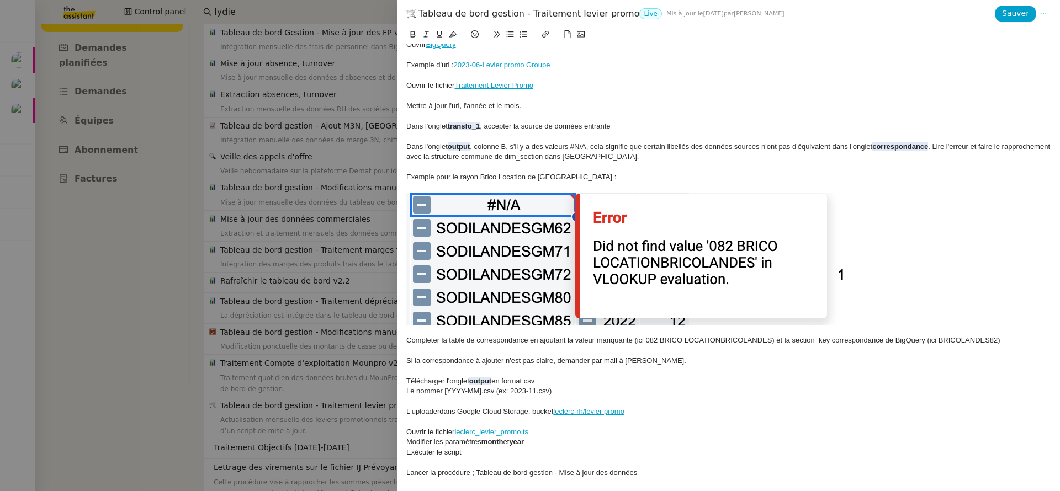
click at [292, 197] on div at bounding box center [530, 245] width 1060 height 491
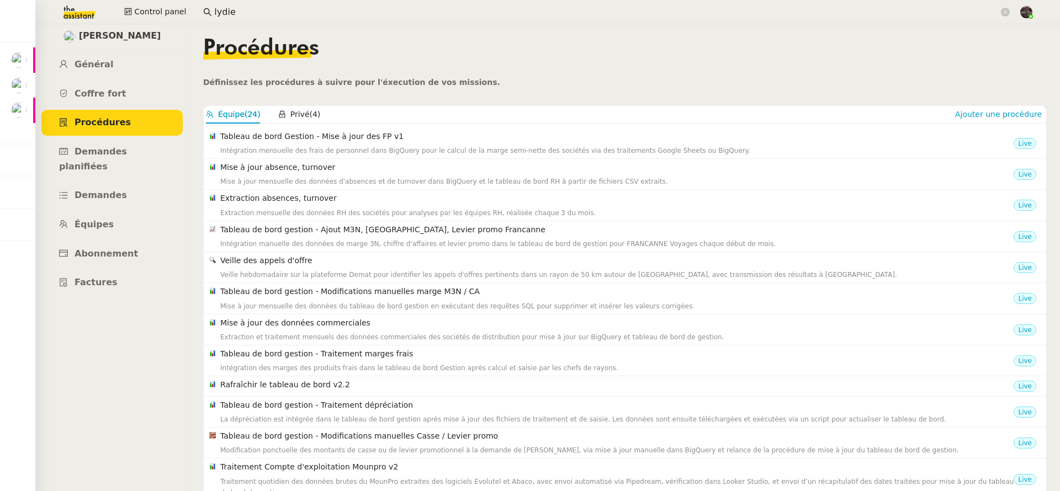
scroll to position [2, 0]
